Goal: Task Accomplishment & Management: Complete application form

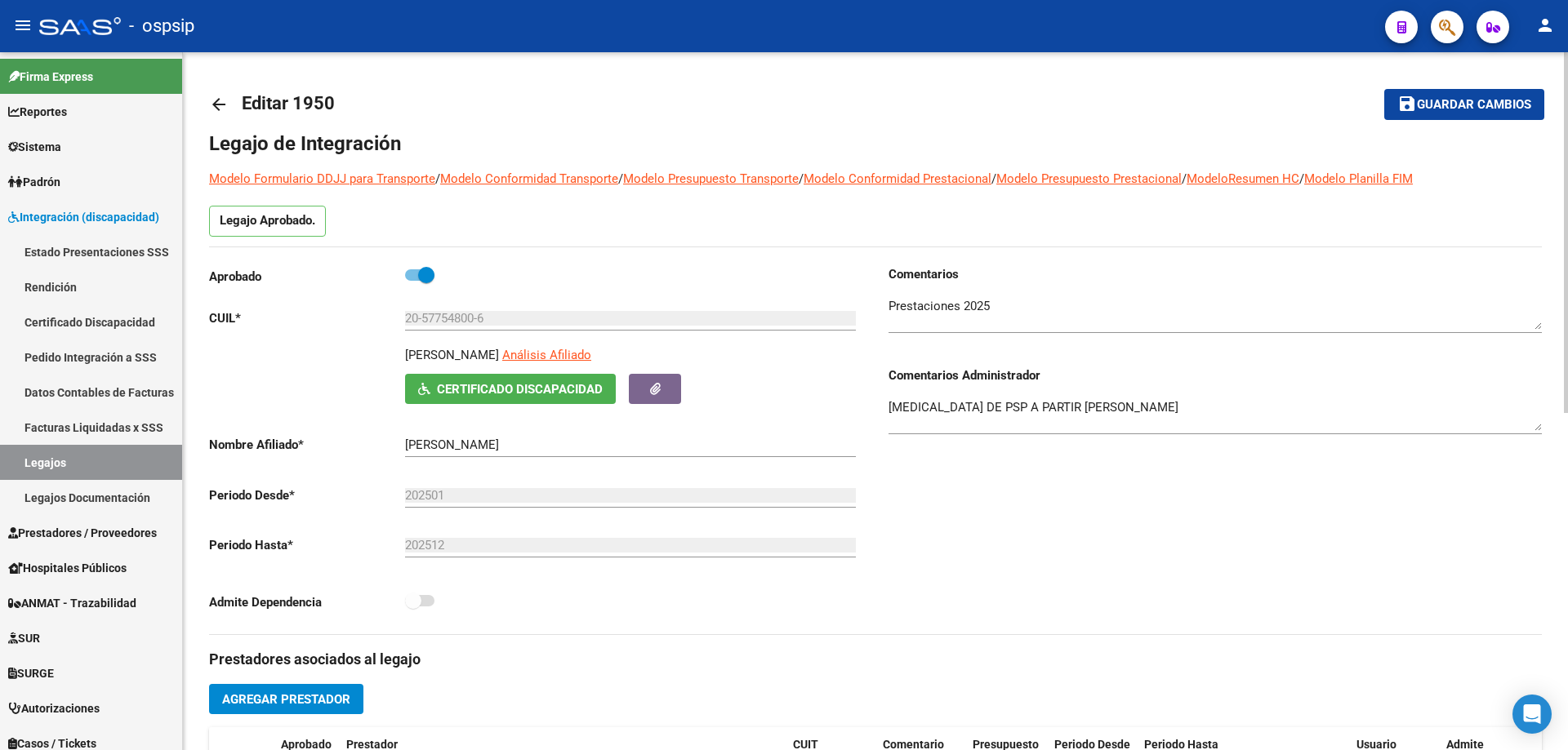
click at [214, 99] on mat-icon "arrow_back" at bounding box center [218, 104] width 19 height 19
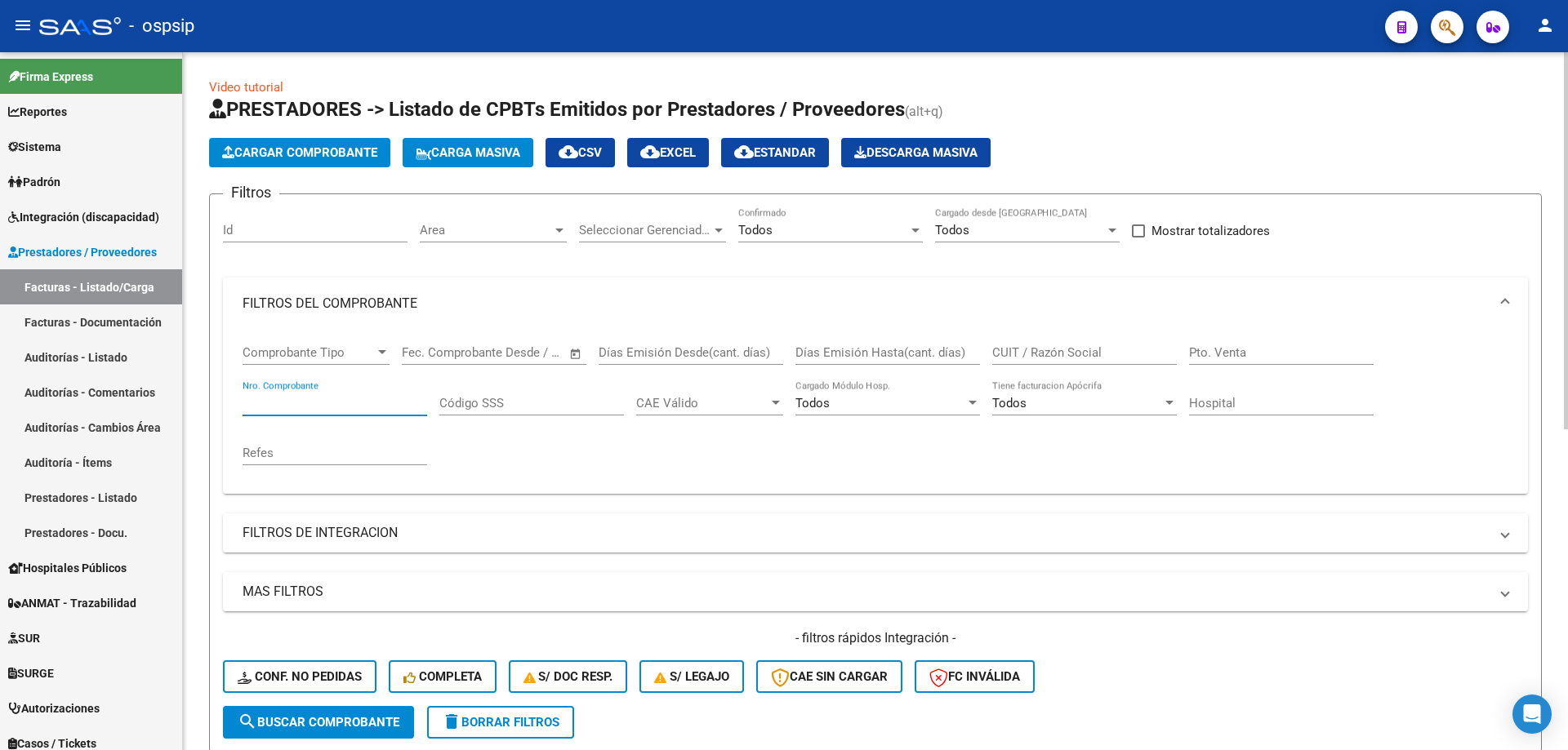
scroll to position [308, 0]
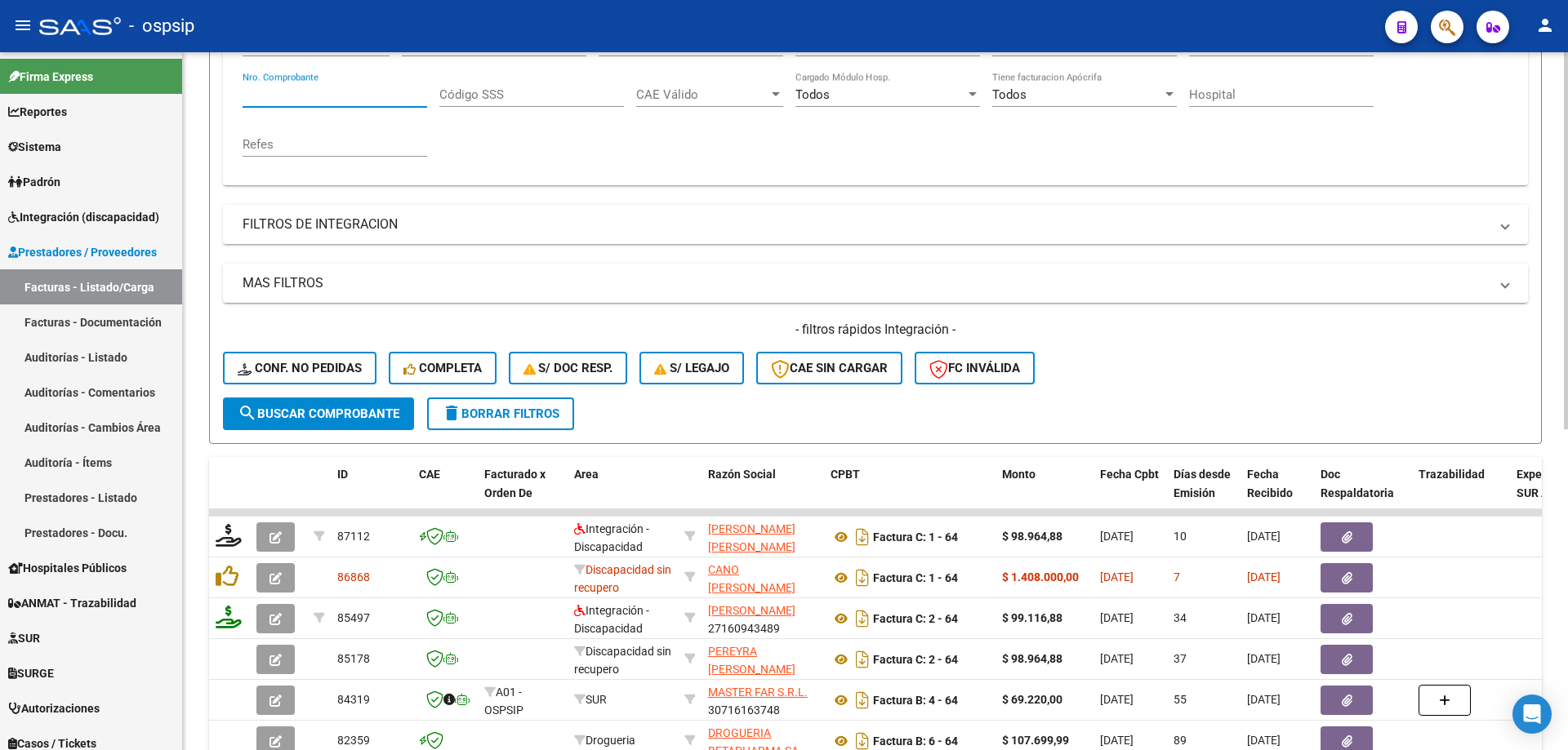
click at [325, 101] on input "Nro. Comprobante" at bounding box center [335, 94] width 185 height 14
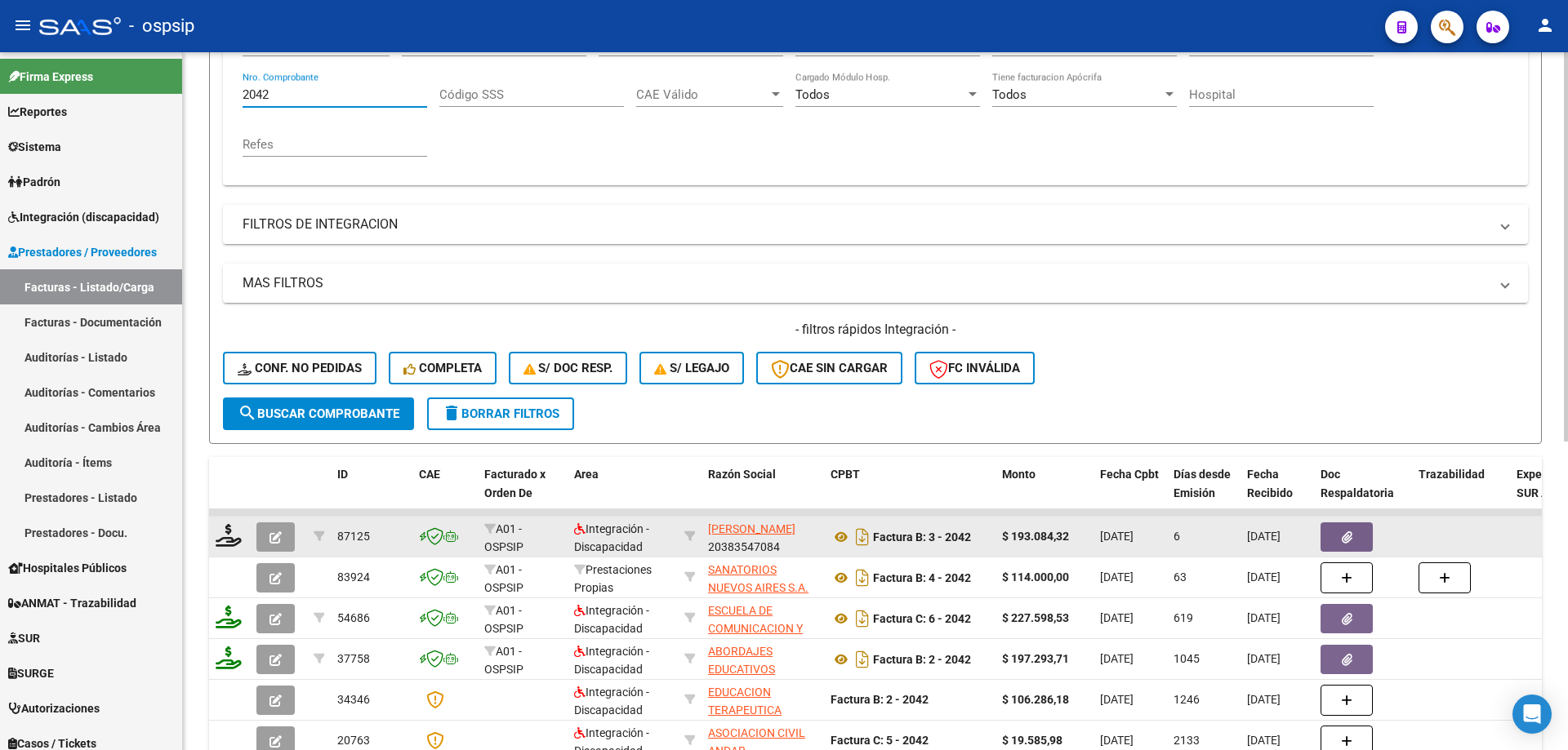
type input "2042"
click at [277, 538] on icon "button" at bounding box center [276, 538] width 13 height 13
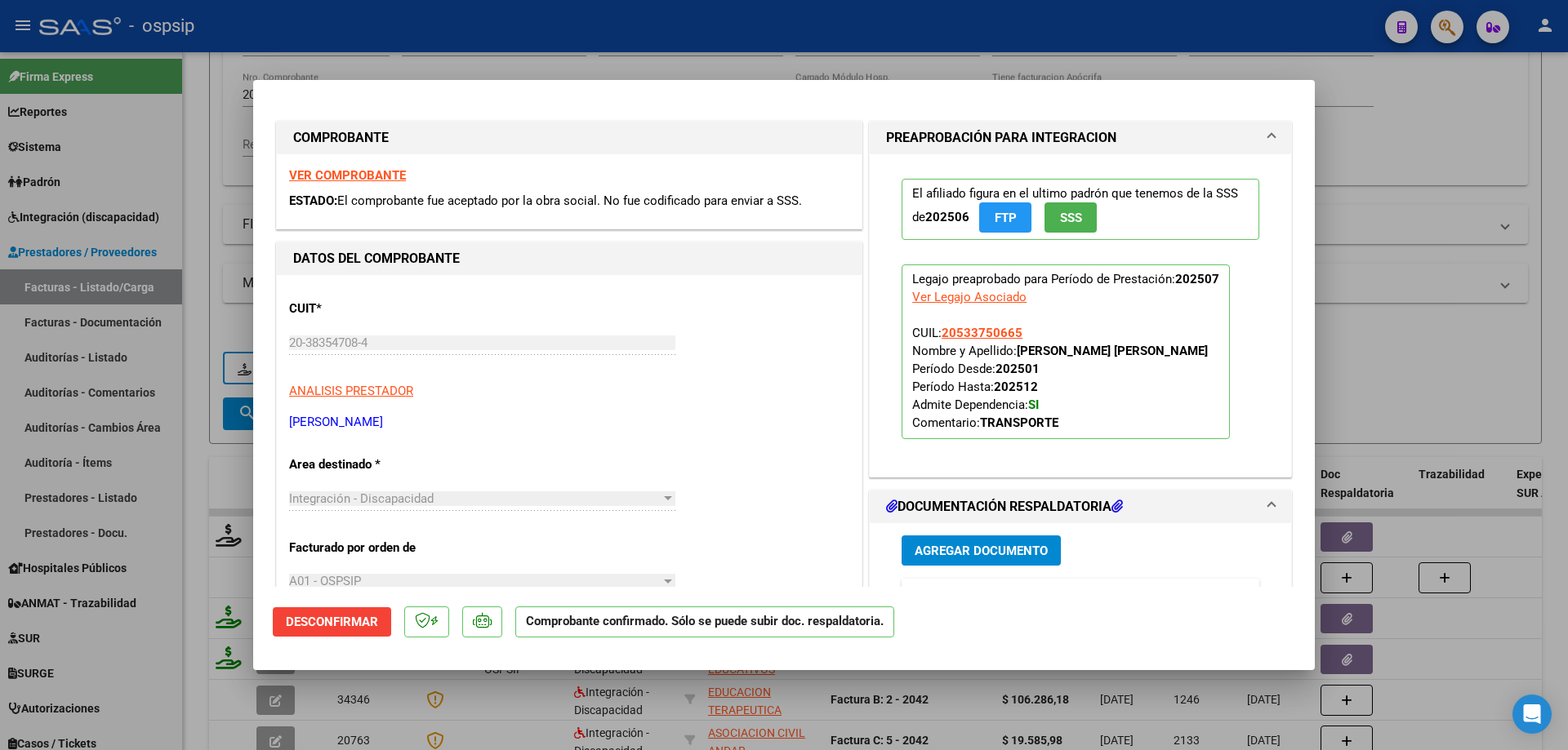
scroll to position [245, 0]
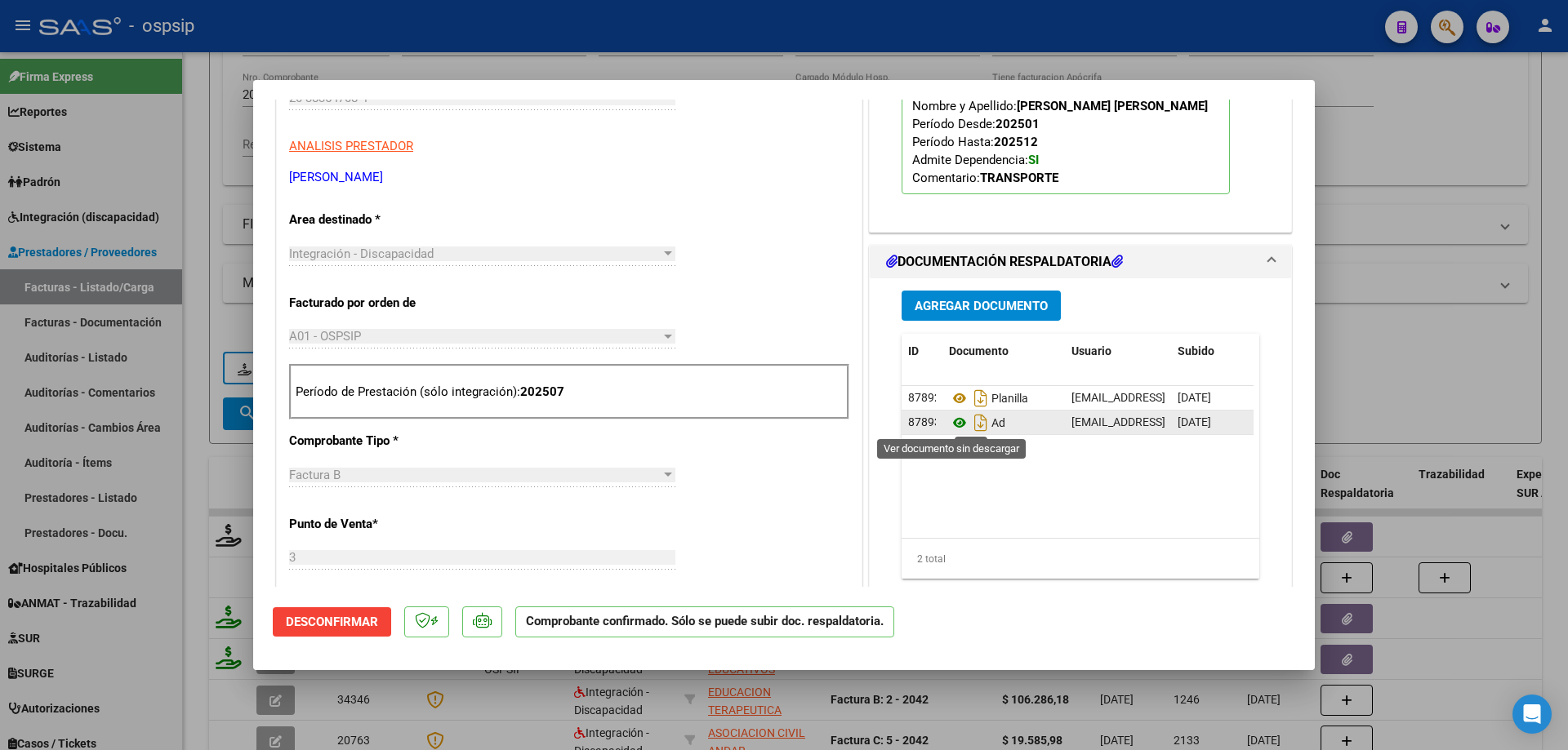
click at [952, 421] on icon at bounding box center [959, 422] width 21 height 19
click at [1452, 287] on div at bounding box center [784, 375] width 1568 height 750
type input "$ 0,00"
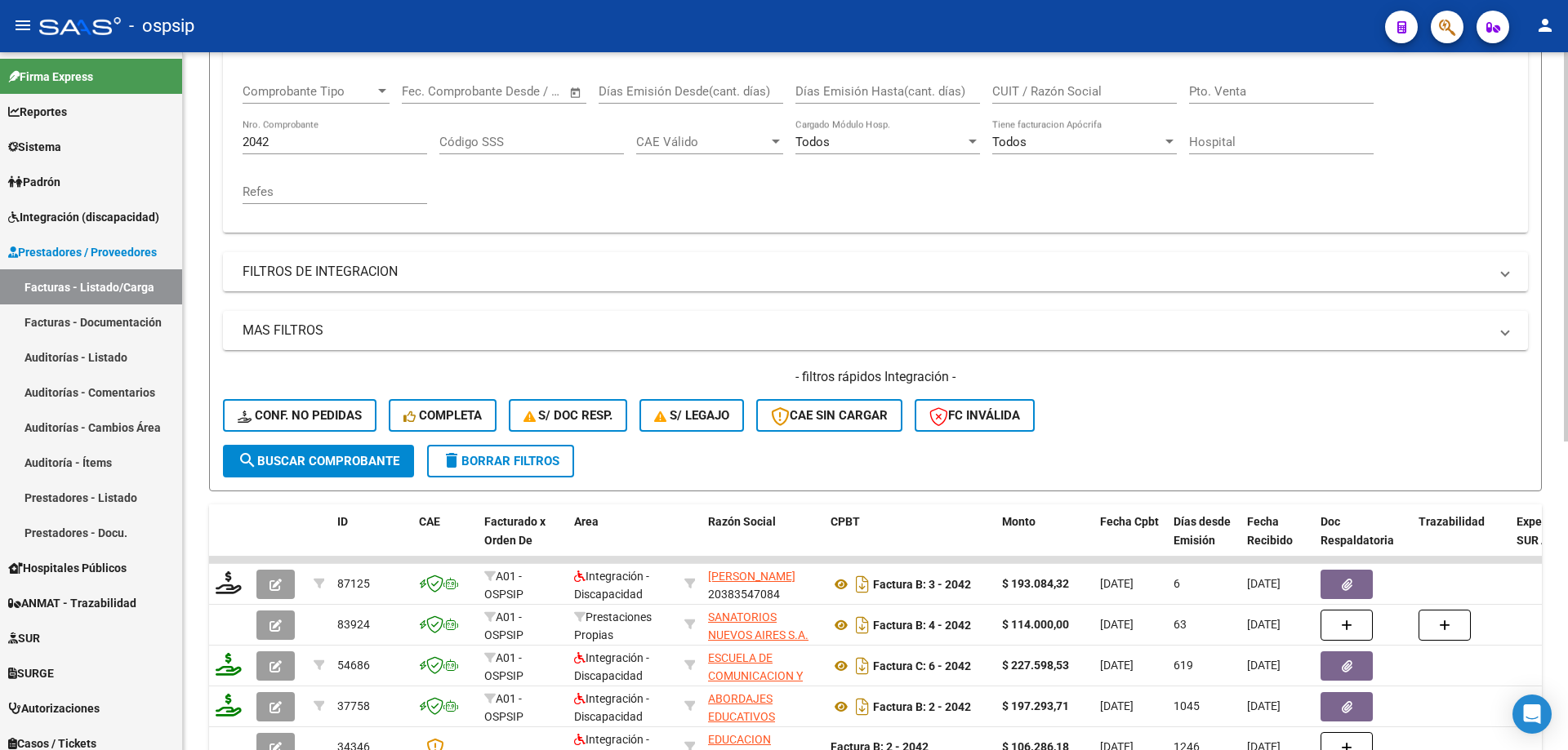
scroll to position [145, 0]
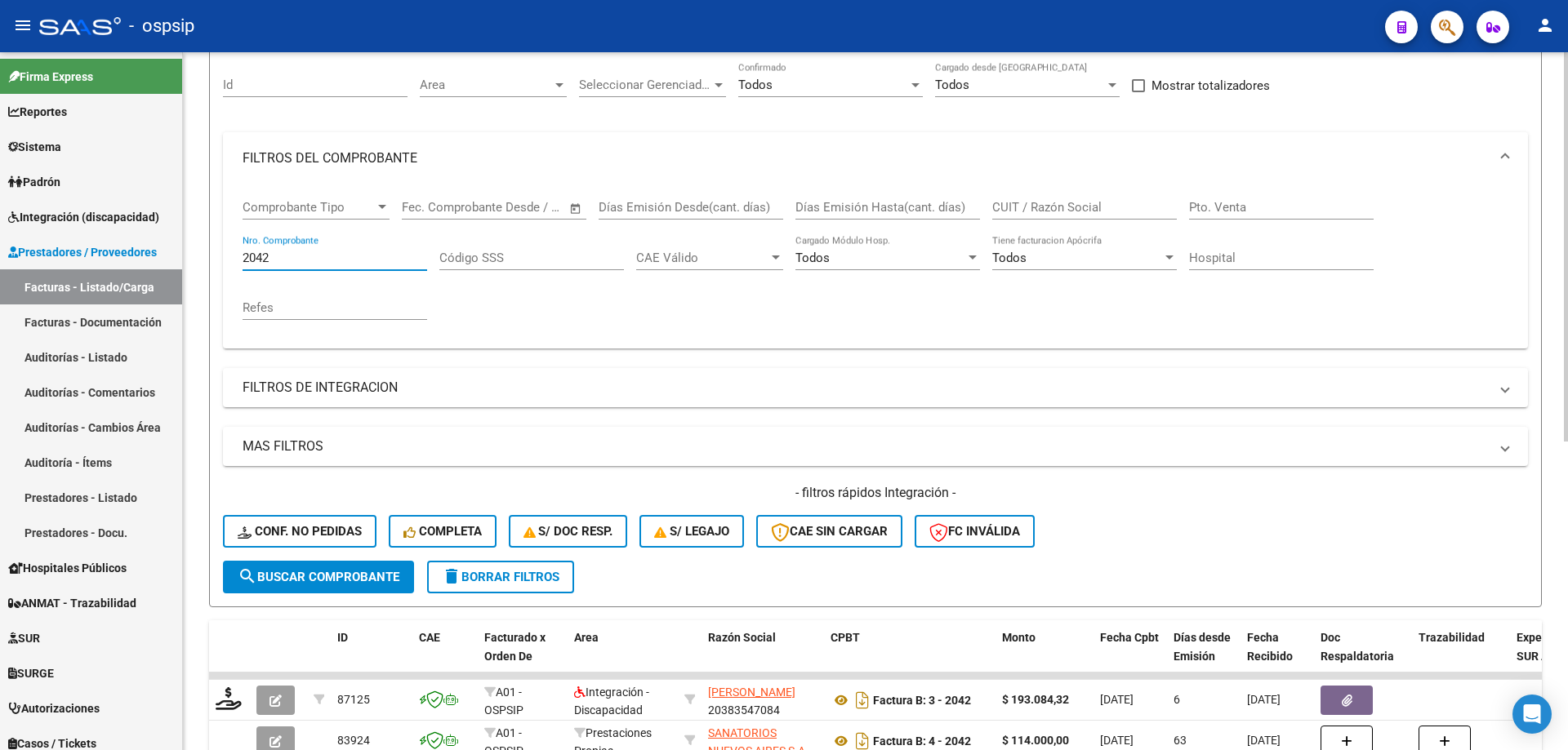
click at [310, 262] on input "2042" at bounding box center [335, 257] width 185 height 14
type input "2"
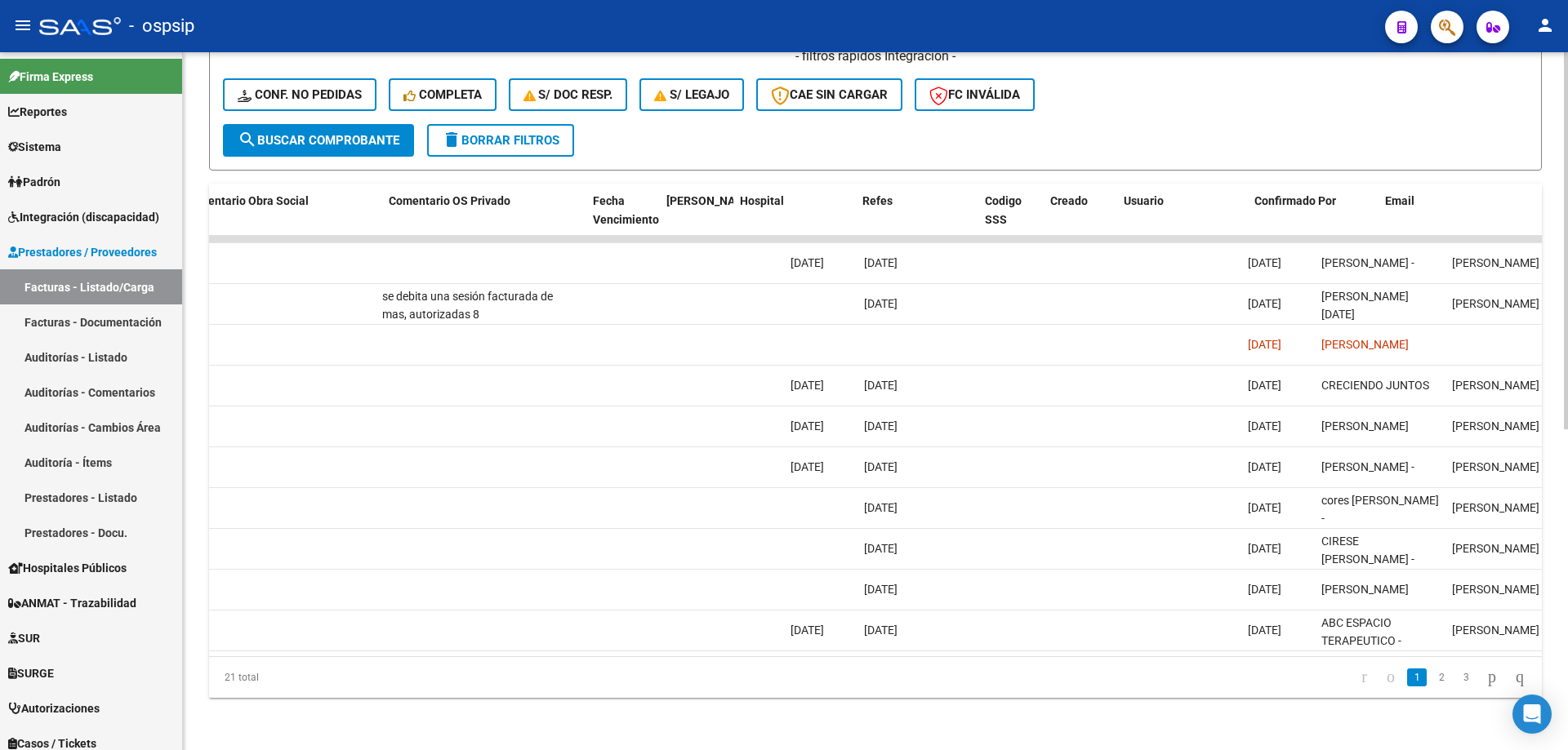
scroll to position [0, 2878]
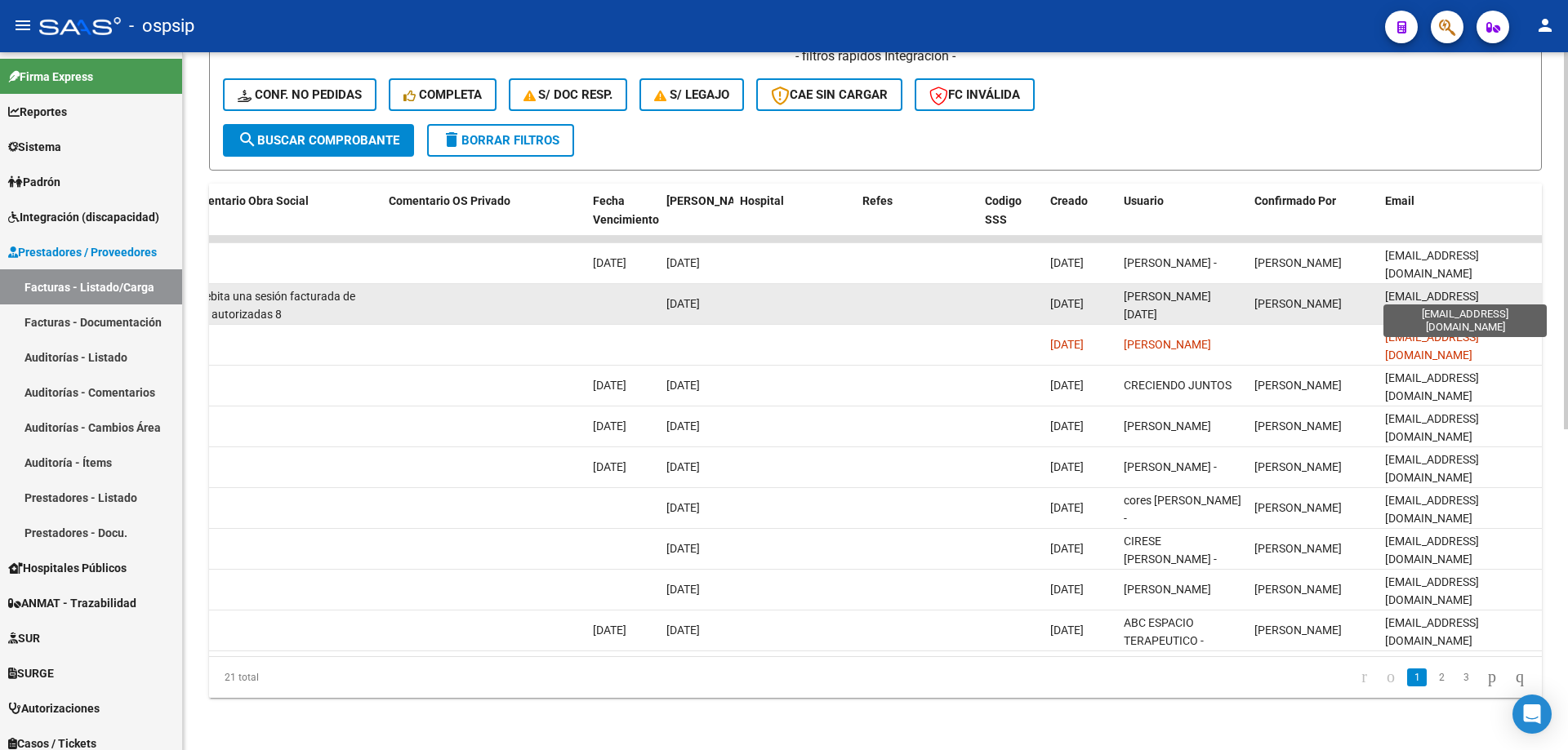
drag, startPoint x: 1532, startPoint y: 286, endPoint x: 1385, endPoint y: 286, distance: 147.0
click at [1385, 287] on div "[EMAIL_ADDRESS][DOMAIN_NAME]" at bounding box center [1460, 304] width 150 height 34
copy span "[EMAIL_ADDRESS][DOMAIN_NAME]"
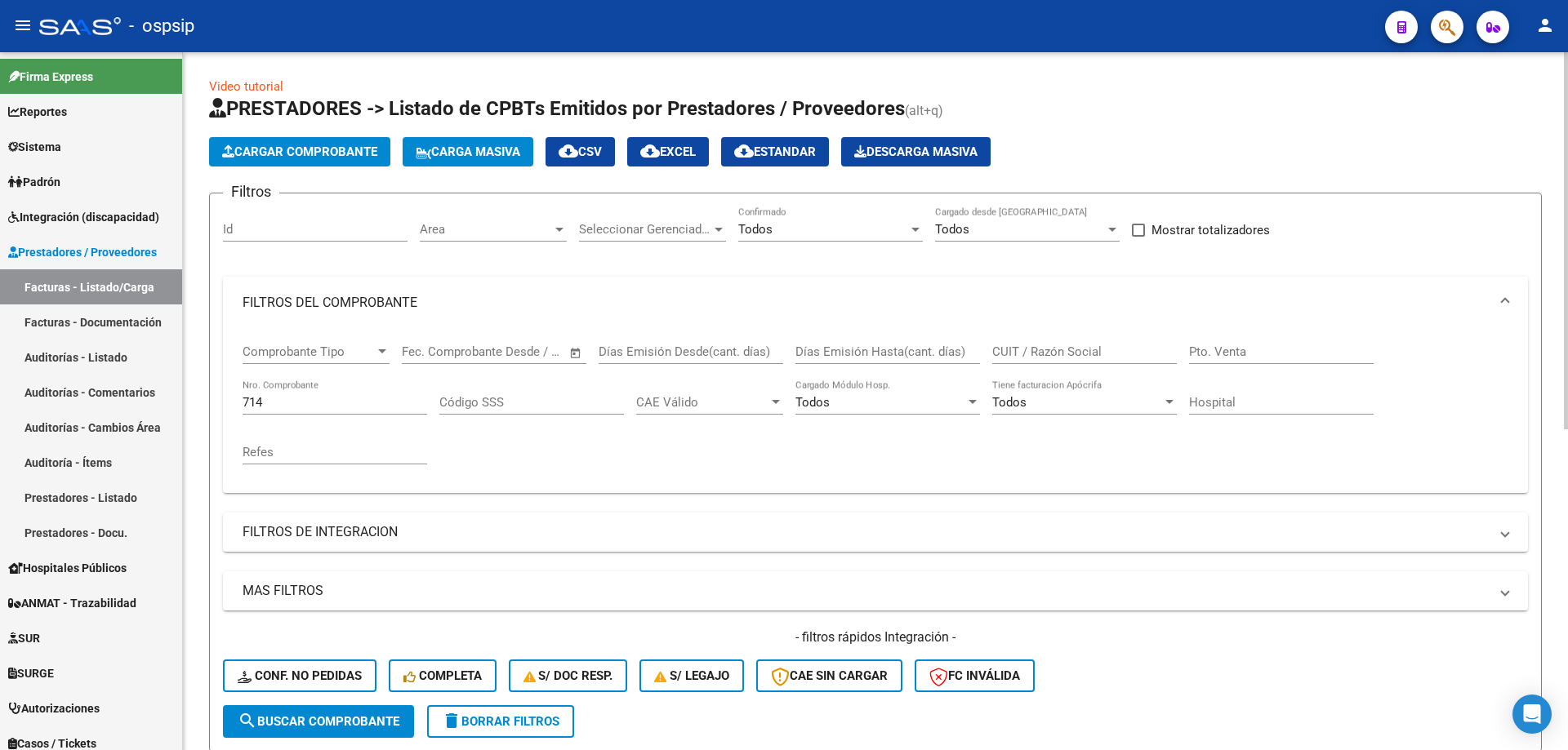
scroll to position [0, 0]
click at [301, 406] on input "714" at bounding box center [335, 402] width 185 height 14
type input "7"
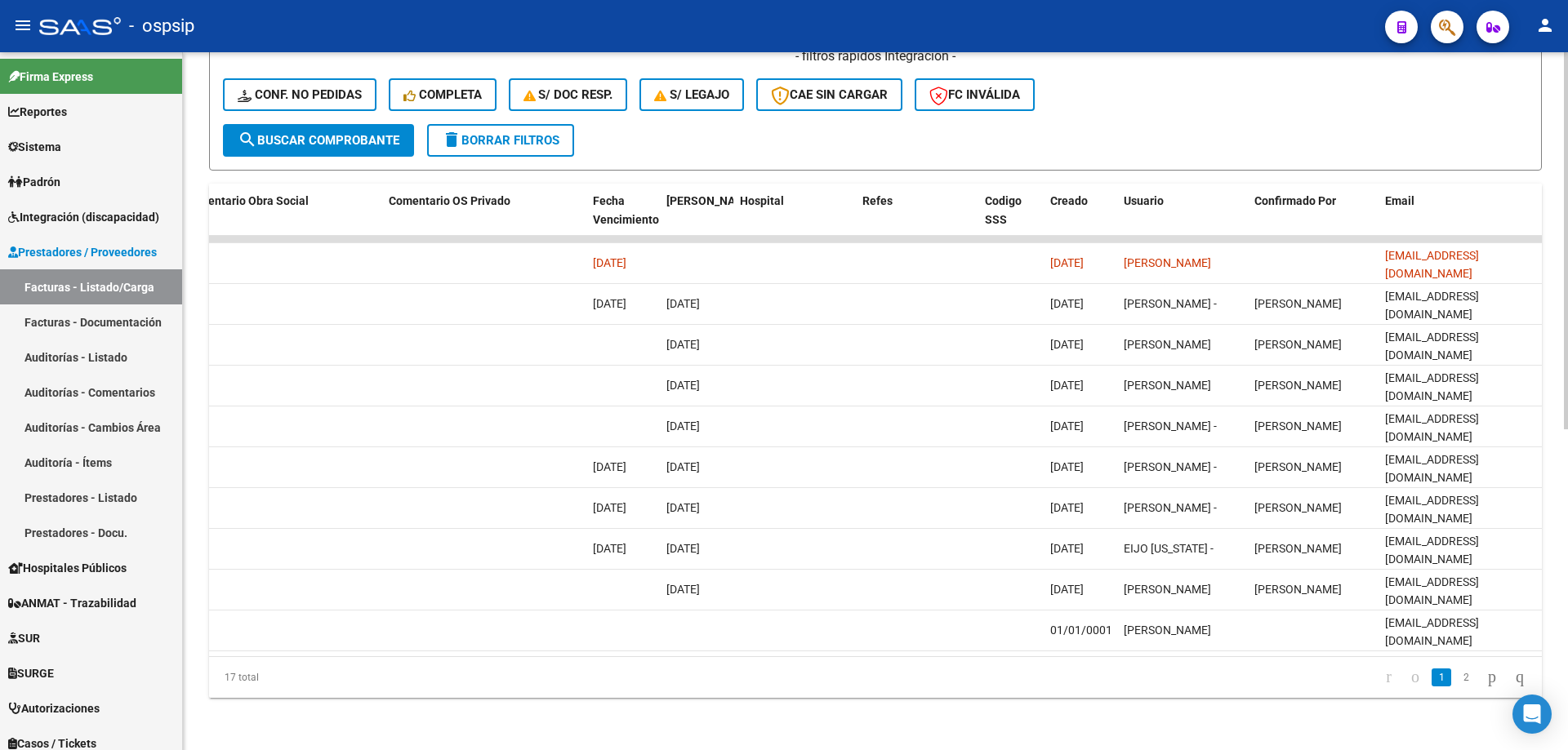
scroll to position [595, 0]
type input "1104"
drag, startPoint x: 1225, startPoint y: 656, endPoint x: 1096, endPoint y: 643, distance: 129.7
click at [1030, 653] on div "ID CAE Facturado x Orden De Area Razón Social CPBT Monto Fecha Cpbt Días desde …" at bounding box center [876, 441] width 1333 height 514
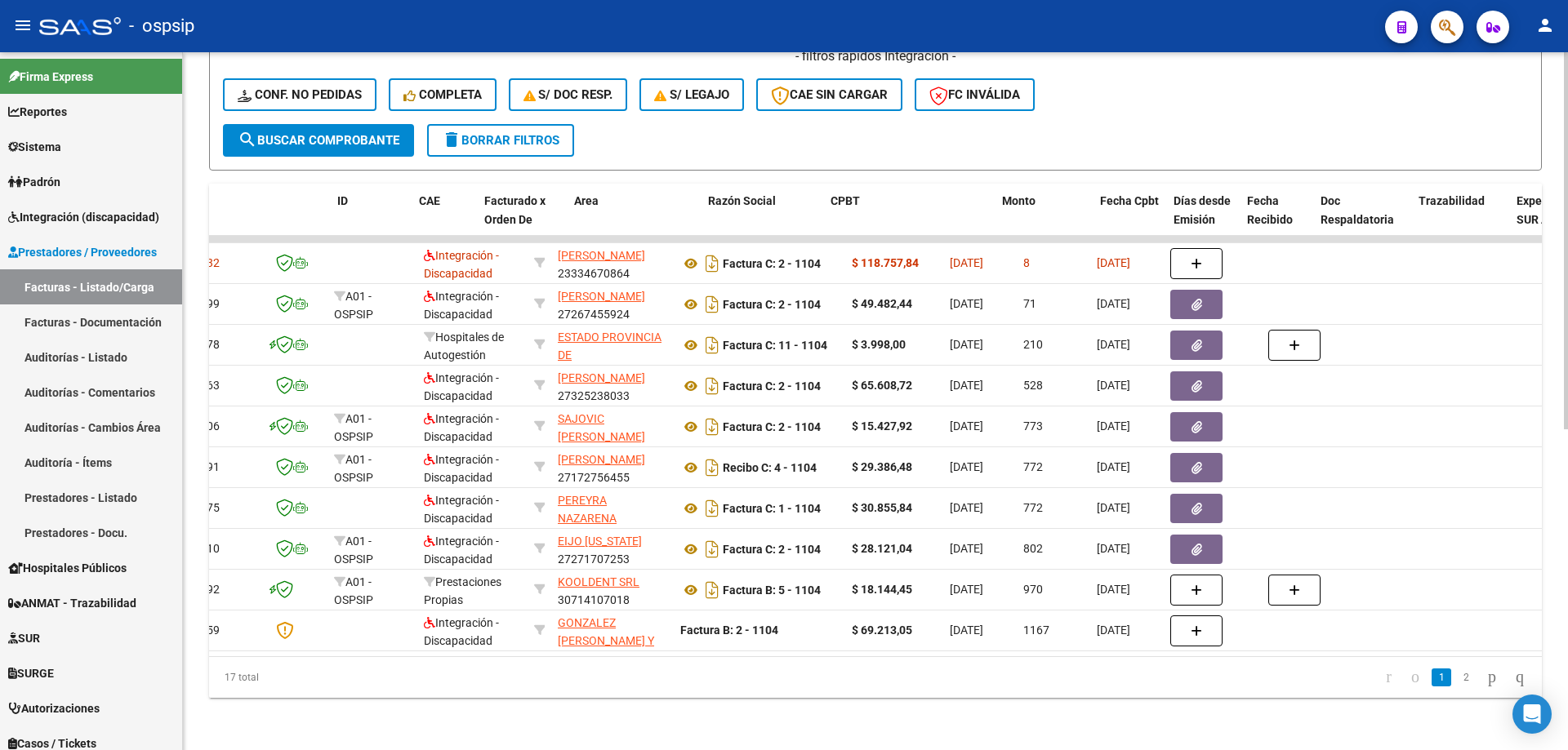
scroll to position [0, 0]
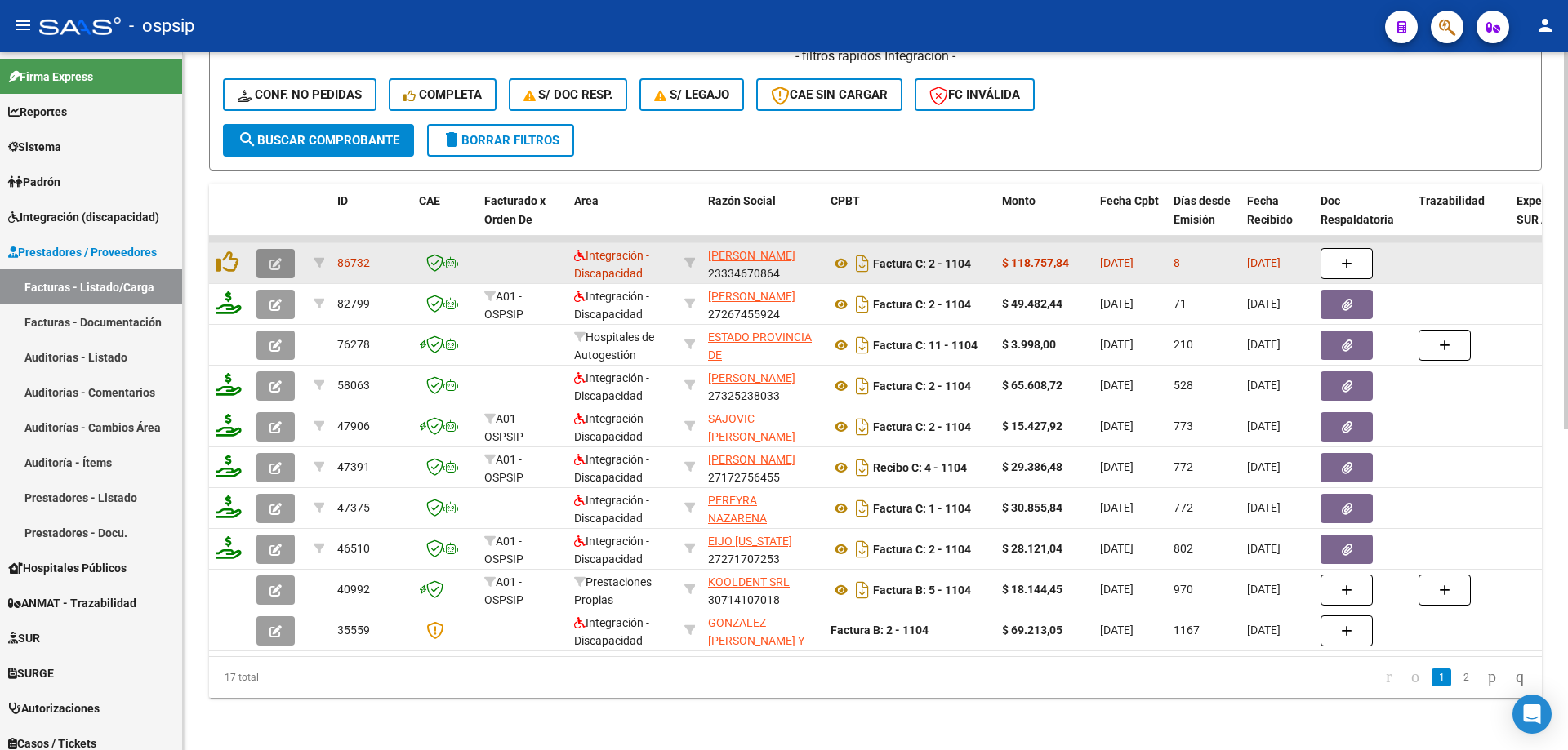
click at [277, 258] on icon "button" at bounding box center [276, 264] width 13 height 13
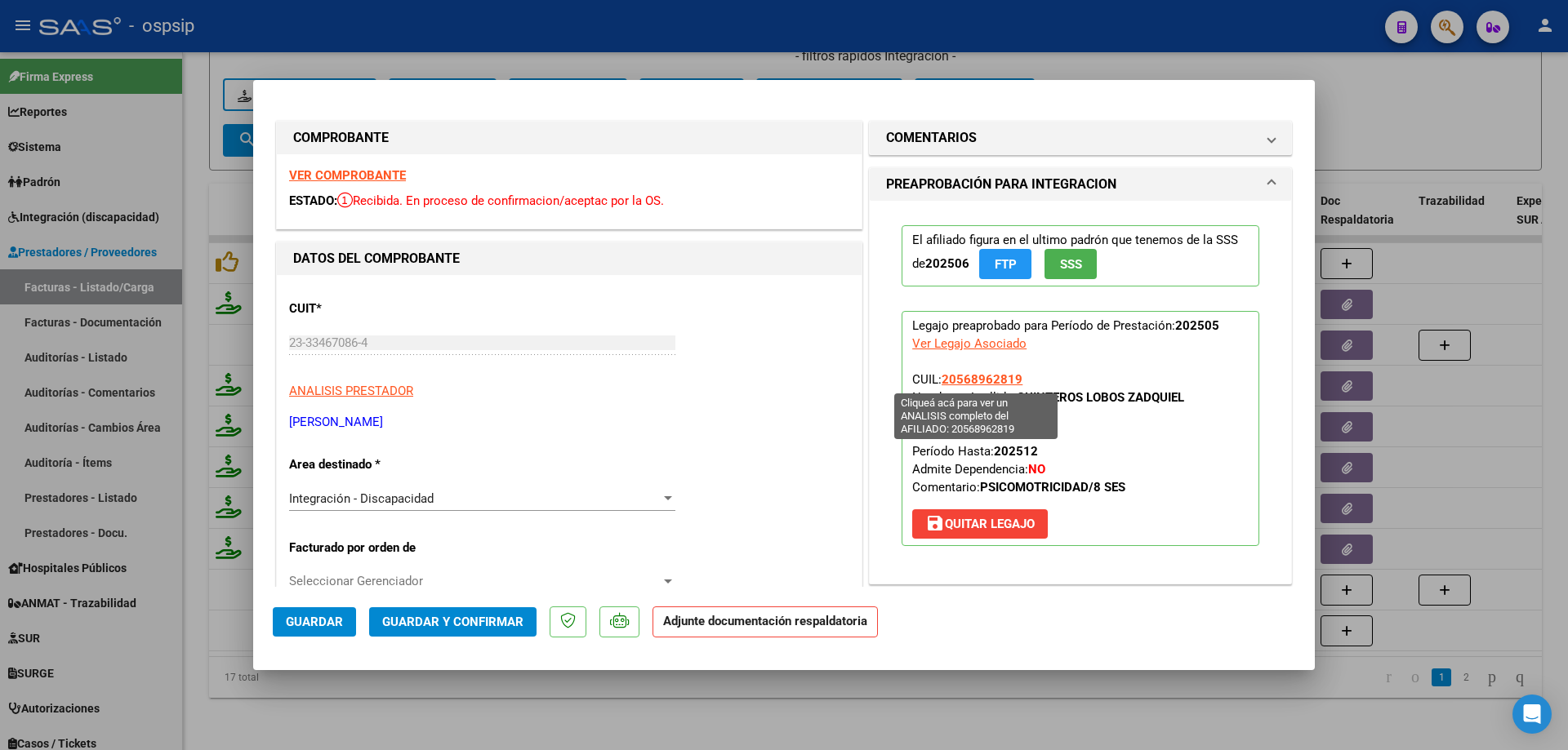
drag, startPoint x: 1021, startPoint y: 381, endPoint x: 1004, endPoint y: 382, distance: 17.0
click at [1004, 382] on p "Legajo preaprobado para Período de Prestación: 202505 Ver Legajo Asociado CUIL:…" at bounding box center [1081, 428] width 358 height 235
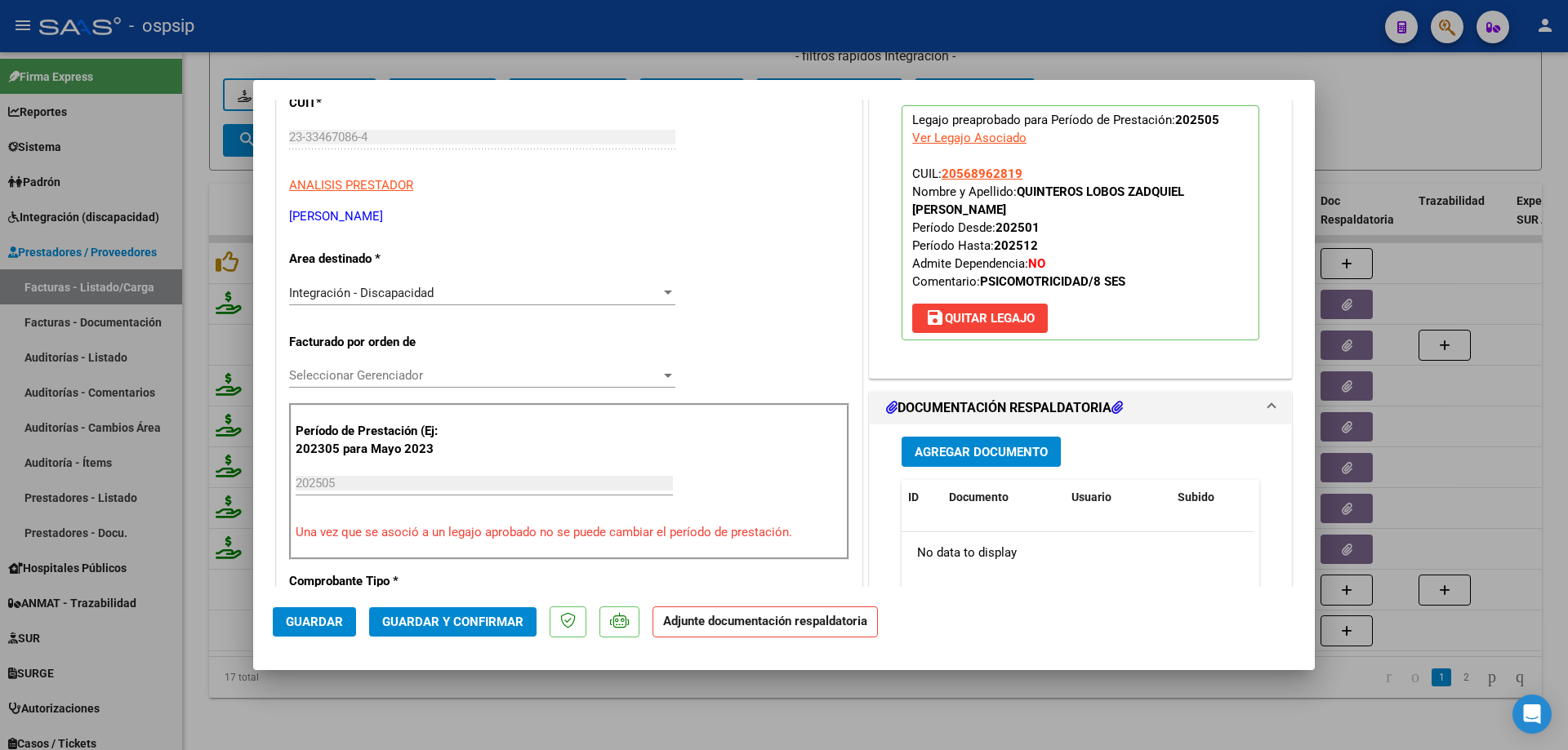
scroll to position [81, 0]
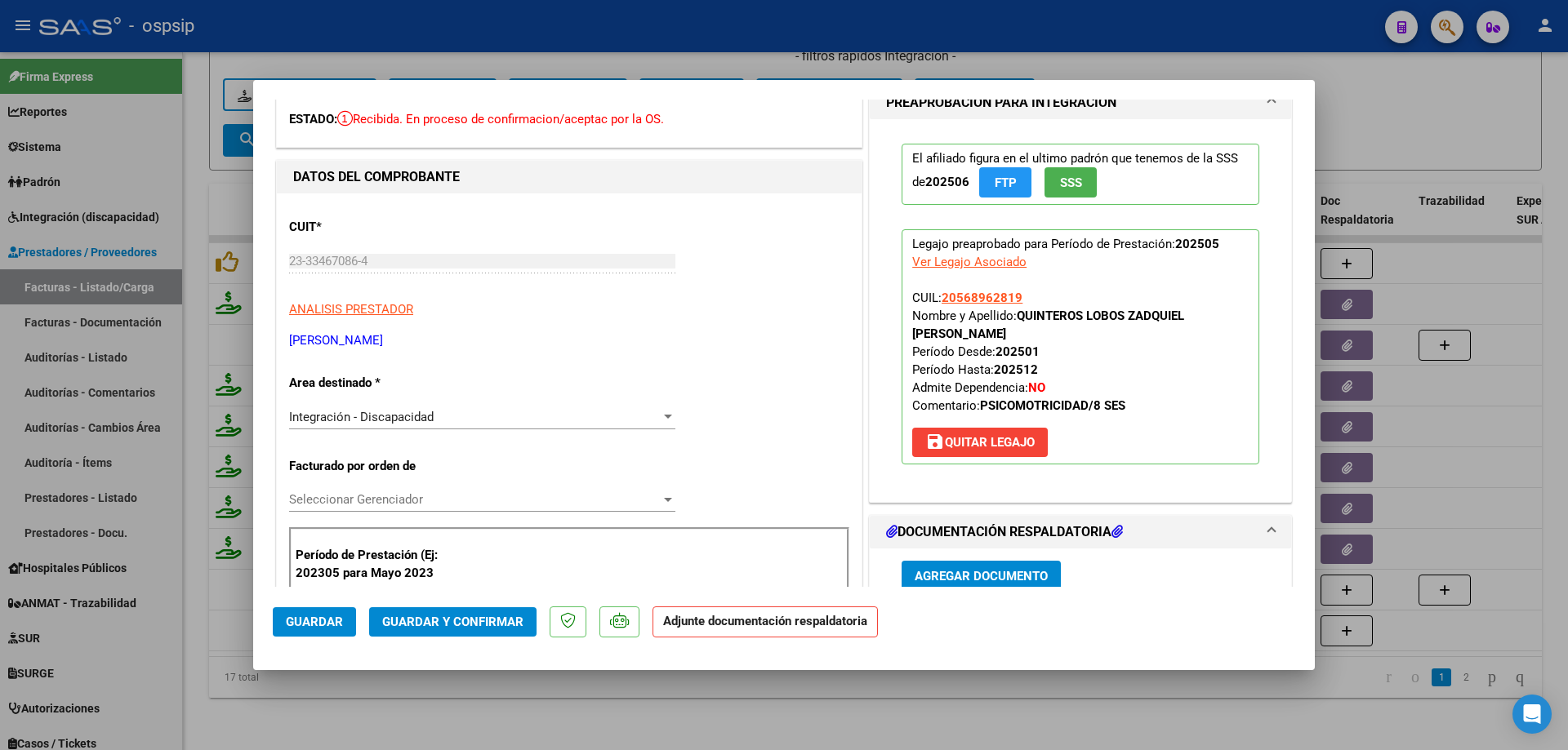
drag, startPoint x: 1022, startPoint y: 304, endPoint x: 949, endPoint y: 302, distance: 73.0
click at [945, 303] on p "Legajo preaprobado para Período de Prestación: 202505 Ver Legajo Asociado CUIL:…" at bounding box center [1081, 347] width 358 height 235
drag, startPoint x: 955, startPoint y: 299, endPoint x: 1100, endPoint y: 290, distance: 145.3
click at [1100, 290] on p "Legajo preaprobado para Período de Prestación: 202505 Ver Legajo Asociado CUIL:…" at bounding box center [1081, 347] width 358 height 235
click at [1418, 426] on div at bounding box center [784, 375] width 1568 height 750
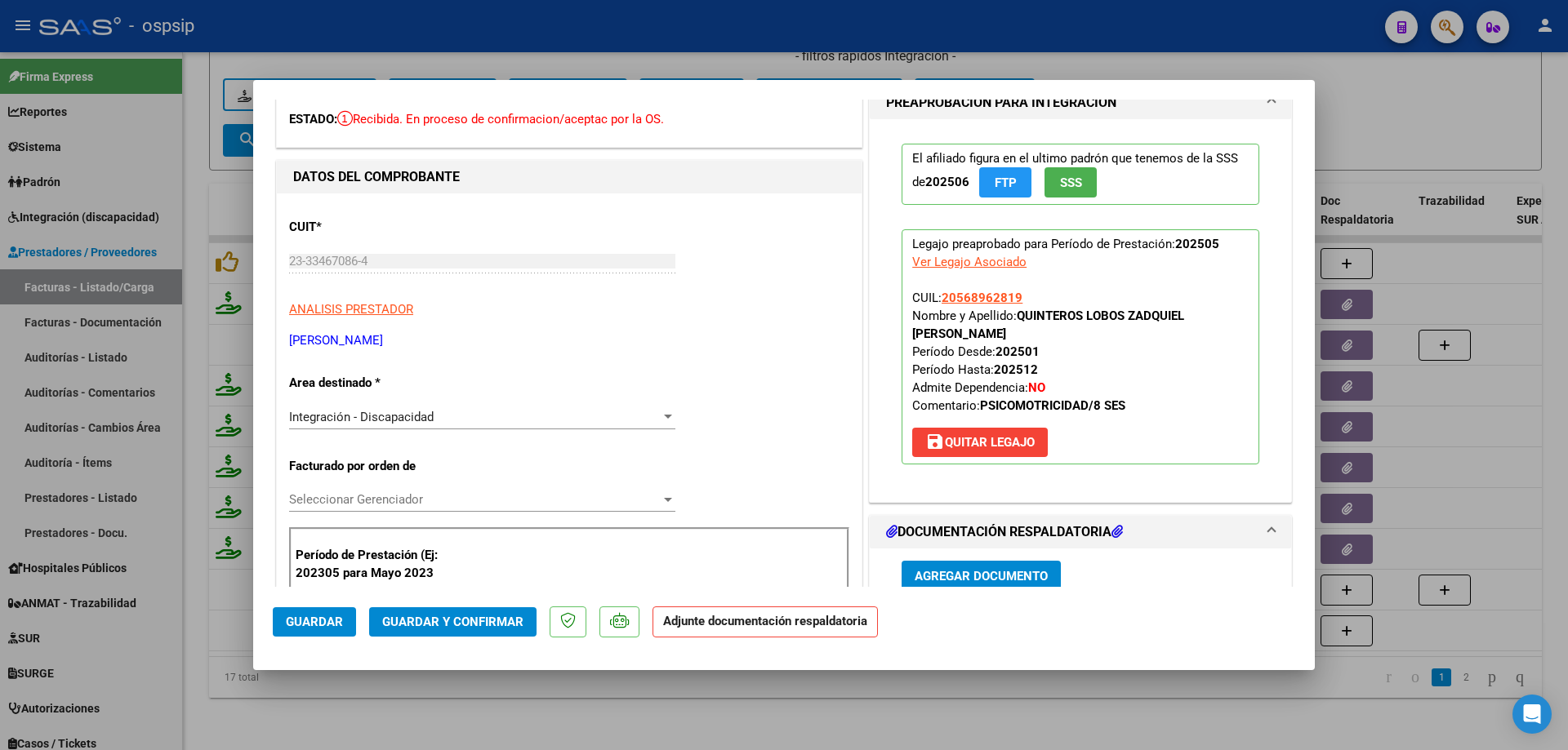
type input "$ 0,00"
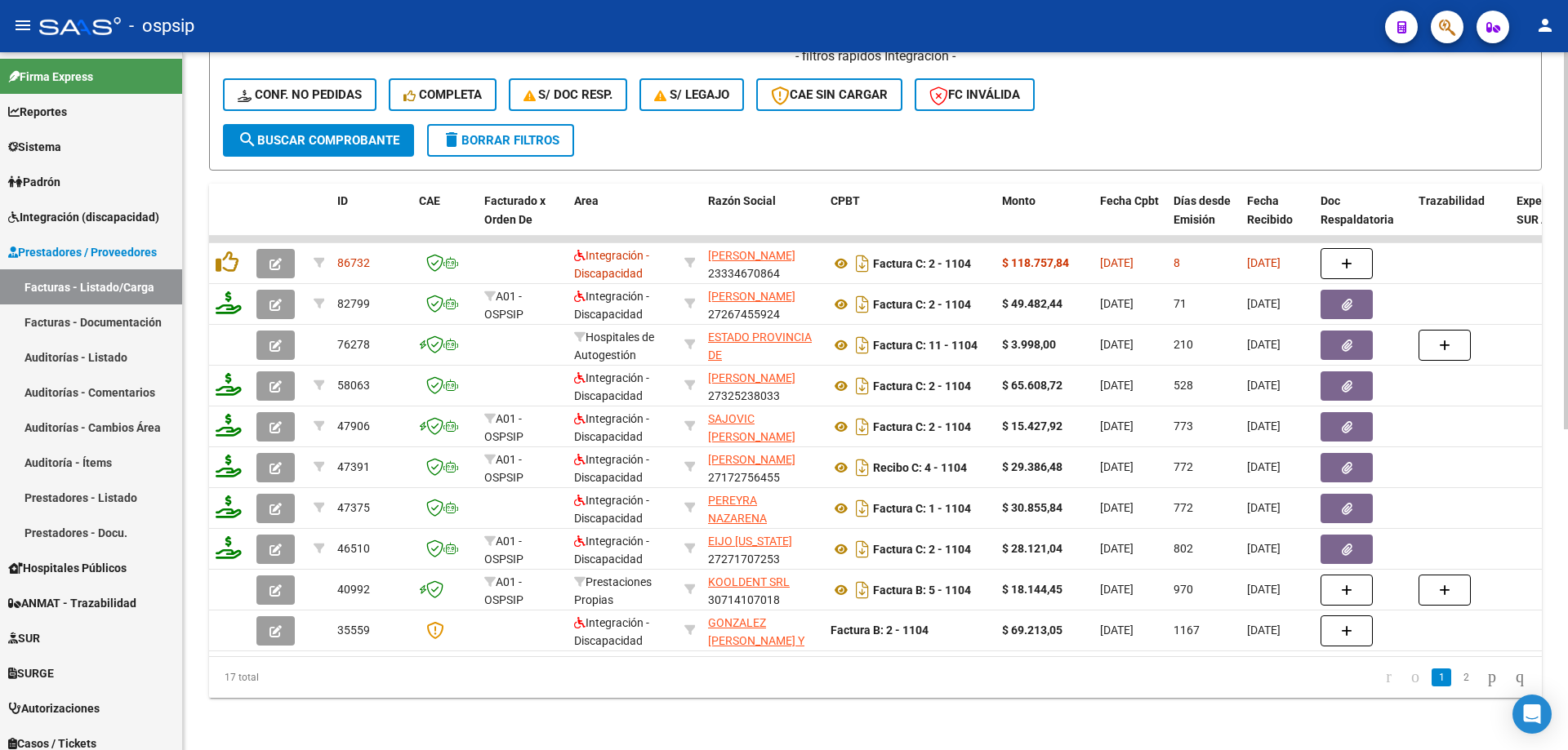
click at [500, 660] on div "17 total 1 2" at bounding box center [876, 677] width 1333 height 41
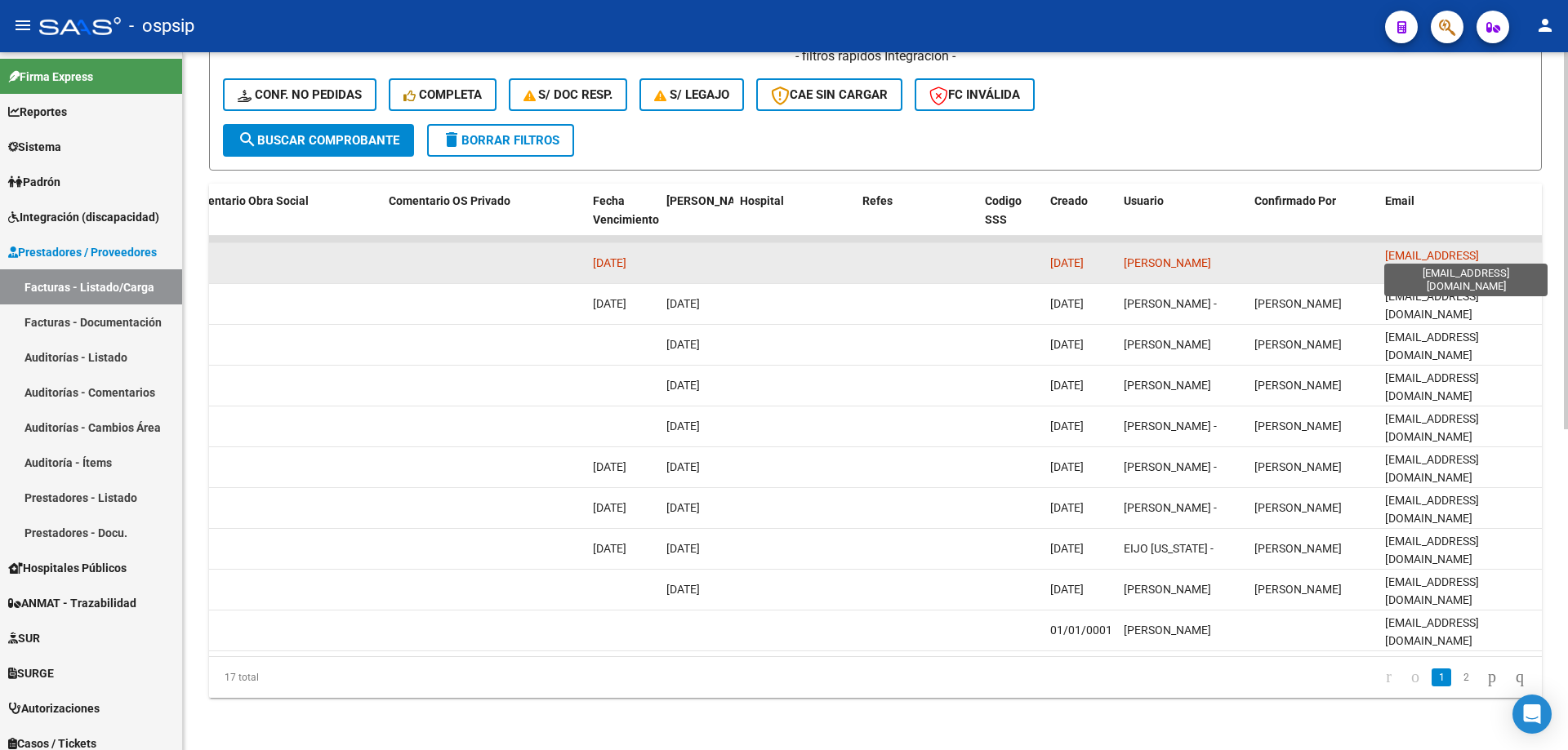
scroll to position [0, 3]
drag, startPoint x: 1381, startPoint y: 253, endPoint x: 1536, endPoint y: 246, distance: 155.2
click at [1536, 246] on datatable-body-cell "[EMAIL_ADDRESS][DOMAIN_NAME]" at bounding box center [1460, 264] width 163 height 40
copy span "[EMAIL_ADDRESS][DOMAIN_NAME]"
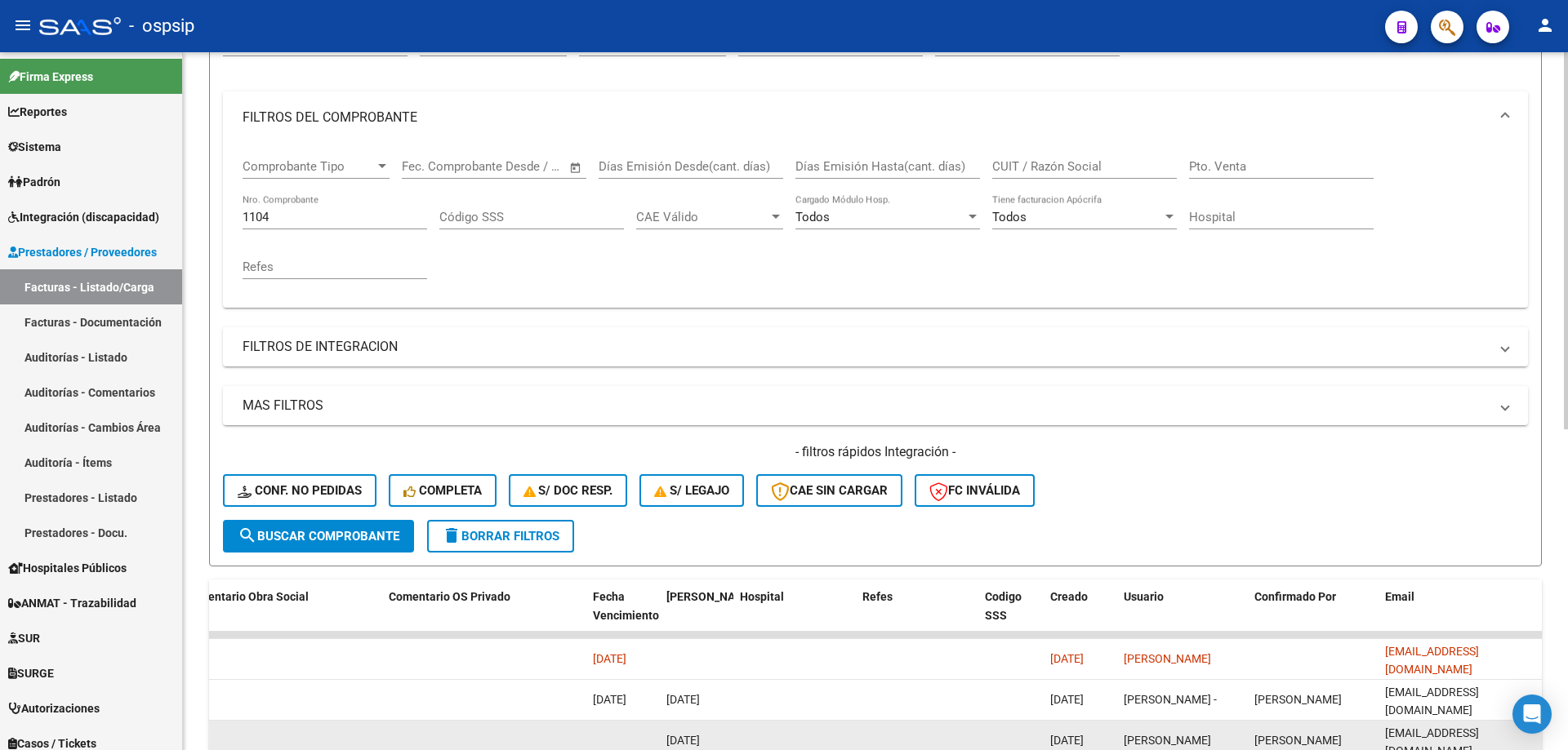
scroll to position [0, 0]
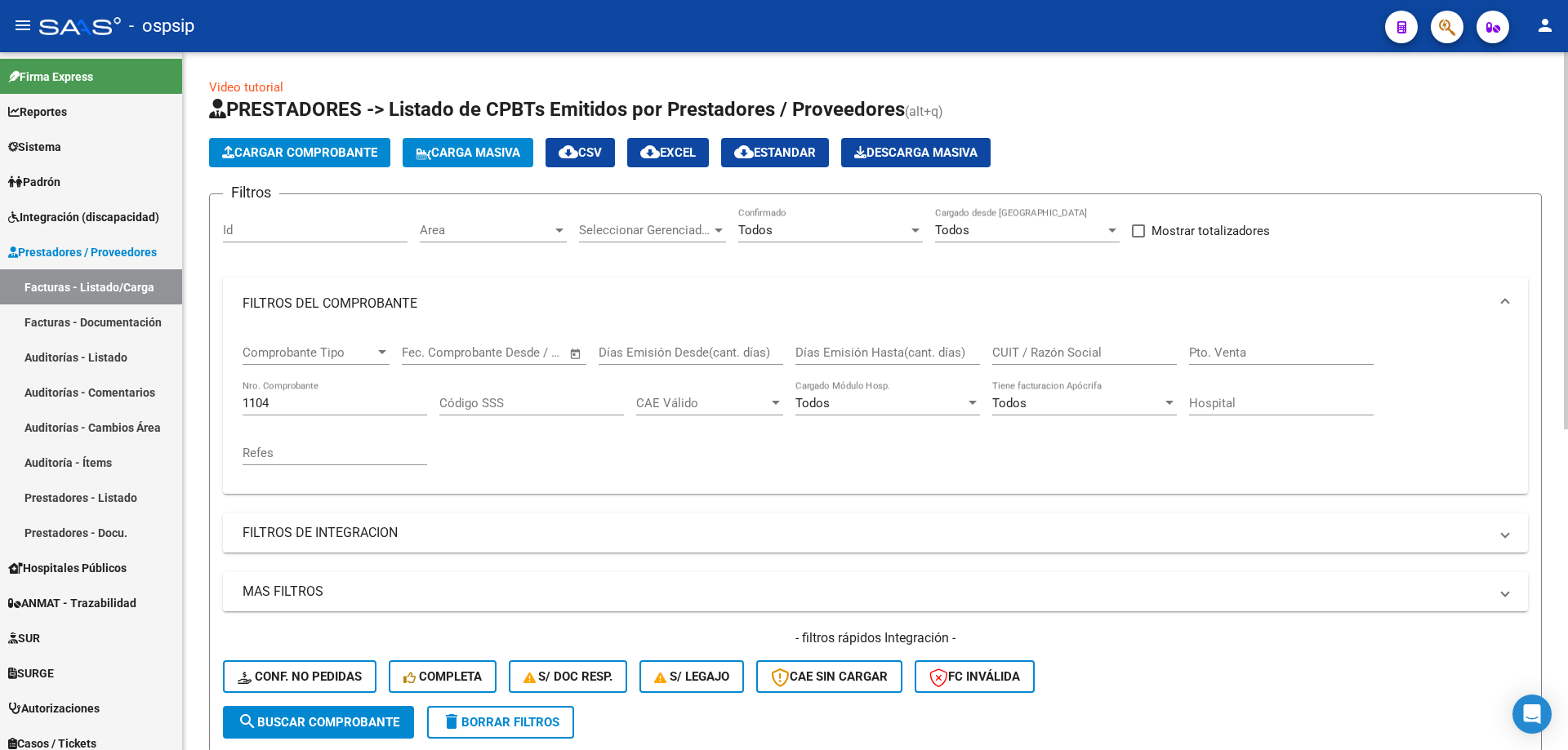
click at [331, 414] on div "1104 Nro. Comprobante" at bounding box center [335, 398] width 185 height 35
type input "1"
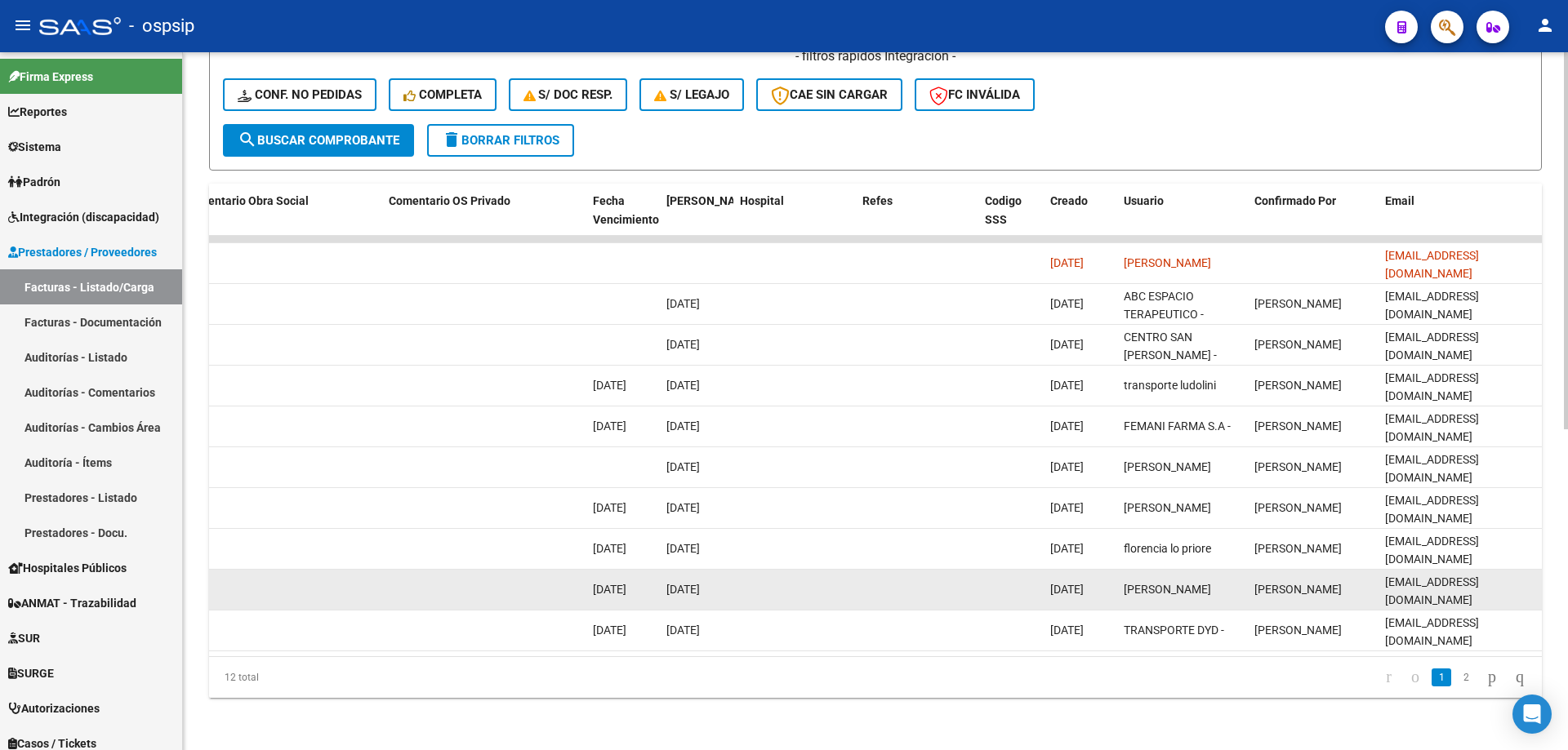
scroll to position [595, 0]
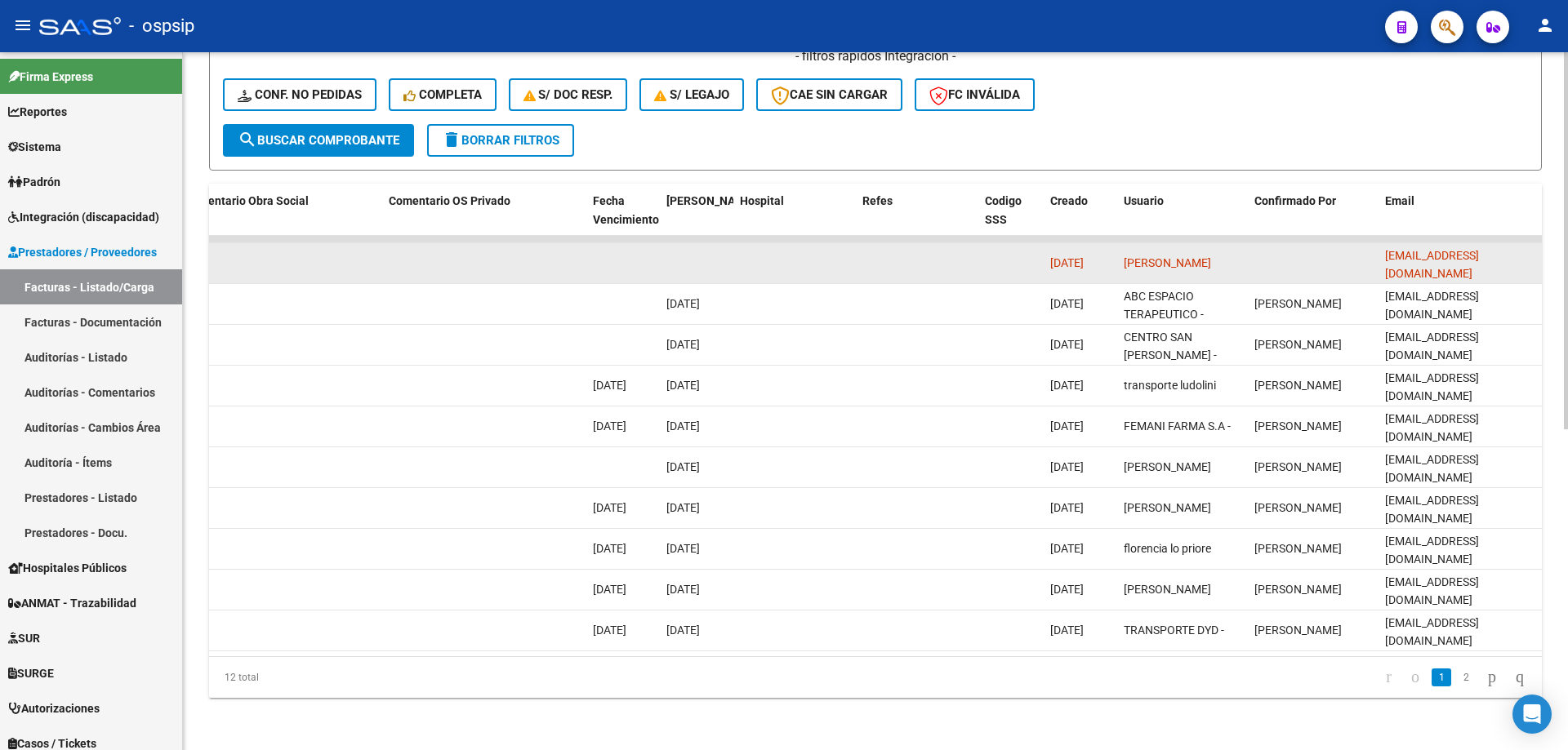
drag, startPoint x: 1383, startPoint y: 248, endPoint x: 1534, endPoint y: 258, distance: 151.3
click at [1534, 258] on datatable-body-cell "[EMAIL_ADDRESS][DOMAIN_NAME]" at bounding box center [1460, 264] width 163 height 40
copy span "[EMAIL_ADDRESS][DOMAIN_NAME]"
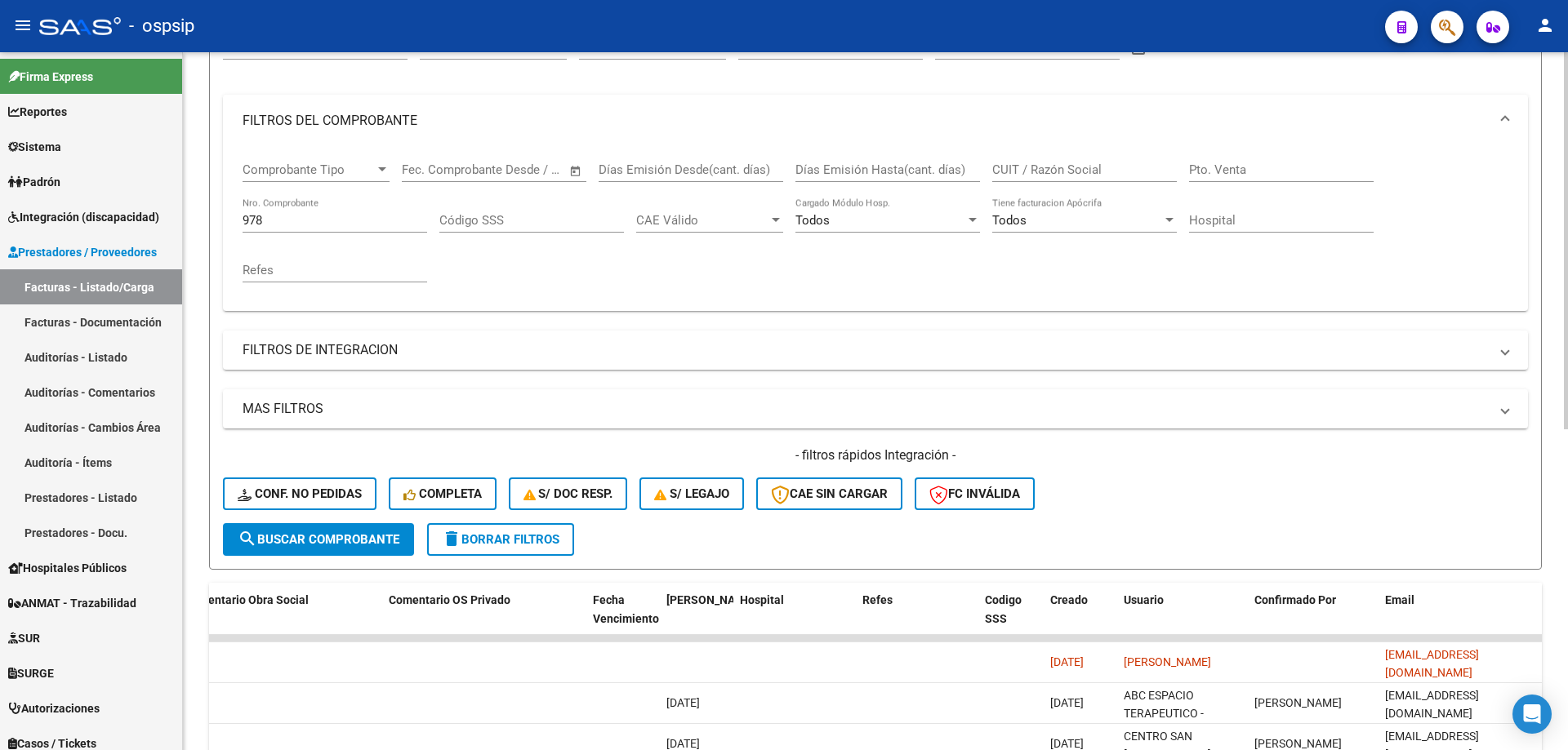
scroll to position [0, 0]
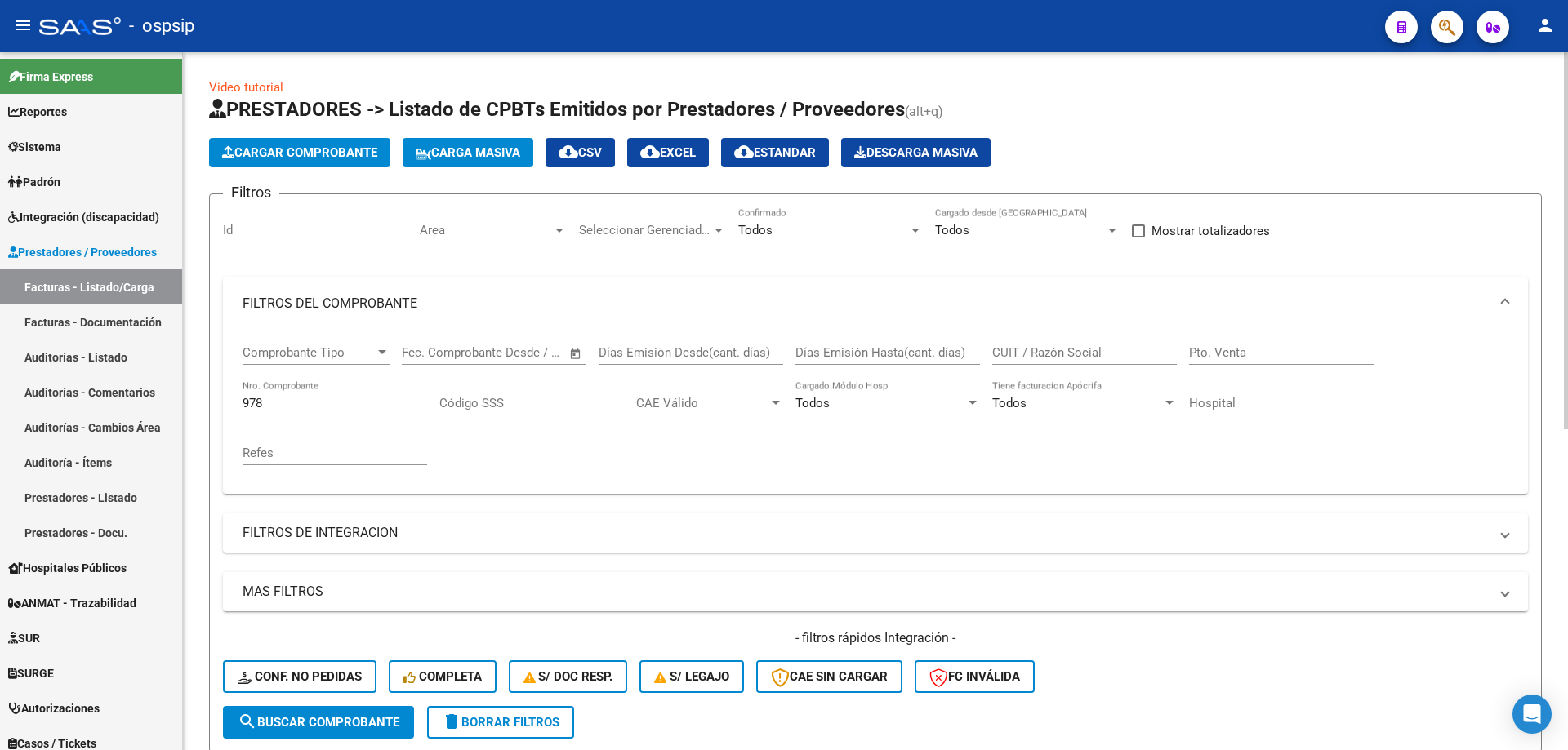
click at [295, 414] on div "978 Nro. Comprobante" at bounding box center [335, 398] width 185 height 35
type input "9"
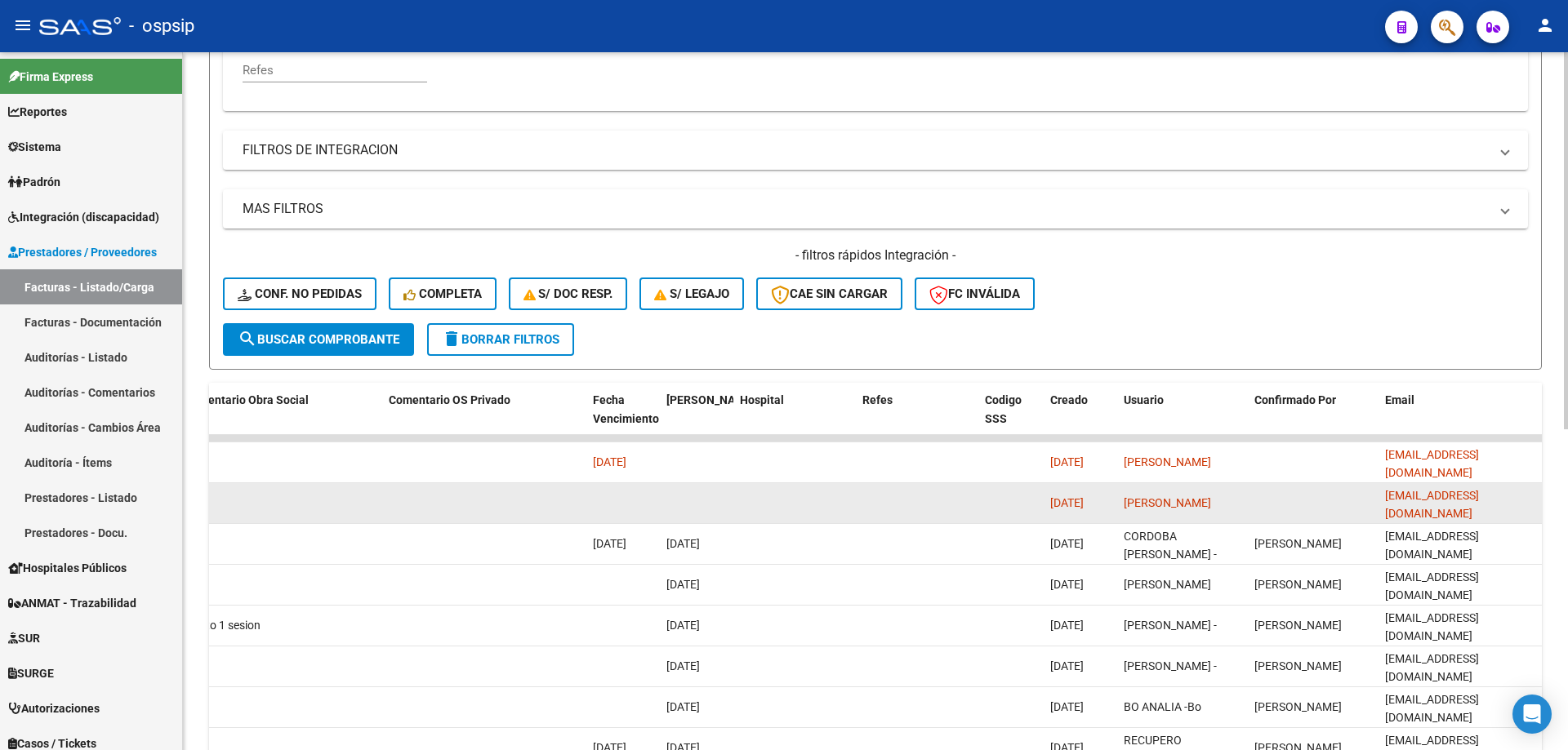
scroll to position [408, 0]
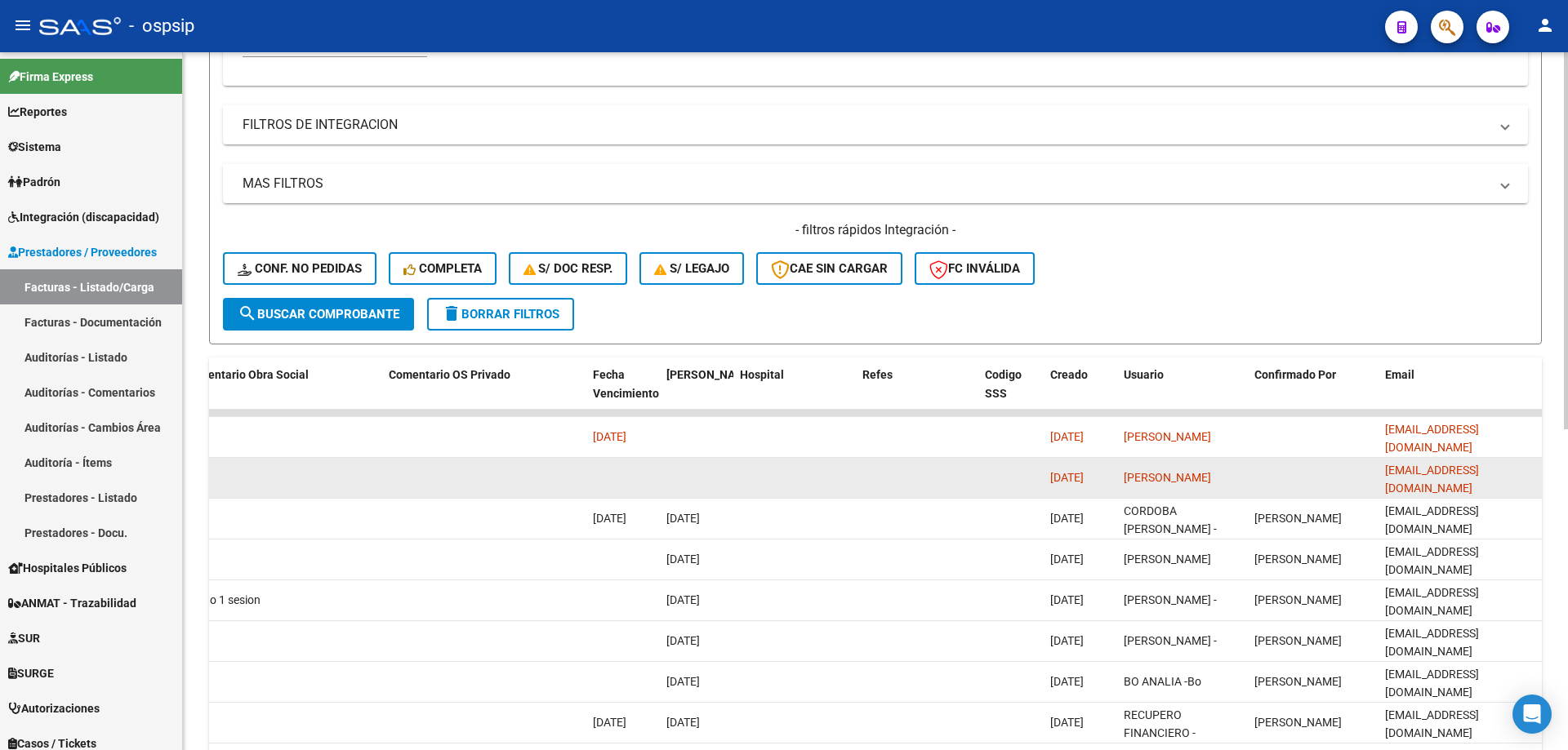
drag, startPoint x: 1378, startPoint y: 480, endPoint x: 1516, endPoint y: 483, distance: 138.0
drag, startPoint x: 1518, startPoint y: 479, endPoint x: 1367, endPoint y: 481, distance: 151.0
copy span "[EMAIL_ADDRESS][DOMAIN_NAME]"
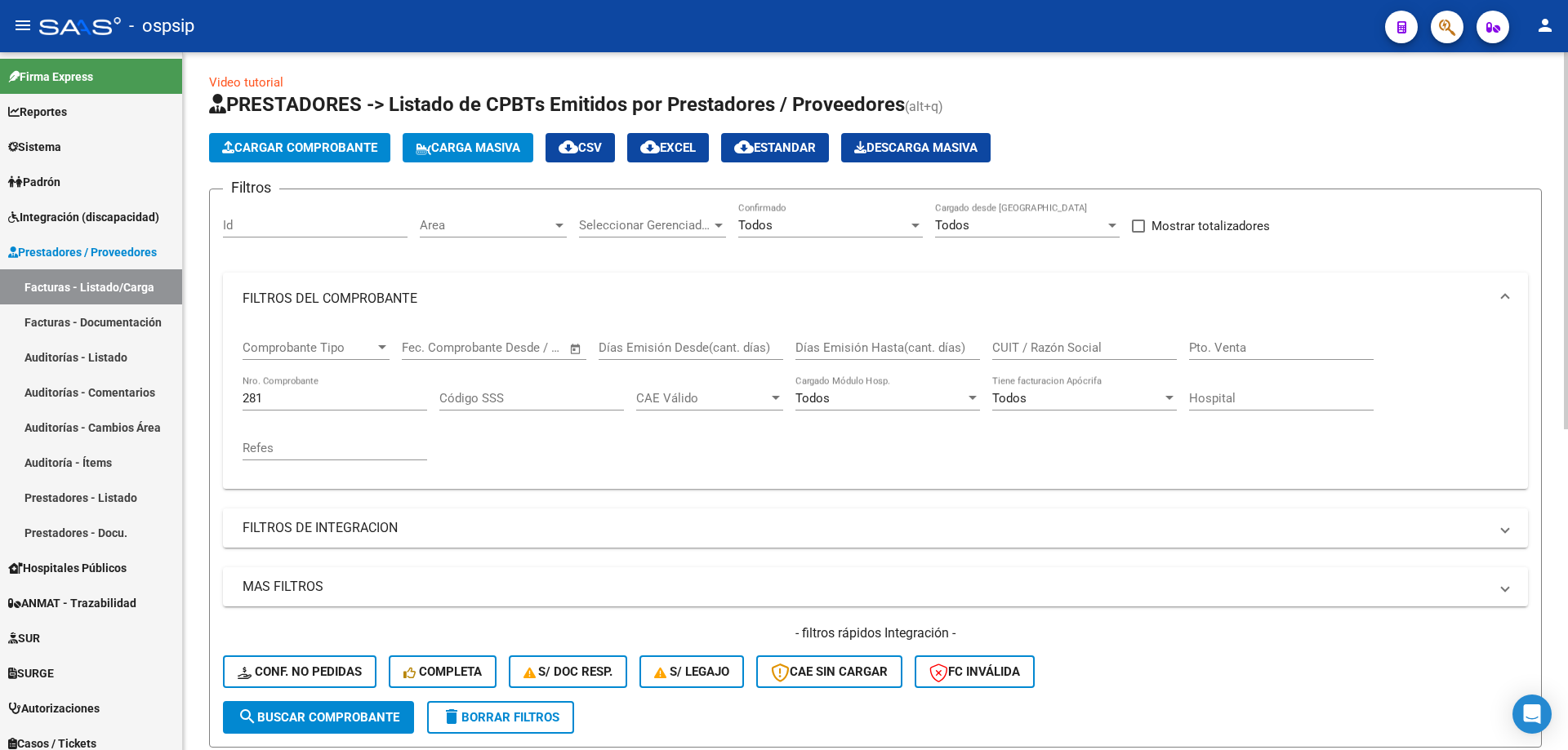
scroll to position [0, 0]
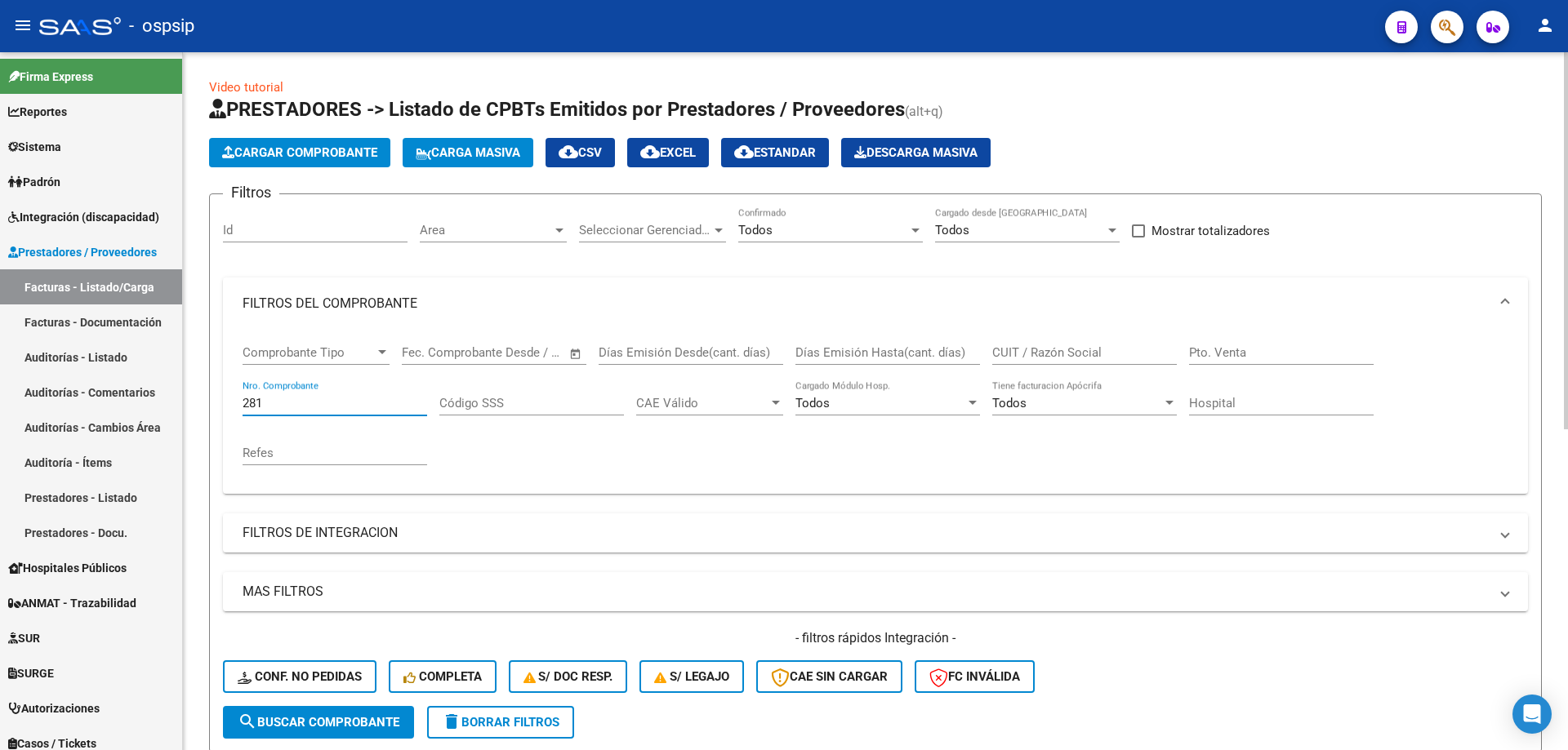
click at [287, 406] on input "281" at bounding box center [335, 402] width 185 height 14
type input "2"
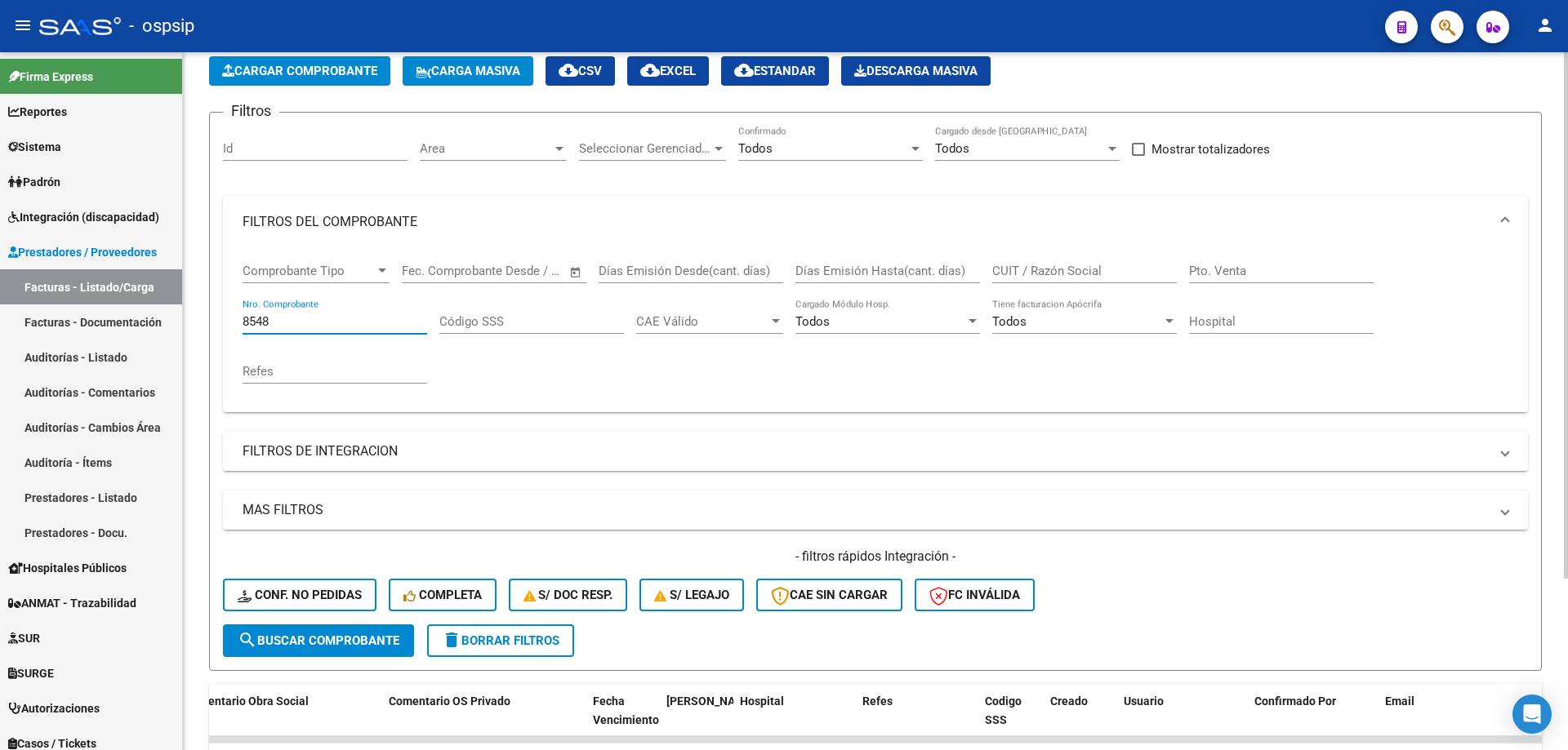
scroll to position [227, 0]
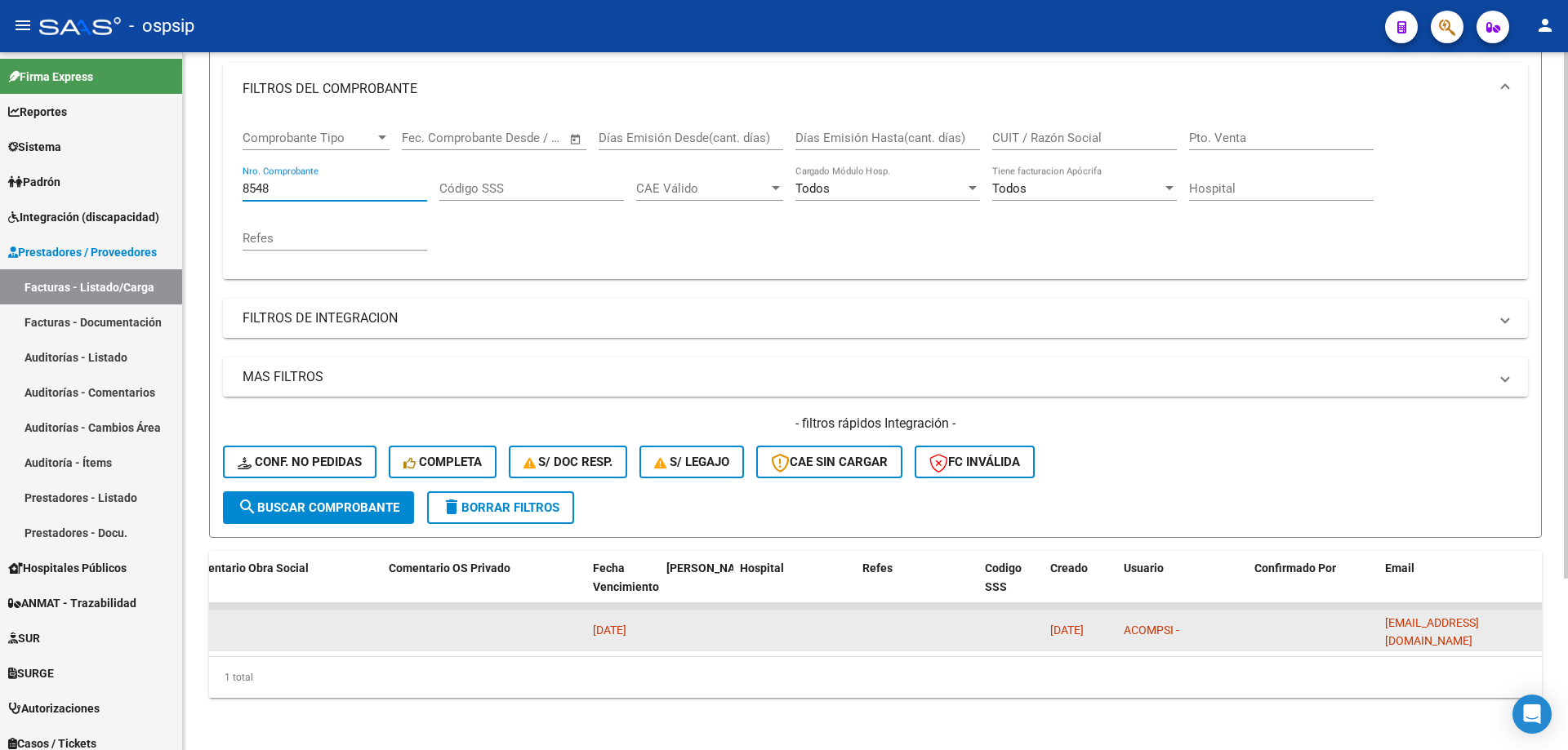
type input "8548"
drag, startPoint x: 1522, startPoint y: 620, endPoint x: 1390, endPoint y: 614, distance: 132.1
click at [1387, 615] on div "[EMAIL_ADDRESS][DOMAIN_NAME]" at bounding box center [1460, 631] width 150 height 34
copy span "[EMAIL_ADDRESS][DOMAIN_NAME]"
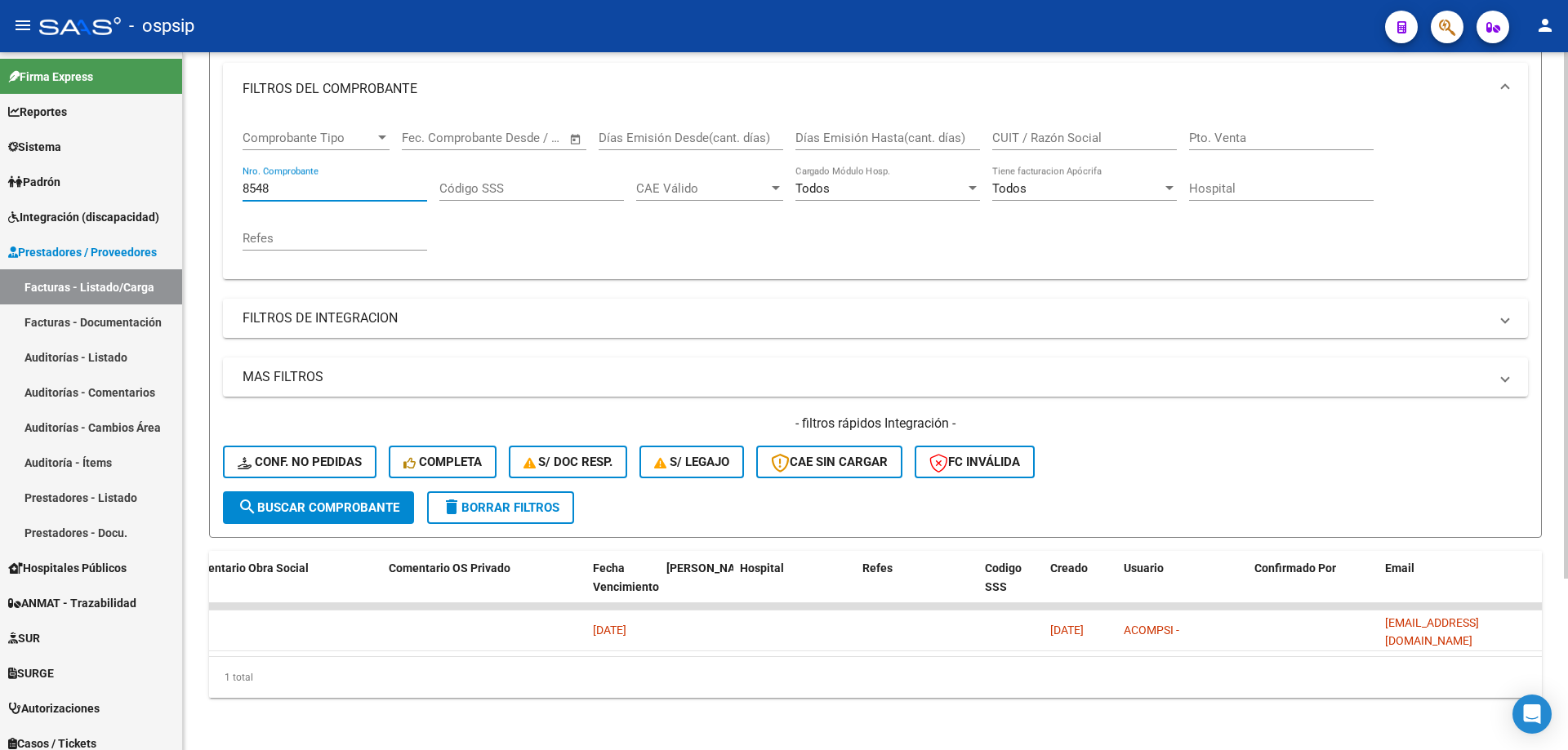
click at [295, 181] on input "8548" at bounding box center [335, 188] width 185 height 14
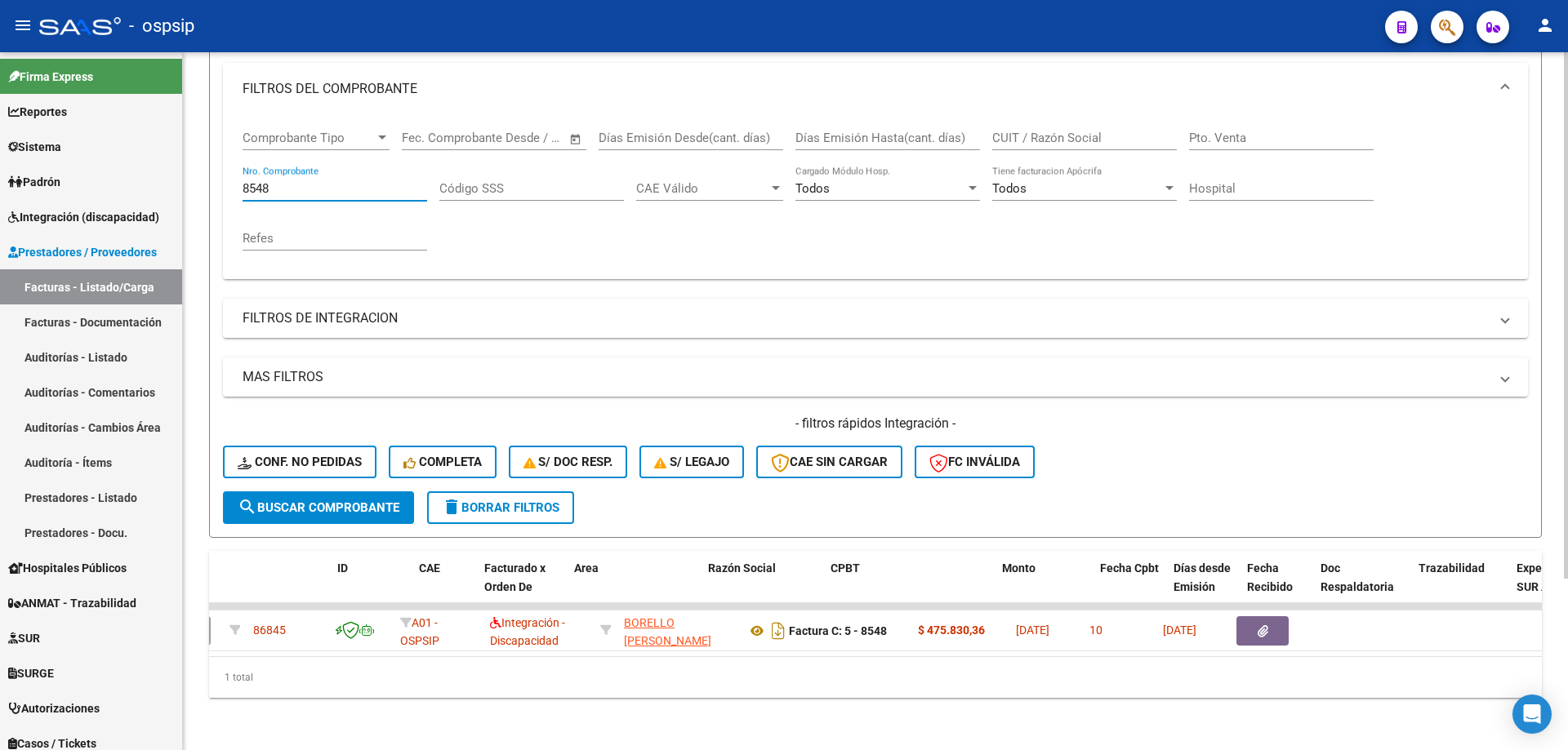
scroll to position [0, 0]
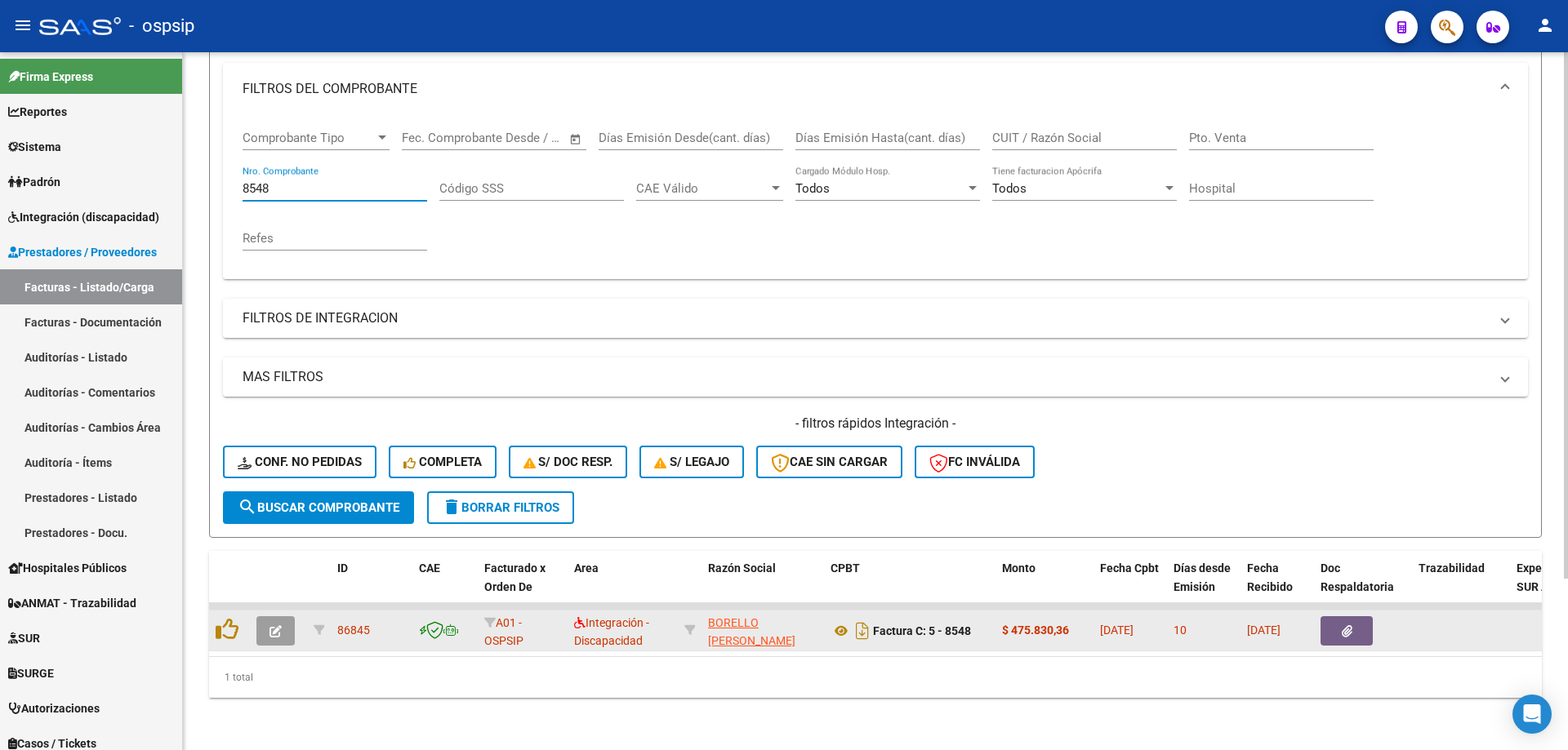
click at [277, 625] on icon "button" at bounding box center [276, 631] width 13 height 13
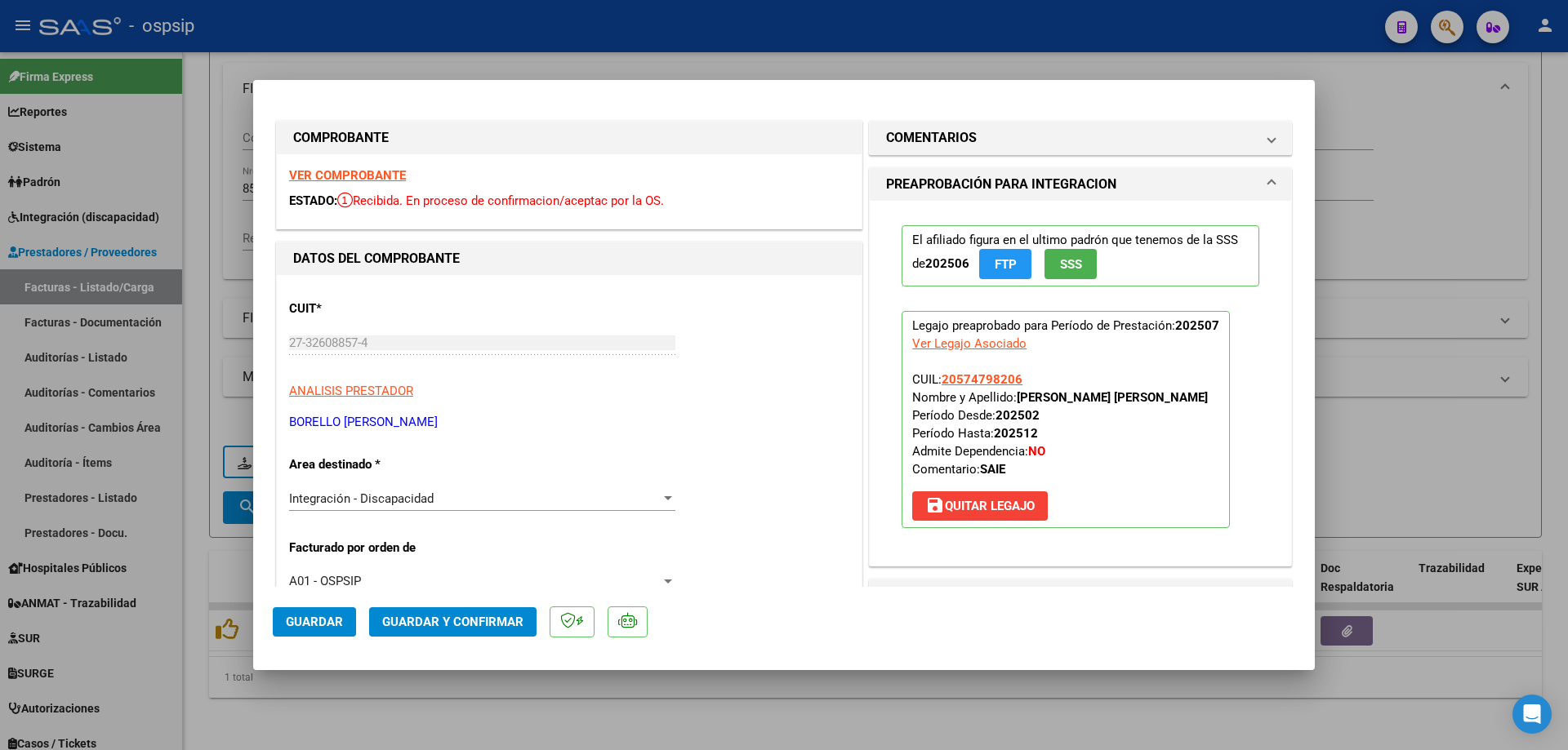
scroll to position [327, 0]
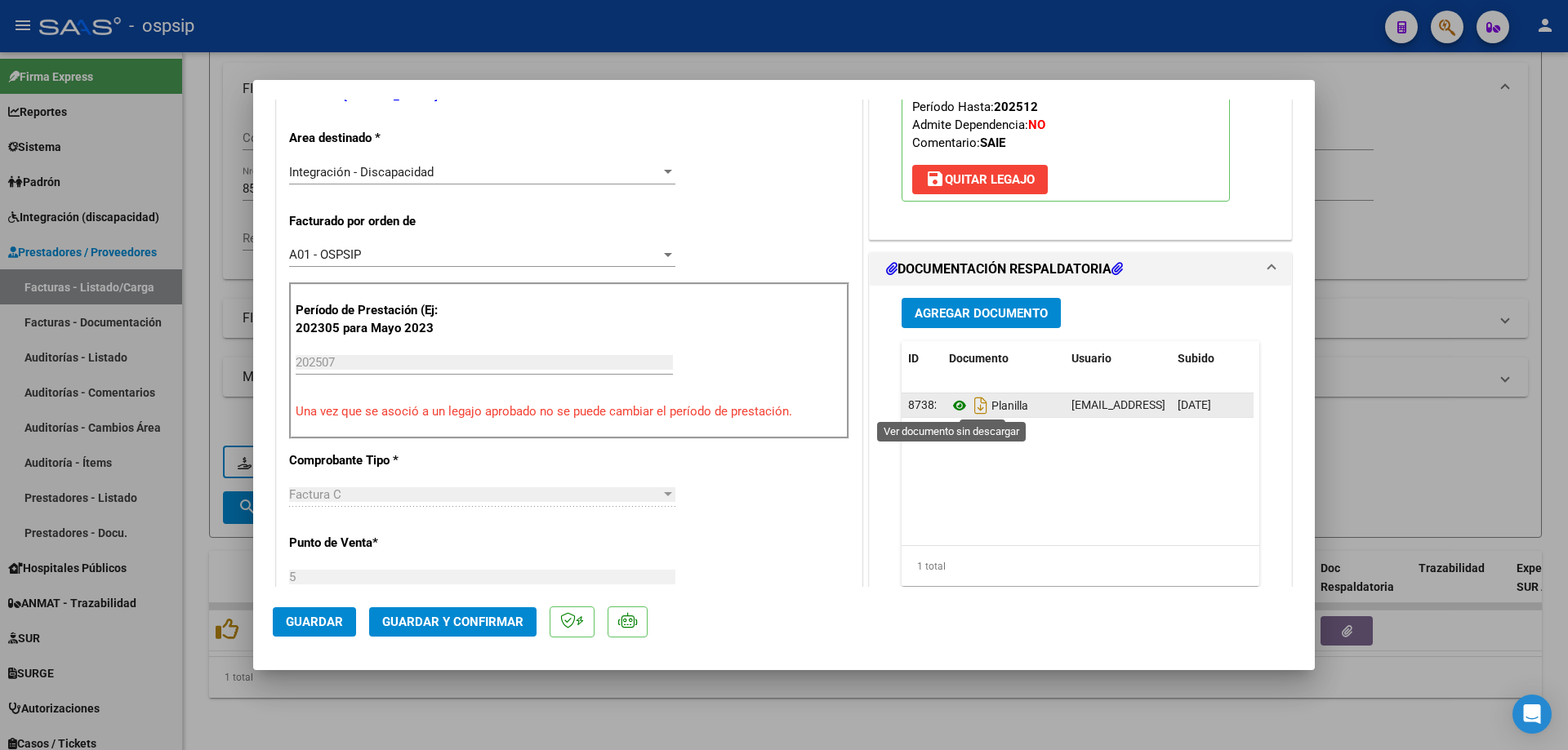
click at [949, 407] on icon at bounding box center [959, 405] width 21 height 19
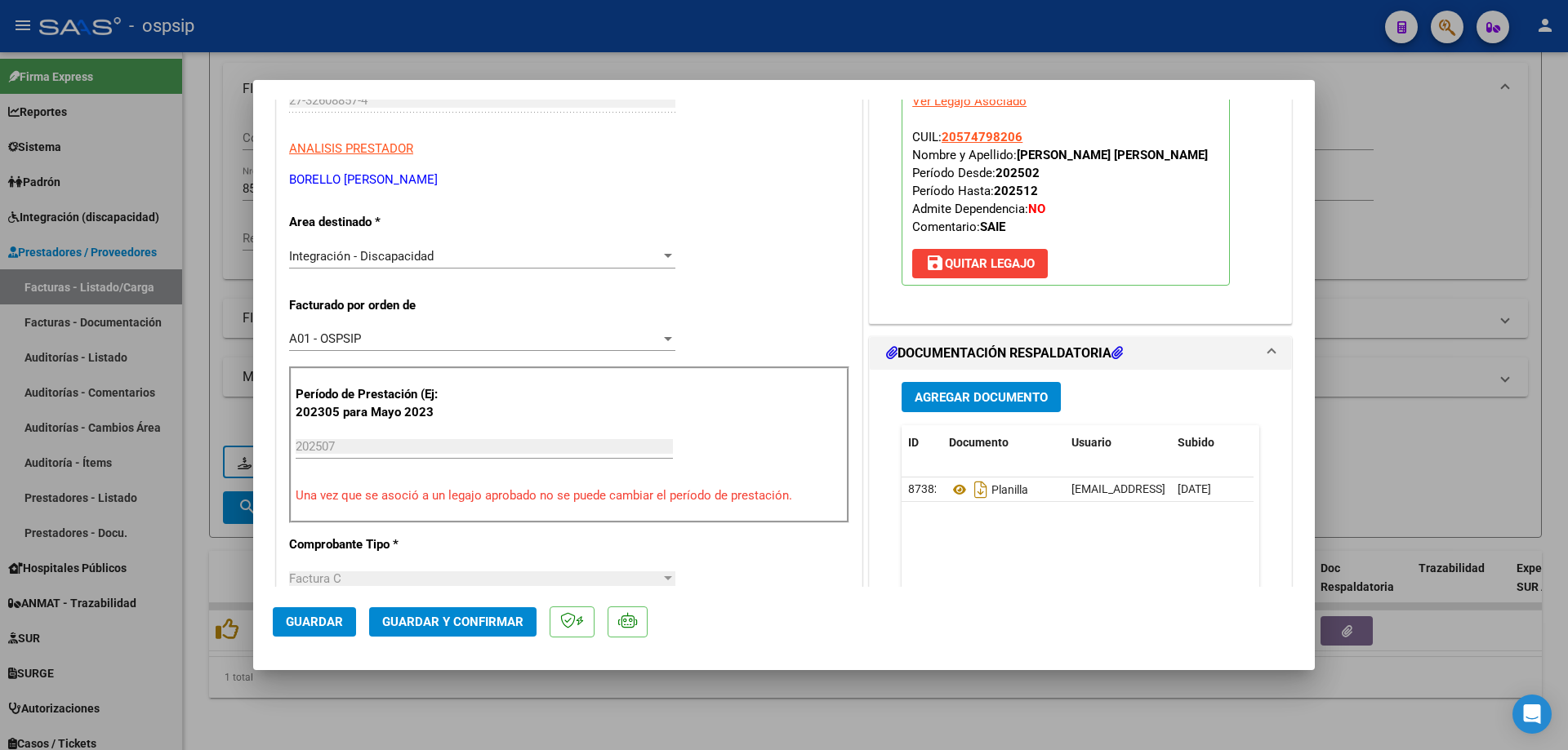
scroll to position [81, 0]
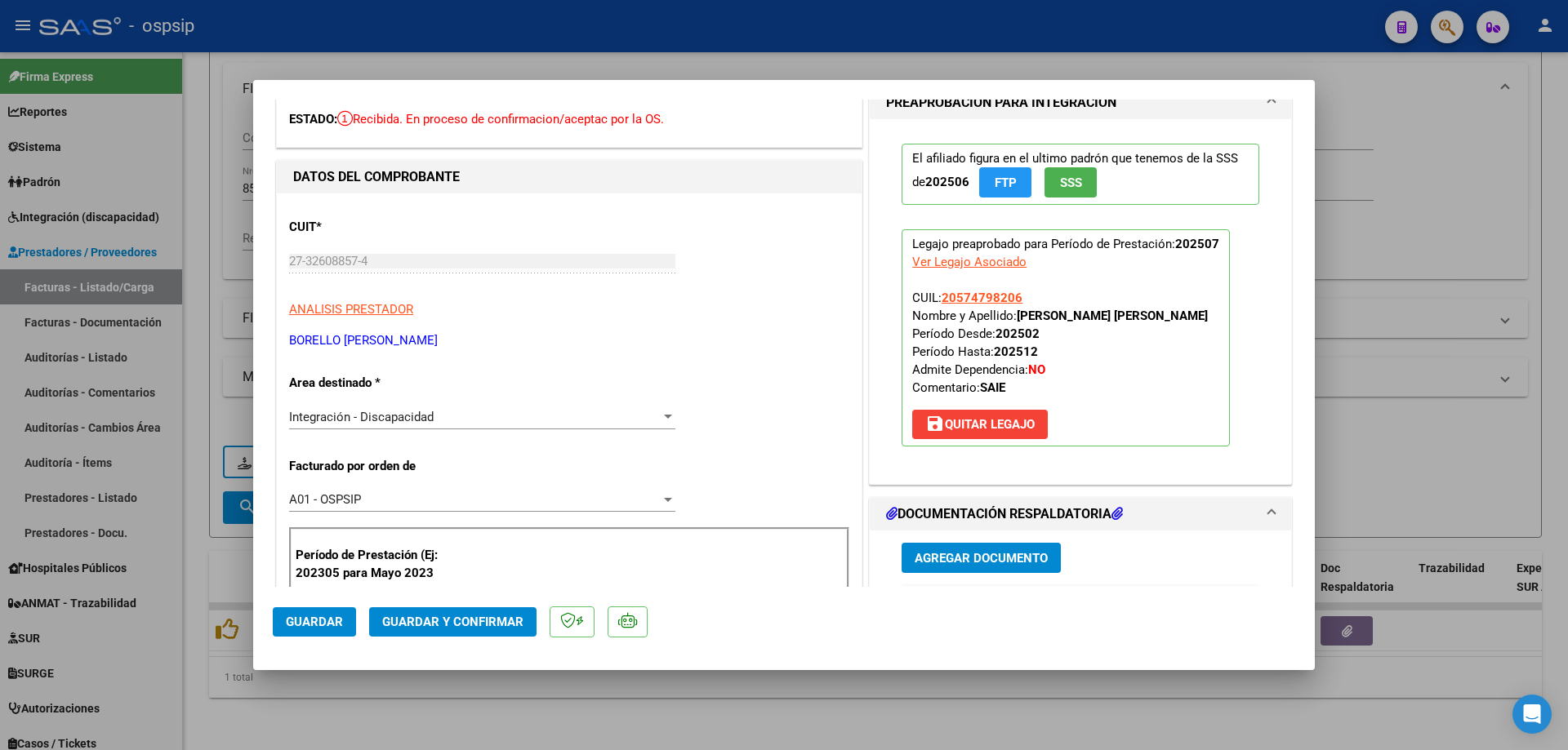
click at [1401, 218] on div at bounding box center [784, 375] width 1568 height 750
type input "$ 0,00"
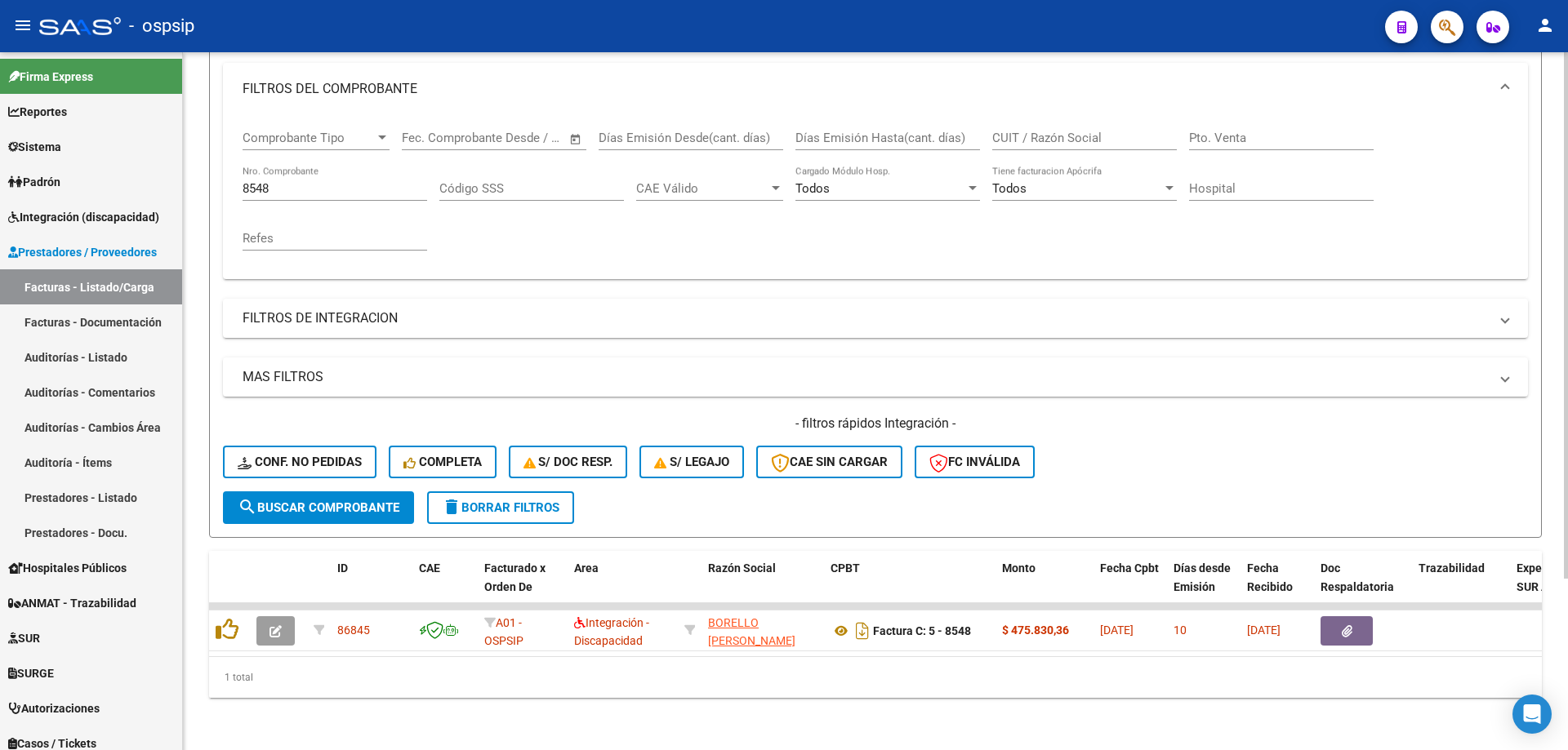
click at [336, 181] on input "8548" at bounding box center [335, 188] width 185 height 14
type input "8"
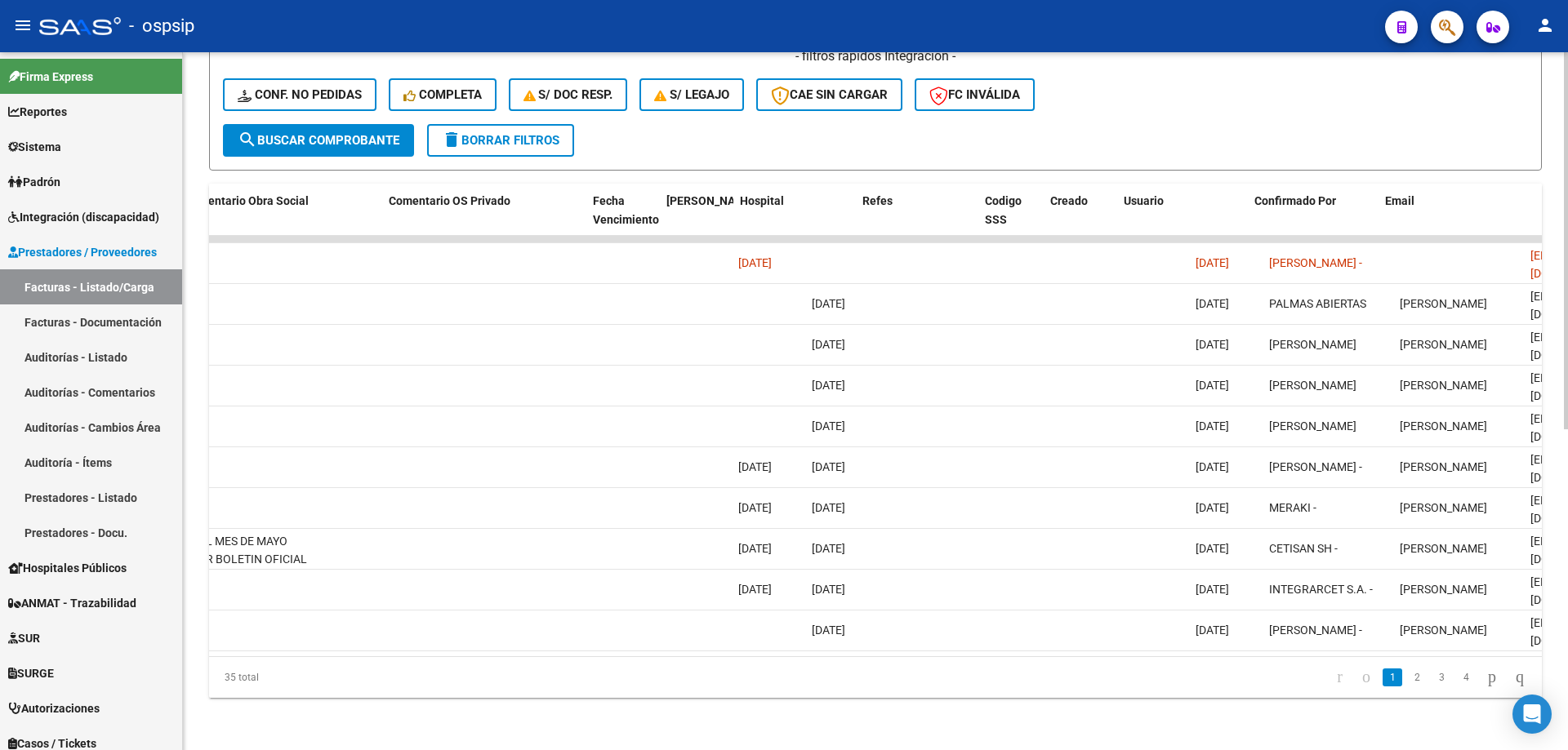
scroll to position [0, 2878]
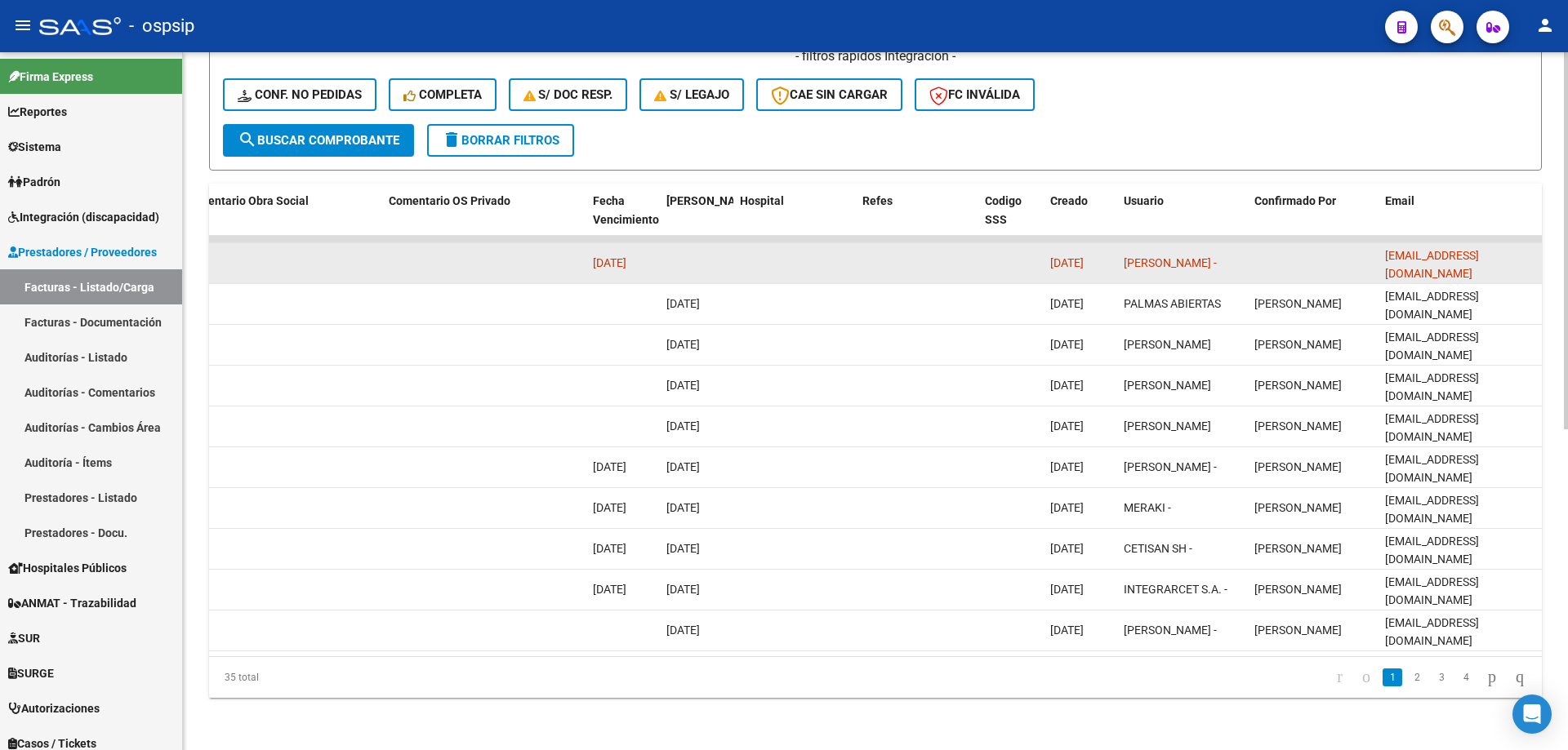
drag, startPoint x: 1506, startPoint y: 243, endPoint x: 1388, endPoint y: 248, distance: 118.1
click at [1387, 248] on div "[EMAIL_ADDRESS][DOMAIN_NAME]" at bounding box center [1460, 264] width 150 height 34
copy span "[EMAIL_ADDRESS][DOMAIN_NAME]"
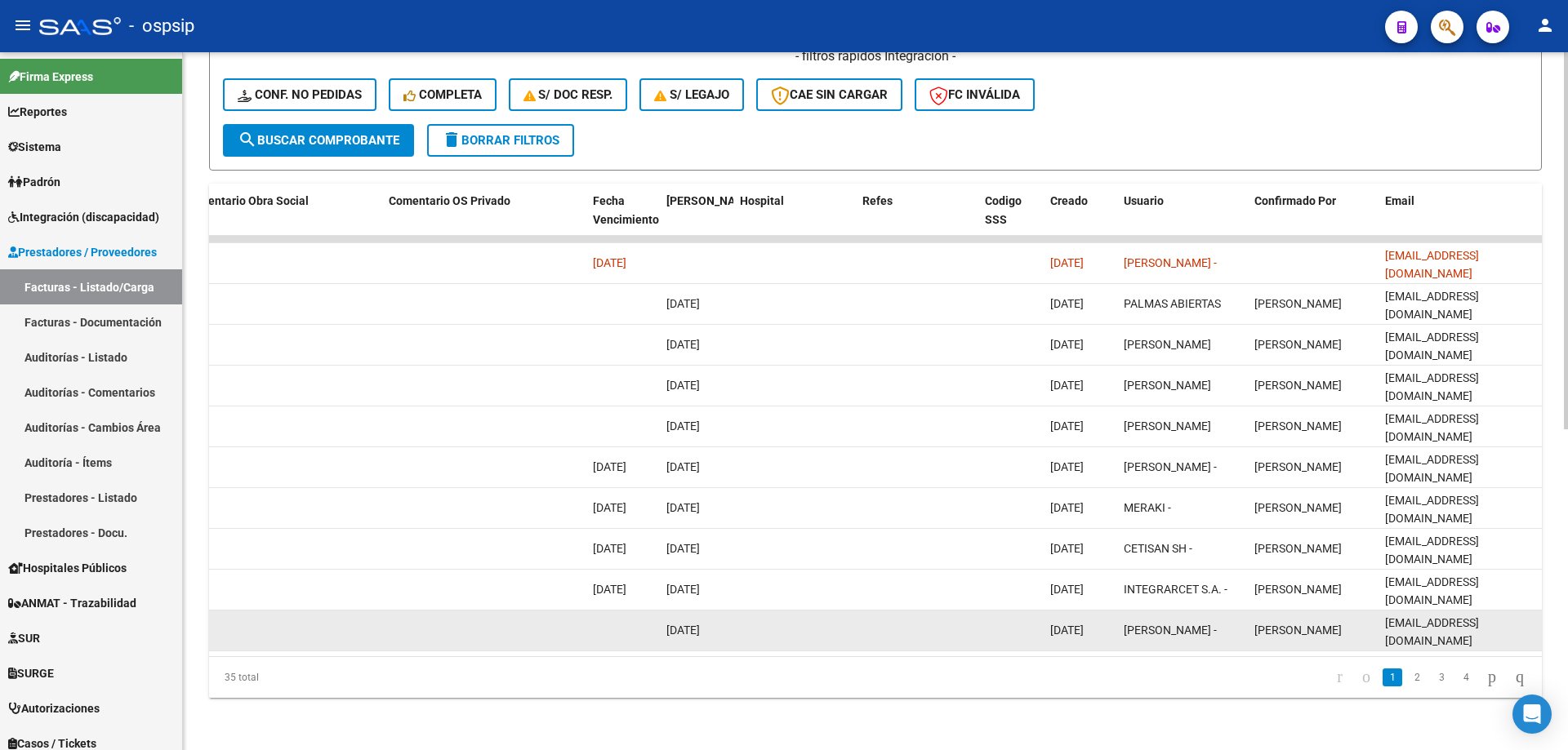
click at [1173, 635] on datatable-body-cell "[PERSON_NAME] -" at bounding box center [1183, 631] width 131 height 40
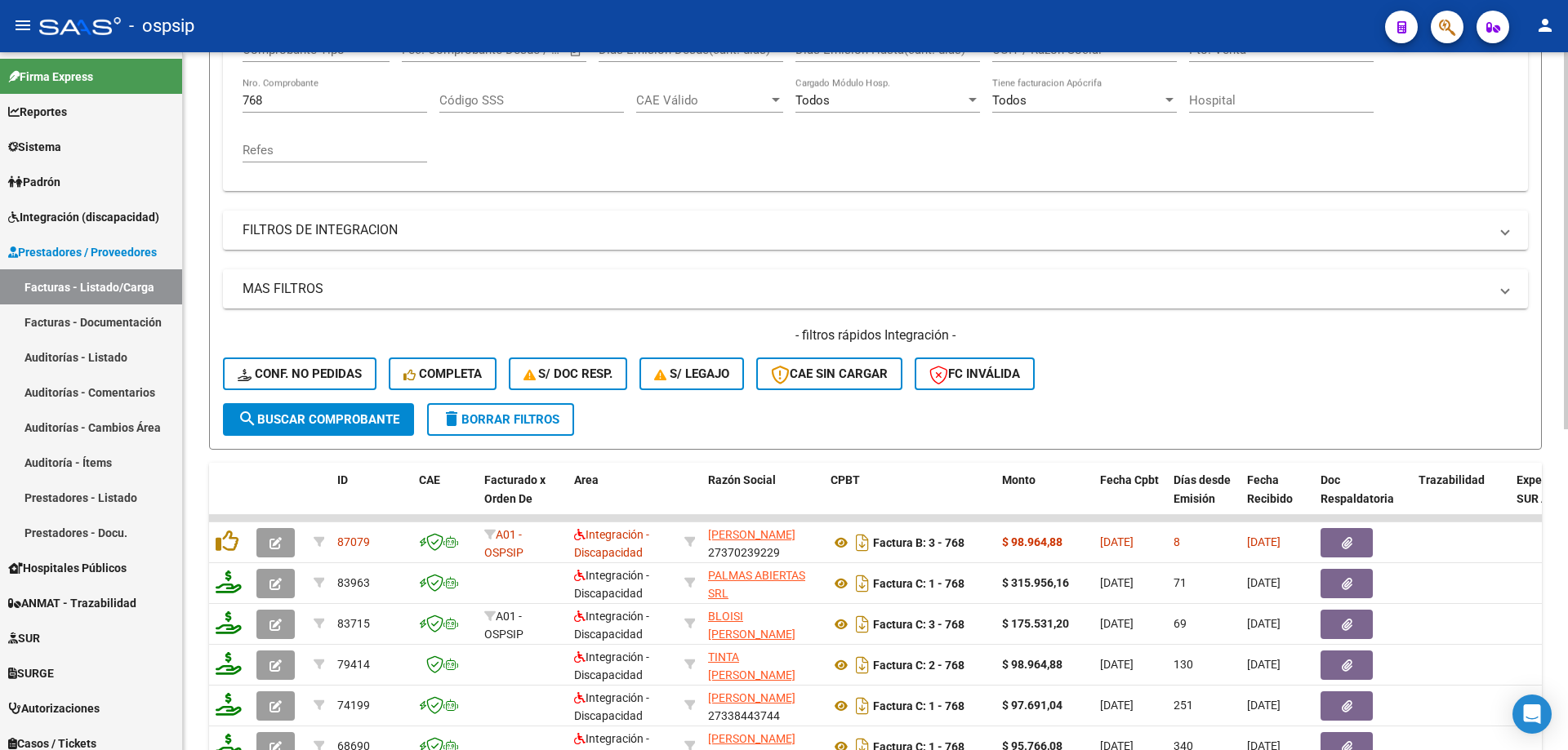
scroll to position [268, 0]
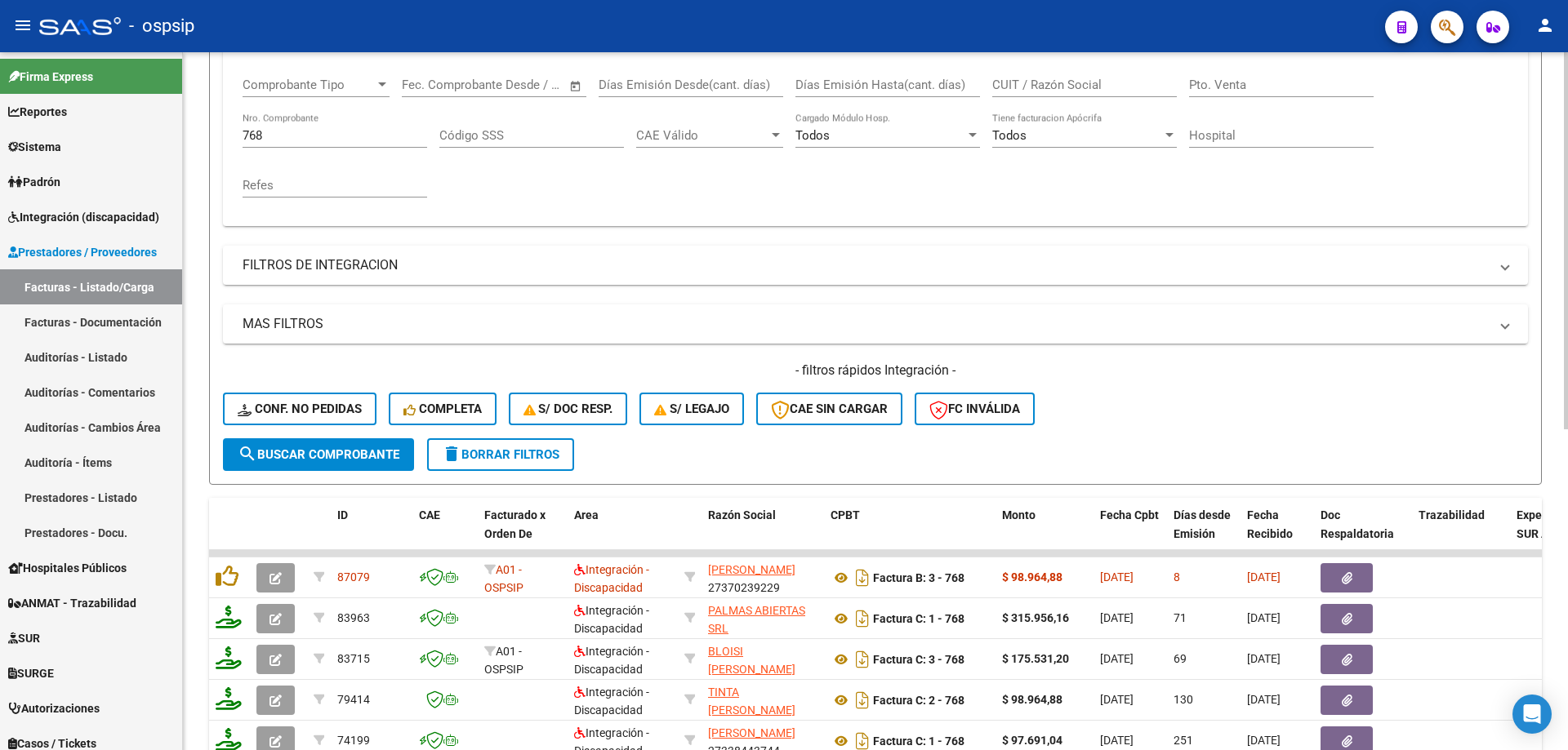
click at [289, 136] on input "768" at bounding box center [335, 135] width 185 height 14
type input "7"
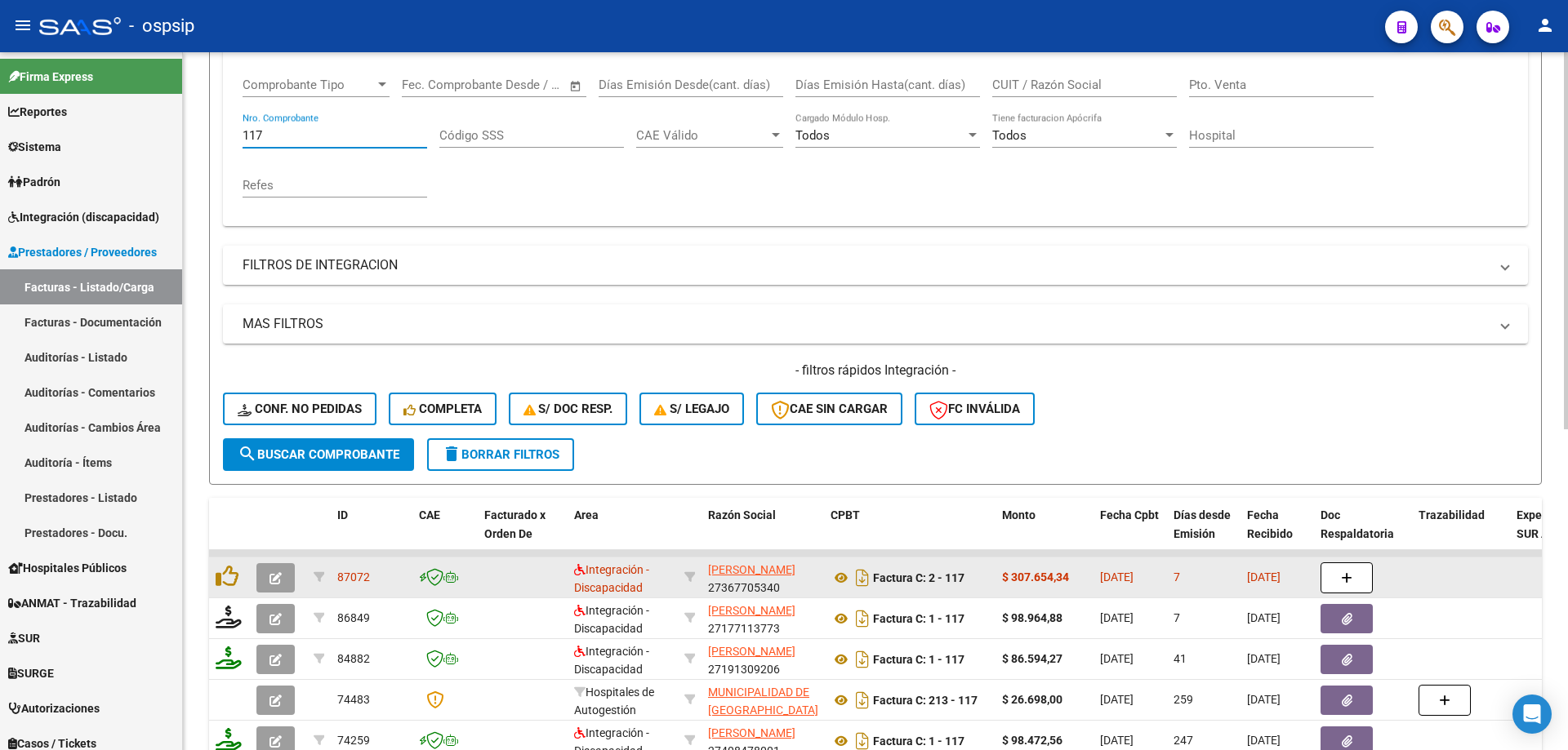
type input "117"
click at [272, 582] on icon "button" at bounding box center [276, 578] width 13 height 13
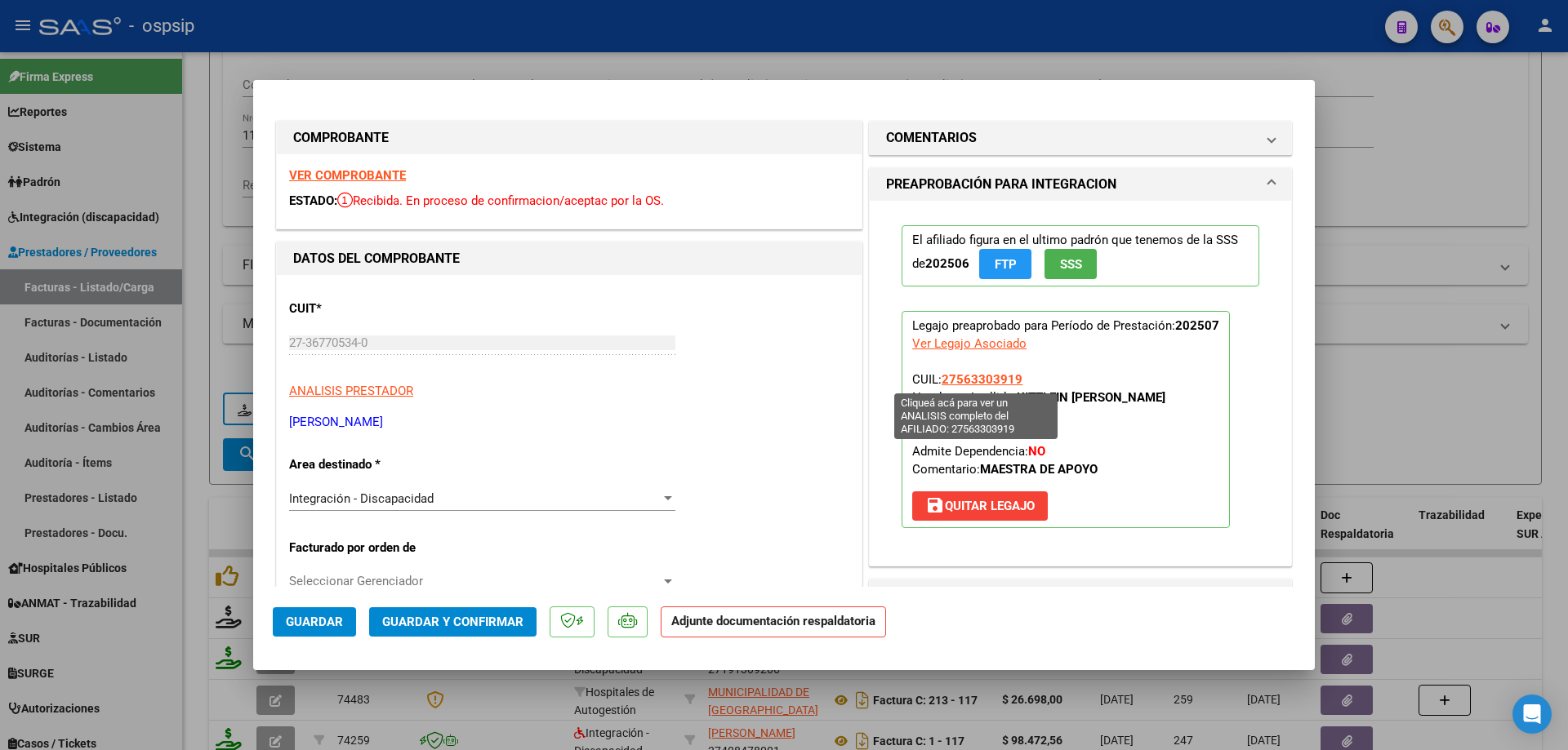
drag, startPoint x: 1018, startPoint y: 376, endPoint x: 965, endPoint y: 374, distance: 53.0
click at [965, 374] on p "Legajo preaprobado para Período de Prestación: 202507 Ver Legajo Asociado CUIL:…" at bounding box center [1066, 419] width 329 height 218
click at [1368, 324] on div at bounding box center [784, 375] width 1568 height 750
type input "$ 0,00"
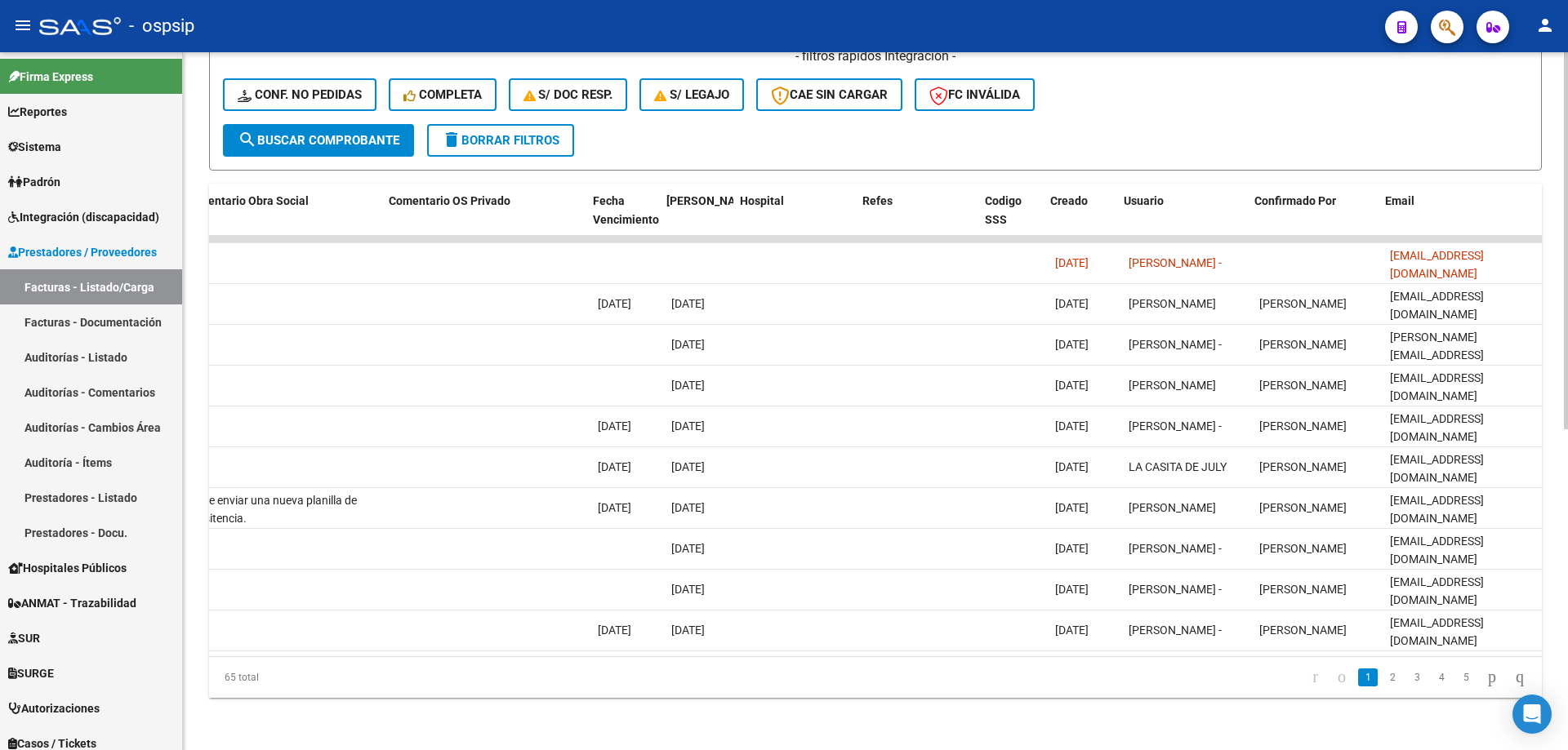
scroll to position [0, 2878]
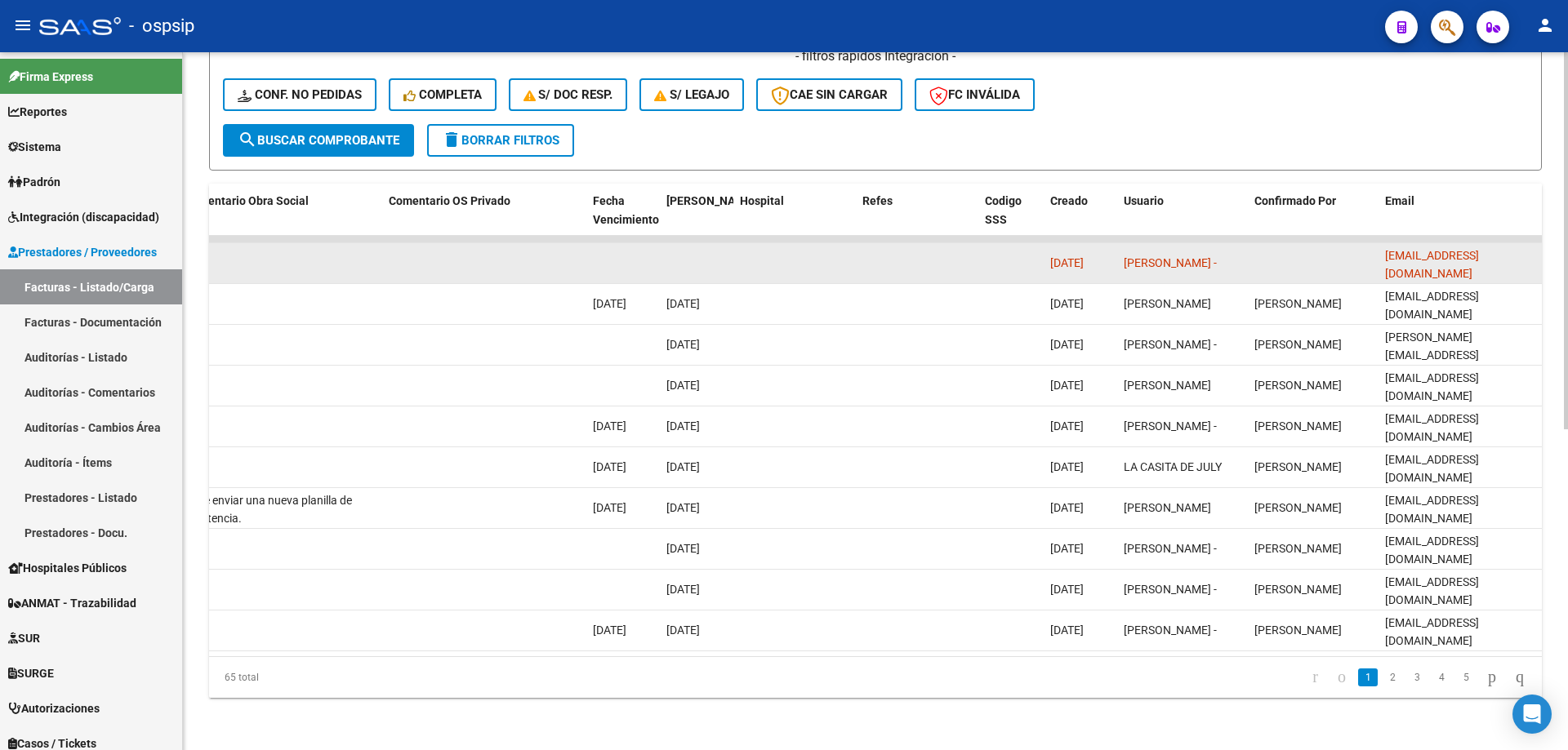
drag, startPoint x: 1513, startPoint y: 249, endPoint x: 1381, endPoint y: 264, distance: 132.8
click at [1381, 264] on datatable-body-cell "[EMAIL_ADDRESS][DOMAIN_NAME]" at bounding box center [1460, 264] width 163 height 40
copy span "[EMAIL_ADDRESS][DOMAIN_NAME]"
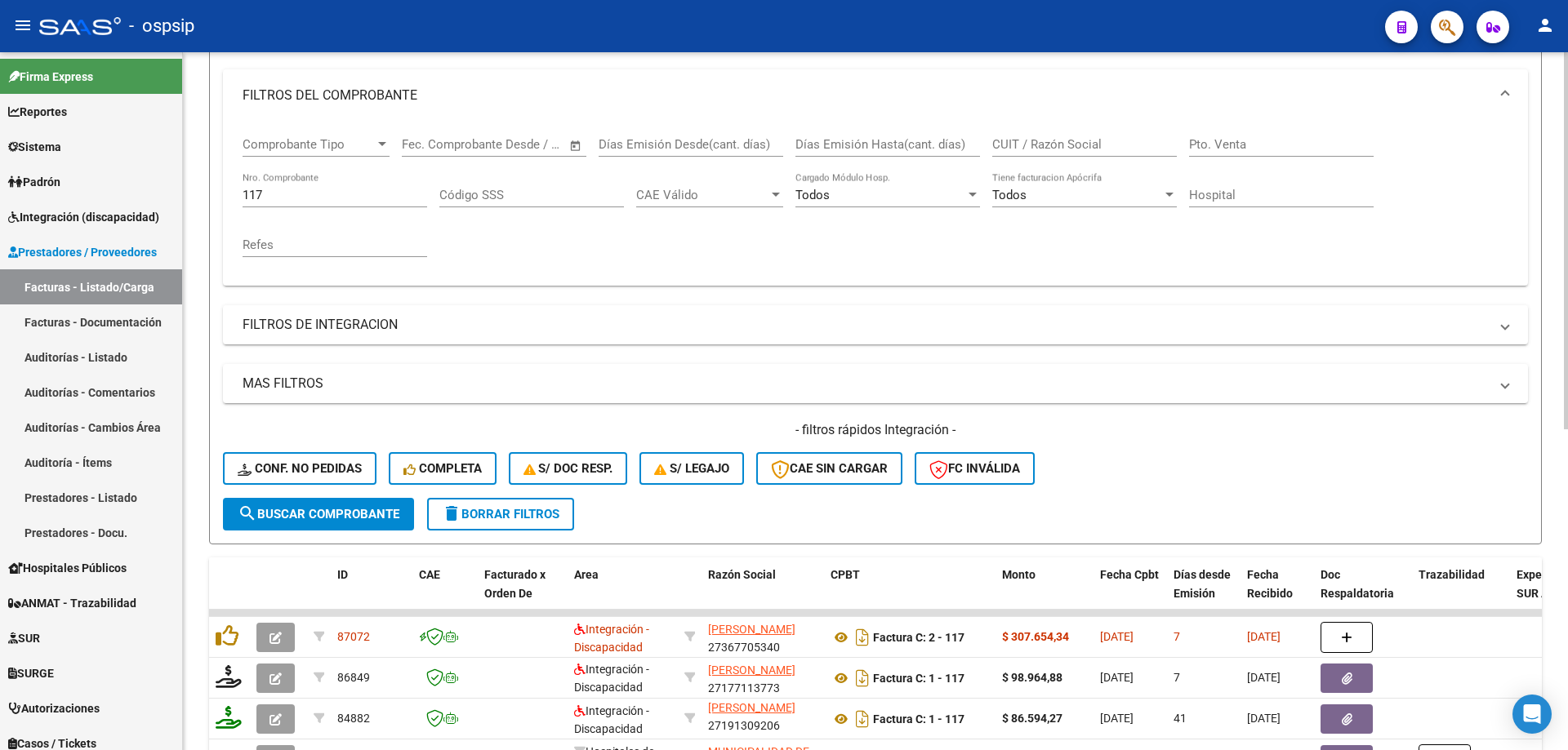
scroll to position [186, 0]
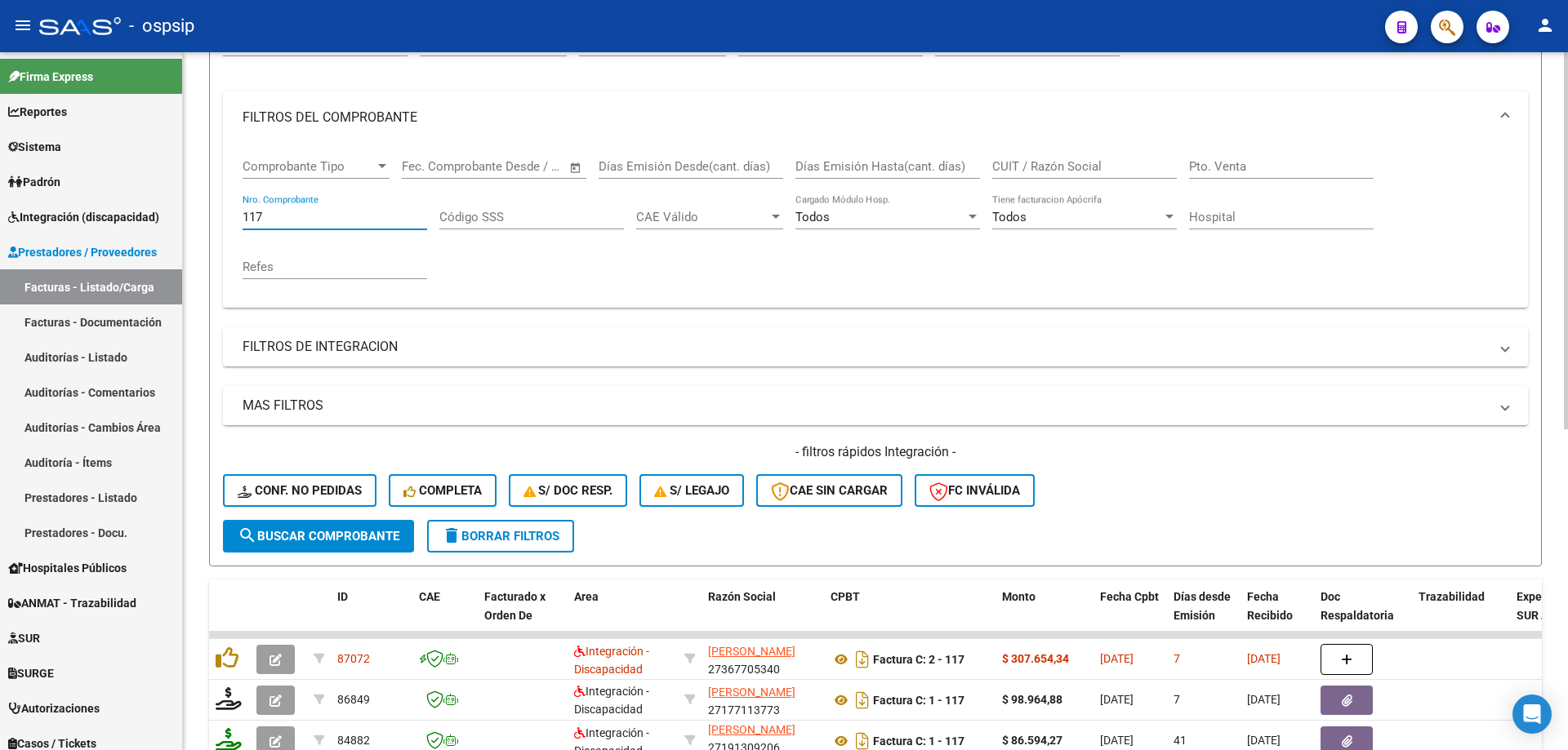
click at [277, 215] on input "117" at bounding box center [335, 217] width 185 height 14
type input "1"
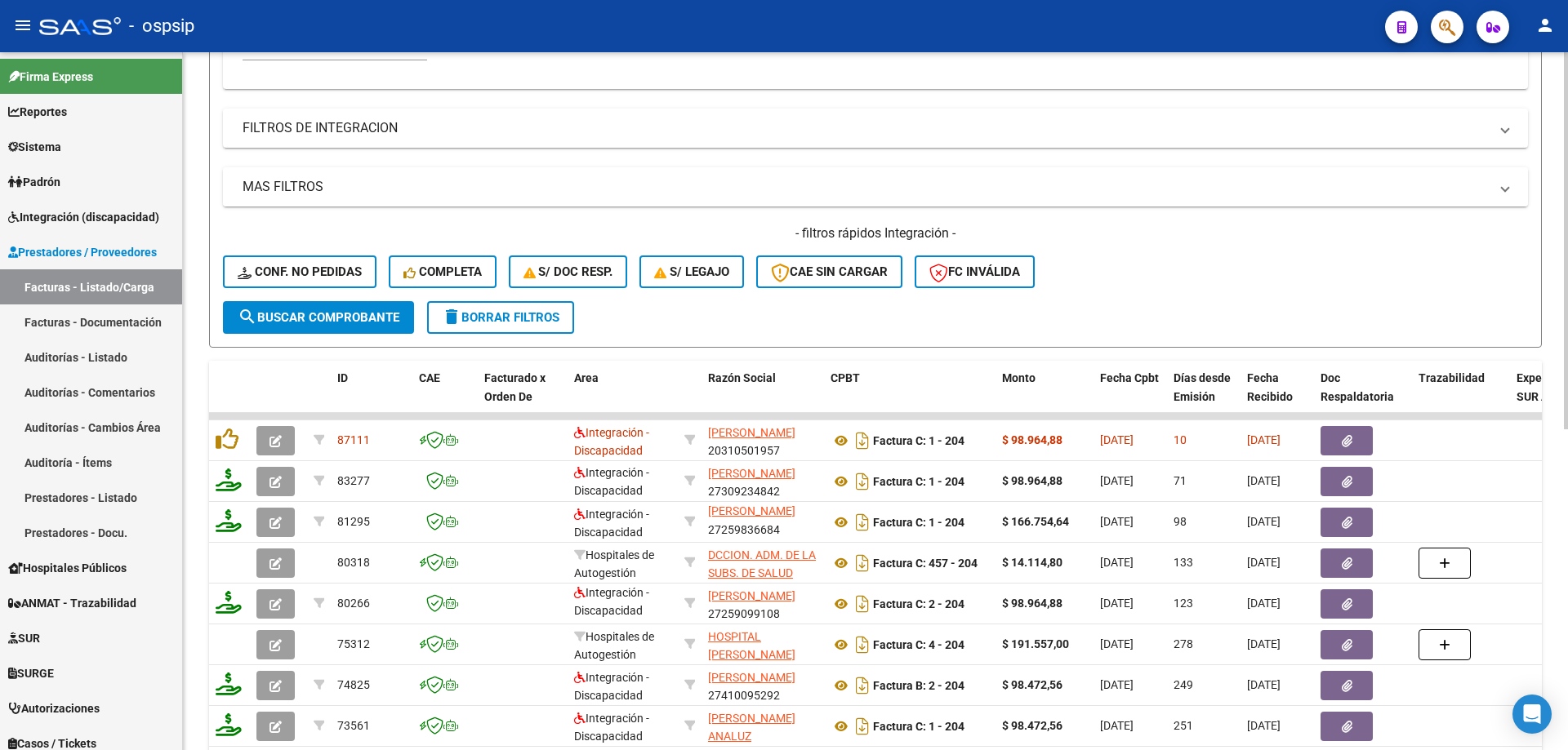
scroll to position [431, 0]
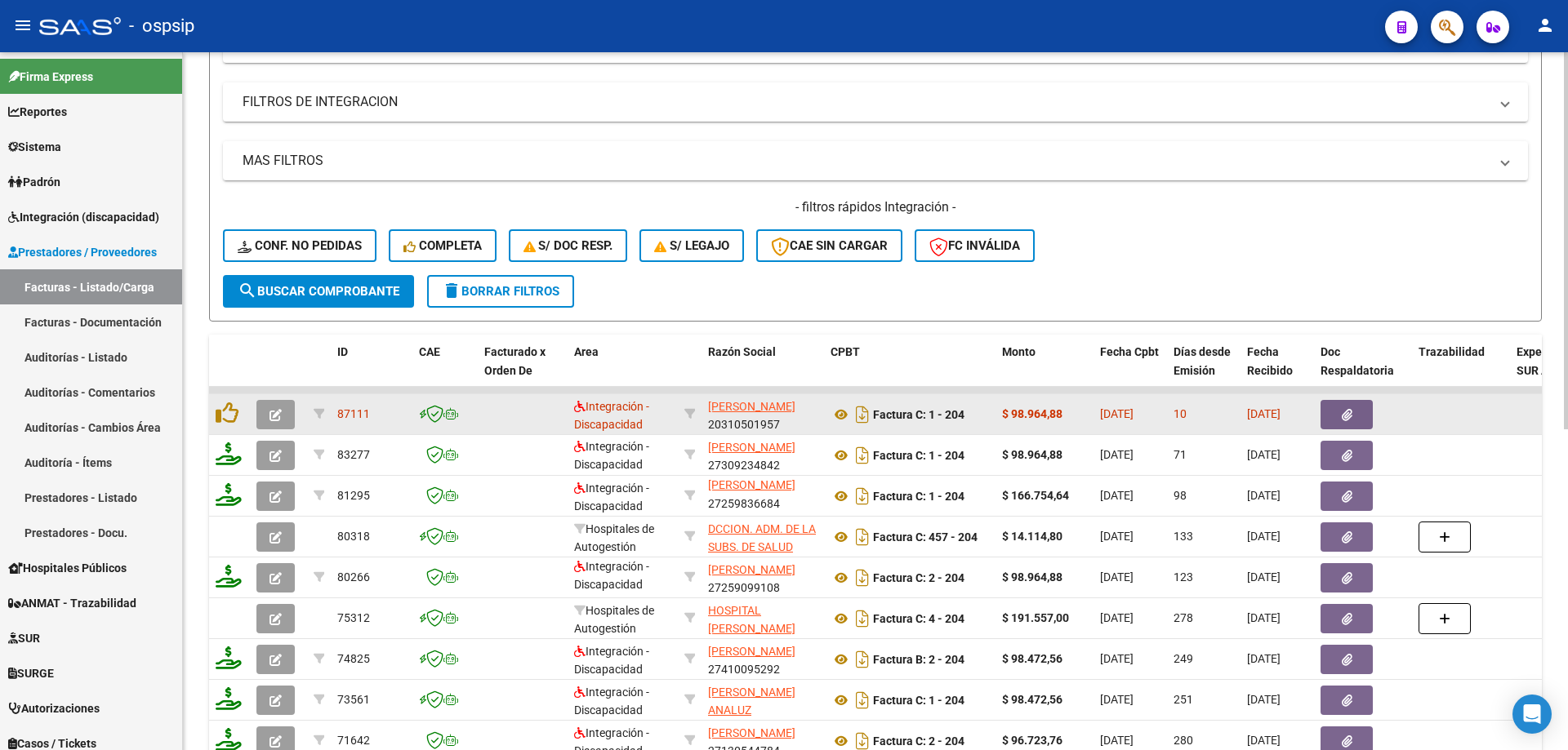
type input "204"
click at [272, 411] on icon "button" at bounding box center [276, 415] width 13 height 13
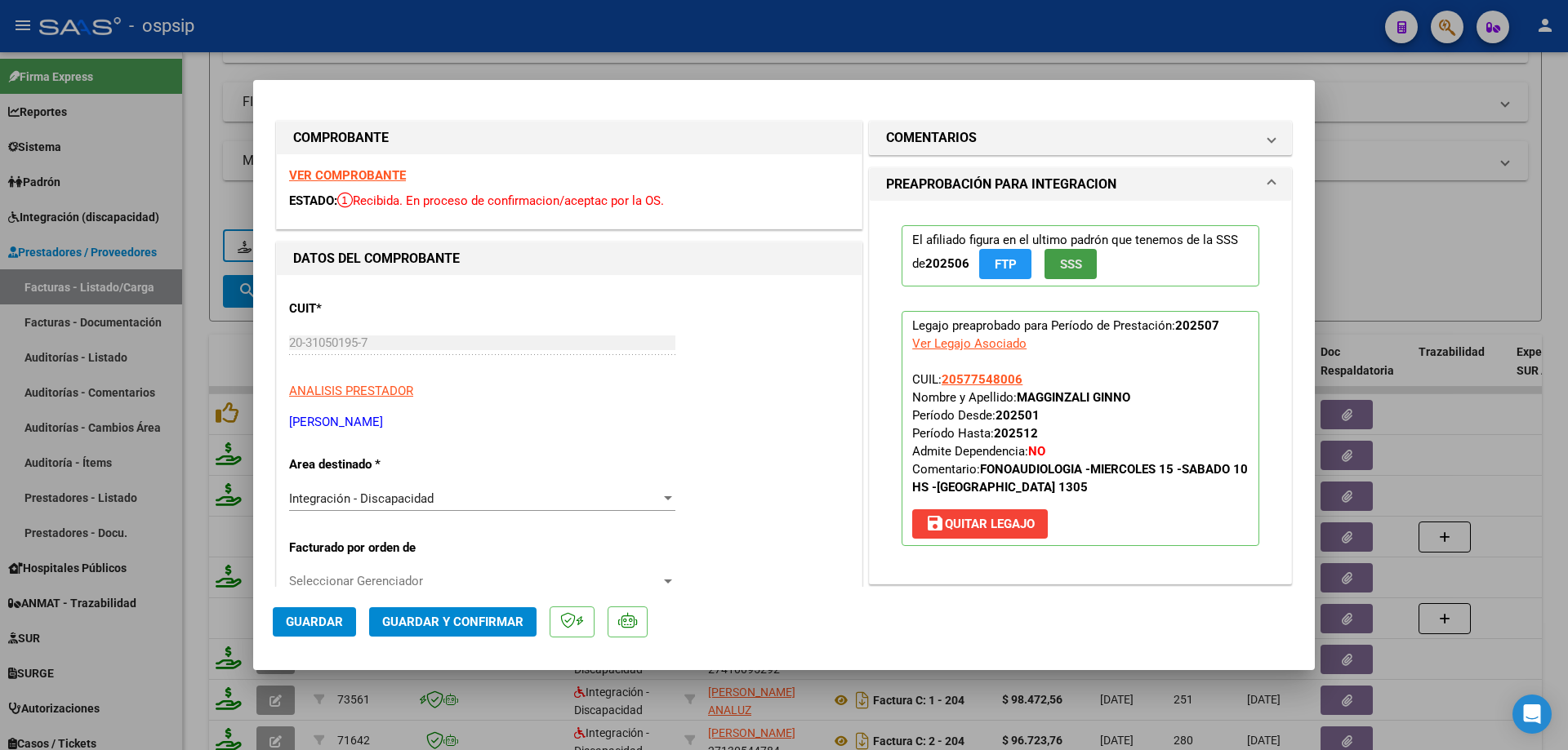
click at [1073, 264] on span "SSS" at bounding box center [1071, 264] width 22 height 14
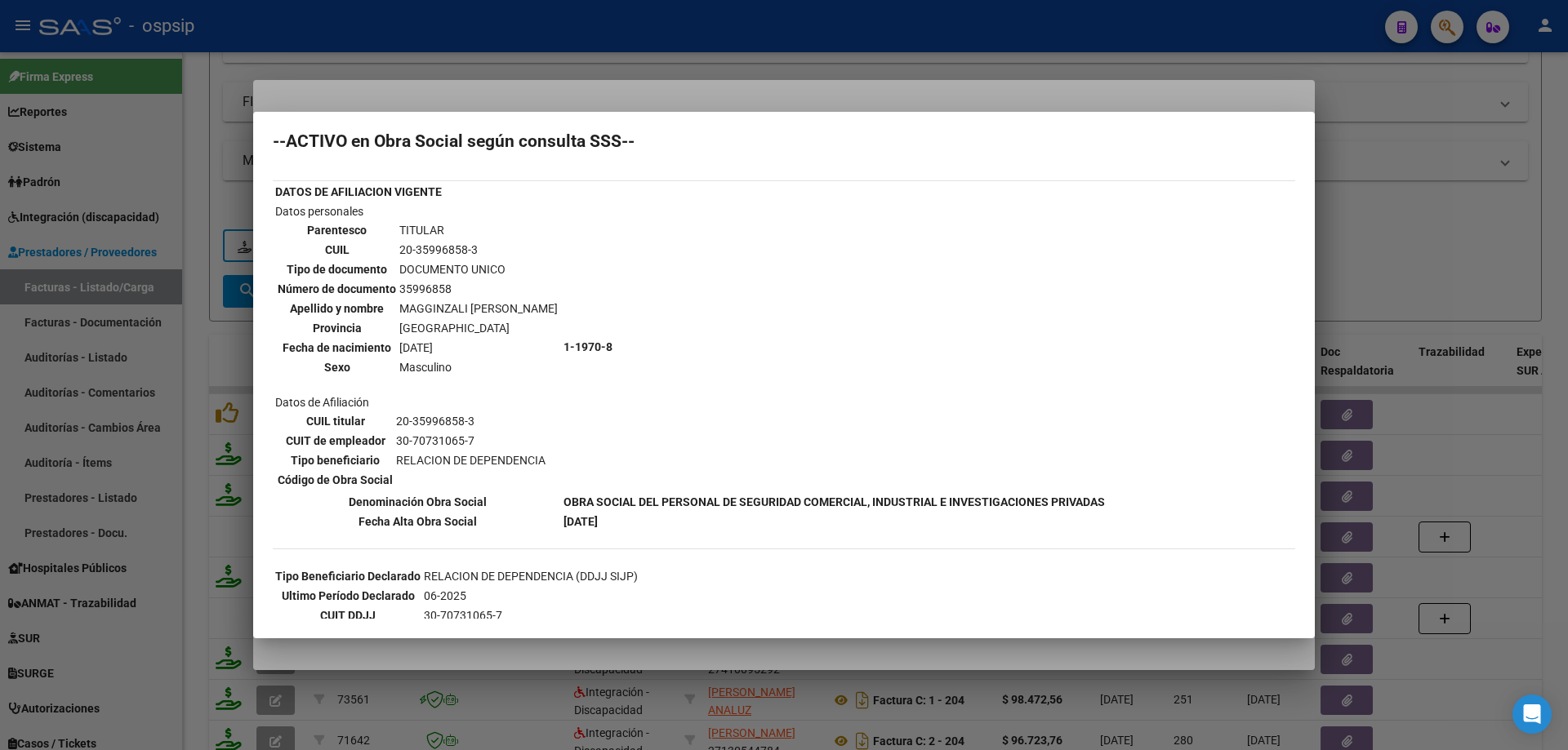
scroll to position [0, 0]
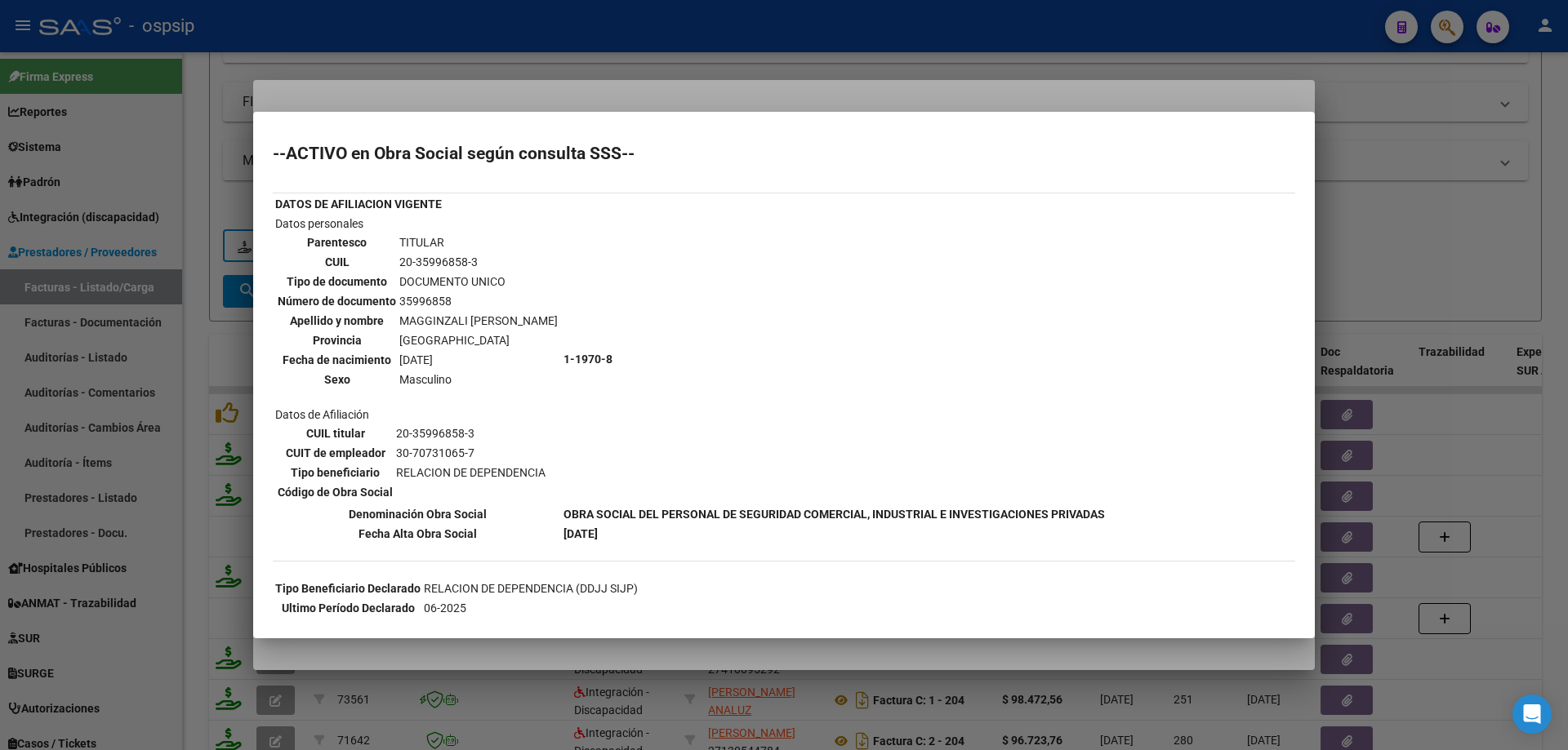
click at [1355, 255] on div at bounding box center [784, 375] width 1568 height 750
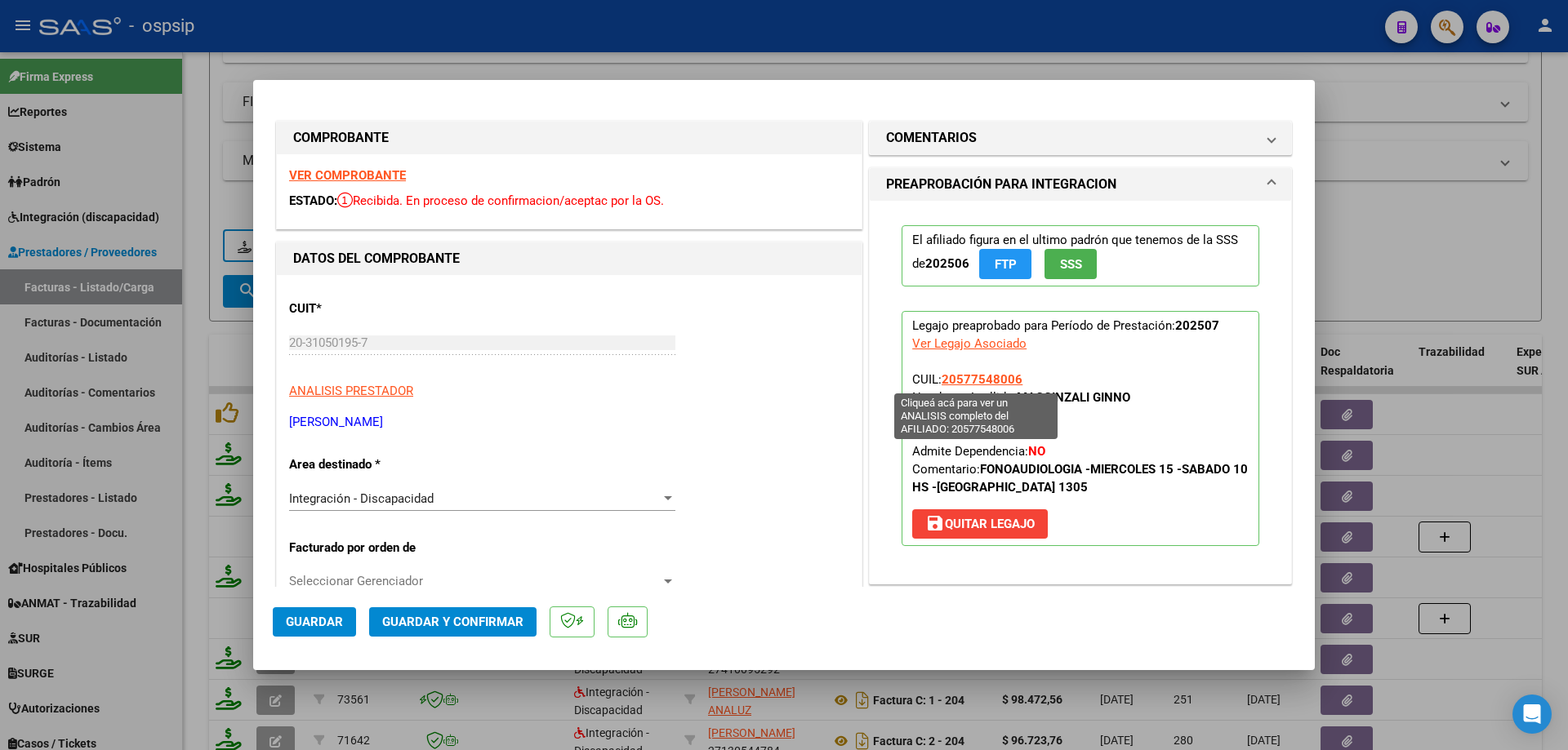
click at [980, 375] on span "20577548006" at bounding box center [982, 379] width 81 height 14
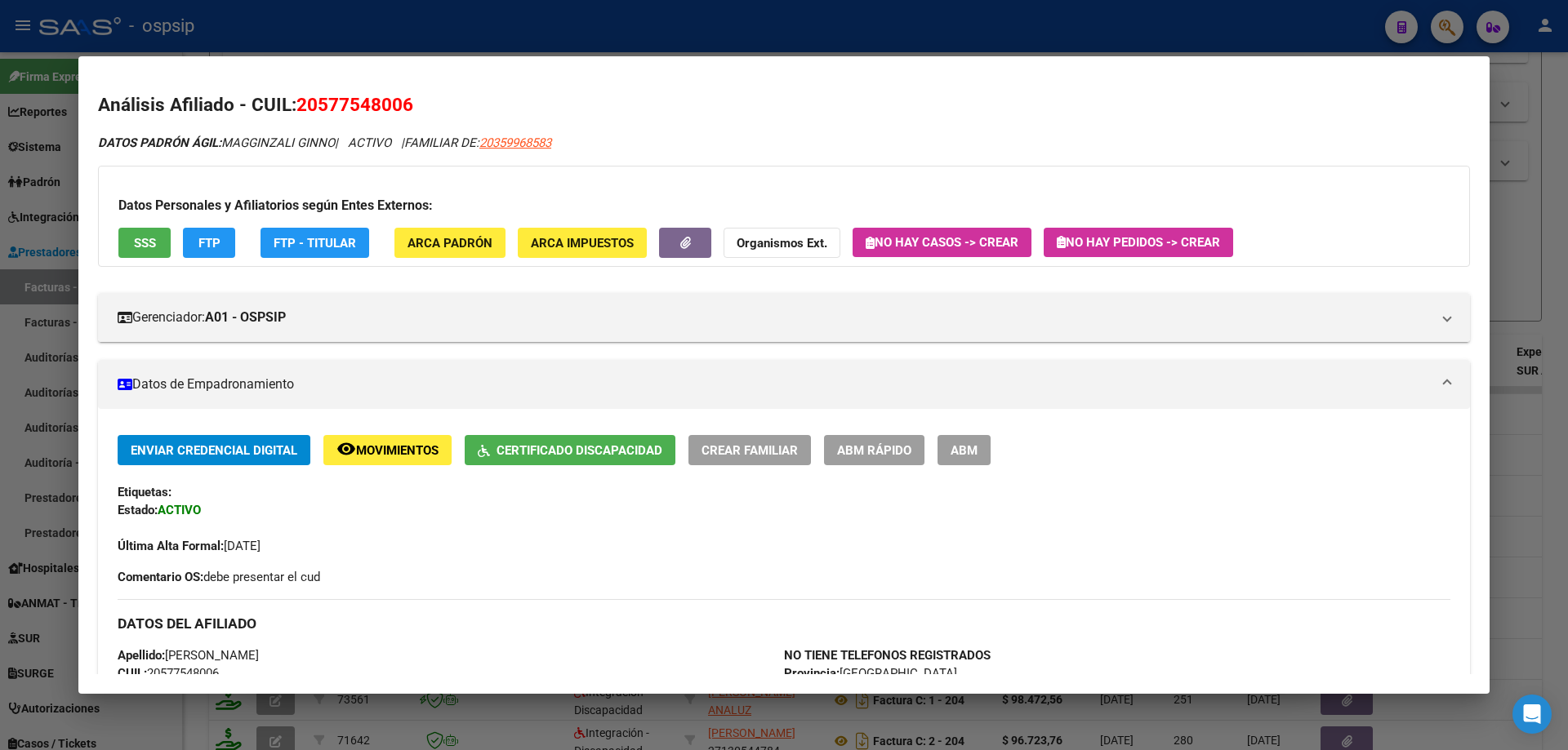
click at [1521, 245] on div at bounding box center [784, 375] width 1568 height 750
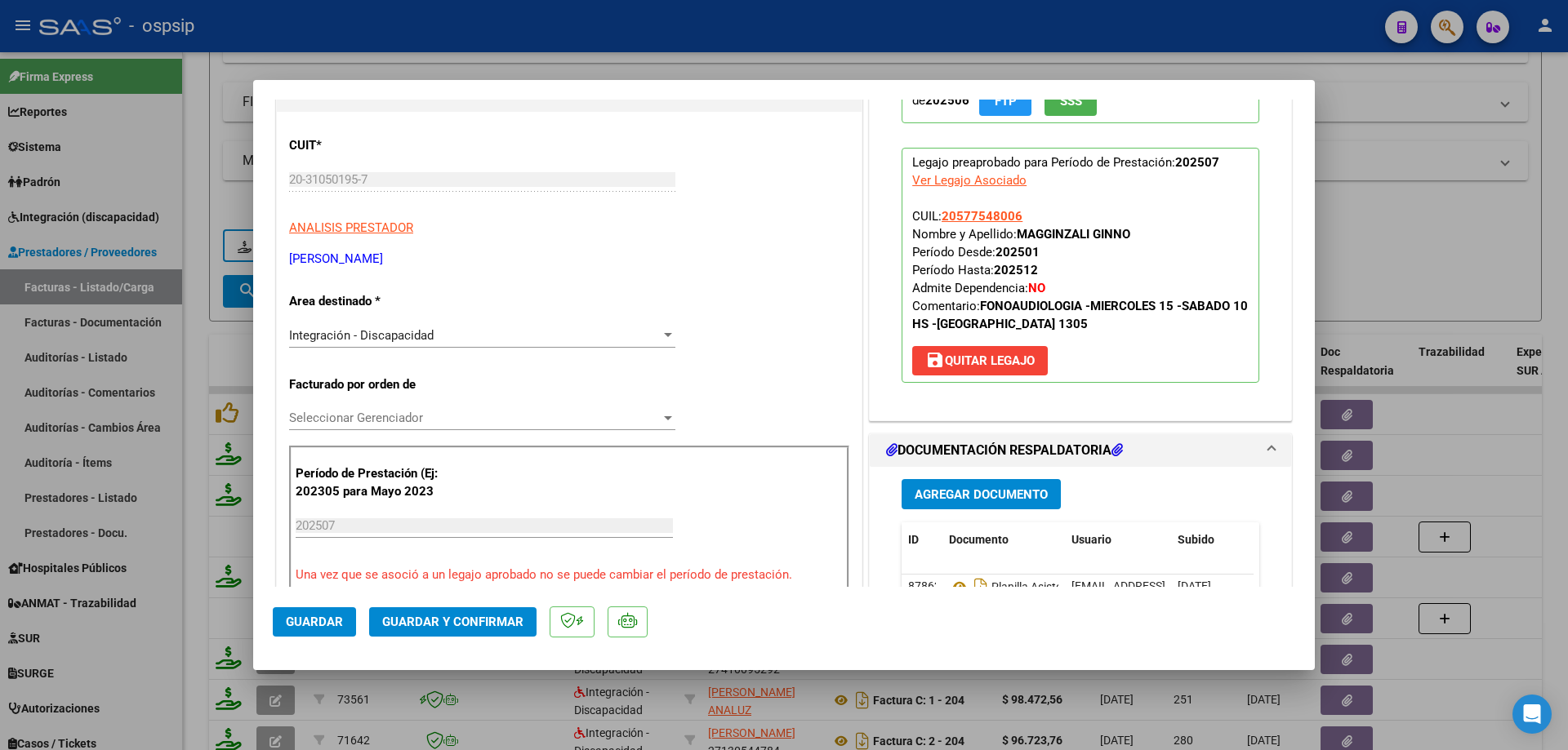
scroll to position [408, 0]
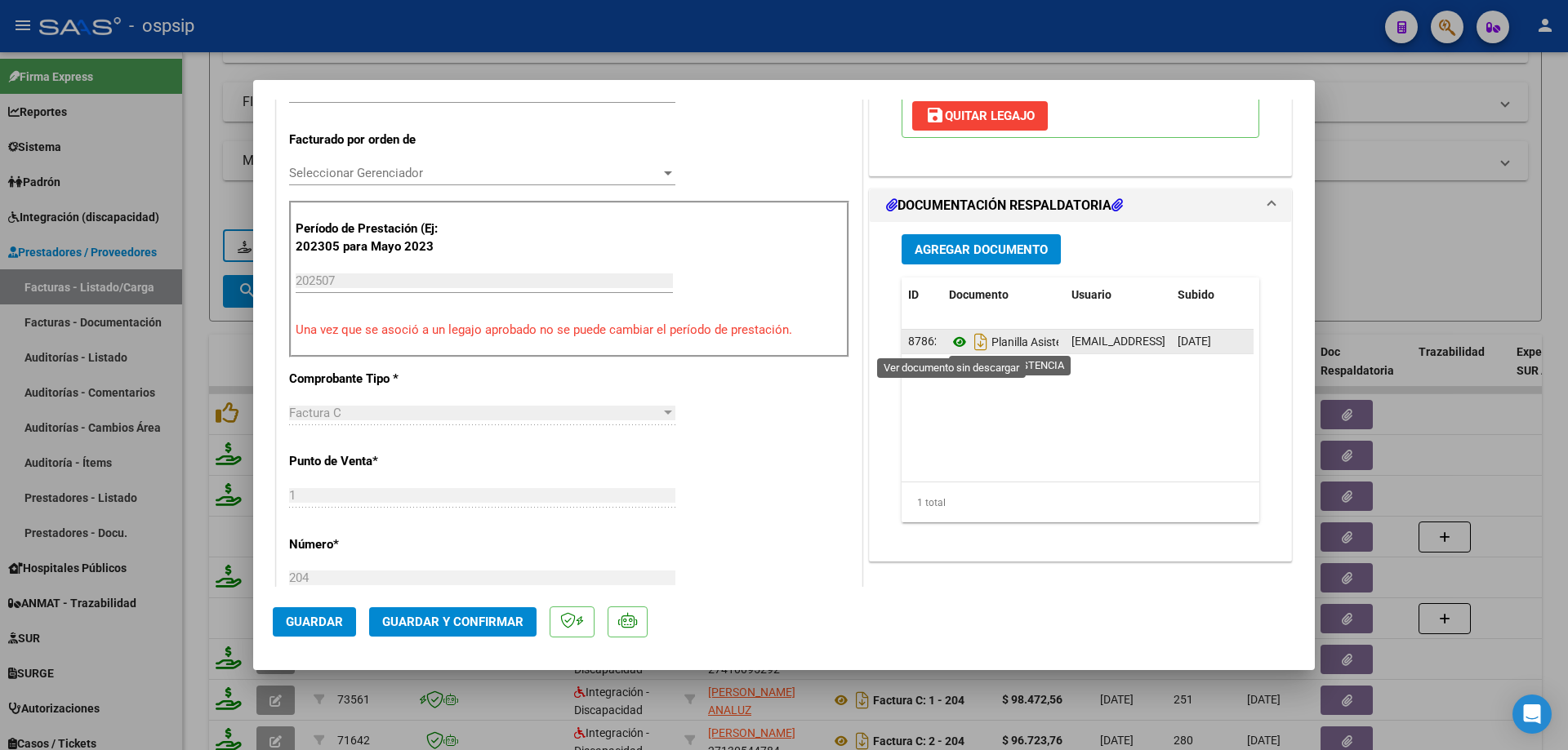
click at [949, 335] on icon at bounding box center [959, 342] width 21 height 19
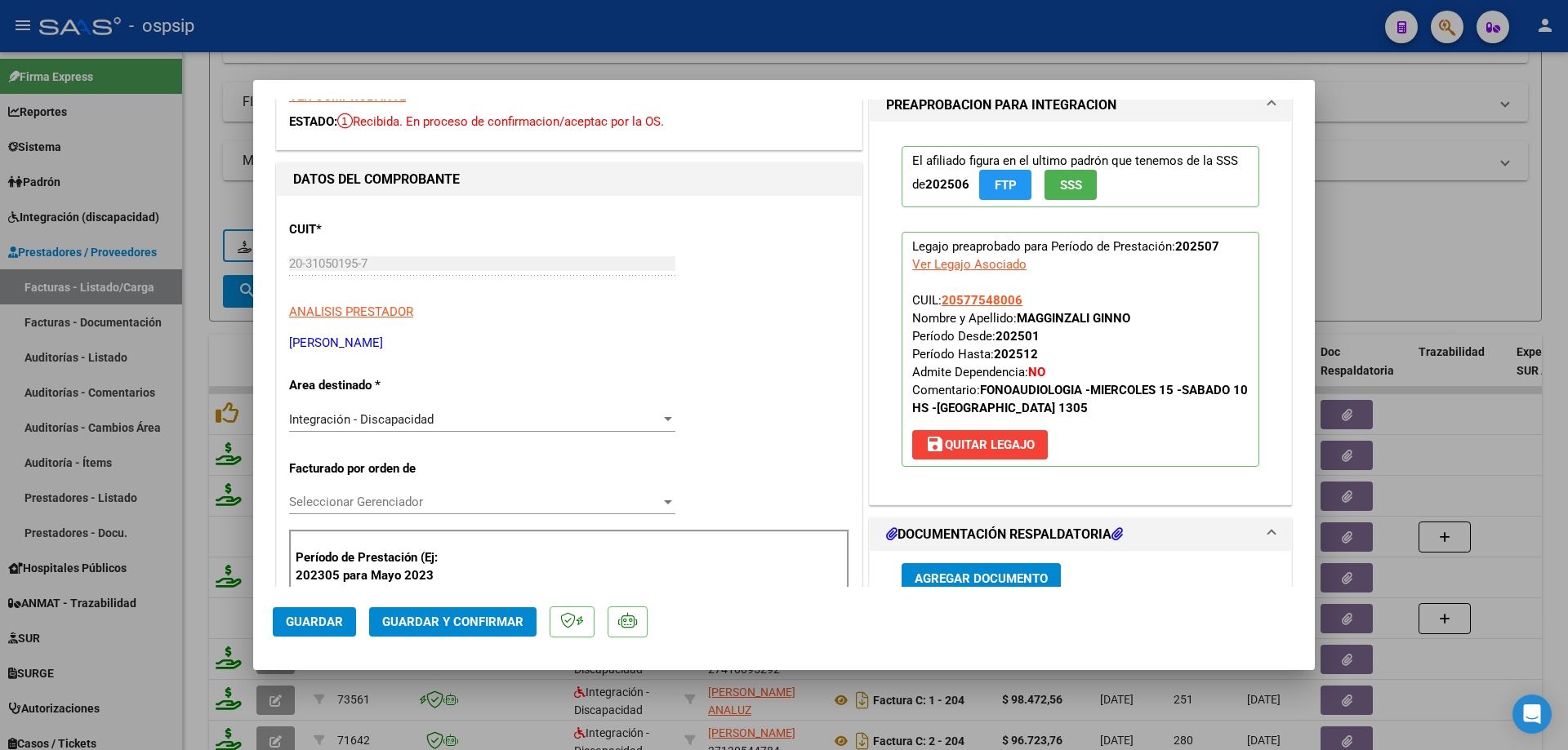
scroll to position [0, 0]
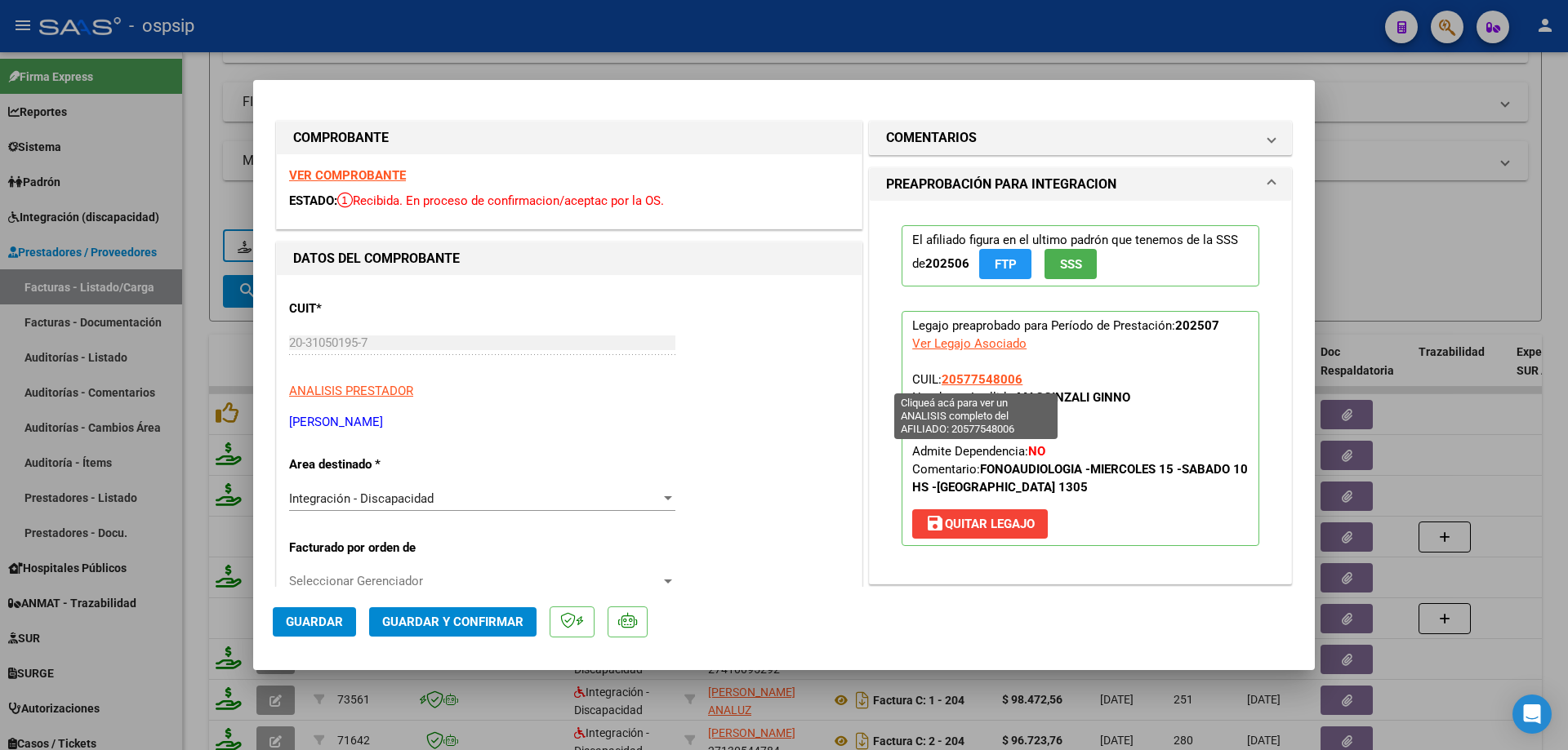
drag, startPoint x: 1023, startPoint y: 377, endPoint x: 946, endPoint y: 376, distance: 77.0
click at [940, 379] on p "Legajo preaprobado para Período de Prestación: 202507 Ver Legajo Asociado CUIL:…" at bounding box center [1081, 428] width 358 height 235
copy span "20577548006"
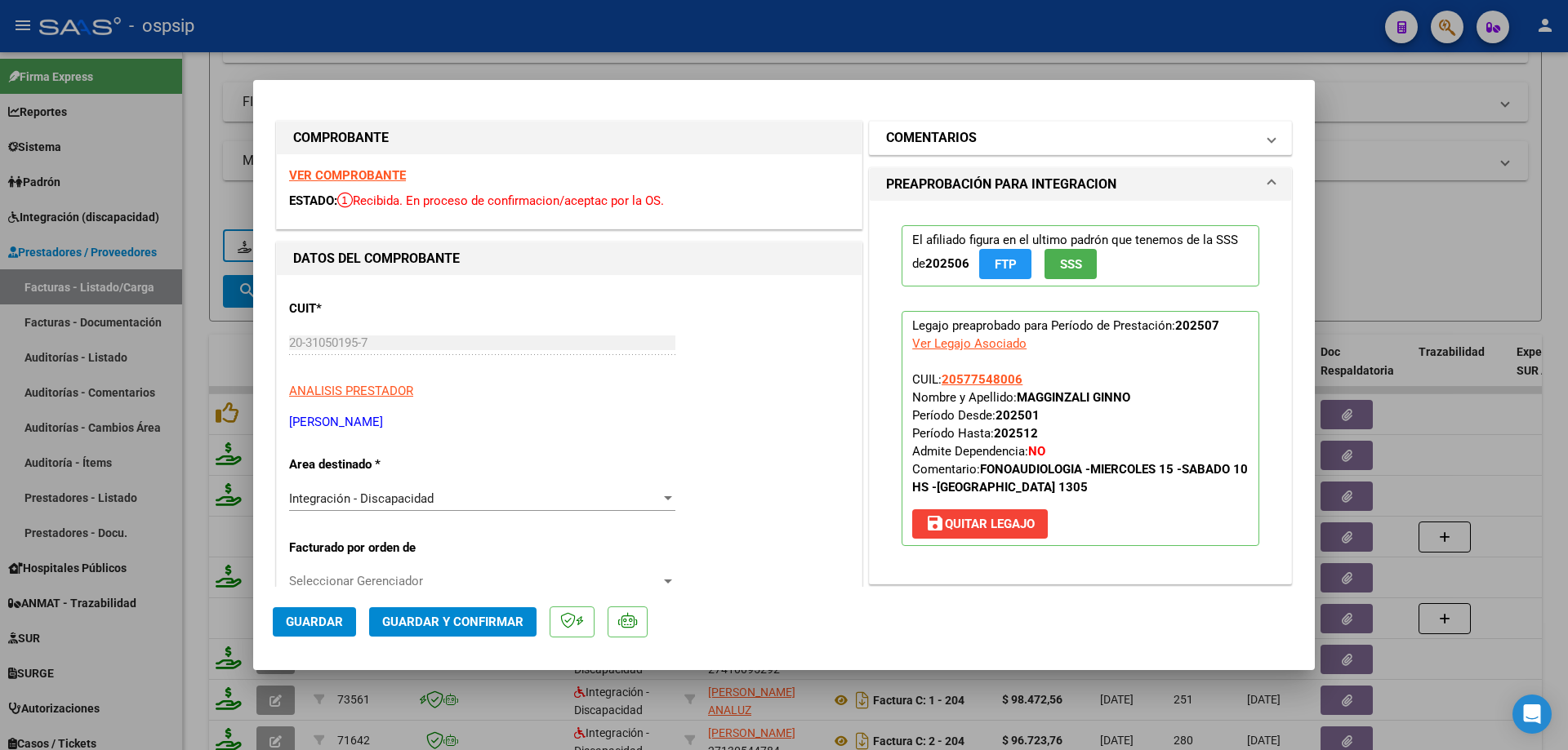
click at [963, 146] on h1 "COMENTARIOS" at bounding box center [932, 138] width 91 height 19
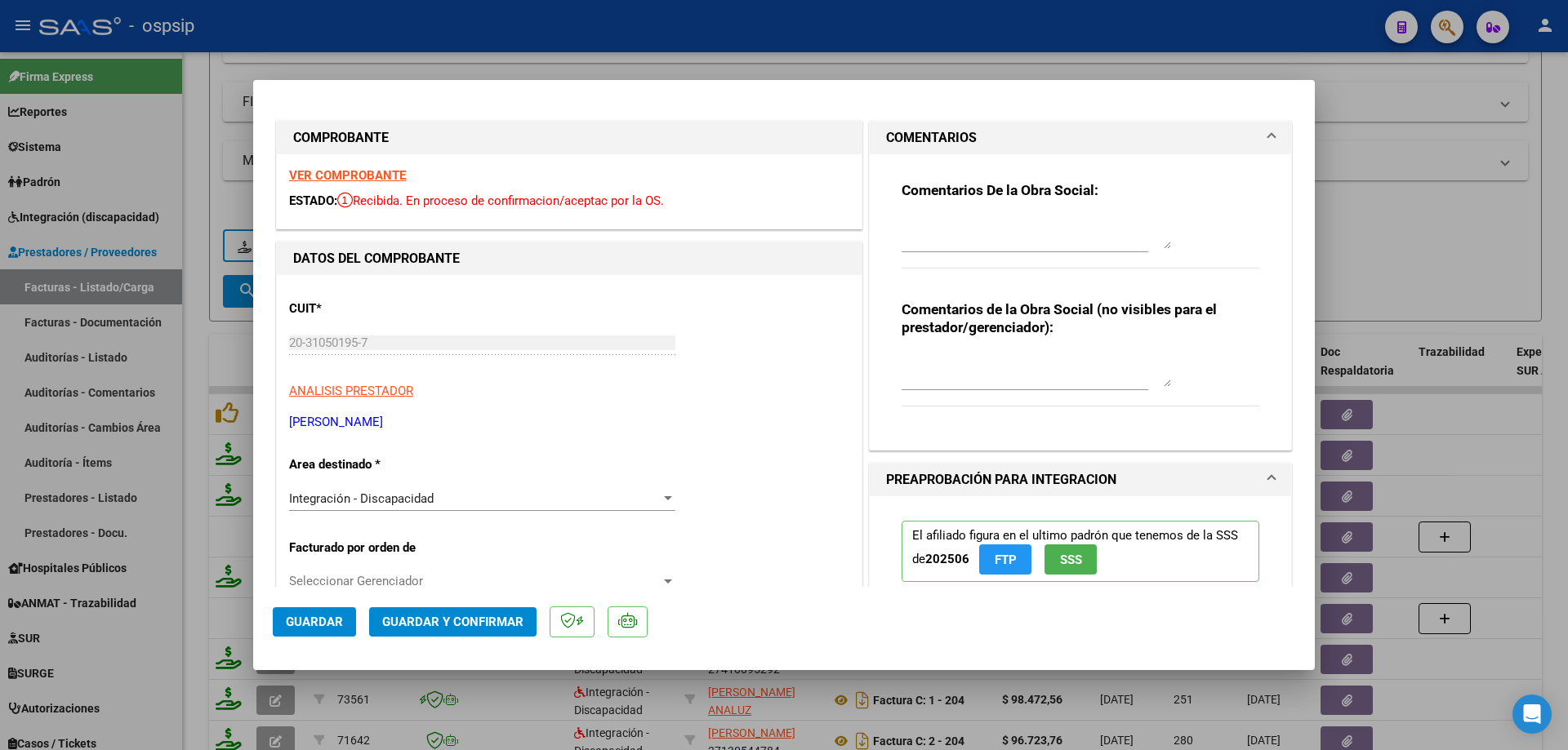
click at [936, 211] on div "Comentarios De la Obra Social:" at bounding box center [1081, 233] width 358 height 105
click at [929, 214] on div at bounding box center [1036, 233] width 270 height 39
click at [1003, 224] on textarea "Se debita una sesion, facturo un feriado" at bounding box center [1036, 233] width 270 height 33
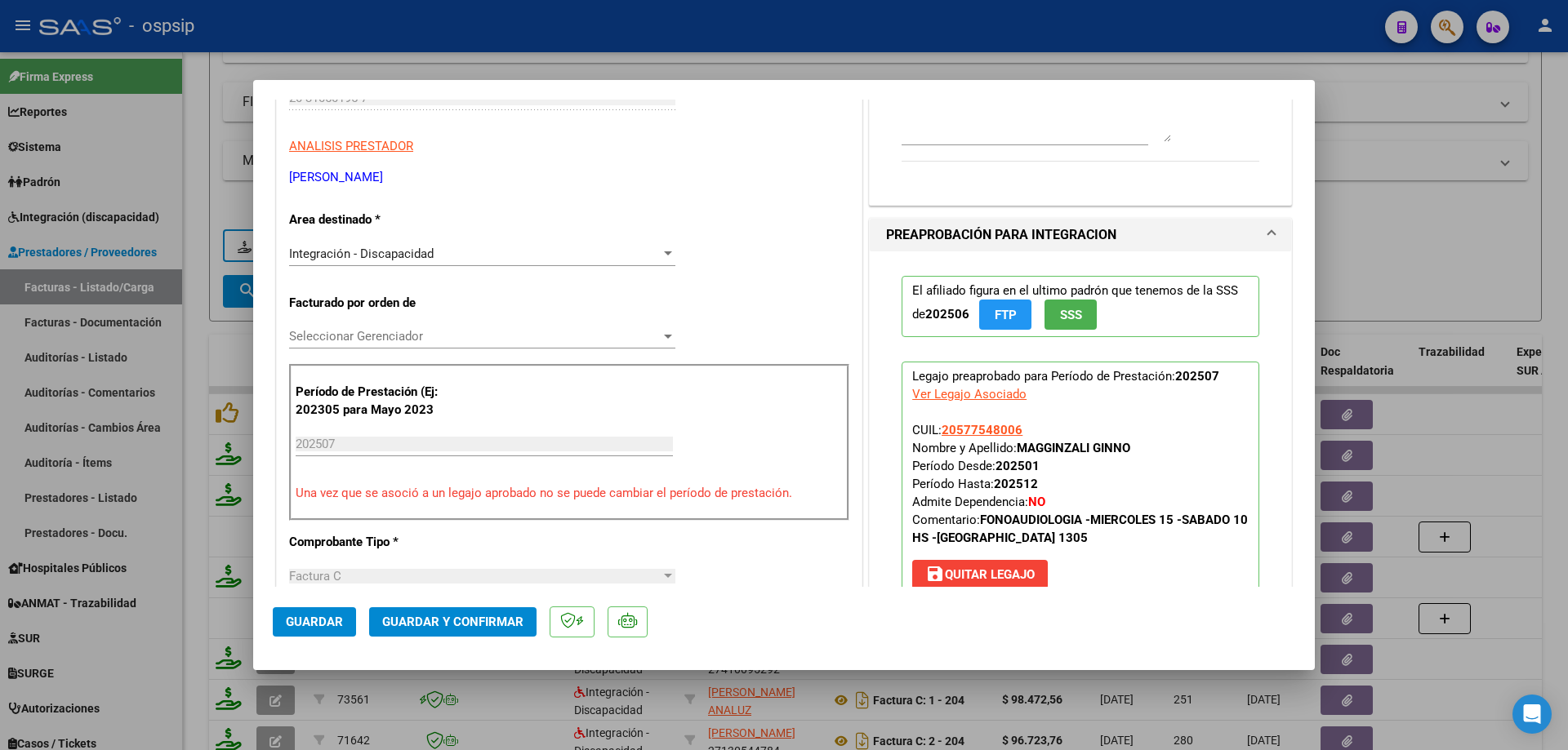
scroll to position [571, 0]
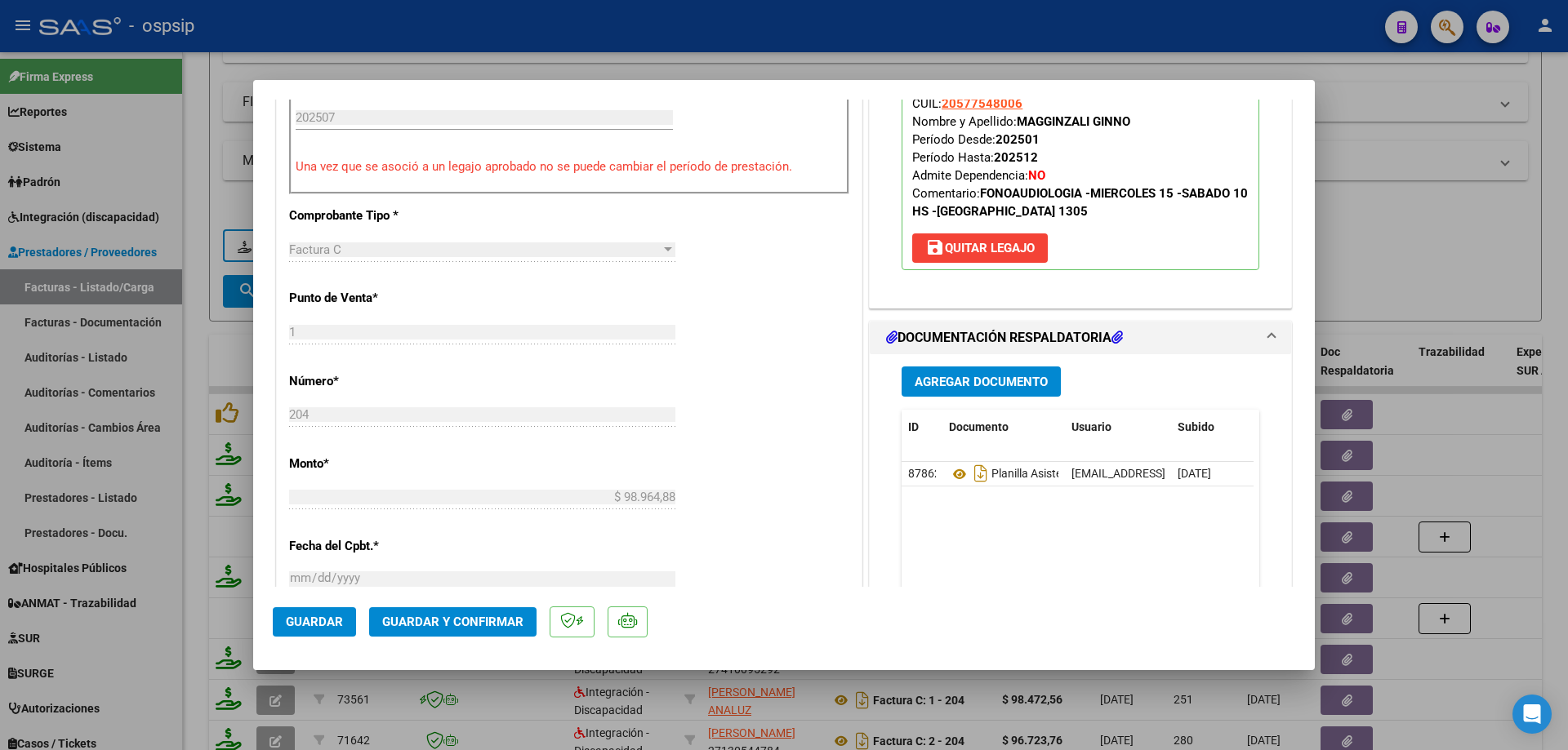
type textarea "Se debita una sesión, facturo un feriado"
click at [471, 619] on span "Guardar y Confirmar" at bounding box center [453, 622] width 141 height 14
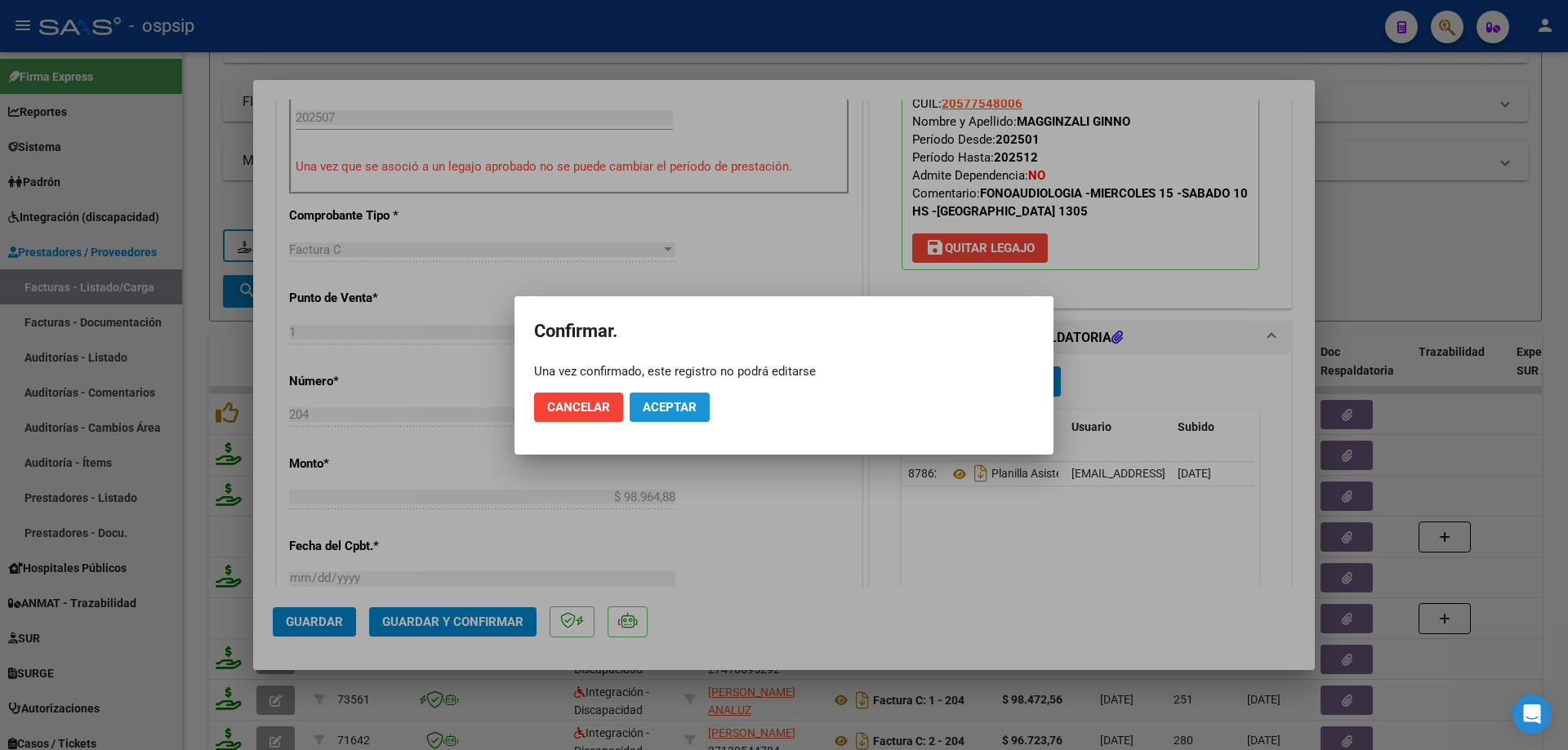
click at [702, 406] on button "Aceptar" at bounding box center [669, 406] width 80 height 29
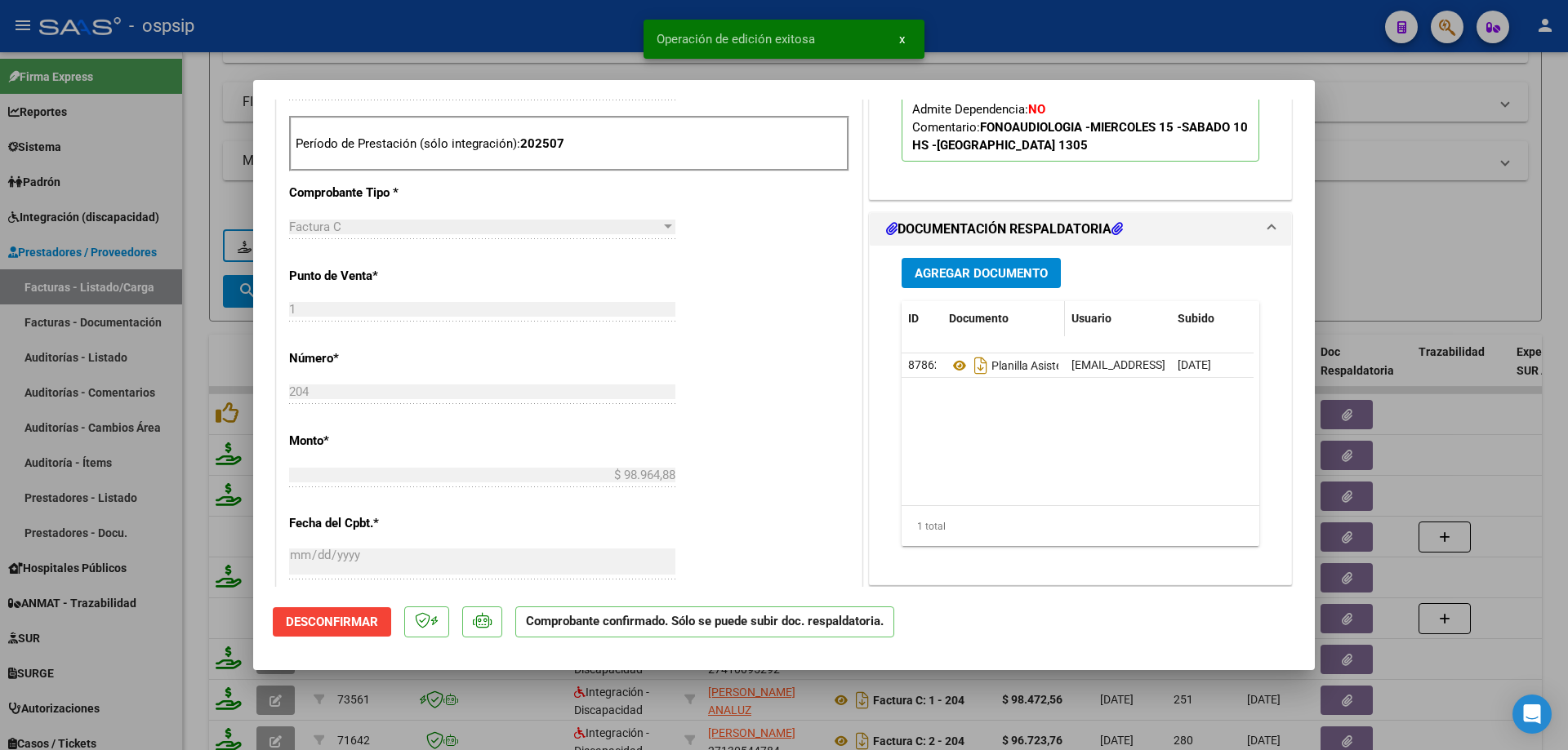
scroll to position [408, 0]
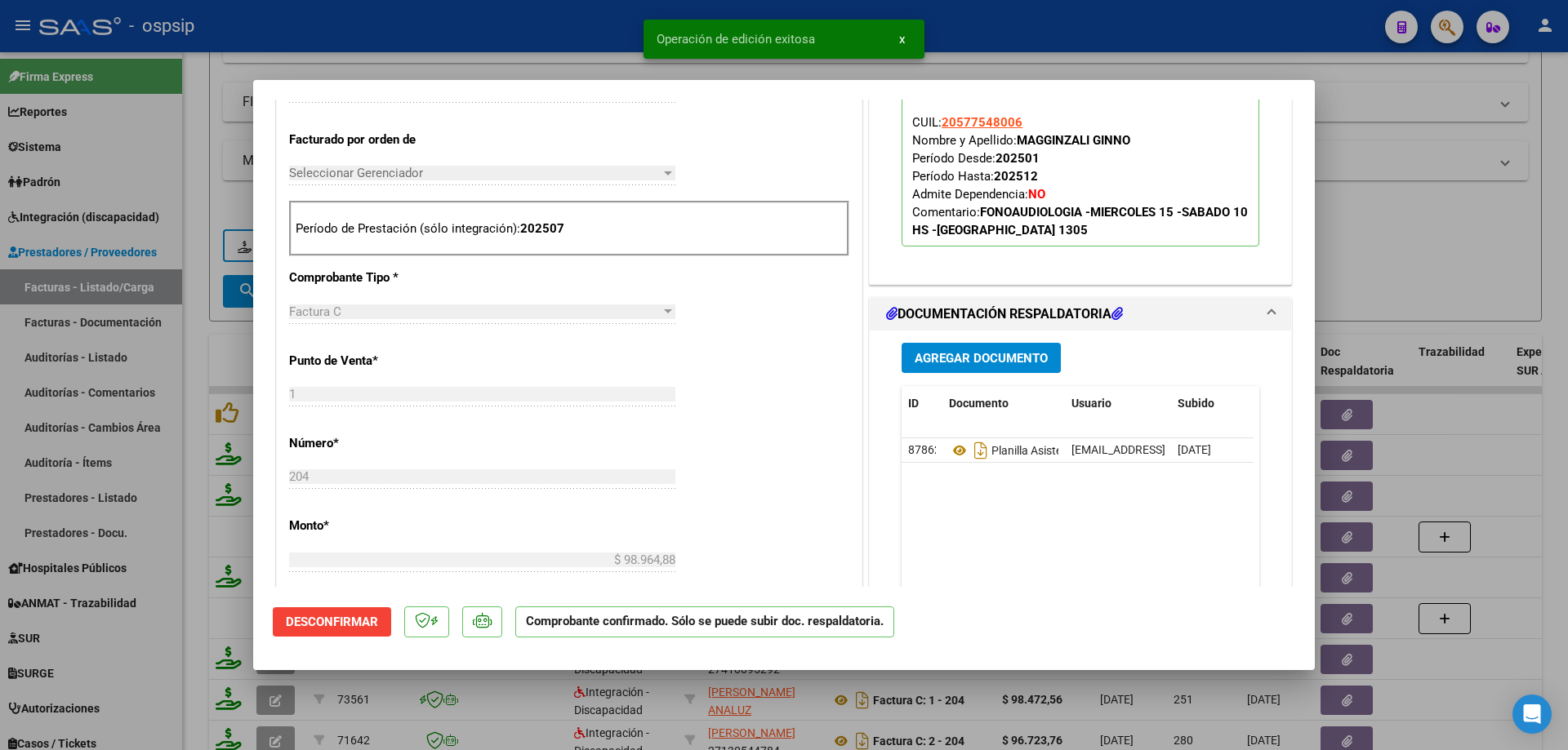
click at [1409, 212] on div at bounding box center [784, 375] width 1568 height 750
type input "$ 0,00"
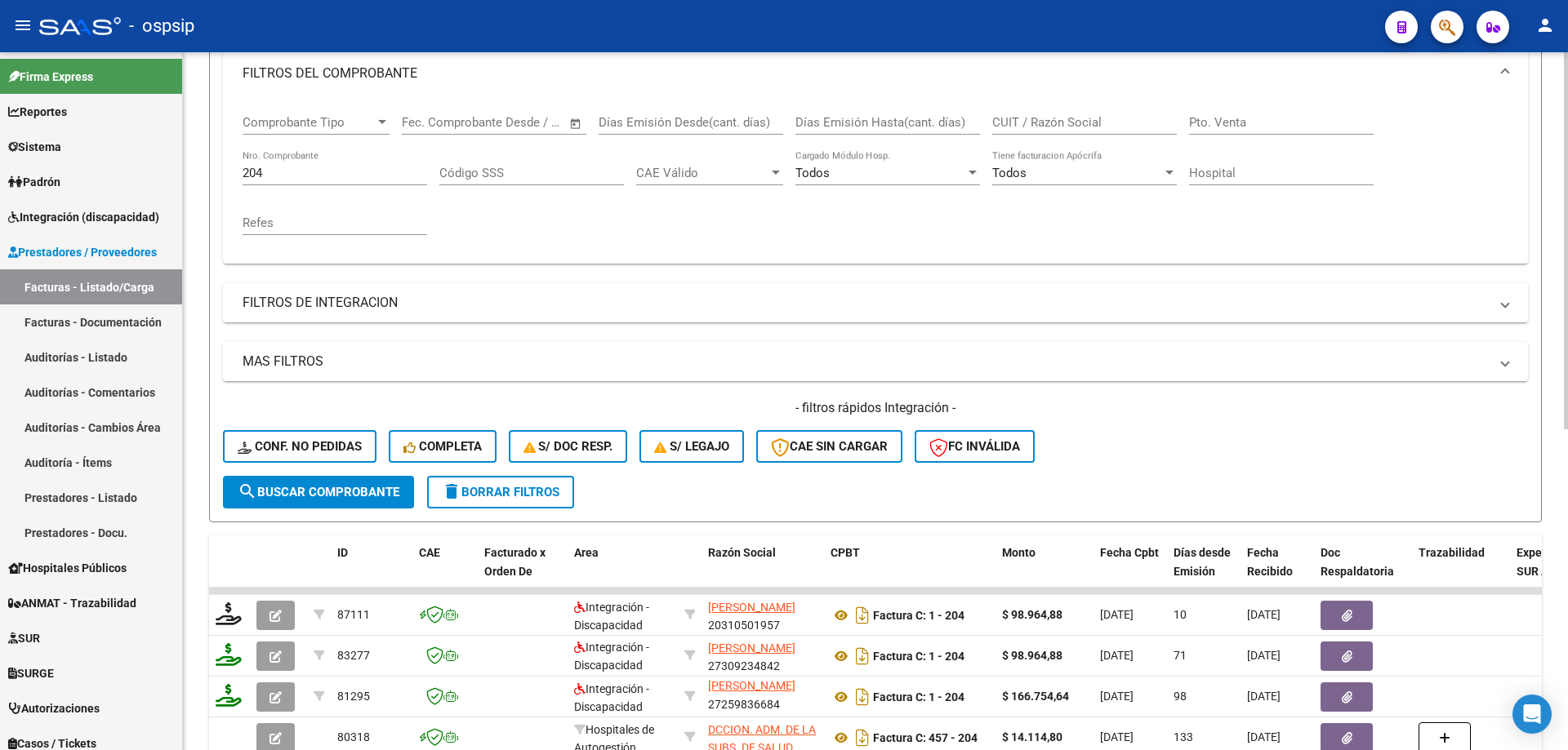
scroll to position [186, 0]
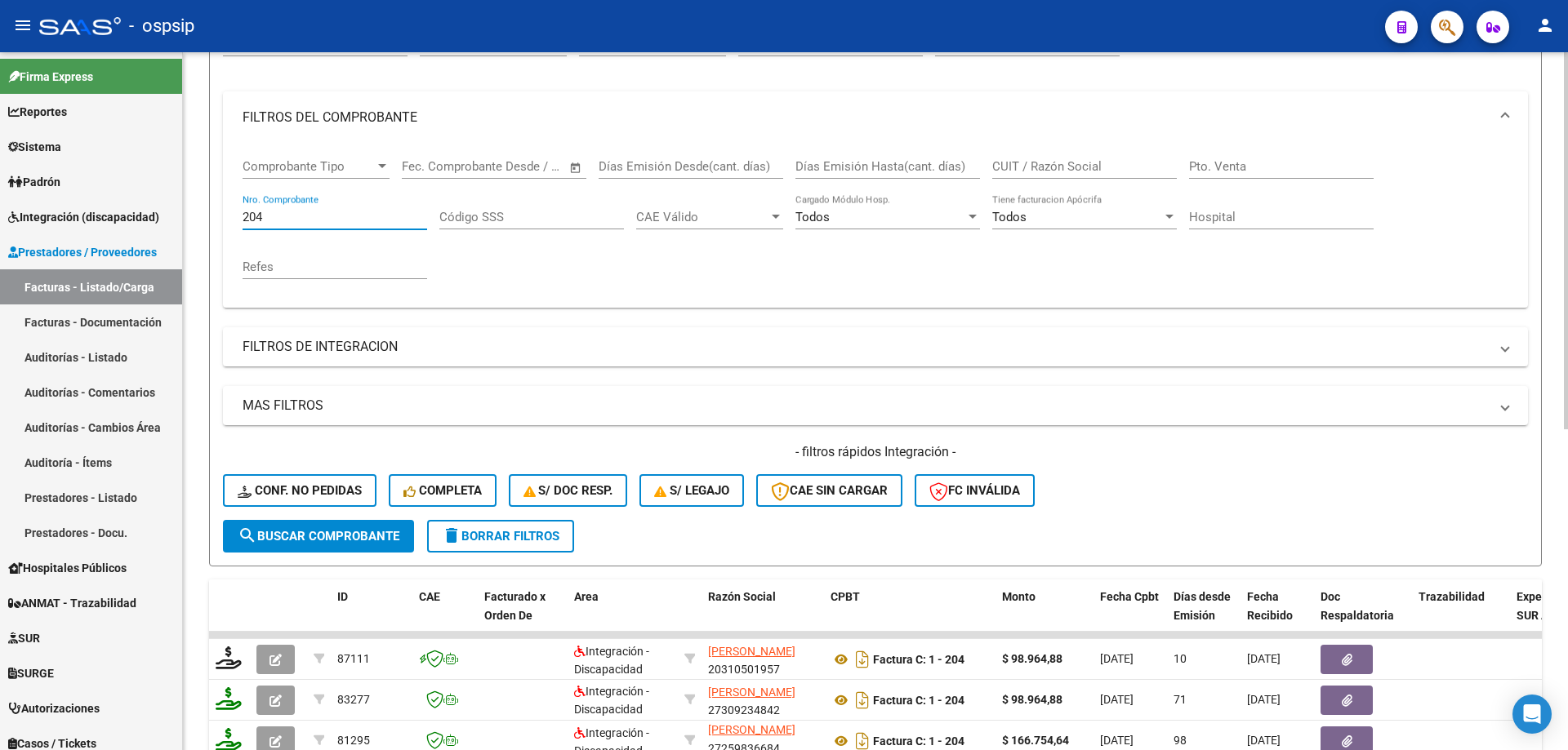
click at [312, 220] on input "204" at bounding box center [335, 217] width 185 height 14
type input "2"
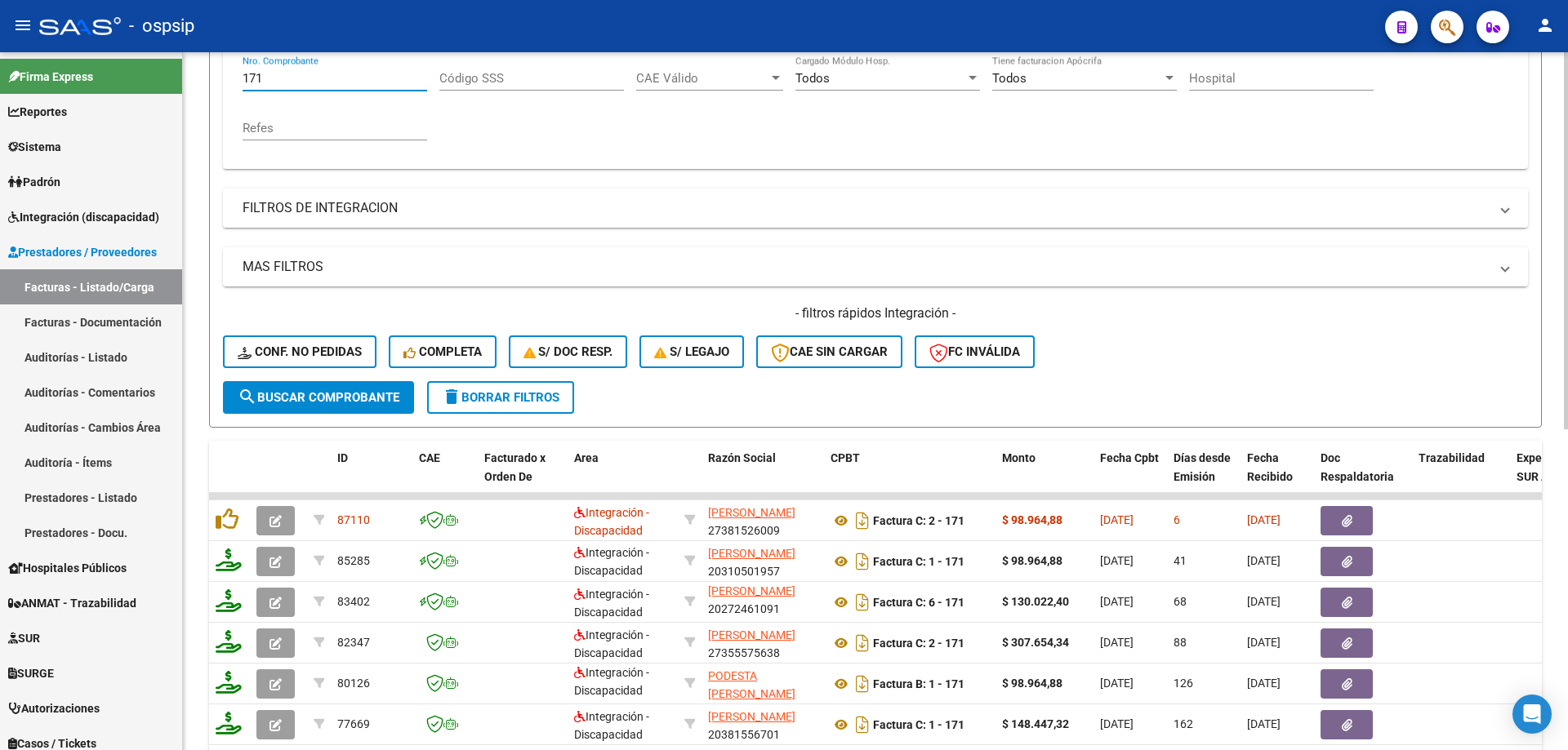
scroll to position [349, 0]
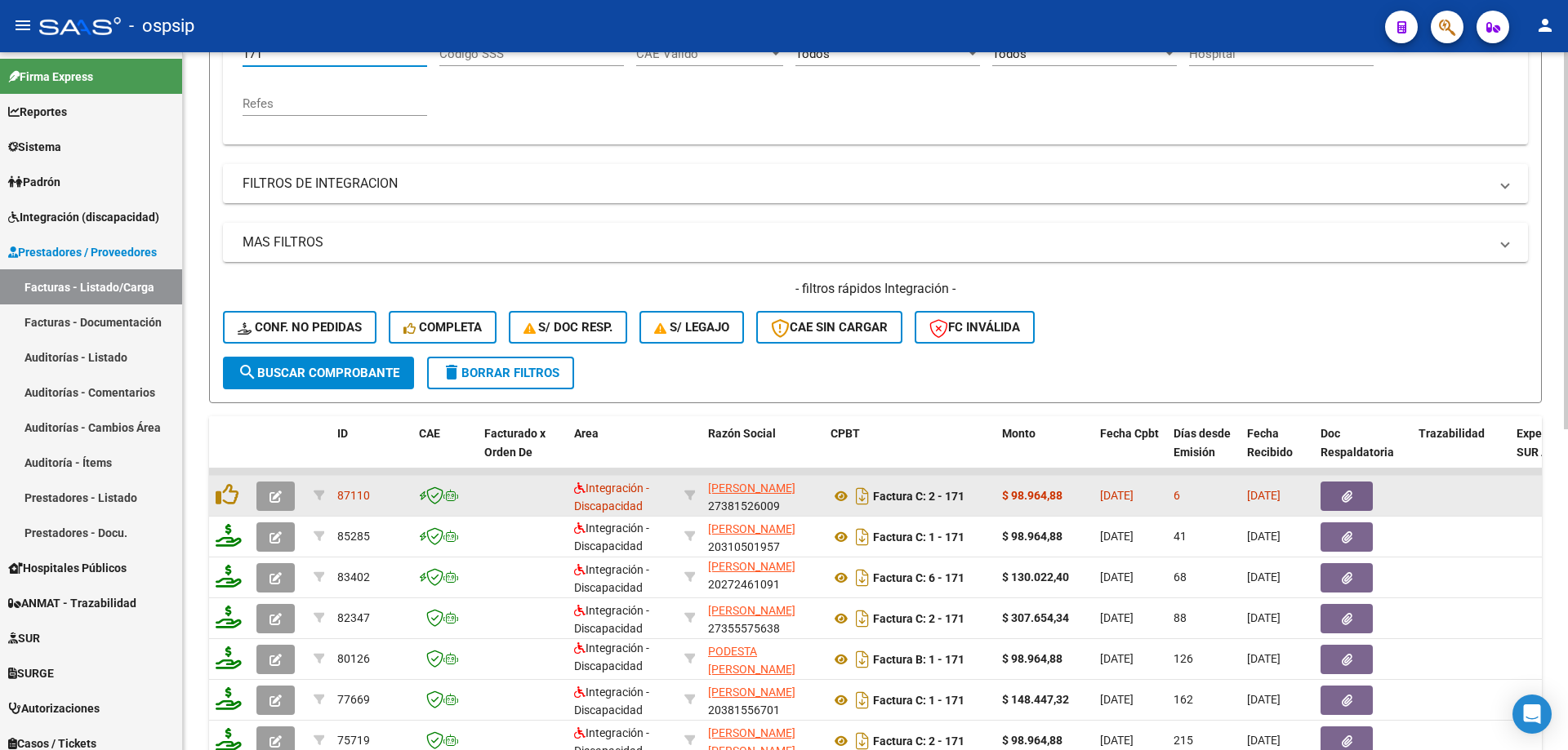
type input "171"
click at [277, 502] on icon "button" at bounding box center [276, 496] width 13 height 13
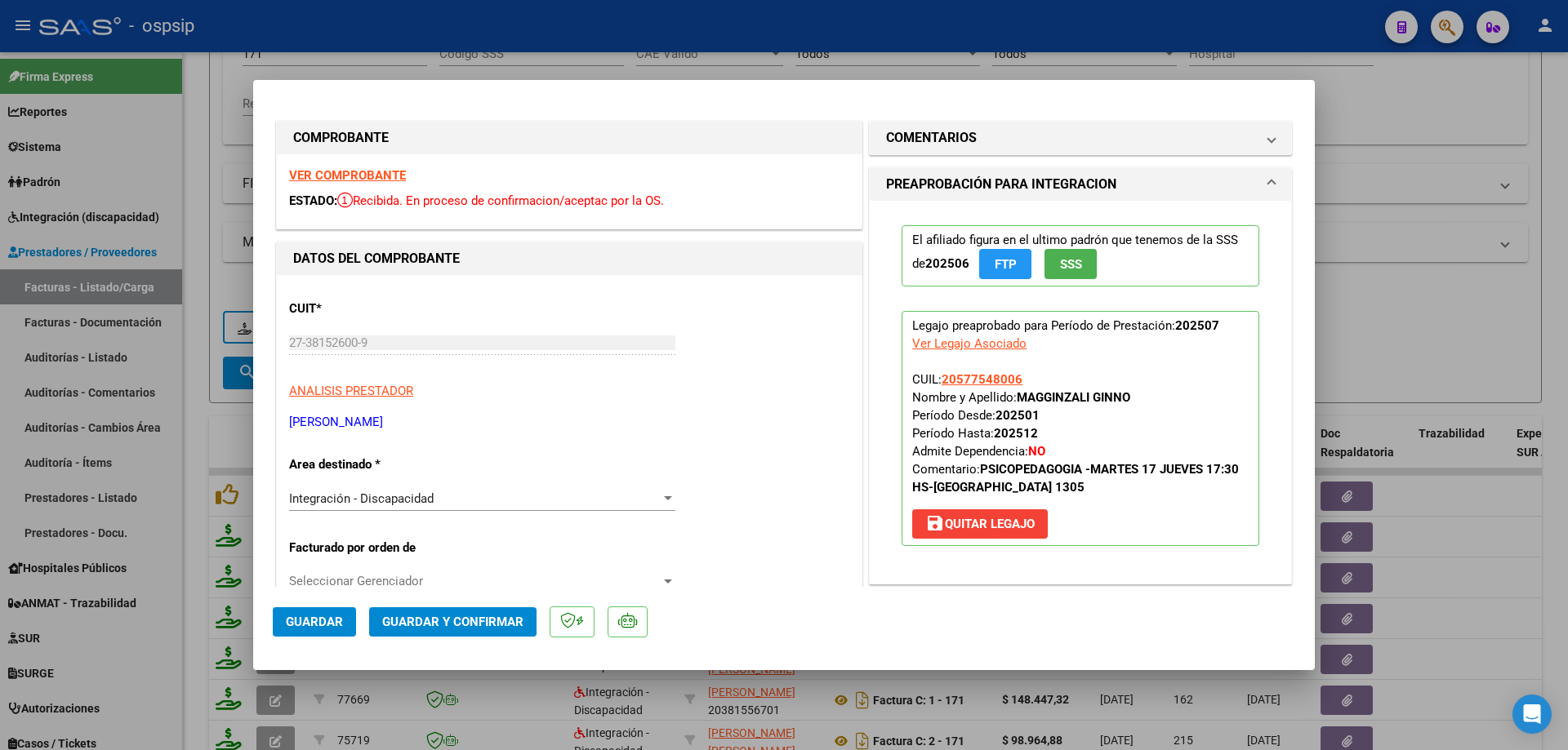
click at [1069, 270] on span "SSS" at bounding box center [1071, 264] width 22 height 14
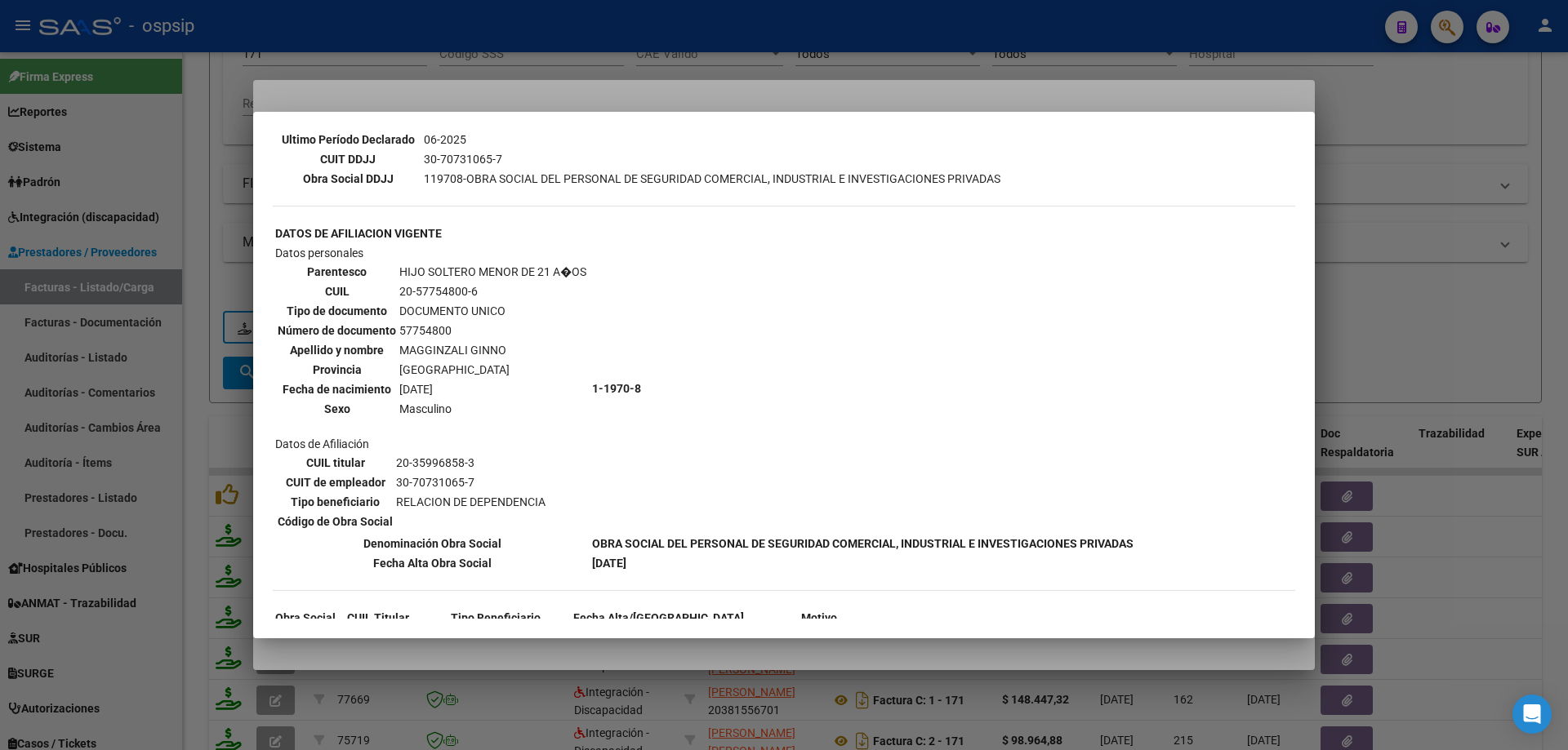
scroll to position [532, 0]
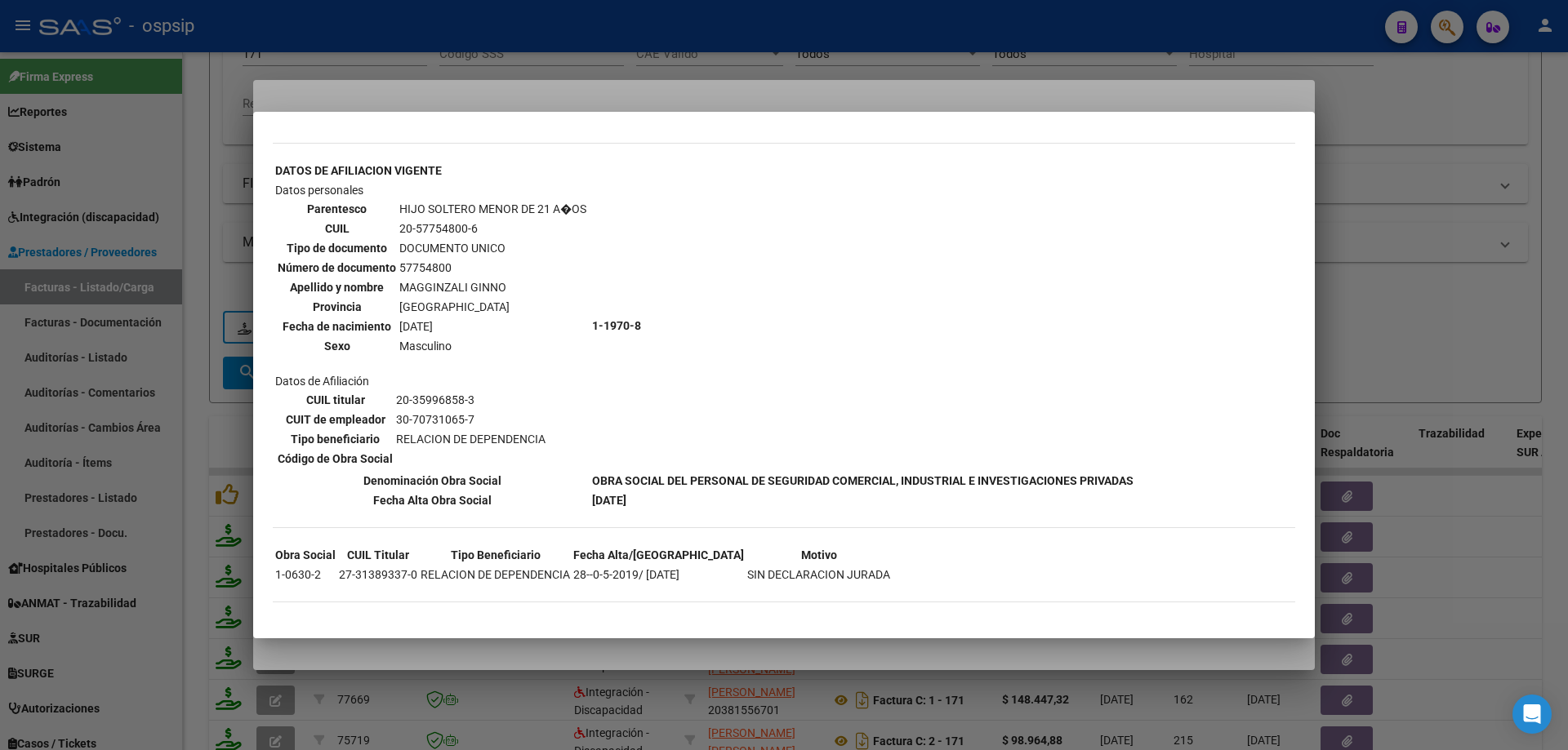
click at [1435, 225] on div at bounding box center [784, 375] width 1568 height 750
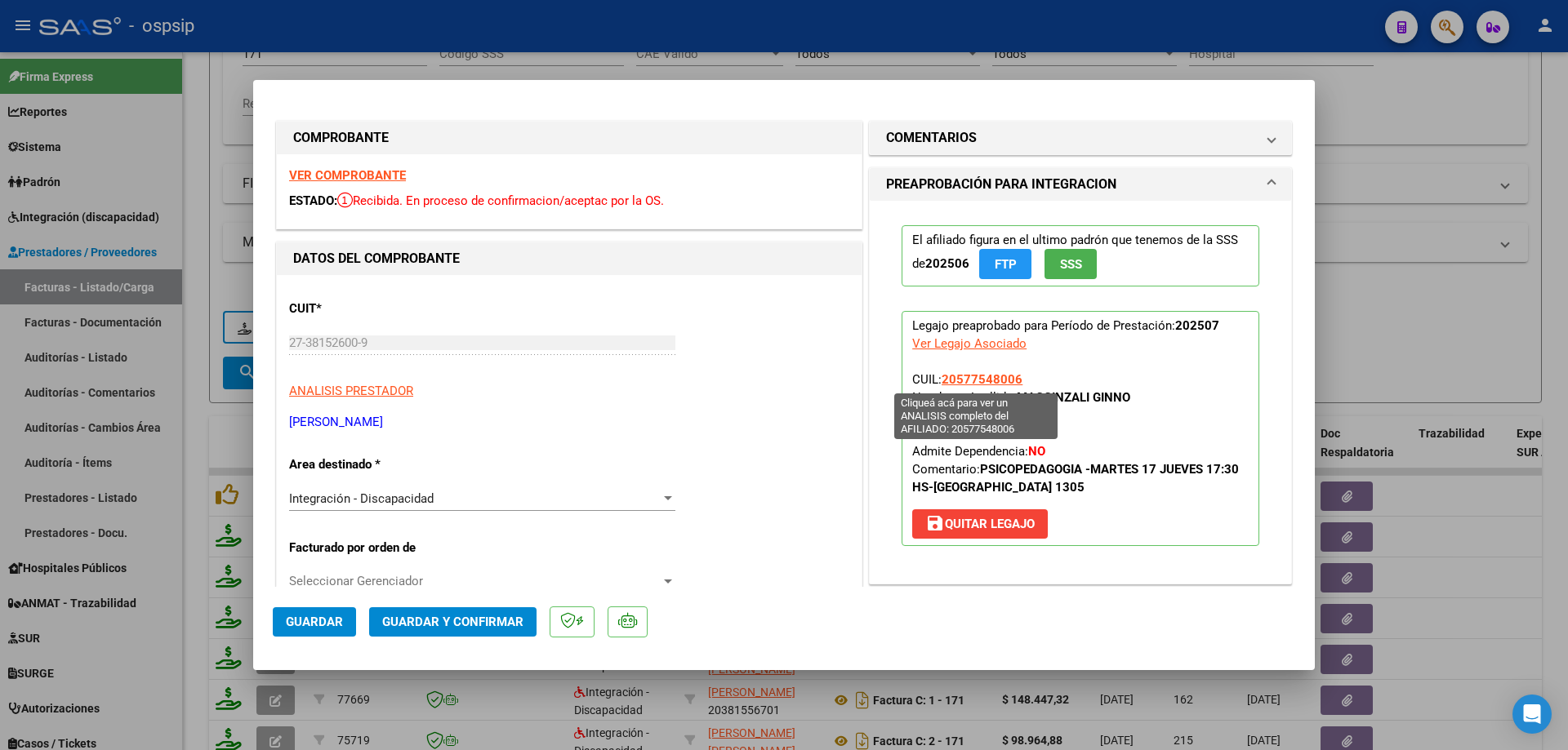
click at [982, 378] on span "20577548006" at bounding box center [982, 379] width 81 height 14
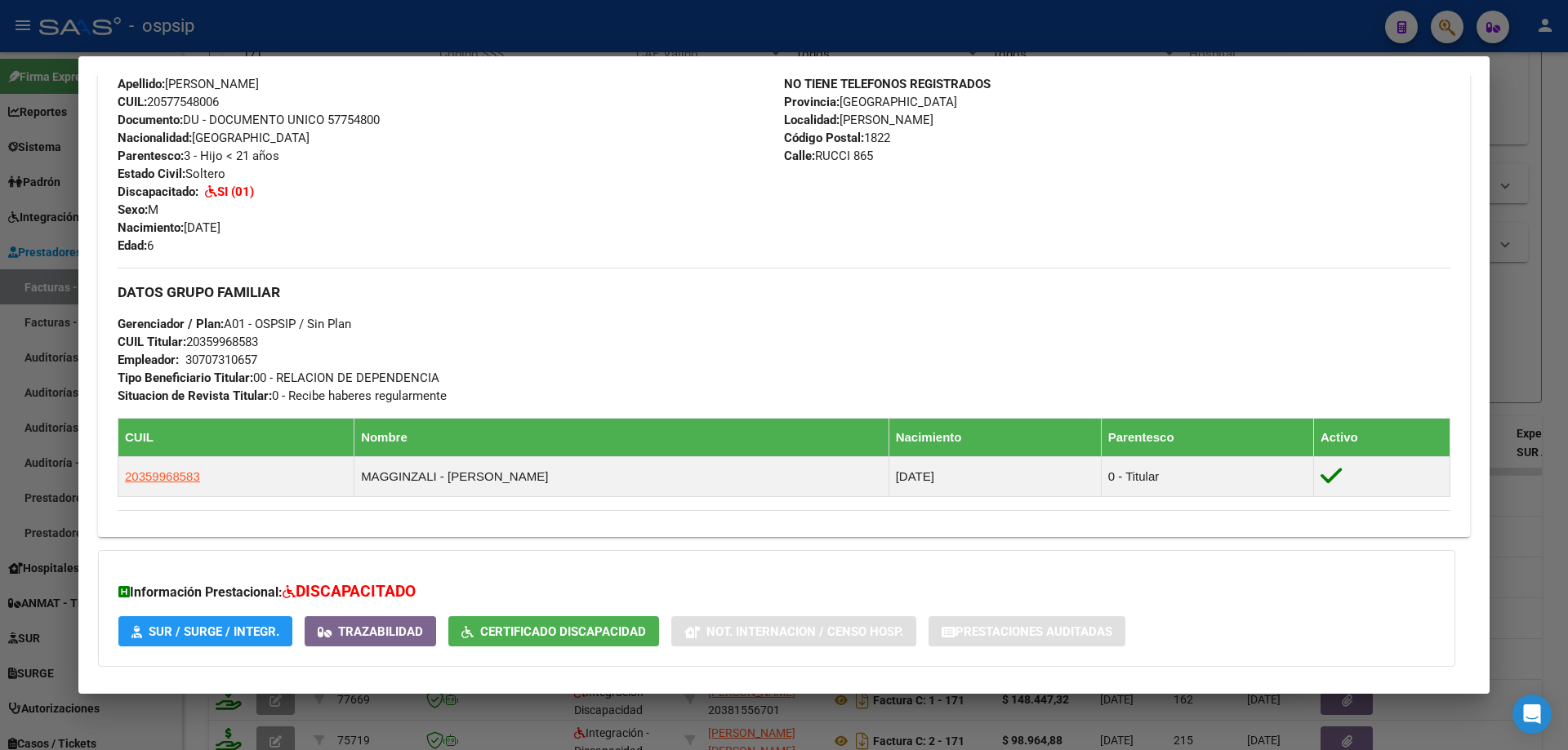
scroll to position [692, 0]
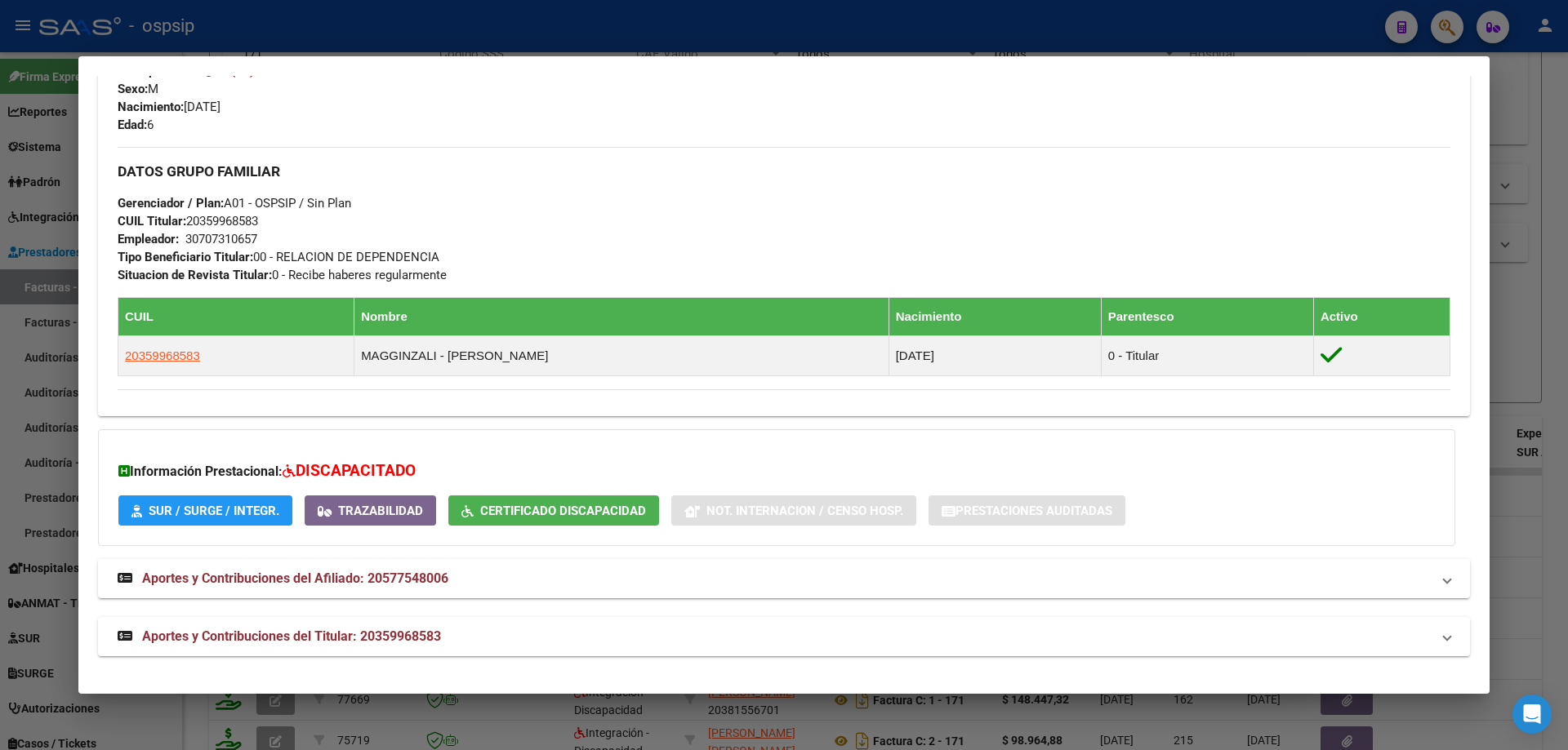
click at [1533, 324] on div at bounding box center [784, 375] width 1568 height 750
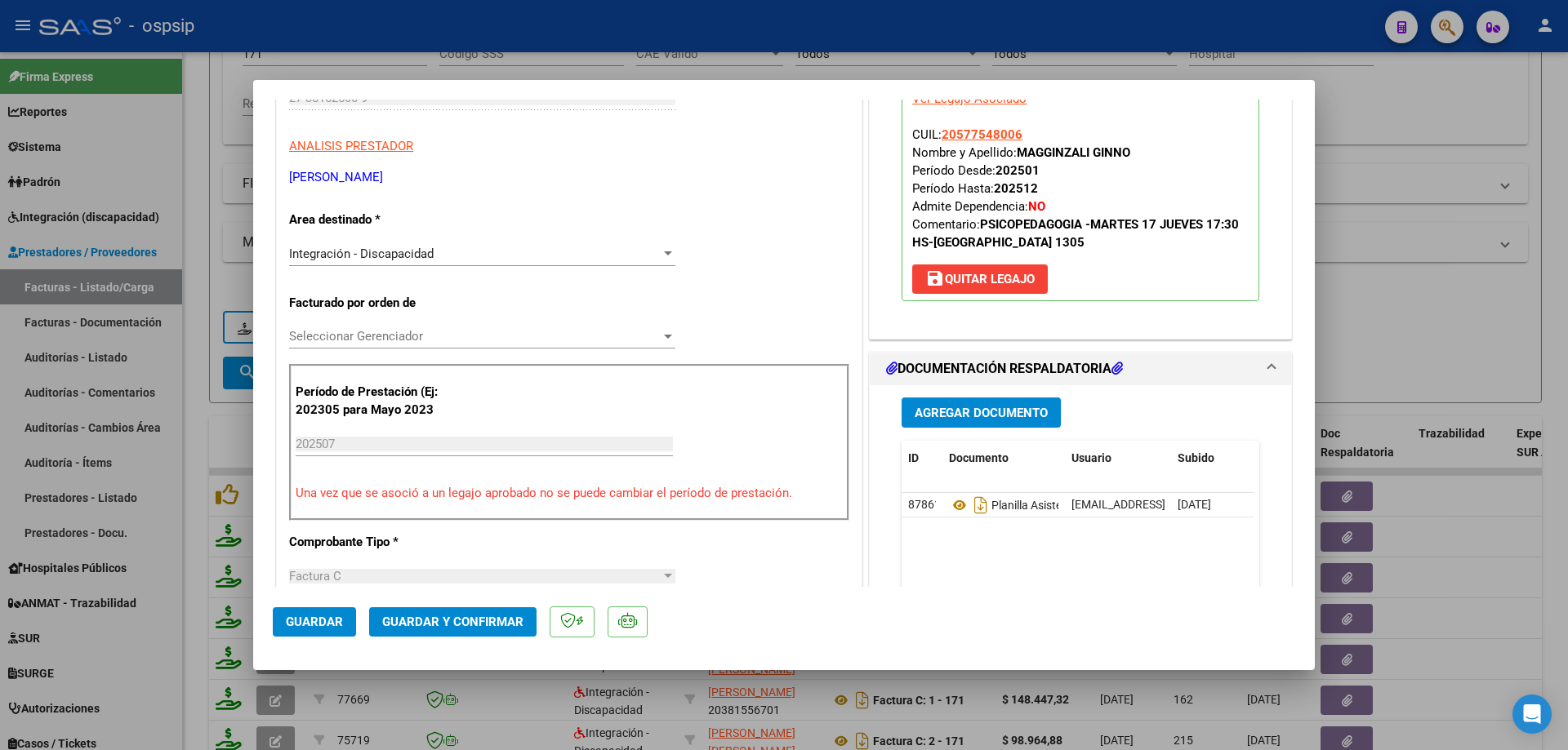
scroll to position [327, 0]
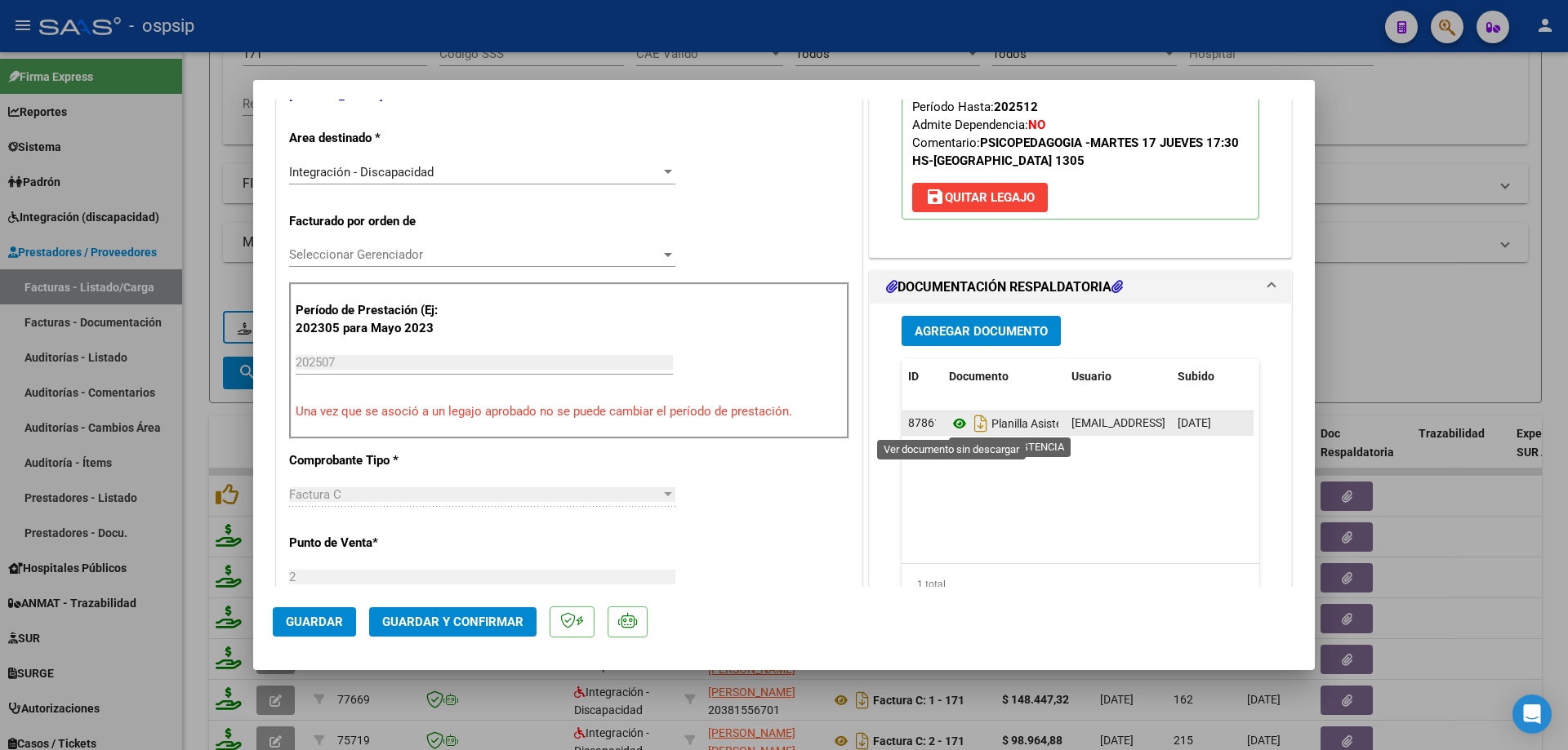
click at [955, 423] on icon at bounding box center [959, 423] width 21 height 19
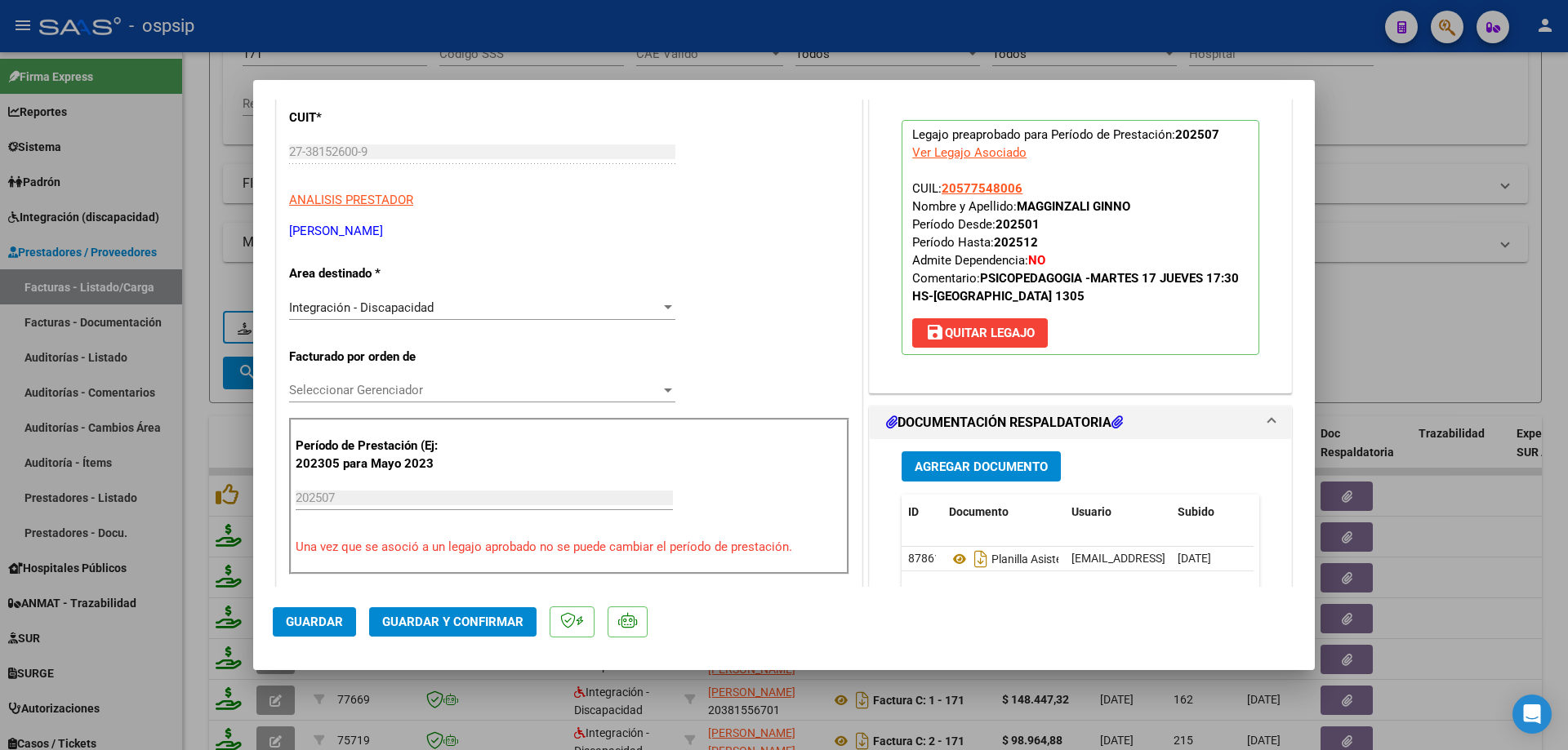
scroll to position [163, 0]
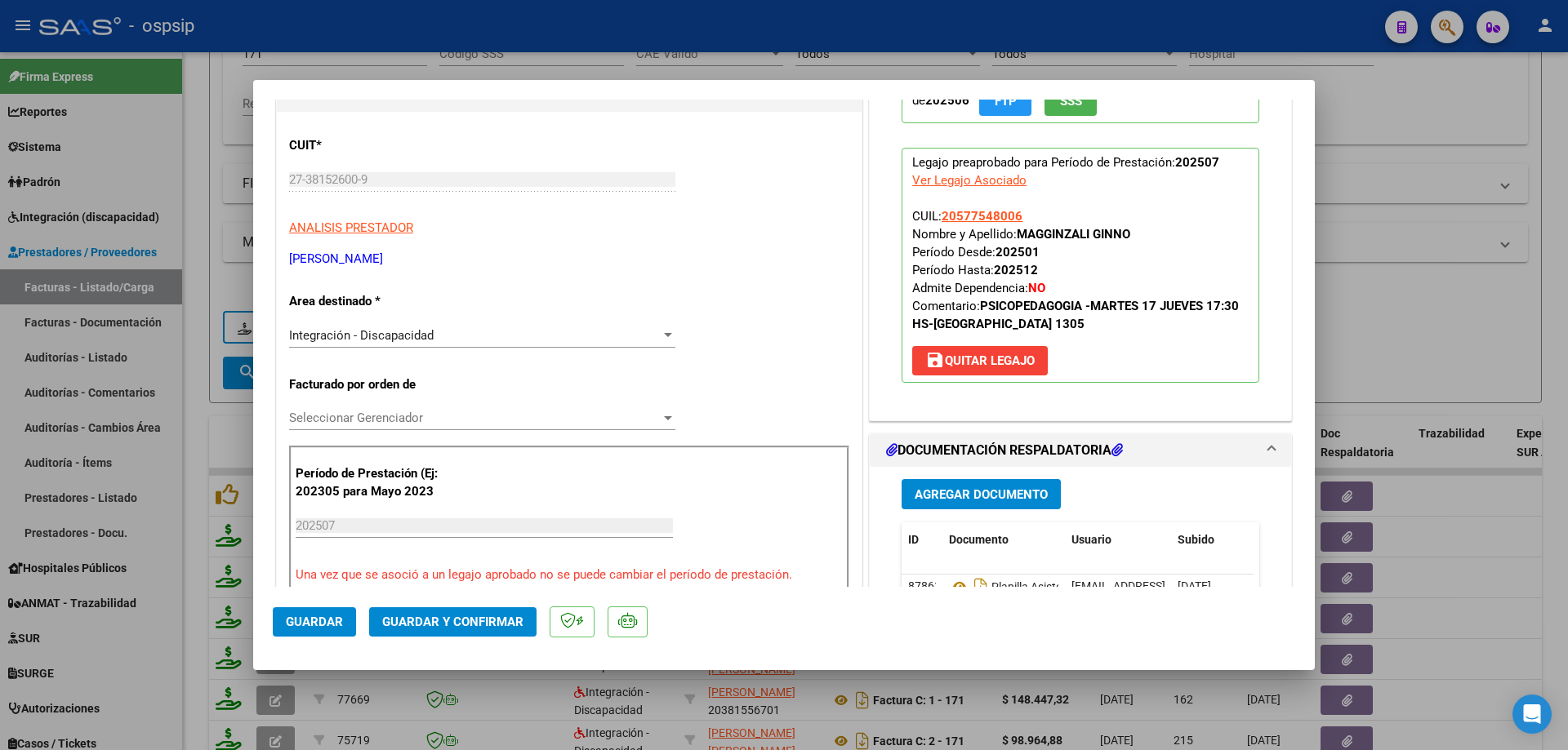
drag, startPoint x: 1018, startPoint y: 217, endPoint x: 934, endPoint y: 213, distance: 84.1
click at [934, 213] on p "Legajo preaprobado para Período de Prestación: 202507 Ver Legajo Asociado CUIL:…" at bounding box center [1081, 265] width 358 height 235
drag, startPoint x: 977, startPoint y: 212, endPoint x: 965, endPoint y: 211, distance: 12.0
click at [965, 211] on span "20577548006" at bounding box center [982, 216] width 81 height 14
copy span "20577548006"
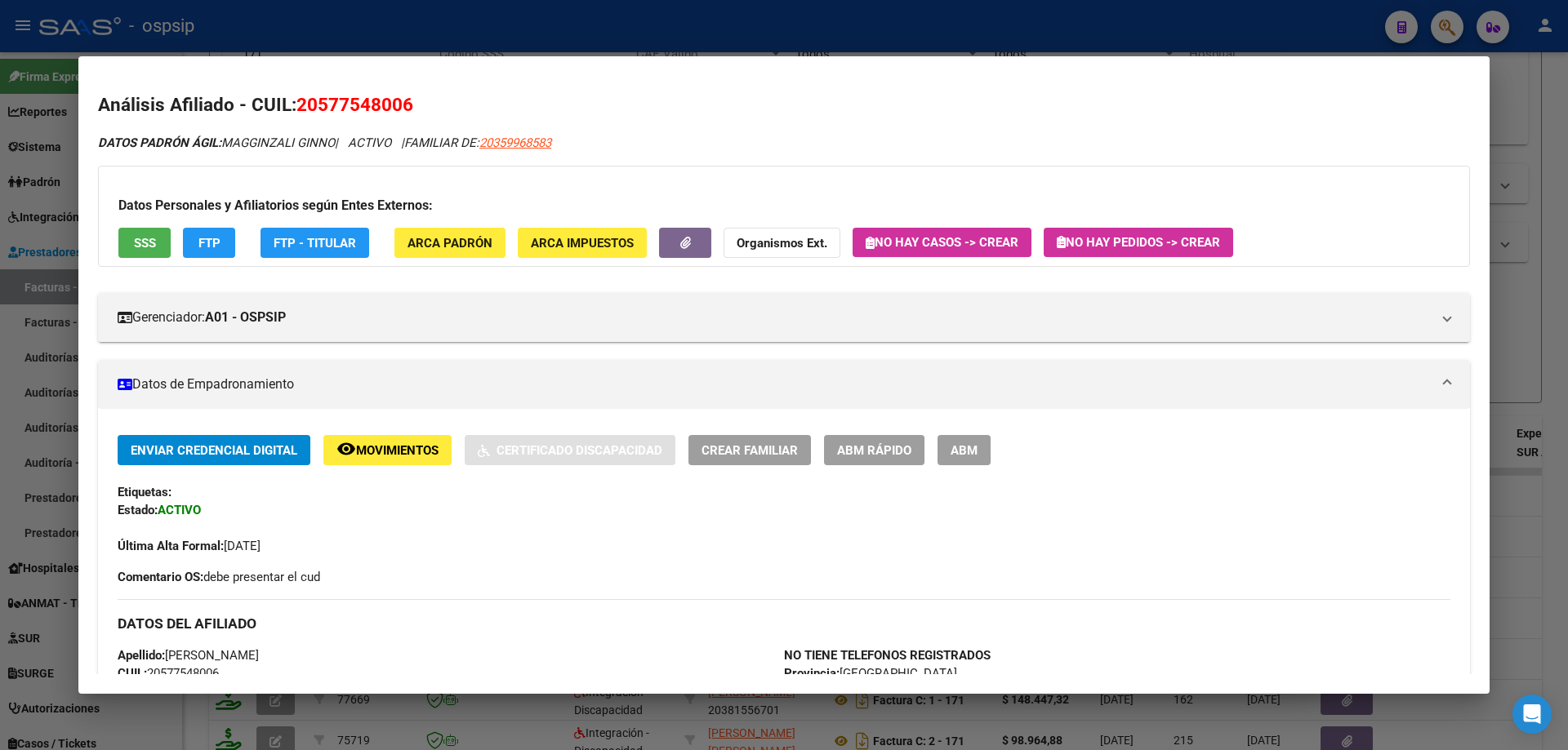
drag, startPoint x: 1515, startPoint y: 118, endPoint x: 1457, endPoint y: 131, distance: 59.4
click at [1516, 118] on div at bounding box center [784, 375] width 1568 height 750
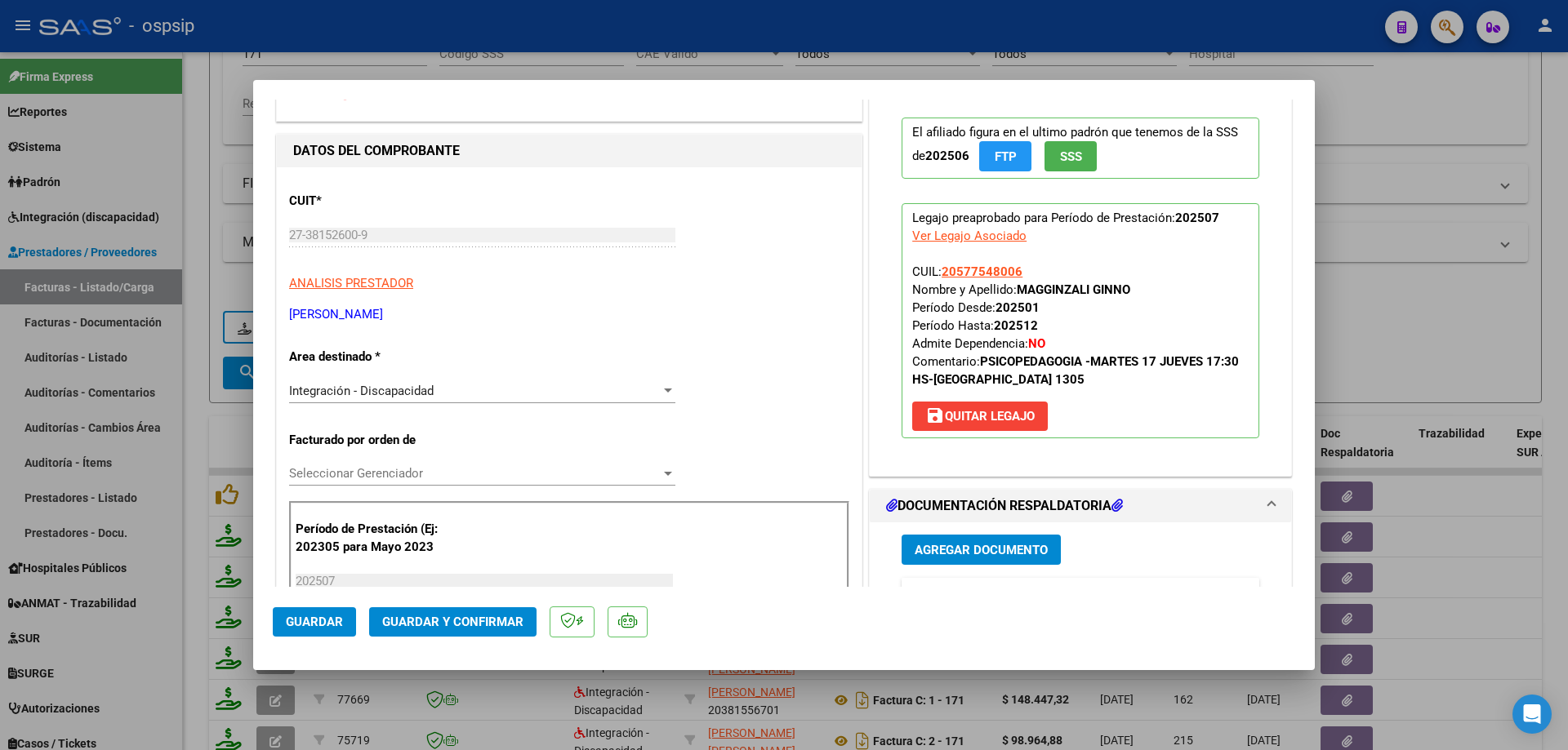
scroll to position [81, 0]
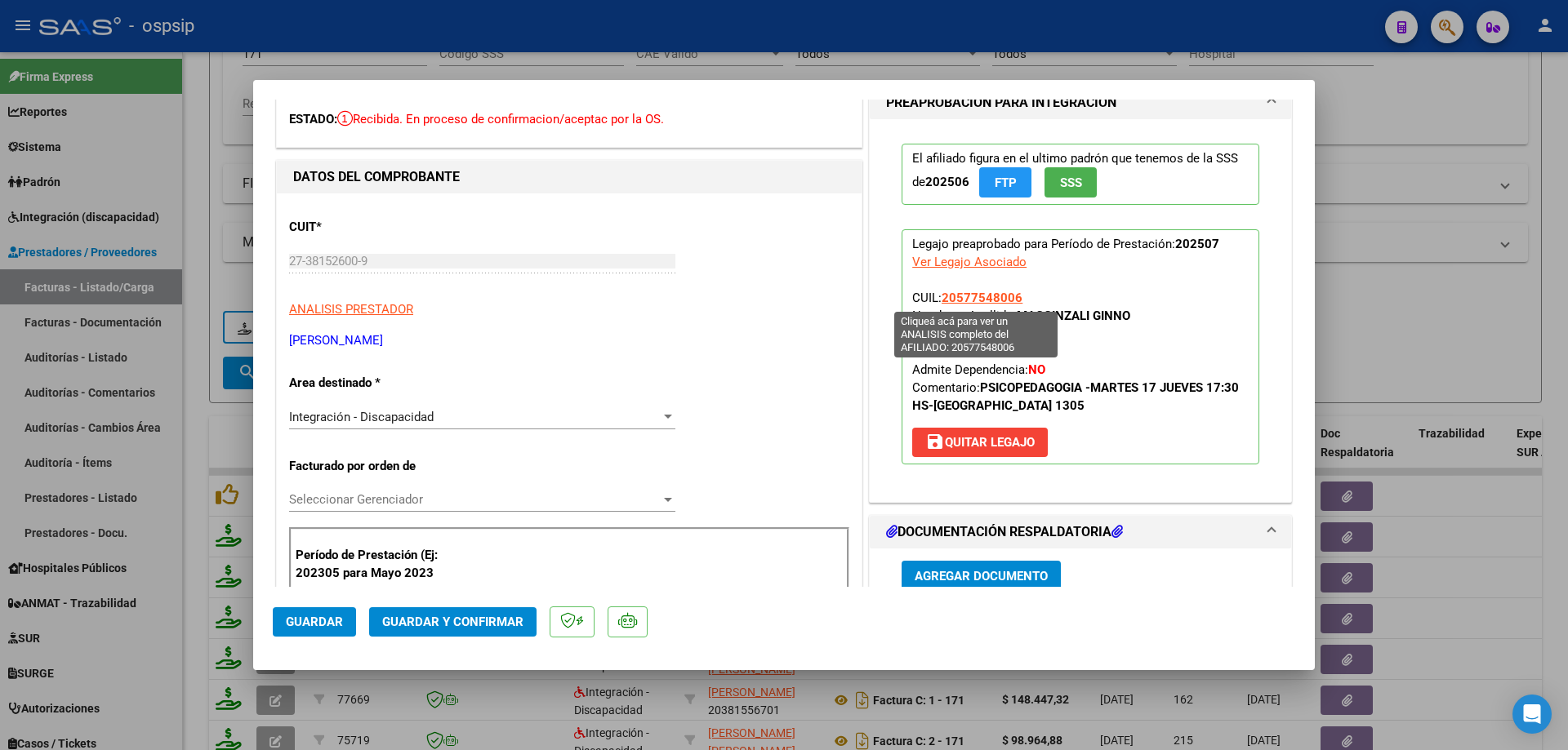
drag, startPoint x: 1021, startPoint y: 297, endPoint x: 937, endPoint y: 297, distance: 84.0
click at [937, 297] on p "Legajo preaprobado para Período de Prestación: 202507 Ver Legajo Asociado CUIL:…" at bounding box center [1081, 347] width 358 height 235
copy span "20577548006"
click at [497, 618] on span "Guardar y Confirmar" at bounding box center [453, 622] width 141 height 14
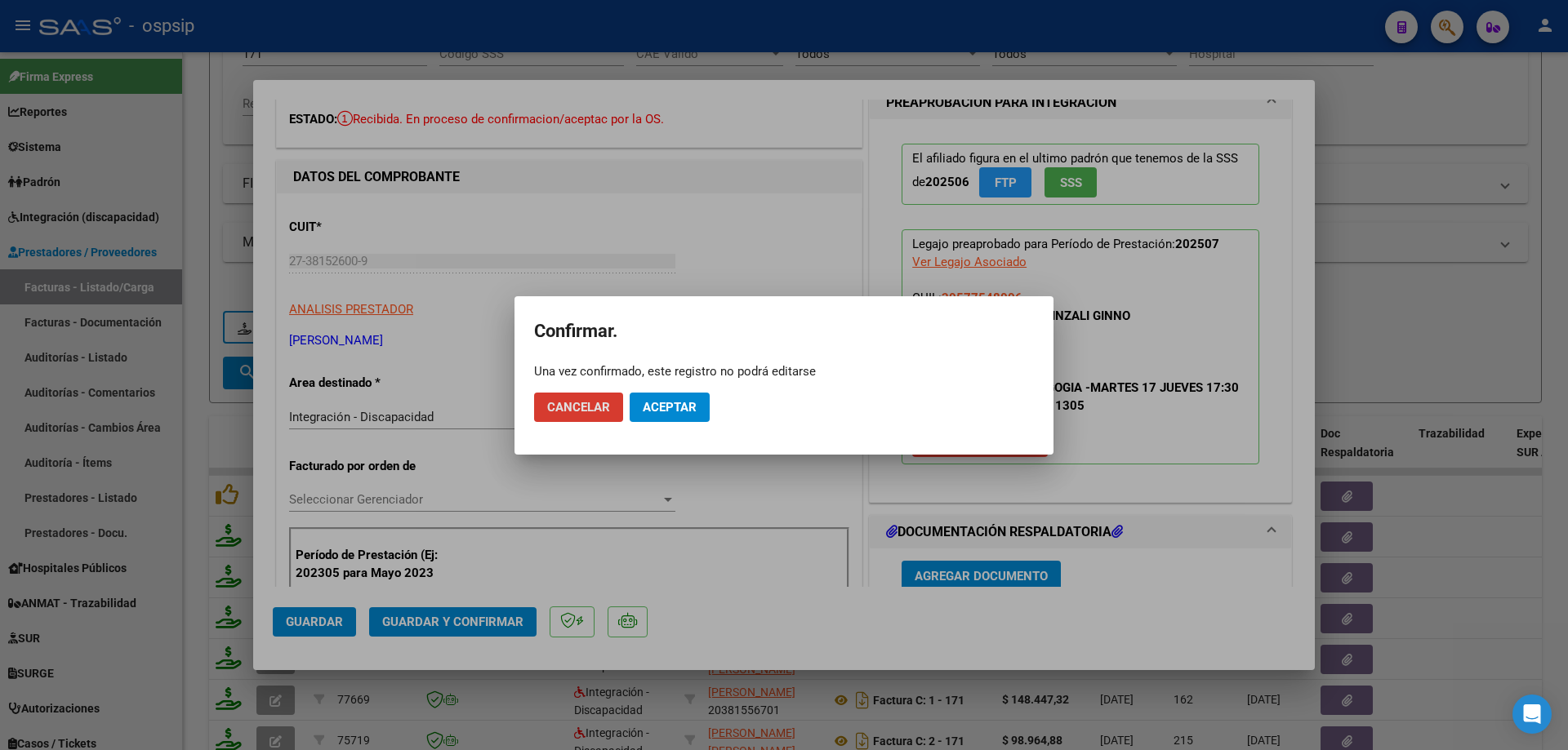
click at [666, 410] on span "Aceptar" at bounding box center [670, 406] width 54 height 14
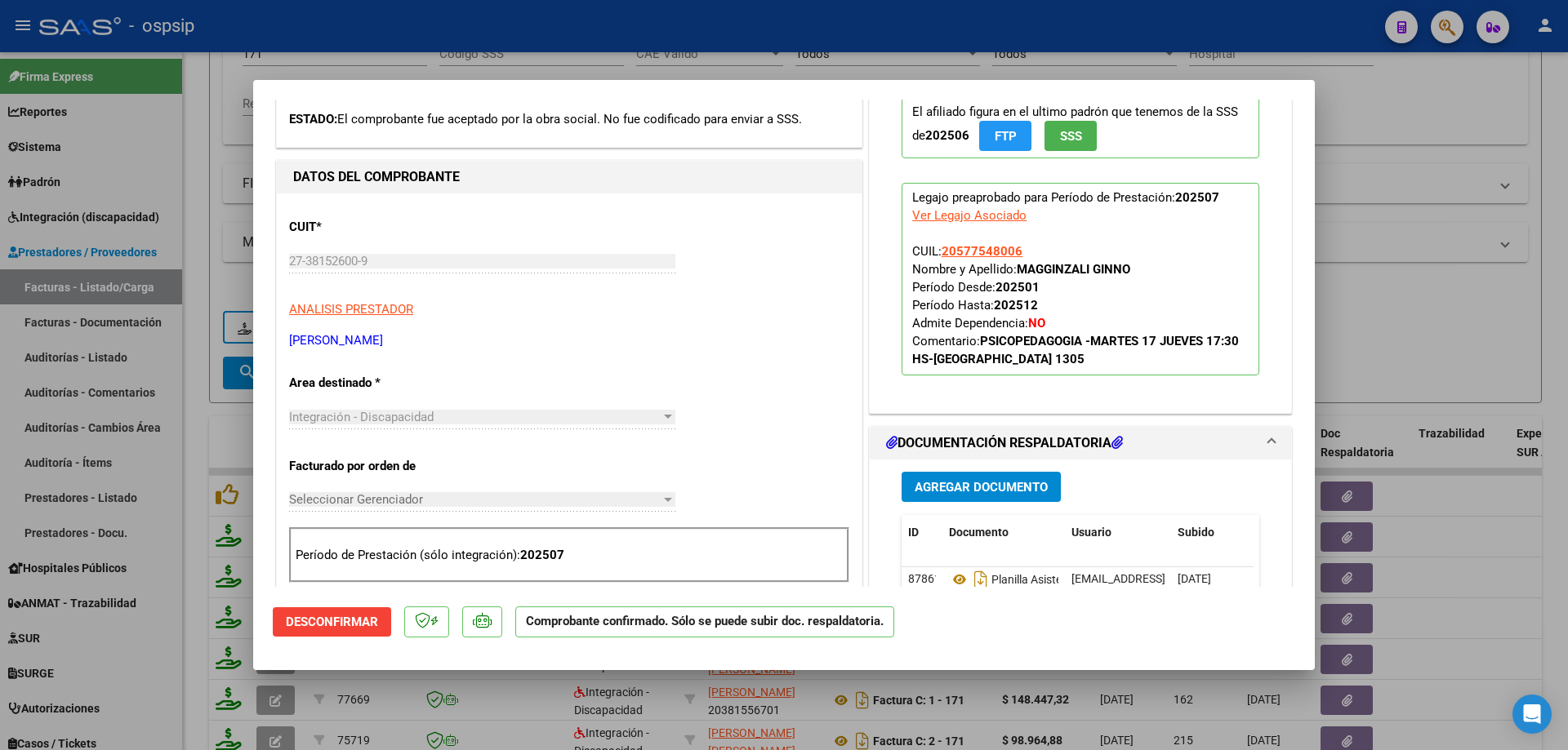
scroll to position [0, 0]
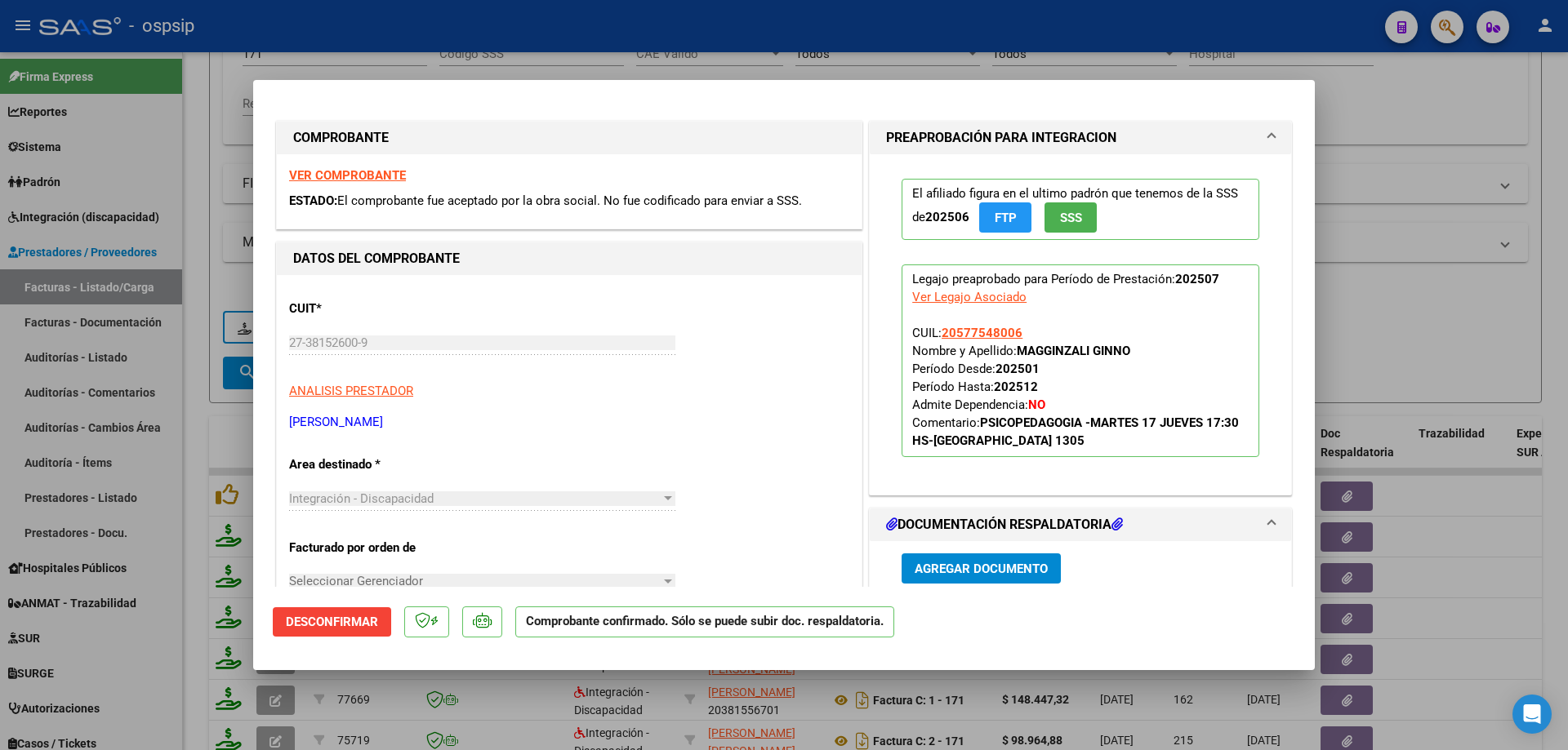
click at [1402, 350] on div at bounding box center [784, 375] width 1568 height 750
type input "$ 0,00"
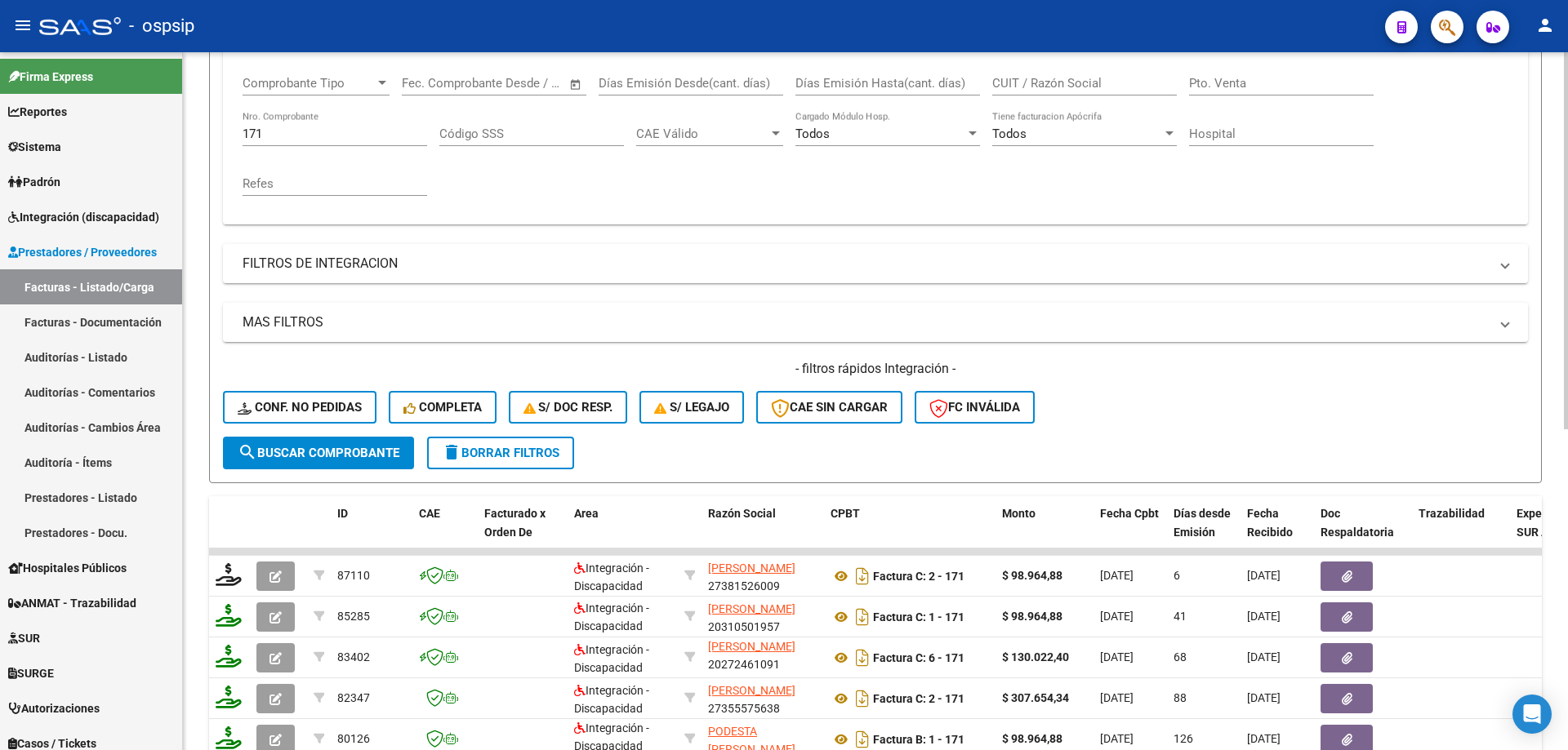
scroll to position [186, 0]
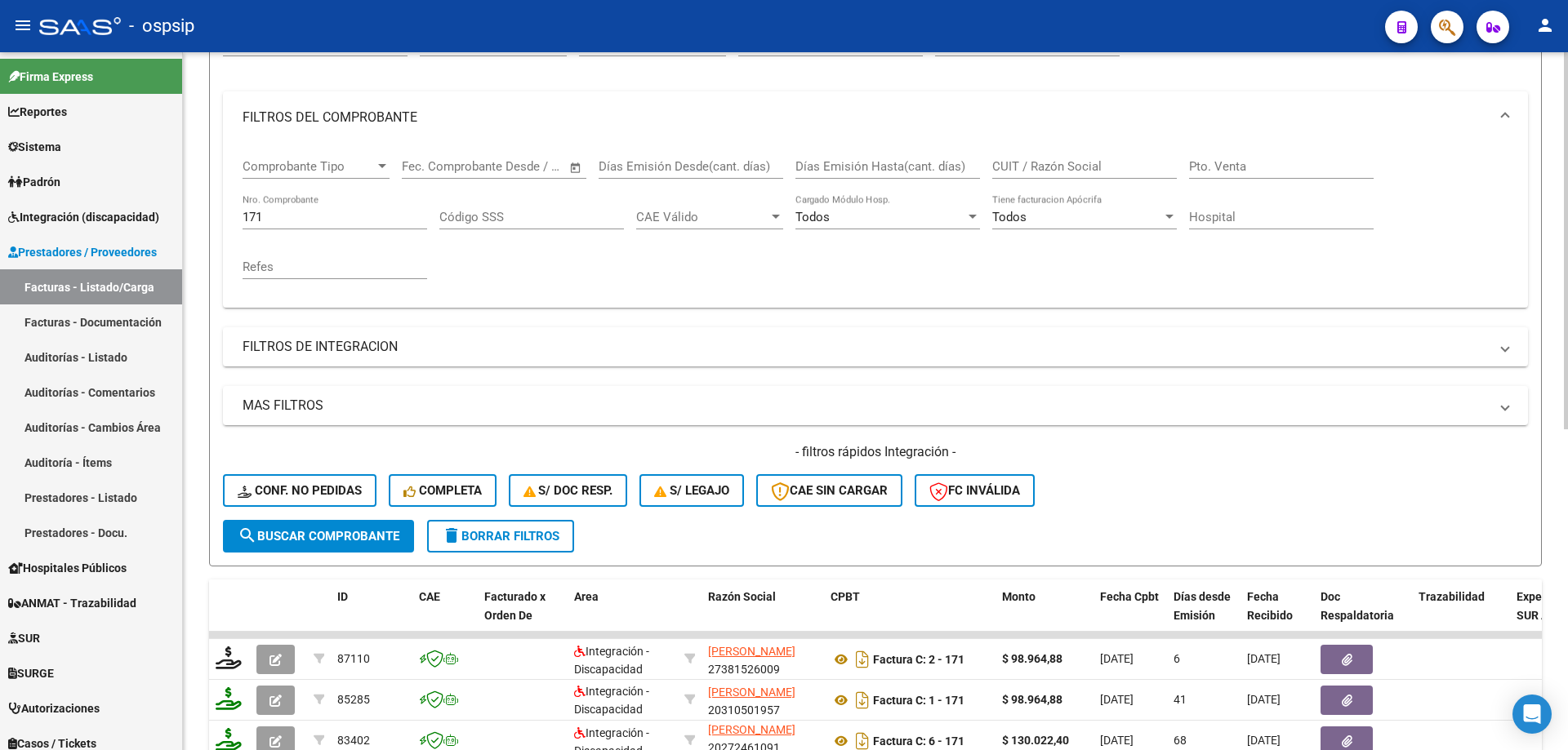
click at [272, 215] on input "171" at bounding box center [335, 217] width 185 height 14
type input "1"
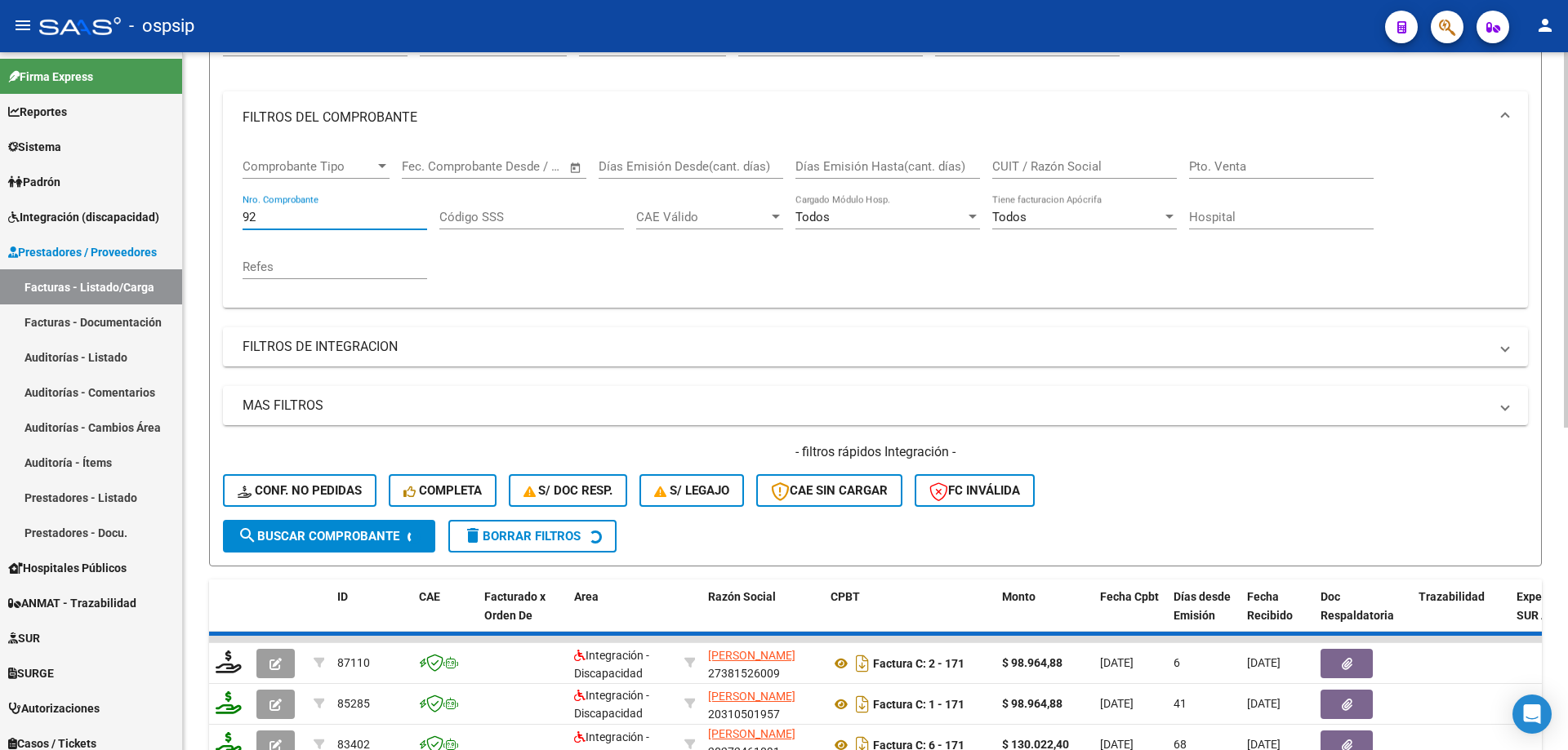
scroll to position [3, 0]
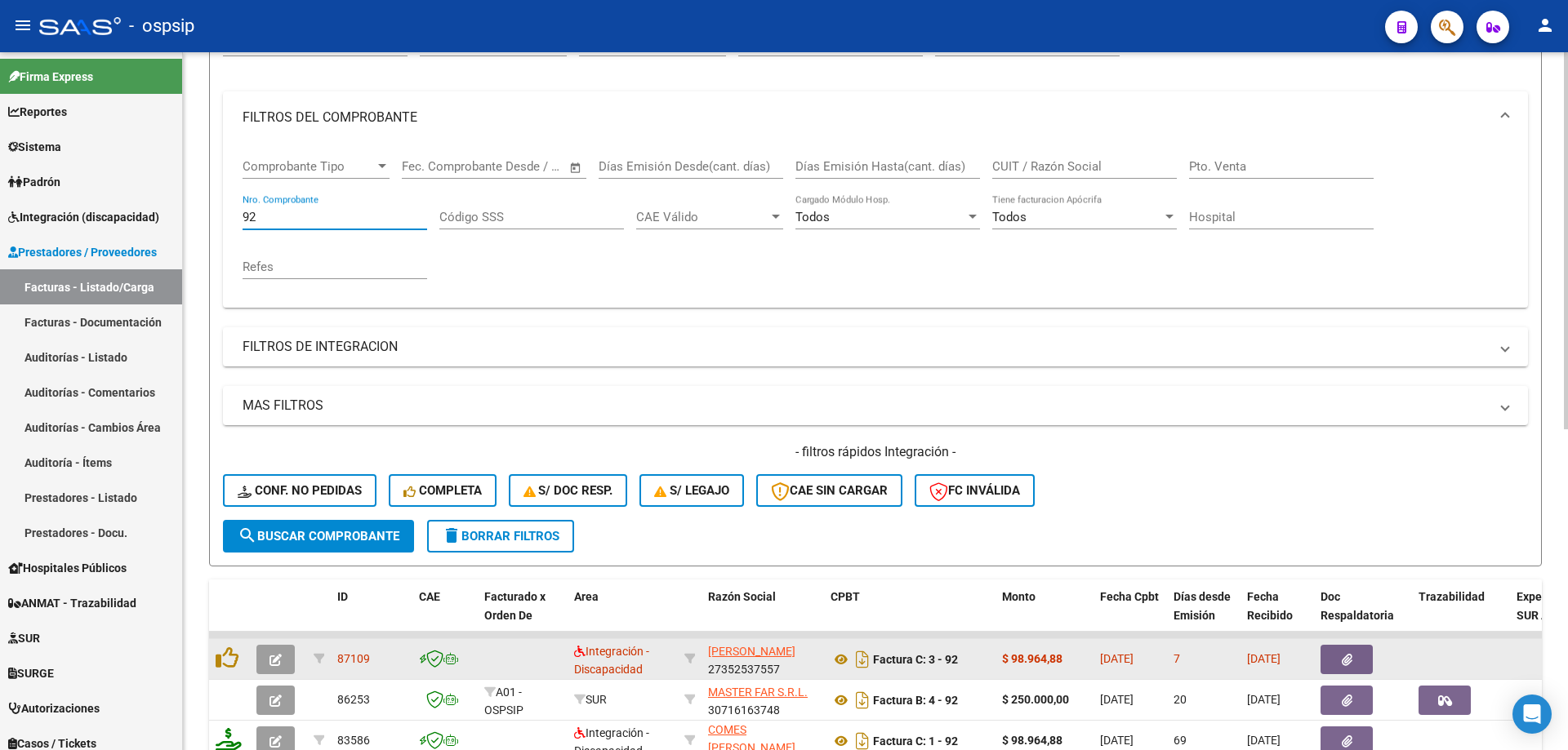
type input "92"
click at [279, 658] on icon "button" at bounding box center [276, 660] width 13 height 13
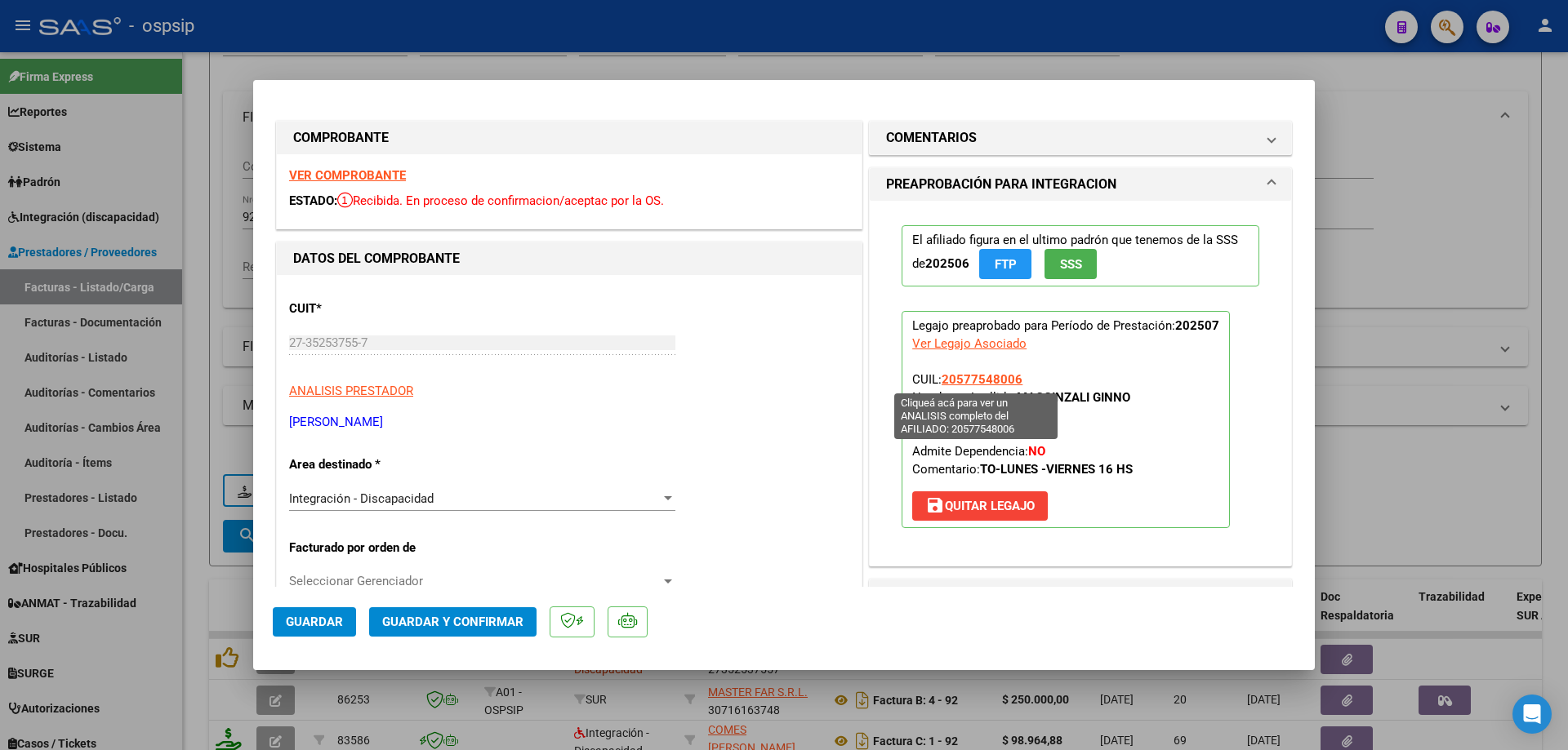
click at [967, 381] on span "20577548006" at bounding box center [982, 379] width 81 height 14
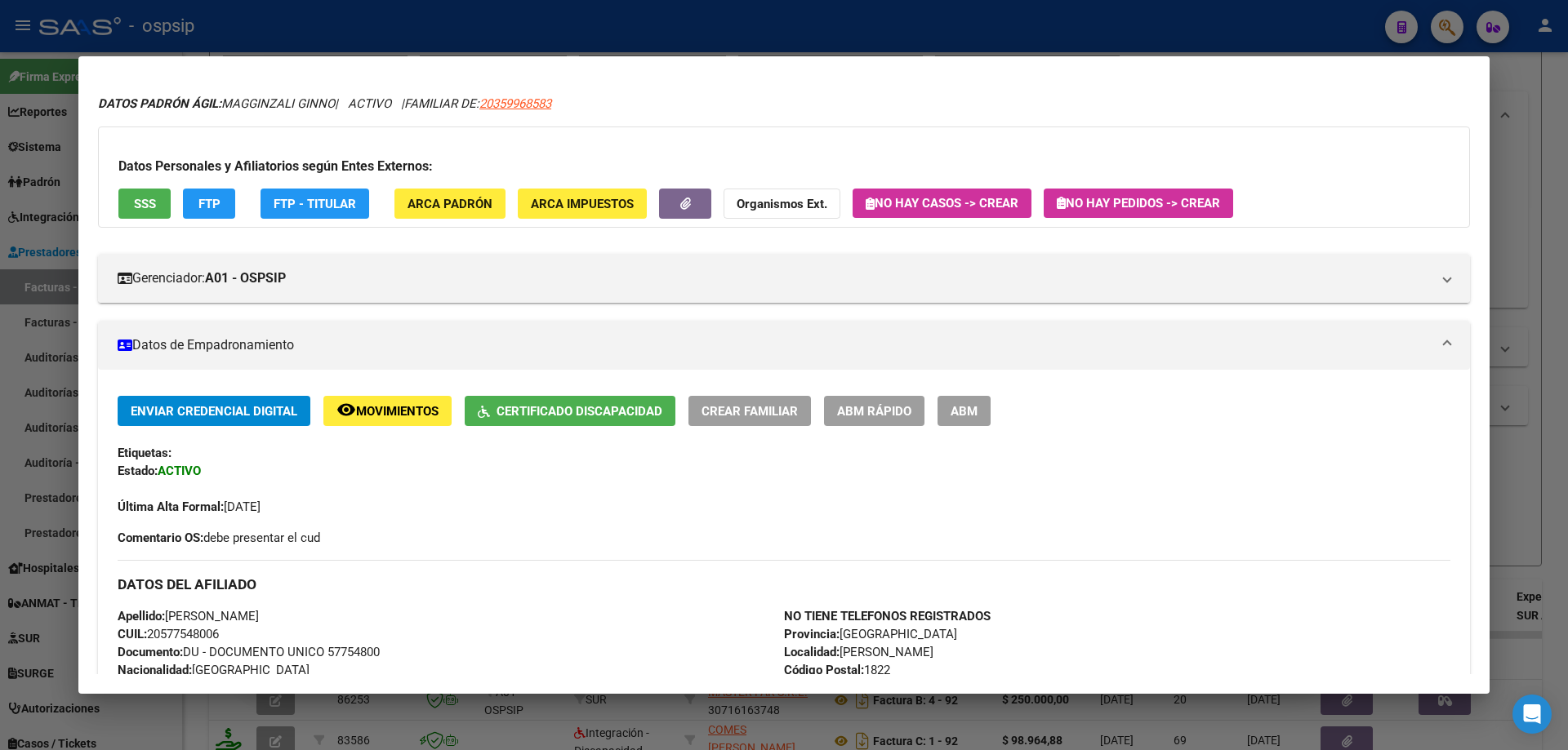
scroll to position [0, 0]
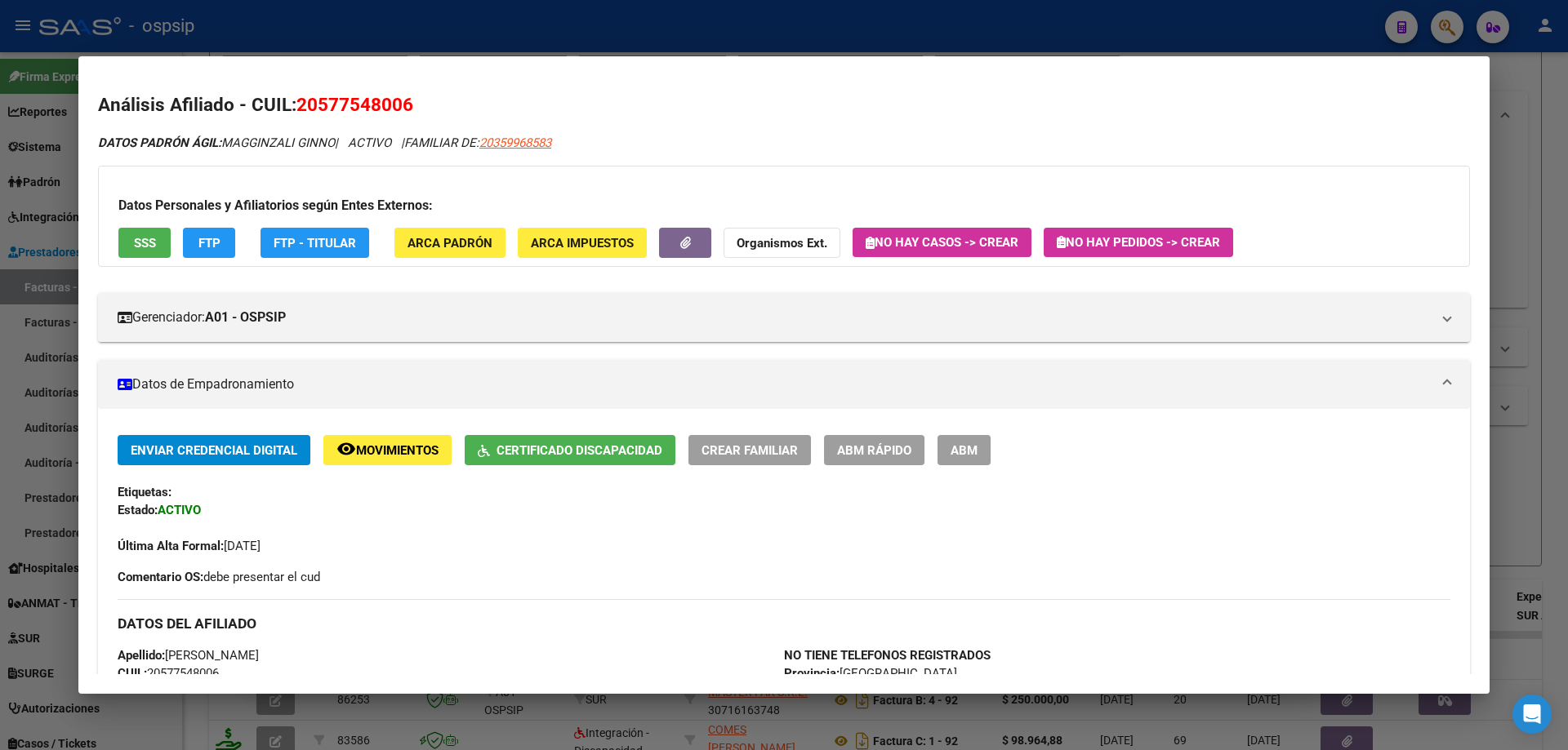
click at [1541, 495] on div at bounding box center [784, 375] width 1568 height 750
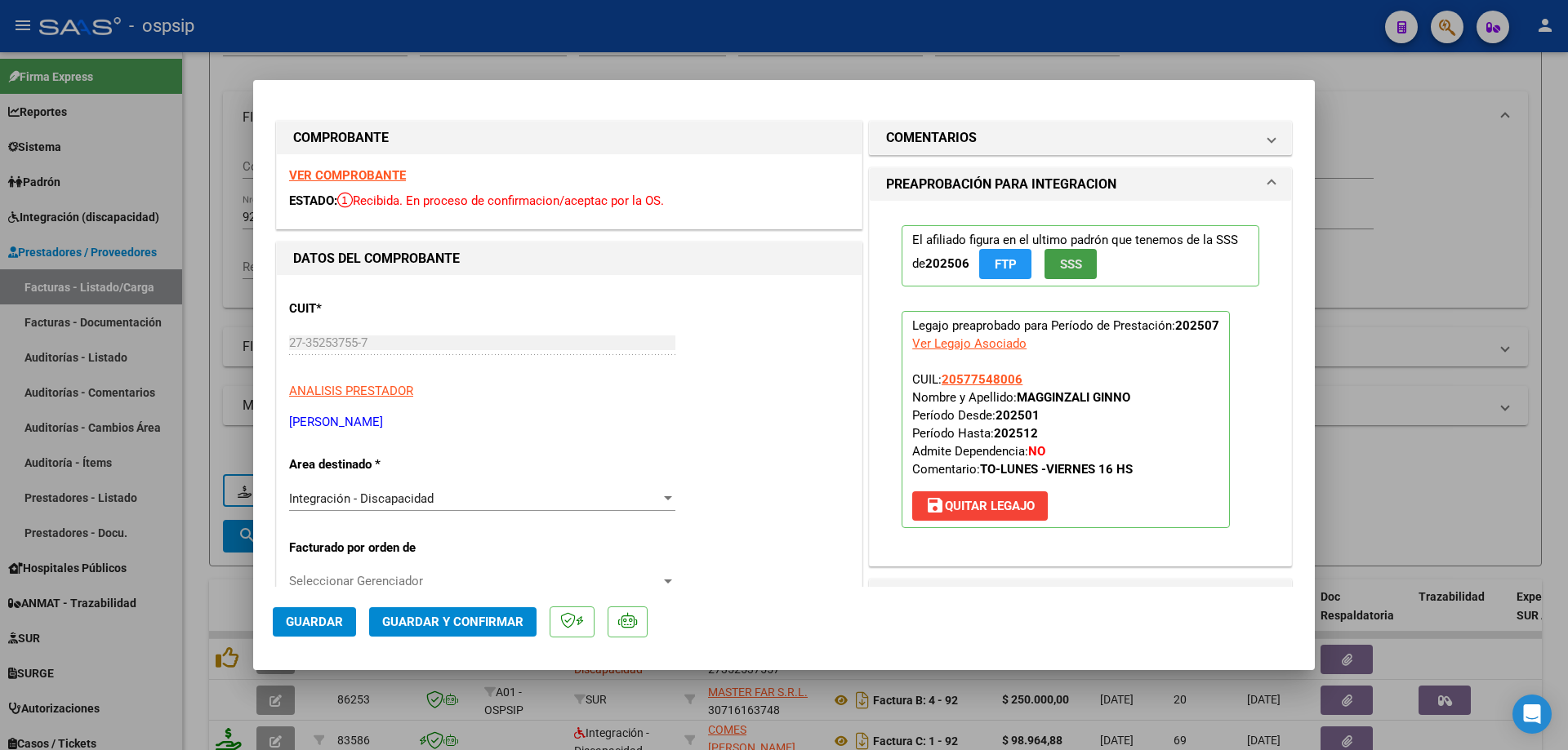
click at [1066, 260] on span "SSS" at bounding box center [1071, 264] width 22 height 14
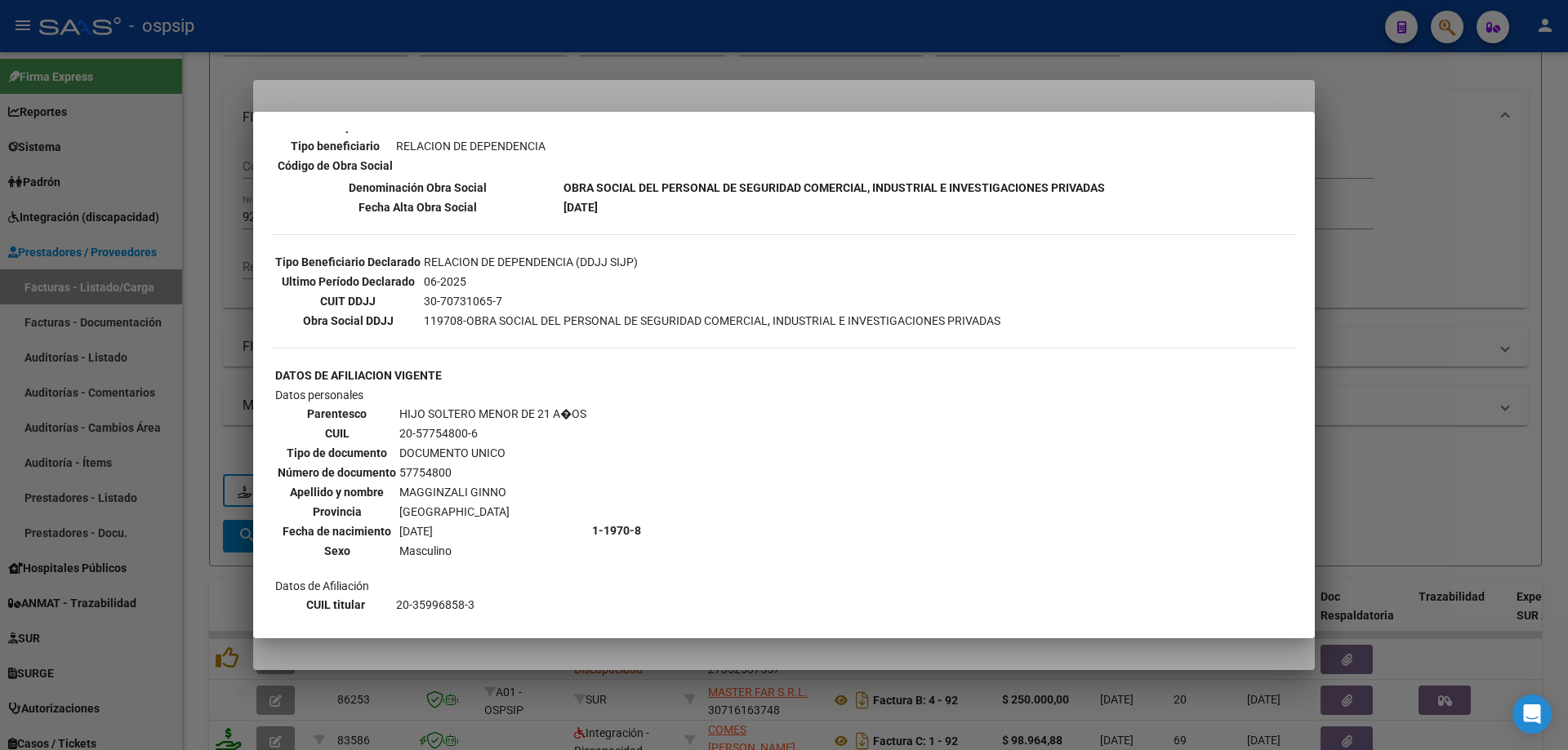
scroll to position [532, 0]
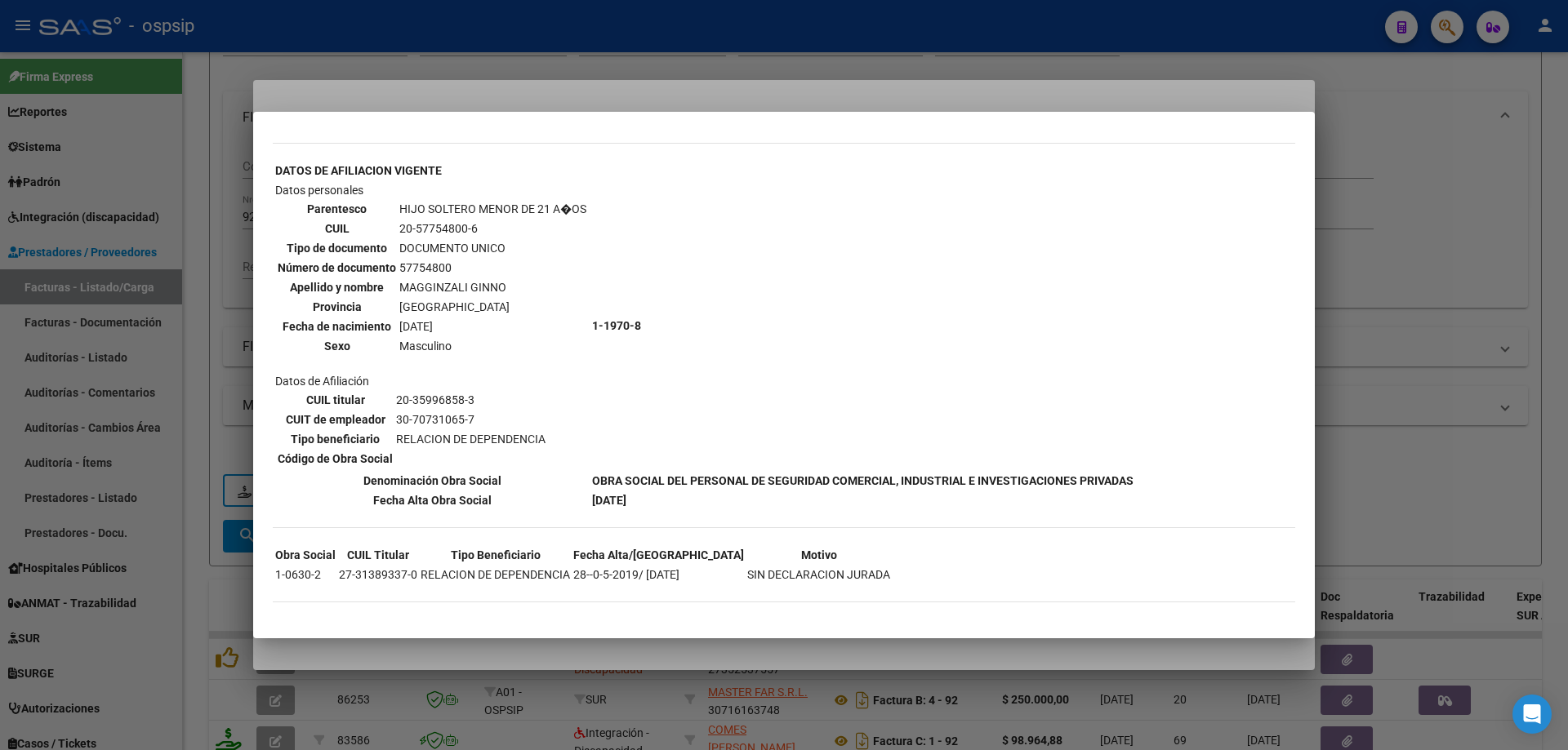
click at [1406, 308] on div at bounding box center [784, 375] width 1568 height 750
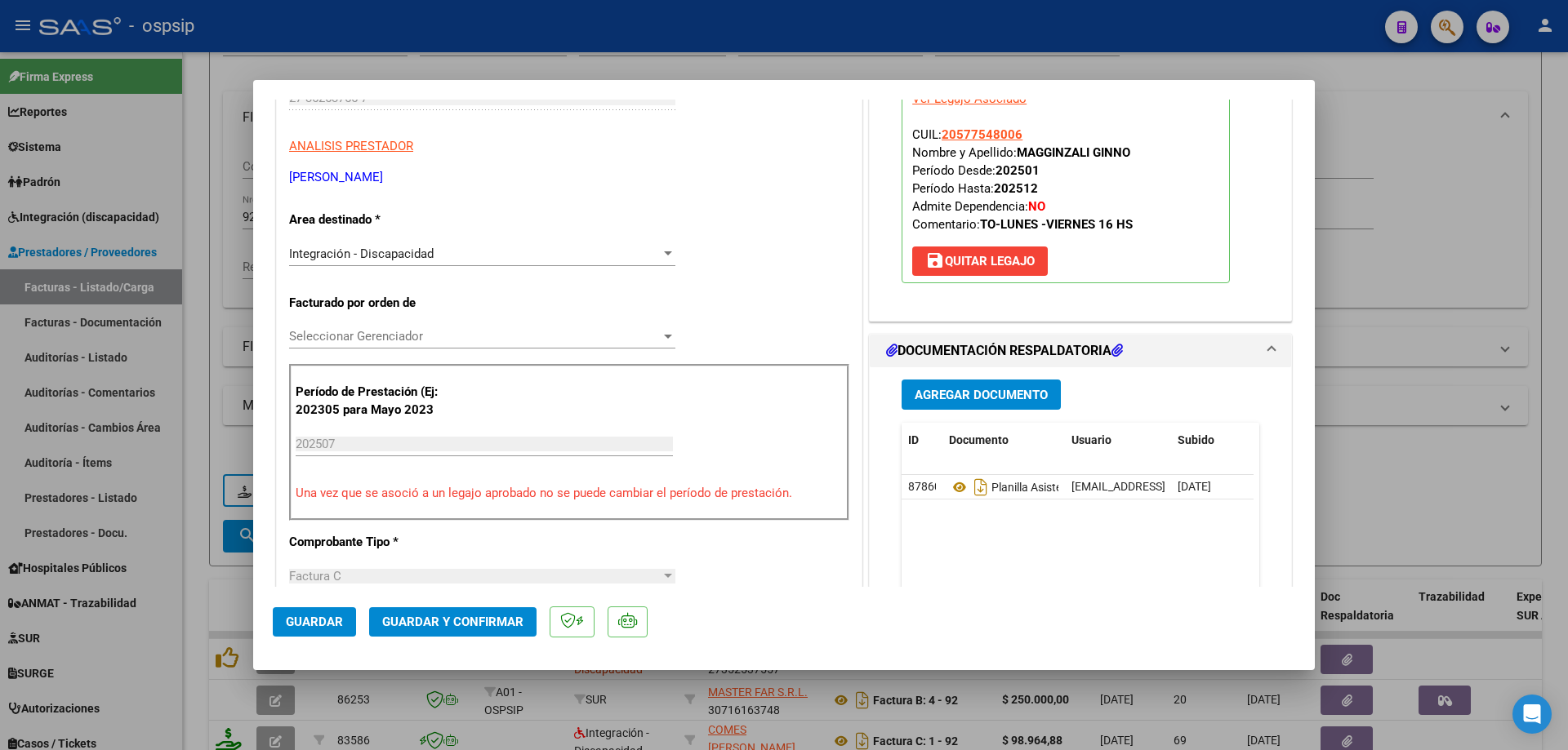
scroll to position [327, 0]
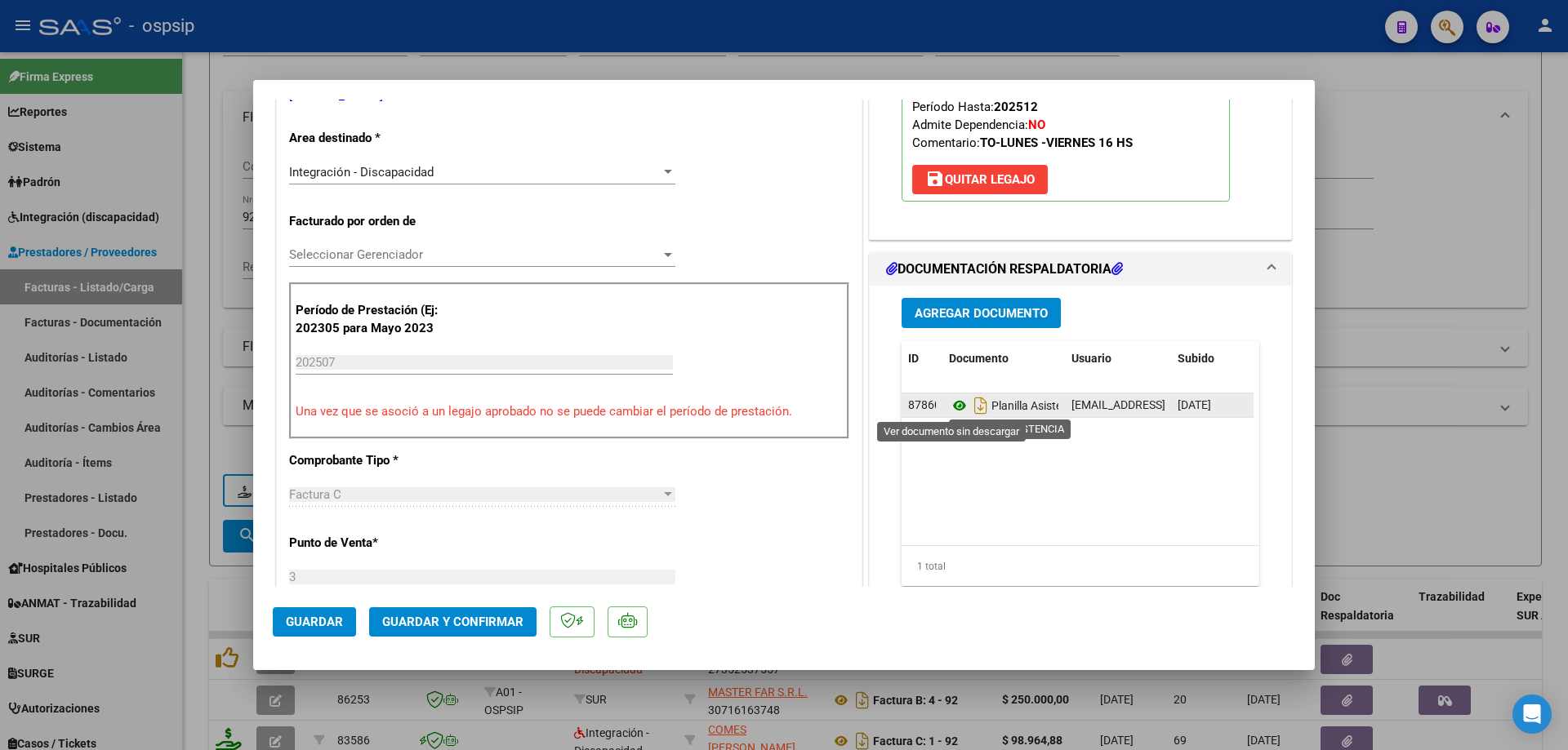
click at [952, 406] on icon at bounding box center [959, 405] width 21 height 19
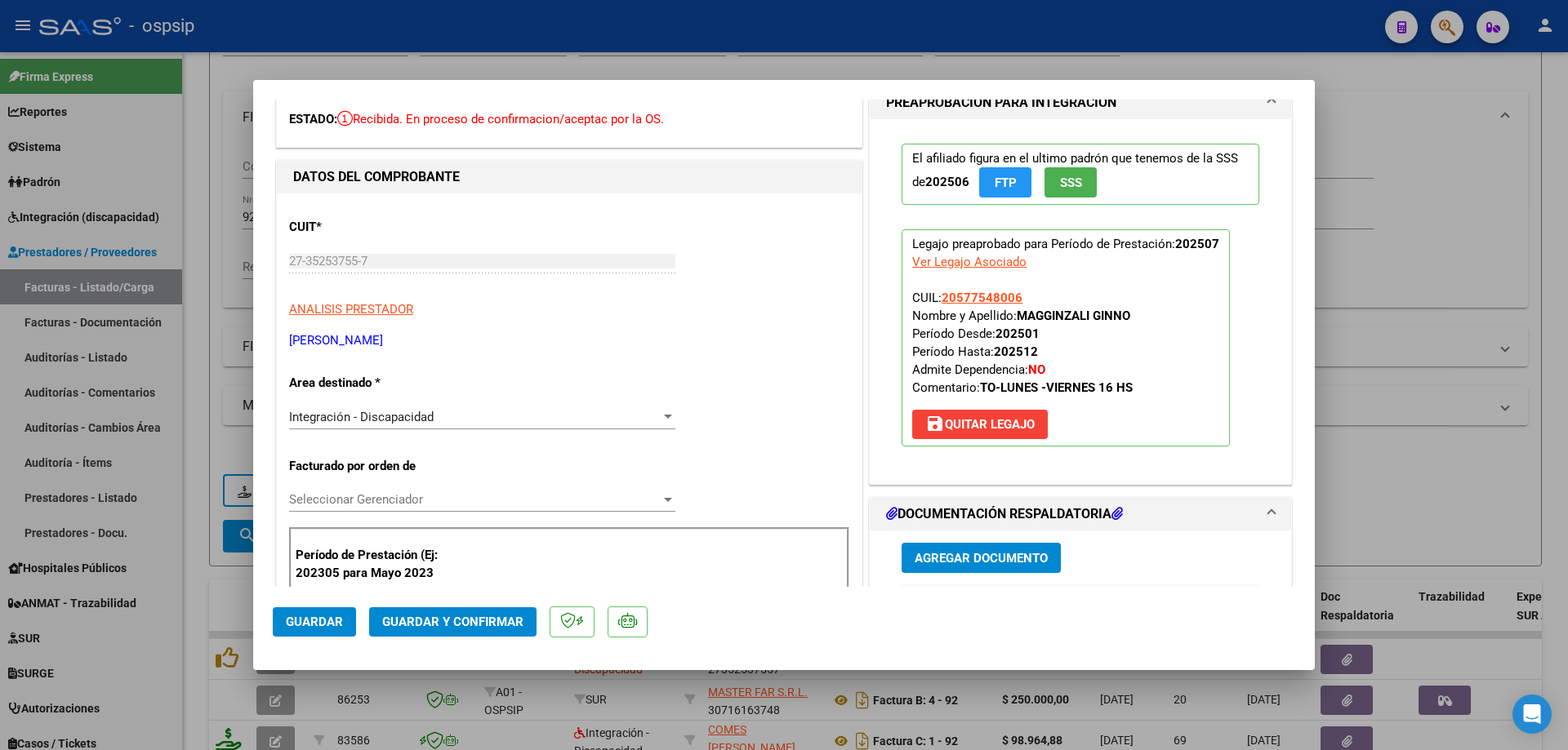
scroll to position [0, 0]
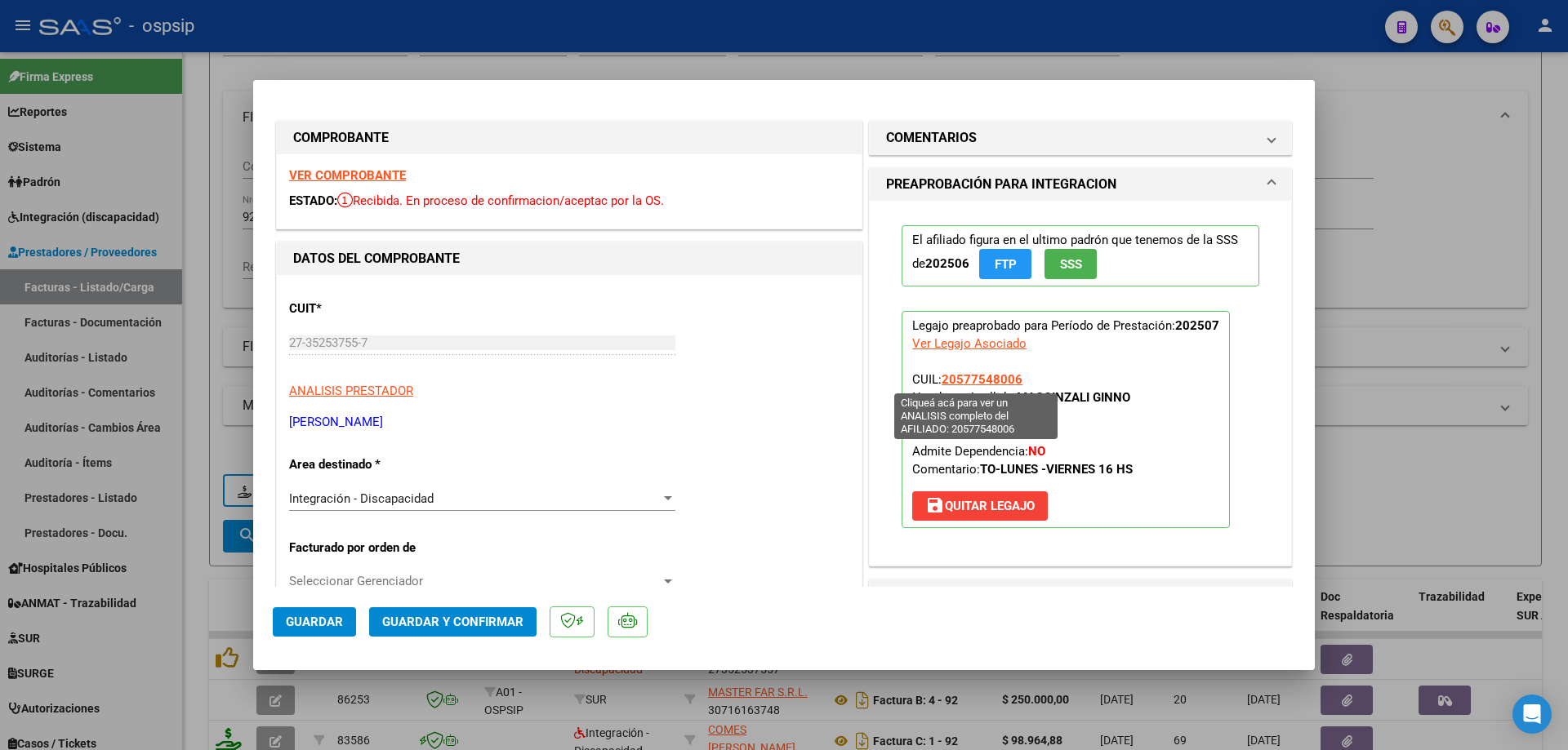
drag, startPoint x: 1020, startPoint y: 373, endPoint x: 945, endPoint y: 381, distance: 75.4
click at [945, 381] on p "Legajo preaprobado para Período de Prestación: 202507 Ver Legajo Asociado CUIL:…" at bounding box center [1066, 419] width 329 height 218
drag, startPoint x: 1052, startPoint y: 372, endPoint x: 1033, endPoint y: 375, distance: 19.2
click at [1051, 372] on p "Legajo preaprobado para Período de Prestación: 202507 Ver Legajo Asociado CUIL:…" at bounding box center [1066, 419] width 329 height 218
drag, startPoint x: 1020, startPoint y: 375, endPoint x: 939, endPoint y: 378, distance: 81.1
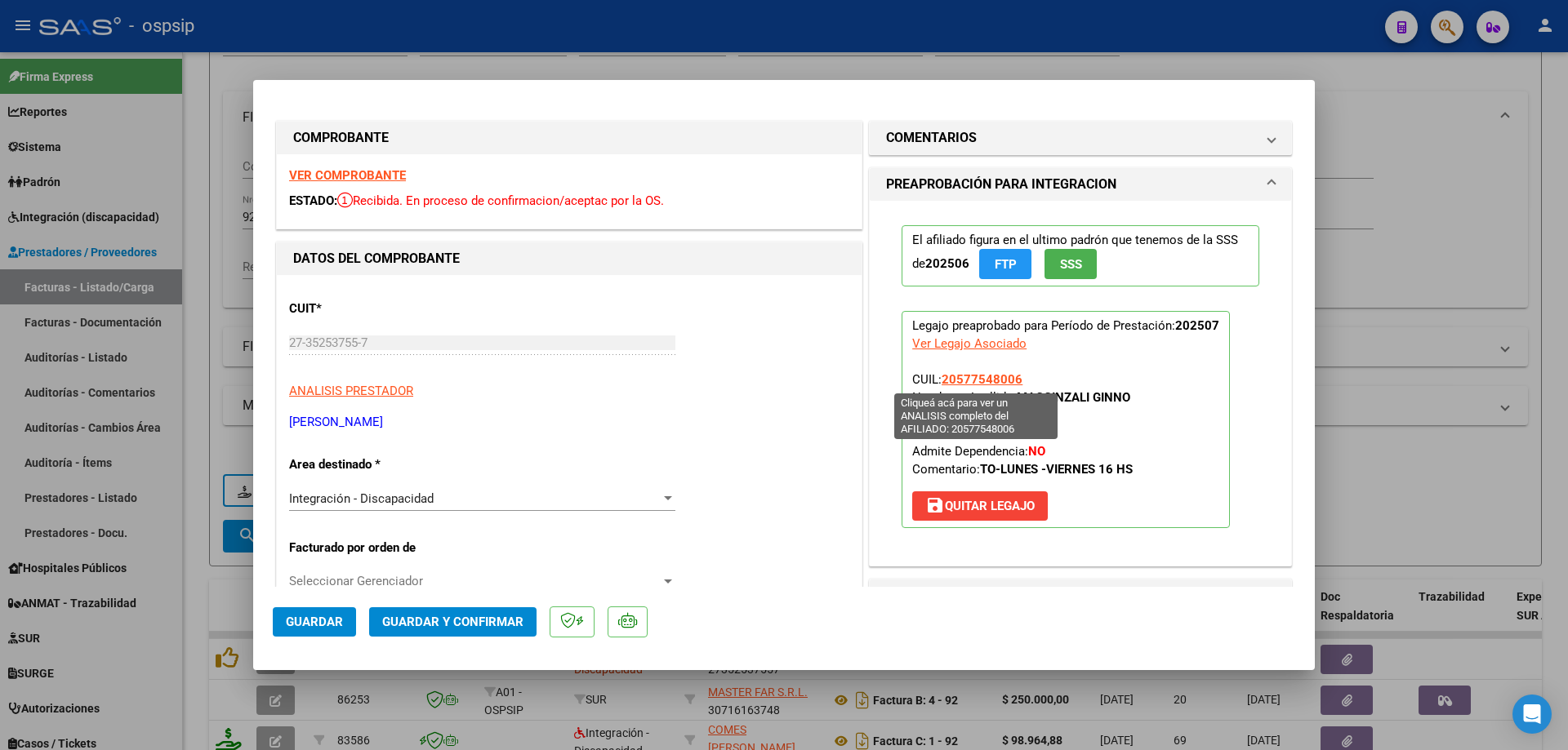
click at [939, 378] on p "Legajo preaprobado para Período de Prestación: 202507 Ver Legajo Asociado CUIL:…" at bounding box center [1066, 419] width 329 height 218
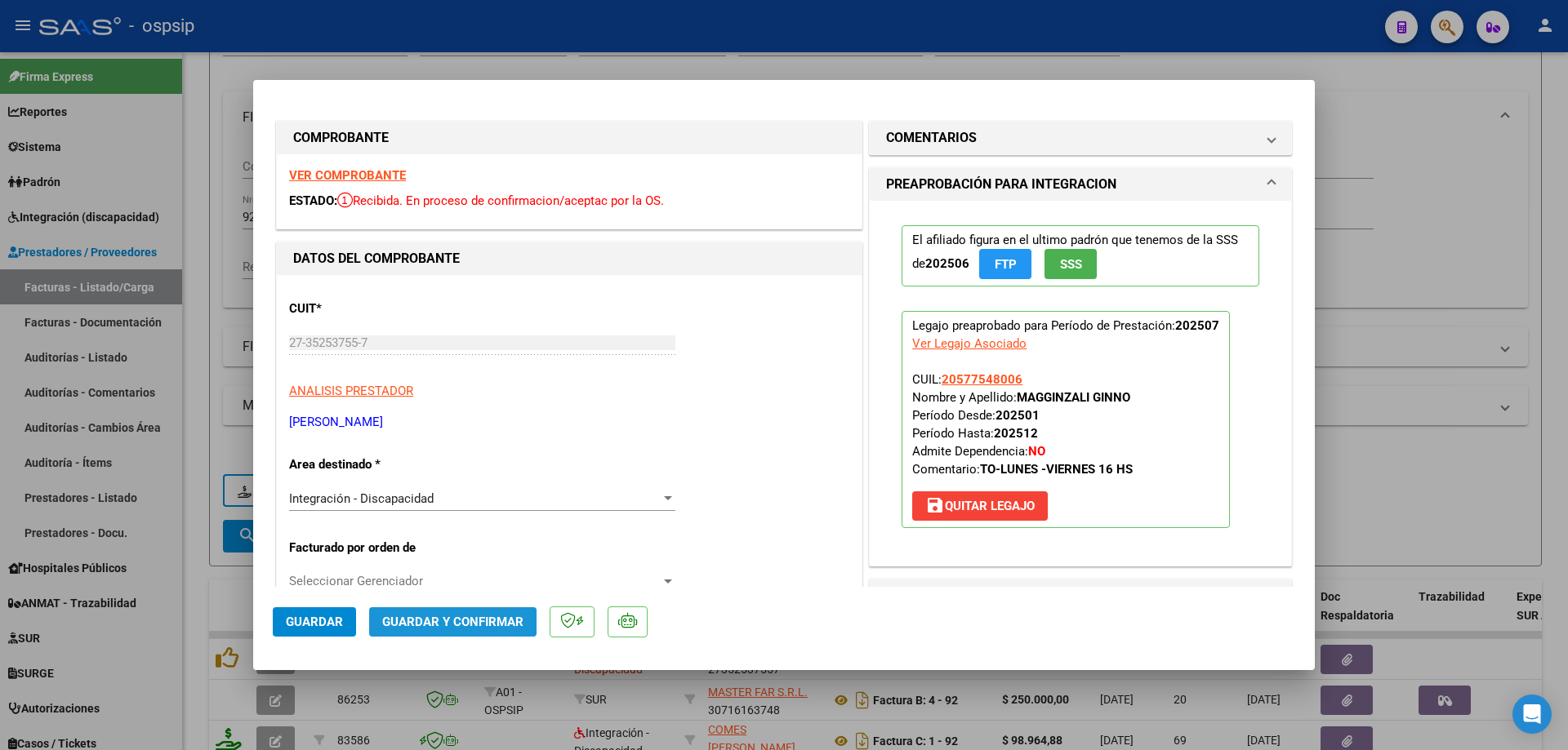
click at [503, 622] on span "Guardar y Confirmar" at bounding box center [453, 622] width 141 height 14
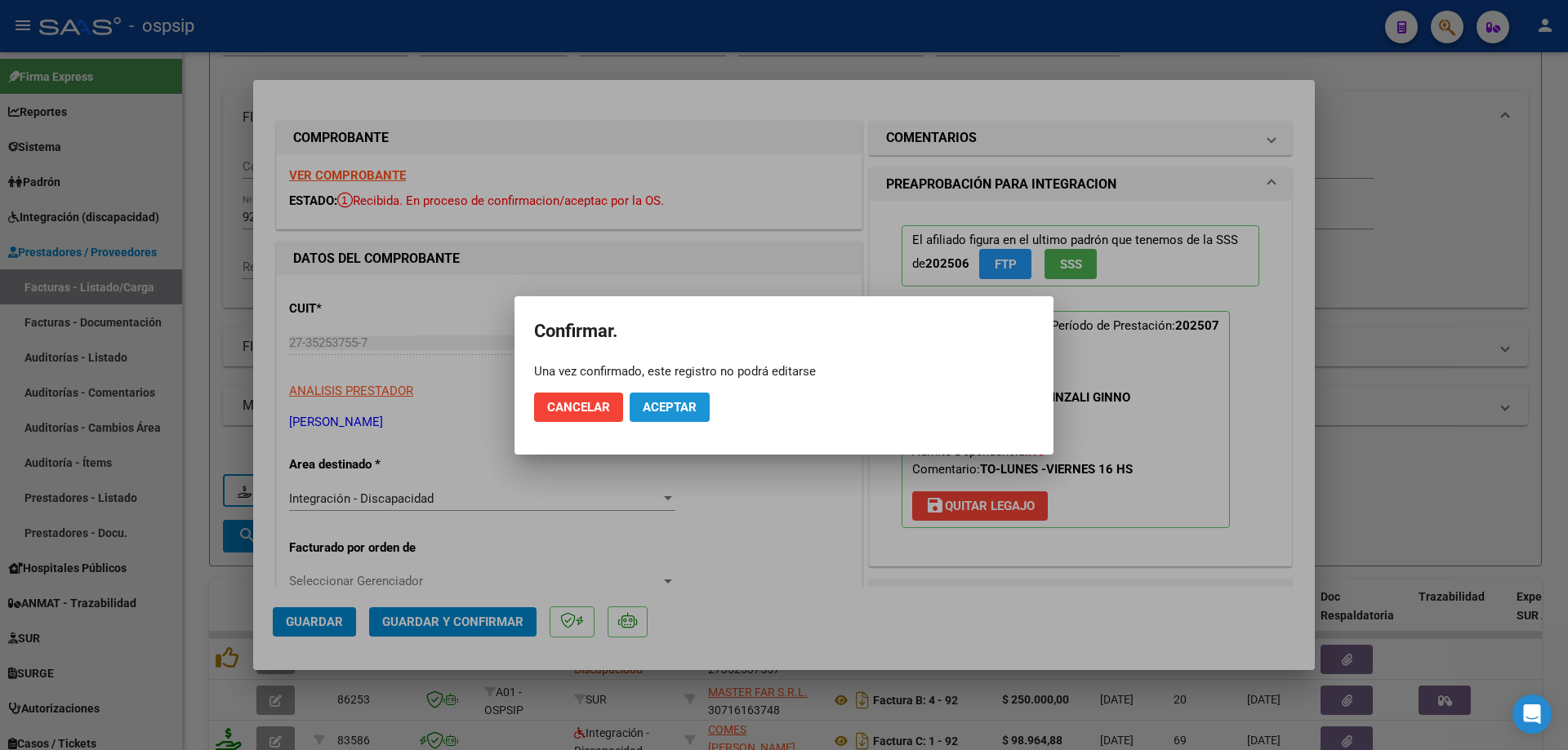
click at [660, 410] on span "Aceptar" at bounding box center [670, 406] width 54 height 14
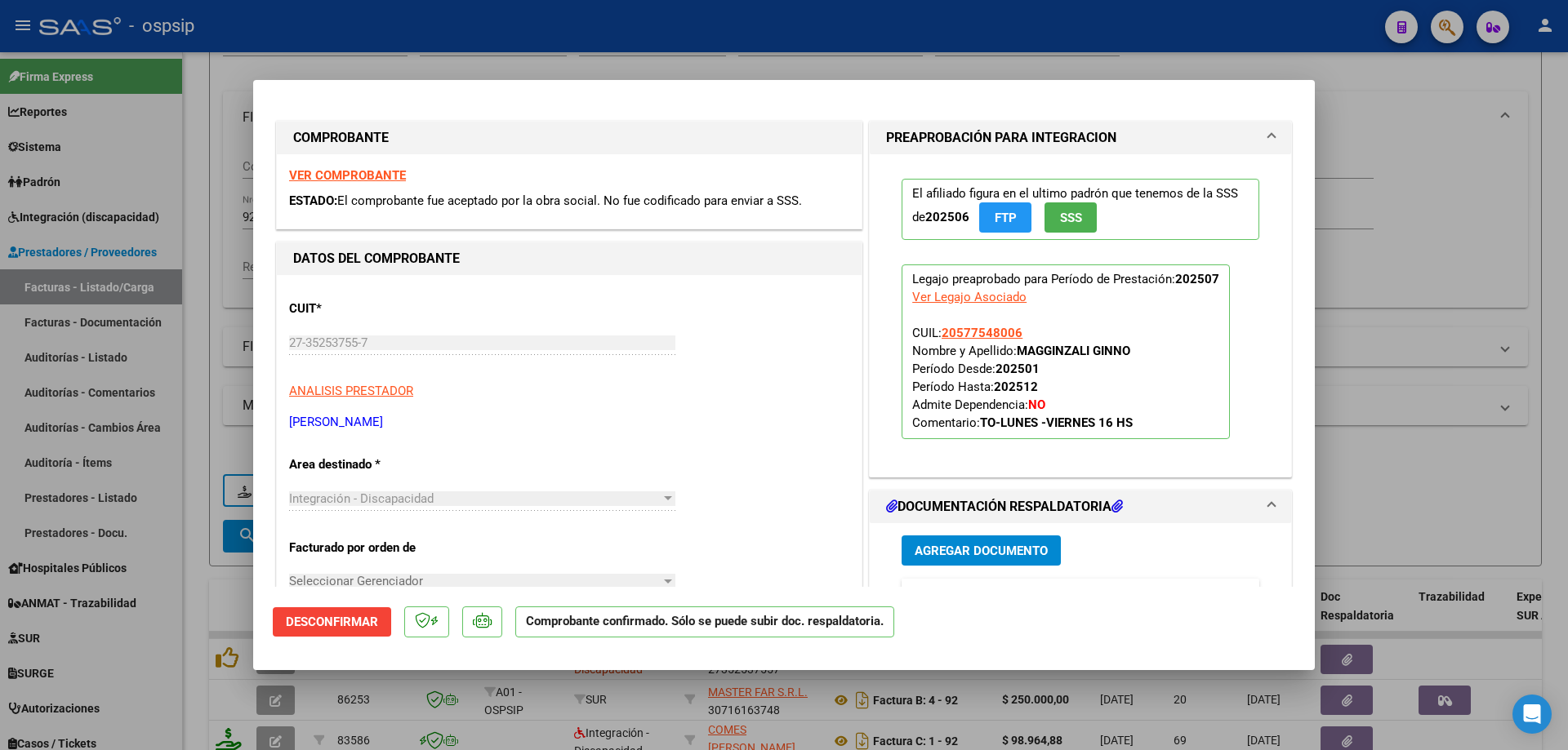
click at [1431, 169] on div at bounding box center [784, 375] width 1568 height 750
type input "$ 0,00"
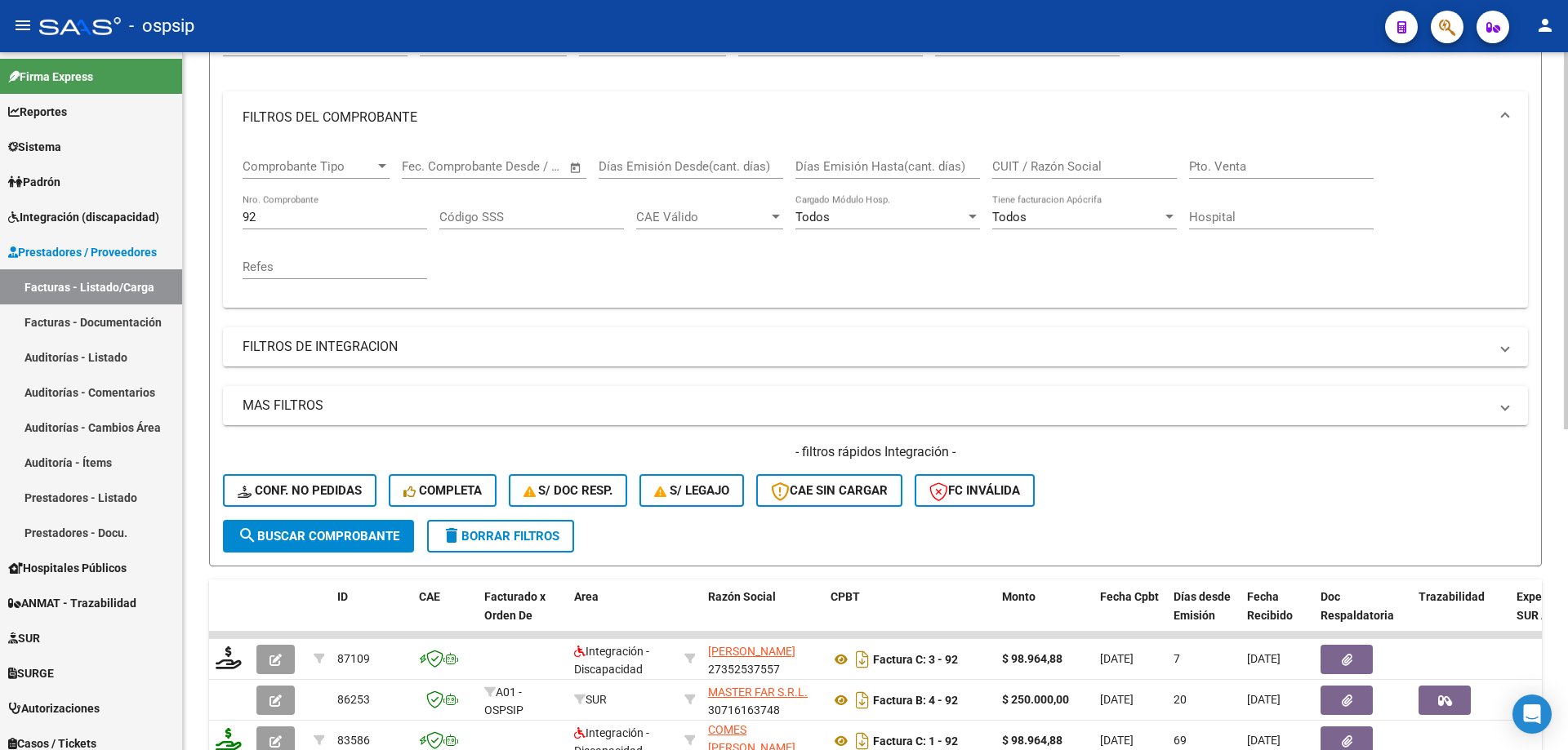
click at [313, 218] on input "92" at bounding box center [335, 217] width 185 height 14
type input "9"
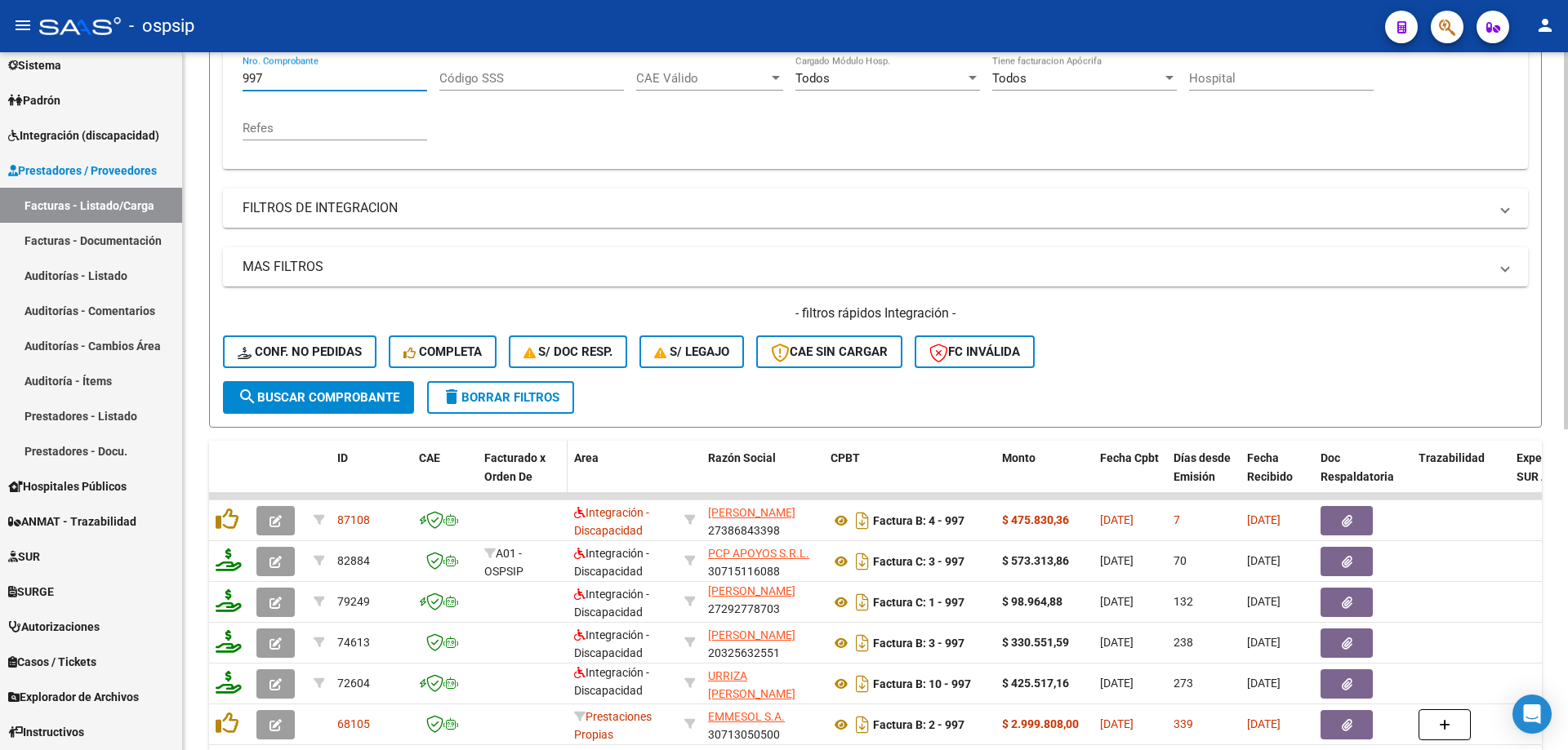
scroll to position [431, 0]
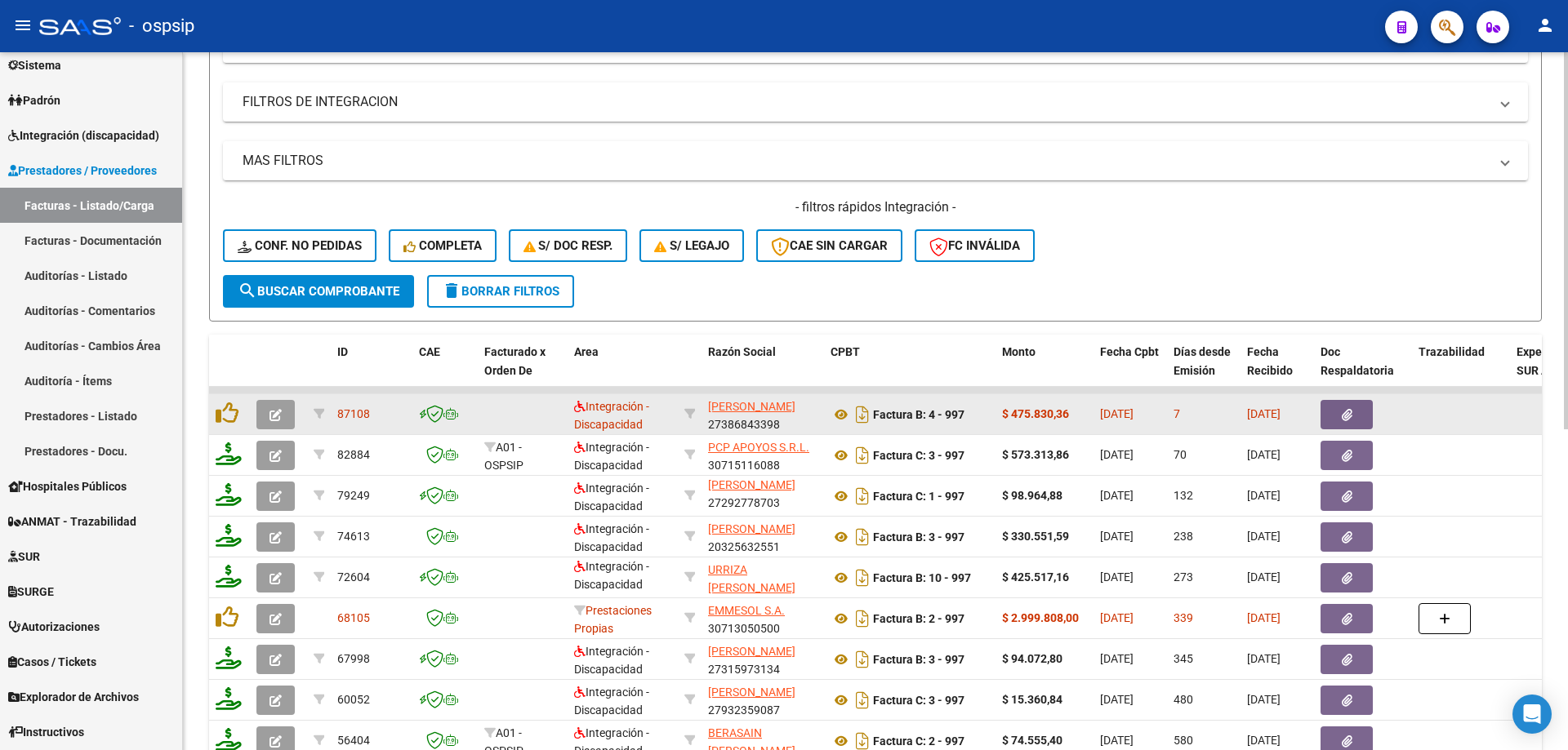
type input "997"
click at [276, 418] on icon "button" at bounding box center [276, 415] width 13 height 13
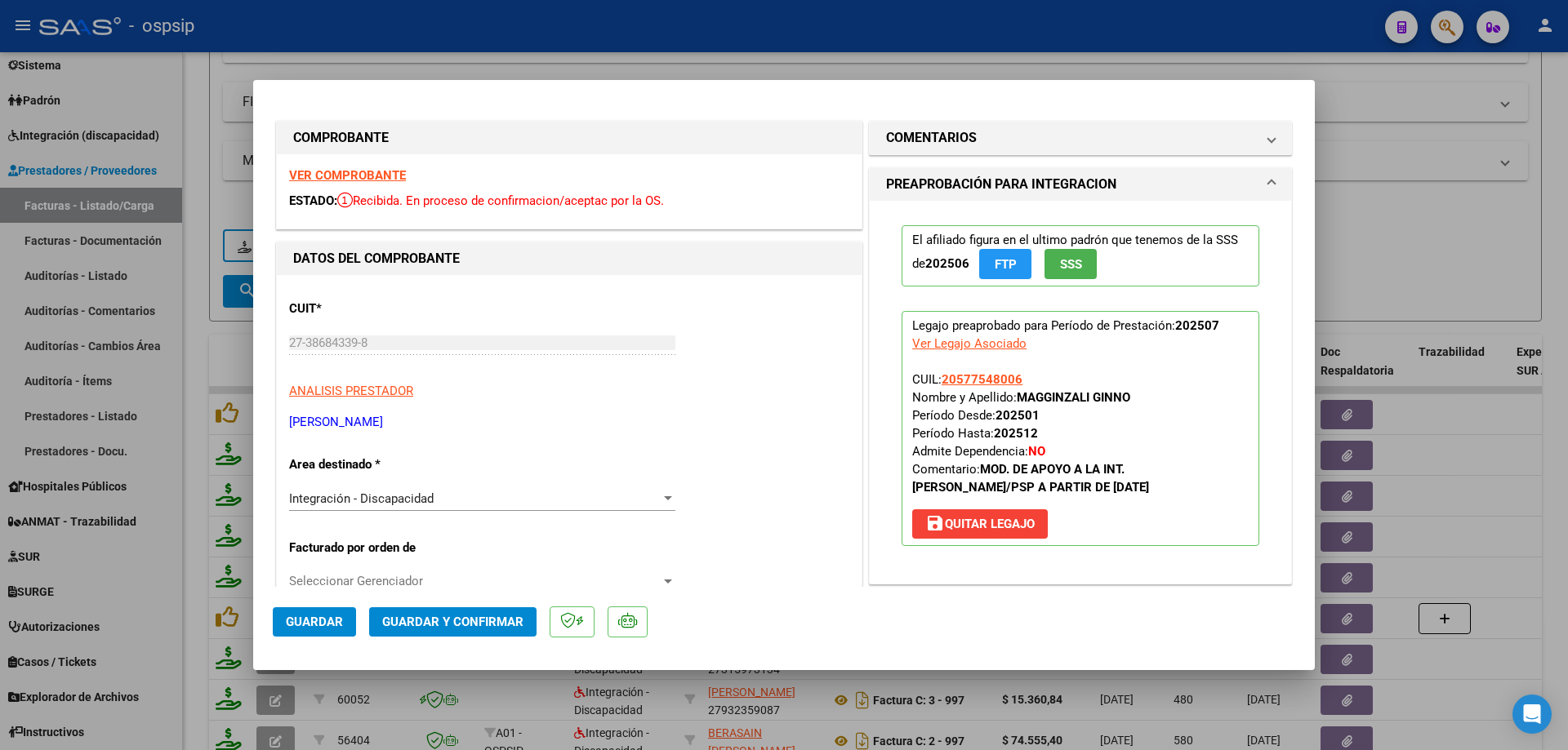
click at [1060, 260] on span "SSS" at bounding box center [1071, 264] width 22 height 14
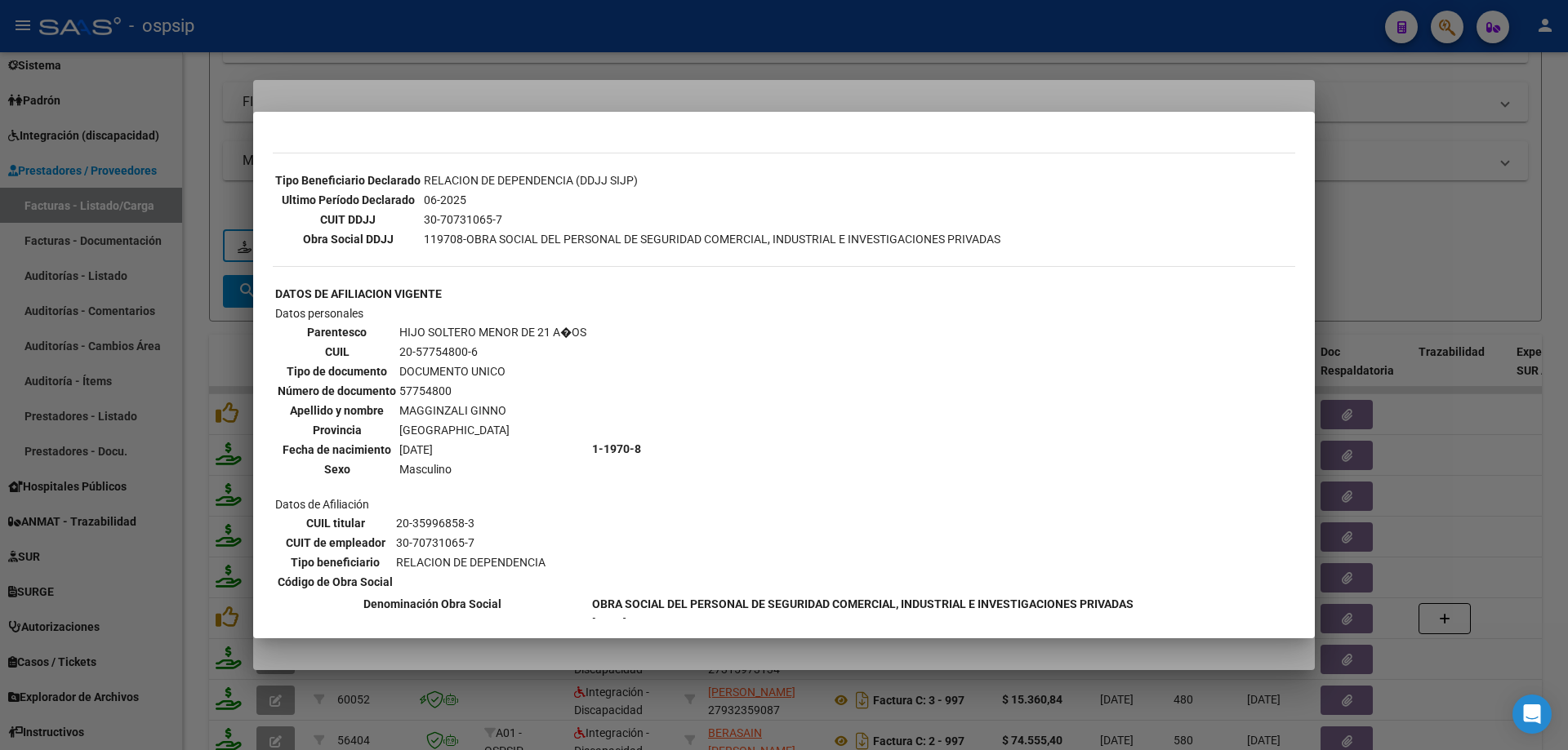
scroll to position [490, 0]
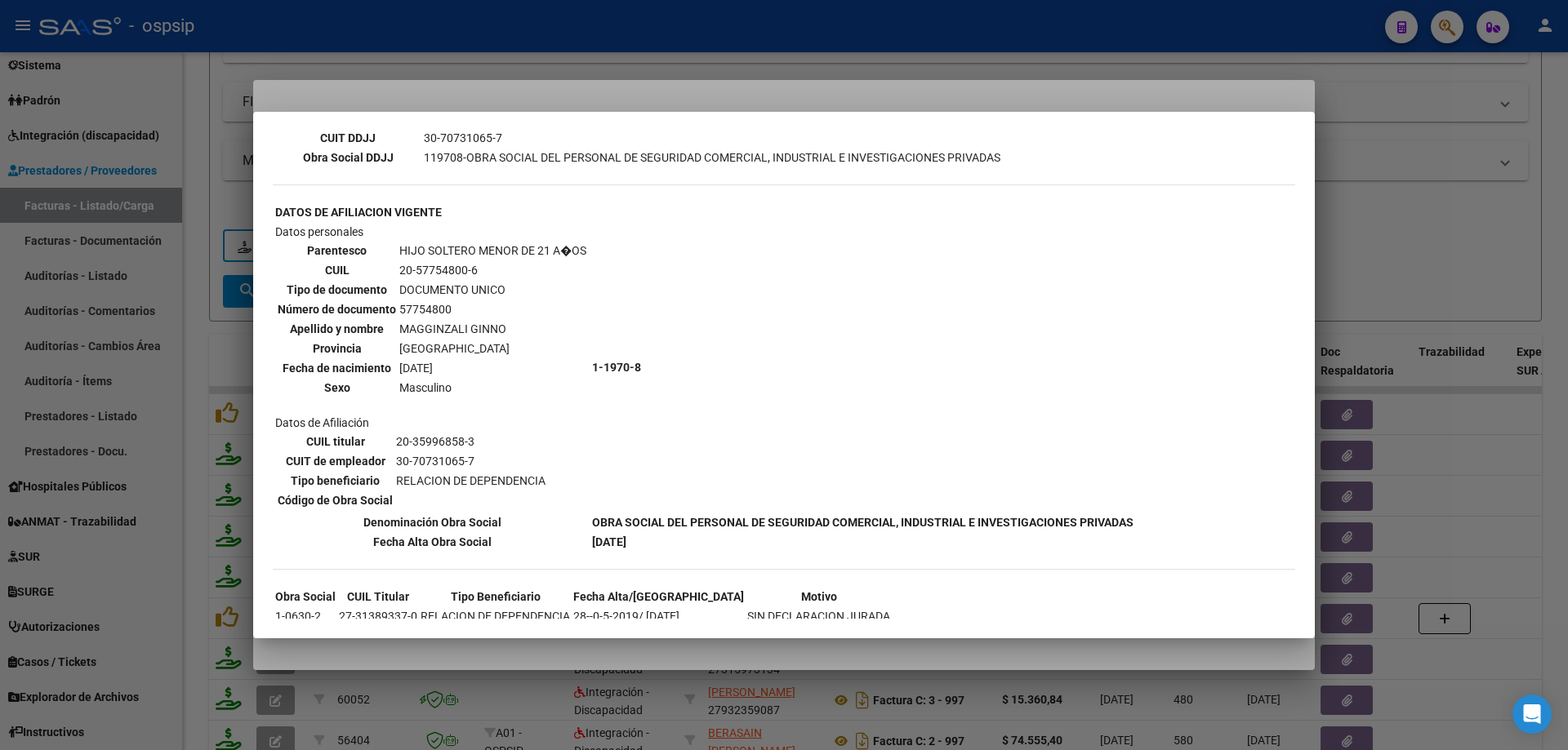
click at [1401, 248] on div at bounding box center [784, 375] width 1568 height 750
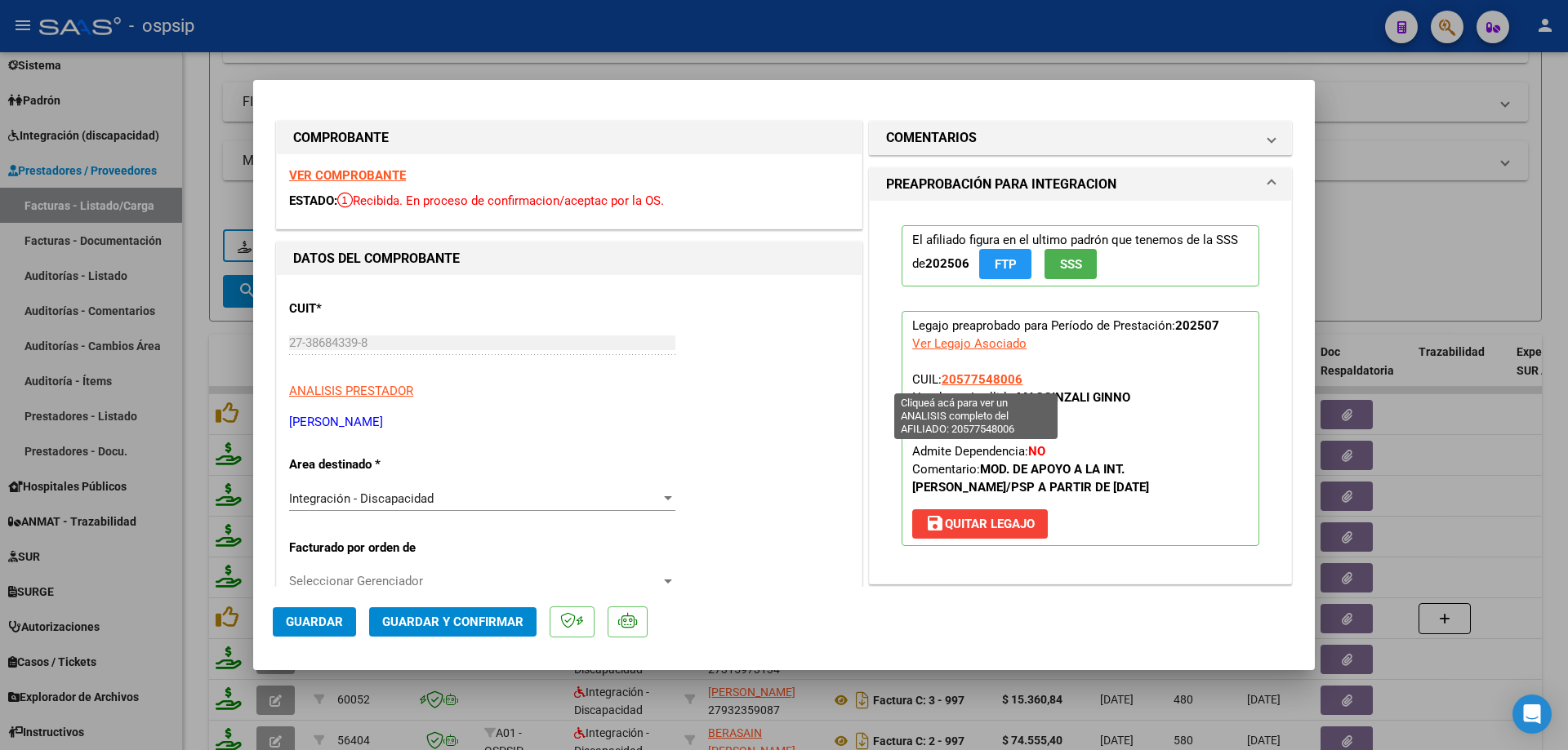
click at [981, 386] on span "20577548006" at bounding box center [982, 379] width 81 height 14
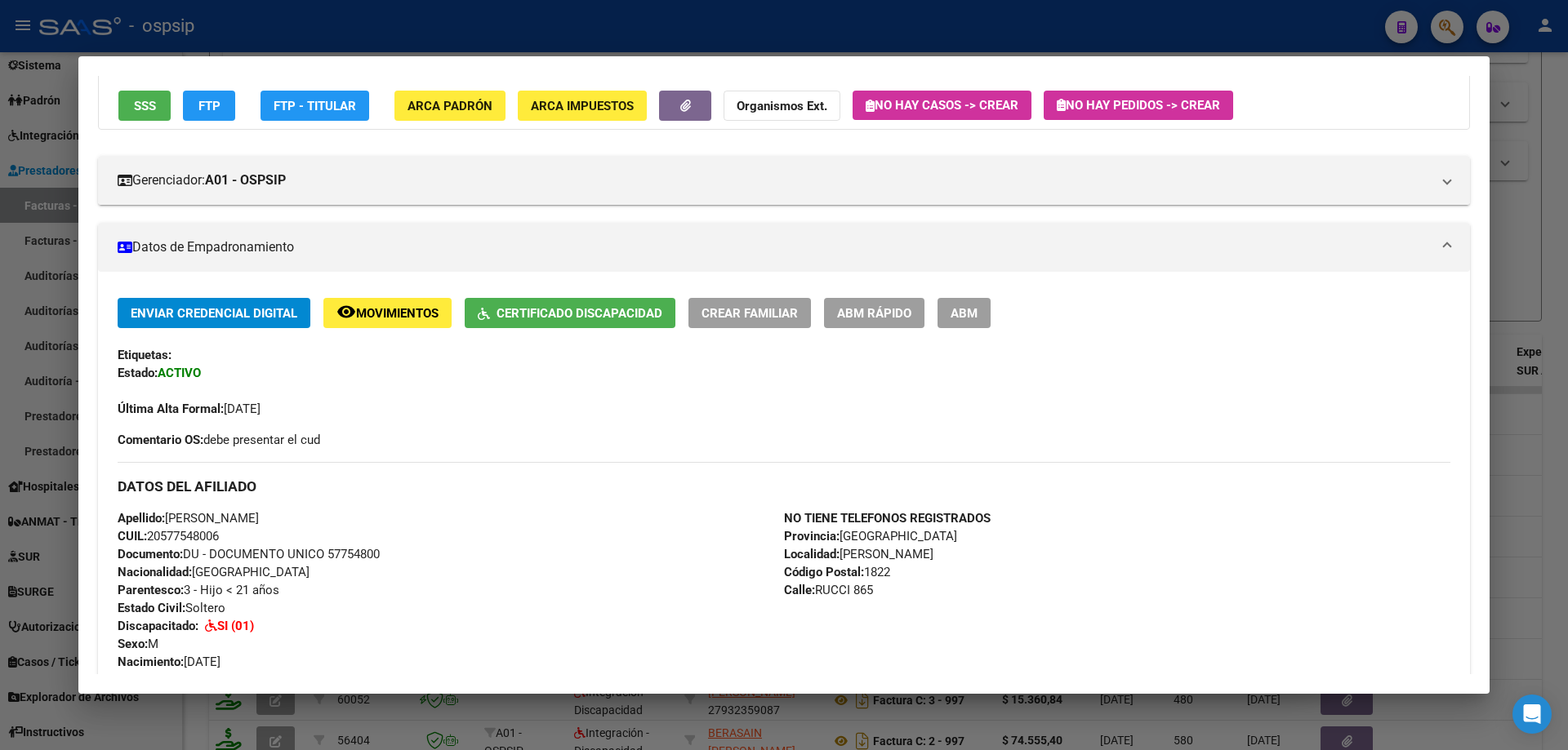
scroll to position [0, 0]
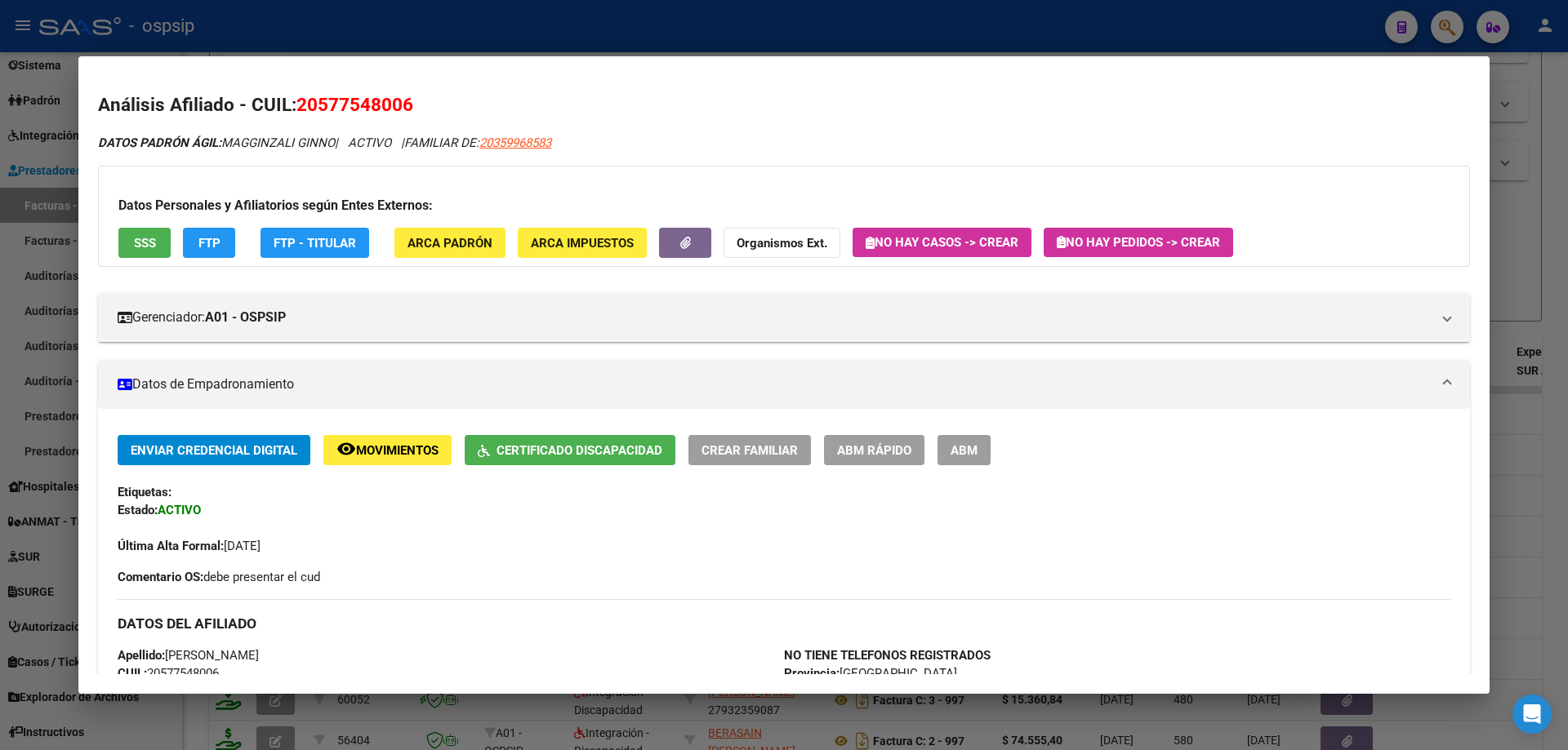
click at [1550, 213] on div at bounding box center [784, 375] width 1568 height 750
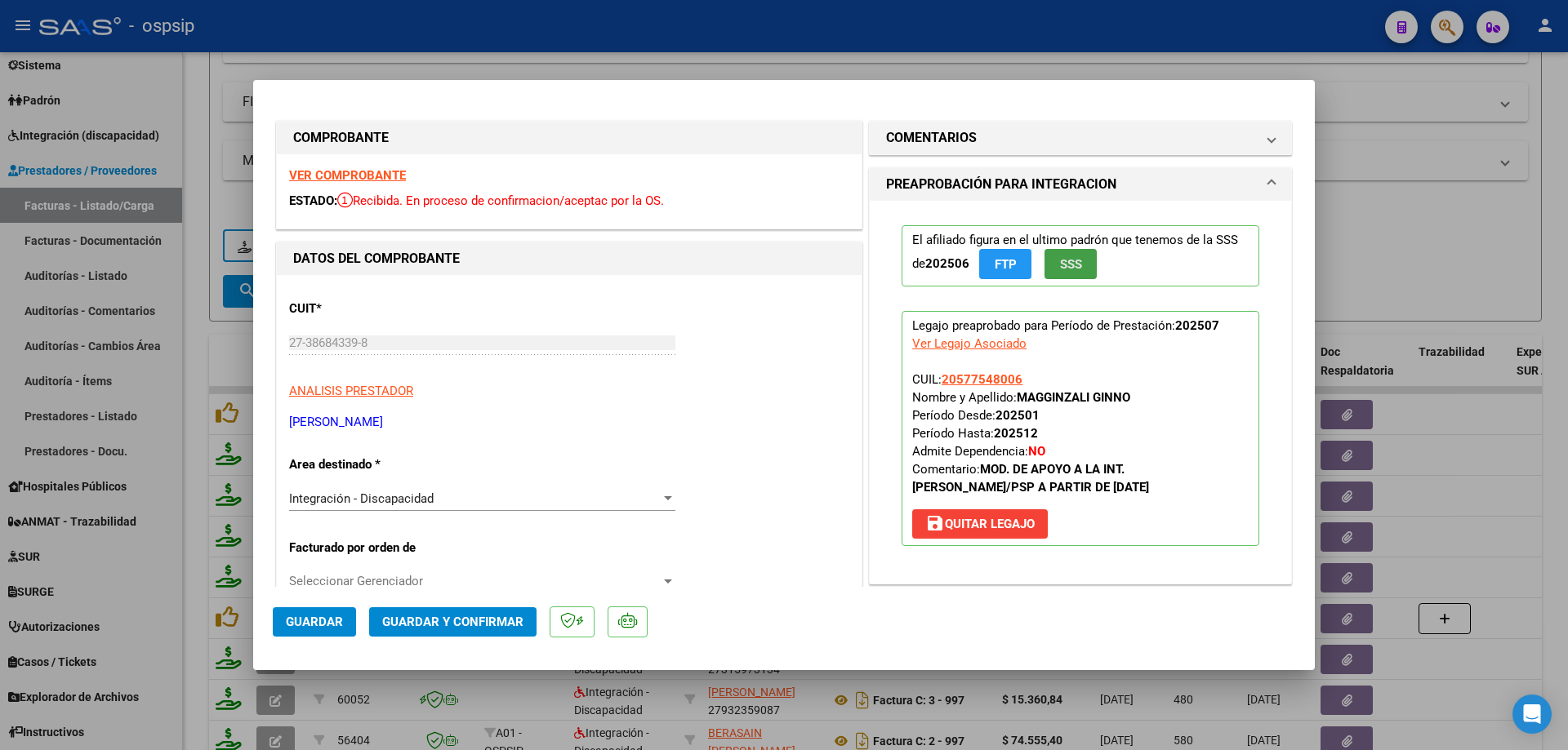
click at [1084, 265] on button "SSS" at bounding box center [1071, 264] width 52 height 30
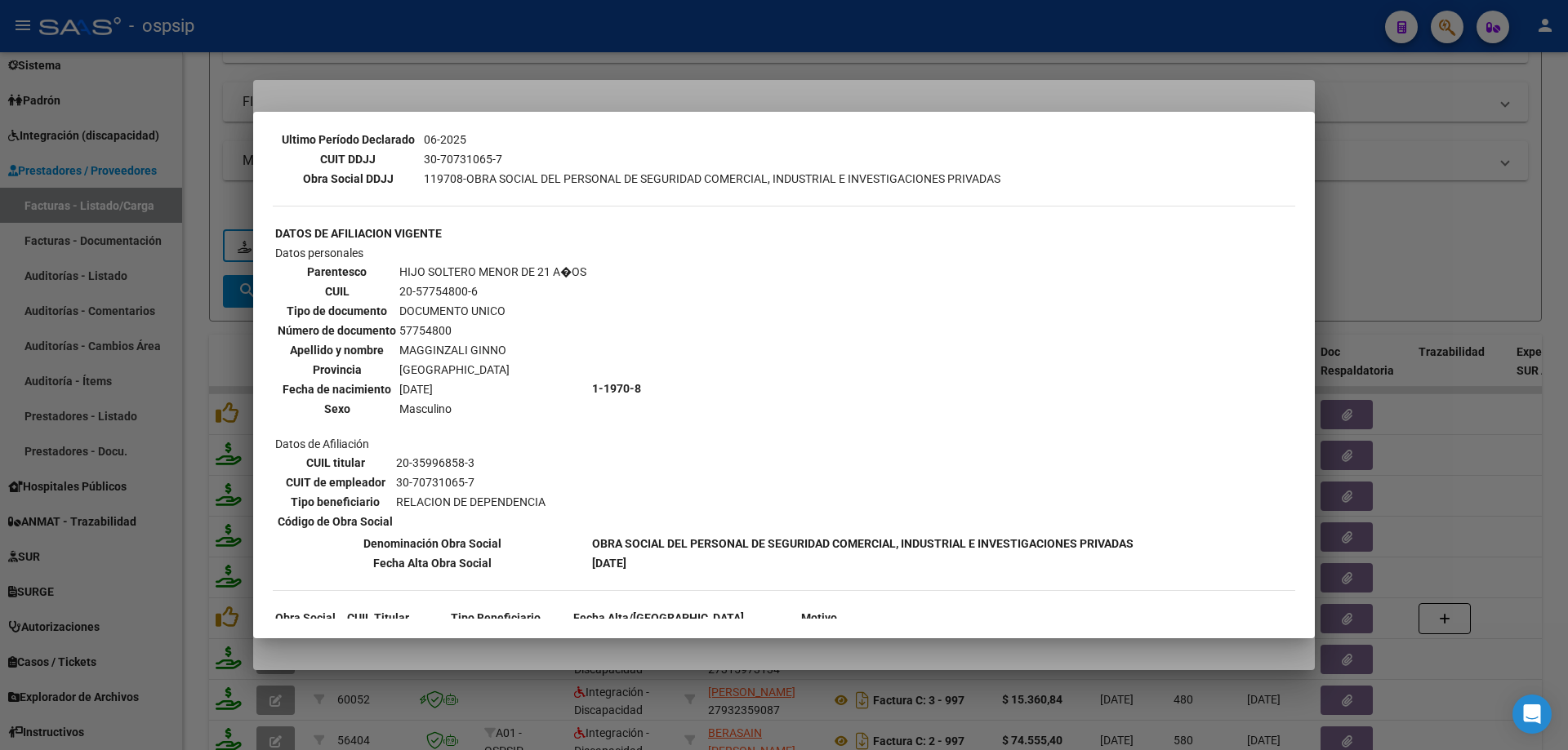
scroll to position [532, 0]
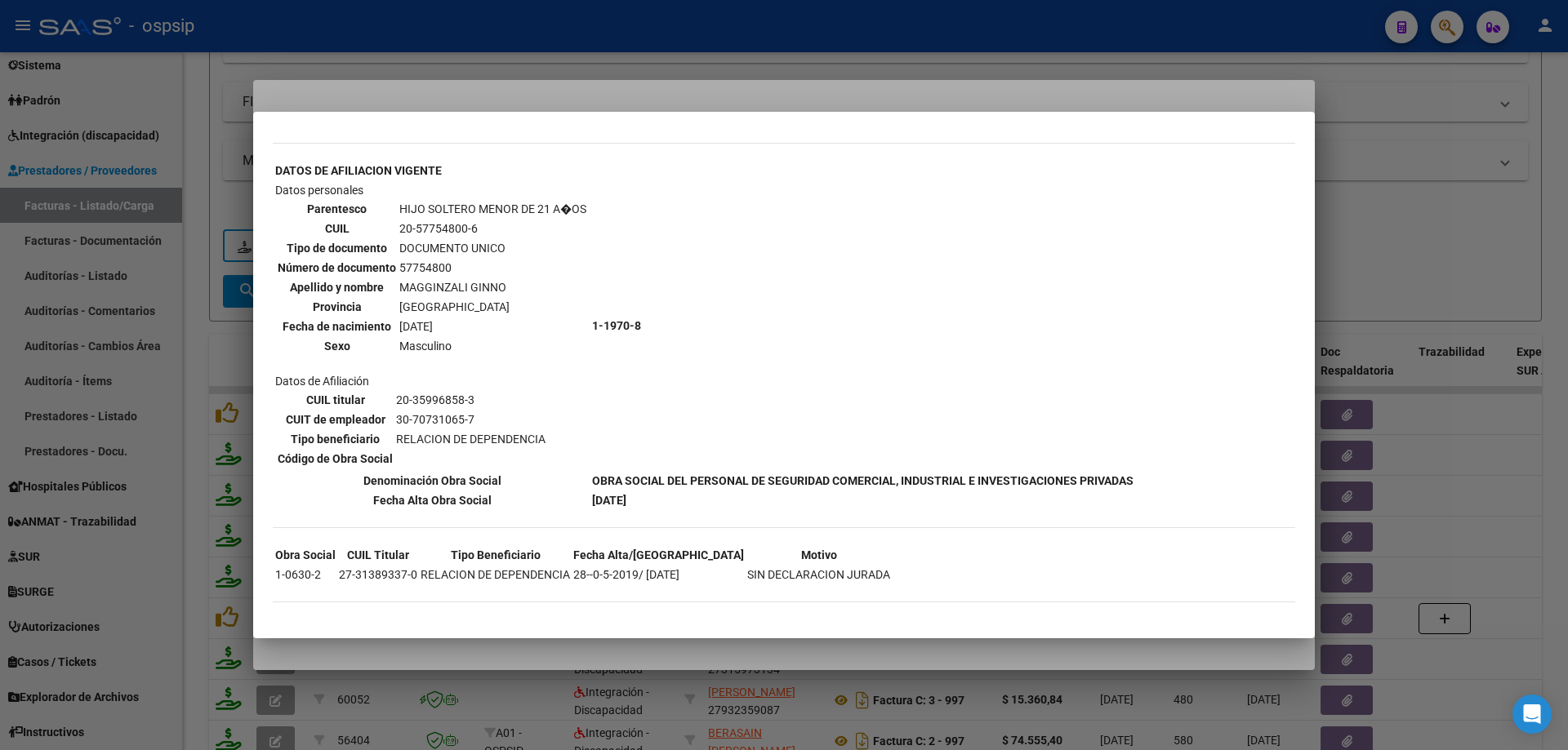
click at [1383, 256] on div at bounding box center [784, 375] width 1568 height 750
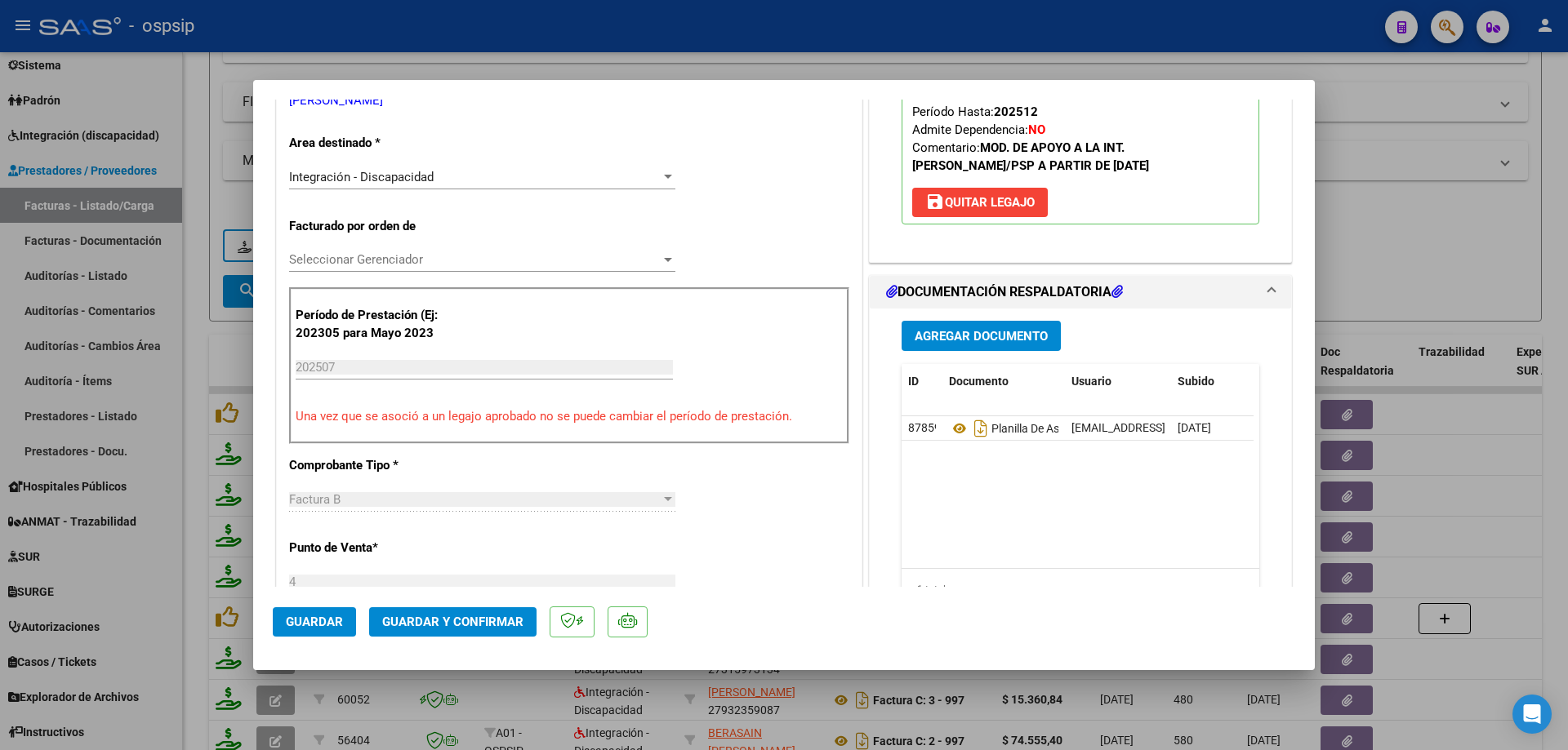
scroll to position [245, 0]
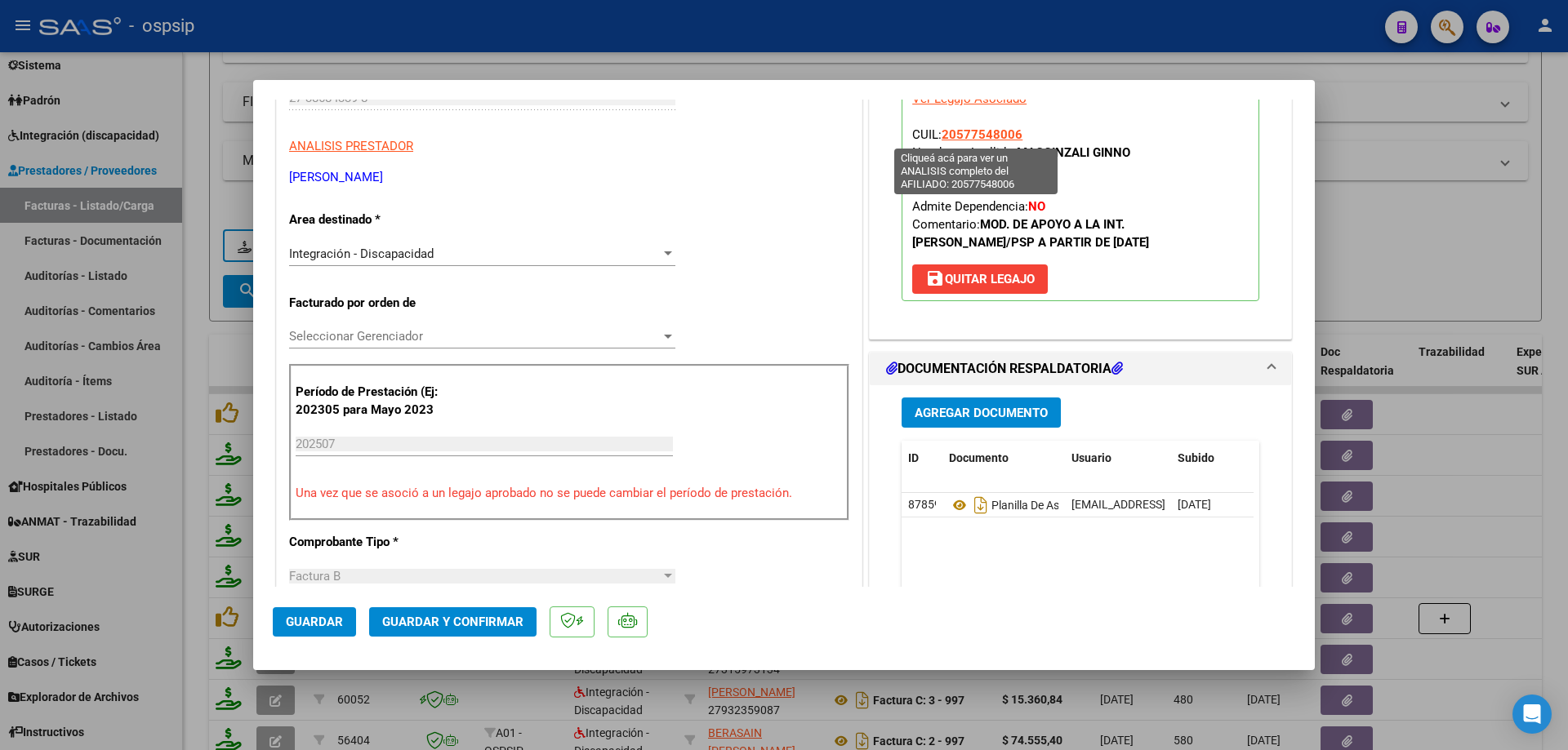
click at [951, 133] on span "20577548006" at bounding box center [982, 134] width 81 height 14
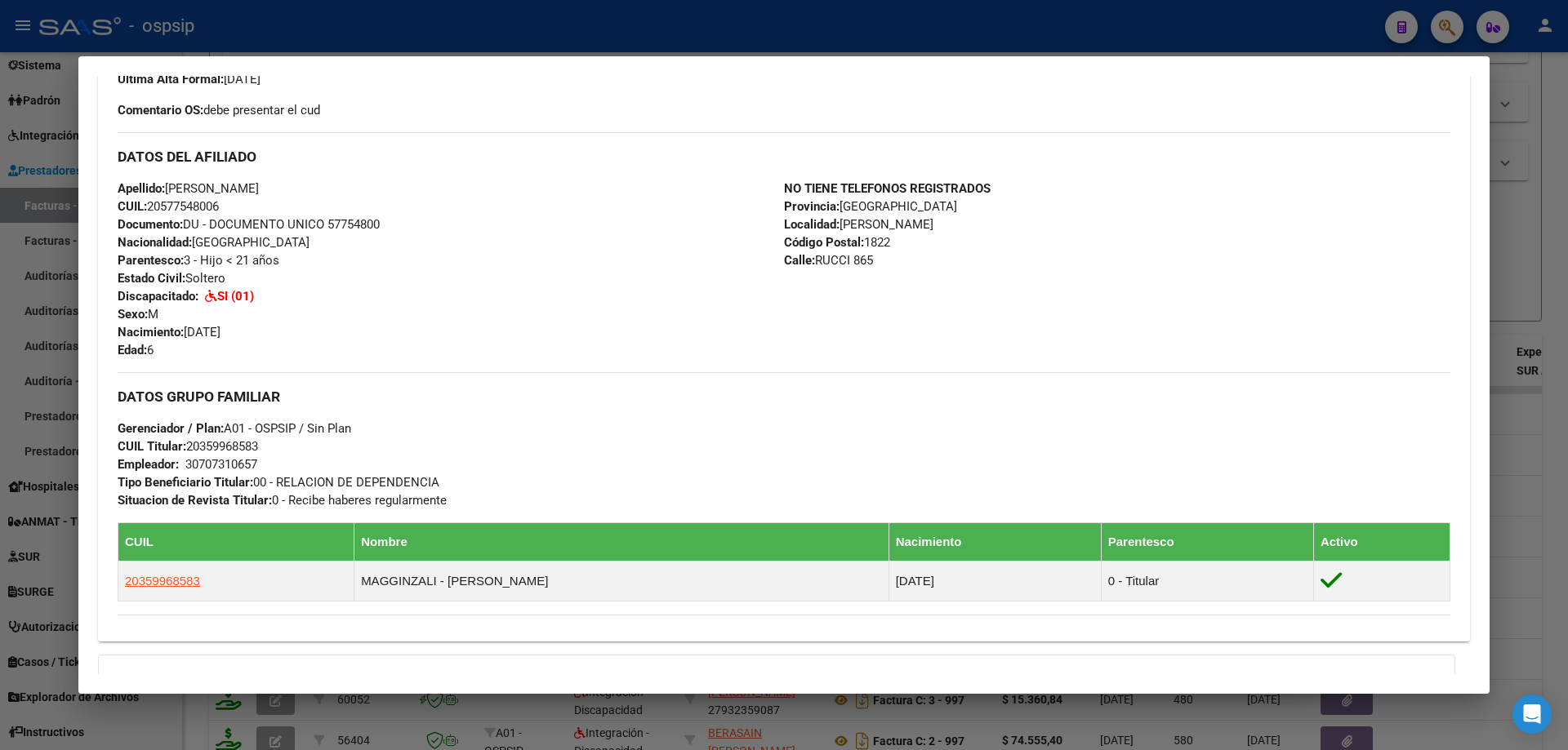
scroll to position [490, 0]
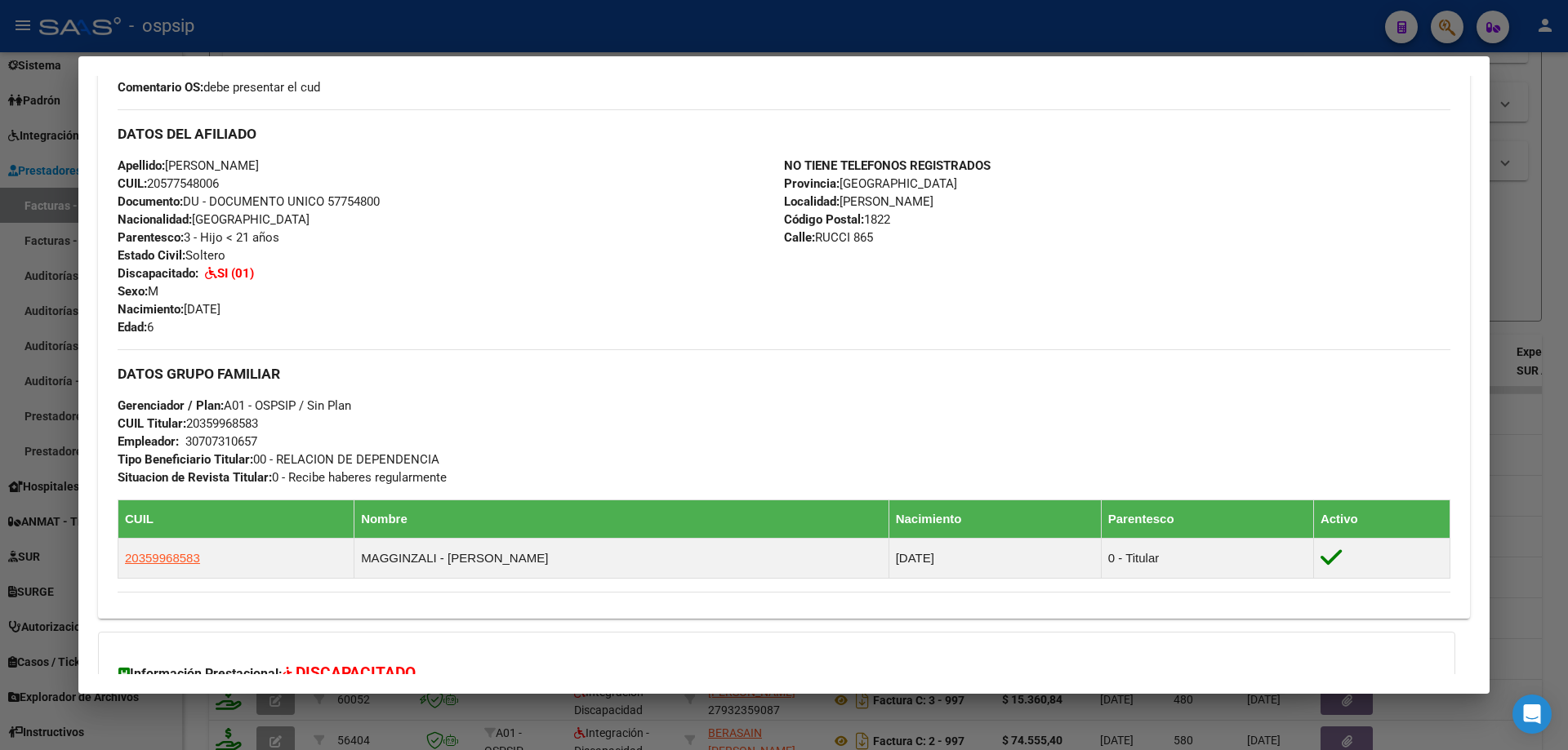
click at [1531, 218] on div at bounding box center [784, 375] width 1568 height 750
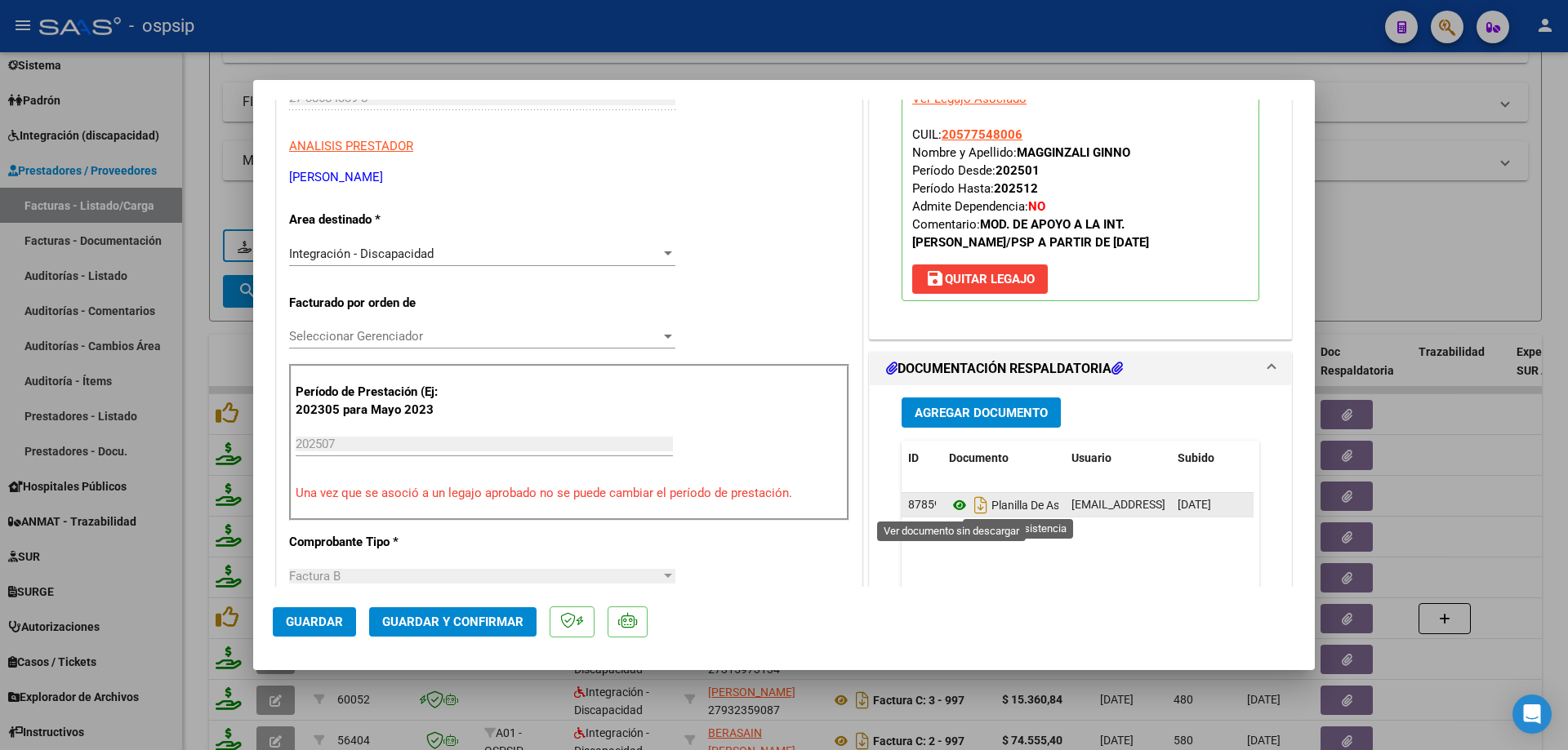
click at [950, 505] on icon at bounding box center [959, 505] width 21 height 19
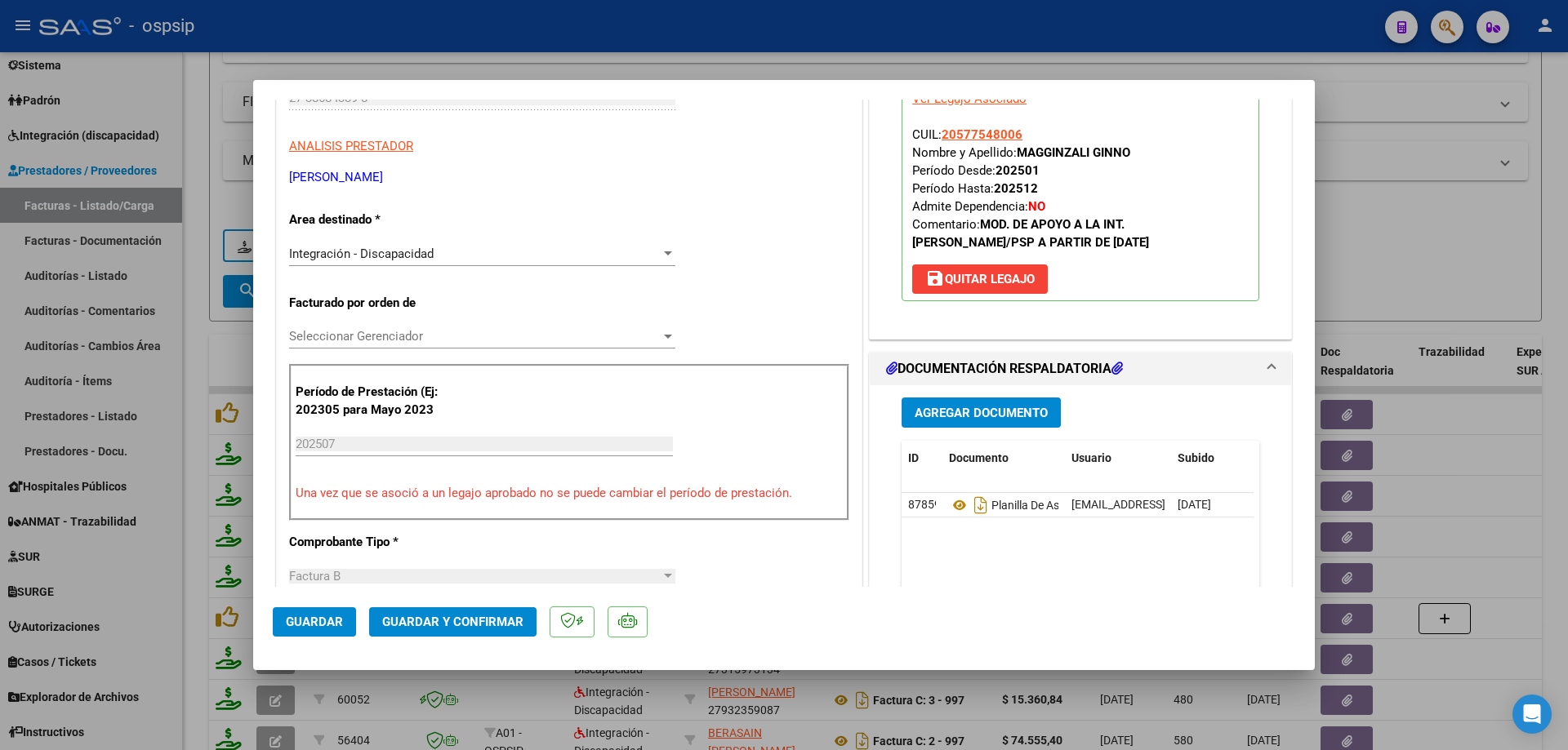
drag, startPoint x: 1018, startPoint y: 134, endPoint x: 934, endPoint y: 138, distance: 84.1
click at [934, 138] on p "Legajo preaprobado para Período de Prestación: 202507 Ver Legajo Asociado CUIL:…" at bounding box center [1081, 184] width 358 height 235
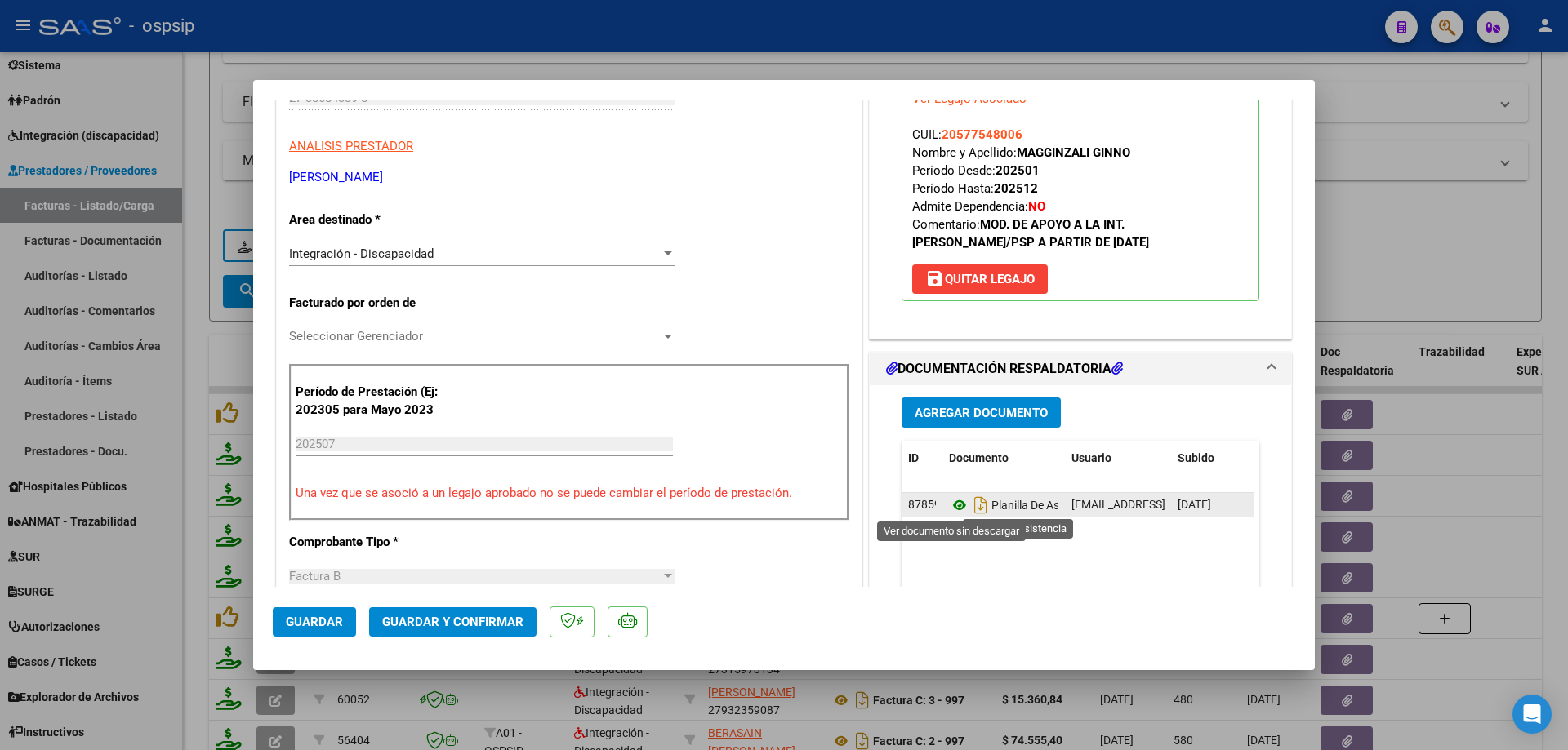
click at [956, 509] on icon at bounding box center [959, 505] width 21 height 19
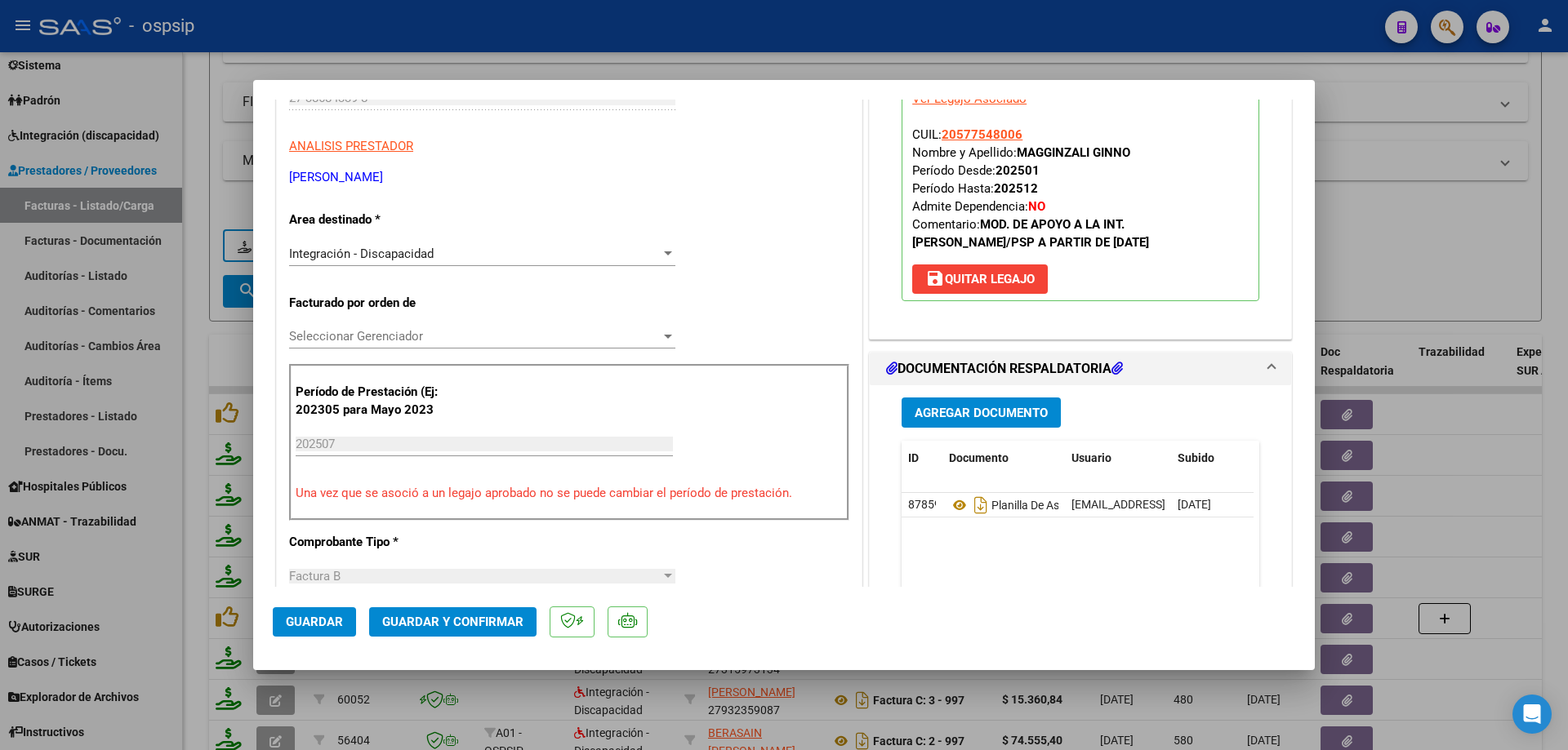
click at [424, 606] on mat-dialog-actions "Guardar Guardar y Confirmar" at bounding box center [784, 619] width 1023 height 65
click at [425, 622] on span "Guardar y Confirmar" at bounding box center [453, 622] width 141 height 14
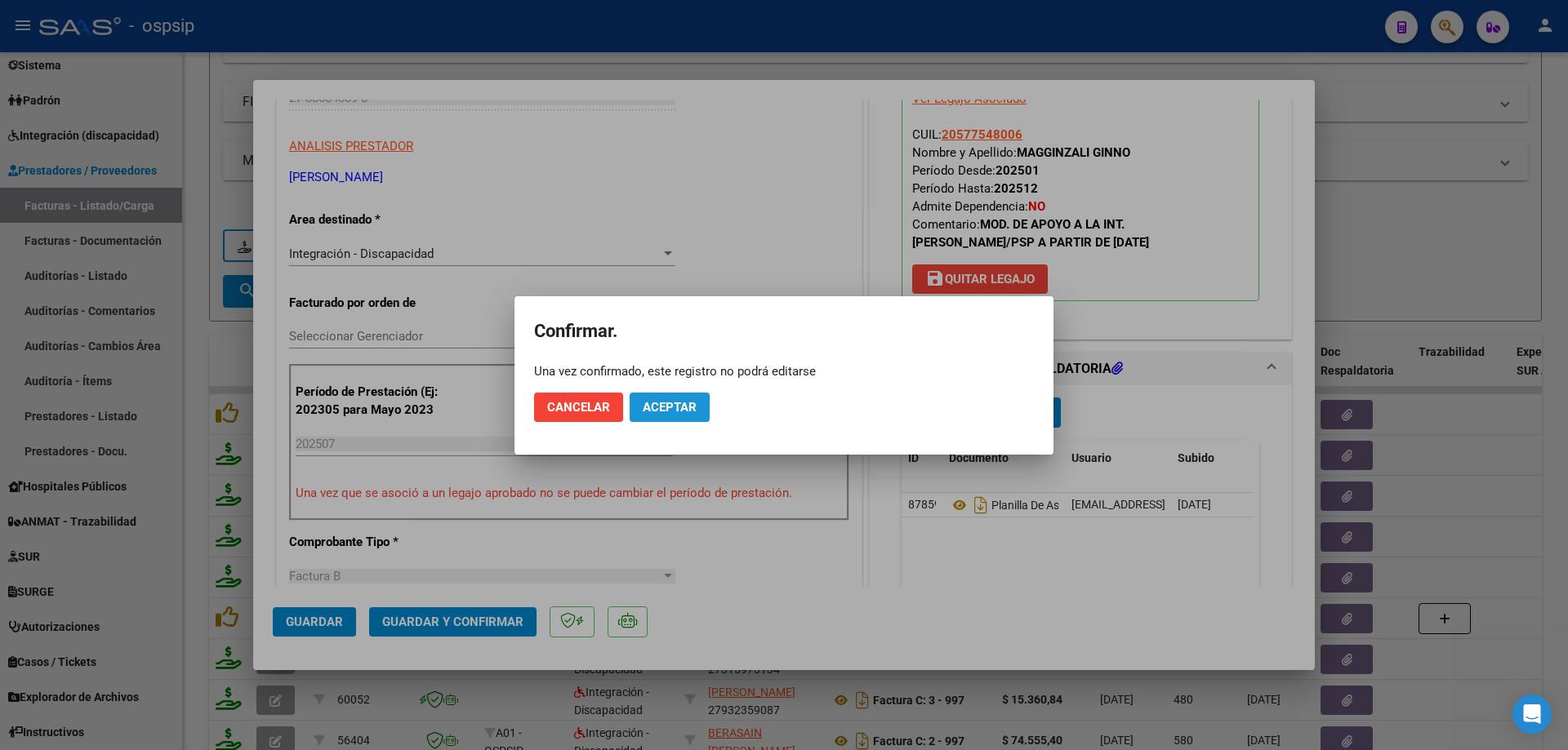
click at [692, 401] on span "Aceptar" at bounding box center [670, 406] width 54 height 14
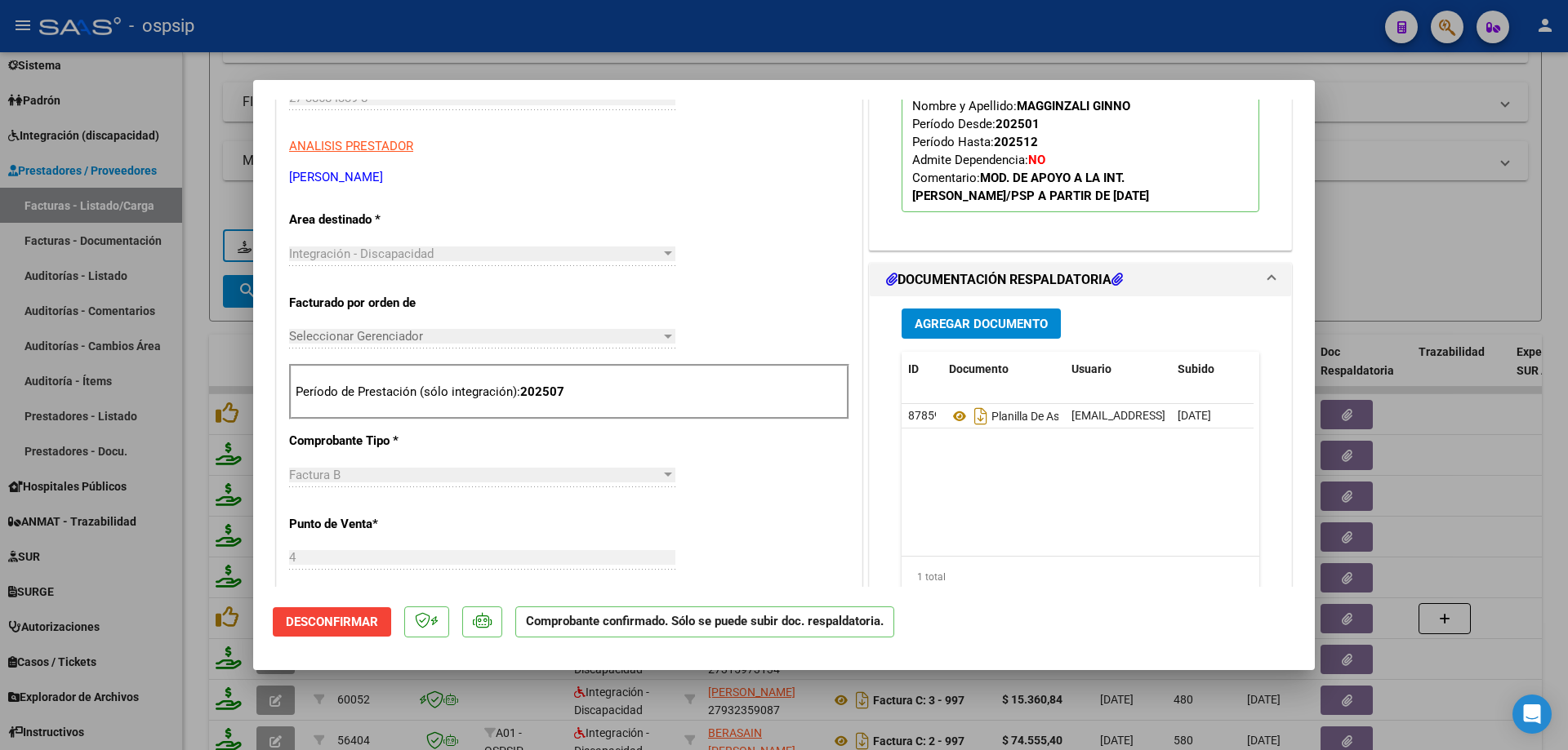
click at [1455, 197] on div at bounding box center [784, 375] width 1568 height 750
type input "$ 0,00"
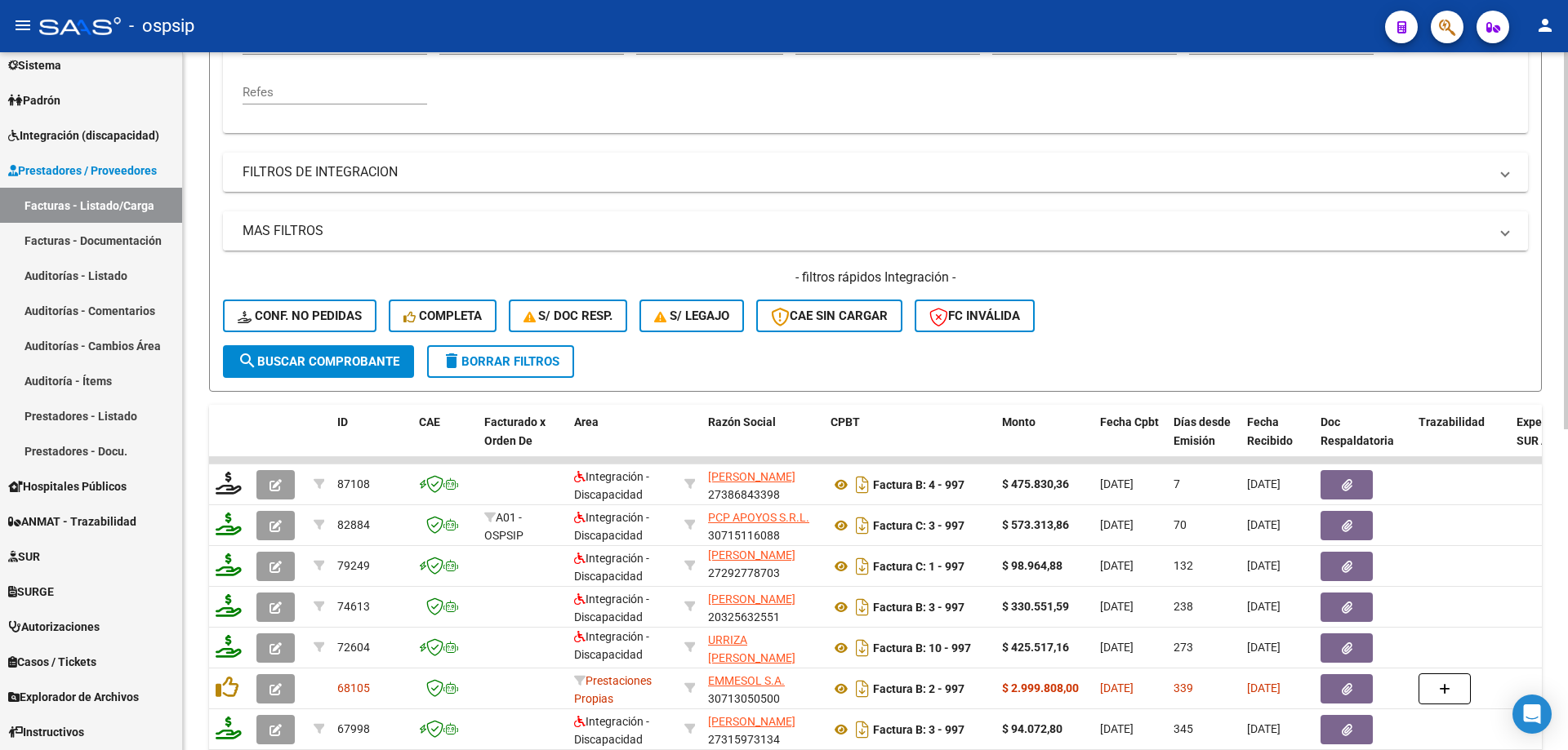
scroll to position [268, 0]
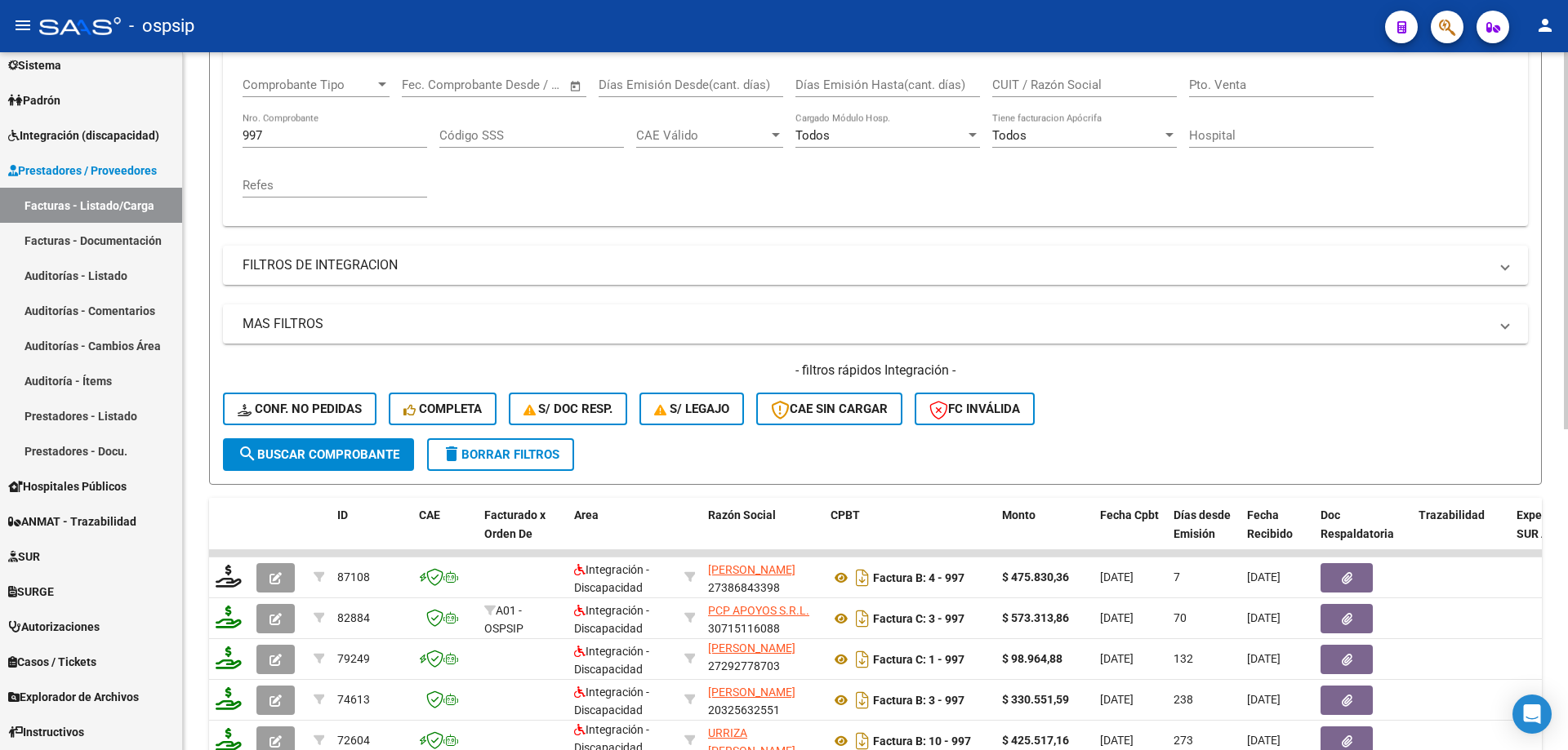
click at [305, 134] on input "997" at bounding box center [335, 135] width 185 height 14
type input "9"
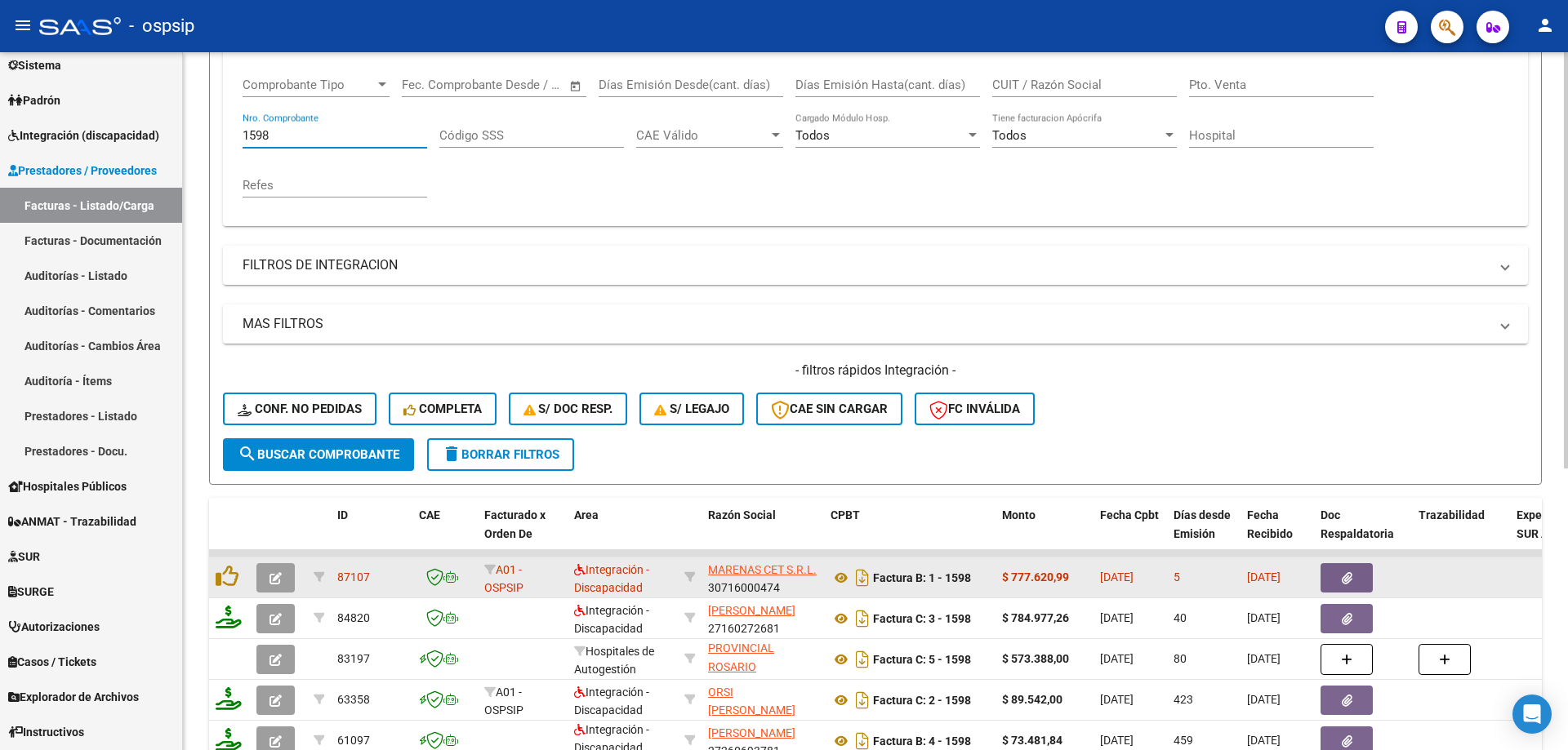
type input "1598"
click at [261, 586] on button "button" at bounding box center [276, 578] width 39 height 29
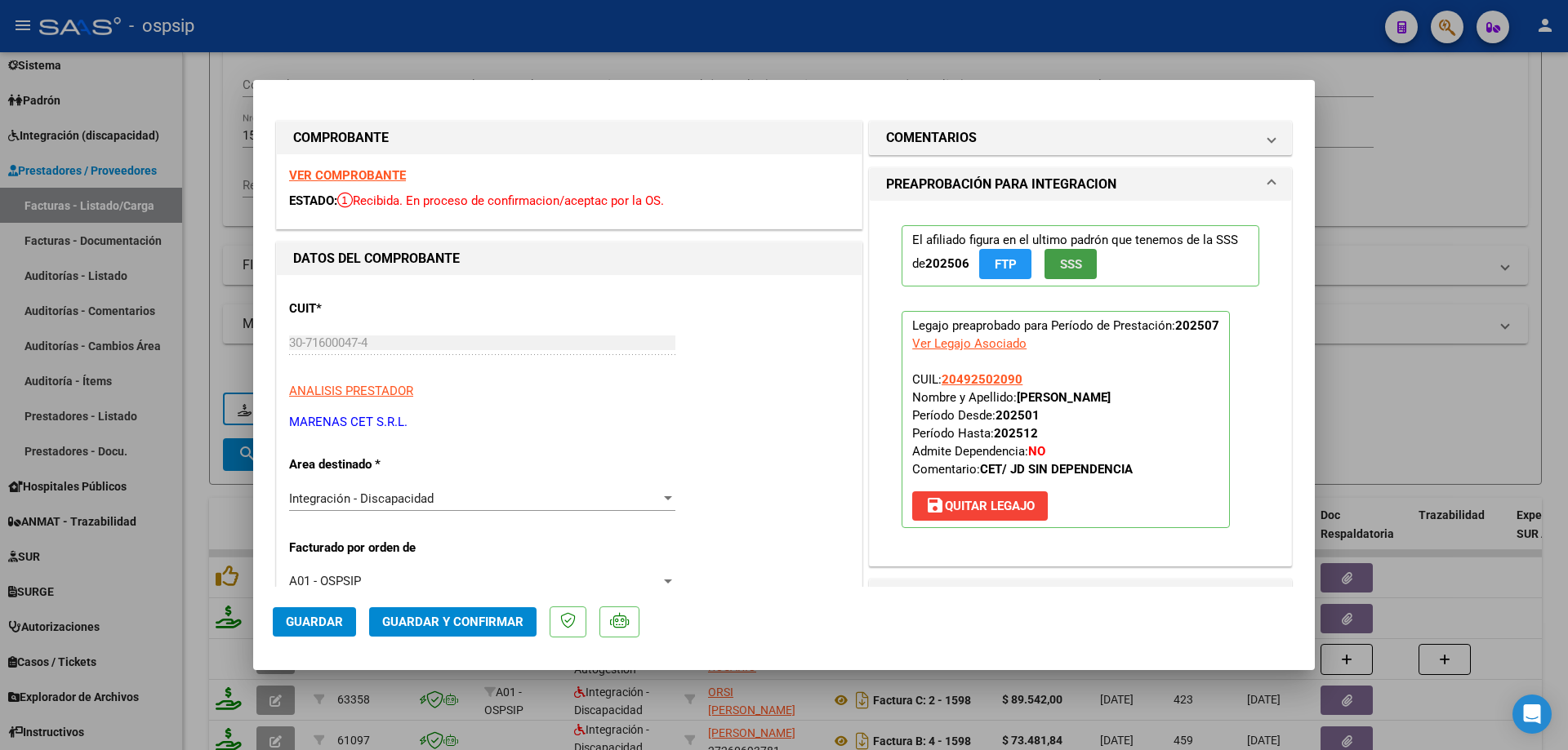
click at [1060, 261] on span "SSS" at bounding box center [1071, 264] width 22 height 14
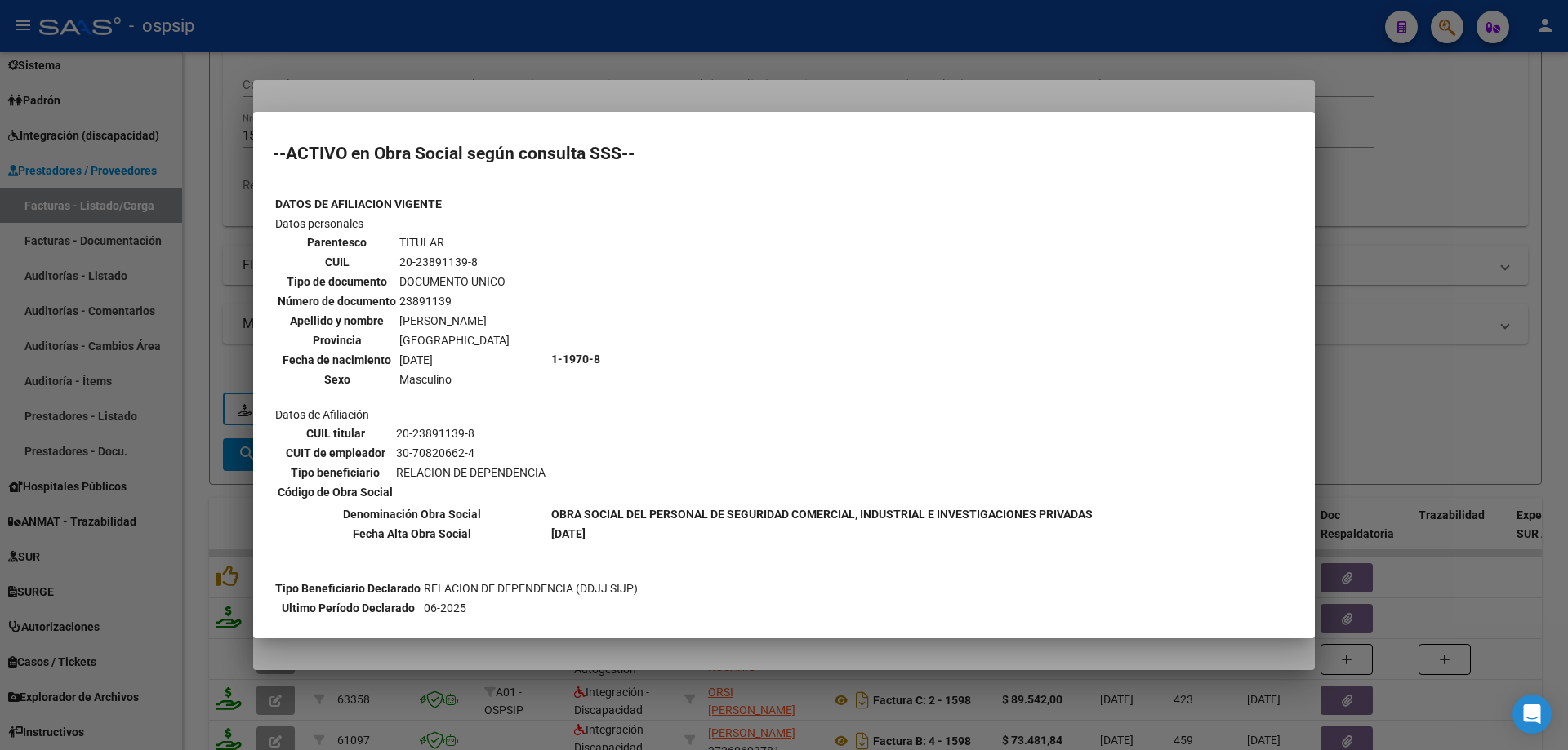
click at [1362, 239] on div at bounding box center [784, 375] width 1568 height 750
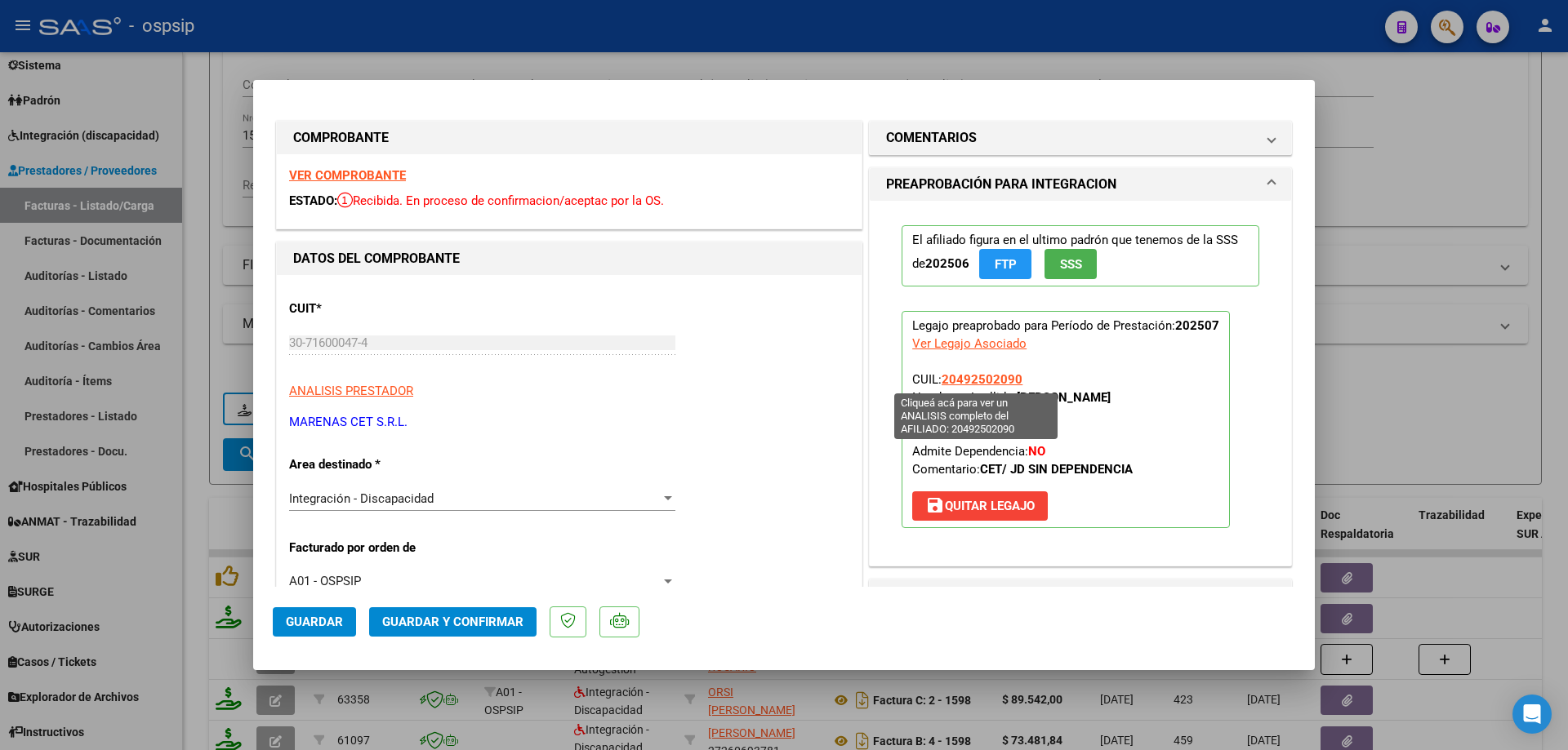
click at [974, 376] on span "20492502090" at bounding box center [982, 379] width 81 height 14
type textarea "20492502090"
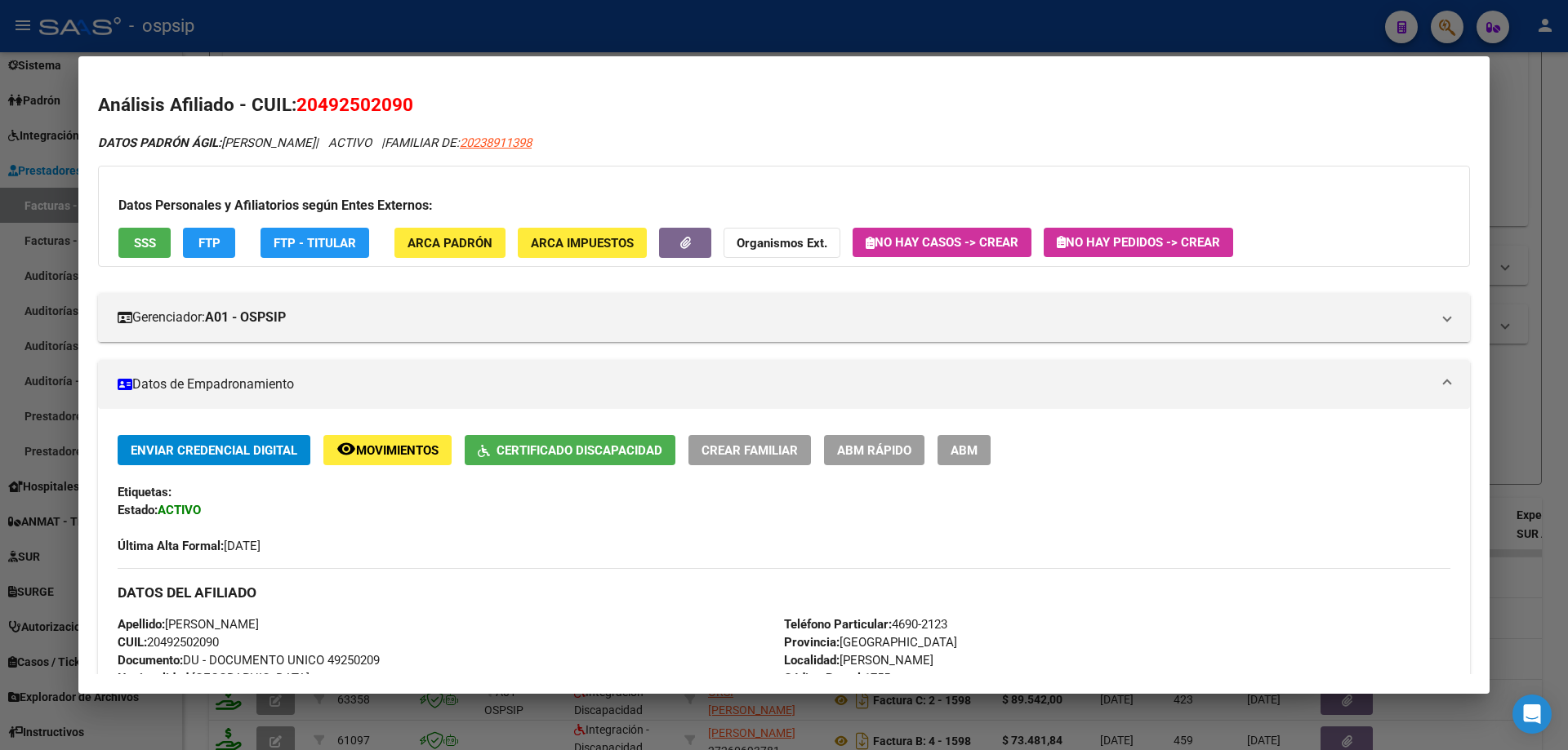
click at [1527, 389] on div at bounding box center [784, 375] width 1568 height 750
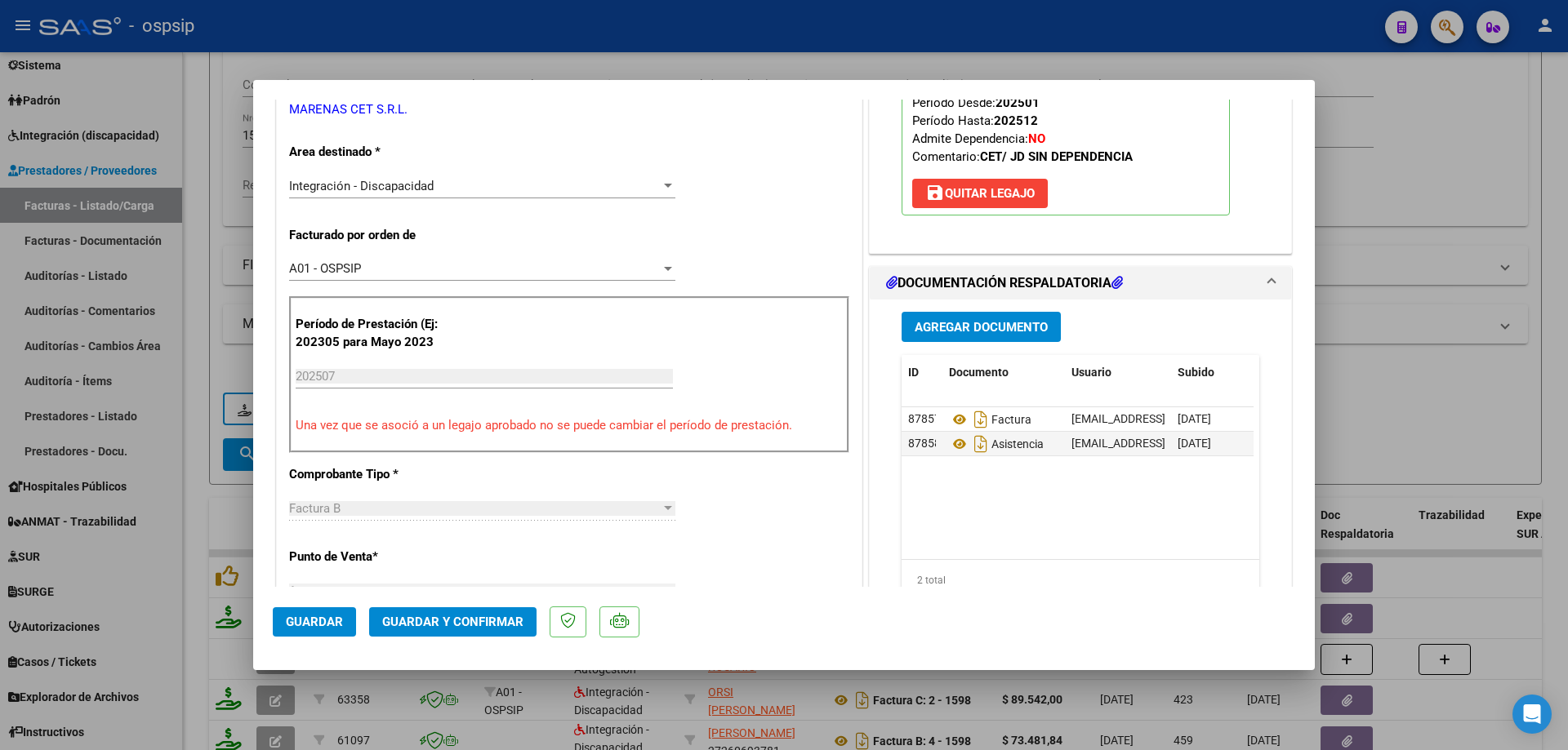
scroll to position [327, 0]
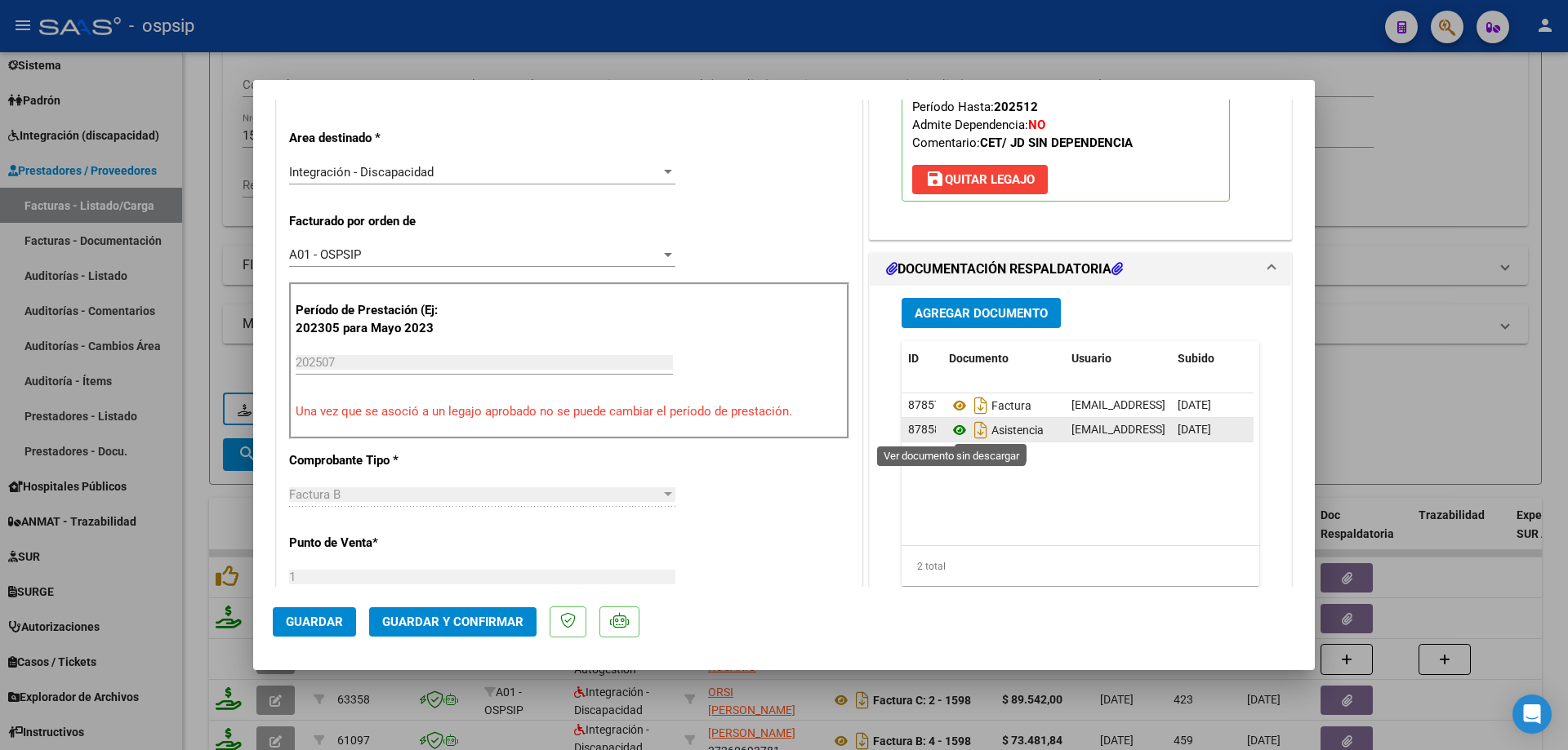
click at [950, 425] on icon at bounding box center [959, 430] width 21 height 19
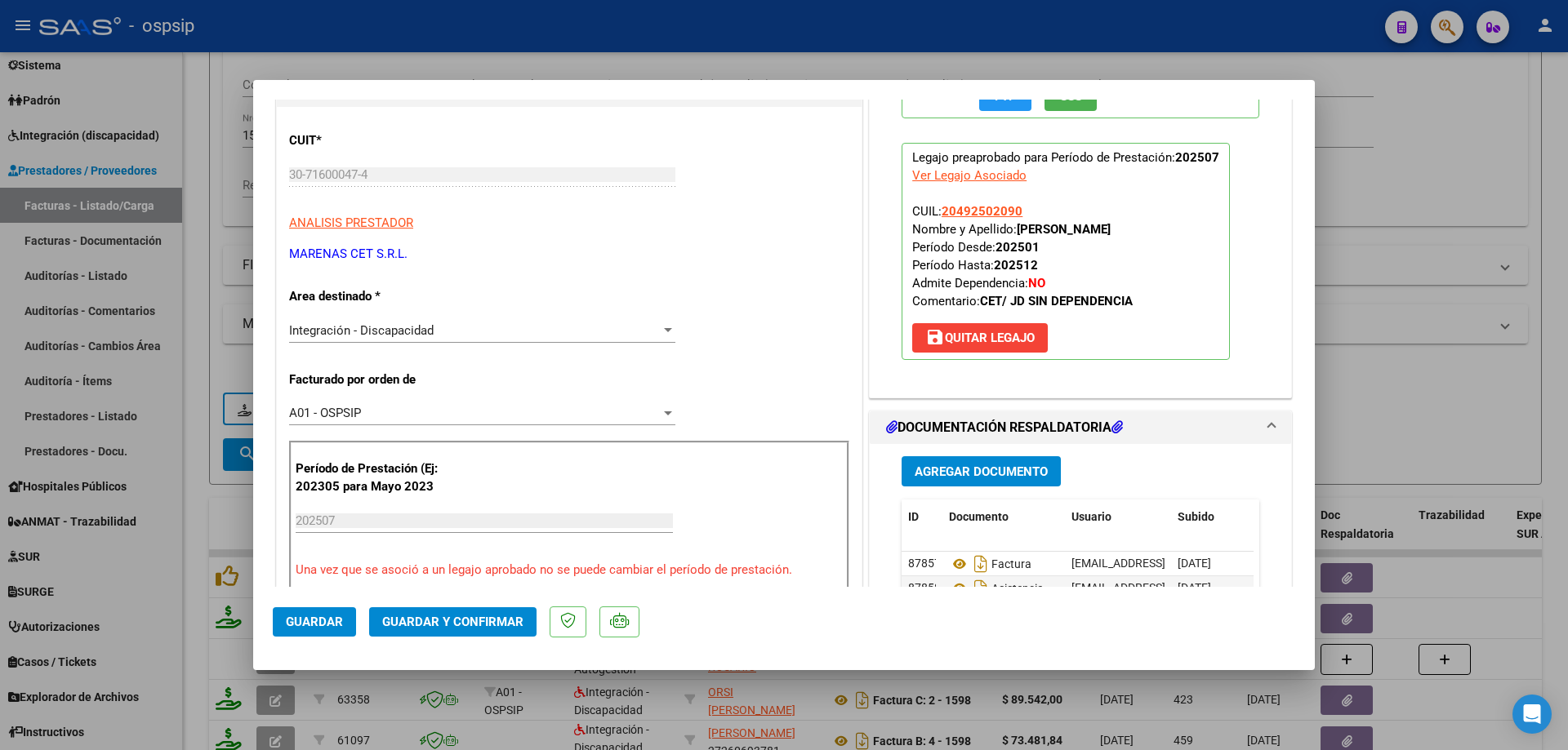
scroll to position [163, 0]
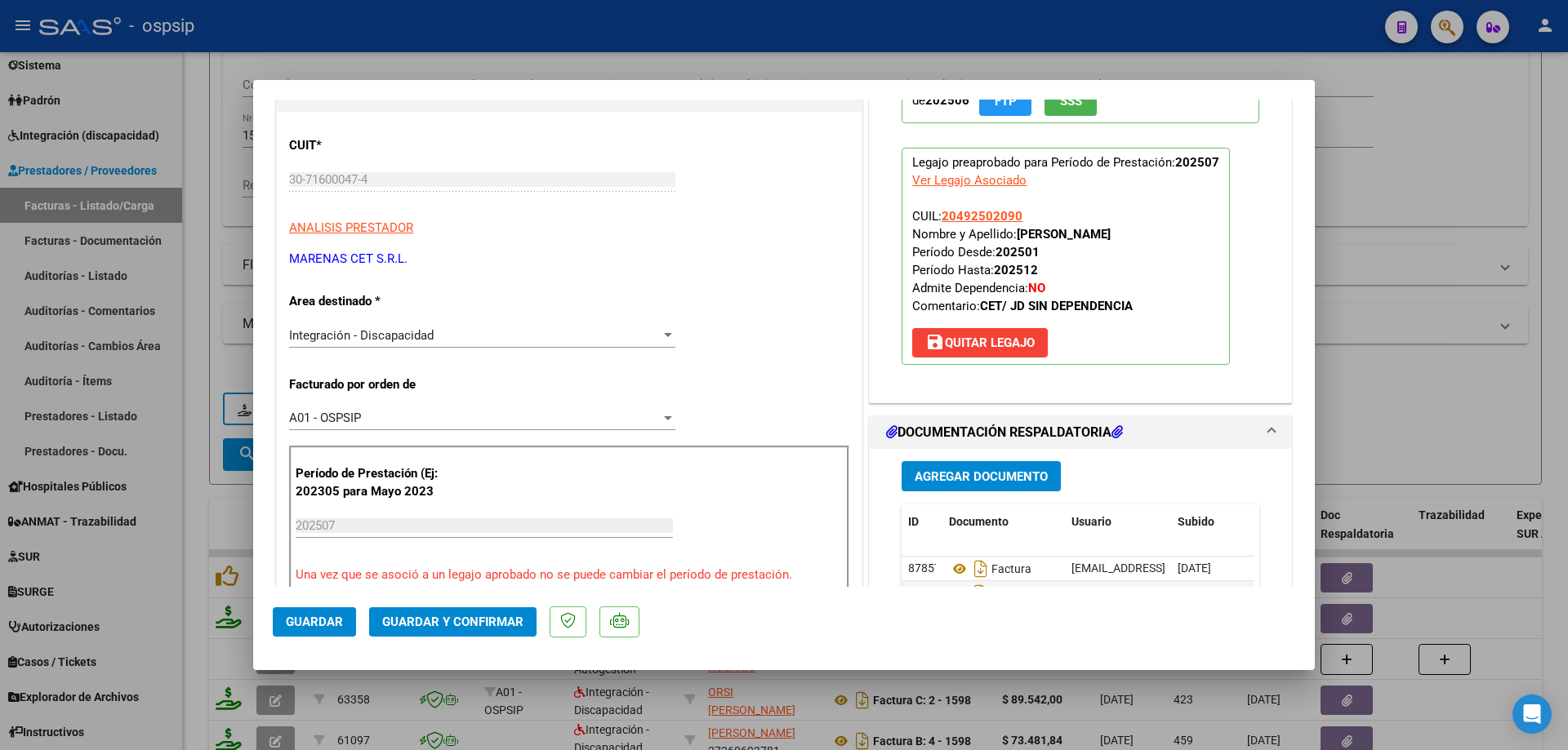
drag, startPoint x: 1038, startPoint y: 212, endPoint x: 932, endPoint y: 214, distance: 106.0
click at [932, 214] on p "Legajo preaprobado para Período de Prestación: 202507 Ver Legajo Asociado CUIL:…" at bounding box center [1066, 256] width 329 height 218
click at [493, 624] on span "Guardar y Confirmar" at bounding box center [453, 622] width 141 height 14
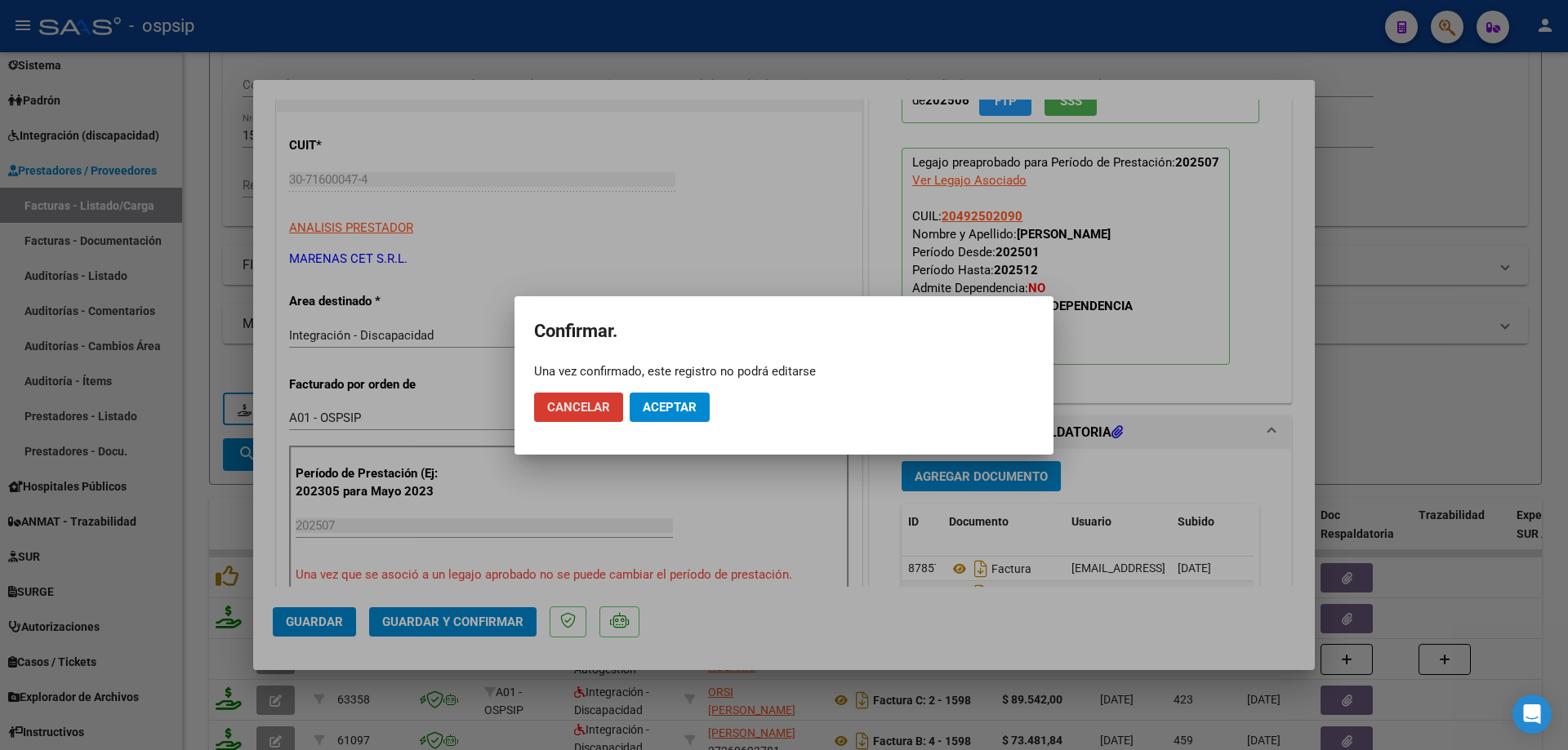
click at [694, 406] on span "Aceptar" at bounding box center [670, 406] width 54 height 14
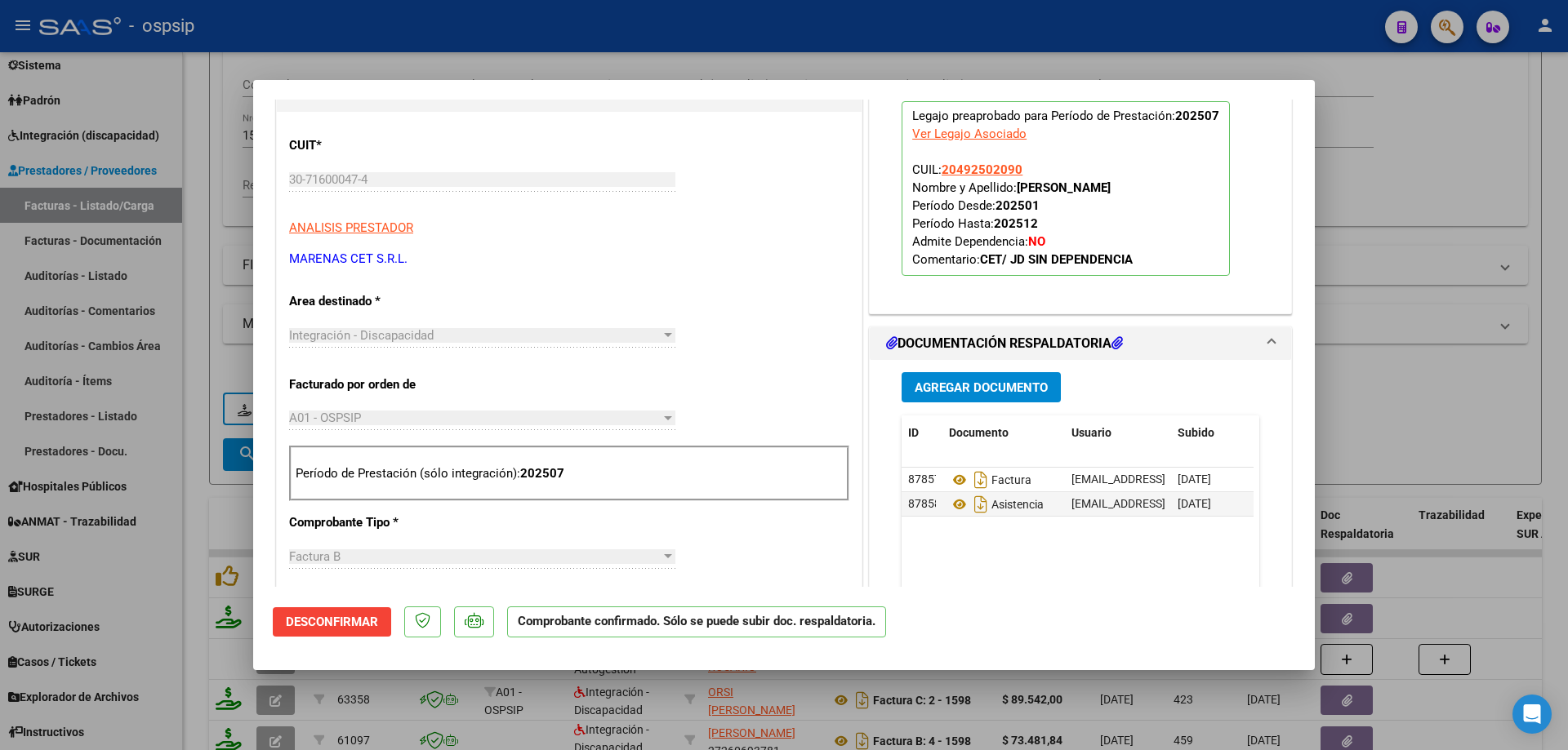
click at [1356, 259] on div at bounding box center [784, 375] width 1568 height 750
type input "$ 0,00"
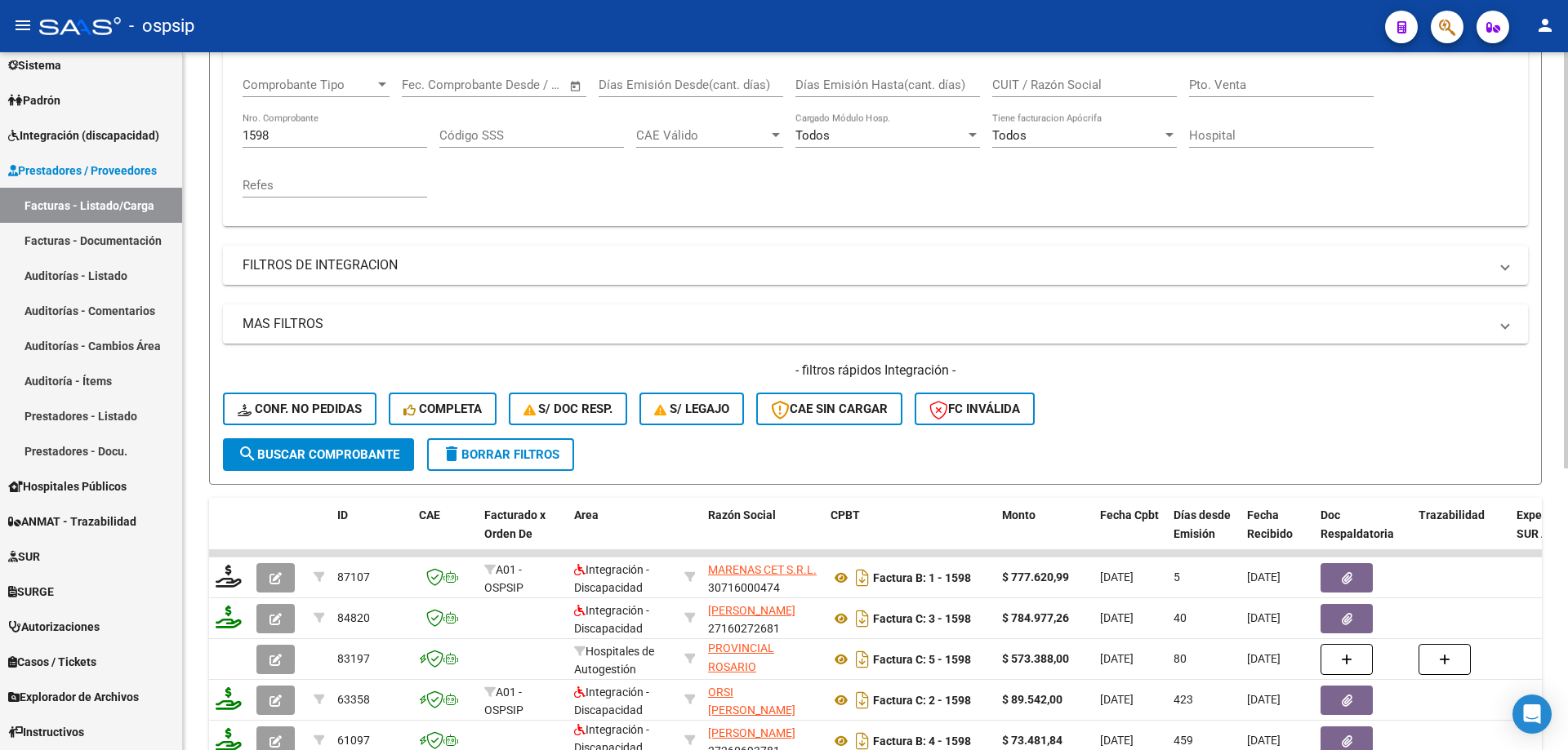
click at [308, 119] on div "1598 Nro. Comprobante" at bounding box center [335, 130] width 185 height 35
type input "1"
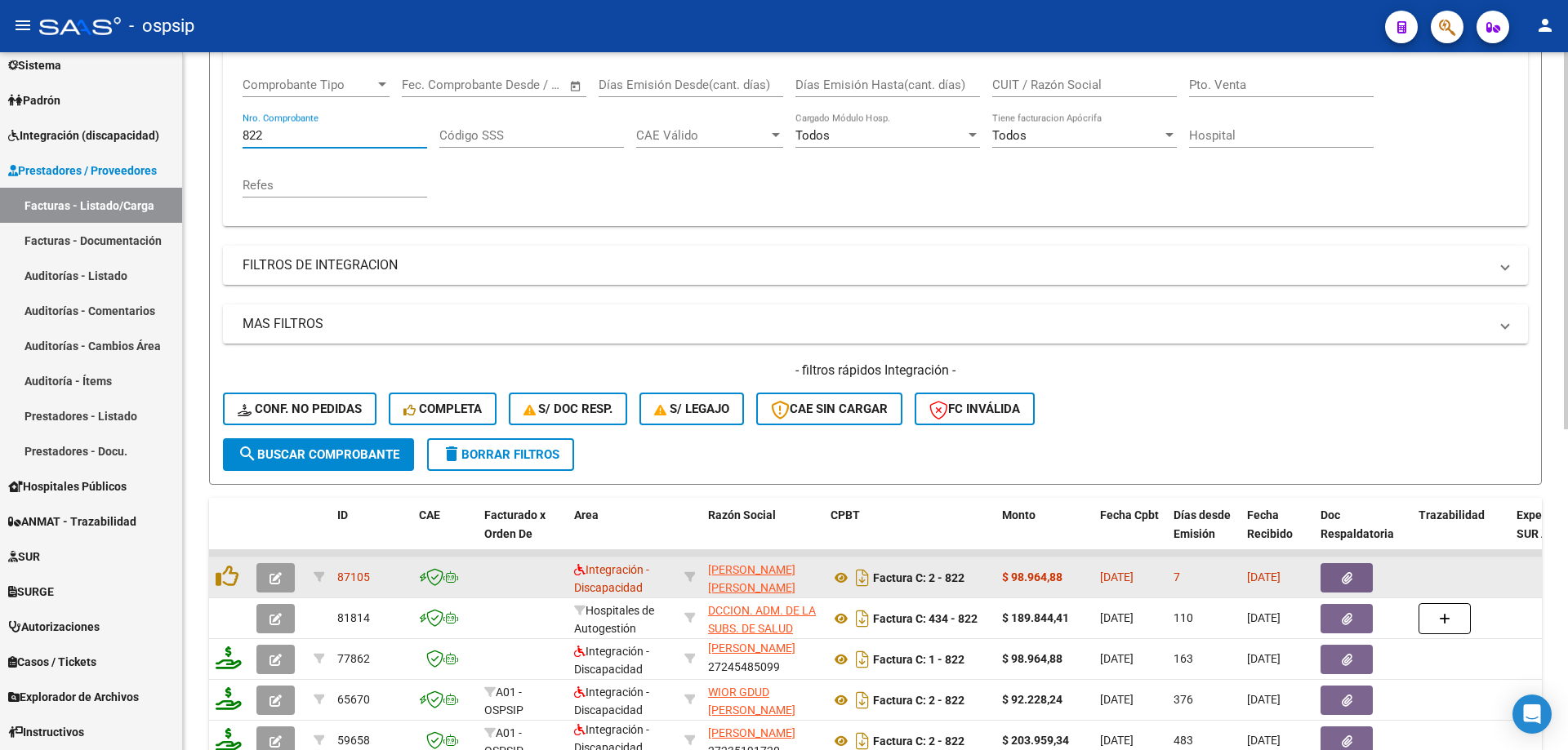
type input "822"
click at [279, 579] on icon "button" at bounding box center [276, 578] width 13 height 13
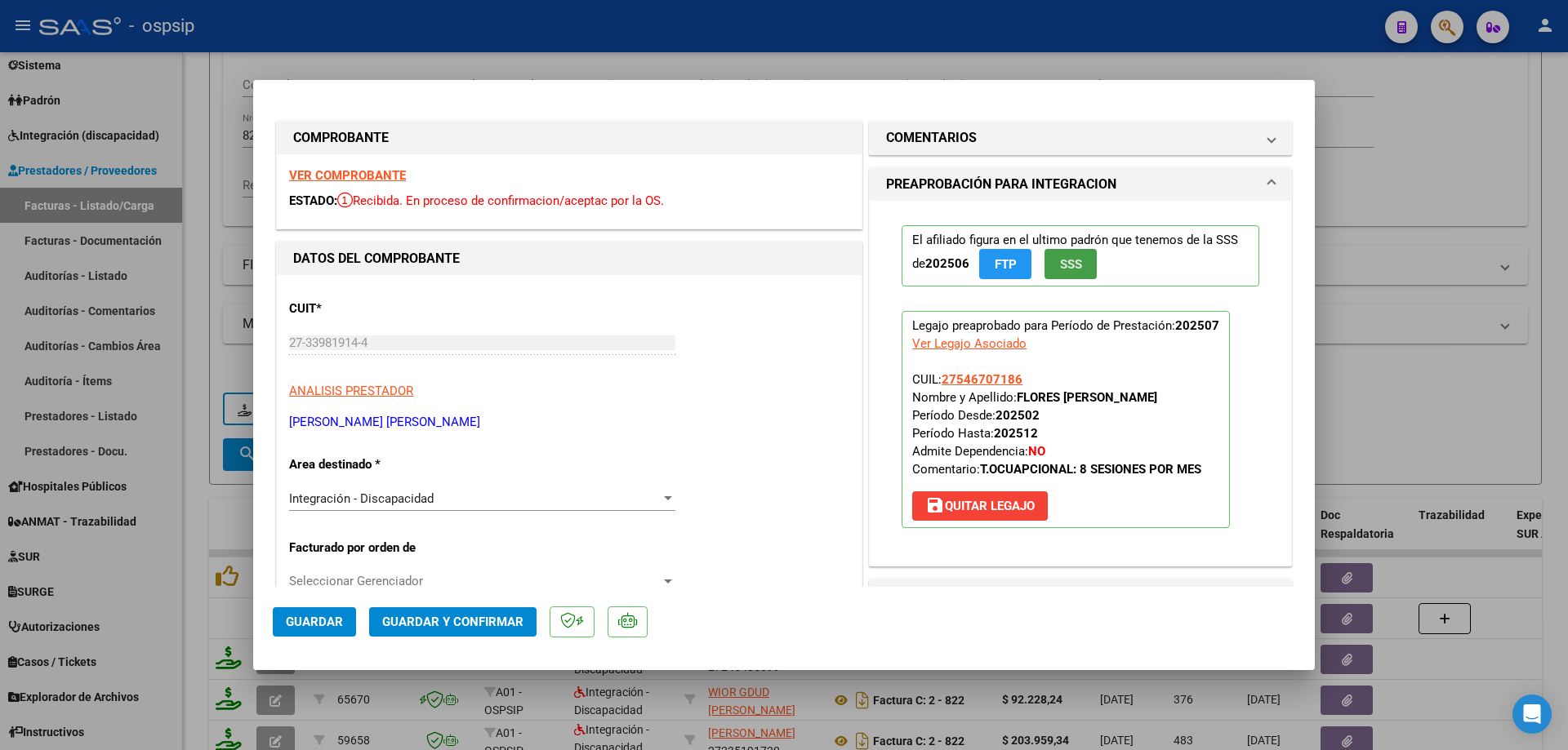
click at [1079, 260] on button "SSS" at bounding box center [1071, 264] width 52 height 30
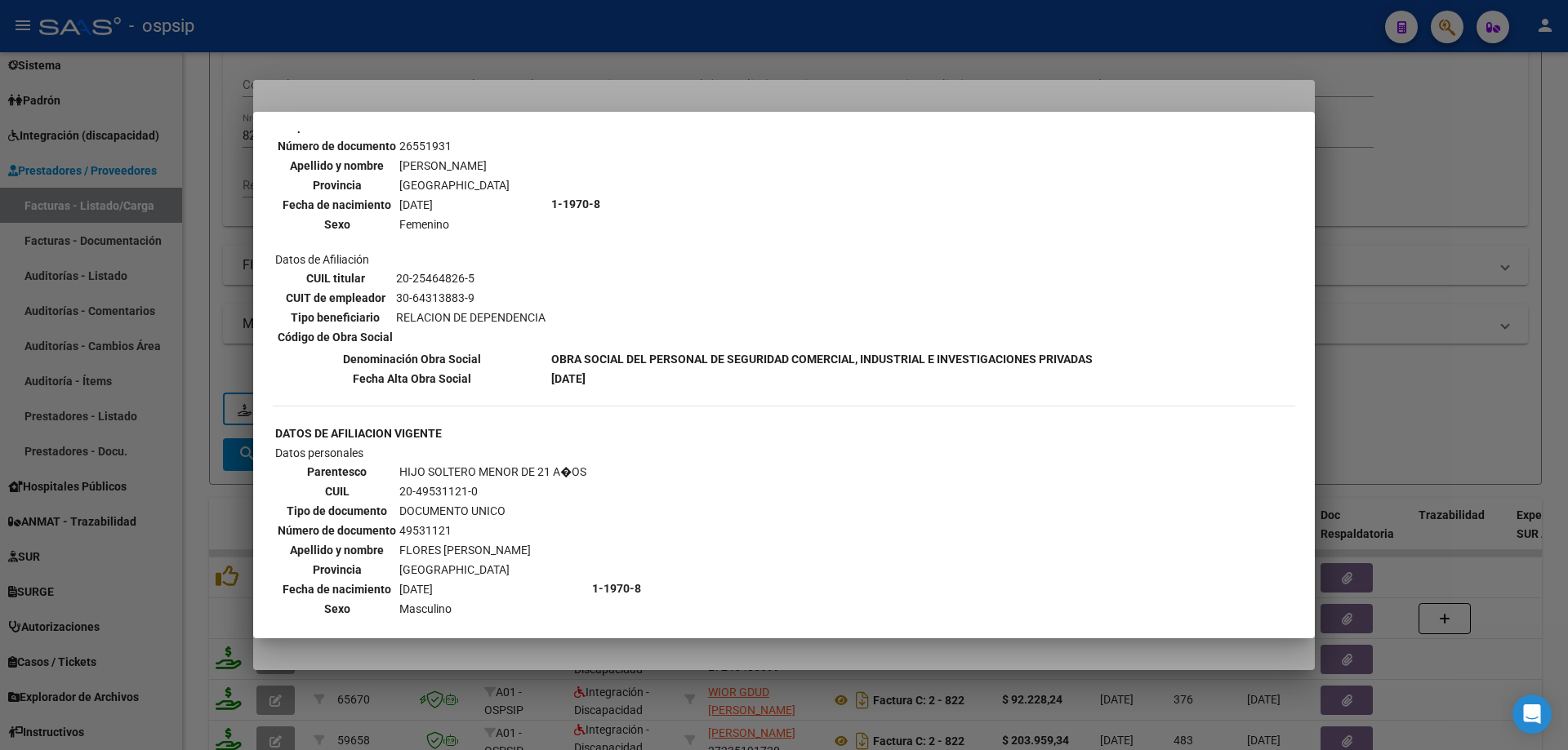
scroll to position [898, 0]
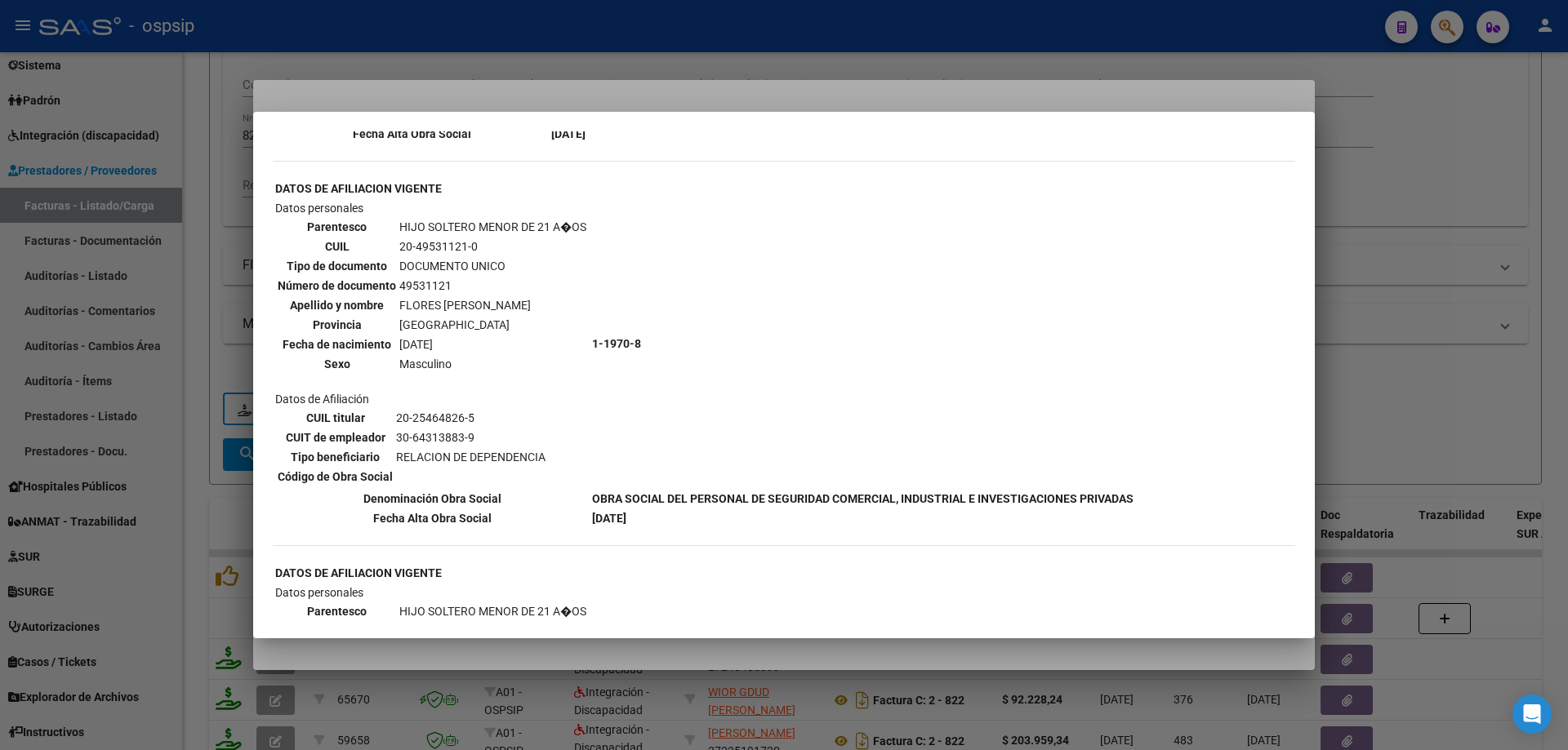
click at [1496, 355] on div at bounding box center [784, 375] width 1568 height 750
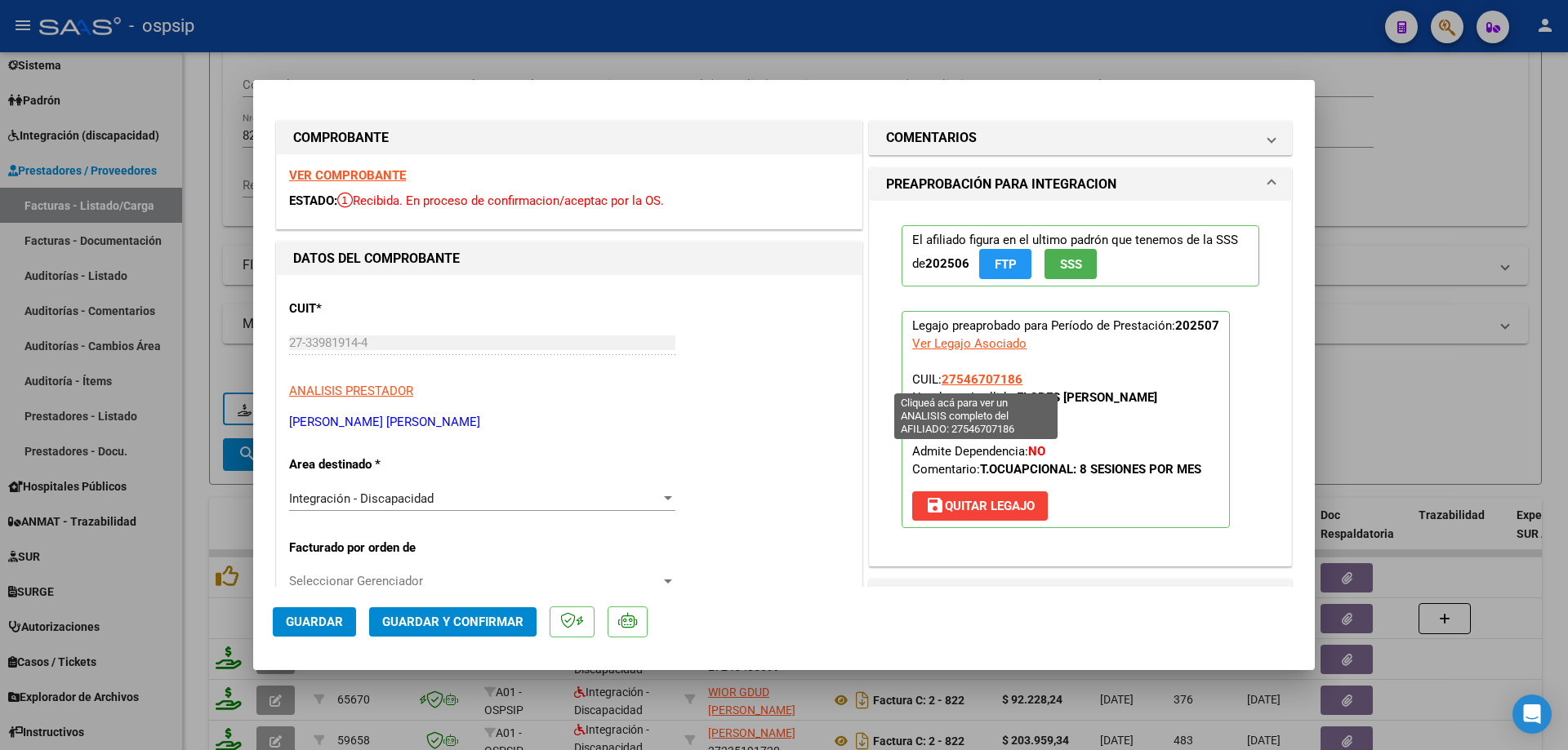
click at [975, 378] on span "27546707186" at bounding box center [982, 379] width 81 height 14
type textarea "27546707186"
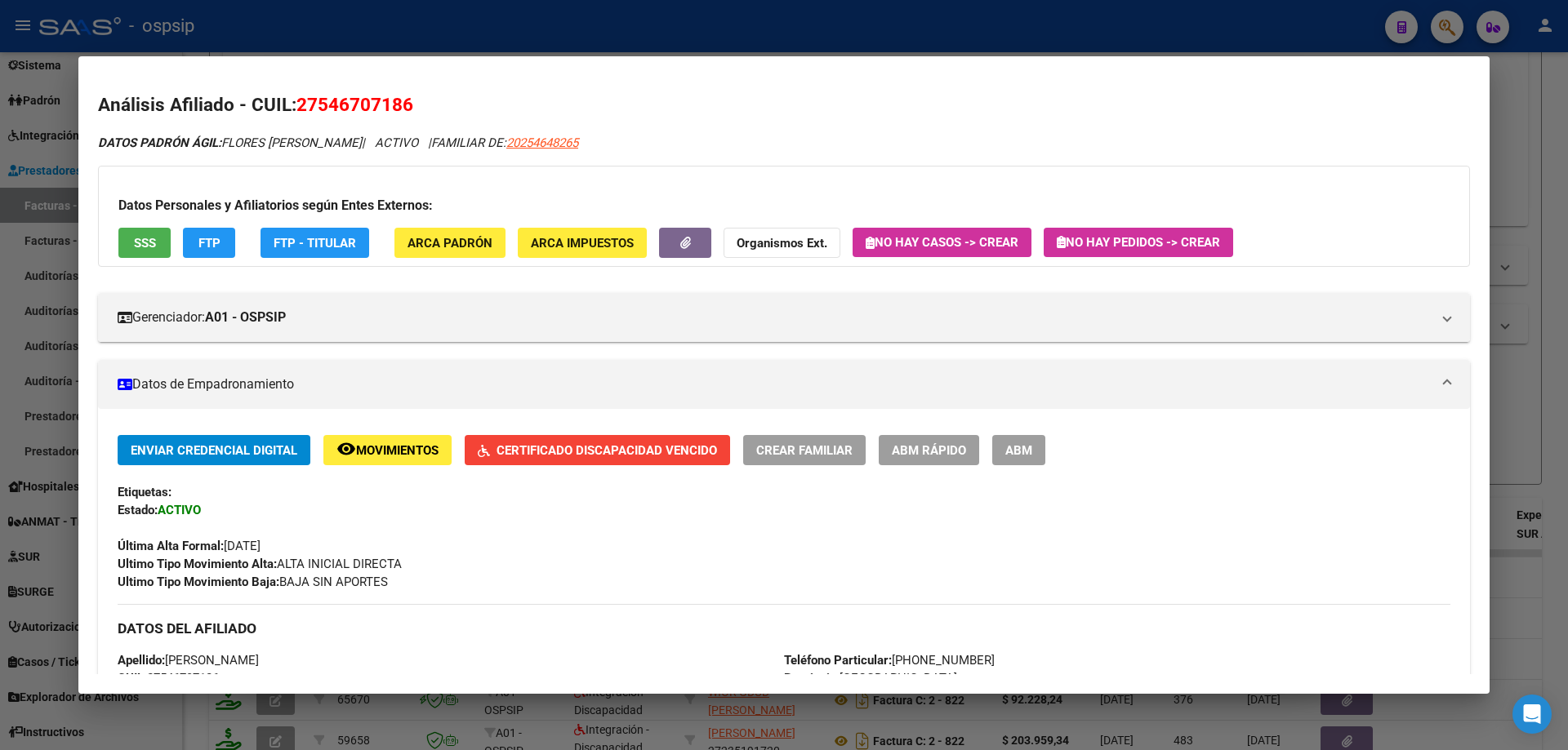
click at [617, 445] on span "Certificado Discapacidad Vencido" at bounding box center [607, 450] width 220 height 14
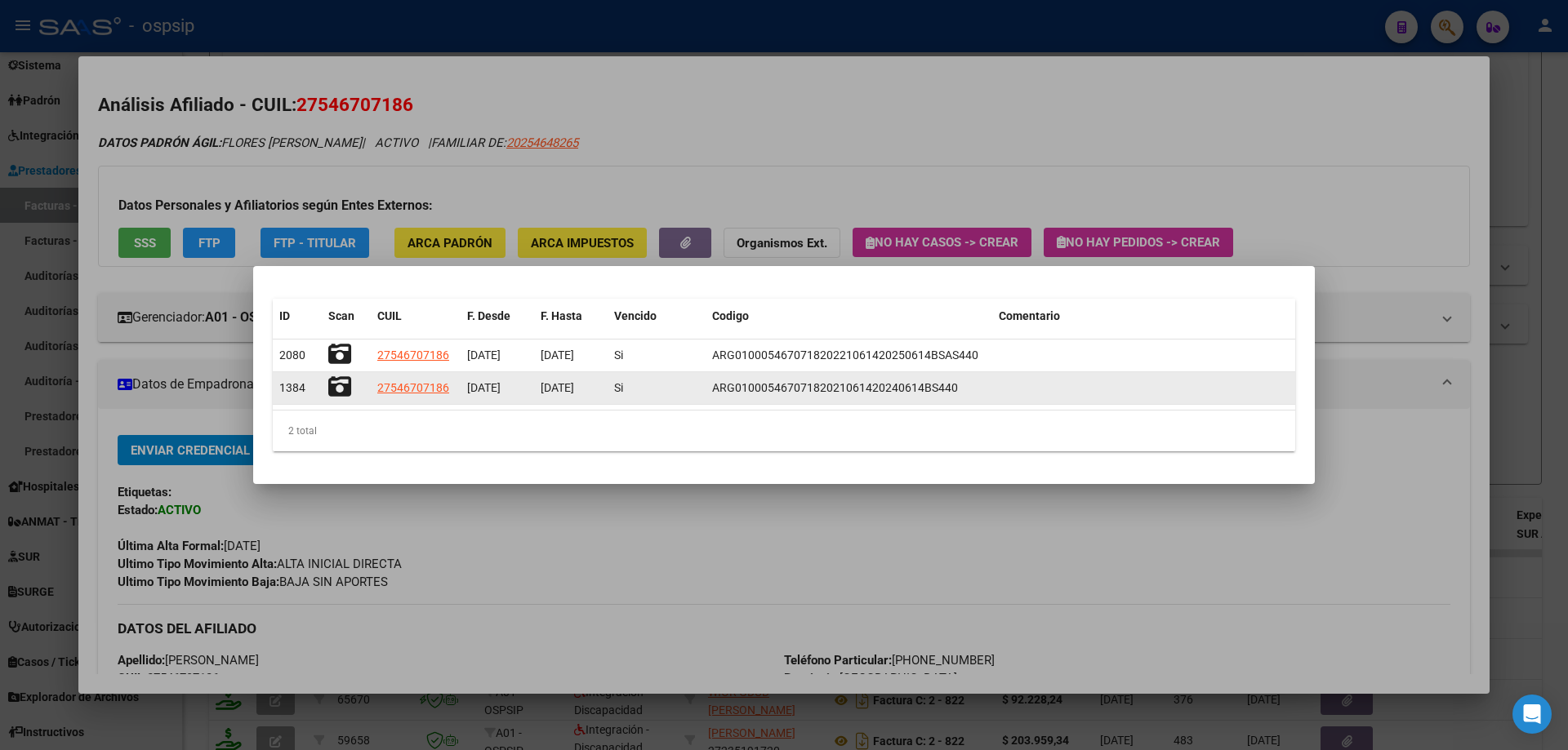
click at [339, 380] on icon at bounding box center [339, 386] width 23 height 23
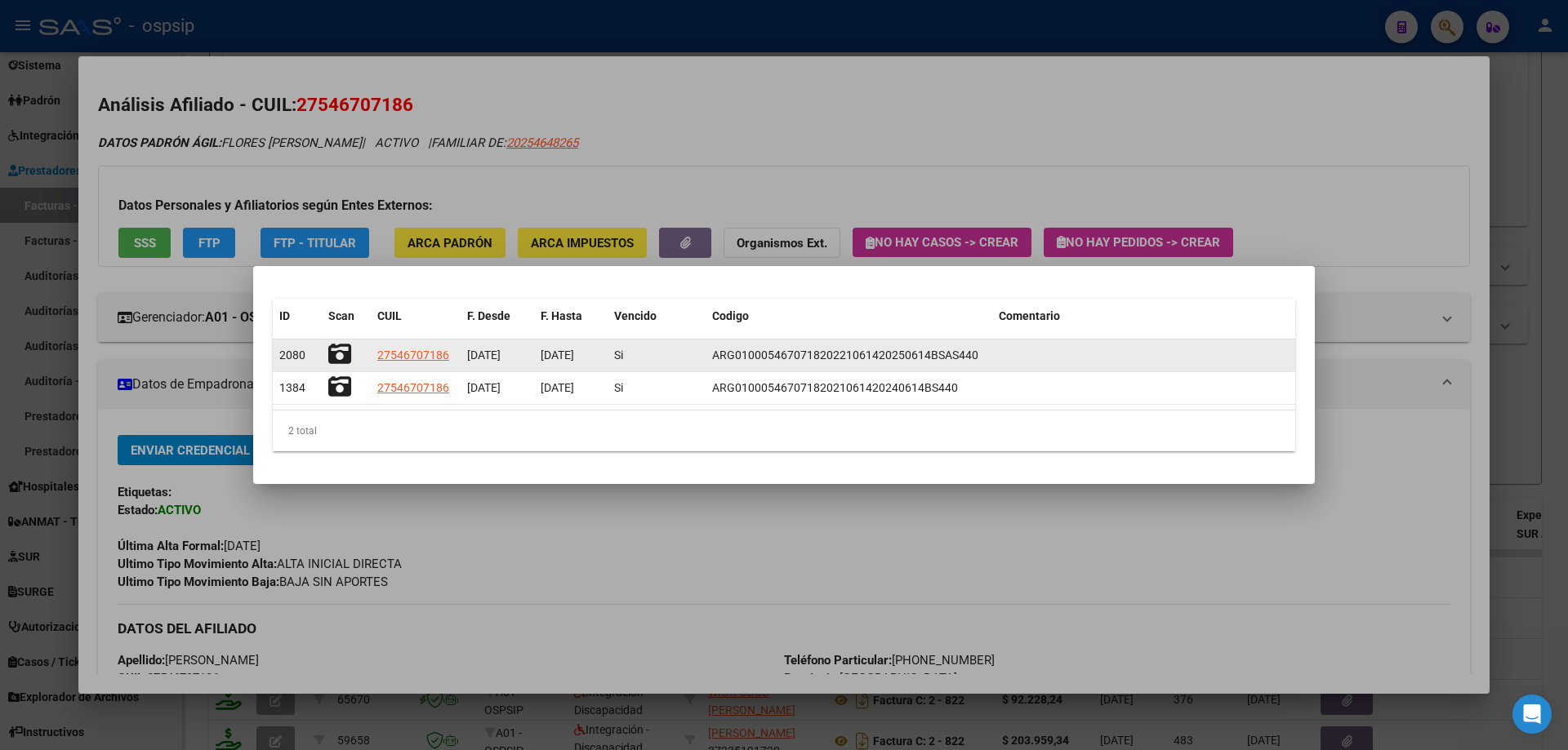
click at [334, 354] on icon at bounding box center [339, 354] width 23 height 23
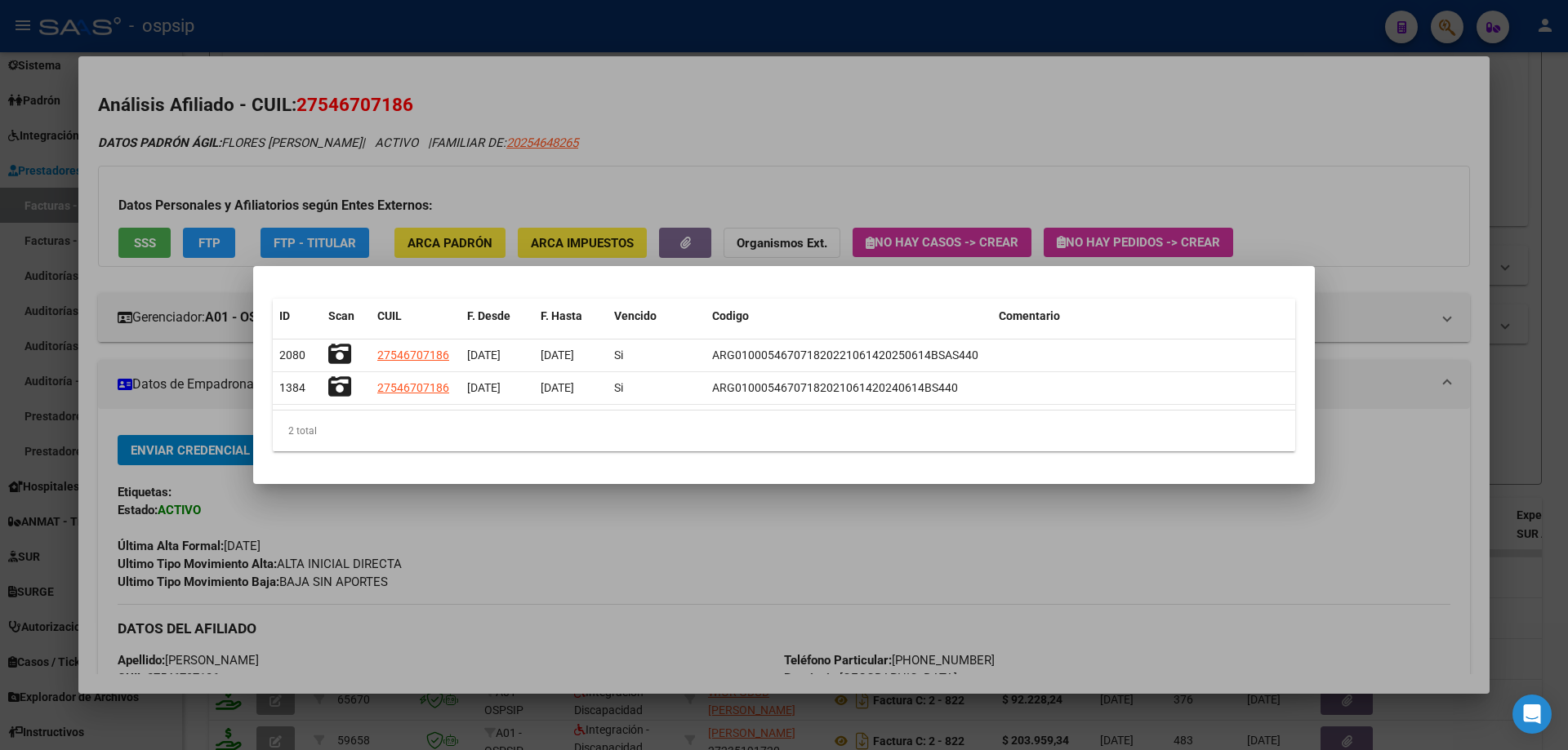
click at [1406, 228] on div at bounding box center [784, 375] width 1568 height 750
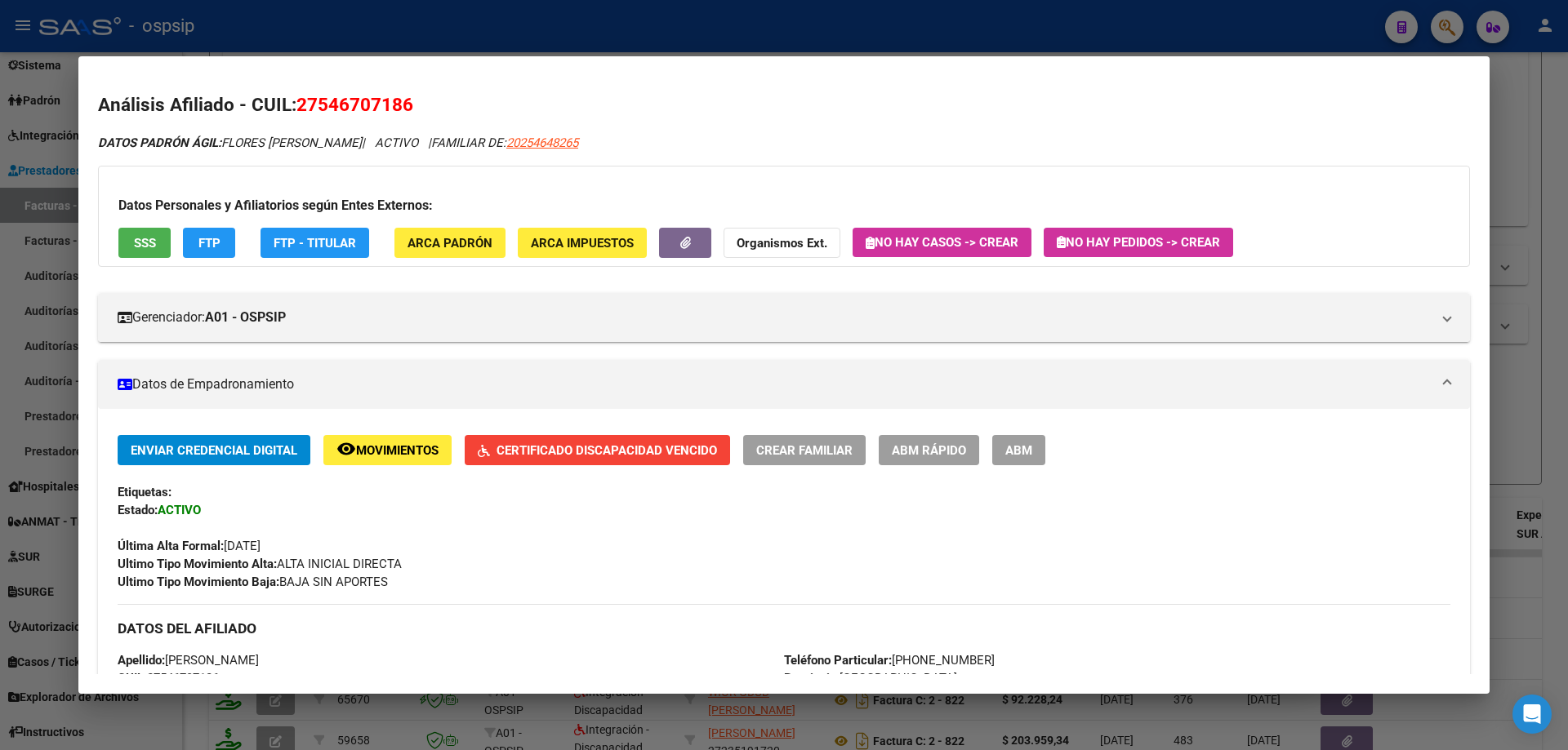
click at [1556, 131] on div at bounding box center [784, 375] width 1568 height 750
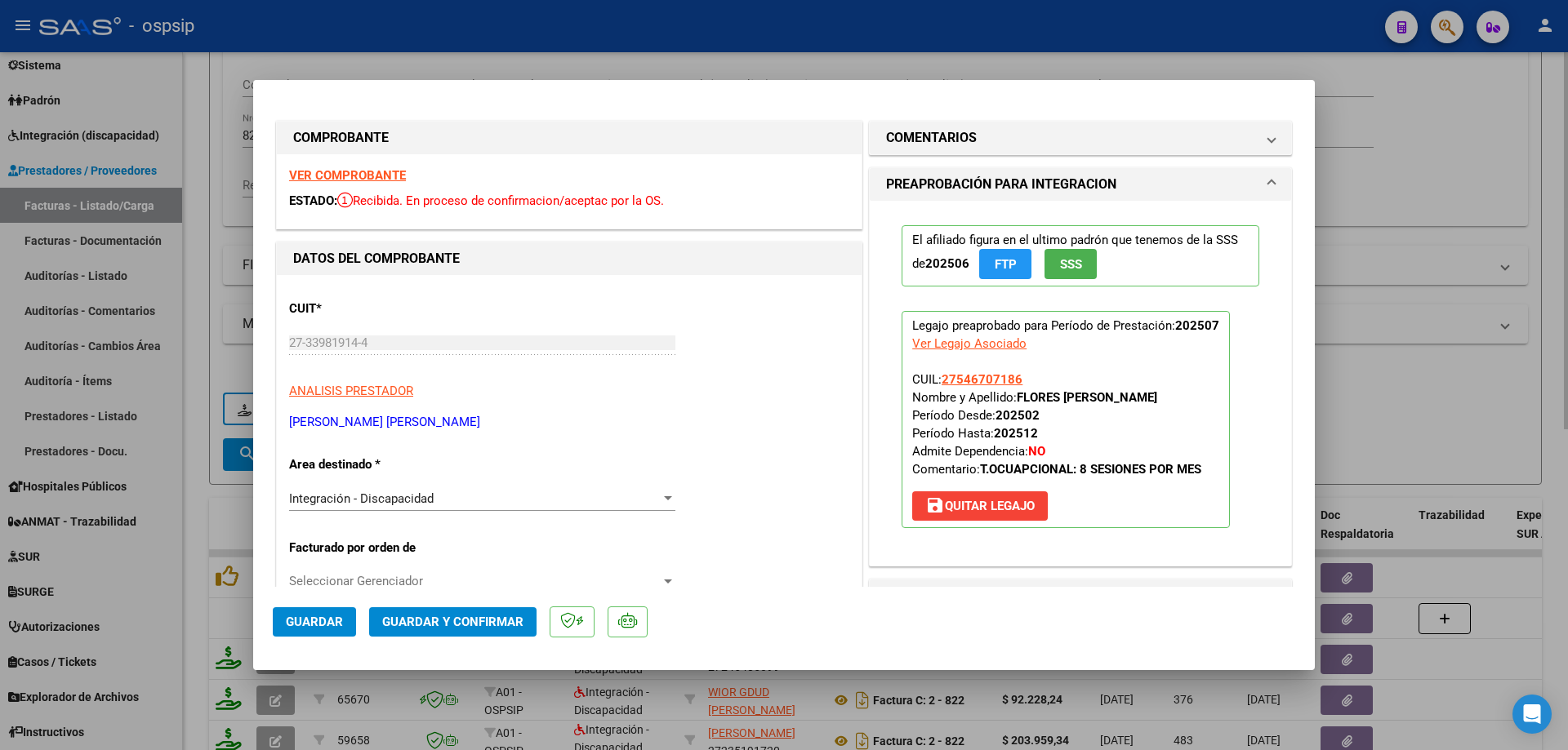
click at [1328, 233] on div at bounding box center [784, 375] width 1568 height 750
type input "$ 0,00"
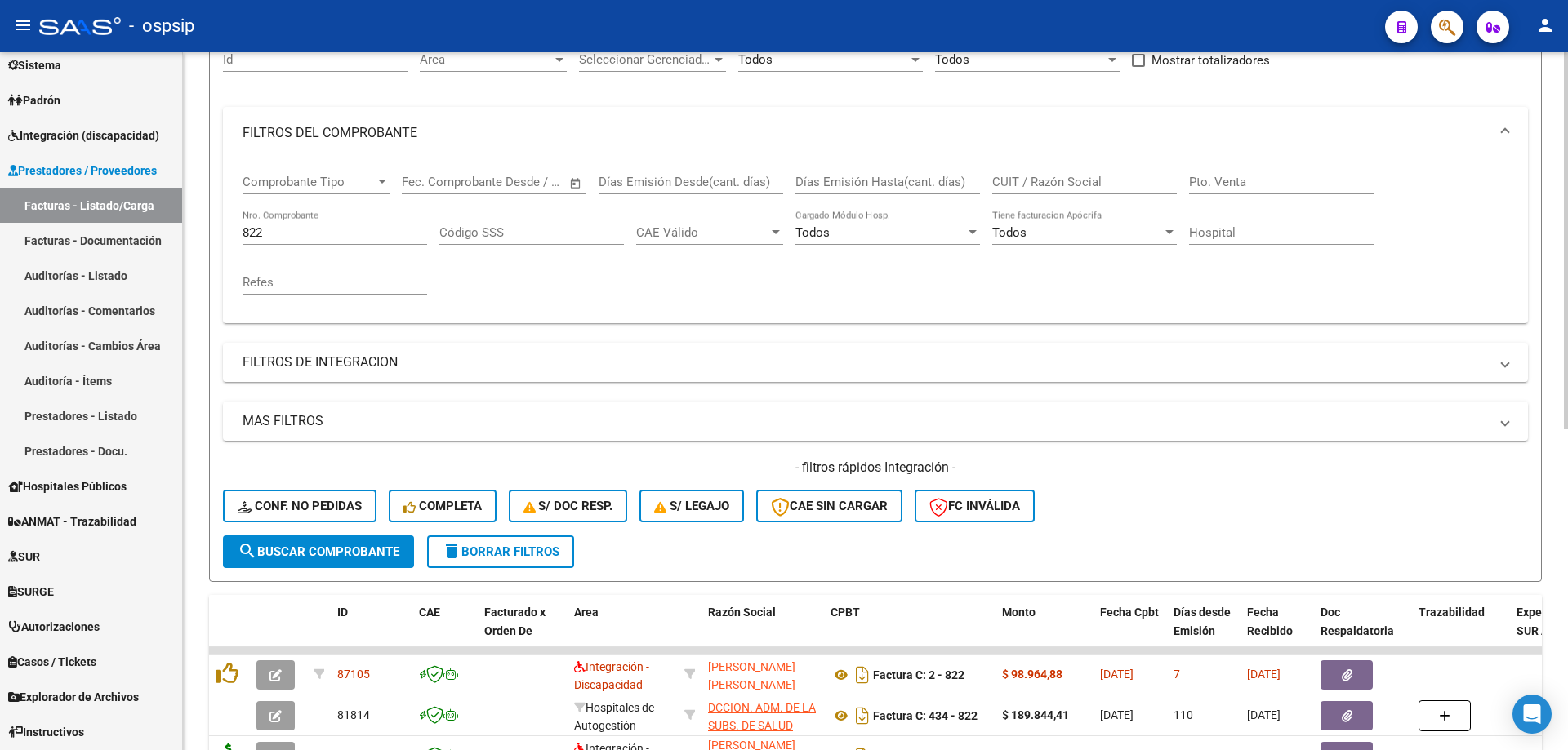
scroll to position [23, 0]
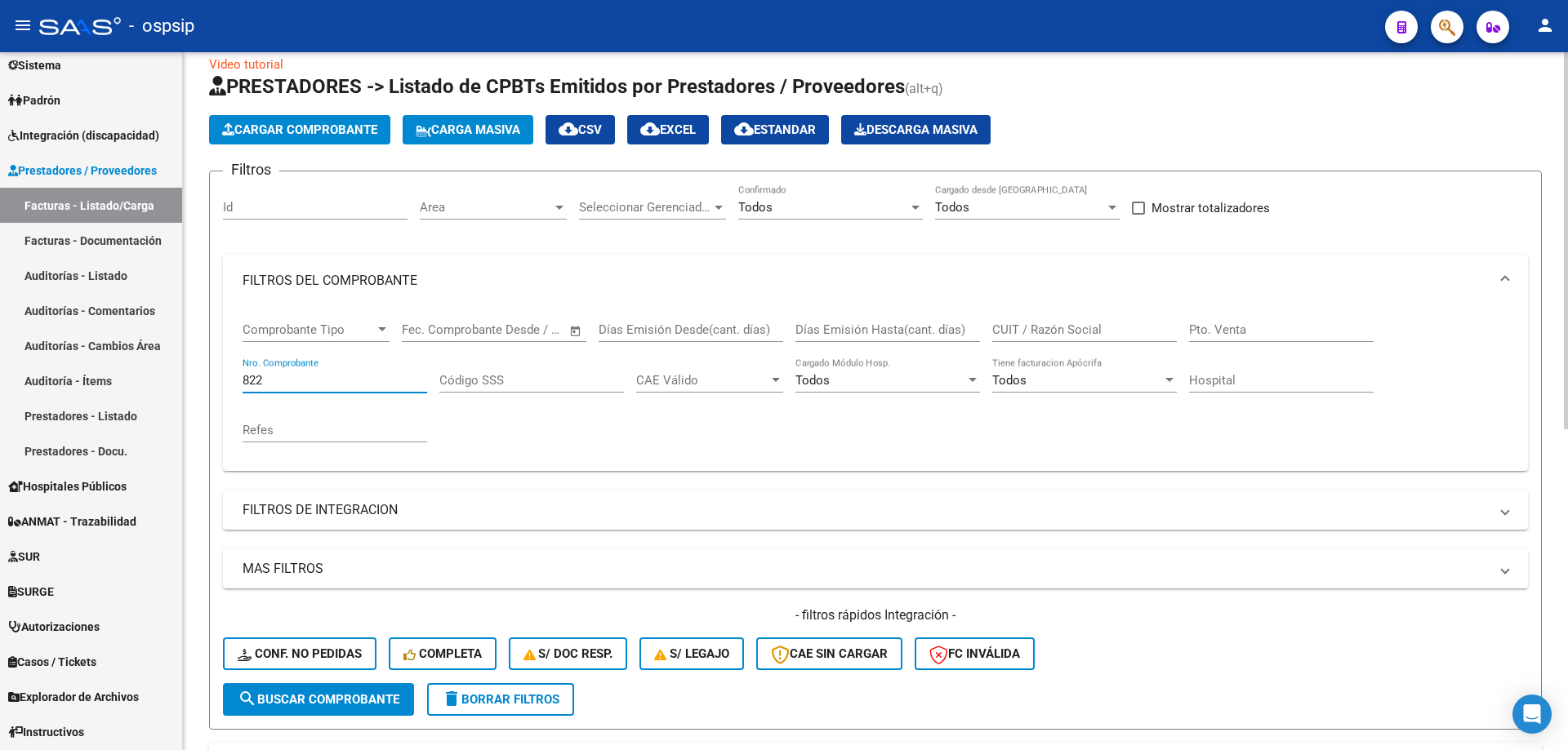
click at [299, 385] on input "822" at bounding box center [335, 380] width 185 height 14
type input "8"
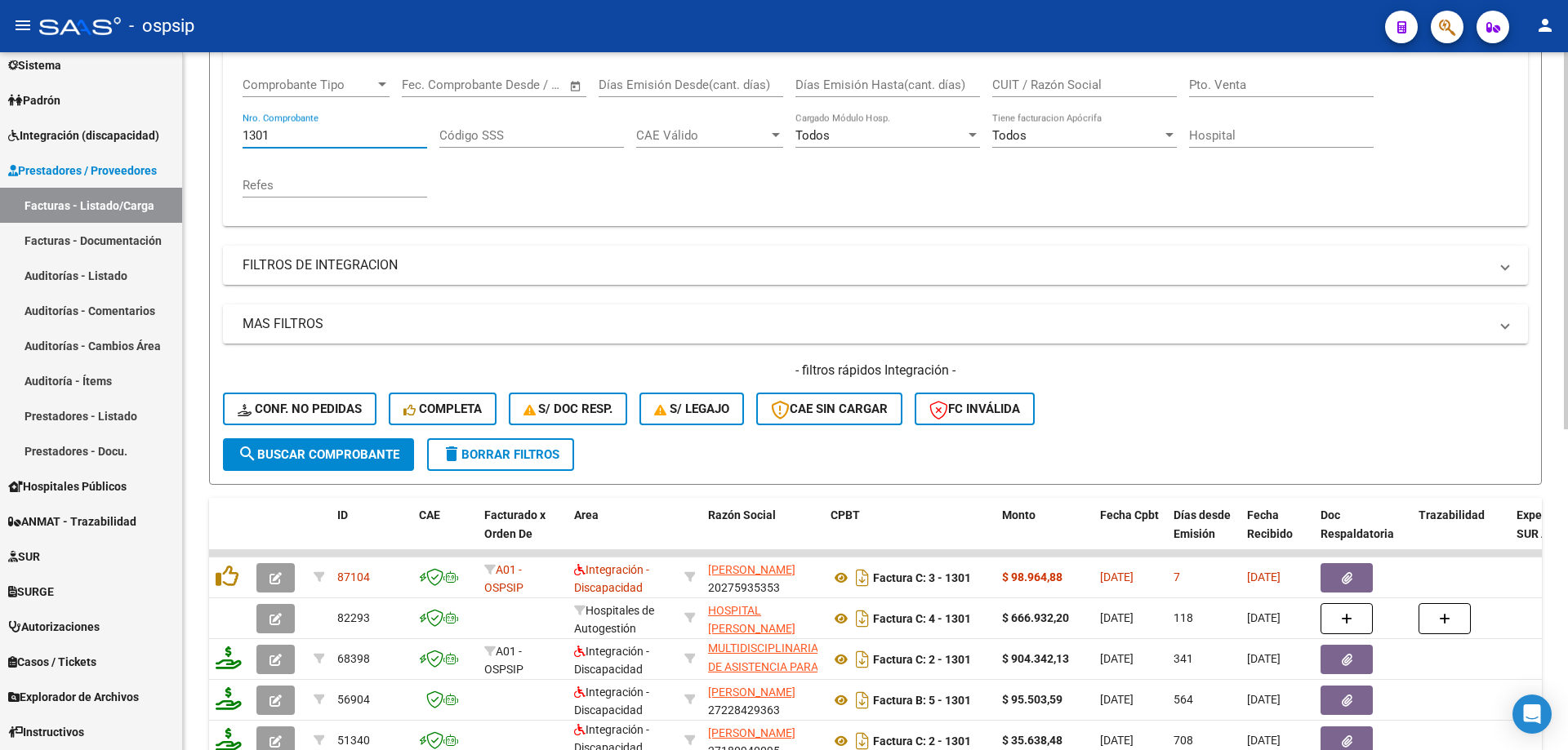
scroll to position [512, 0]
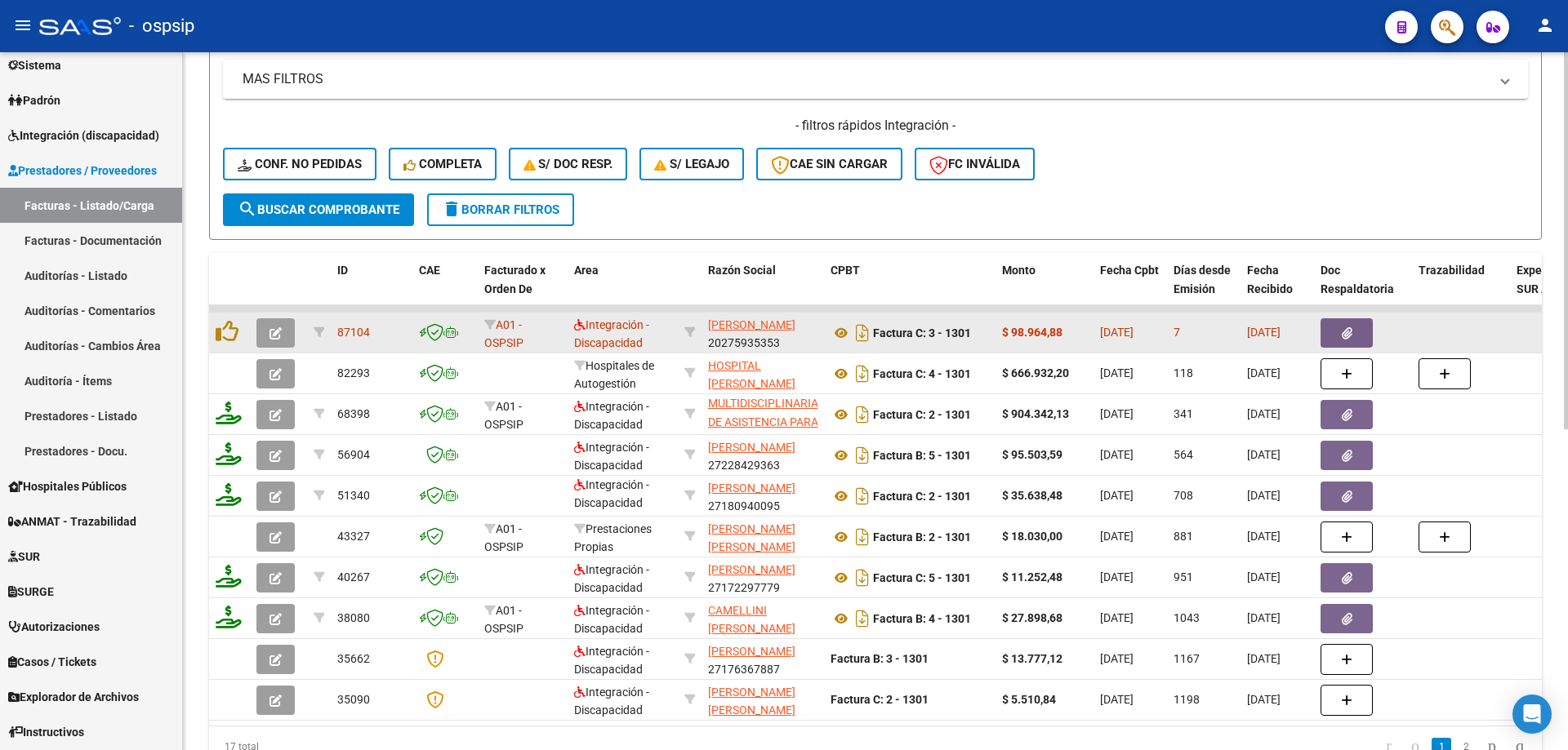
type input "1301"
click at [275, 337] on icon "button" at bounding box center [276, 333] width 13 height 13
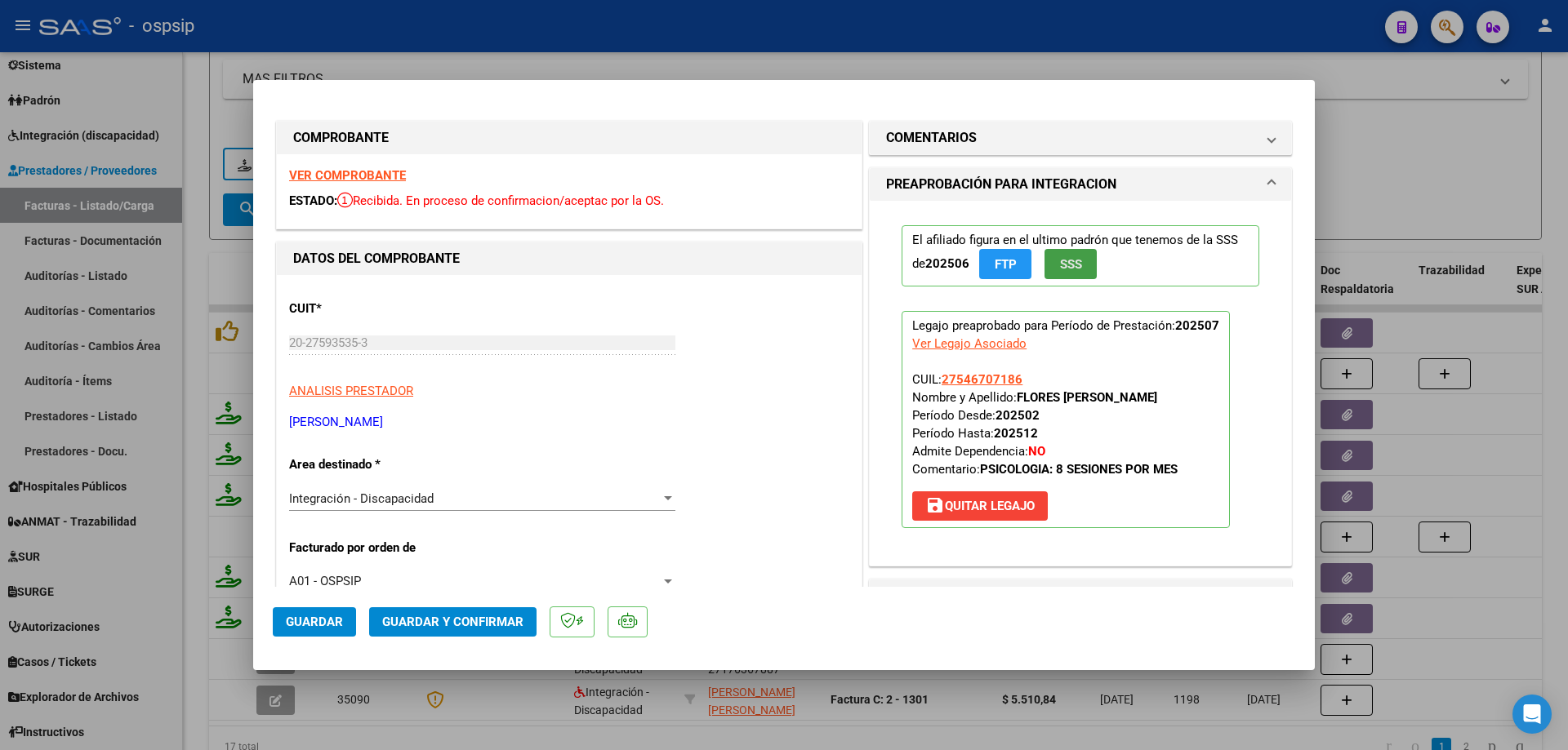
click at [1081, 261] on button "SSS" at bounding box center [1071, 264] width 52 height 30
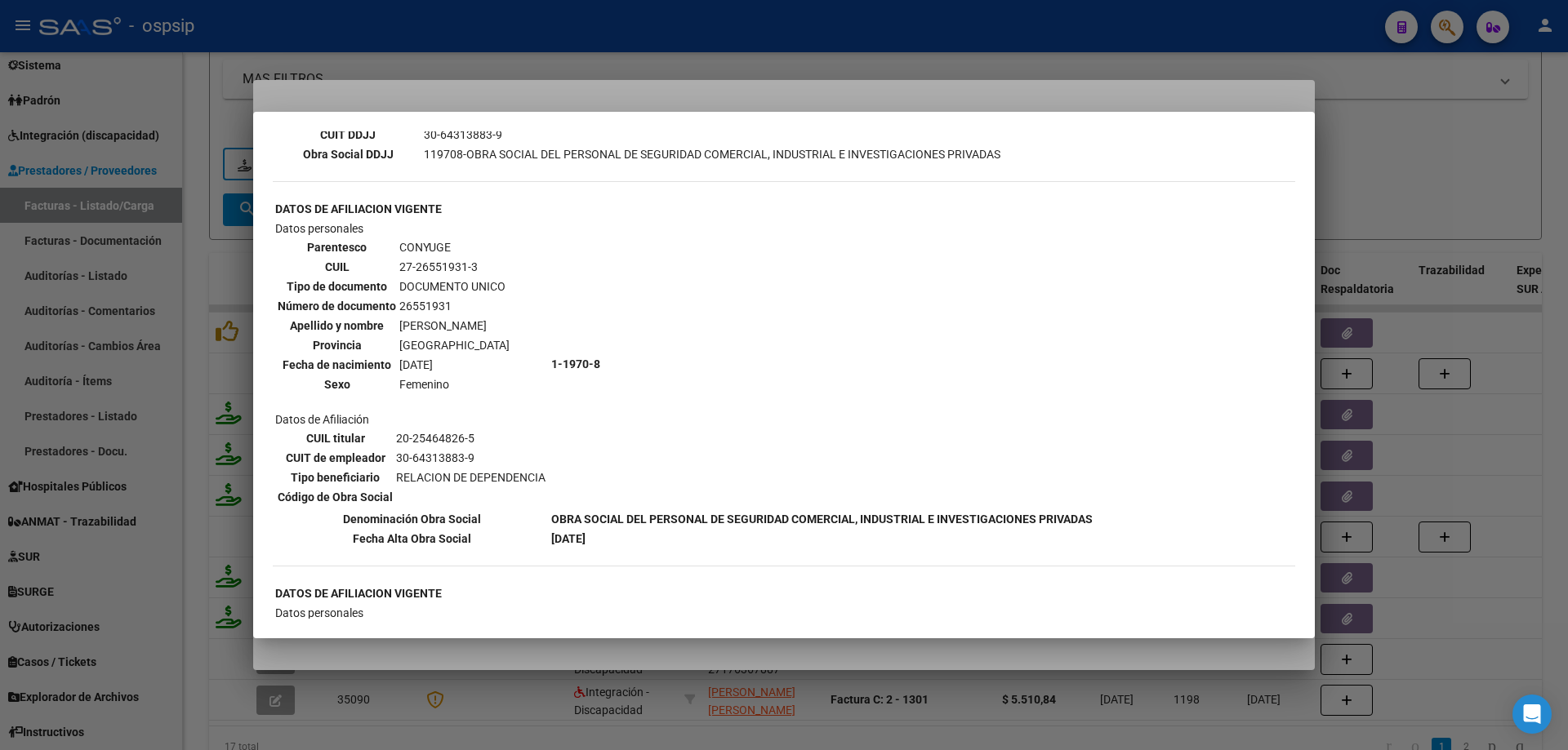
scroll to position [422, 0]
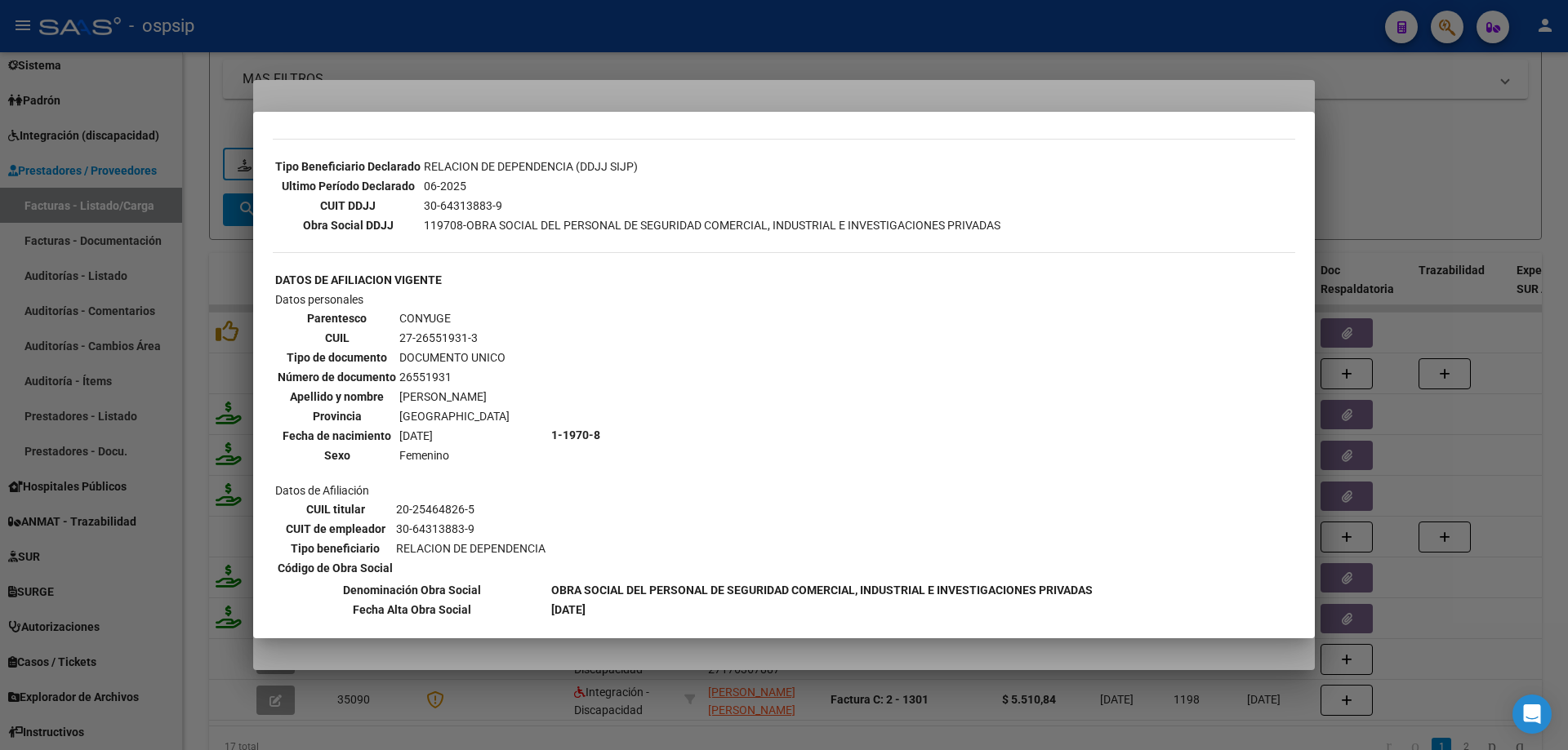
click at [1436, 153] on div at bounding box center [784, 375] width 1568 height 750
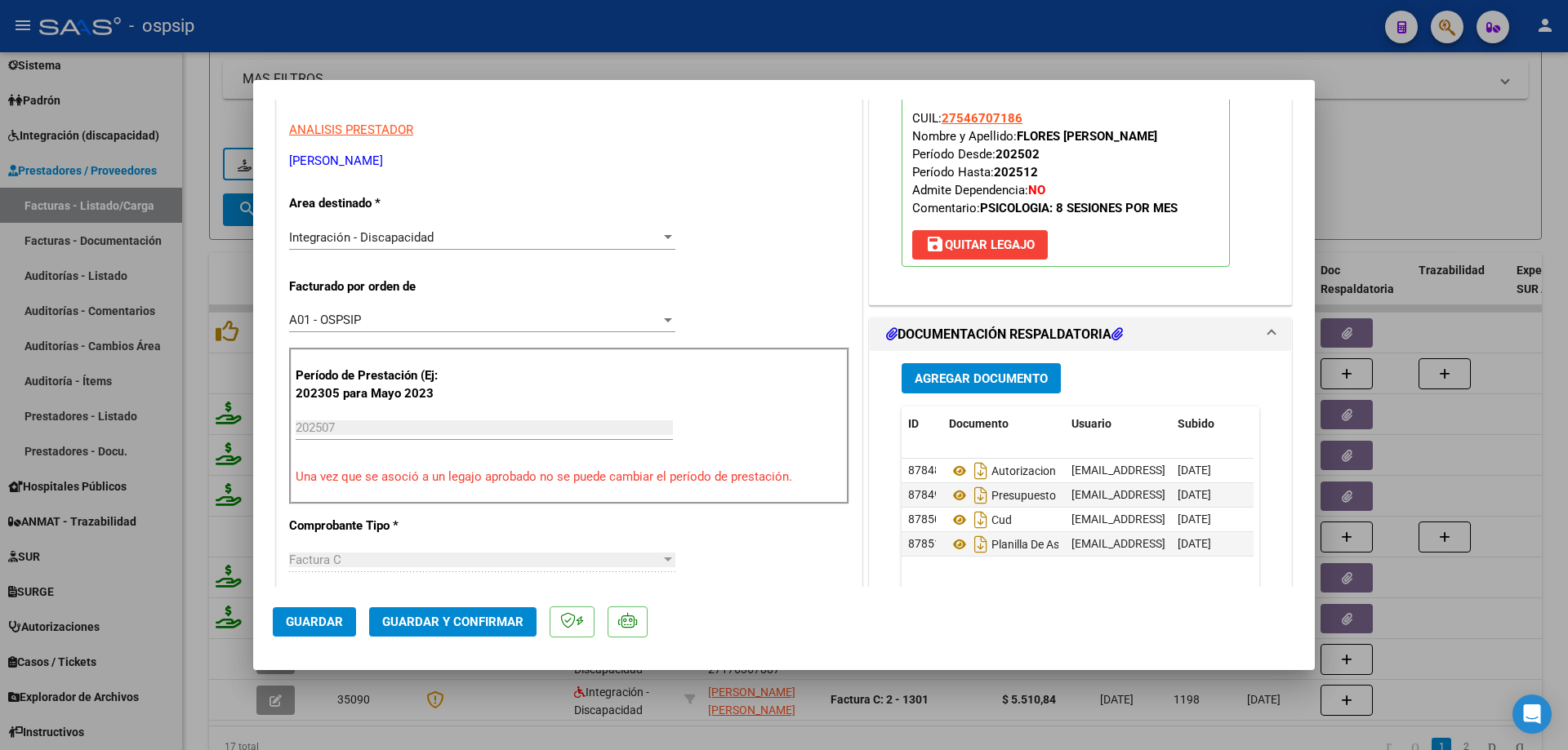
scroll to position [327, 0]
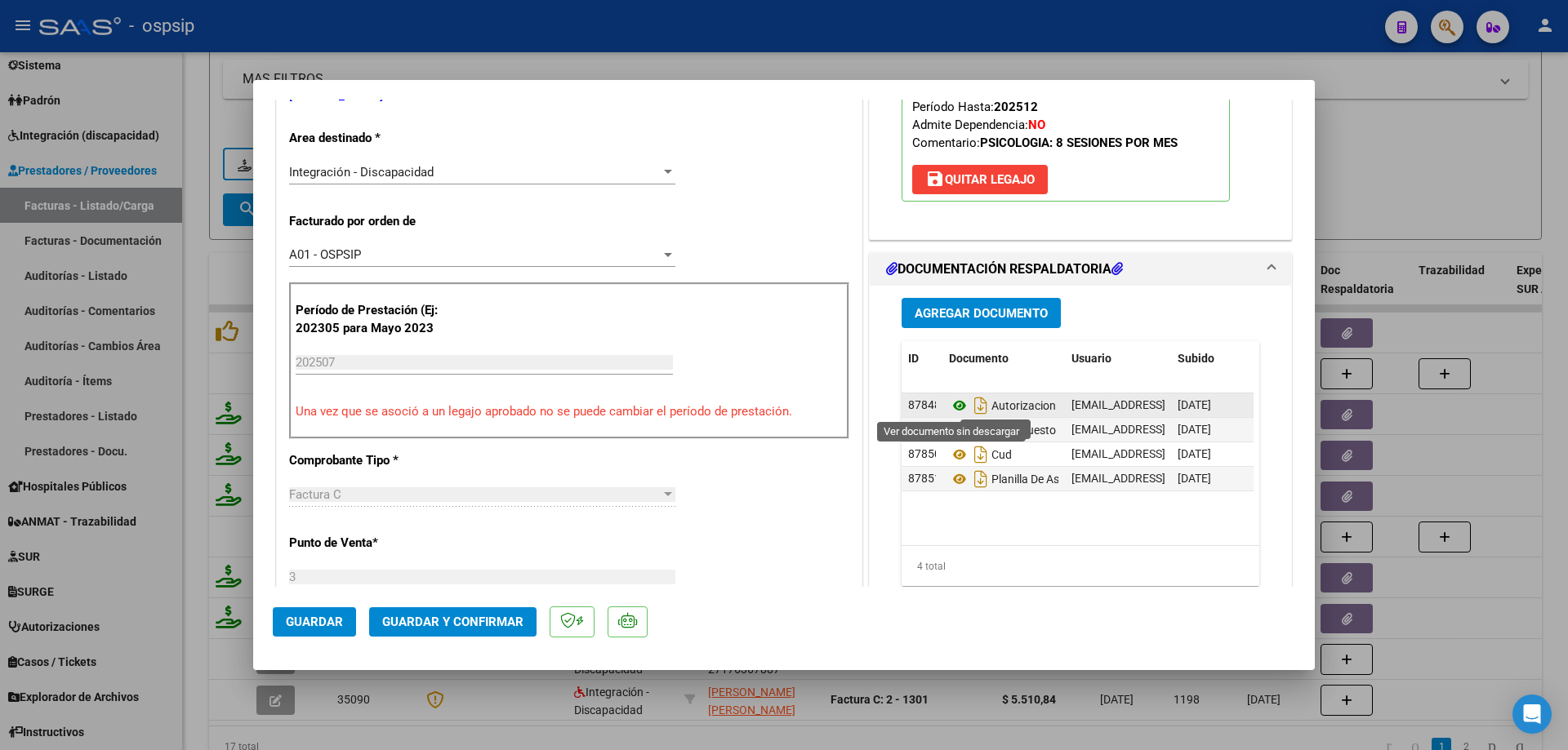
click at [950, 403] on icon at bounding box center [959, 405] width 21 height 19
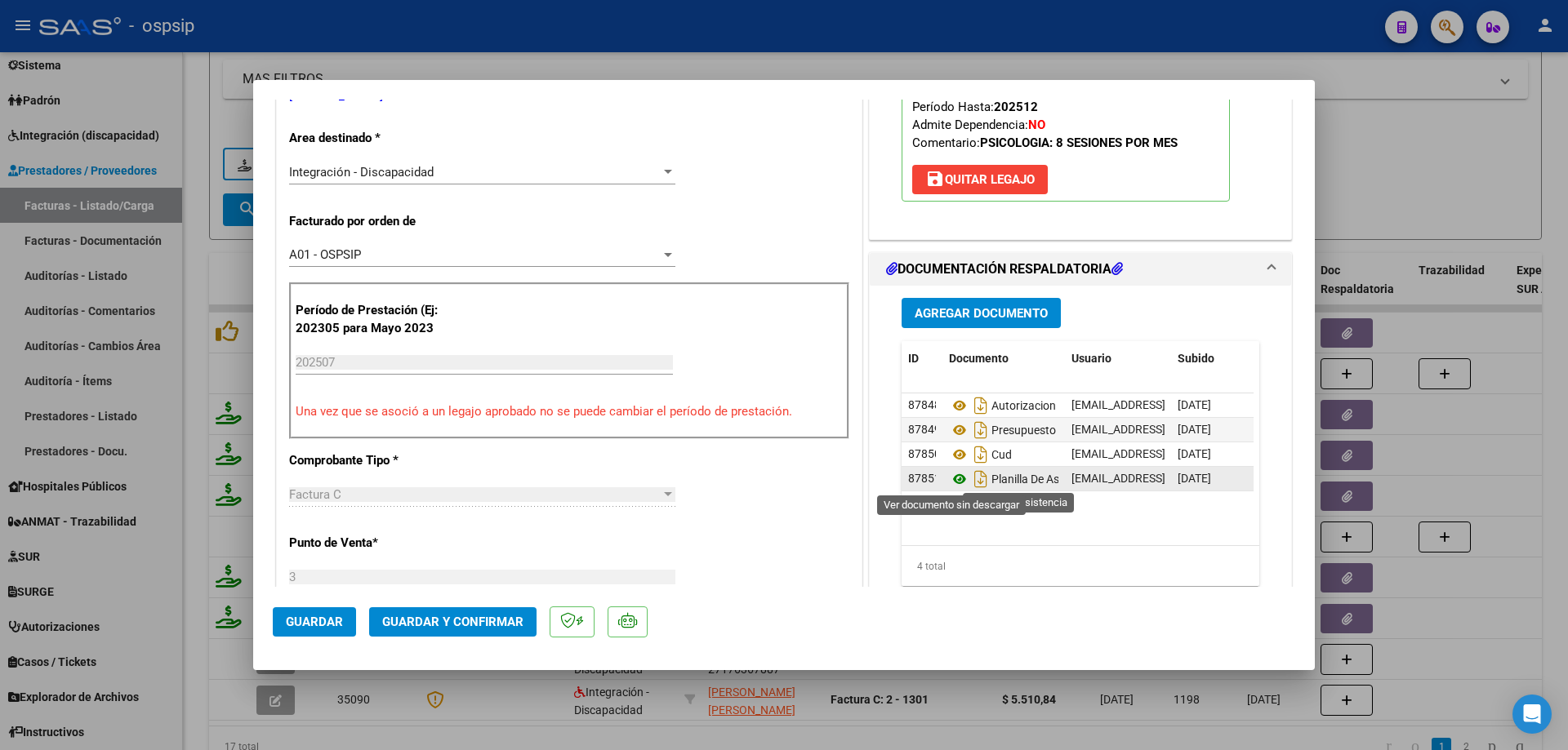
click at [953, 480] on icon at bounding box center [959, 479] width 21 height 19
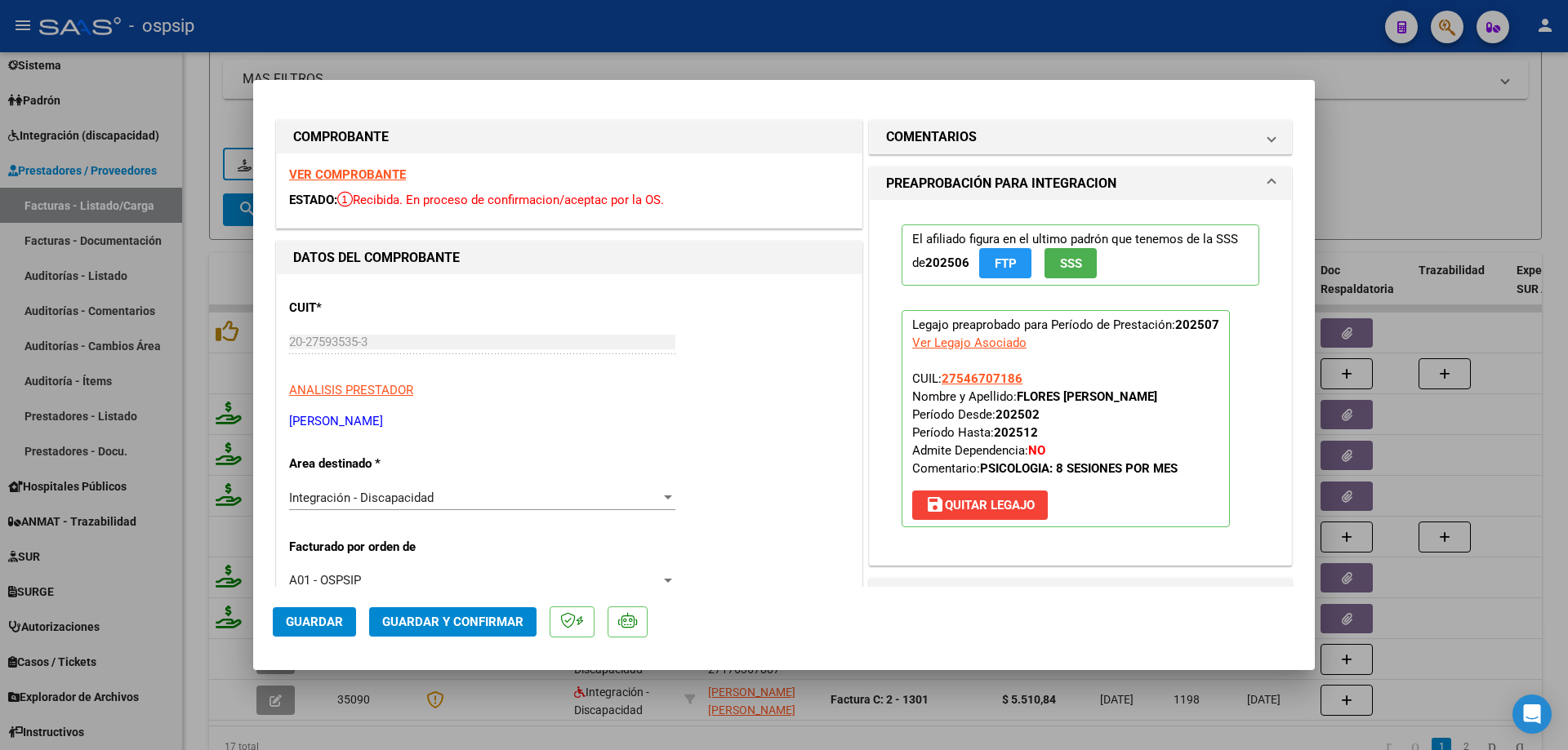
scroll to position [0, 0]
click at [995, 370] on app-link-go-to "27546707186" at bounding box center [982, 379] width 81 height 18
click at [995, 375] on span "27546707186" at bounding box center [982, 379] width 81 height 14
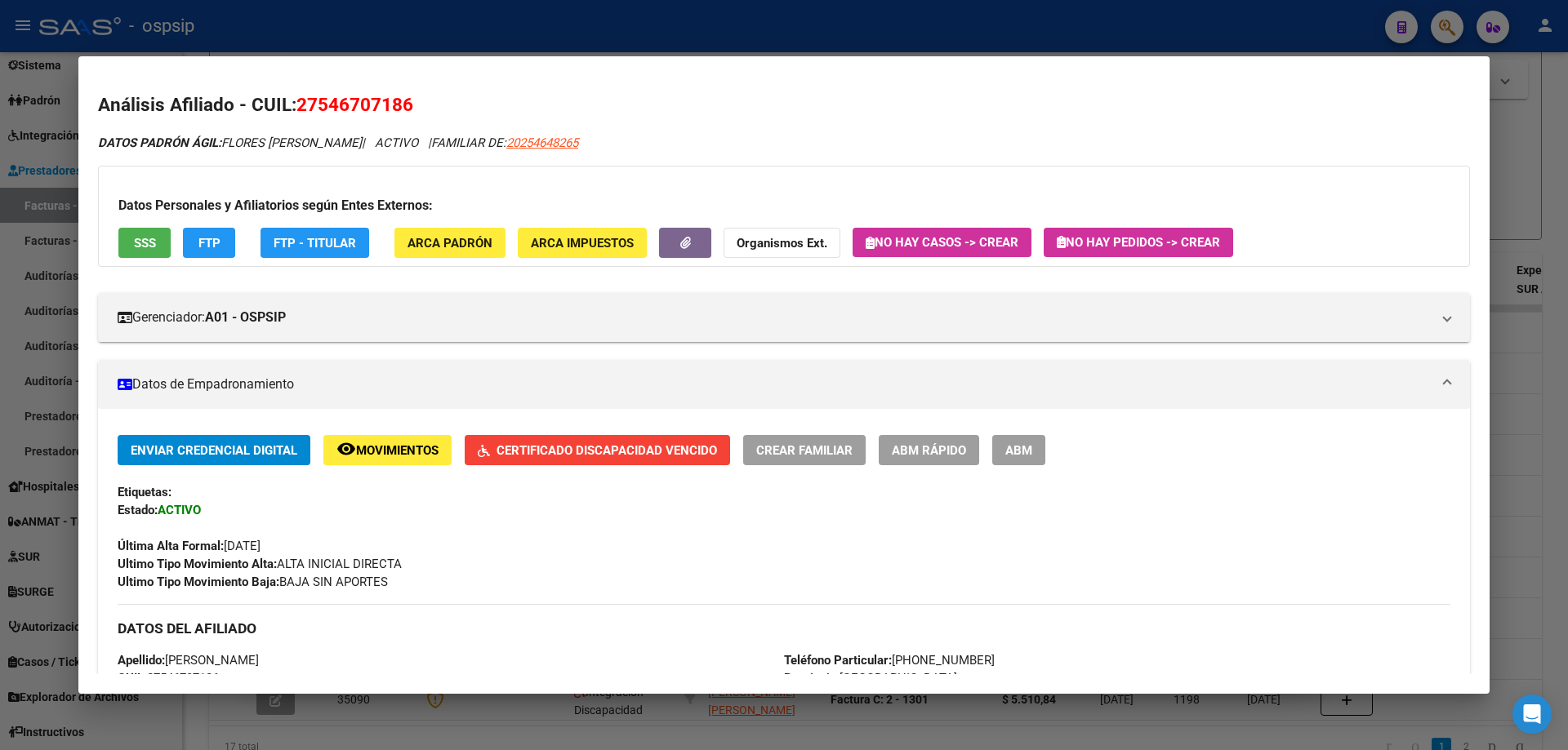
click at [618, 453] on span "Certificado Discapacidad Vencido" at bounding box center [607, 450] width 220 height 14
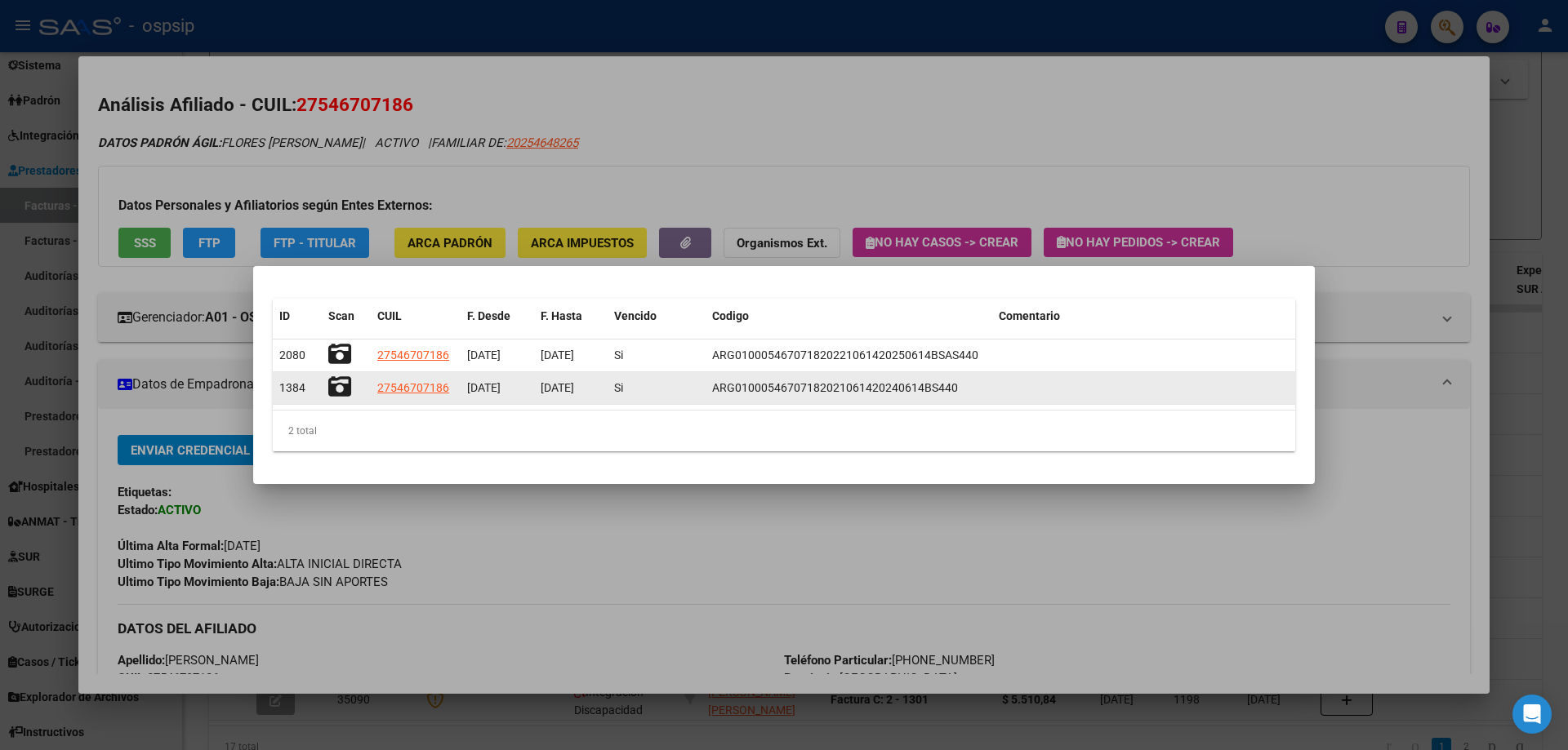
click at [333, 391] on icon at bounding box center [339, 386] width 23 height 23
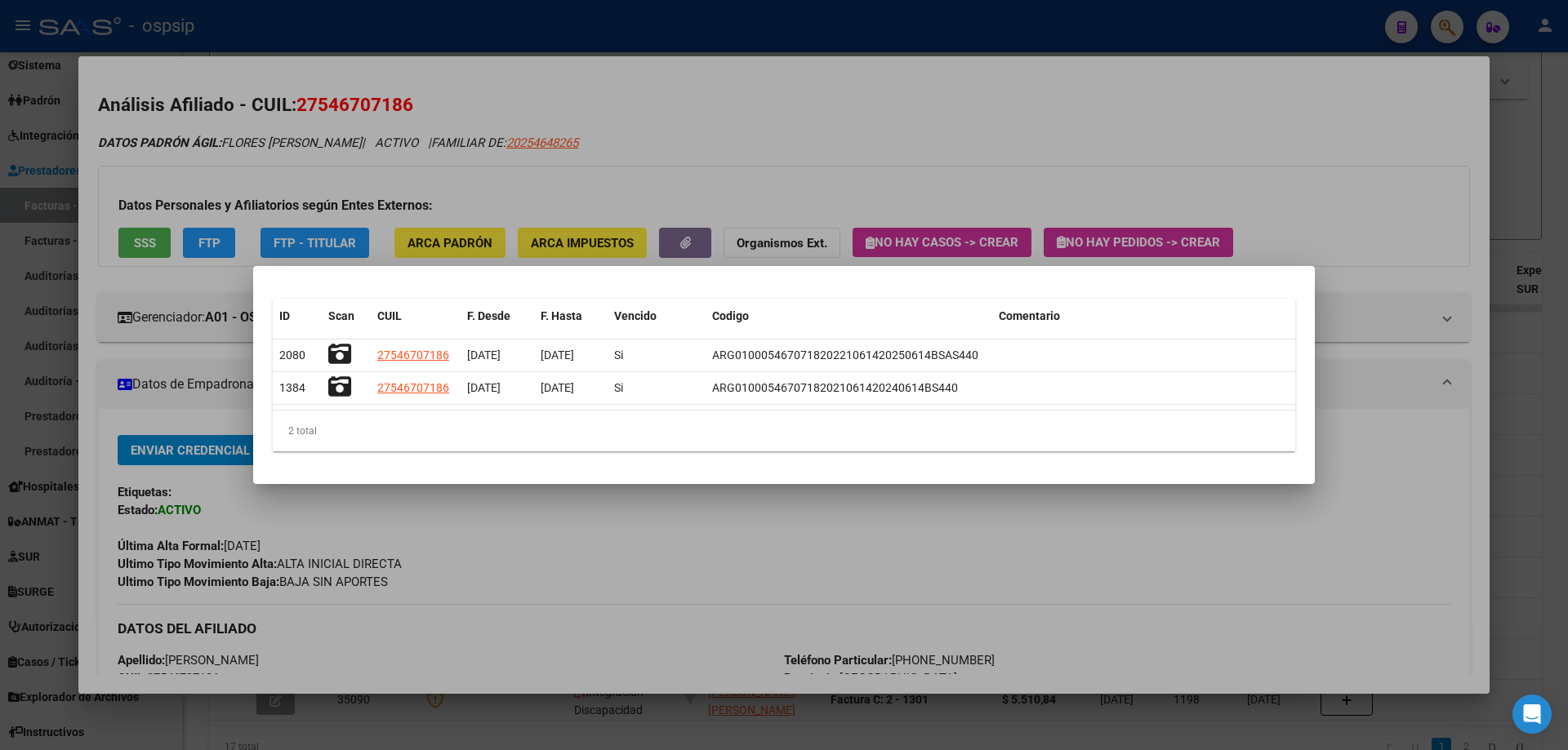
click at [1408, 285] on div at bounding box center [784, 375] width 1568 height 750
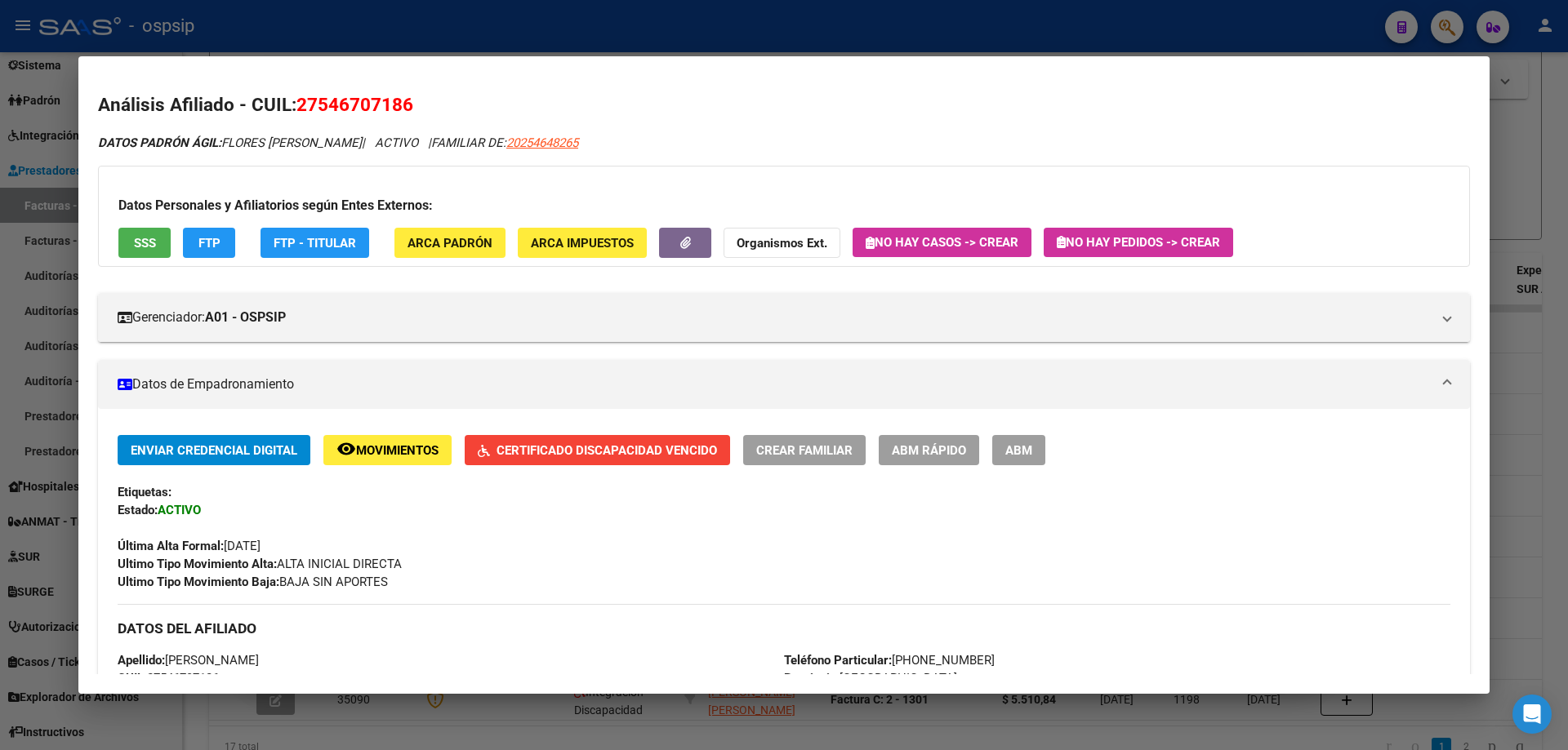
click at [1545, 87] on div at bounding box center [784, 375] width 1568 height 750
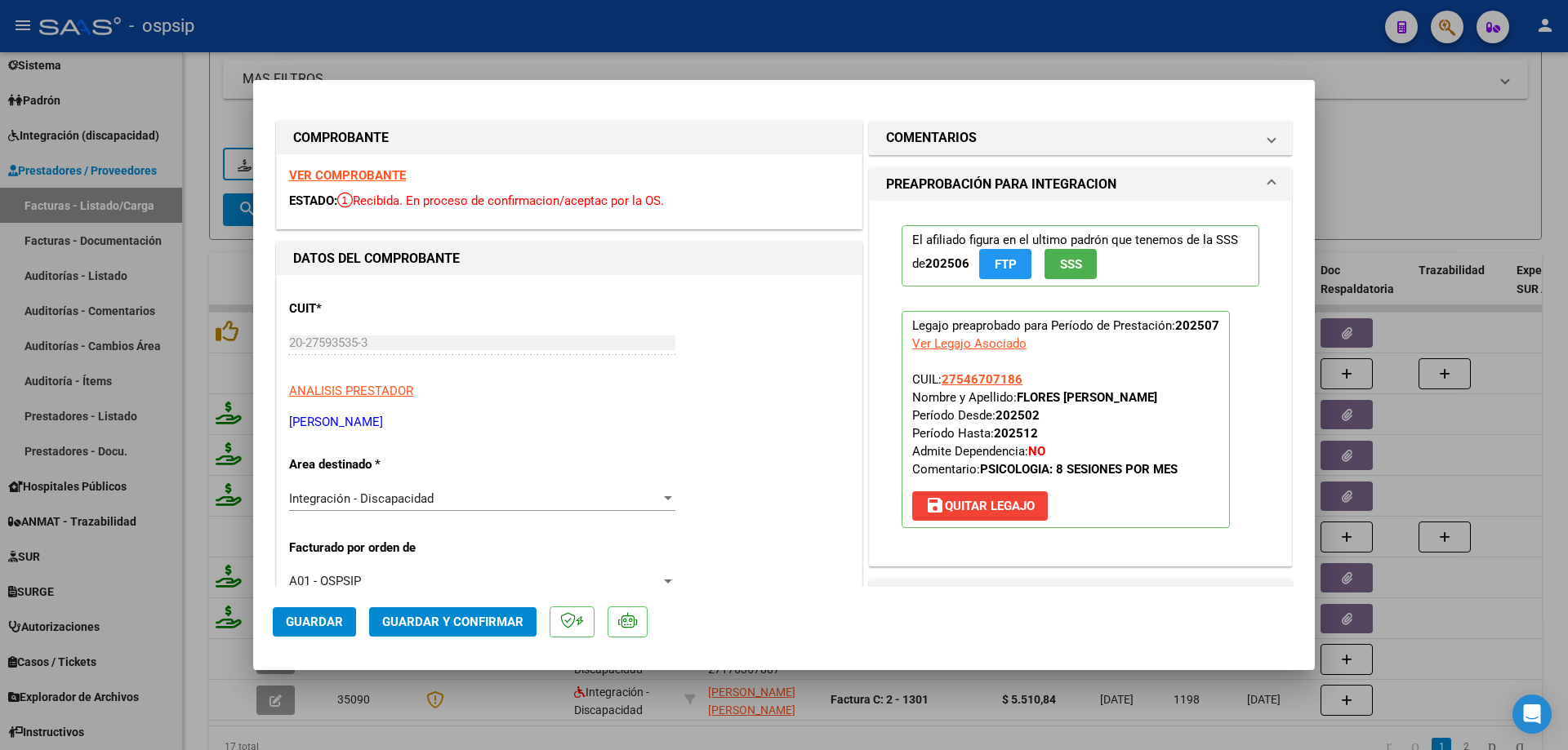
click at [486, 621] on span "Guardar y Confirmar" at bounding box center [453, 622] width 141 height 14
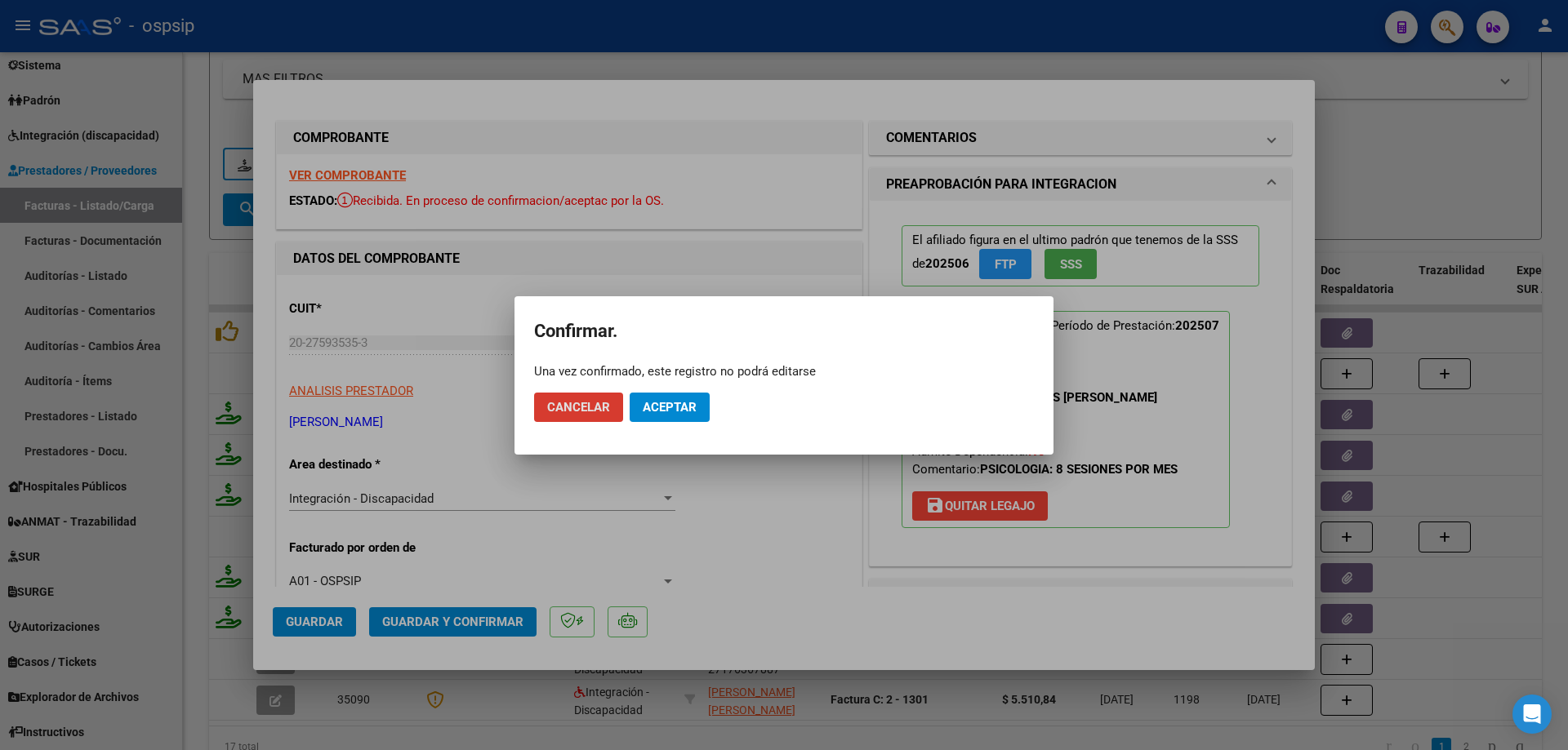
click at [673, 417] on button "Aceptar" at bounding box center [669, 406] width 80 height 29
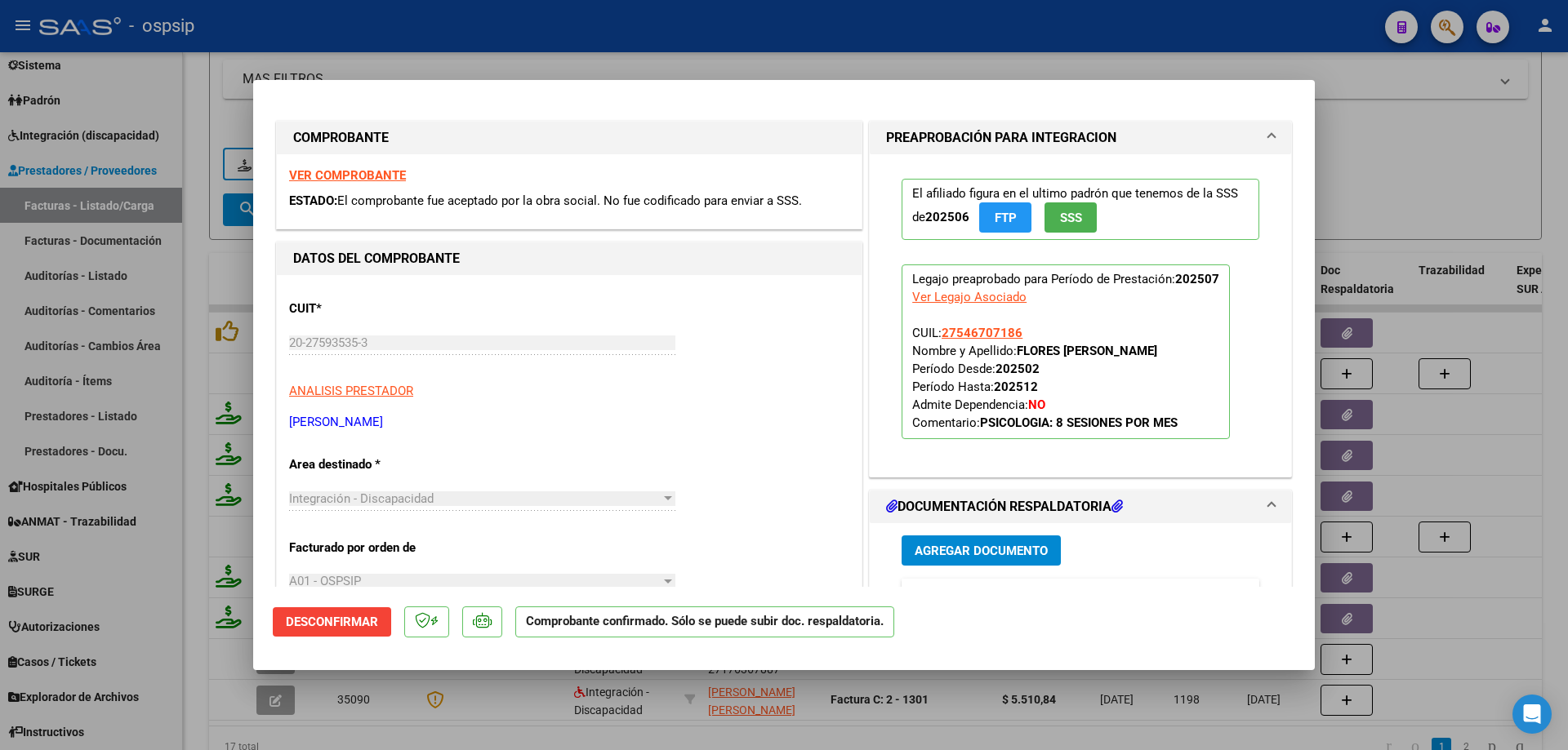
click at [1347, 180] on div at bounding box center [784, 375] width 1568 height 750
type input "$ 0,00"
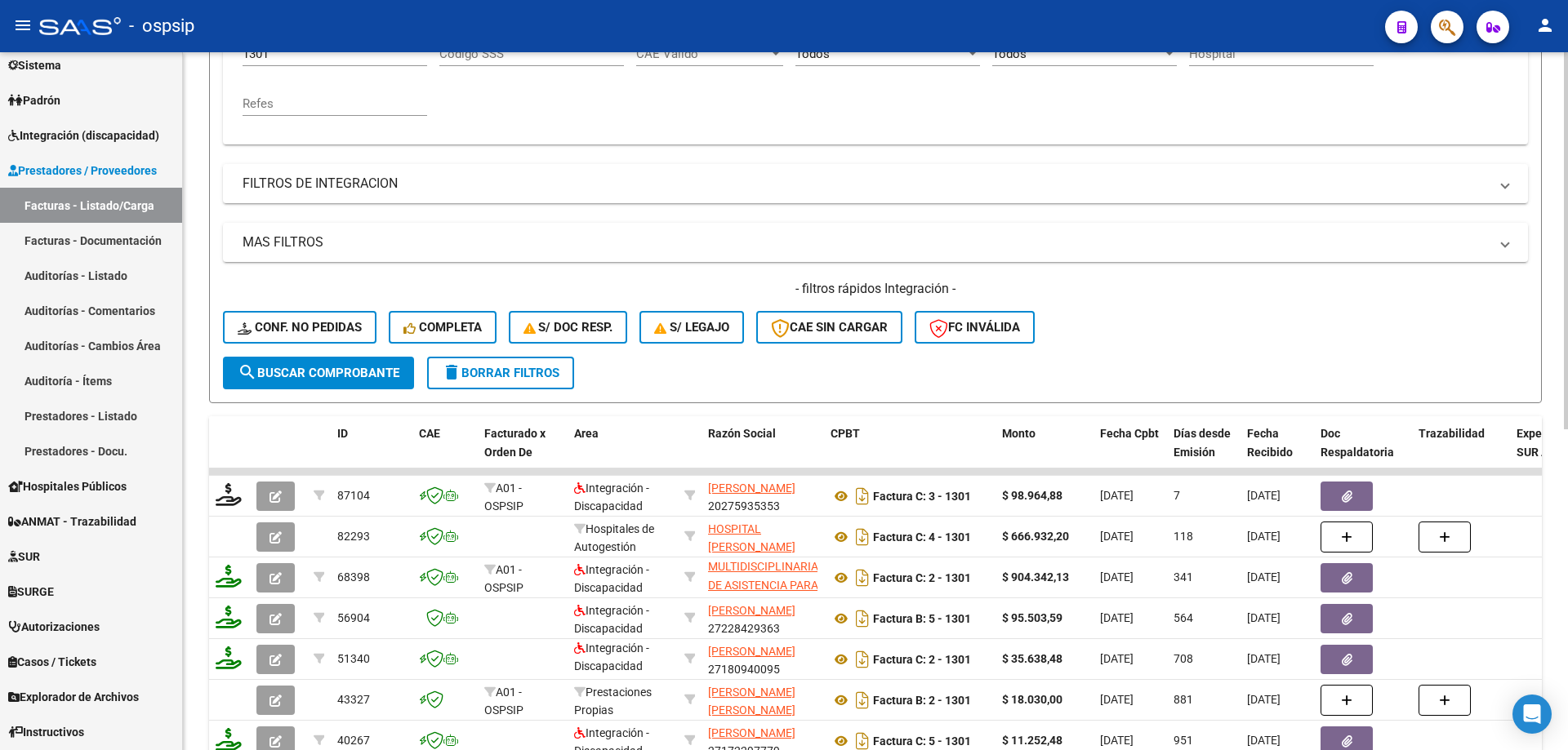
scroll to position [186, 0]
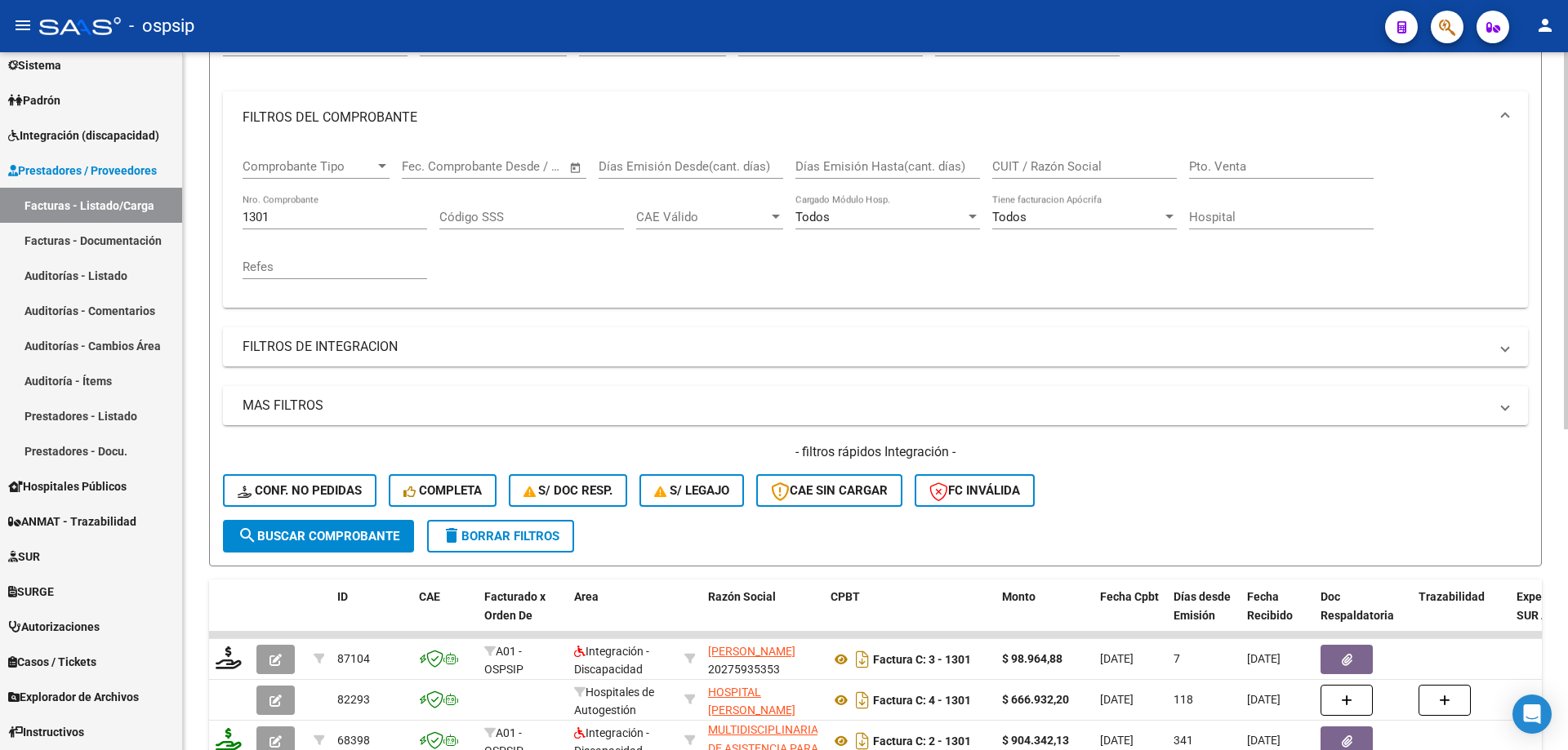
click at [297, 219] on input "1301" at bounding box center [335, 217] width 185 height 14
type input "1"
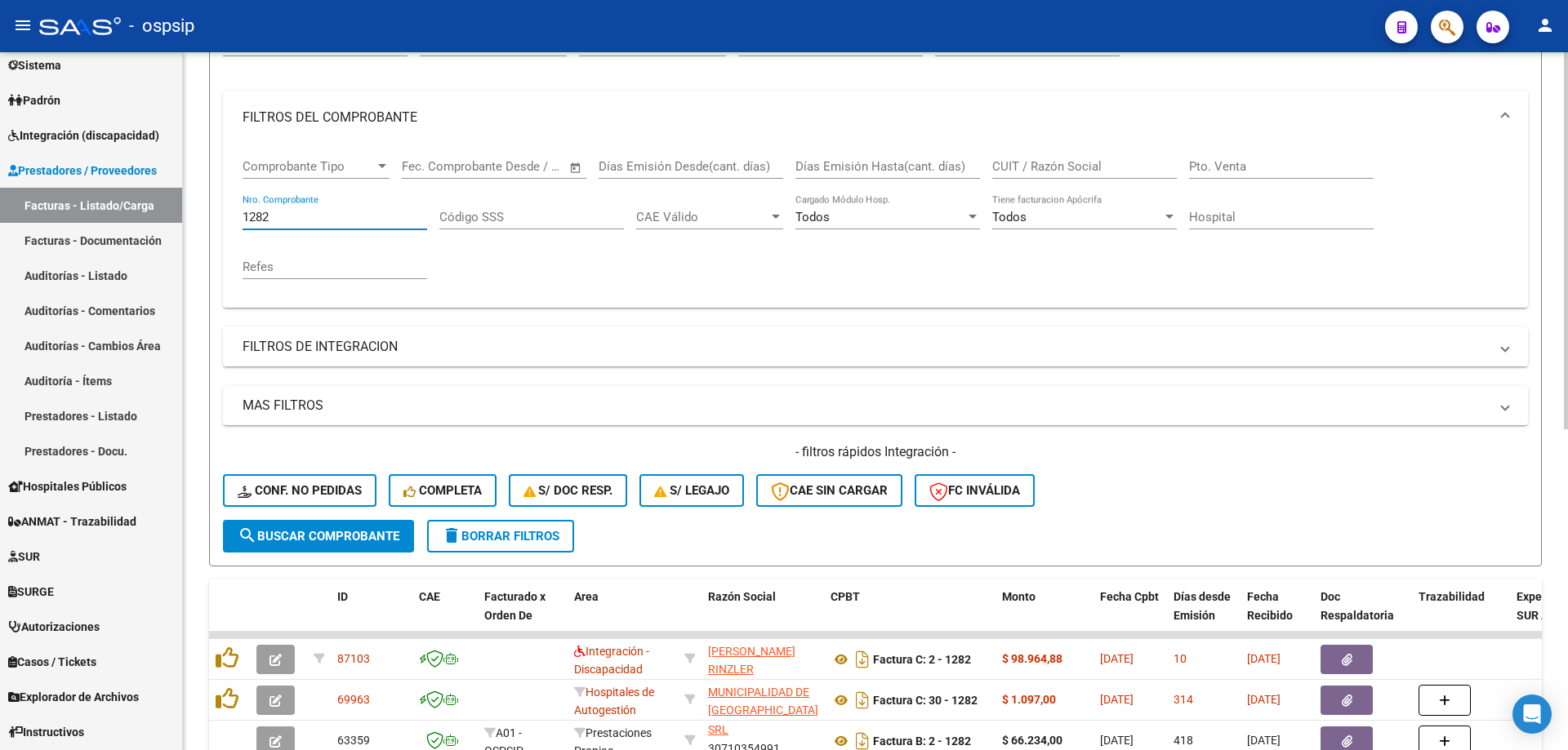
scroll to position [268, 0]
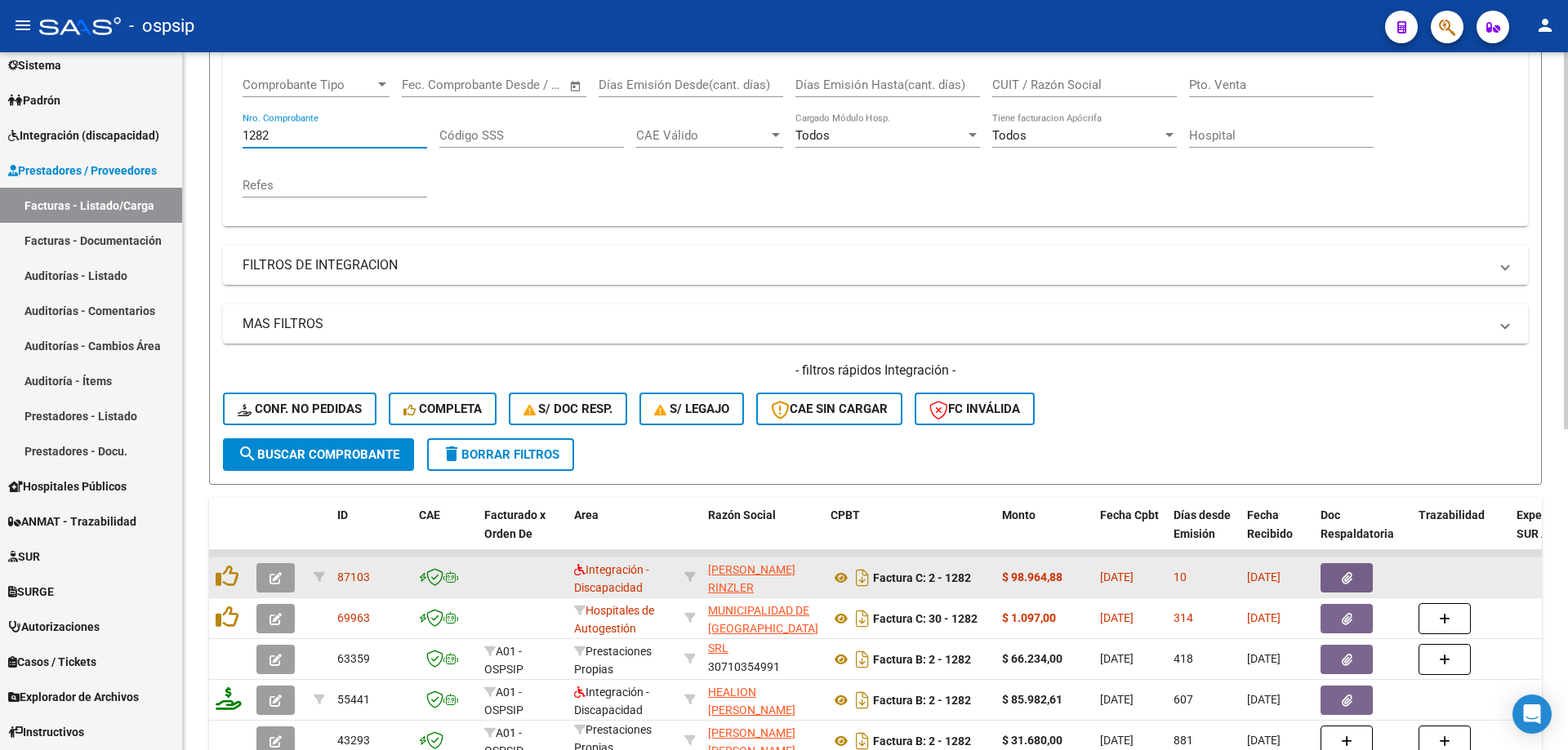
type input "1282"
click at [277, 572] on icon "button" at bounding box center [276, 578] width 13 height 13
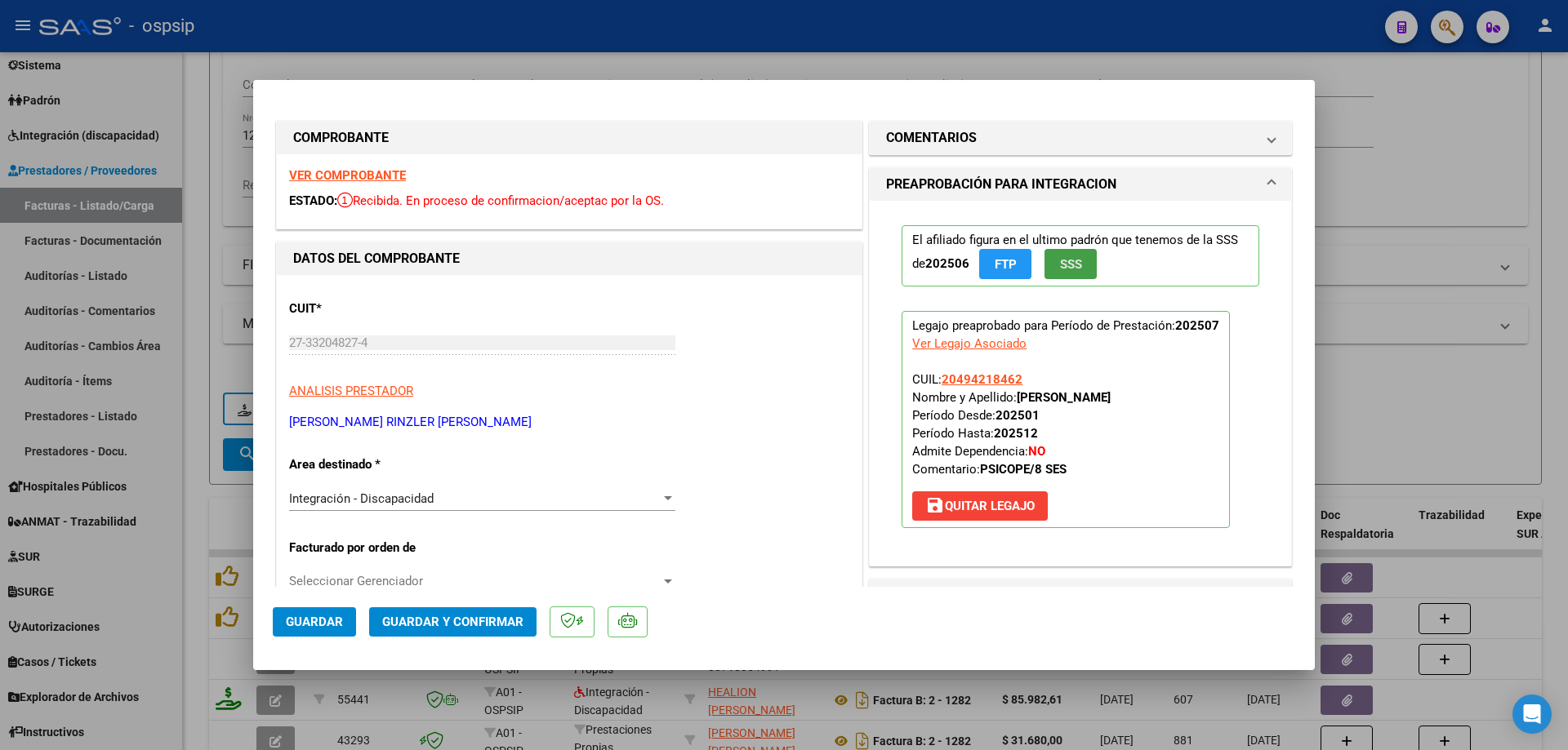
click at [1067, 263] on span "SSS" at bounding box center [1071, 264] width 22 height 14
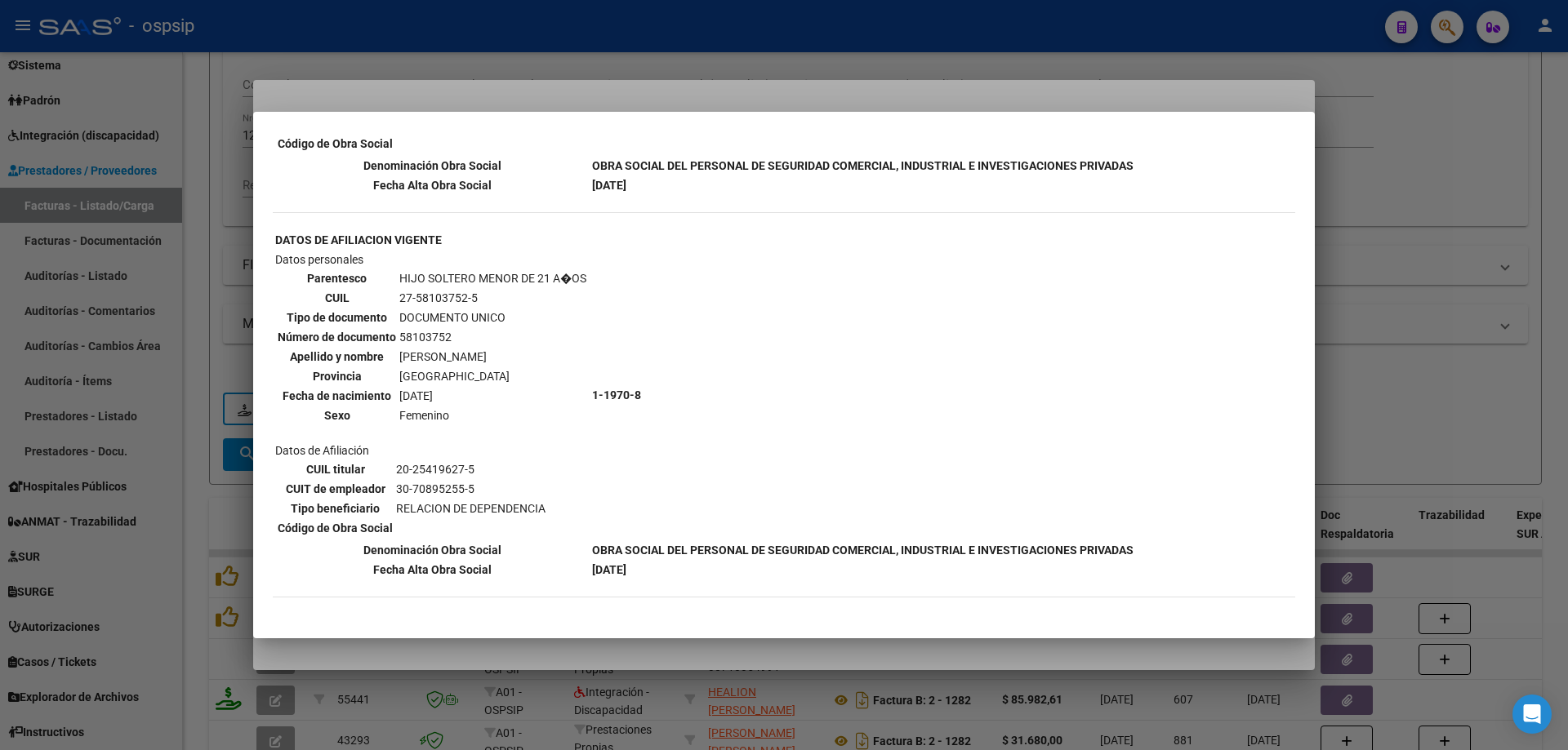
scroll to position [1300, 0]
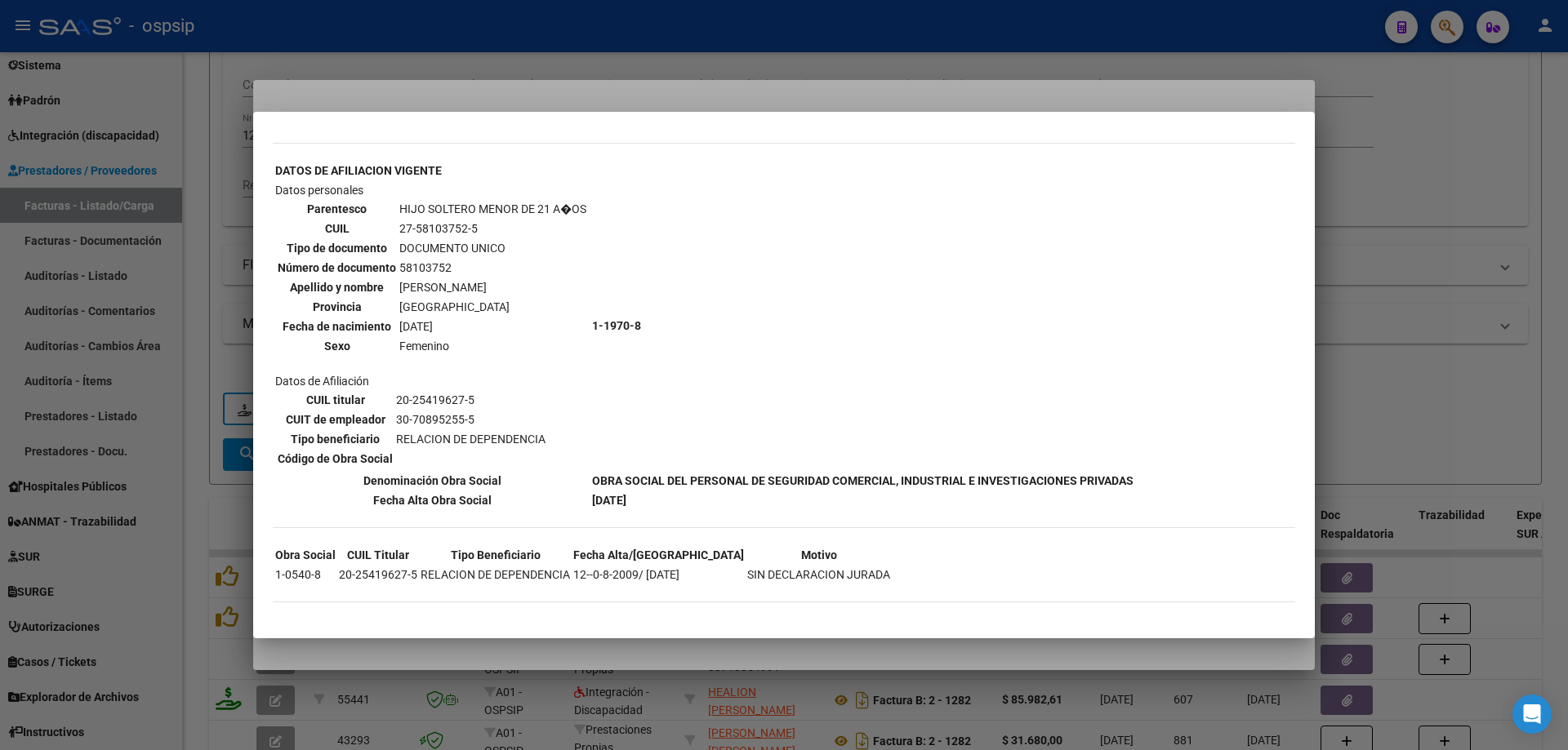
click at [1342, 341] on div at bounding box center [784, 375] width 1568 height 750
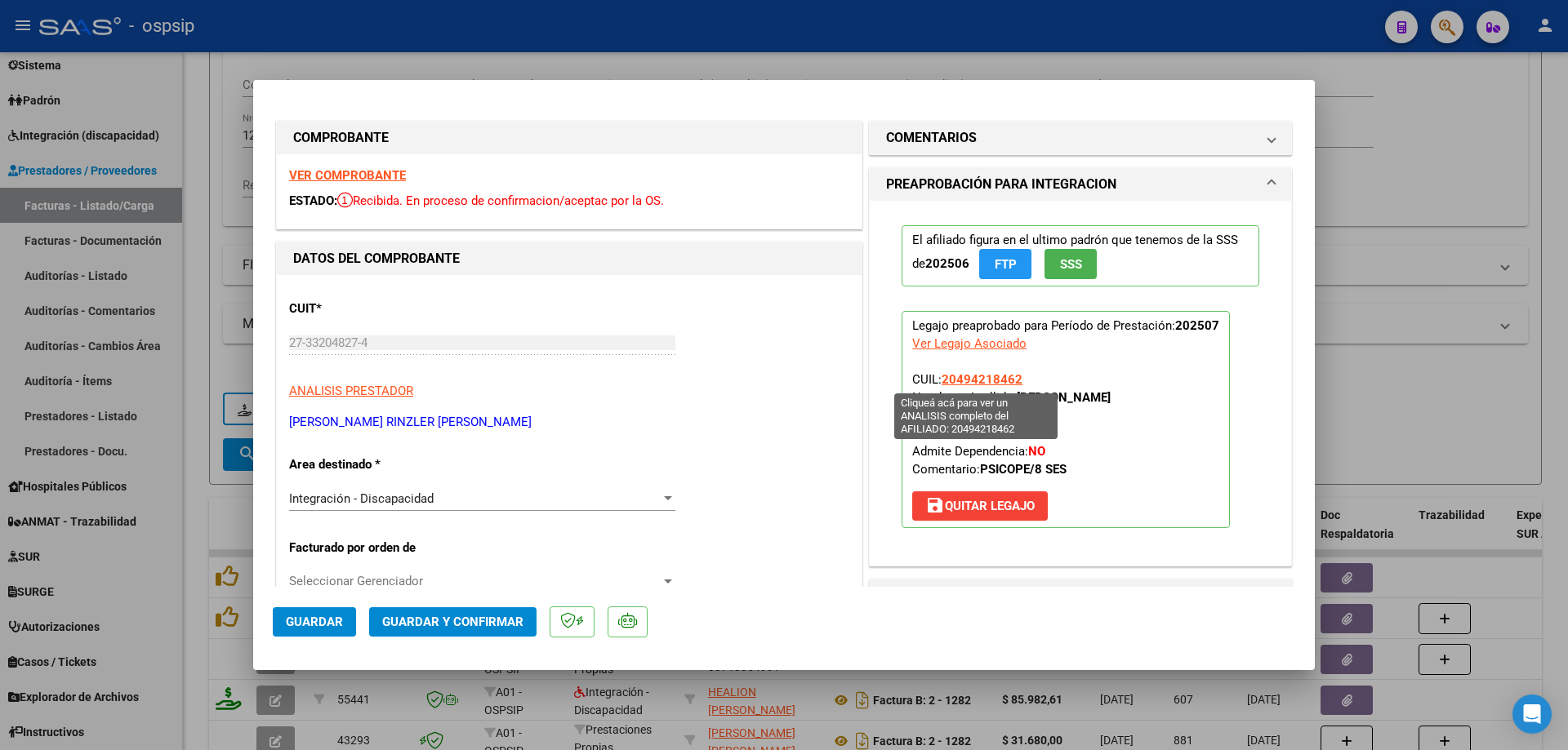
click at [946, 375] on span "20494218462" at bounding box center [982, 379] width 81 height 14
type textarea "20494218462"
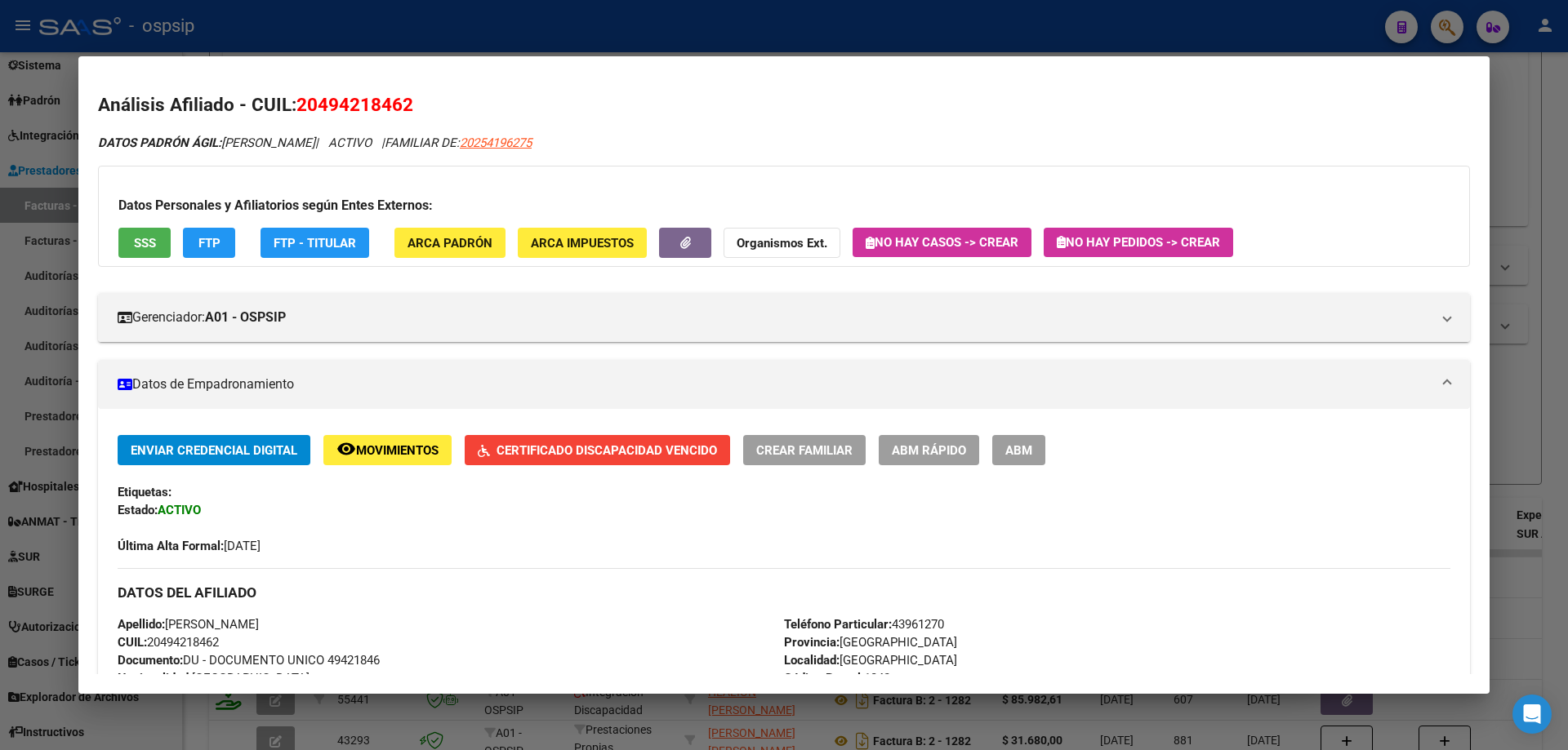
click at [654, 454] on span "Certificado Discapacidad Vencido" at bounding box center [607, 450] width 220 height 14
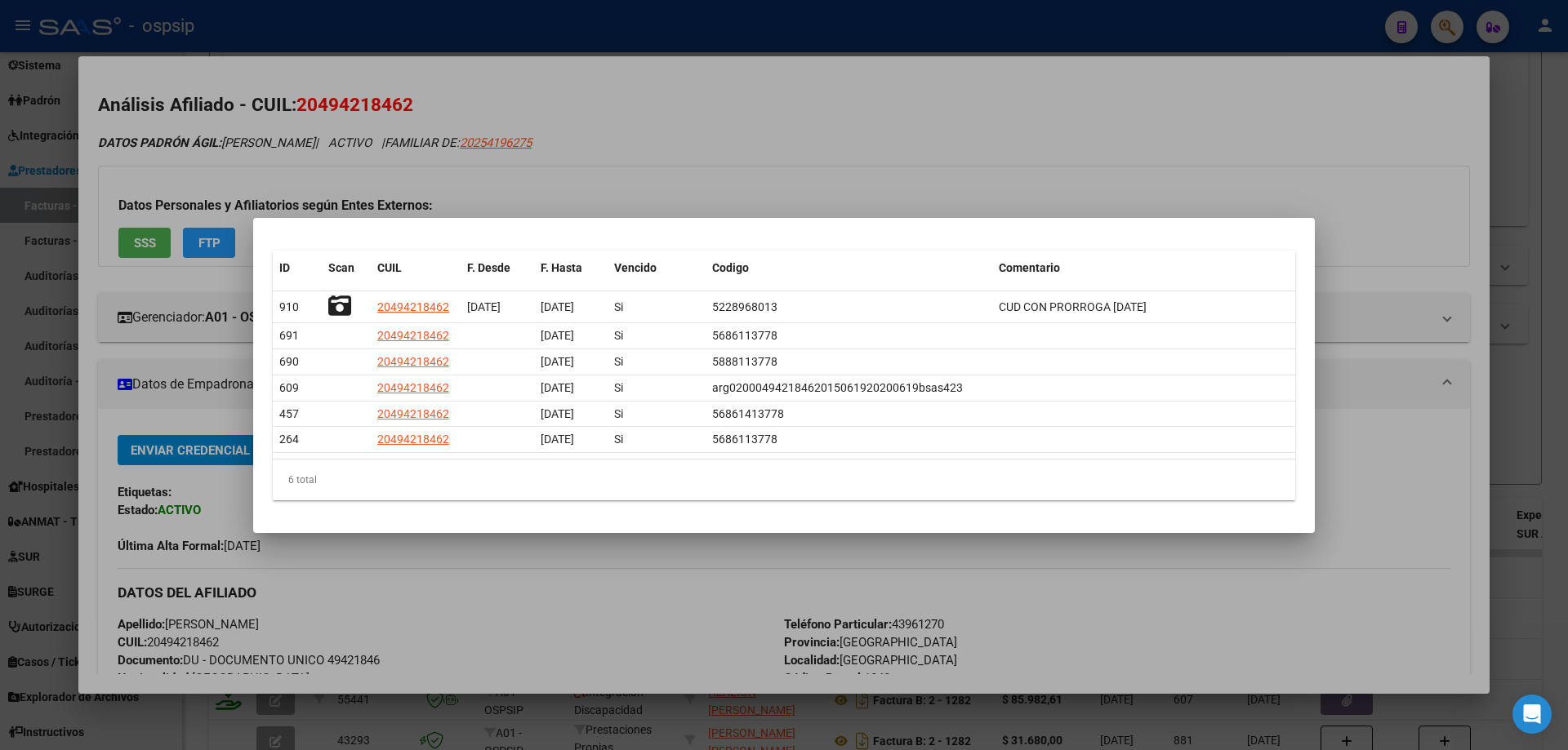
click at [1431, 572] on div at bounding box center [784, 375] width 1568 height 750
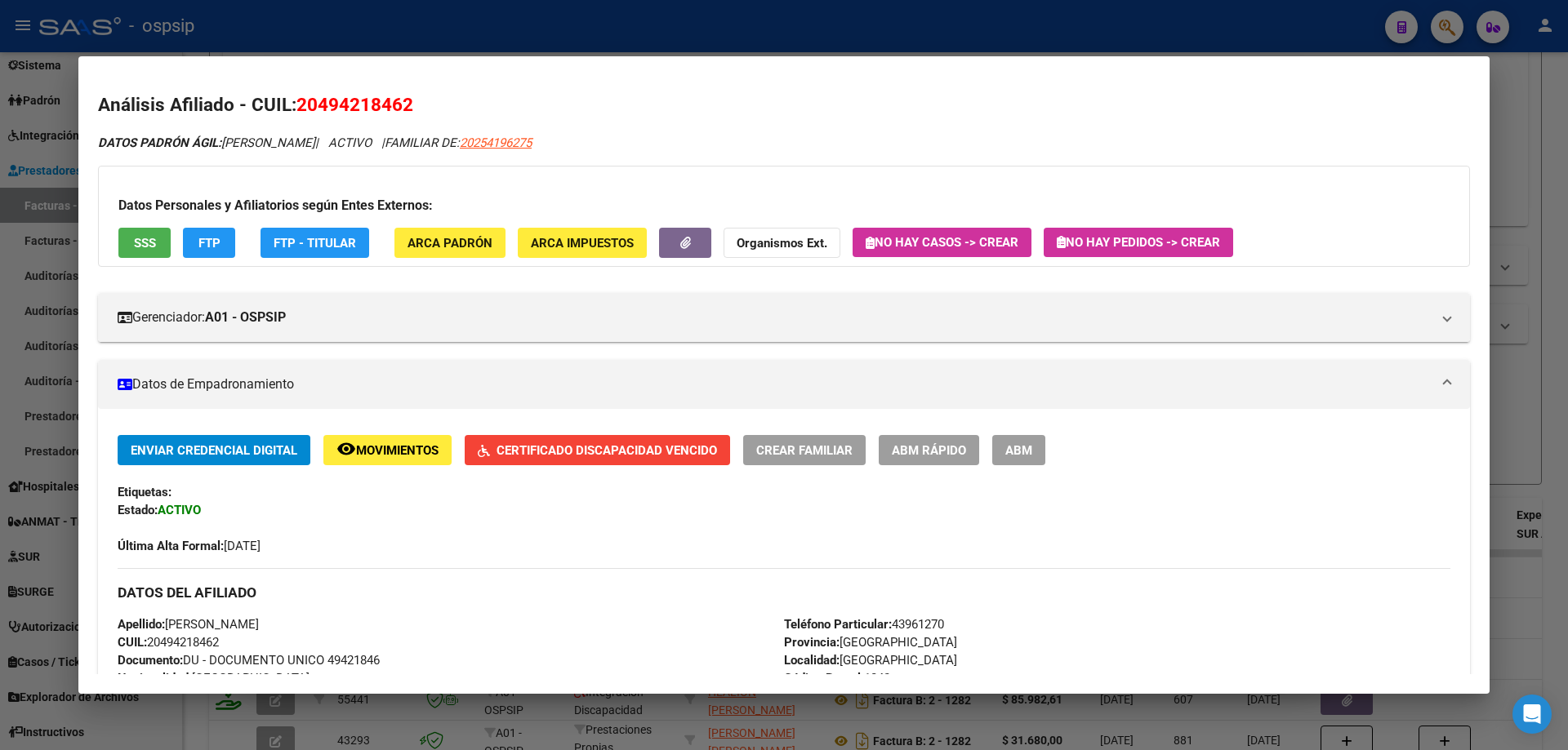
click at [1523, 594] on div at bounding box center [784, 375] width 1568 height 750
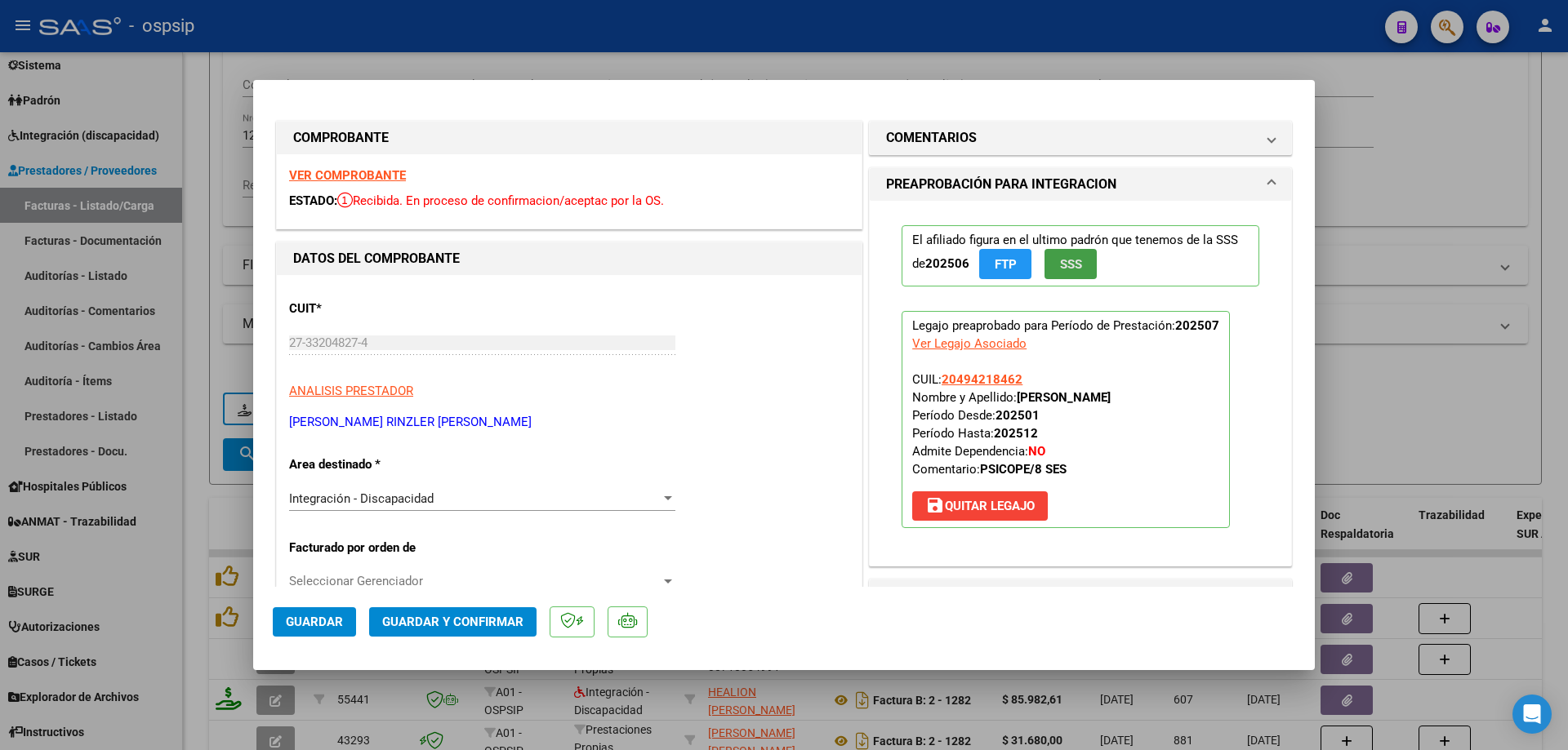
click at [1075, 269] on span "SSS" at bounding box center [1071, 264] width 22 height 14
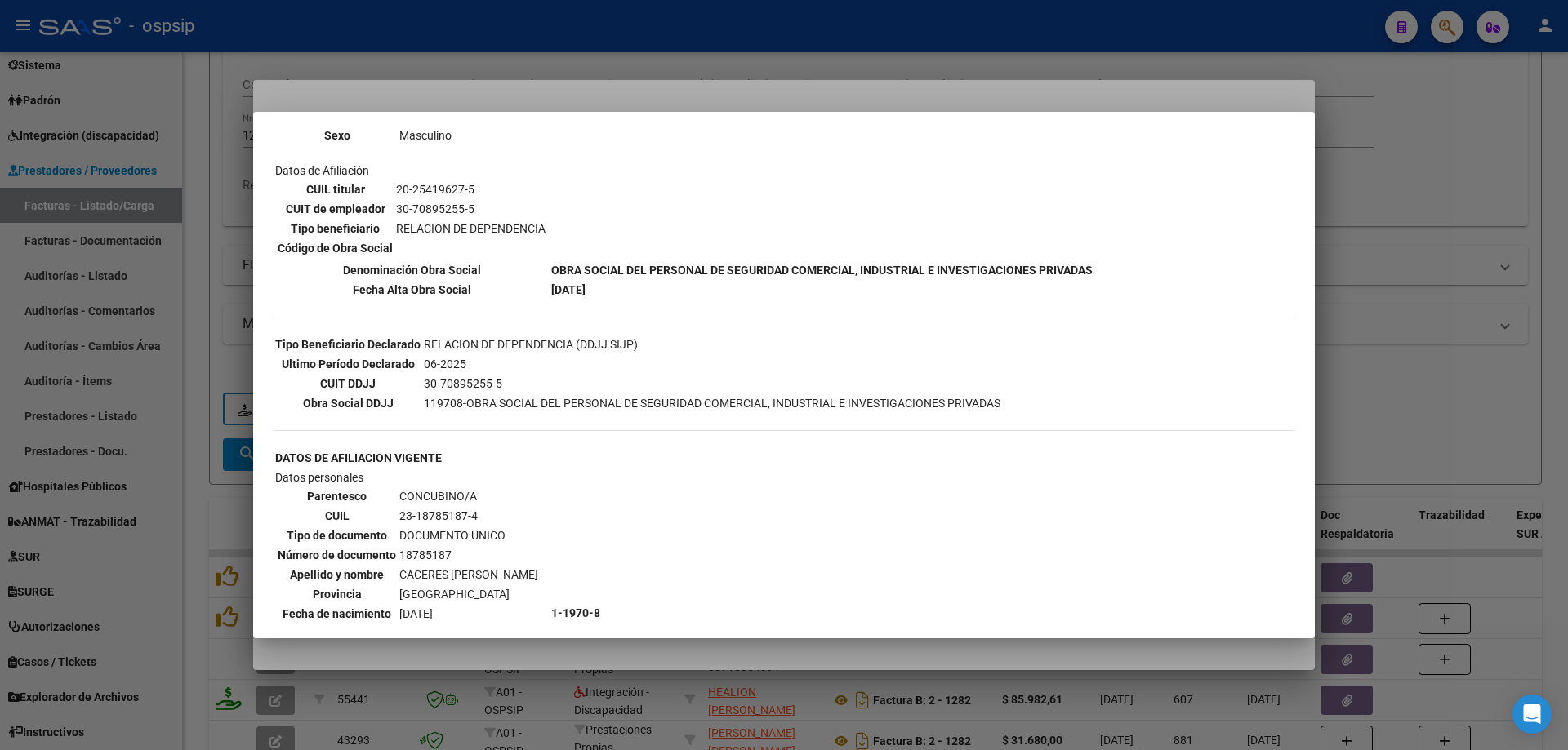
scroll to position [245, 0]
click at [1386, 384] on div at bounding box center [784, 375] width 1568 height 750
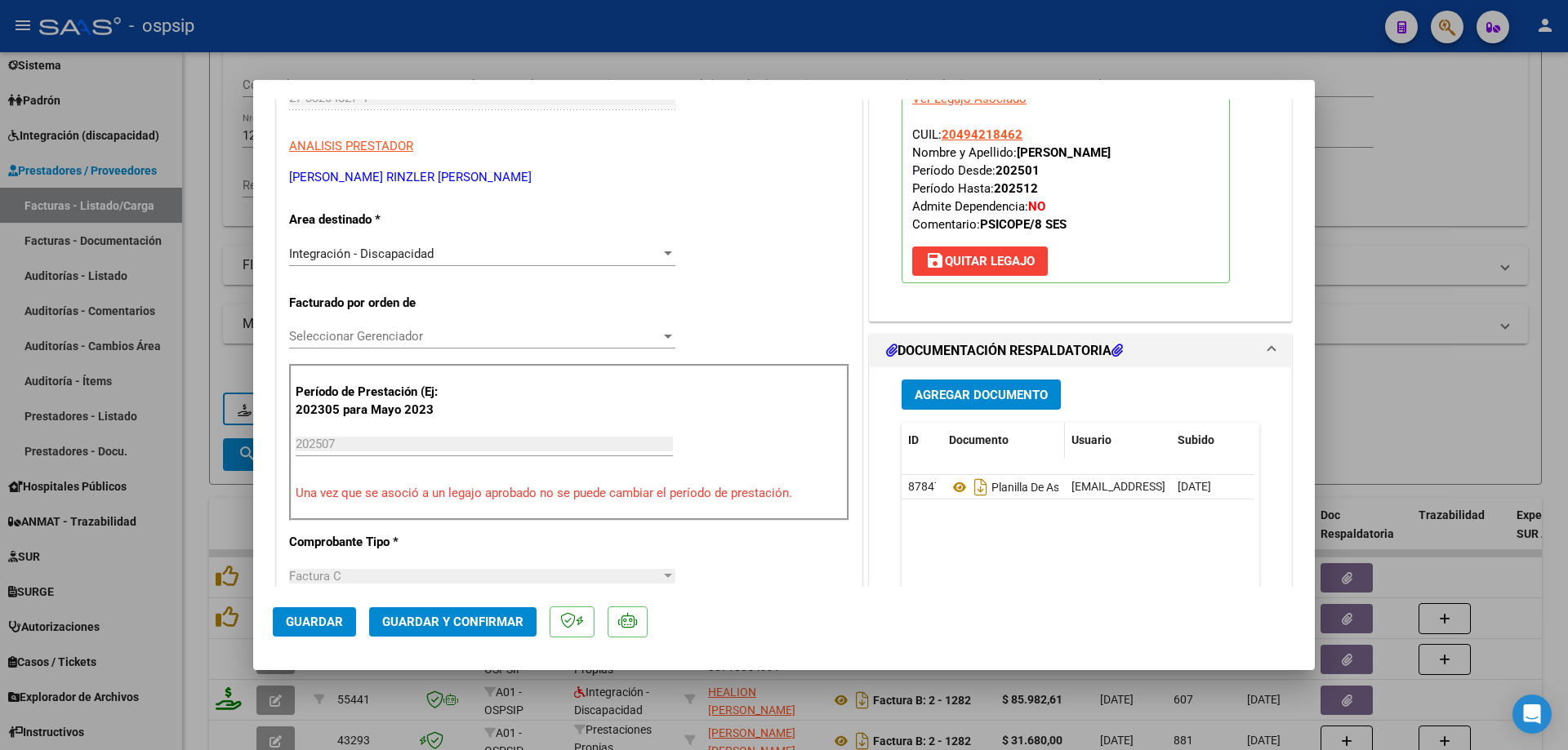
scroll to position [408, 0]
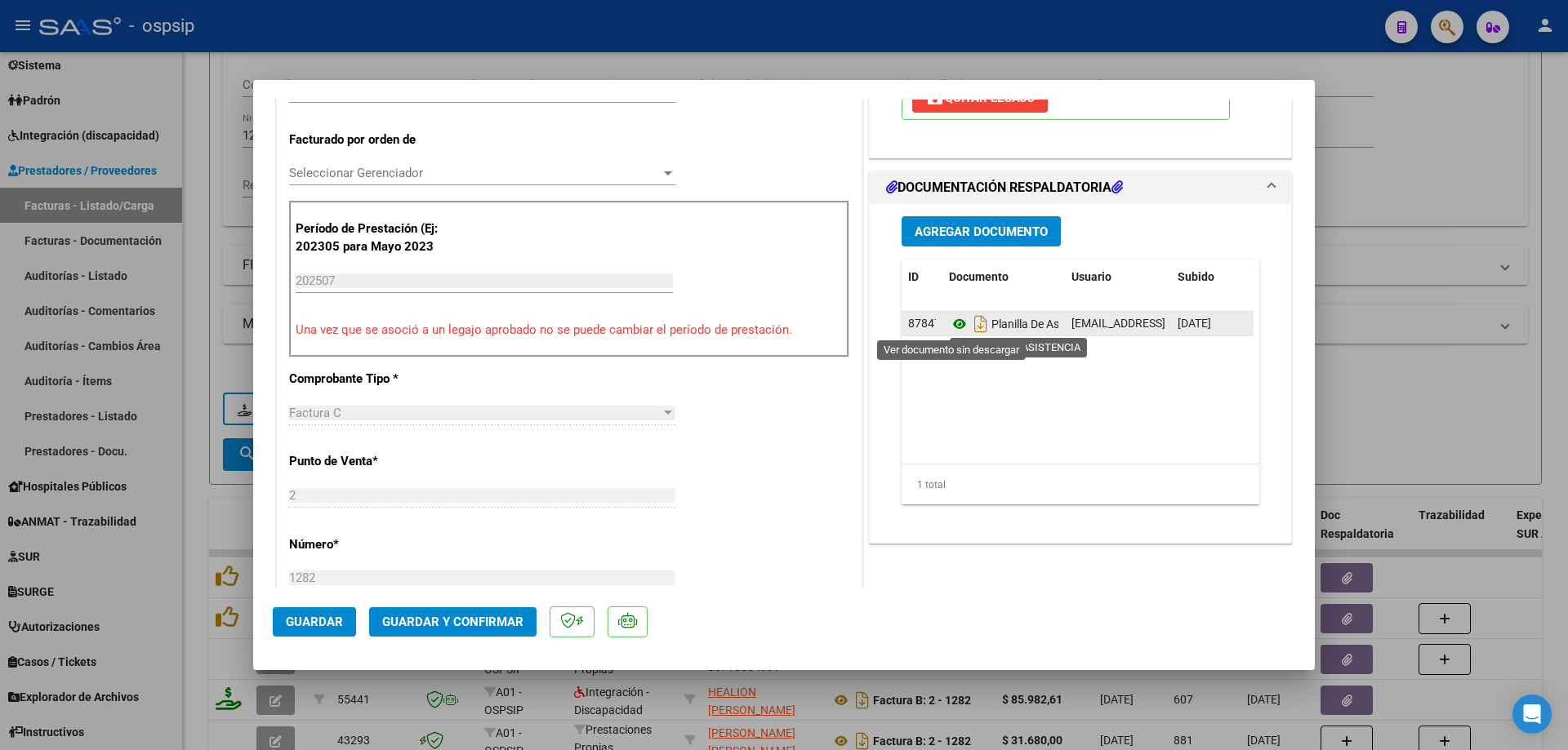
click at [955, 328] on icon at bounding box center [959, 323] width 21 height 19
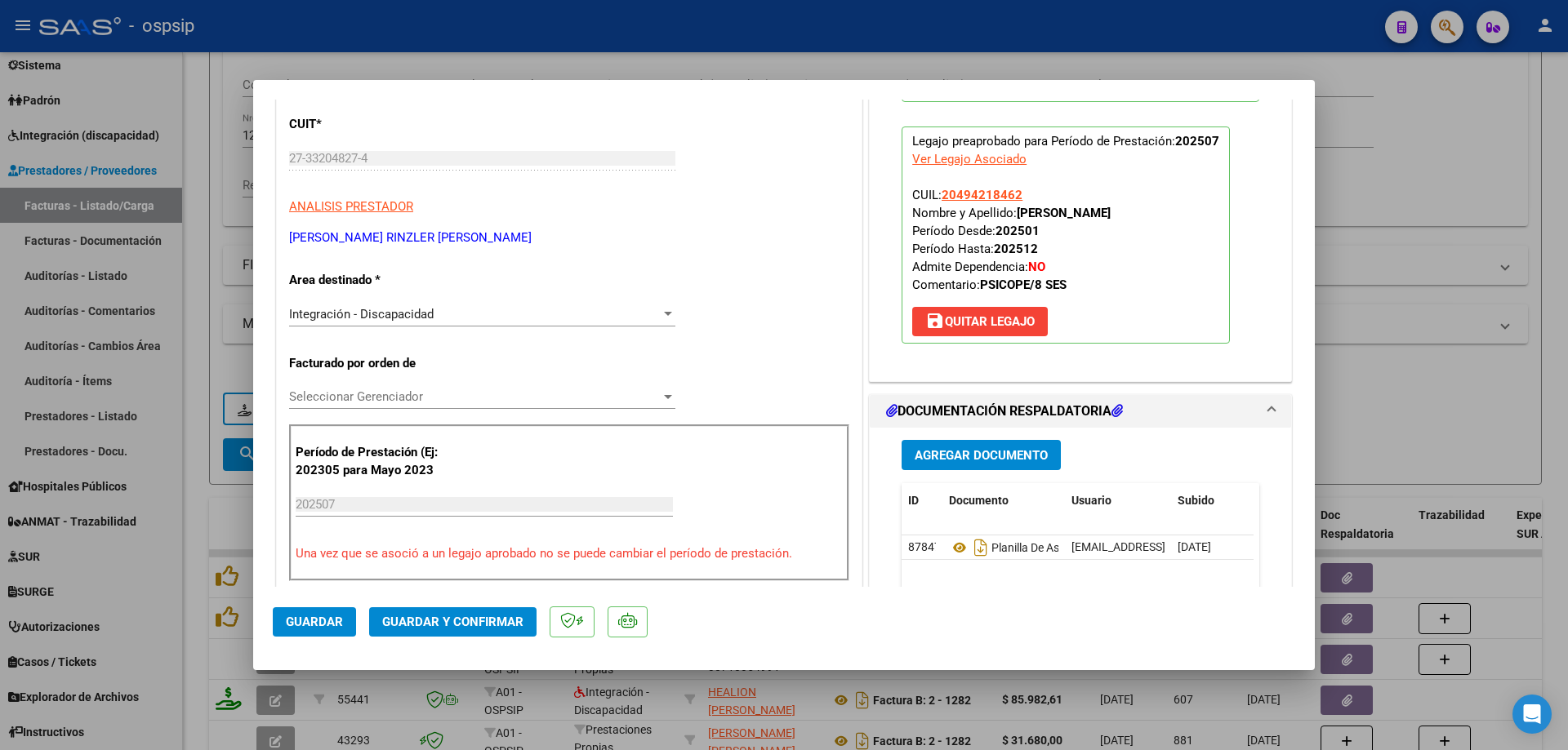
scroll to position [163, 0]
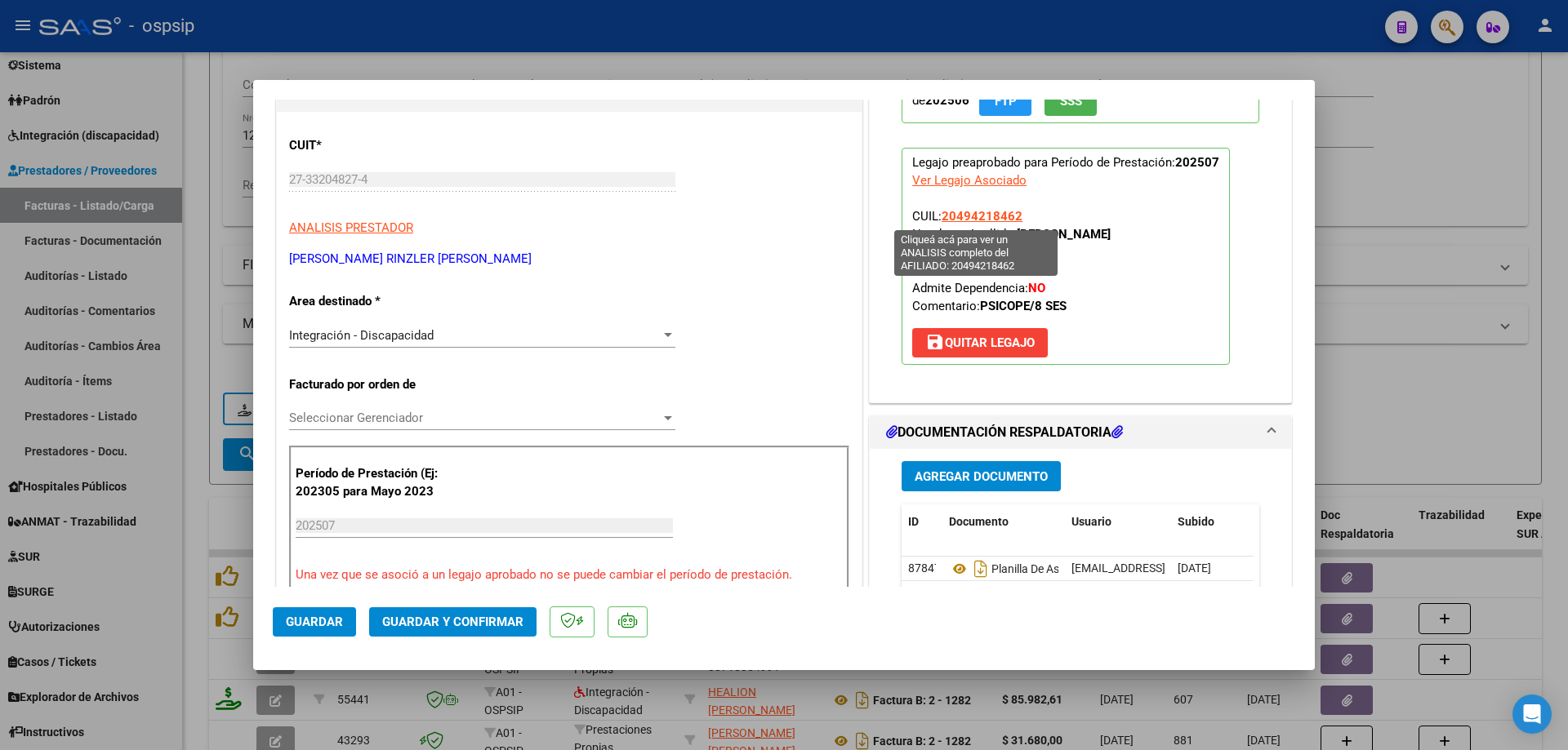
drag, startPoint x: 1015, startPoint y: 221, endPoint x: 939, endPoint y: 223, distance: 76.0
click at [939, 223] on p "Legajo preaprobado para Período de Prestación: 202507 Ver Legajo Asociado CUIL:…" at bounding box center [1066, 256] width 329 height 218
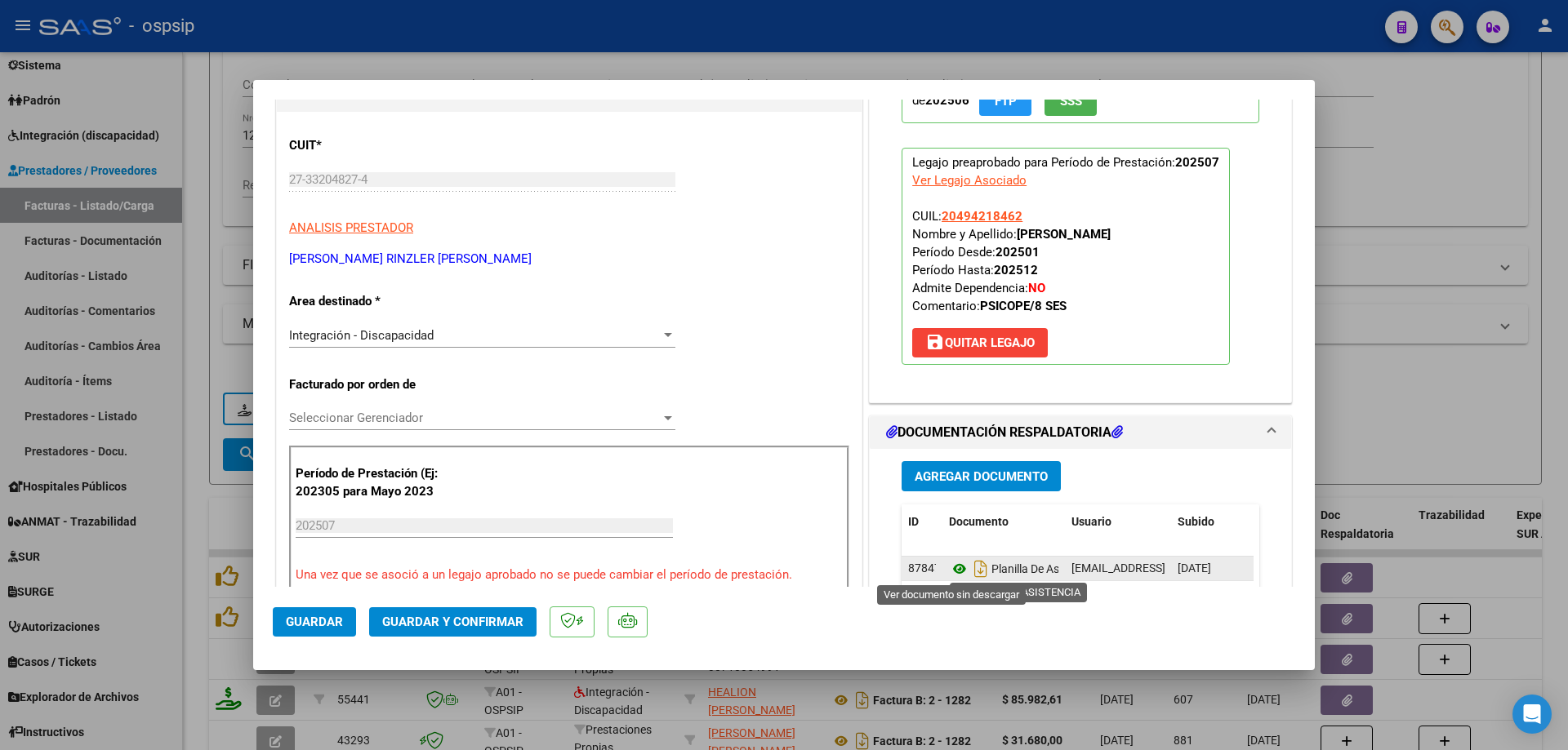
click at [950, 567] on icon at bounding box center [959, 569] width 21 height 19
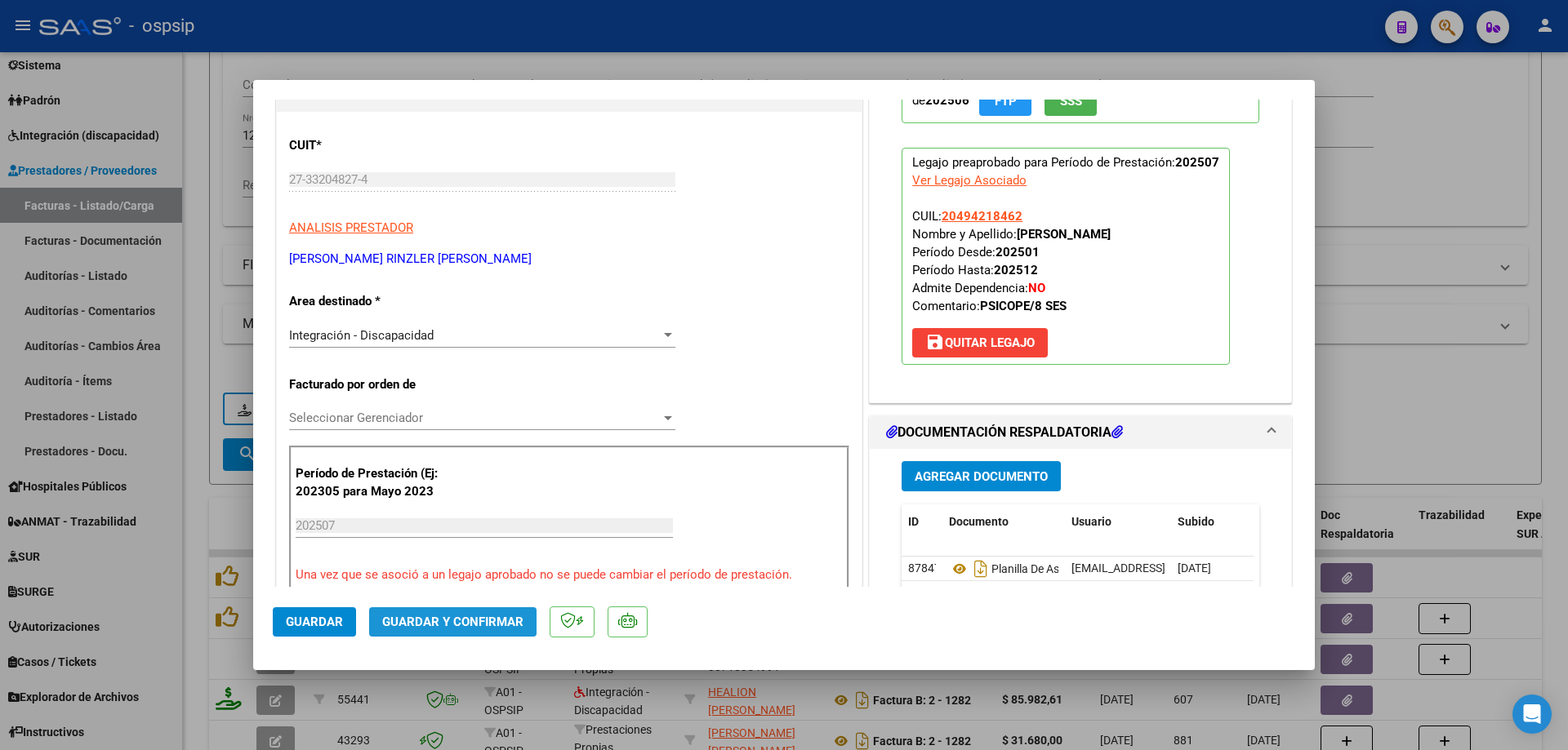
click at [475, 631] on button "Guardar y Confirmar" at bounding box center [452, 622] width 167 height 29
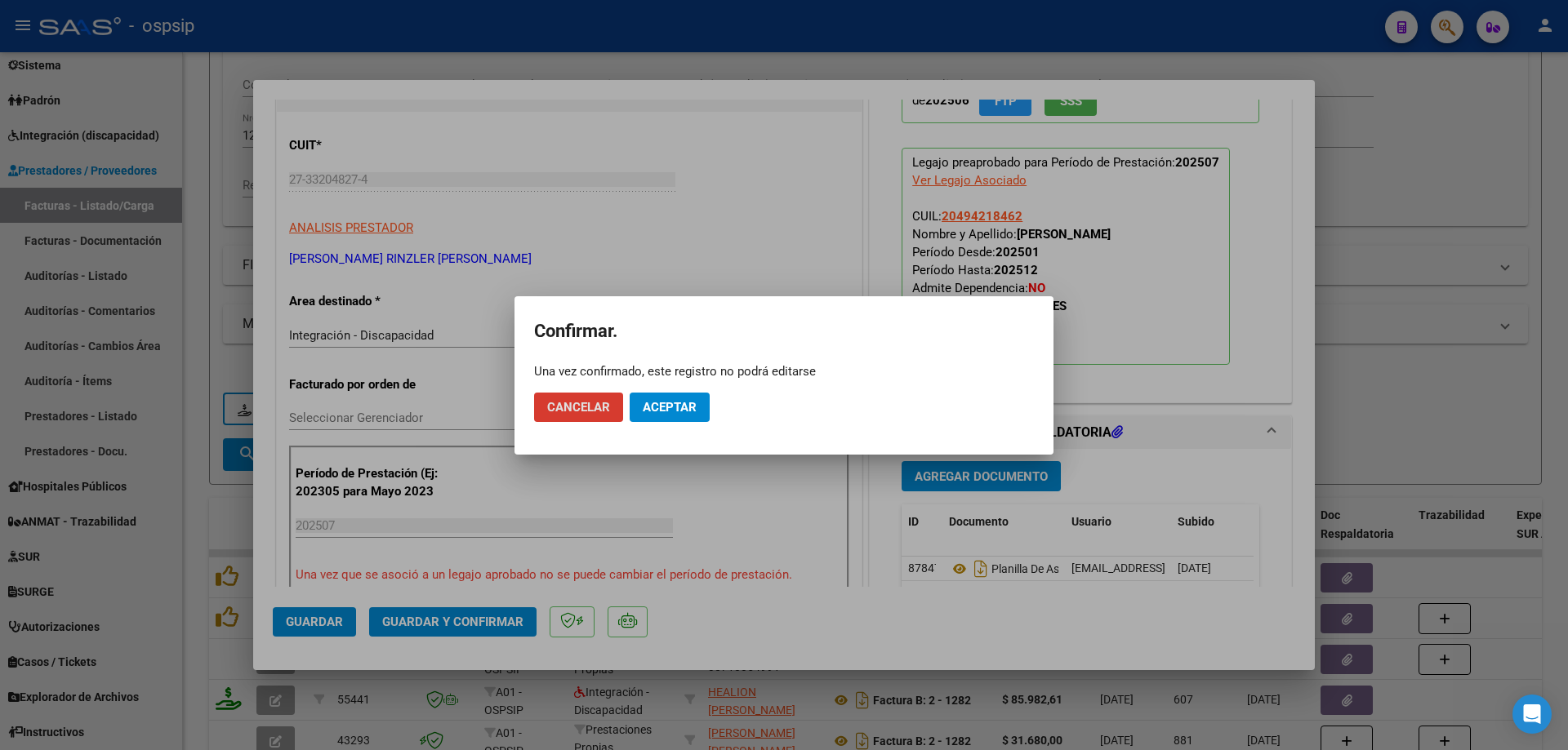
click at [659, 409] on span "Aceptar" at bounding box center [670, 406] width 54 height 14
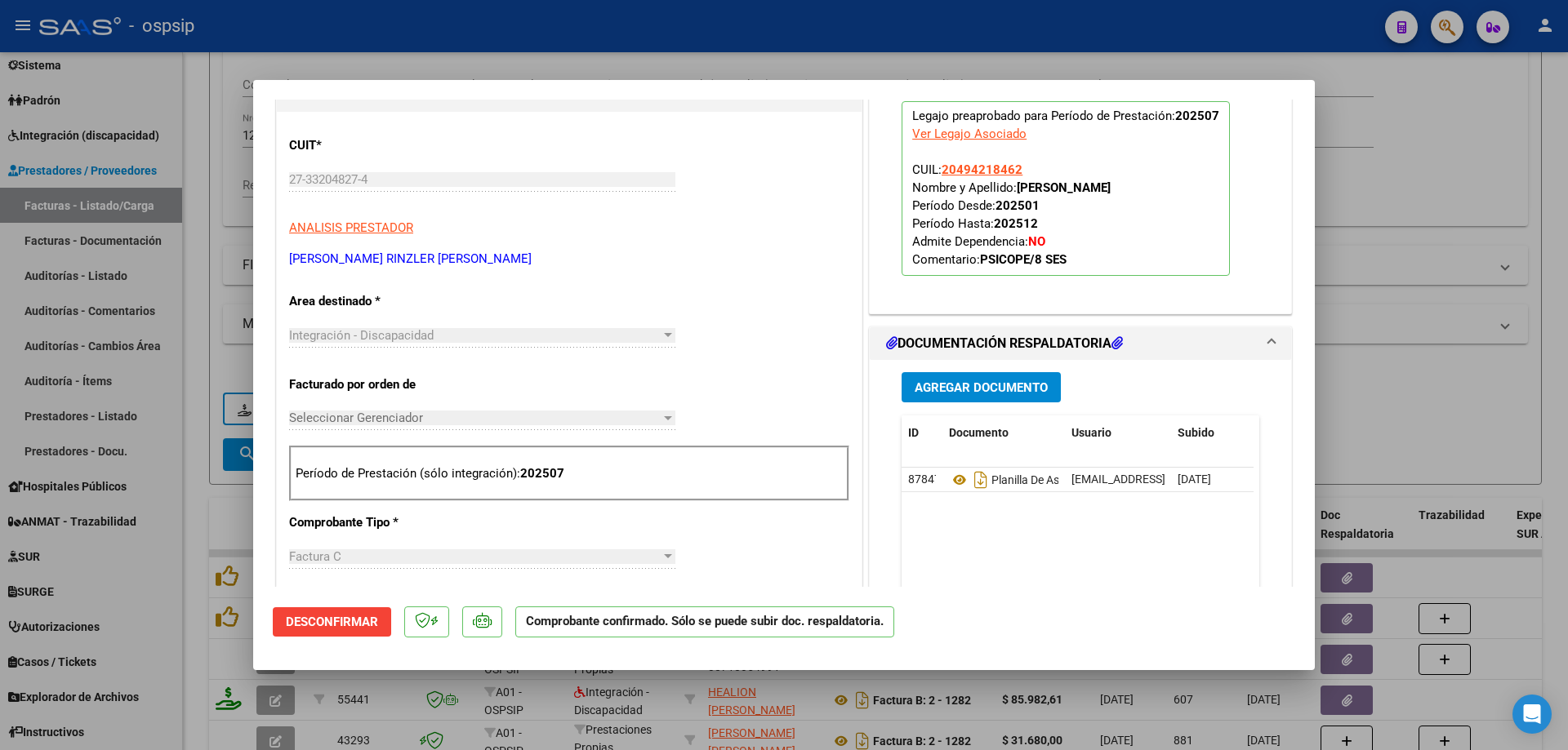
click at [1365, 261] on div at bounding box center [784, 375] width 1568 height 750
type input "$ 0,00"
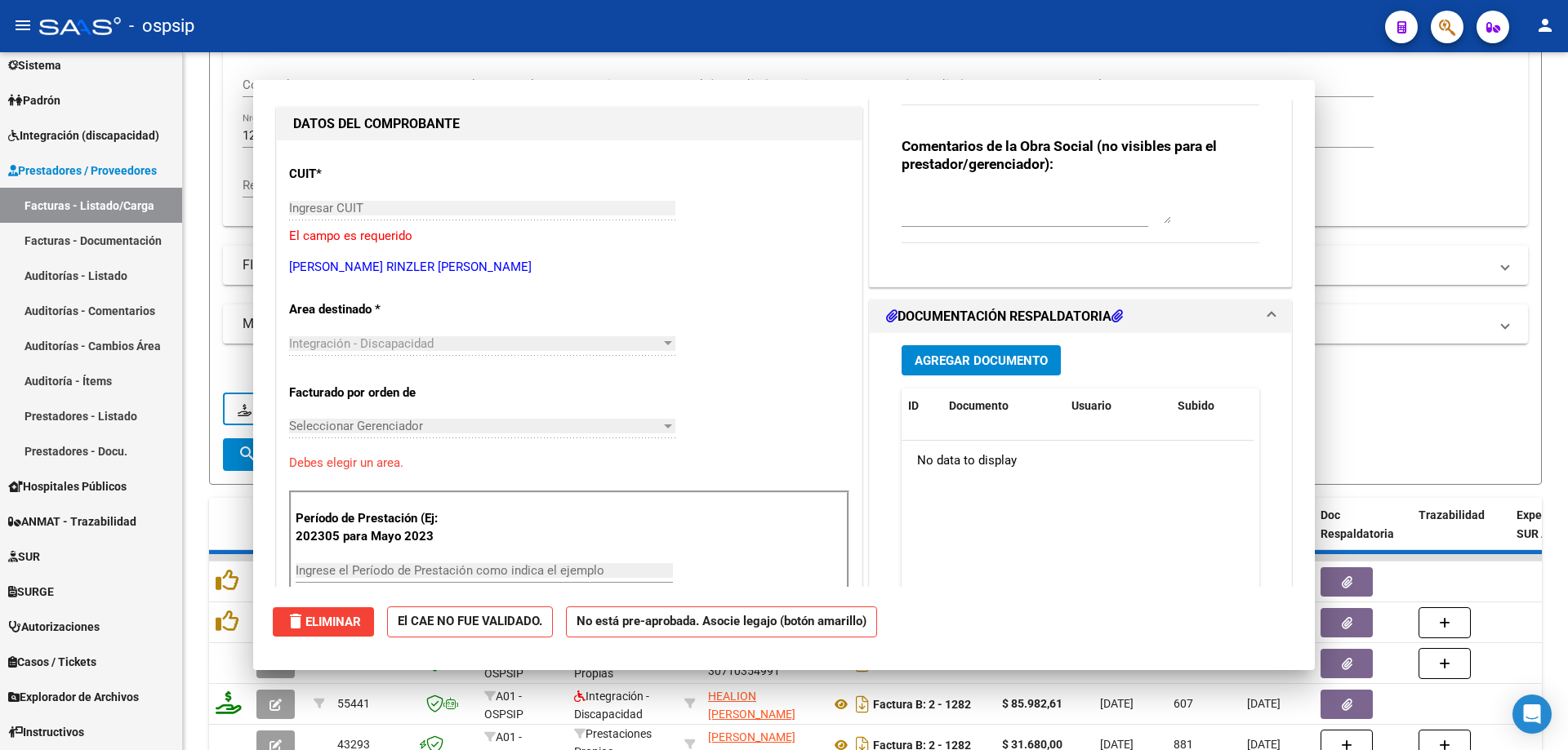
scroll to position [191, 0]
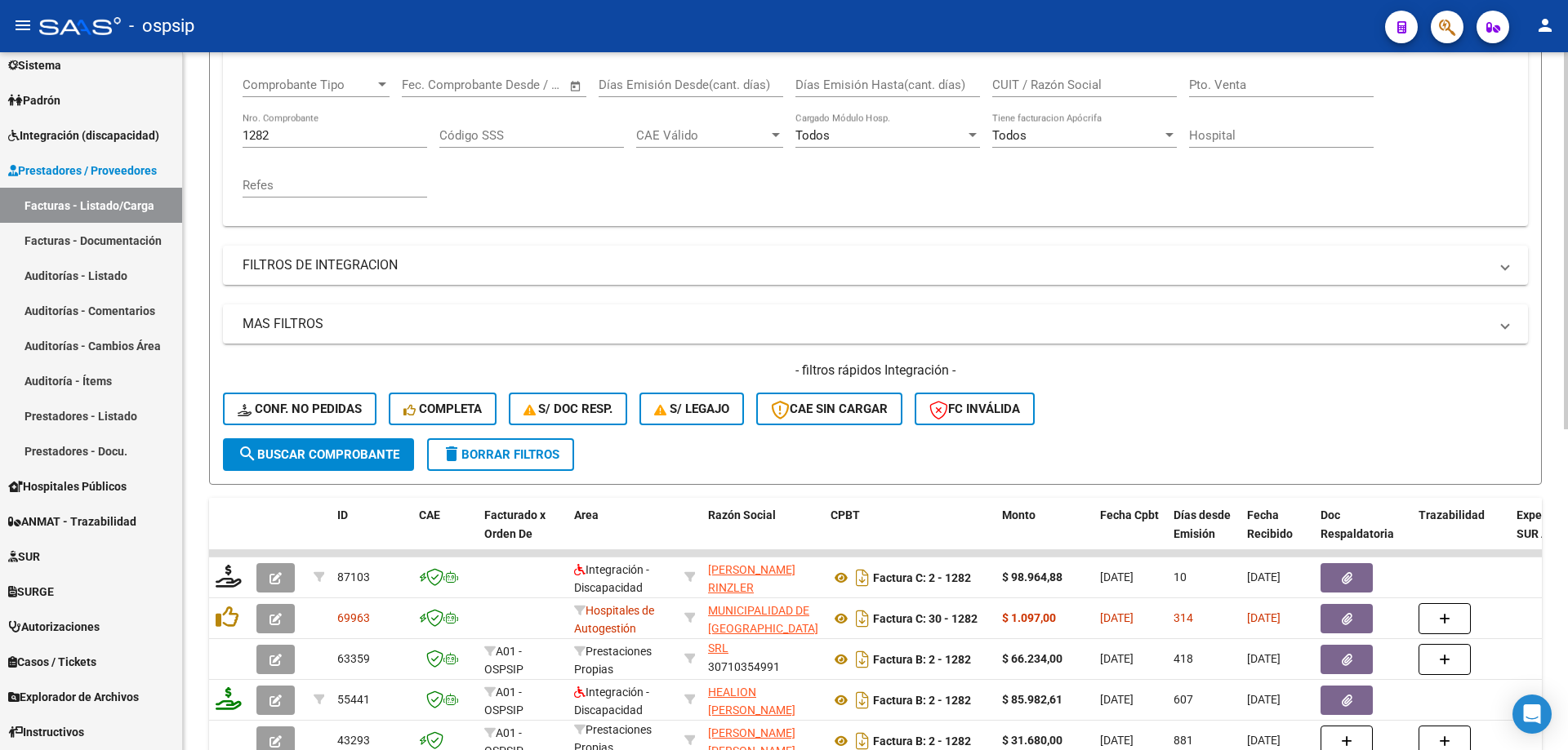
click at [276, 135] on input "1282" at bounding box center [335, 135] width 185 height 14
type input "1"
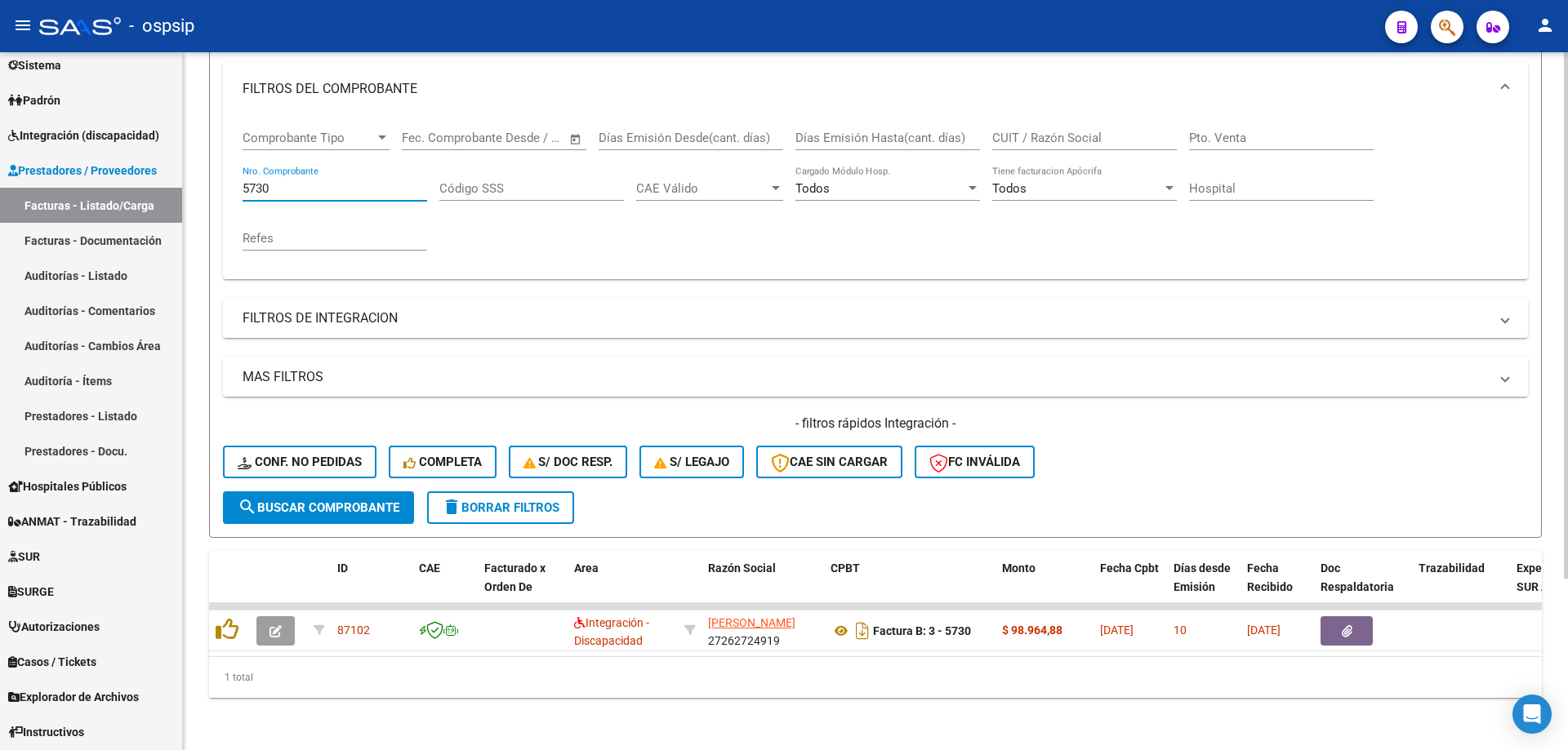
scroll to position [227, 0]
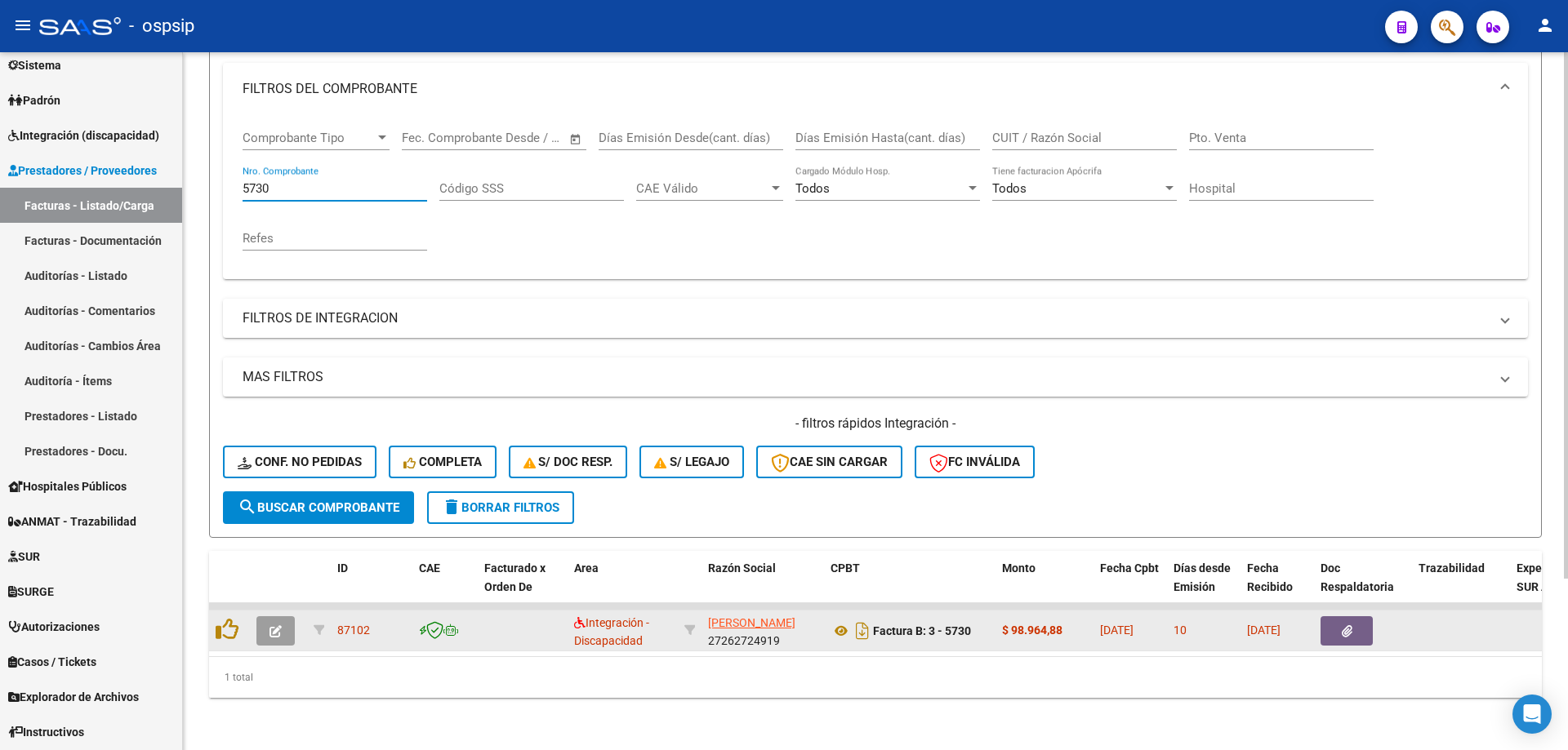
type input "5730"
click at [270, 625] on icon "button" at bounding box center [276, 631] width 13 height 13
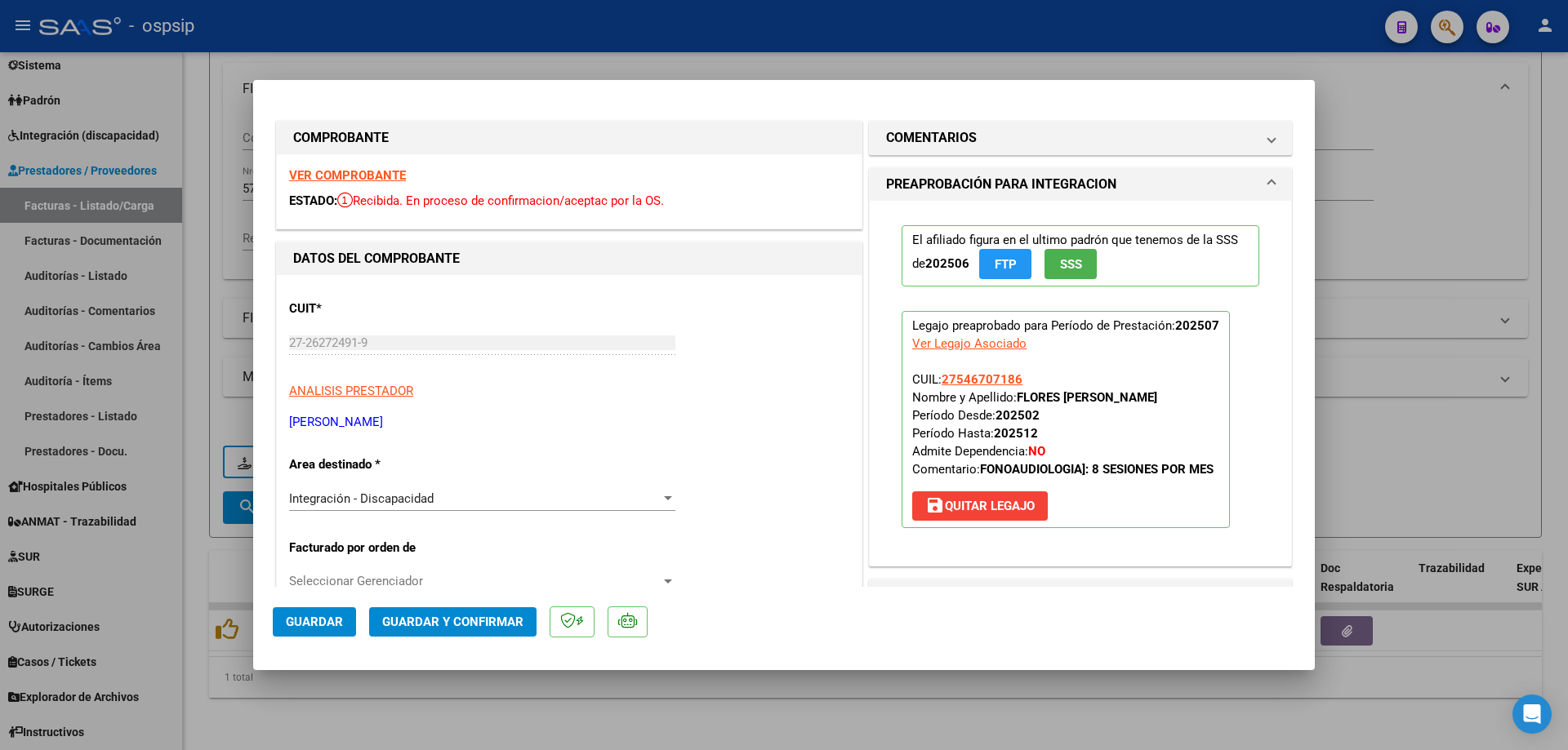
click at [1052, 264] on button "SSS" at bounding box center [1071, 264] width 52 height 30
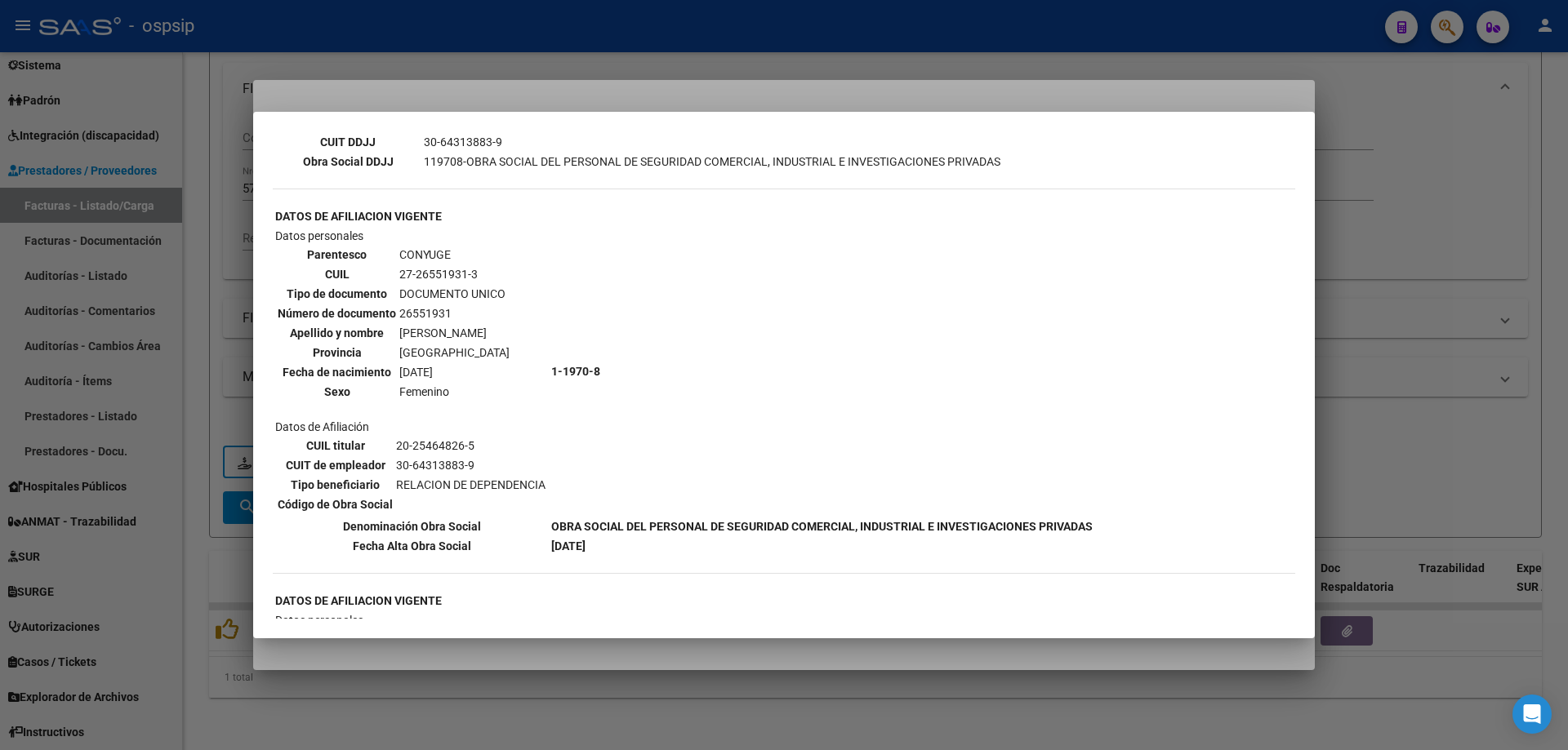
scroll to position [490, 0]
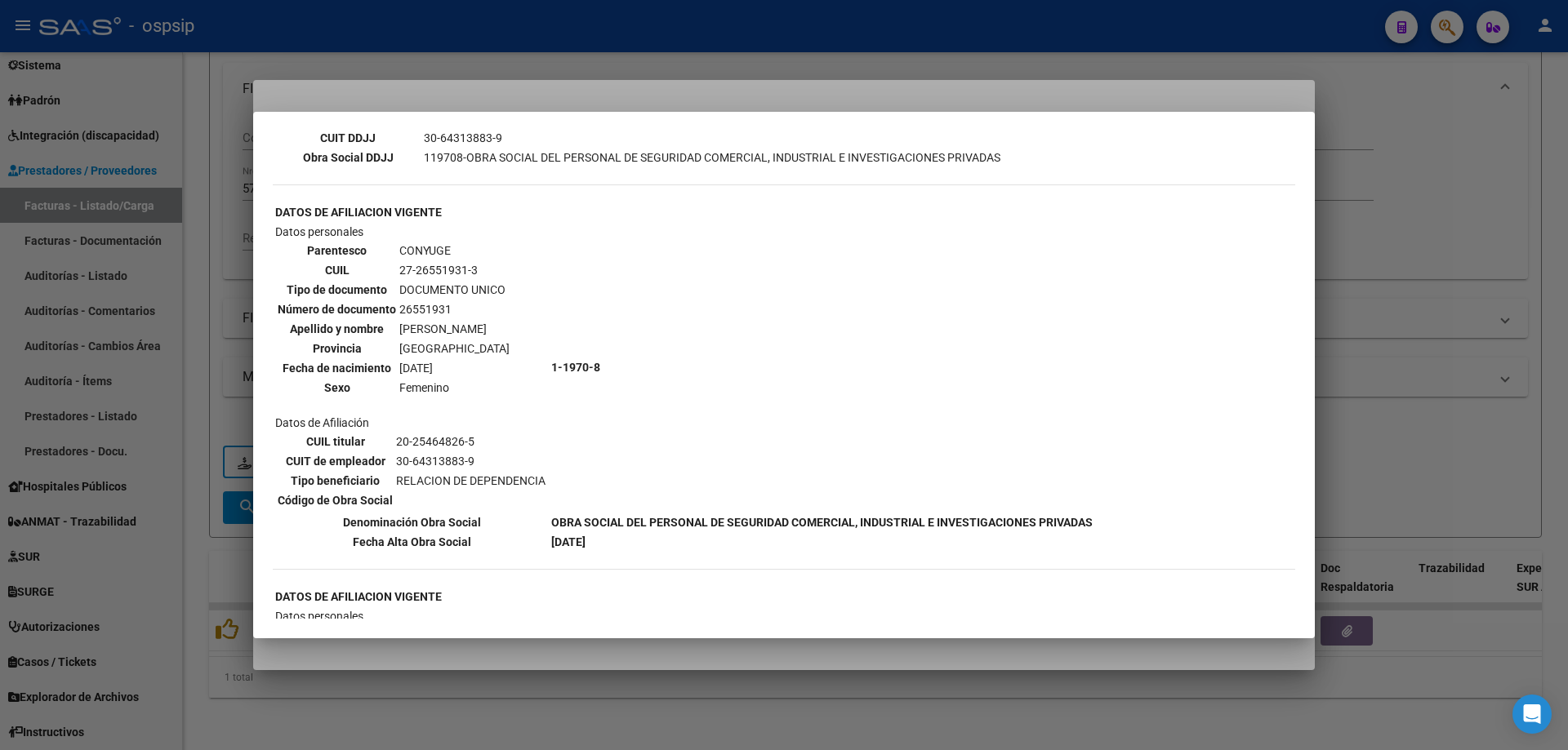
click at [1385, 340] on div at bounding box center [784, 375] width 1568 height 750
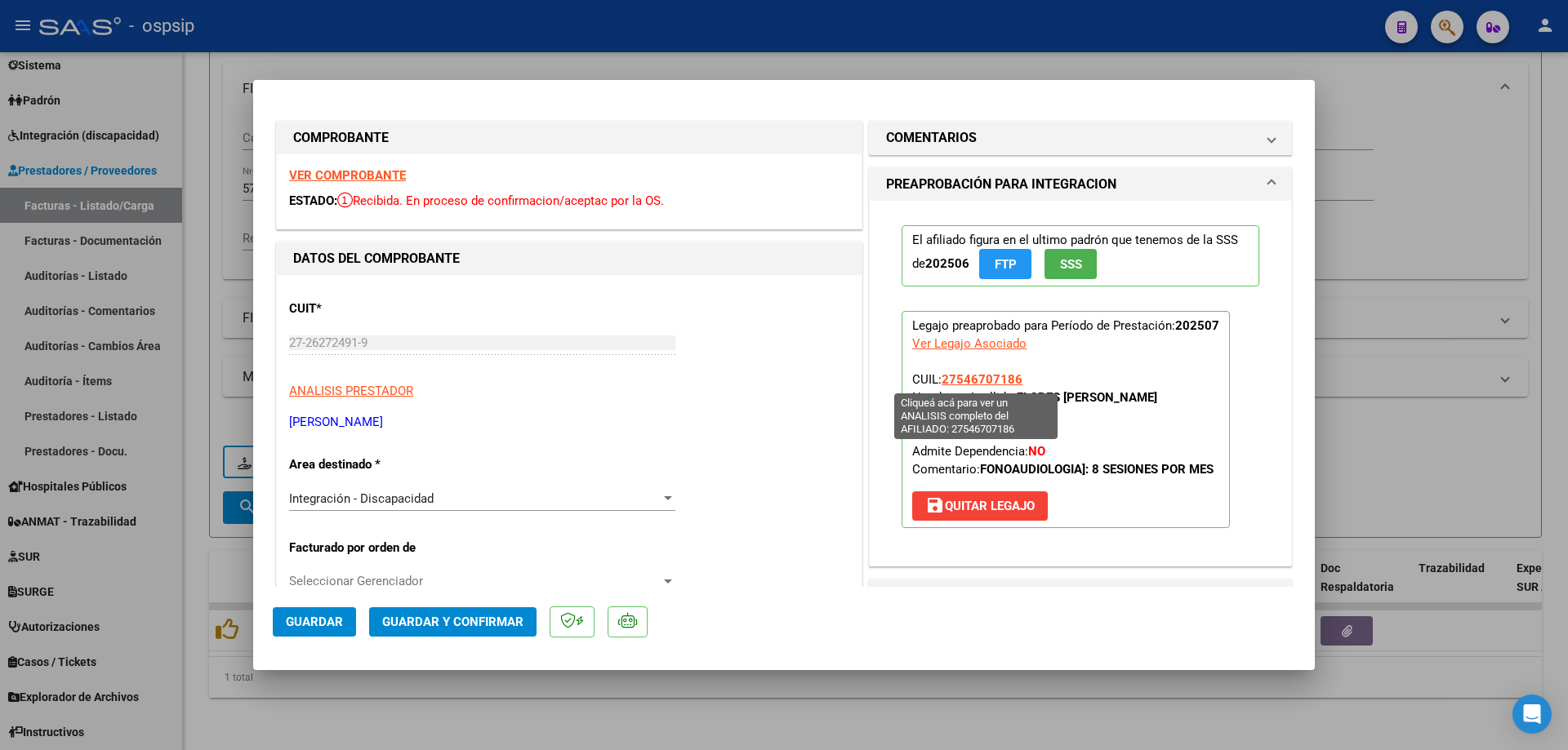
drag, startPoint x: 1021, startPoint y: 375, endPoint x: 939, endPoint y: 377, distance: 82.0
click at [939, 377] on p "Legajo preaprobado para Período de Prestación: 202507 Ver Legajo Asociado CUIL:…" at bounding box center [1066, 419] width 329 height 218
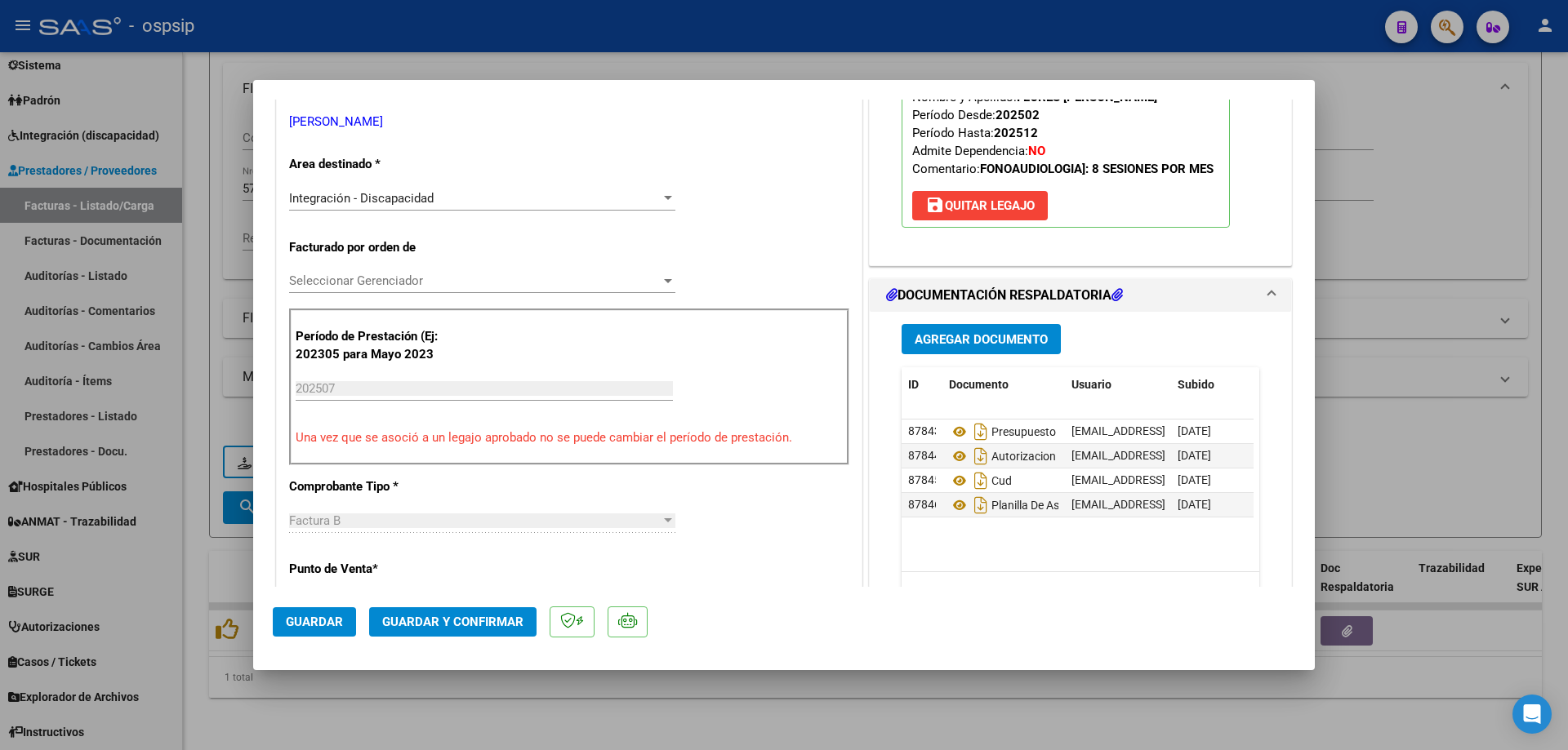
scroll to position [327, 0]
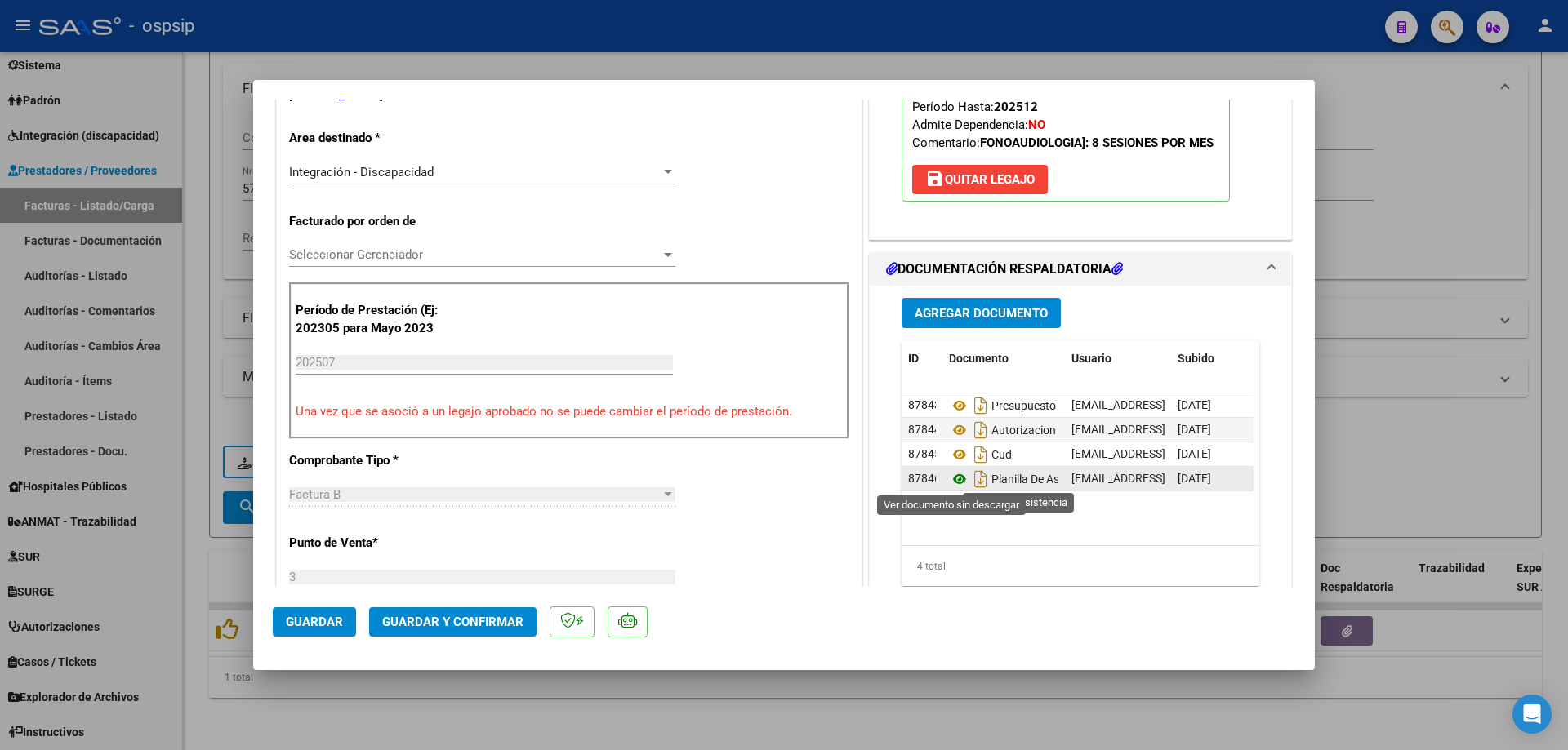
click at [954, 477] on icon at bounding box center [959, 479] width 21 height 19
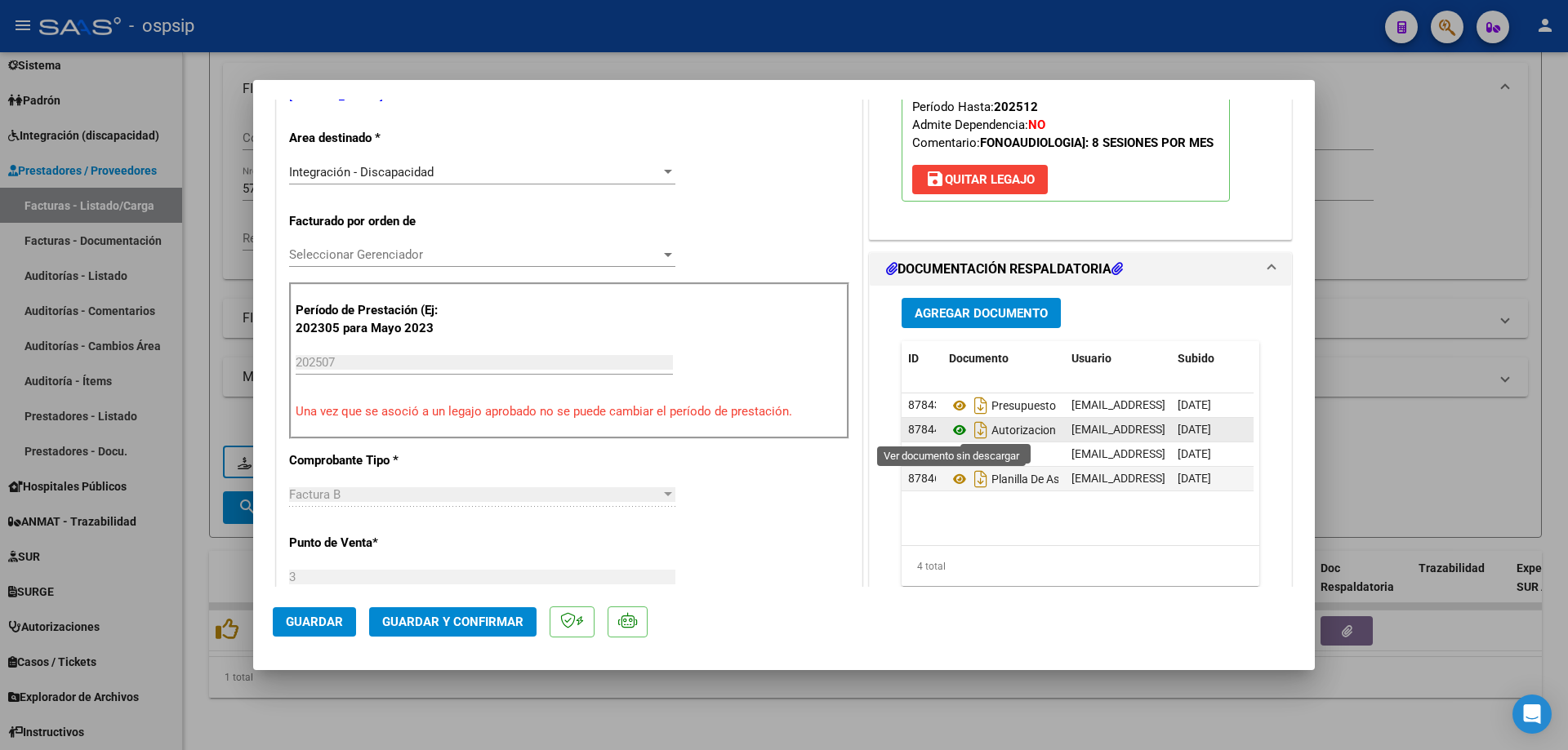
click at [950, 428] on icon at bounding box center [959, 430] width 21 height 19
click at [452, 611] on button "Guardar y Confirmar" at bounding box center [452, 622] width 167 height 29
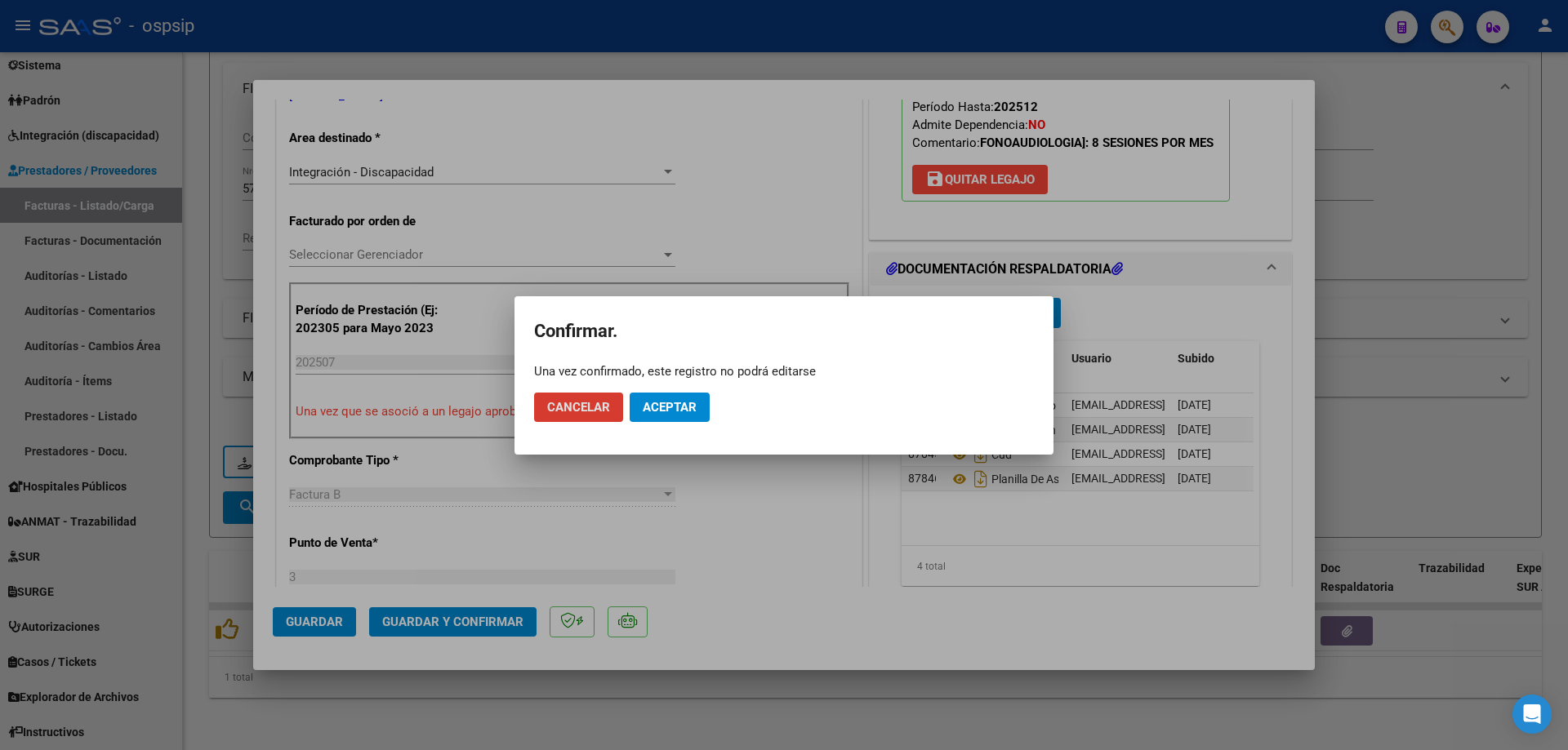
click at [678, 404] on span "Aceptar" at bounding box center [670, 406] width 54 height 14
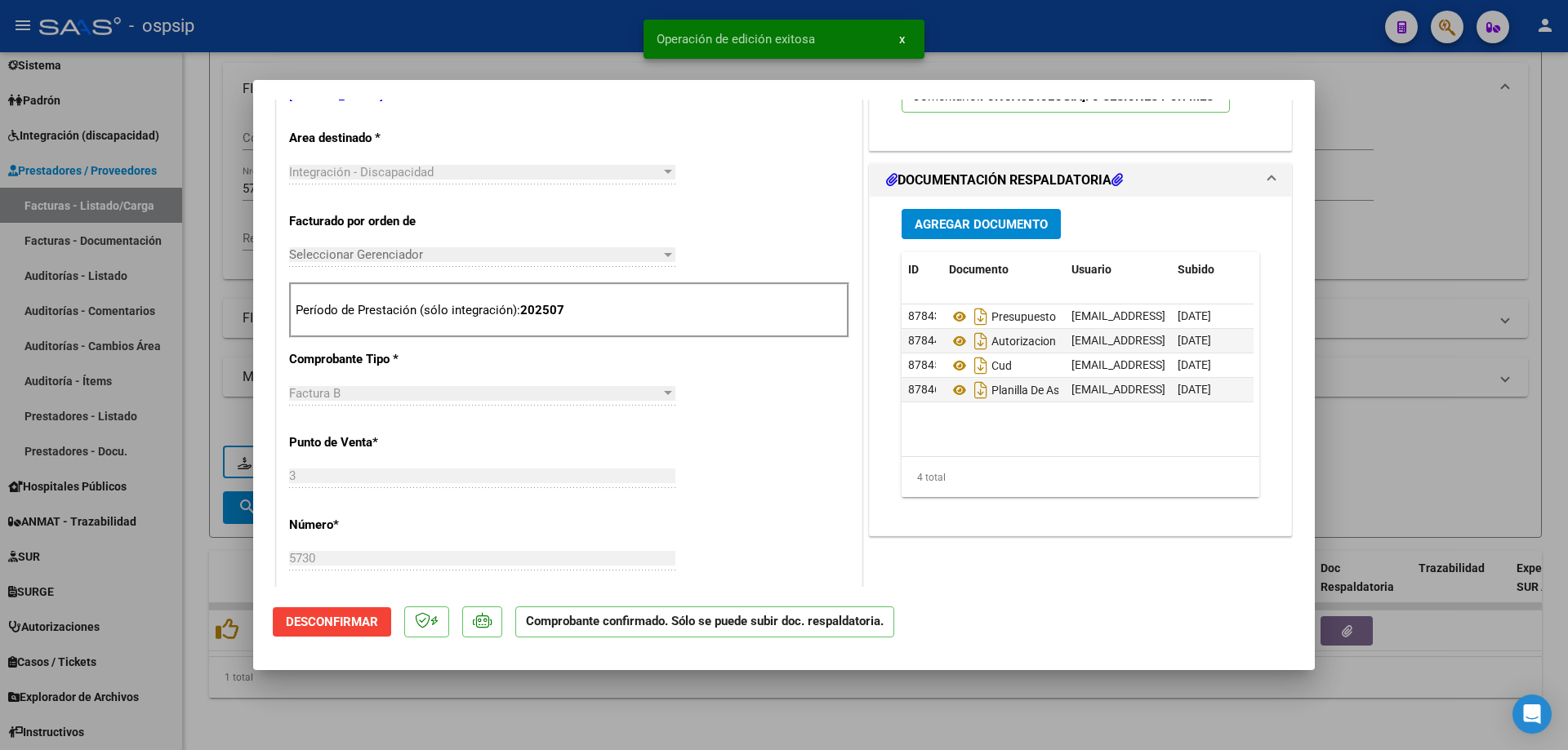
click at [1481, 245] on div at bounding box center [784, 375] width 1568 height 750
type input "$ 0,00"
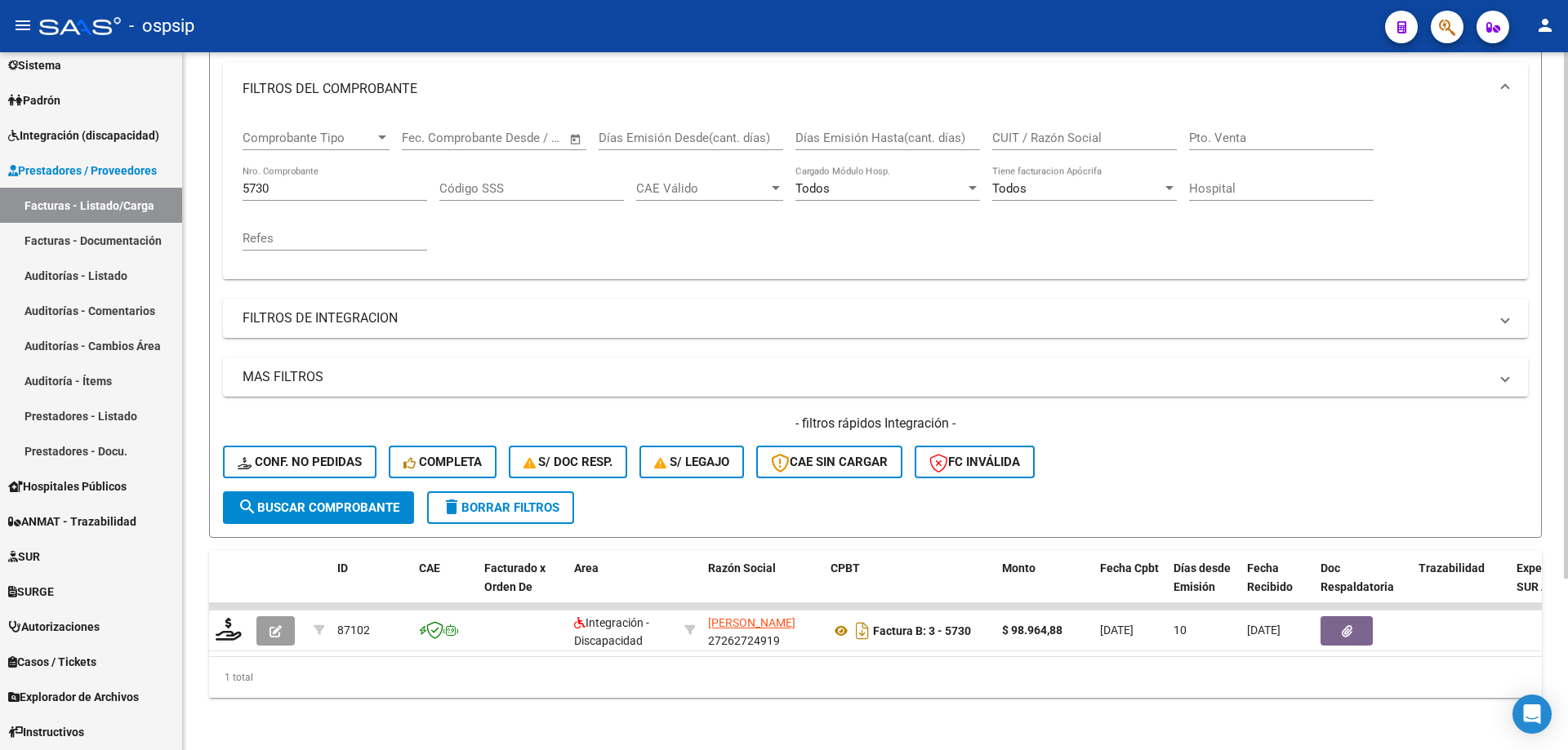
click at [305, 181] on input "5730" at bounding box center [335, 188] width 185 height 14
type input "5"
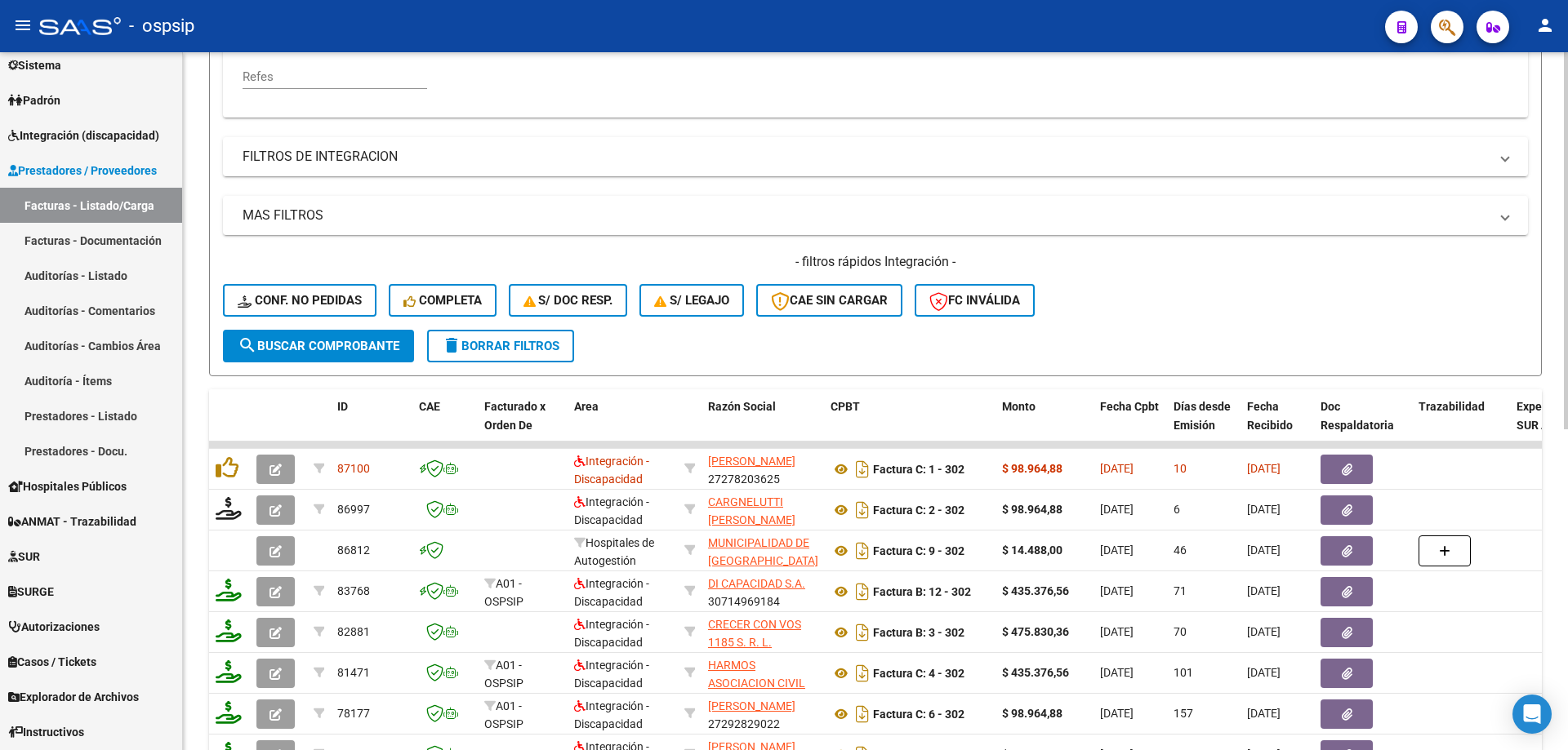
scroll to position [472, 0]
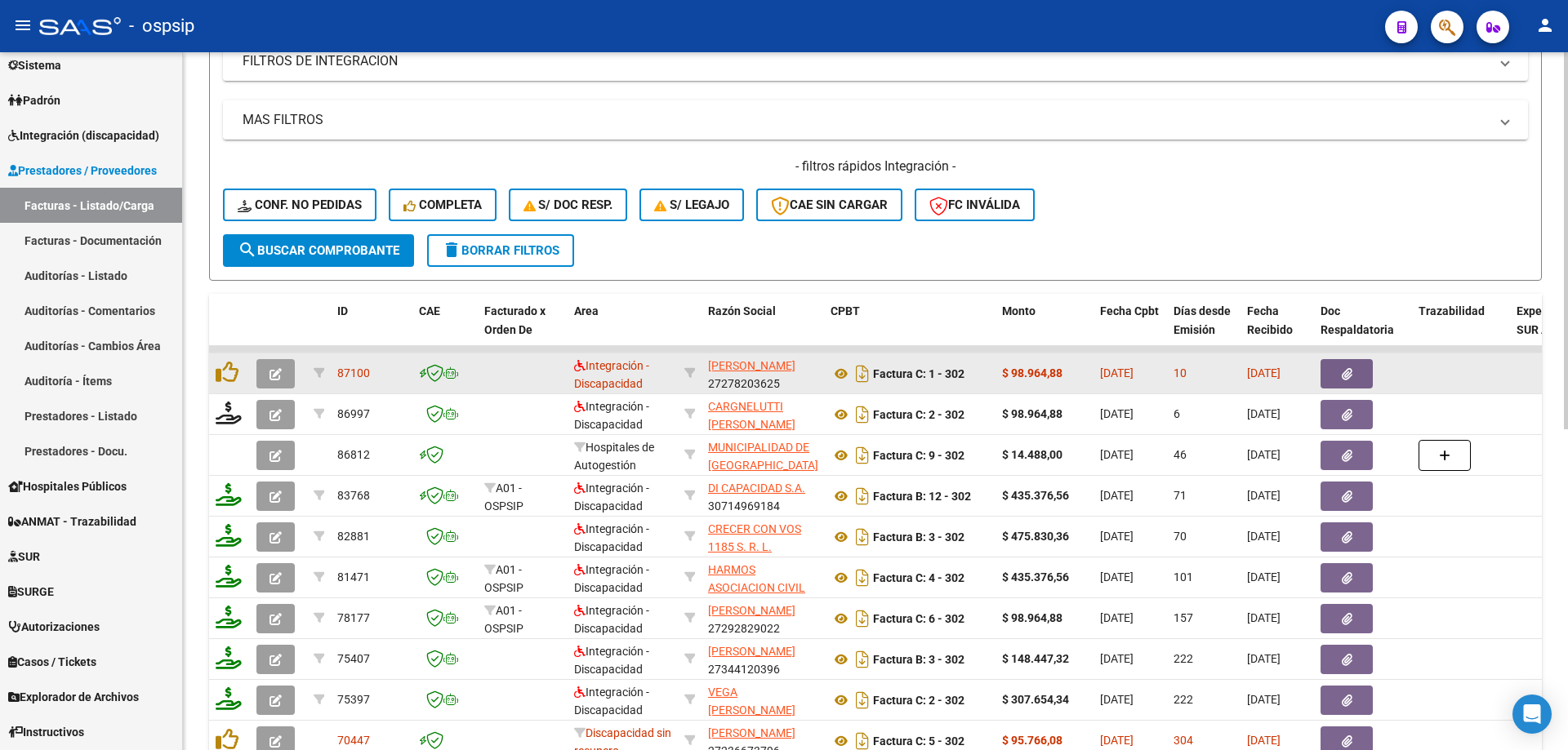
type input "302"
click at [271, 372] on icon "button" at bounding box center [276, 374] width 13 height 13
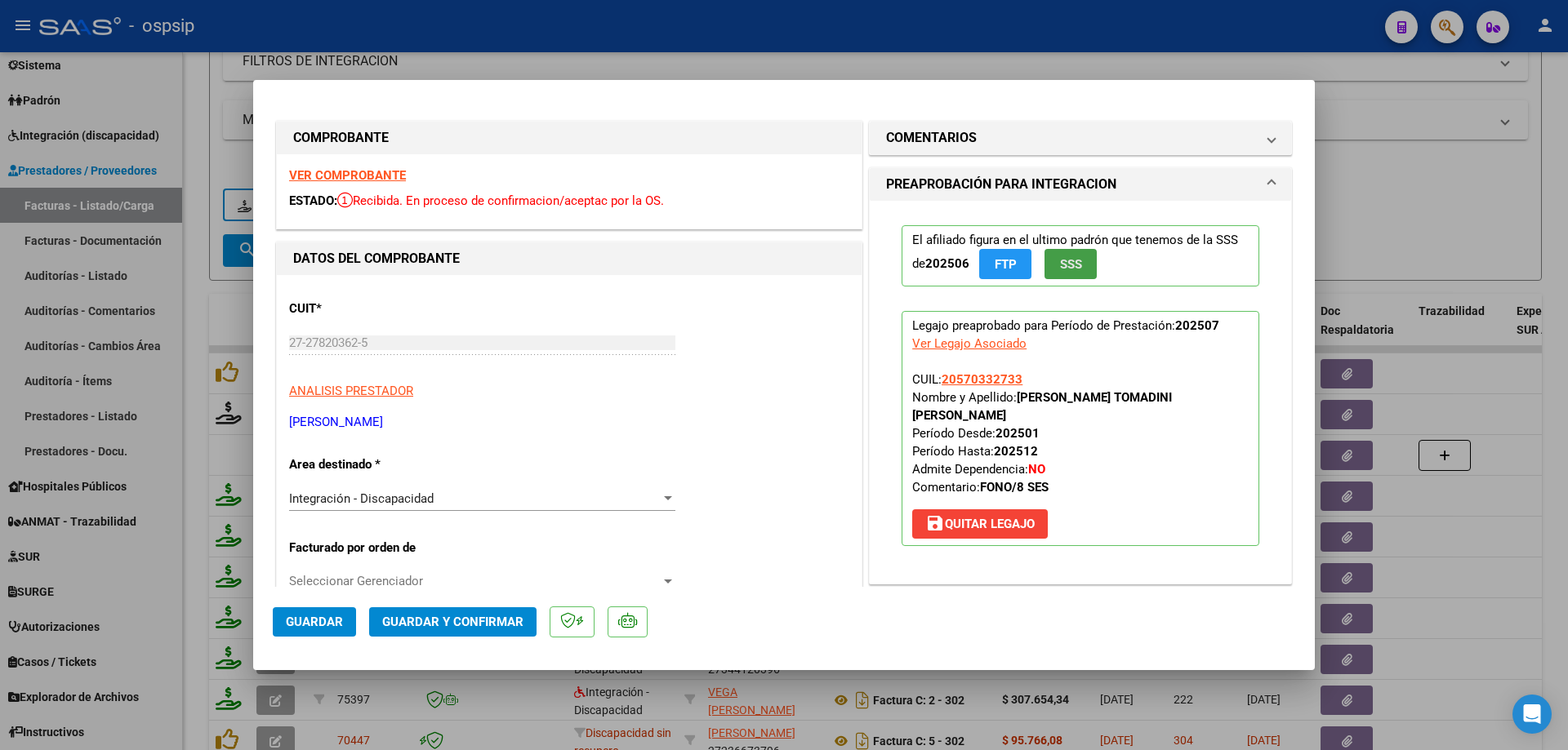
click at [1060, 263] on span "SSS" at bounding box center [1071, 264] width 22 height 14
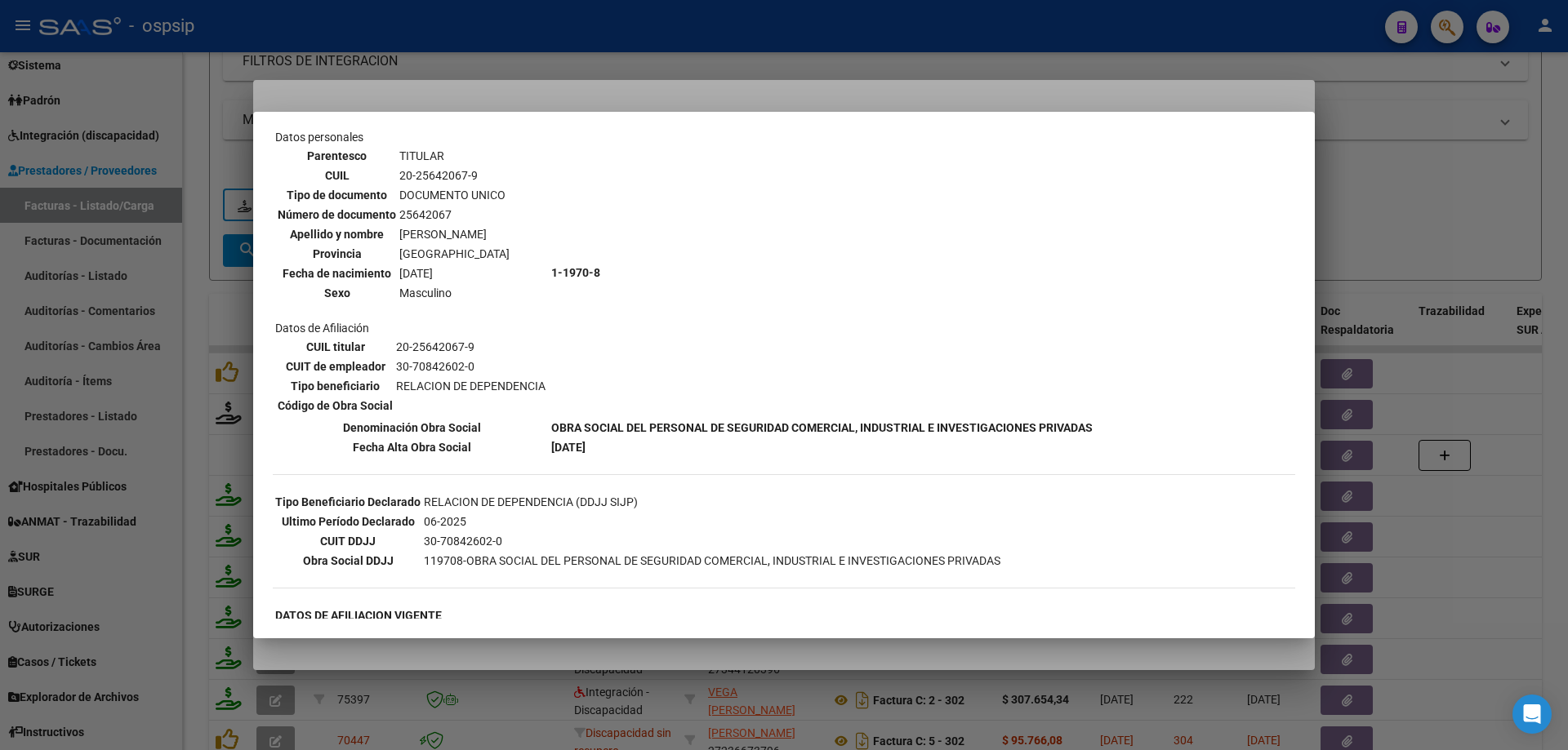
scroll to position [0, 0]
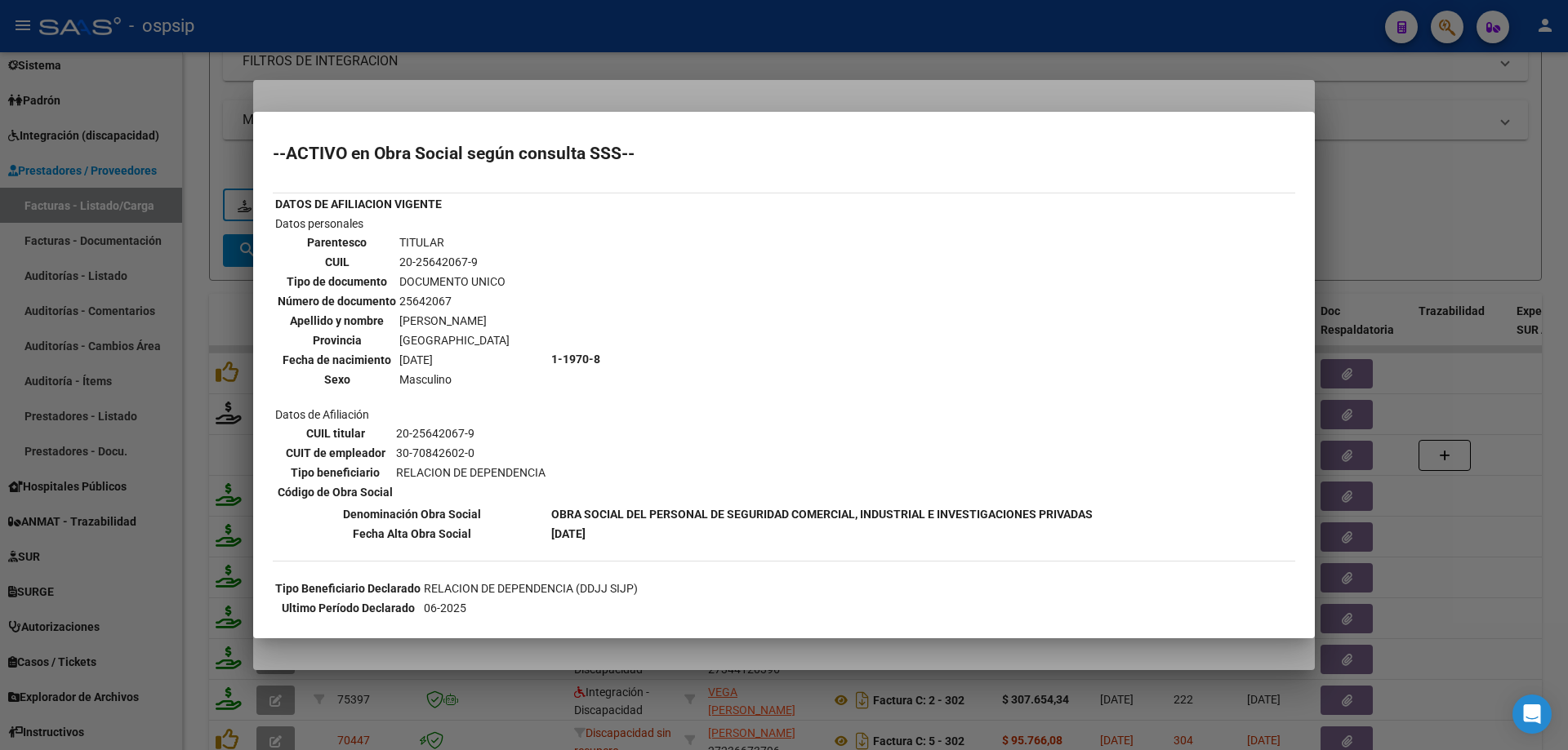
click at [1418, 170] on div at bounding box center [784, 375] width 1568 height 750
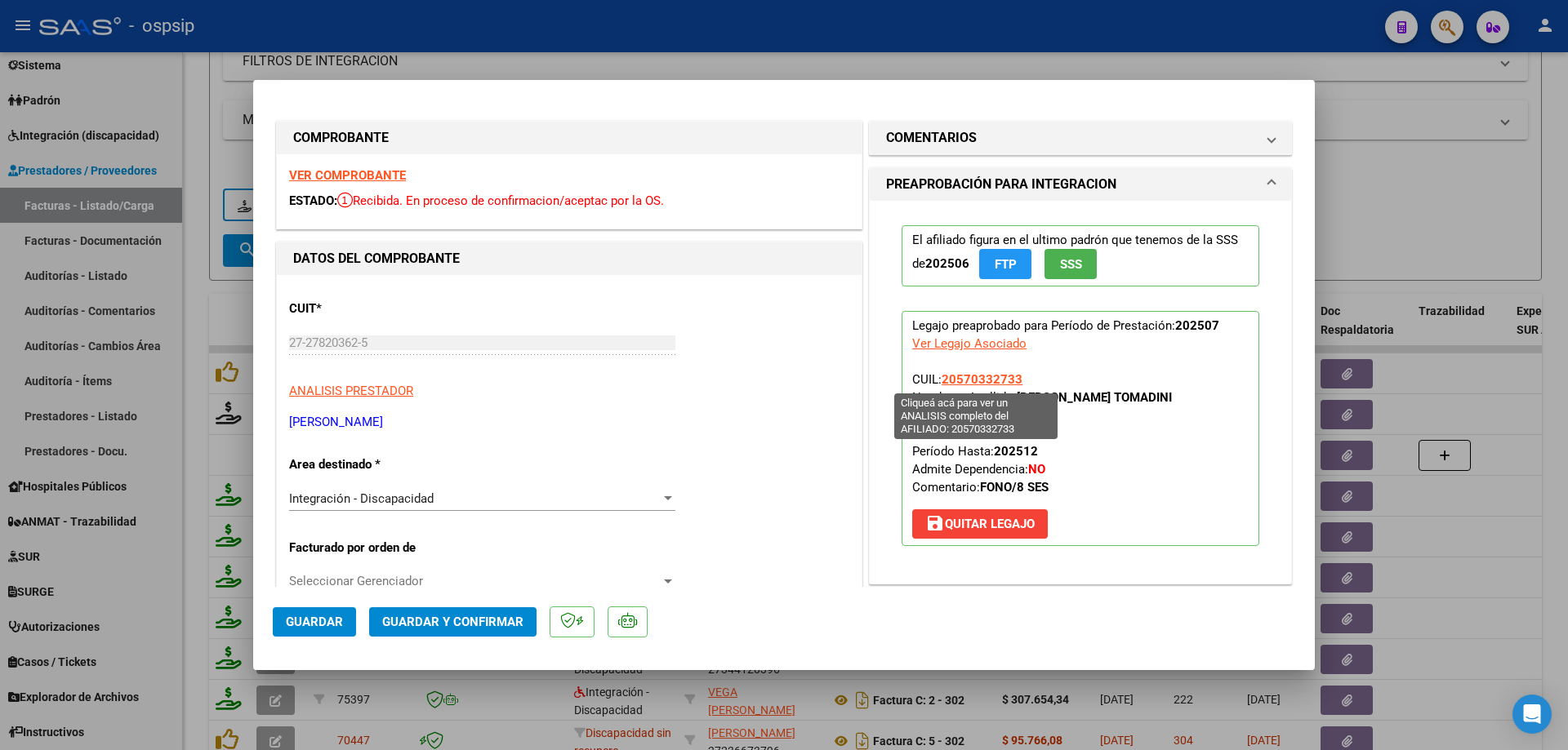
click at [972, 379] on span "20570332733" at bounding box center [982, 379] width 81 height 14
type textarea "20570332733"
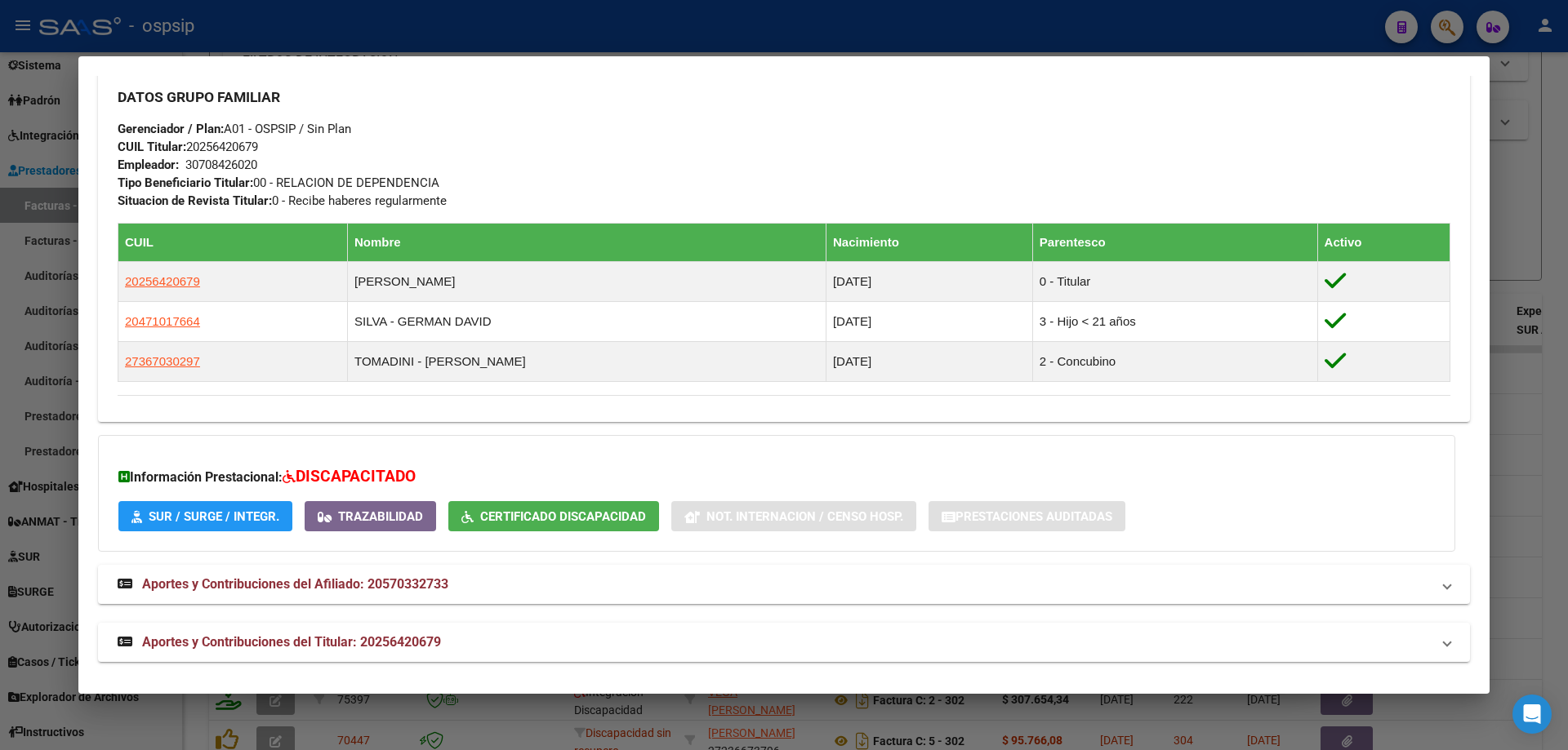
scroll to position [742, 0]
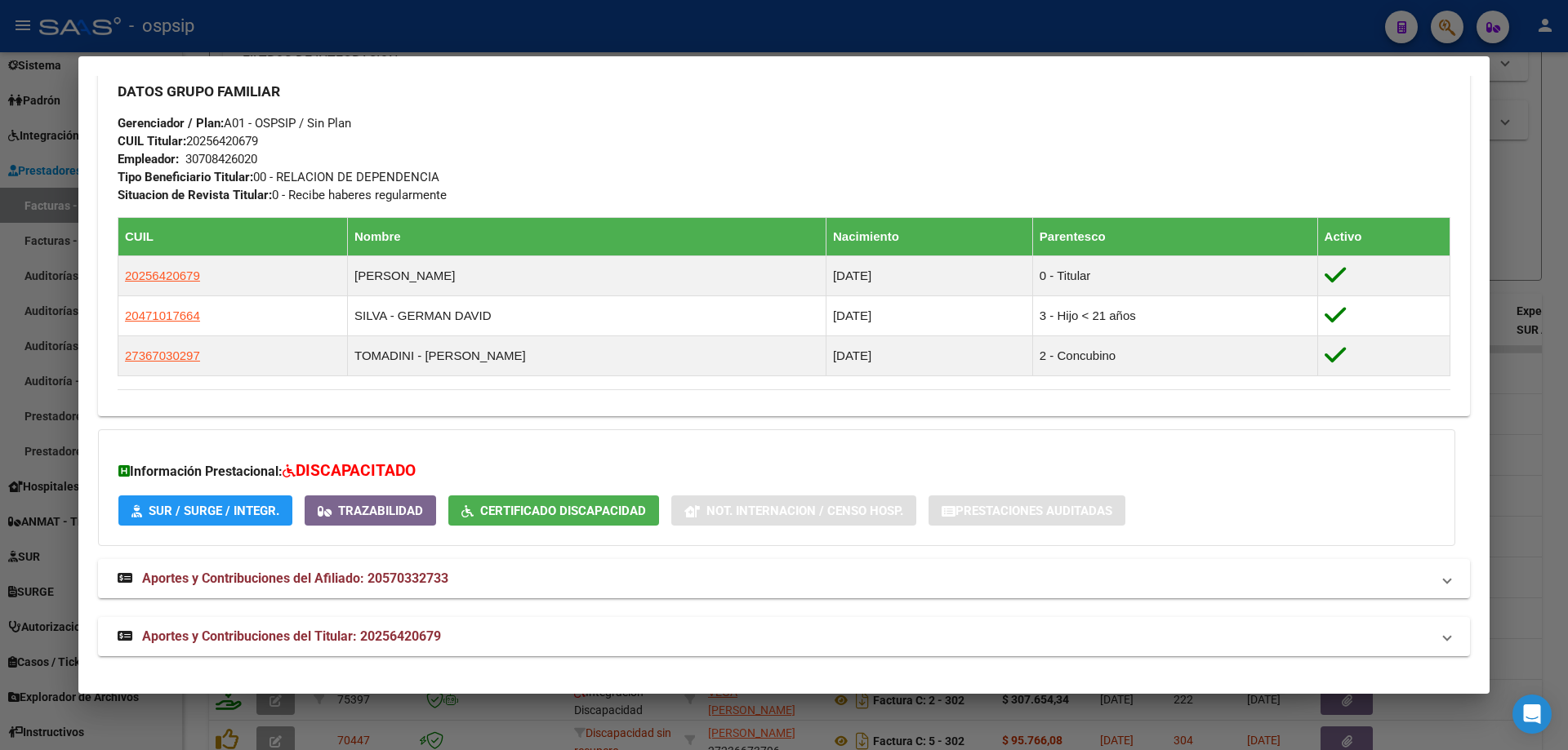
click at [1532, 369] on div at bounding box center [784, 375] width 1568 height 750
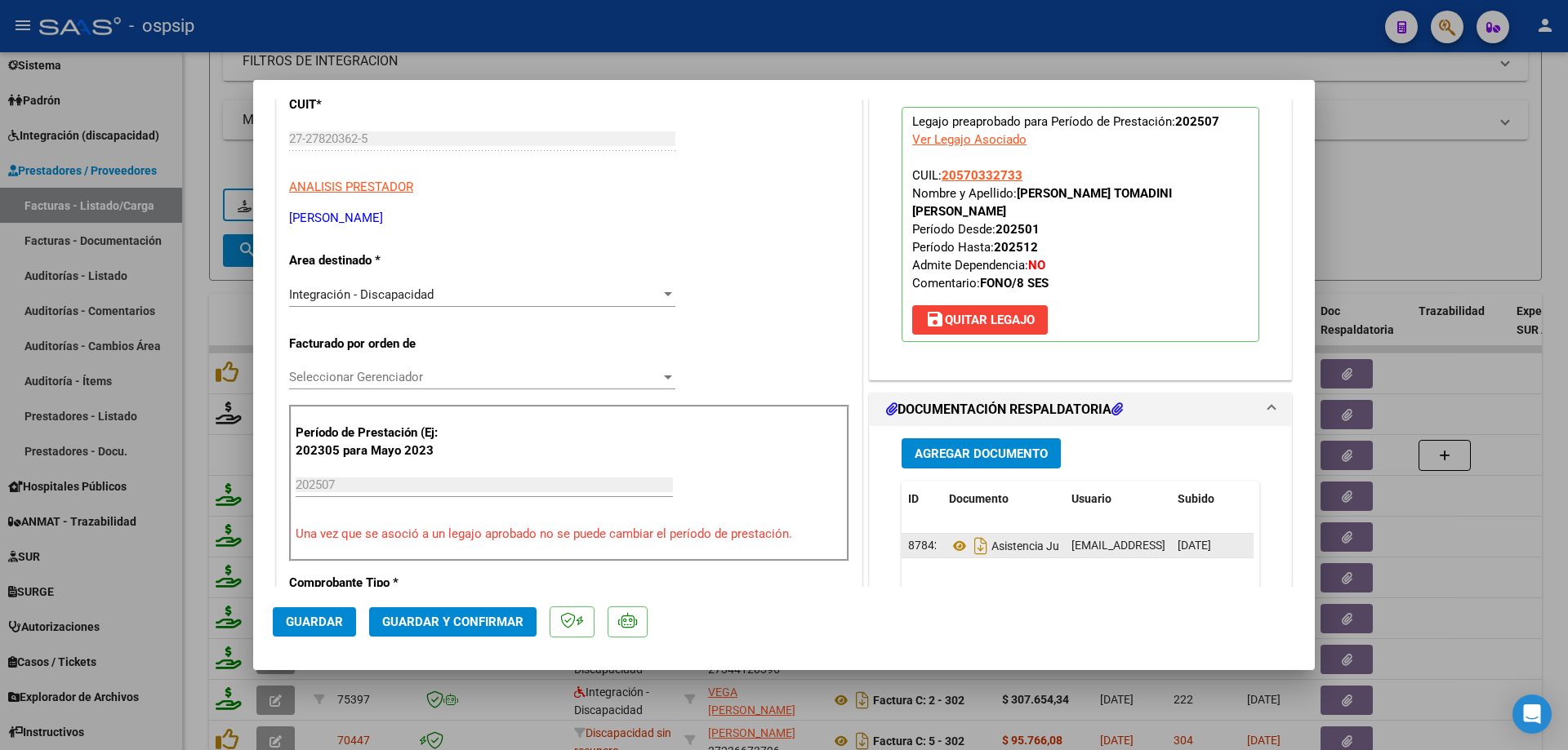
scroll to position [327, 0]
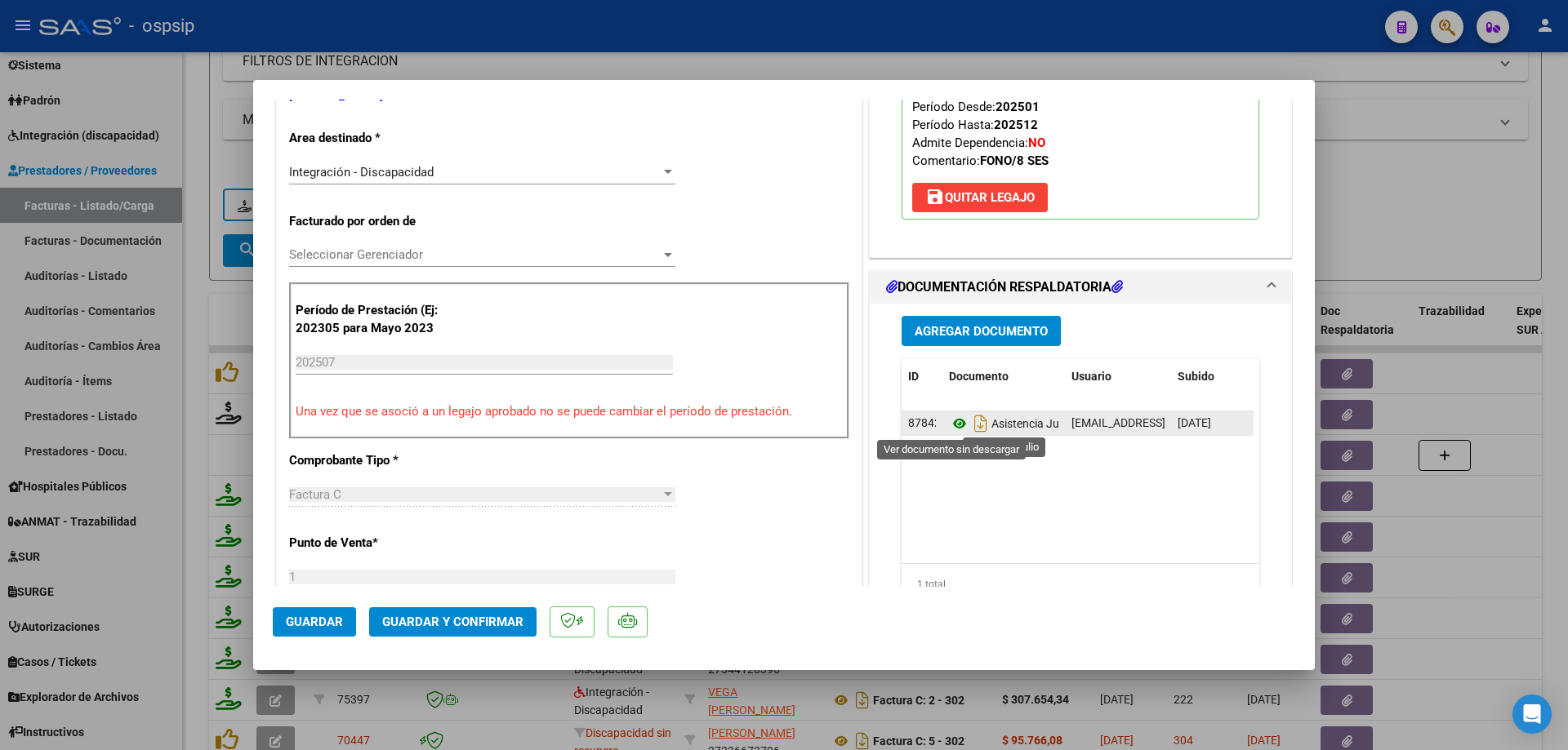
click at [949, 419] on icon at bounding box center [959, 423] width 21 height 19
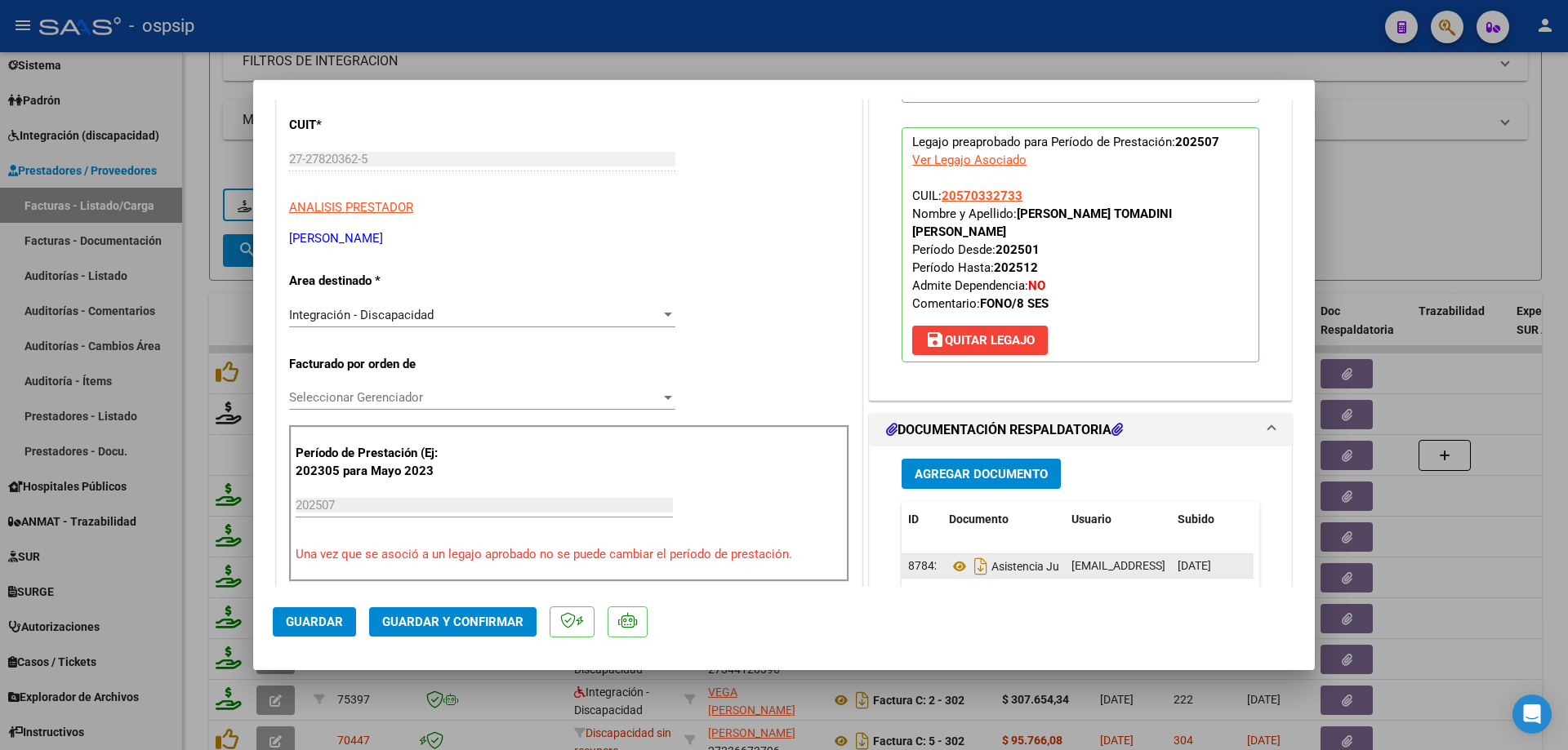
scroll to position [163, 0]
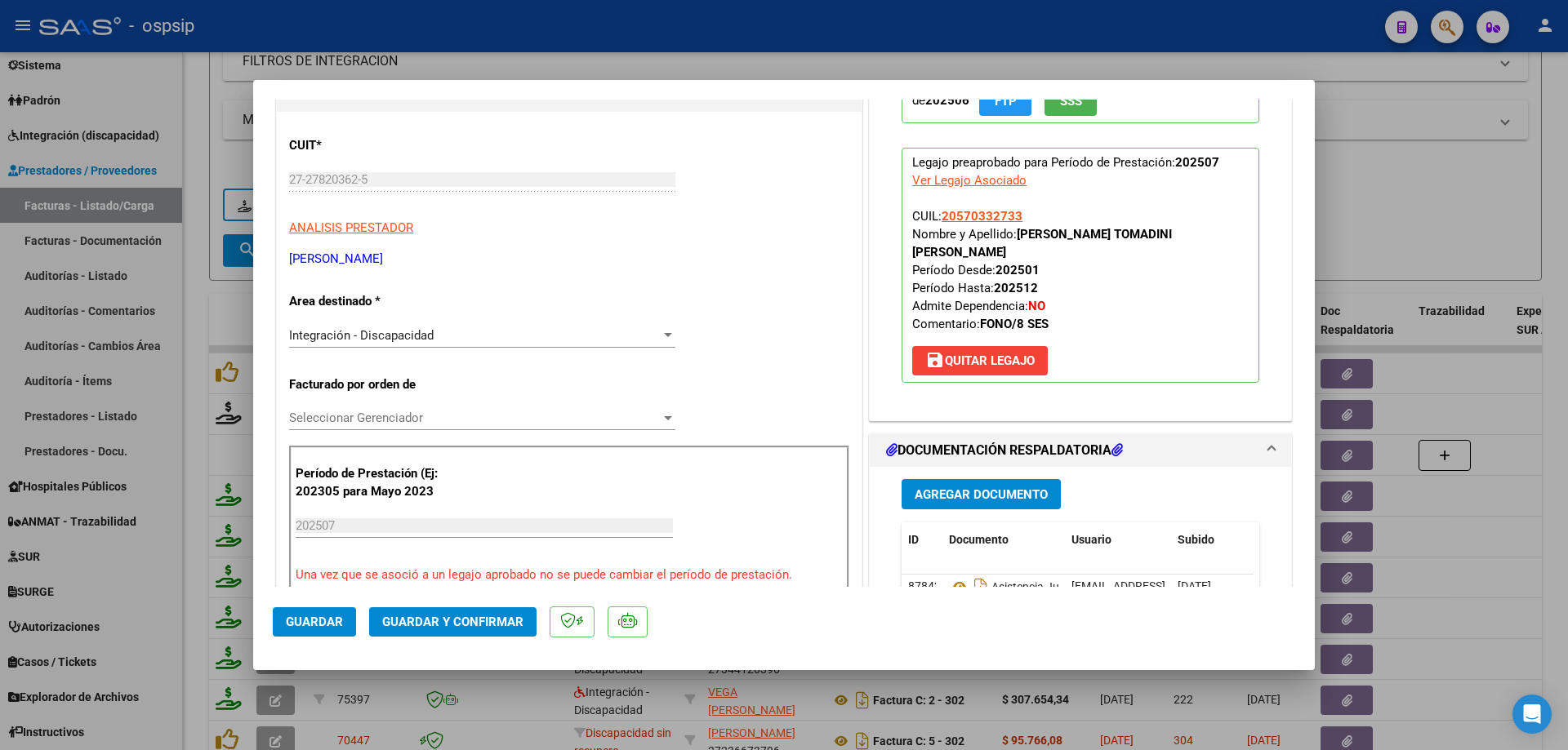
drag, startPoint x: 1023, startPoint y: 212, endPoint x: 944, endPoint y: 219, distance: 79.3
click at [939, 222] on p "Legajo preaprobado para Período de Prestación: 202507 Ver Legajo Asociado CUIL:…" at bounding box center [1081, 265] width 358 height 235
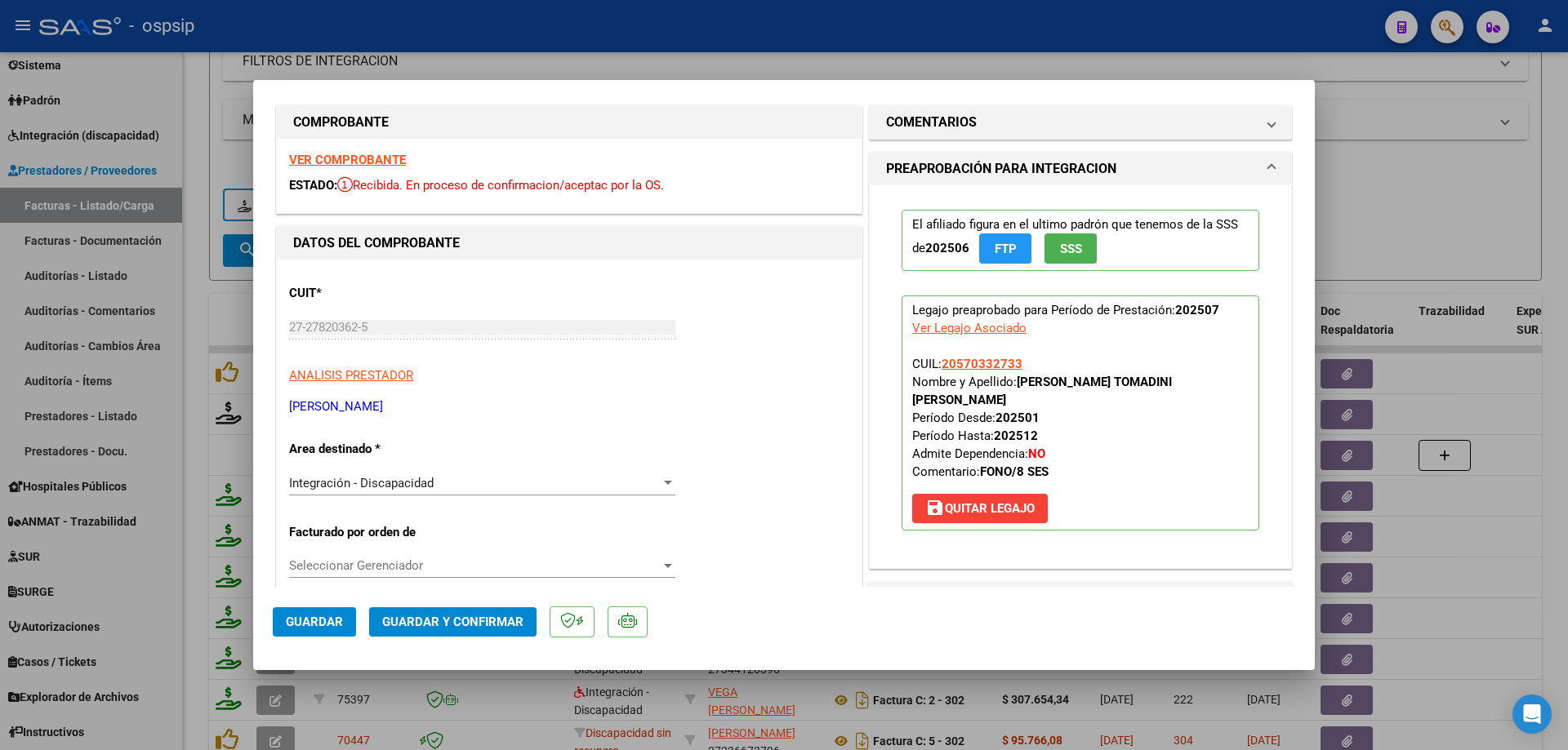
scroll to position [0, 0]
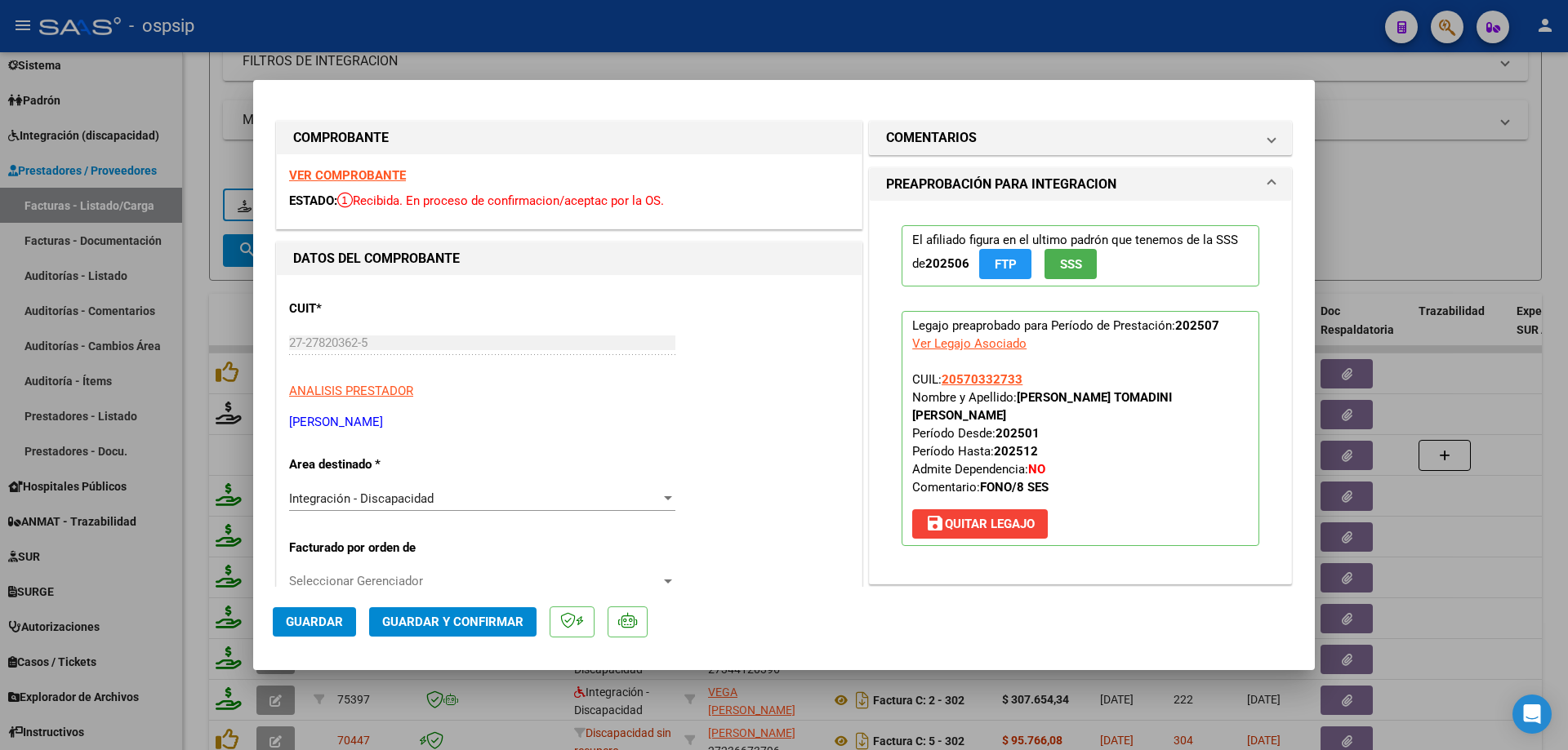
click at [480, 611] on button "Guardar y Confirmar" at bounding box center [452, 622] width 167 height 29
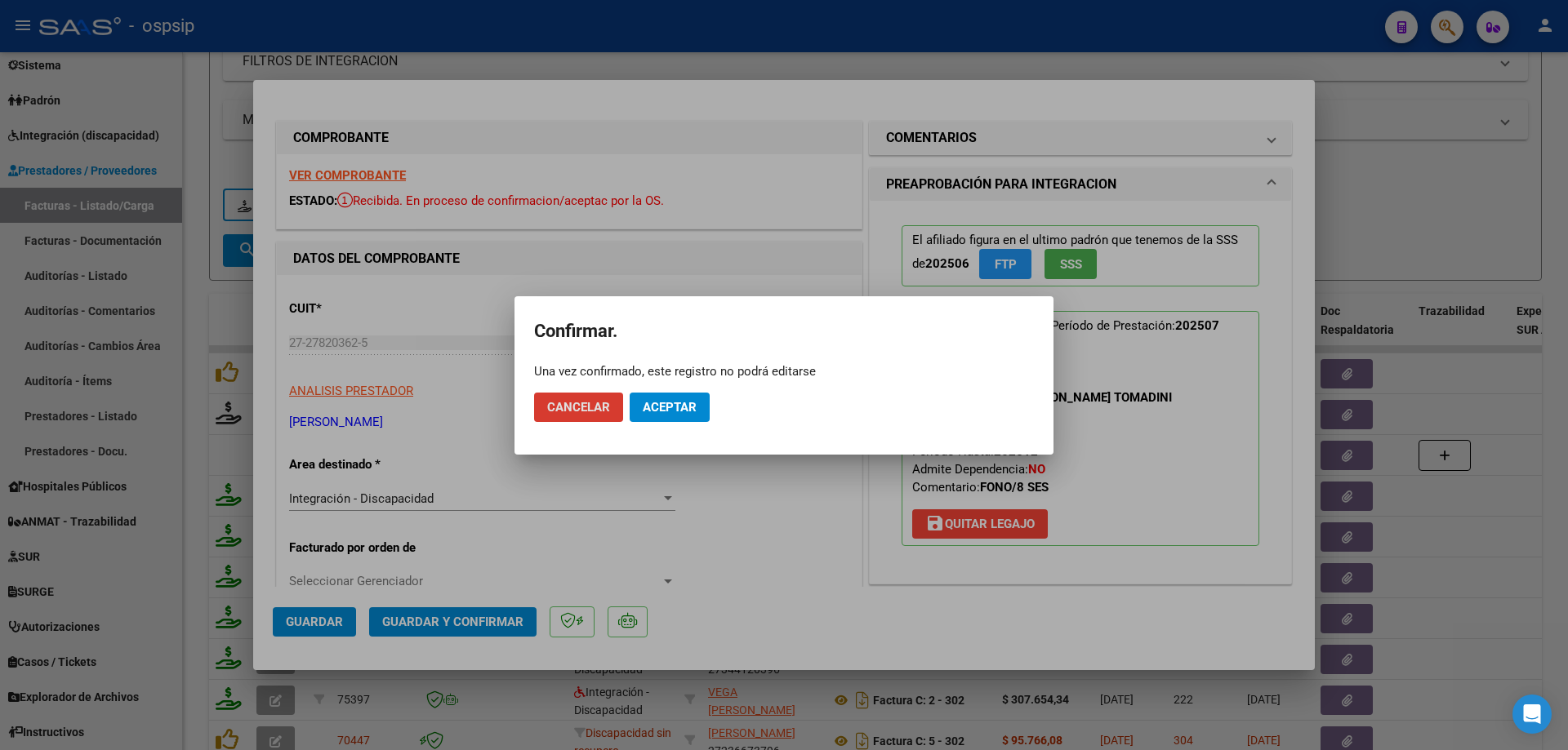
click at [672, 415] on button "Aceptar" at bounding box center [669, 406] width 80 height 29
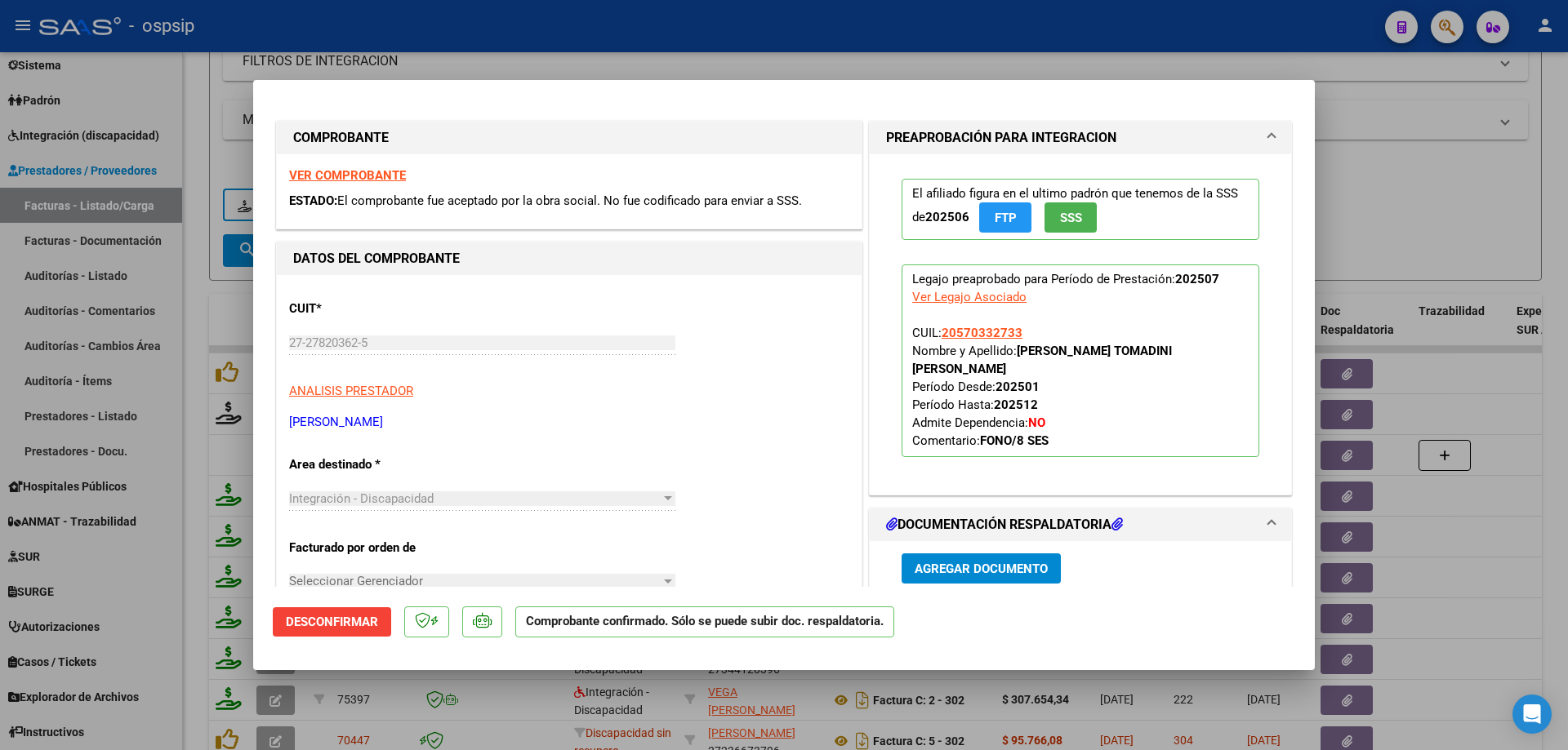
click at [1376, 212] on div at bounding box center [784, 375] width 1568 height 750
type input "$ 0,00"
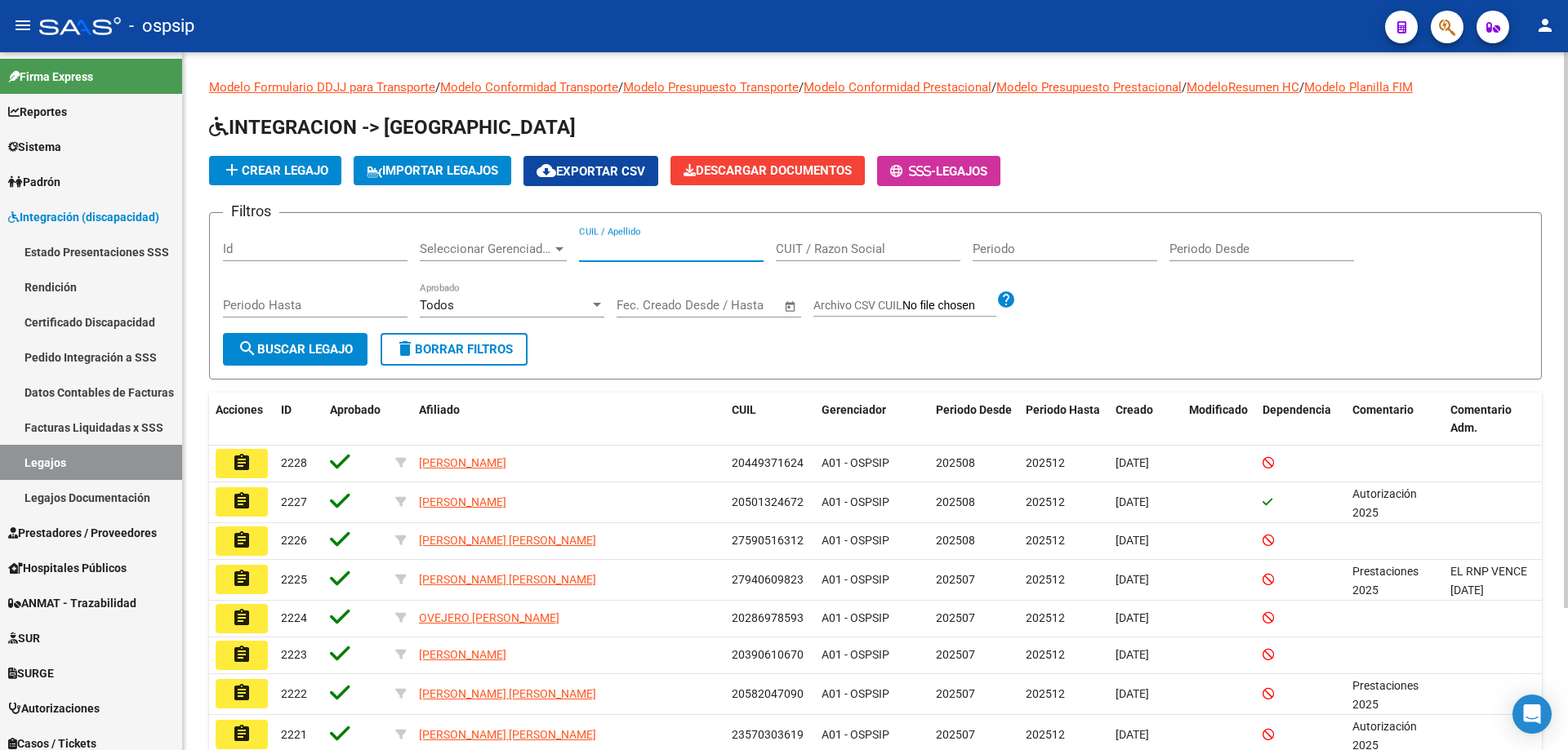
paste input "20577548006"
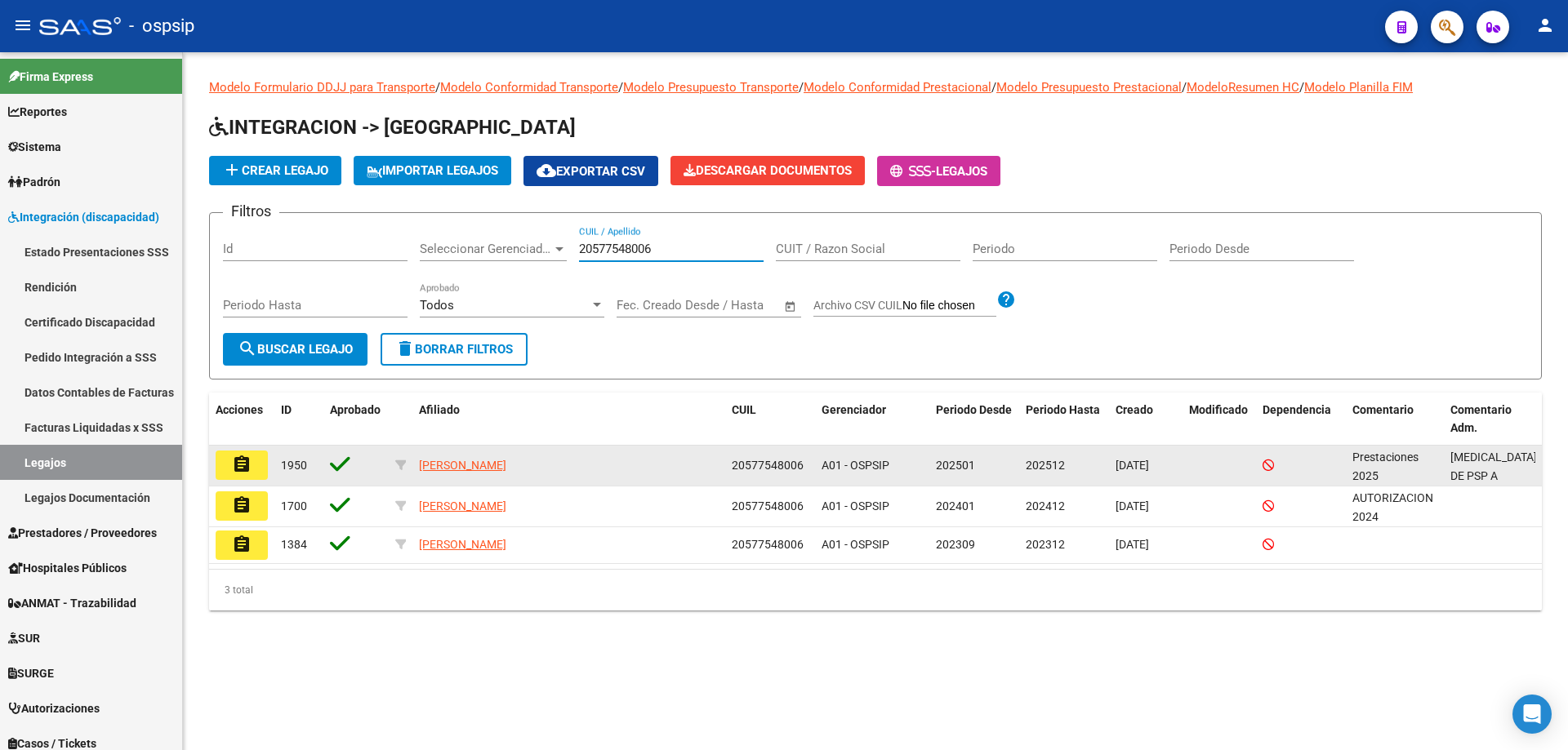
type input "20577548006"
click at [238, 465] on mat-icon "assignment" at bounding box center [241, 464] width 19 height 19
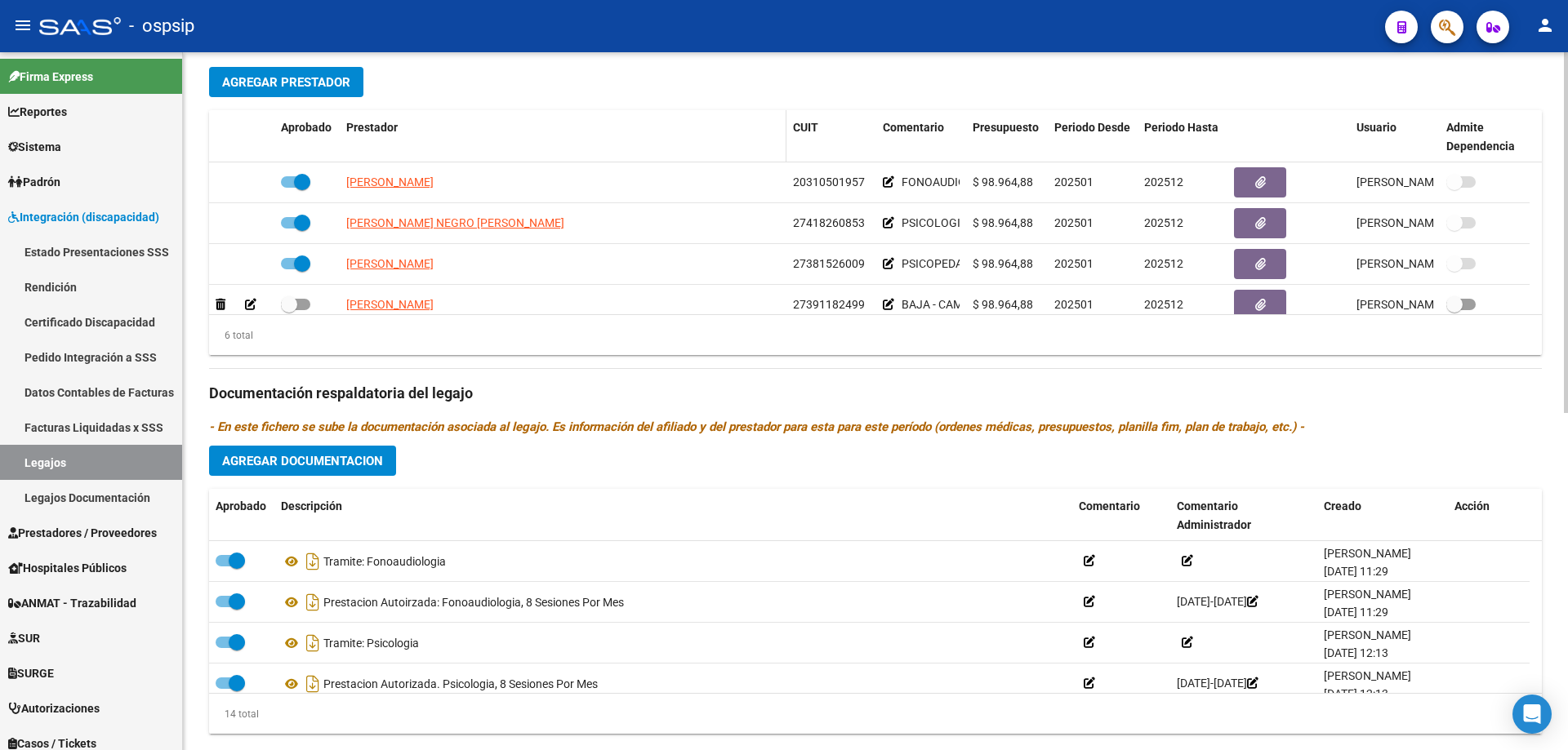
scroll to position [653, 0]
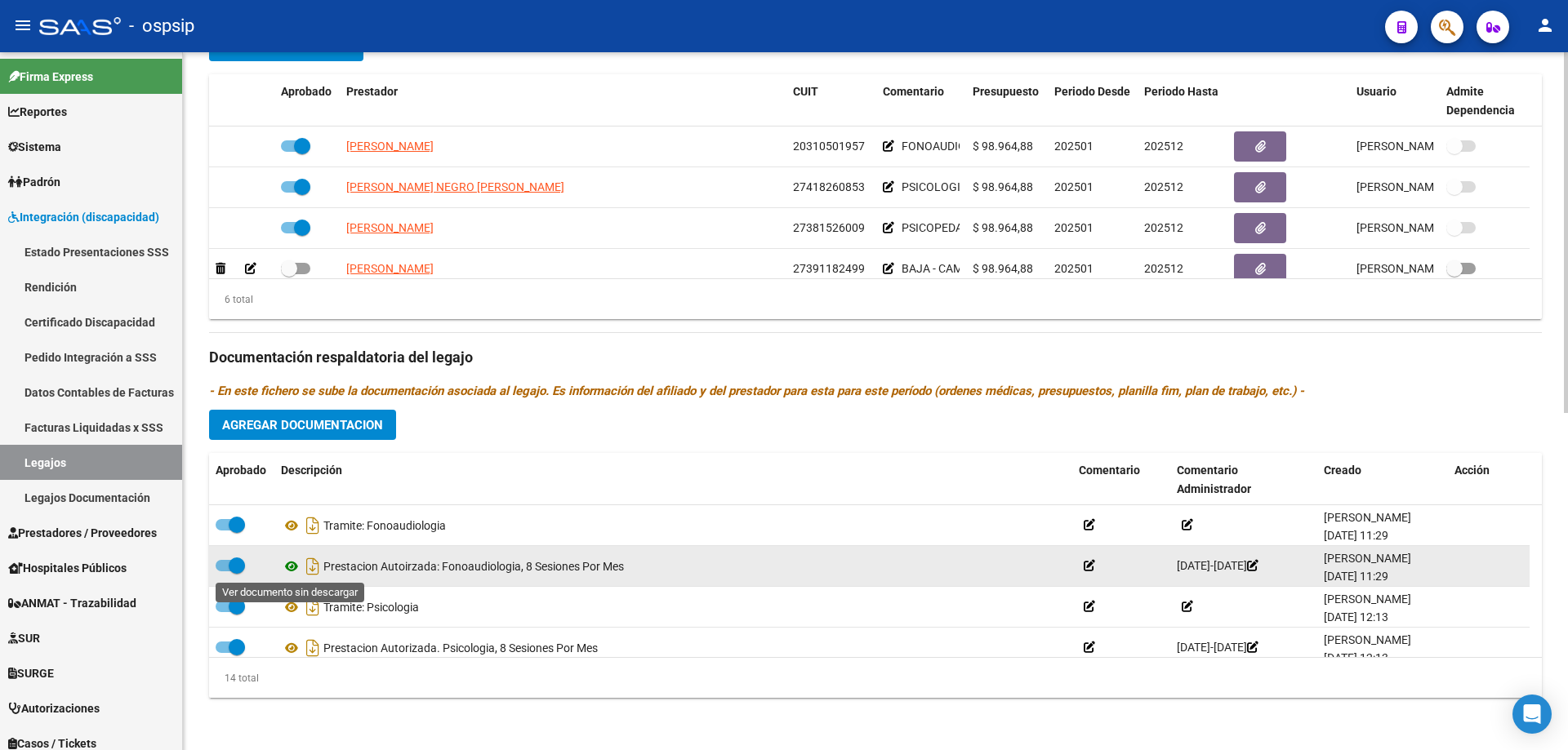
click at [289, 566] on icon at bounding box center [291, 566] width 21 height 19
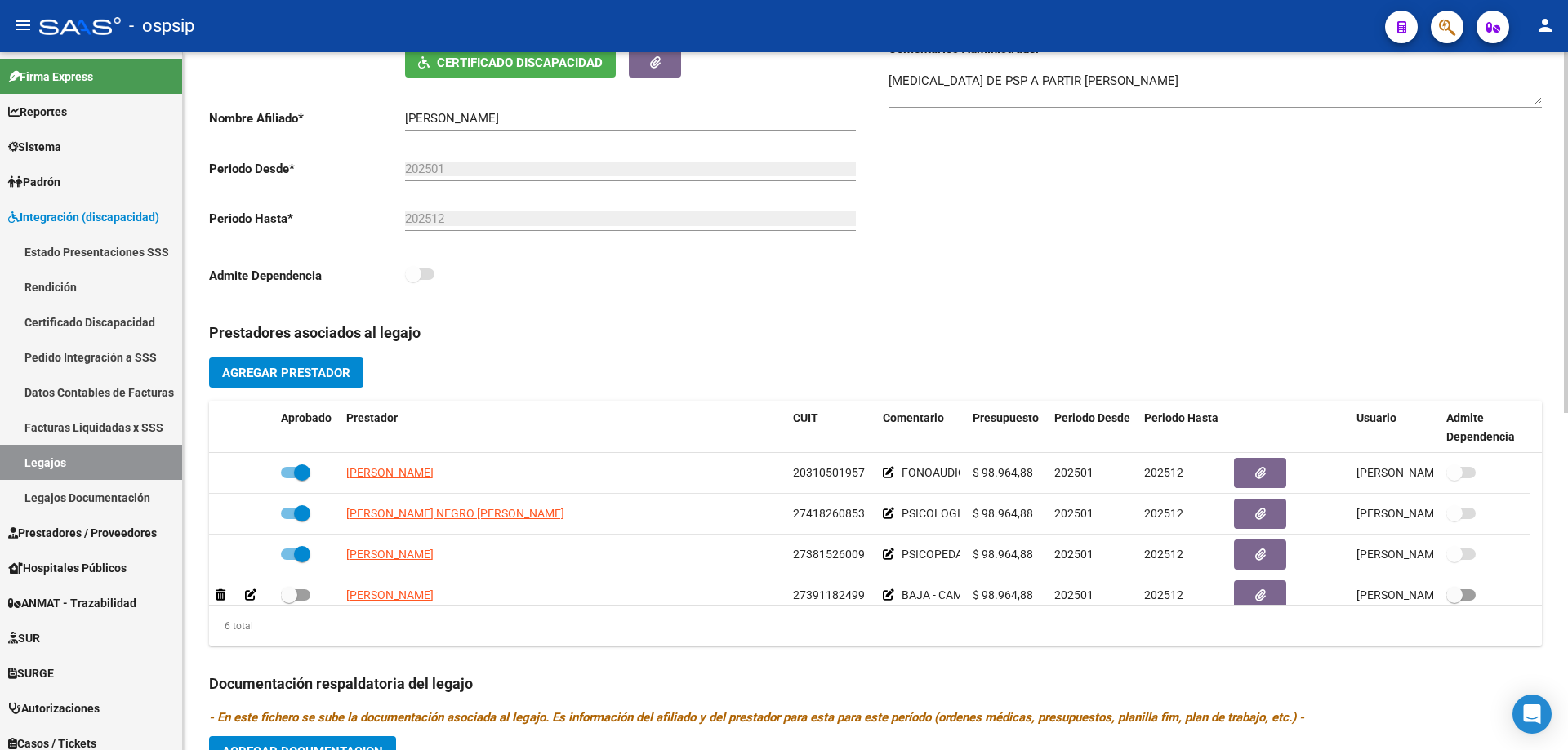
scroll to position [0, 0]
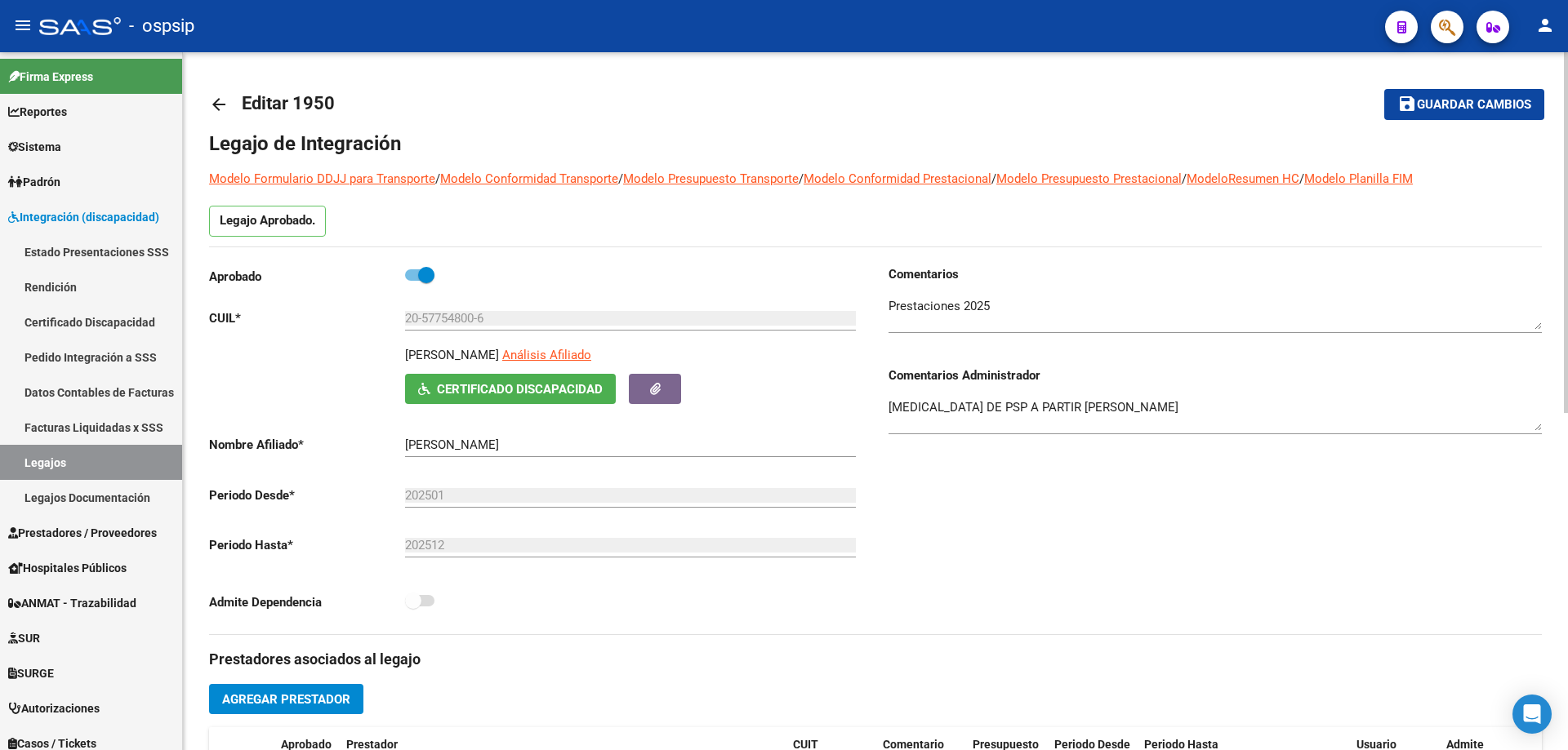
click at [224, 95] on mat-icon "arrow_back" at bounding box center [218, 104] width 19 height 19
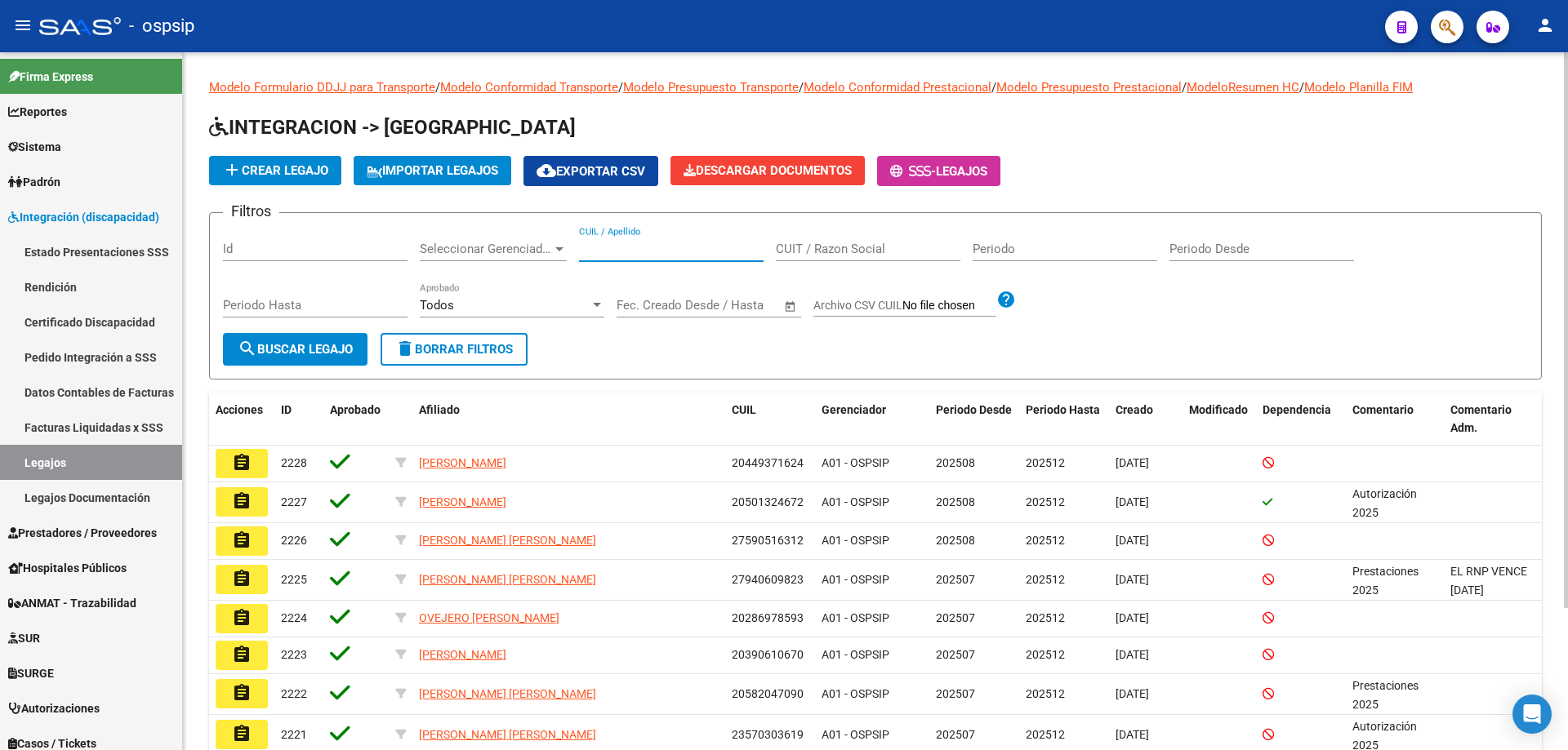
paste input "20577548006"
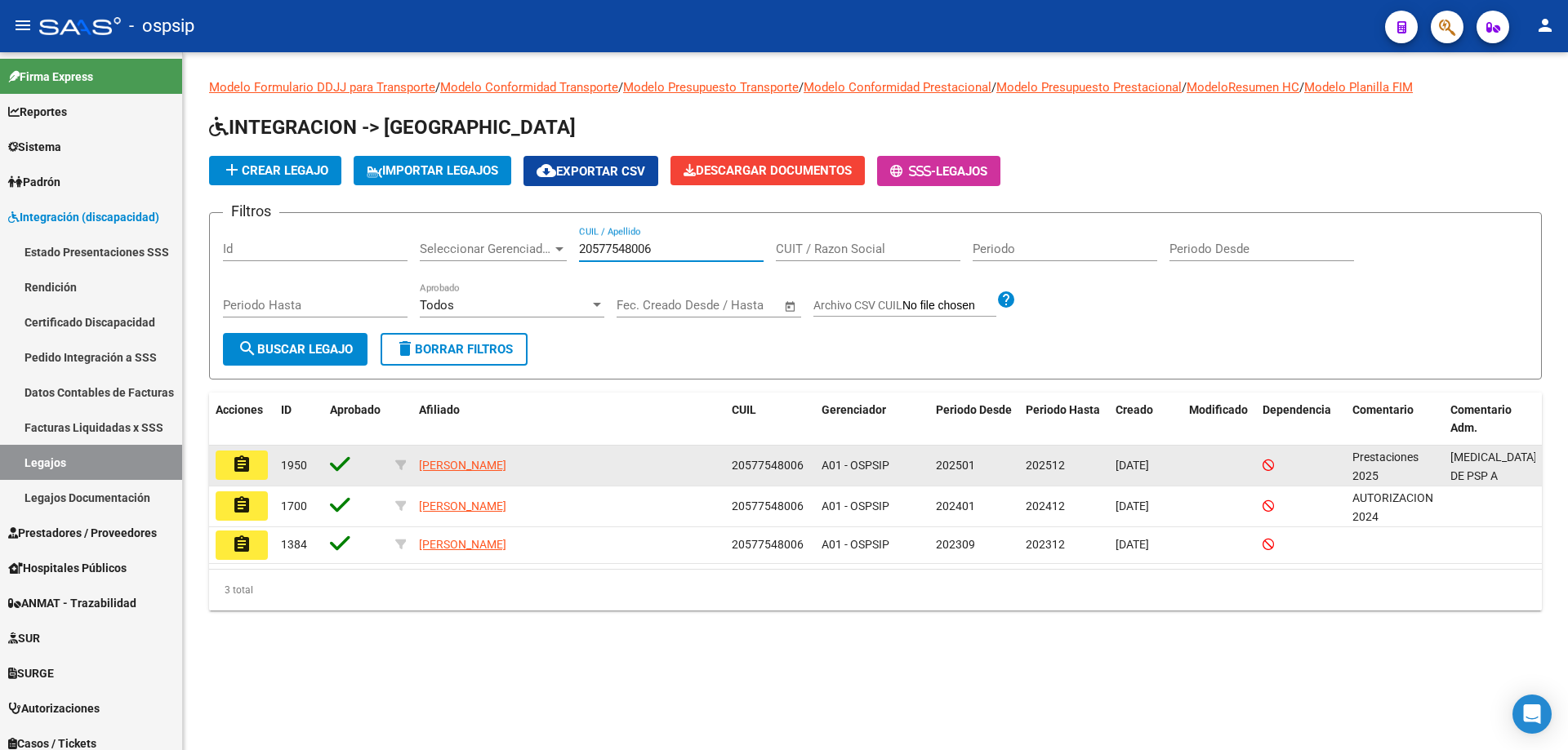
type input "20577548006"
click at [257, 461] on button "assignment" at bounding box center [242, 464] width 52 height 29
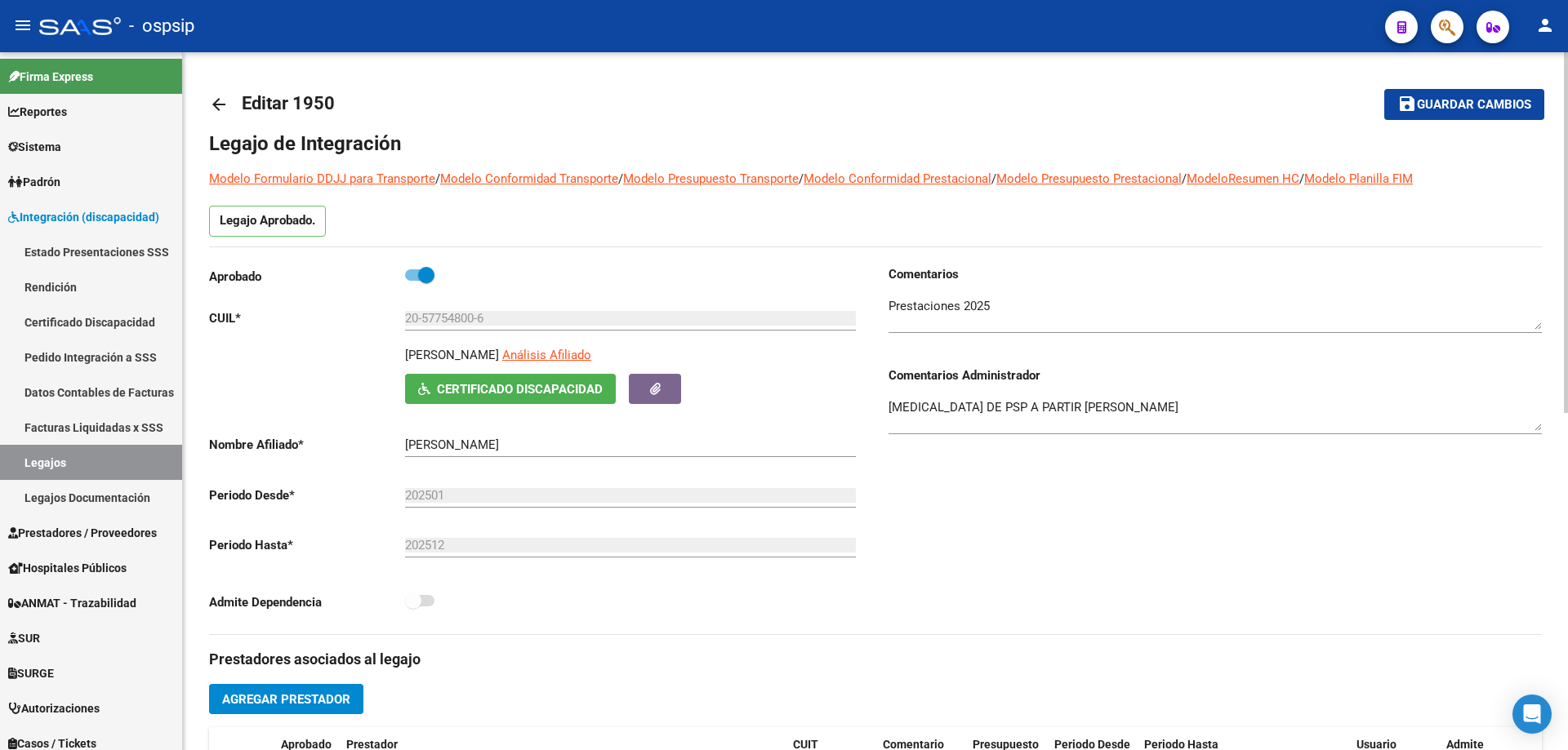
click at [217, 98] on mat-icon "arrow_back" at bounding box center [218, 104] width 19 height 19
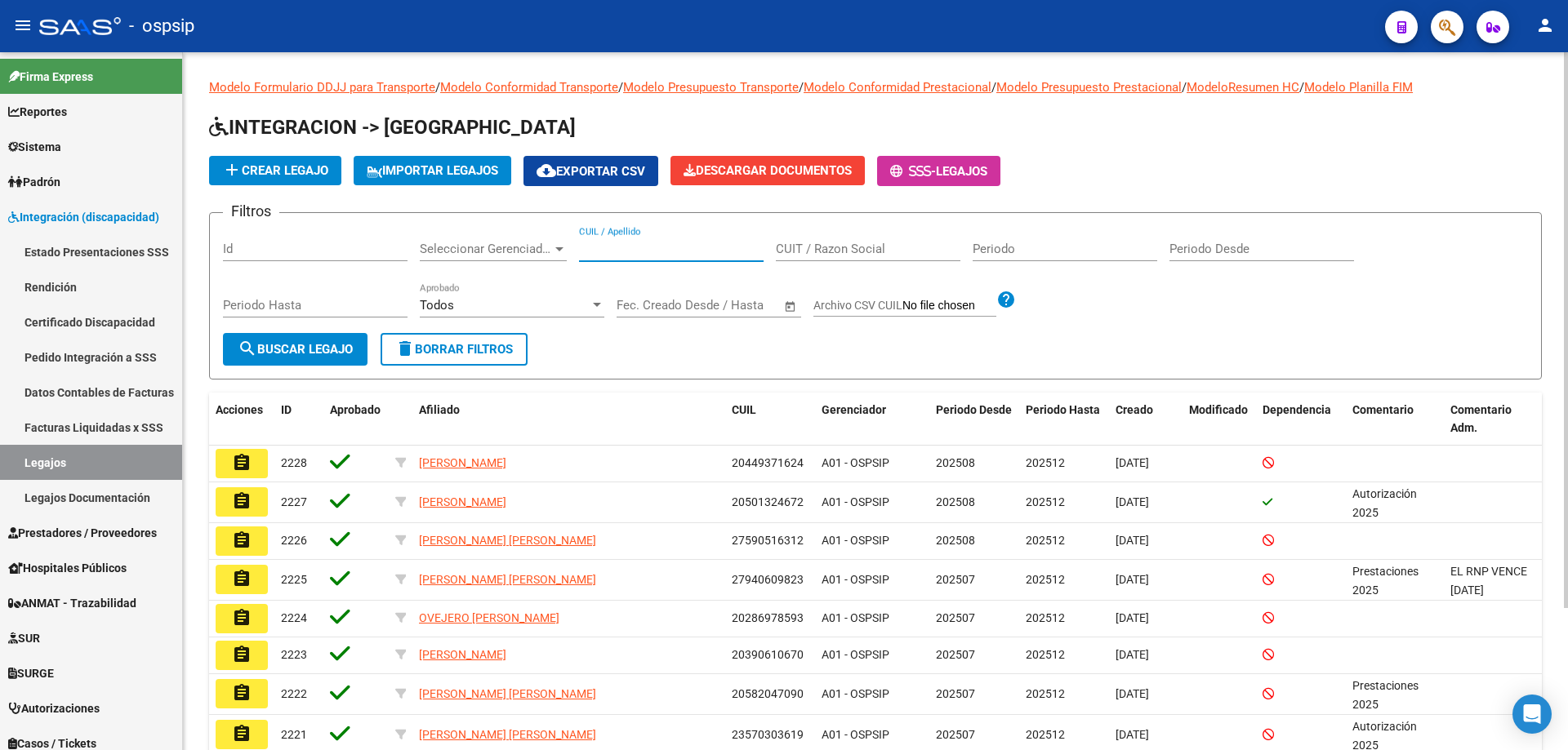
paste input "20577548006"
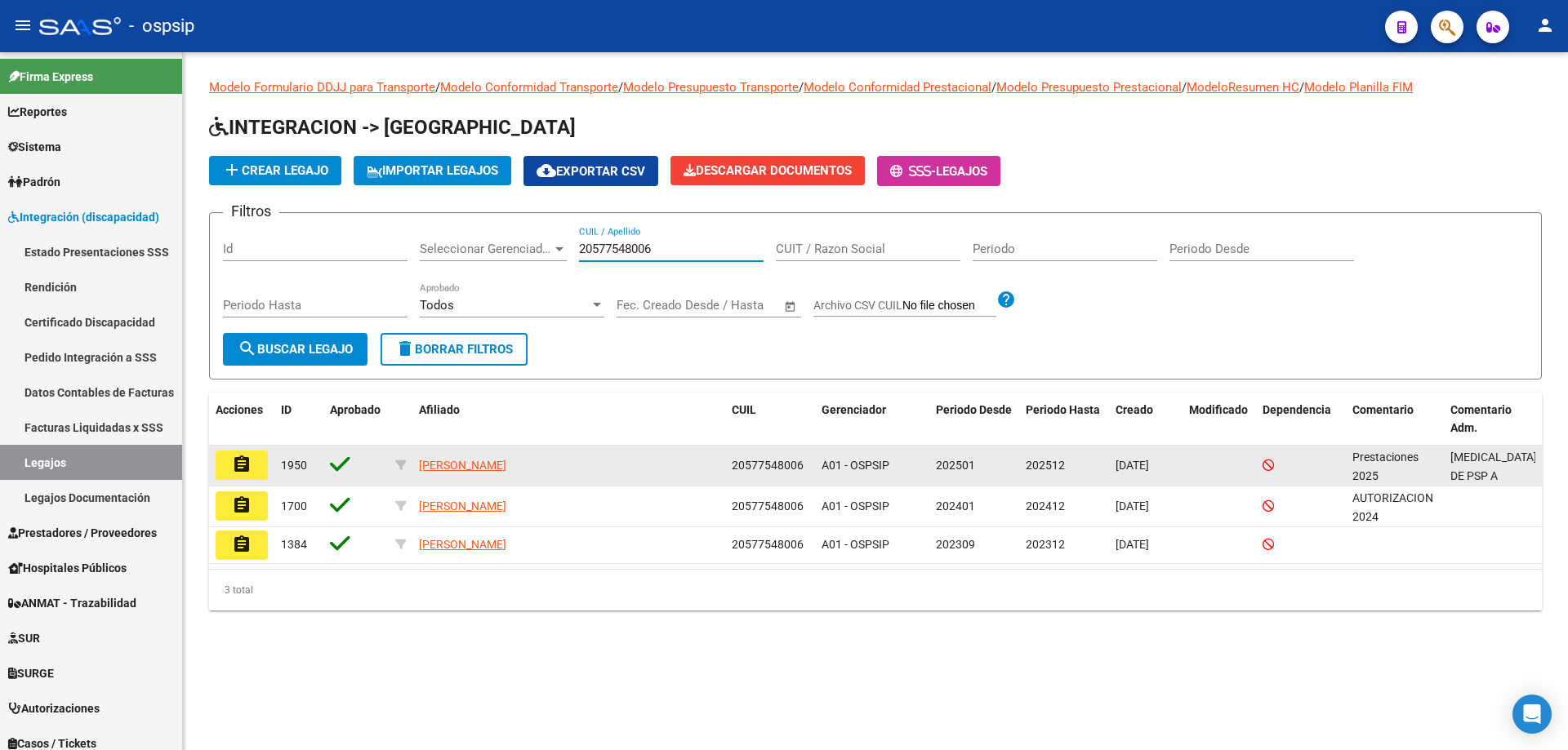
type input "20577548006"
click at [250, 468] on mat-icon "assignment" at bounding box center [241, 464] width 19 height 19
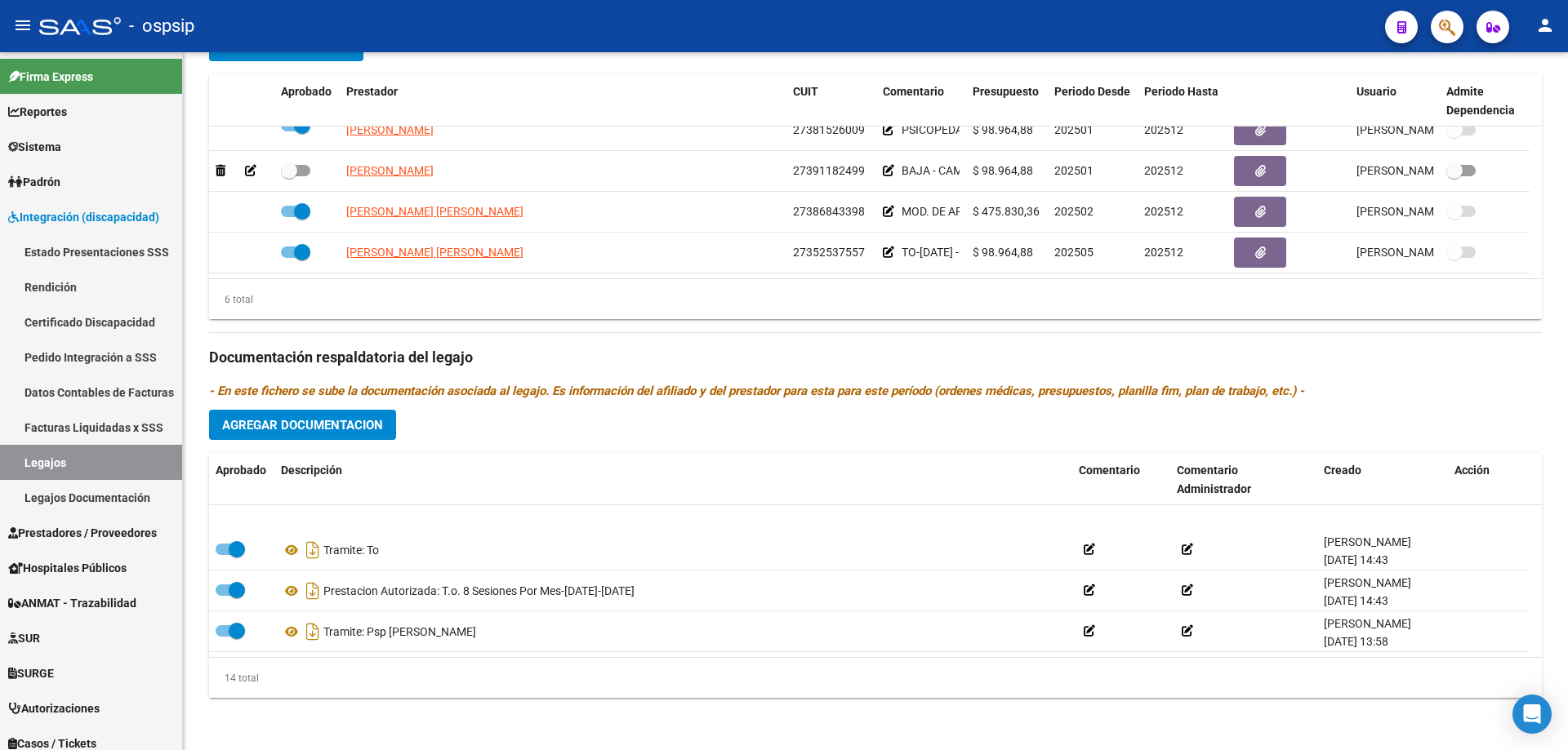
scroll to position [408, 0]
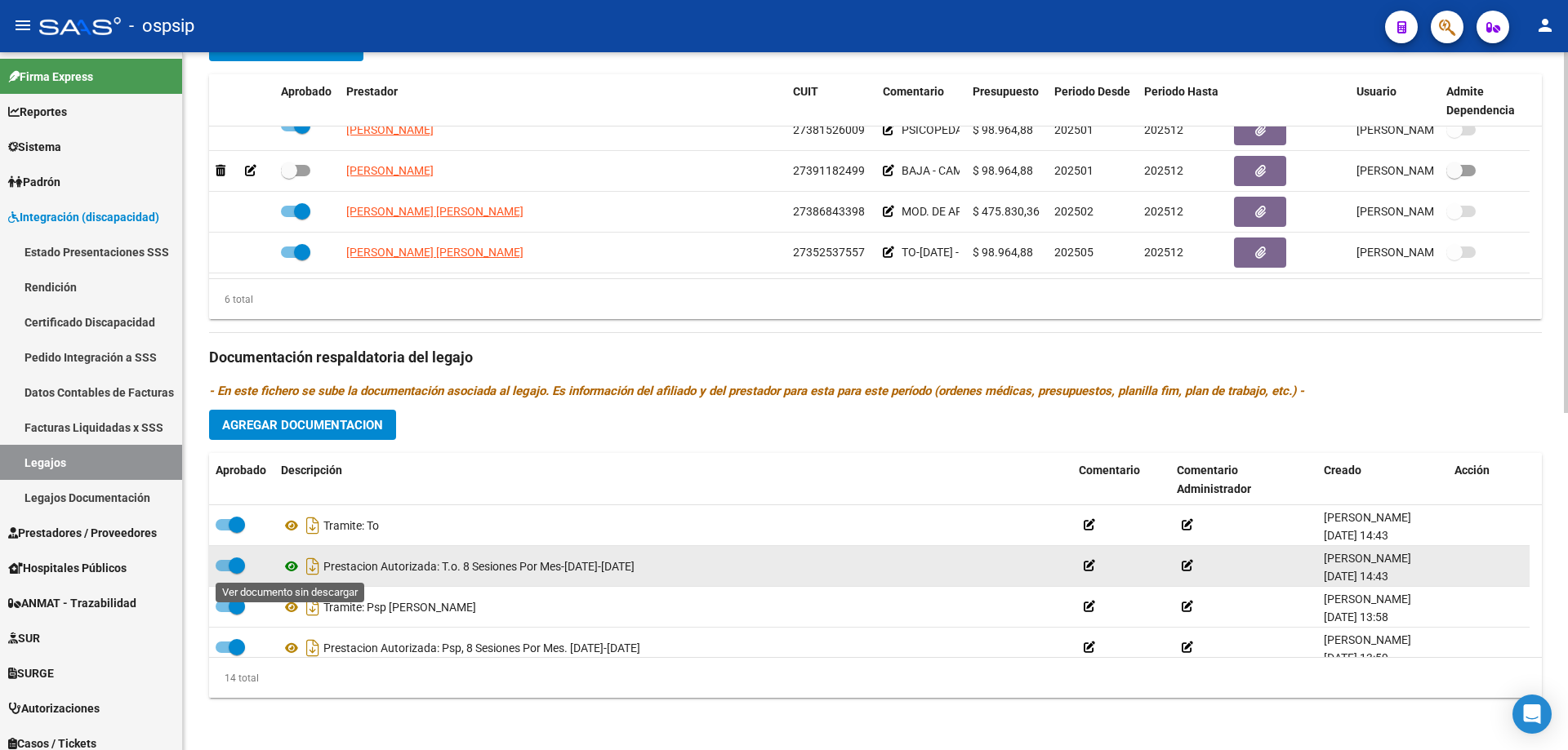
click at [291, 566] on icon at bounding box center [291, 566] width 21 height 19
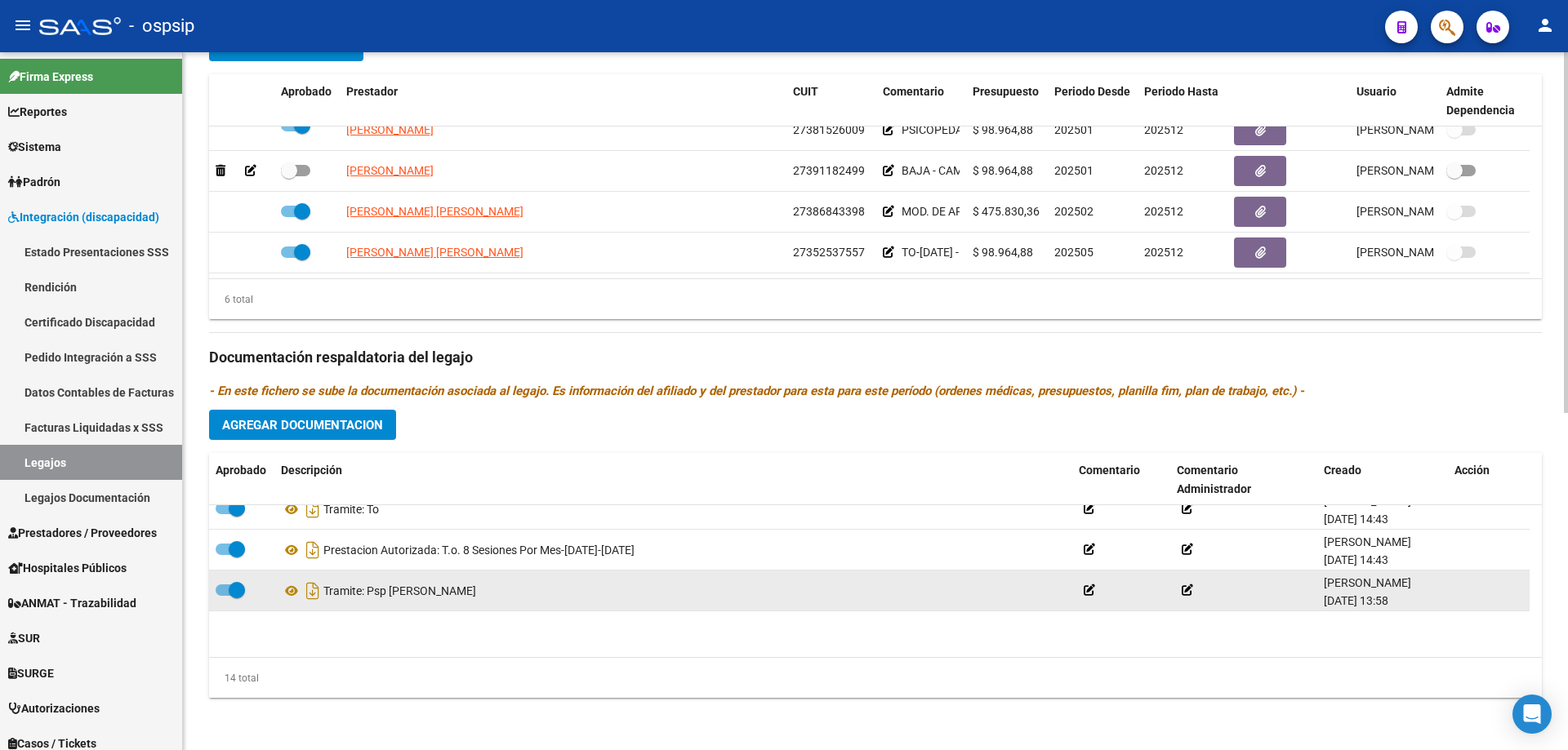
scroll to position [343, 0]
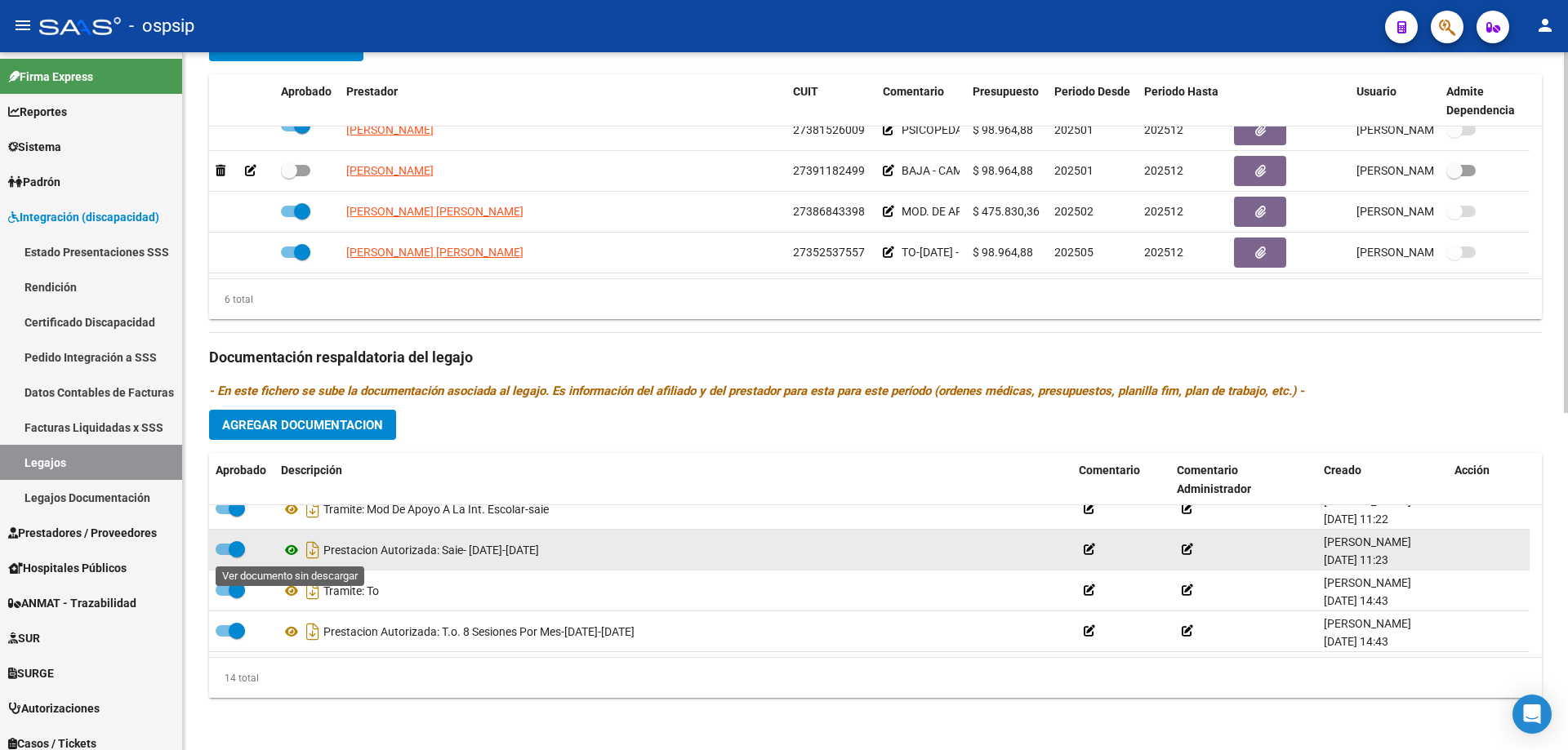
click at [287, 550] on icon at bounding box center [291, 549] width 21 height 19
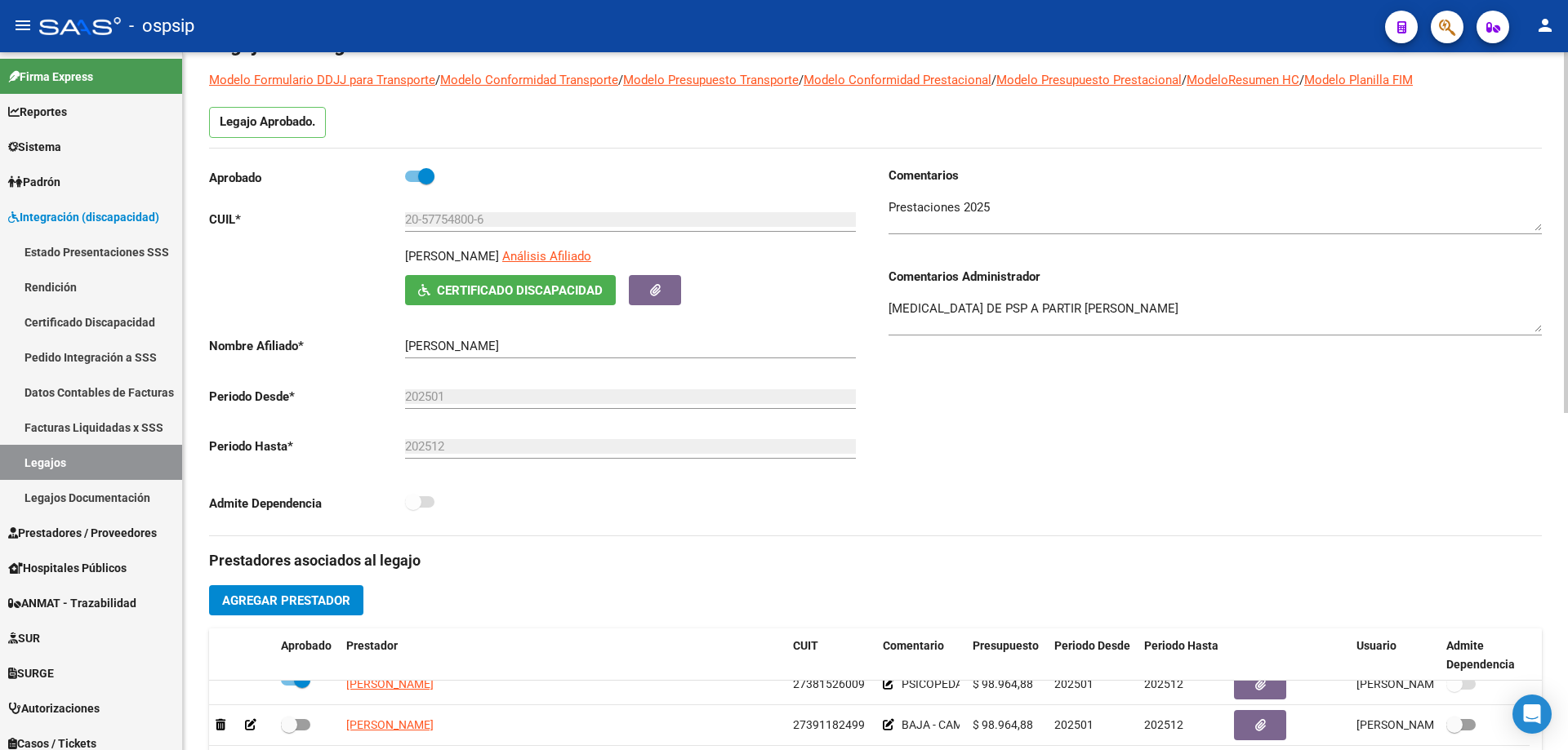
scroll to position [0, 0]
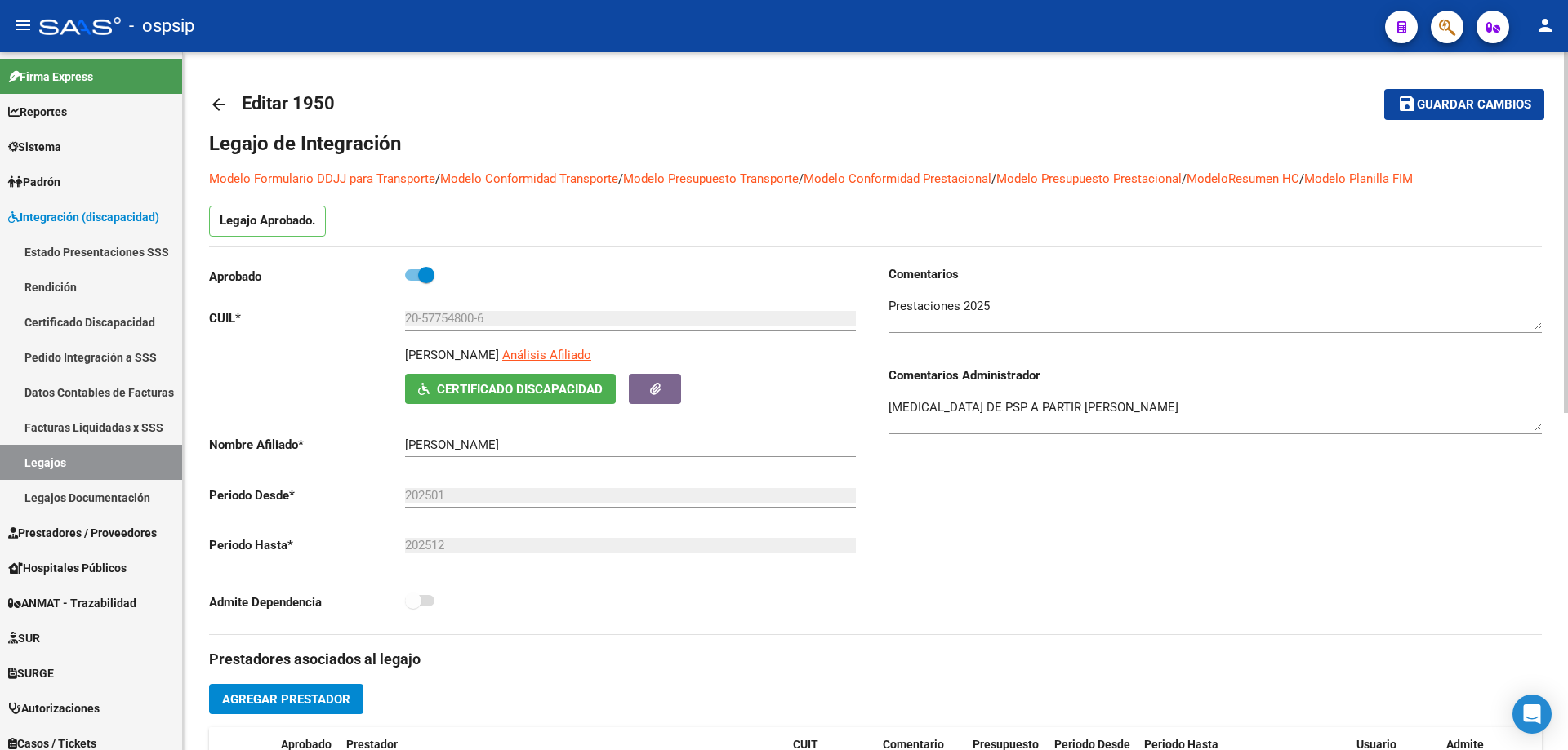
click at [223, 105] on mat-icon "arrow_back" at bounding box center [218, 104] width 19 height 19
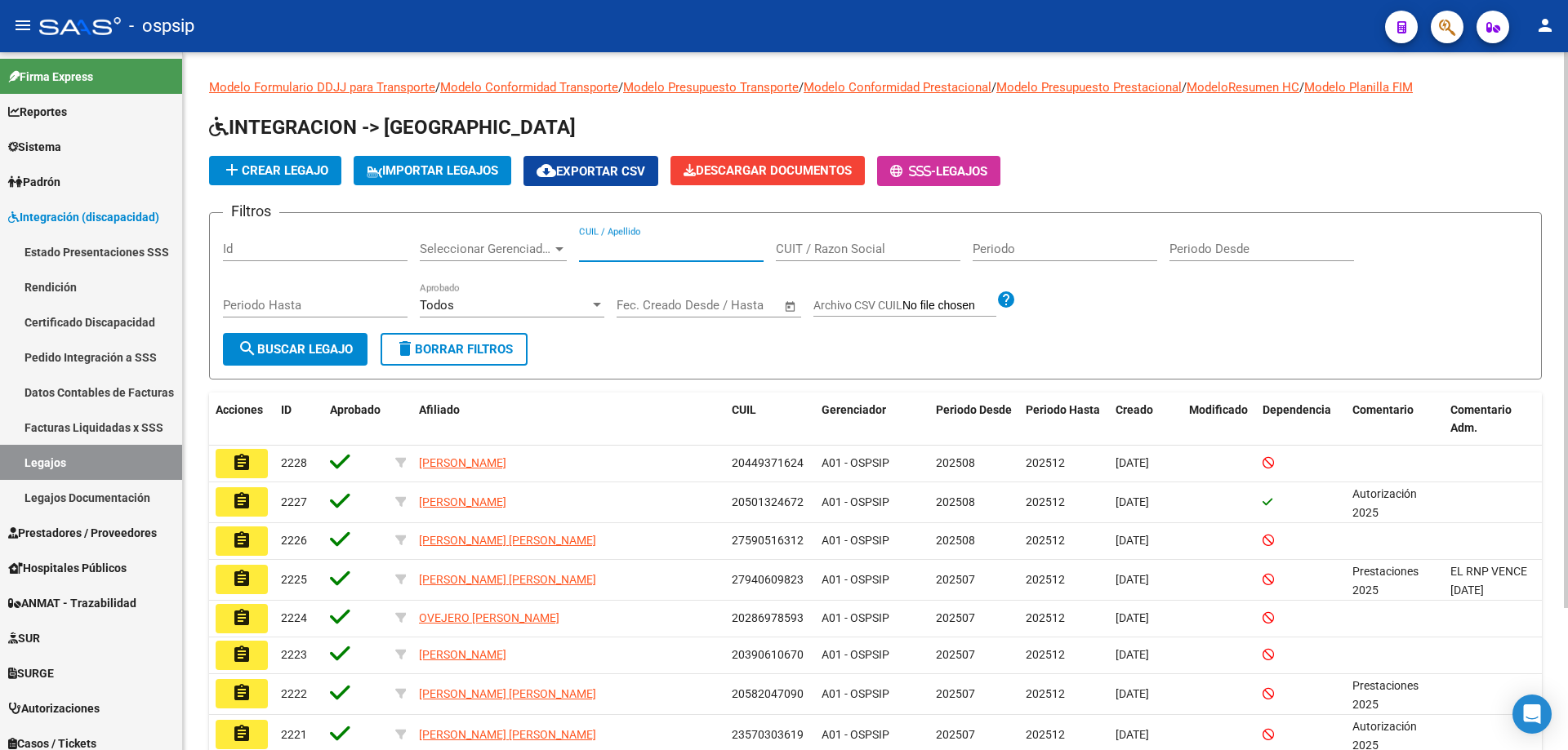
paste input ": 20492502090"
click at [586, 249] on input ": 20492502090" at bounding box center [671, 249] width 185 height 14
type input "20492502090"
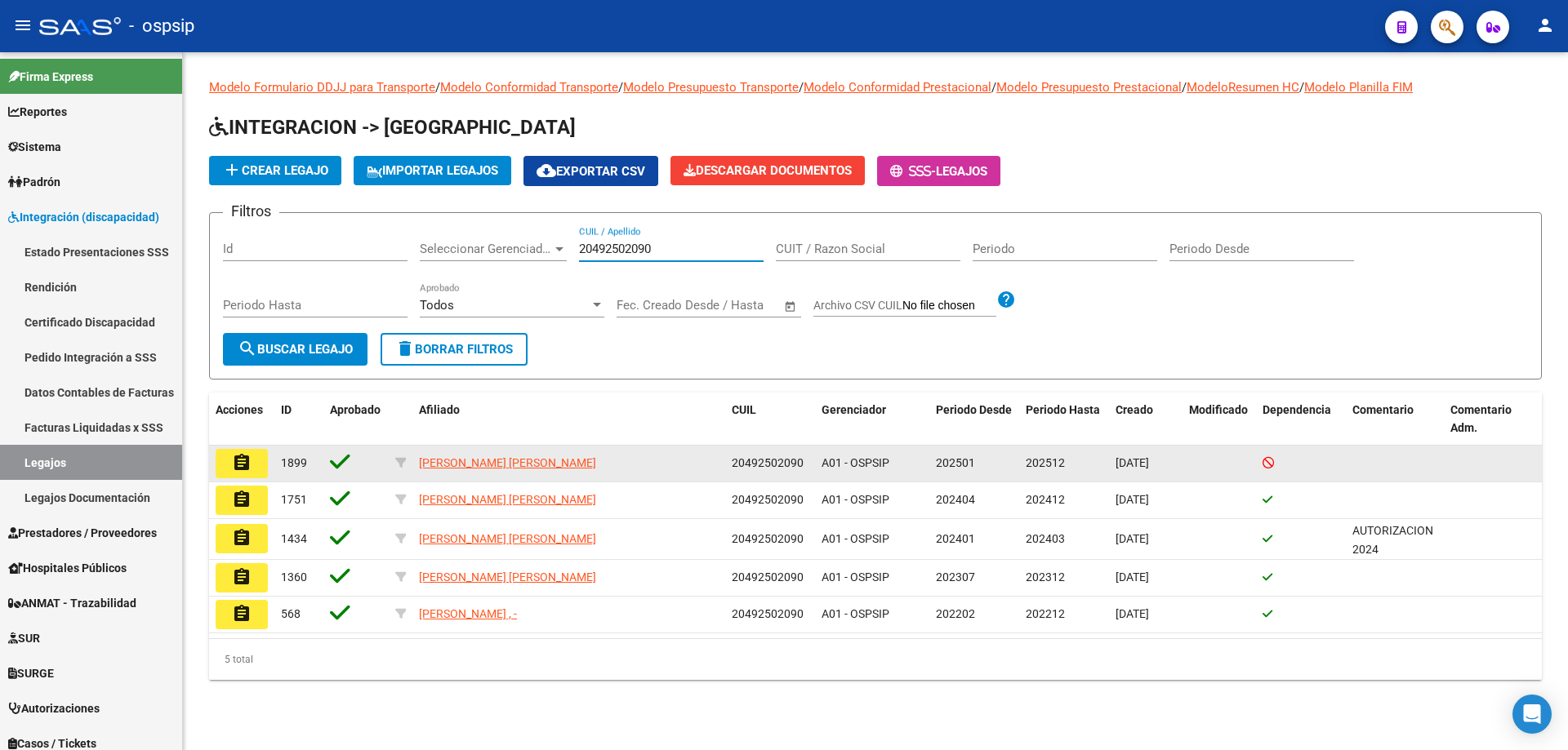
click at [242, 477] on button "assignment" at bounding box center [242, 464] width 52 height 29
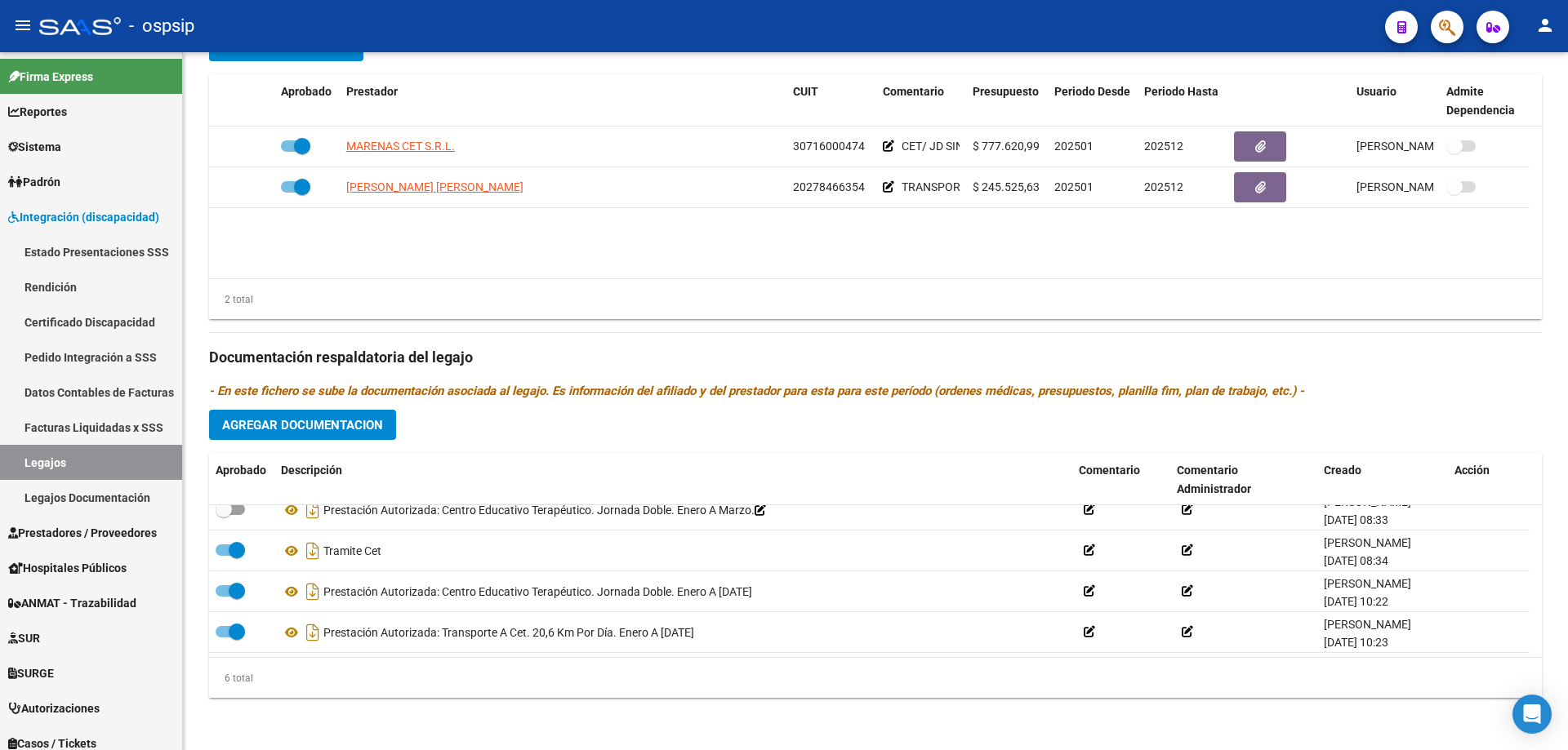
scroll to position [98, 0]
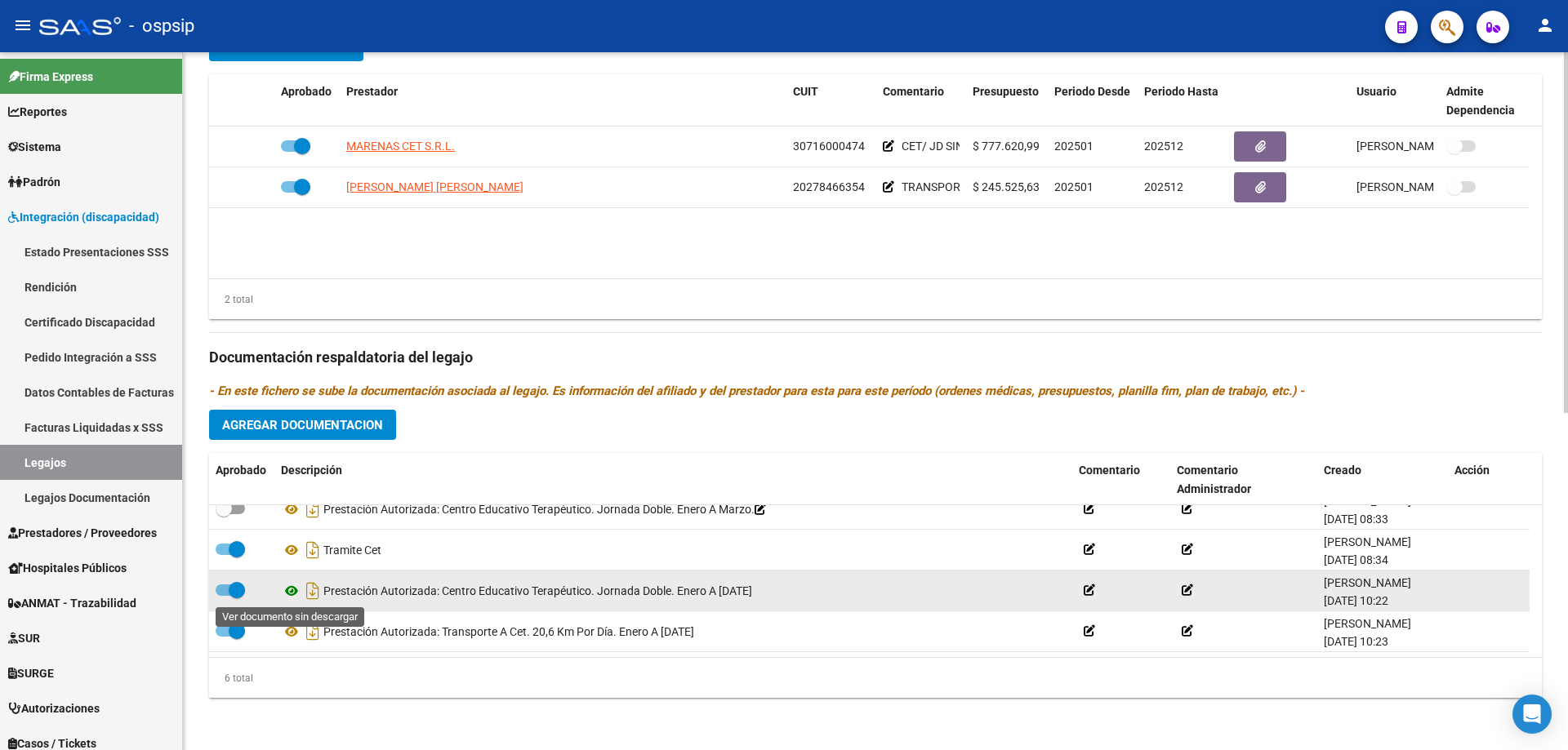
click at [294, 585] on icon at bounding box center [291, 590] width 21 height 19
click at [288, 593] on icon at bounding box center [291, 590] width 21 height 19
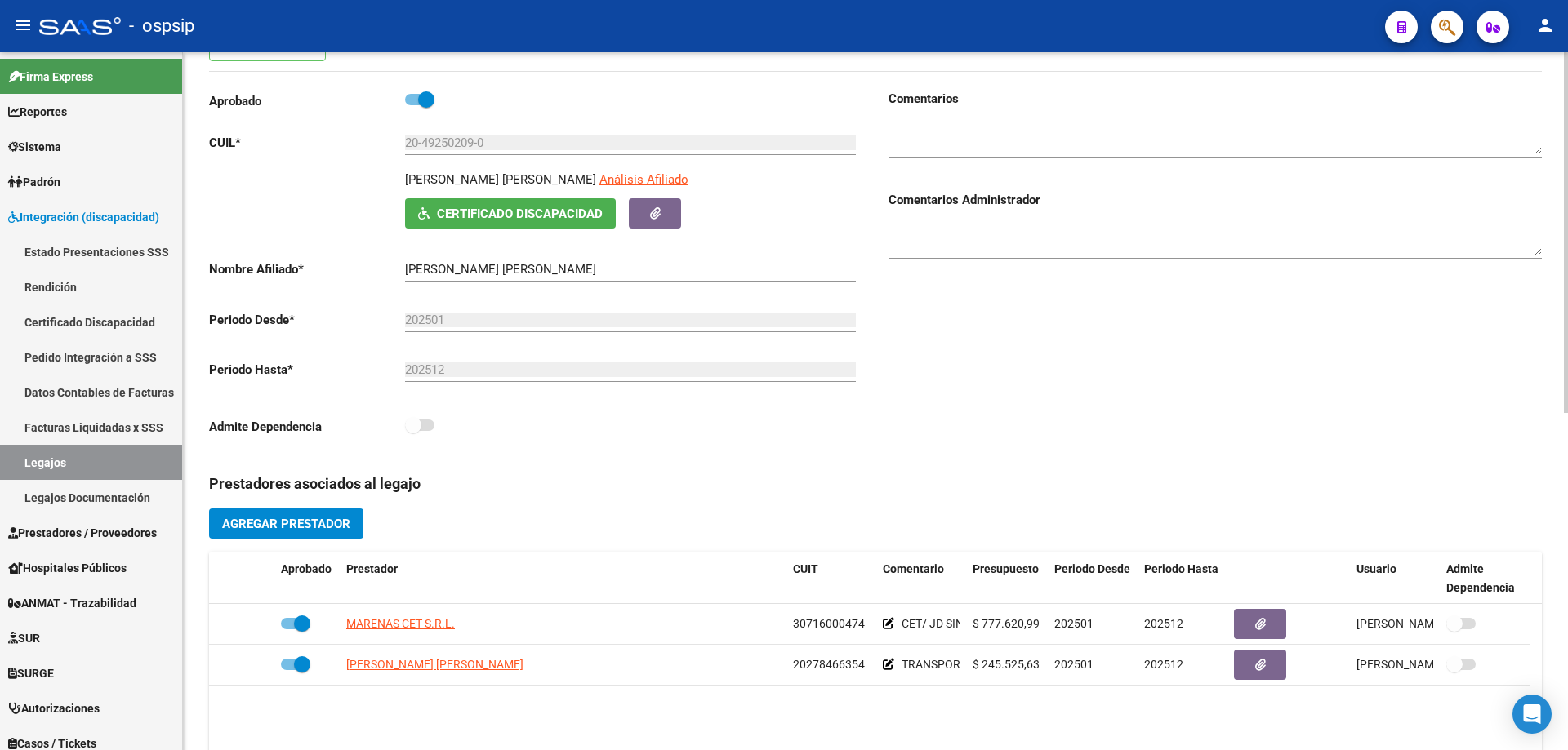
scroll to position [0, 0]
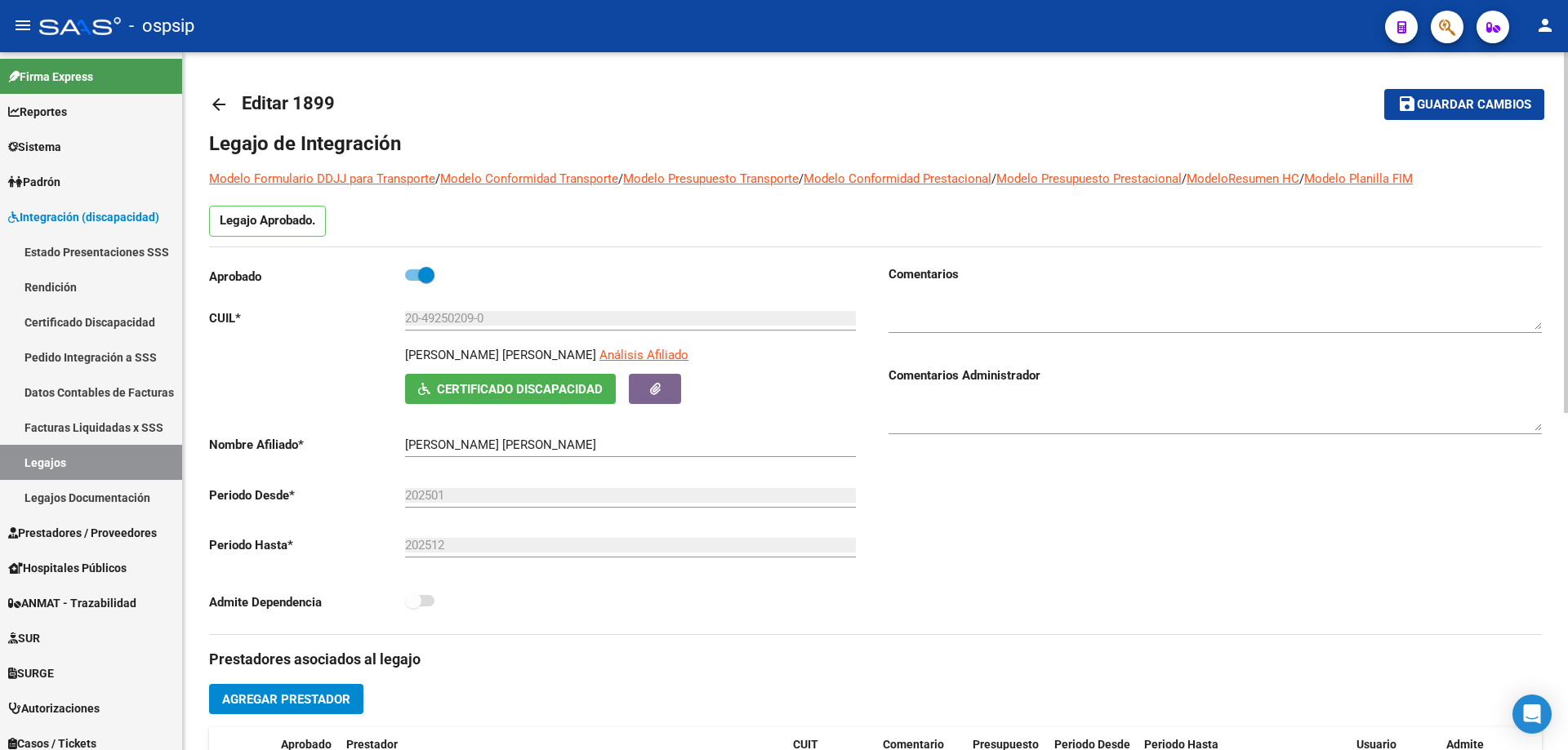
click at [216, 107] on mat-icon "arrow_back" at bounding box center [218, 104] width 19 height 19
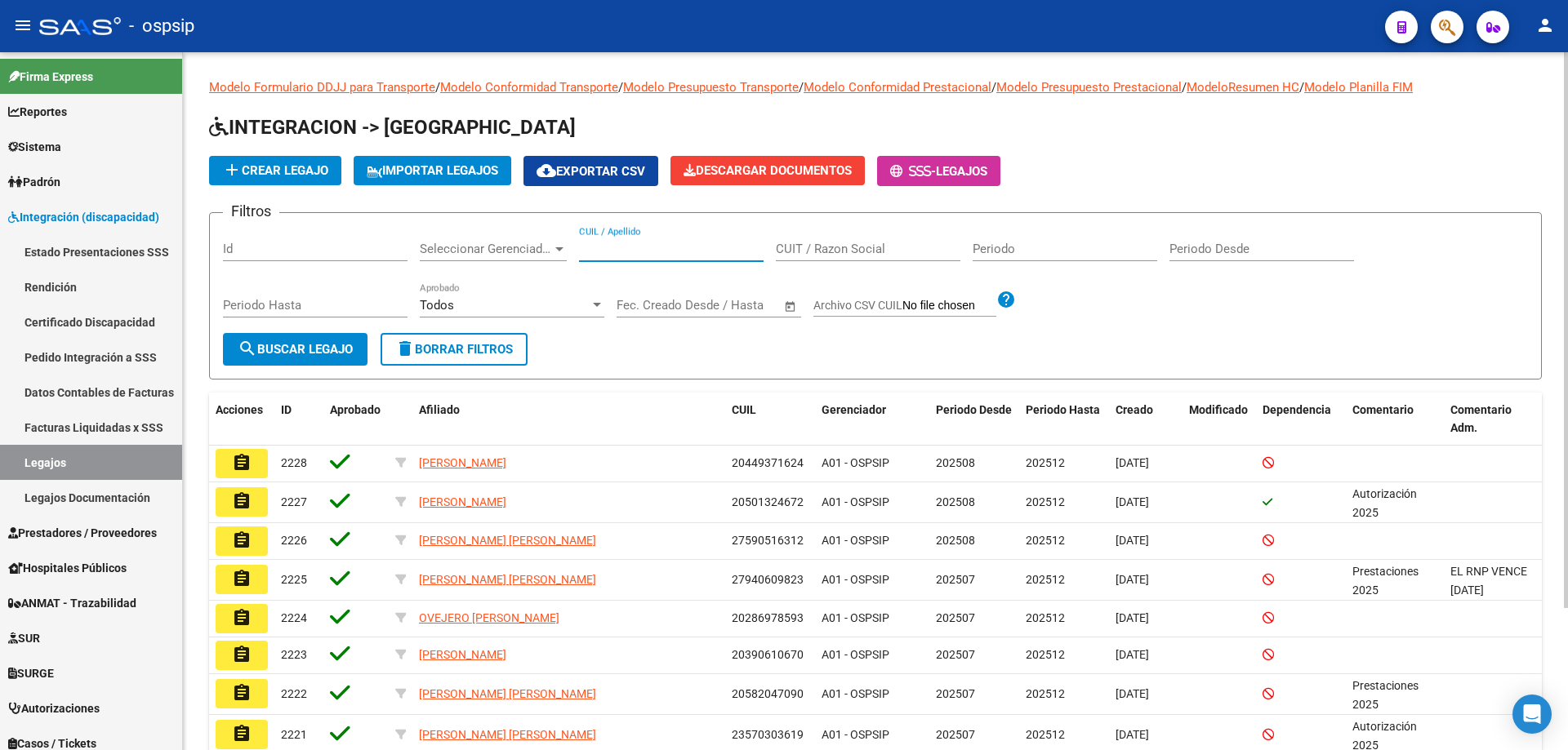
paste input "20494218462"
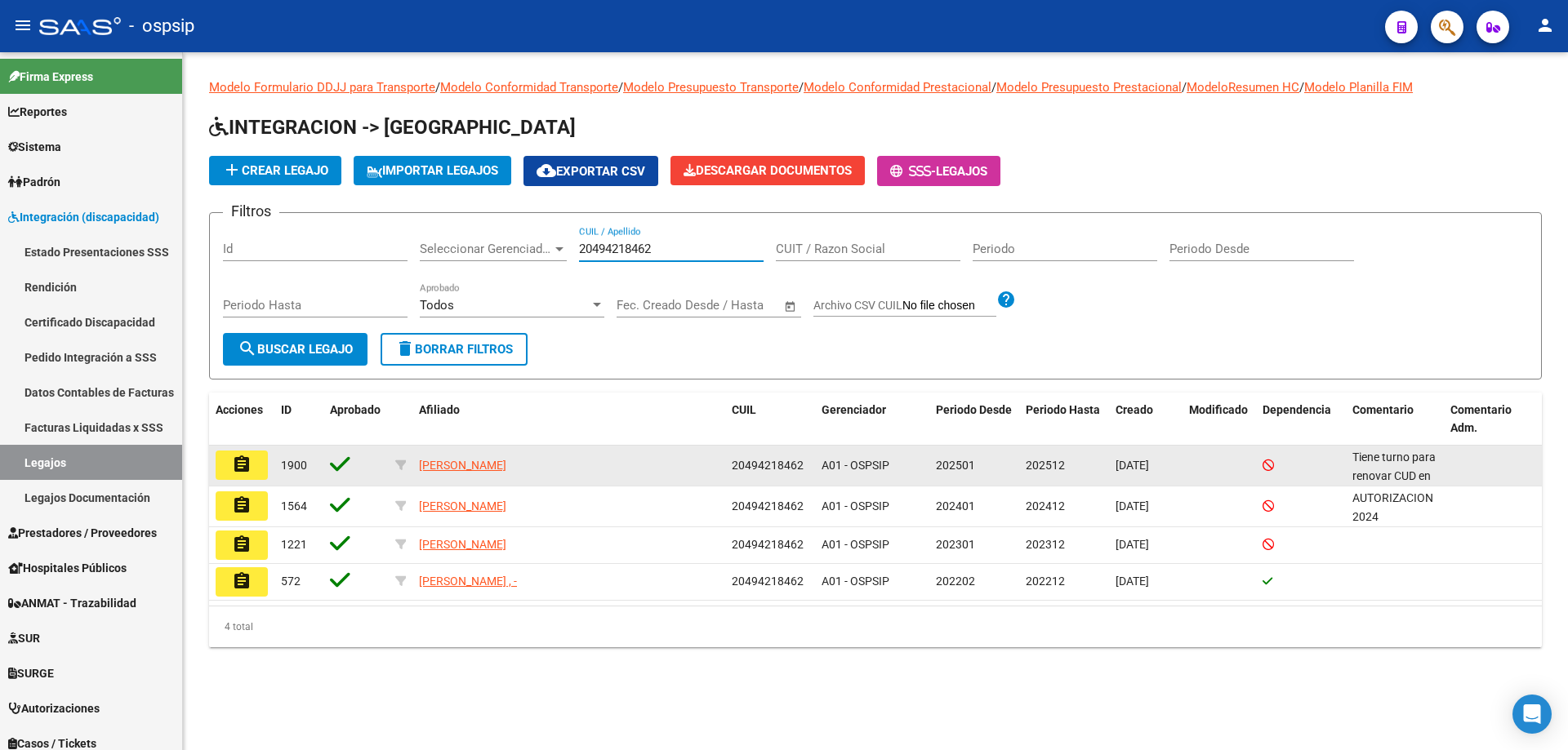
type input "20494218462"
click at [238, 469] on mat-icon "assignment" at bounding box center [241, 464] width 19 height 19
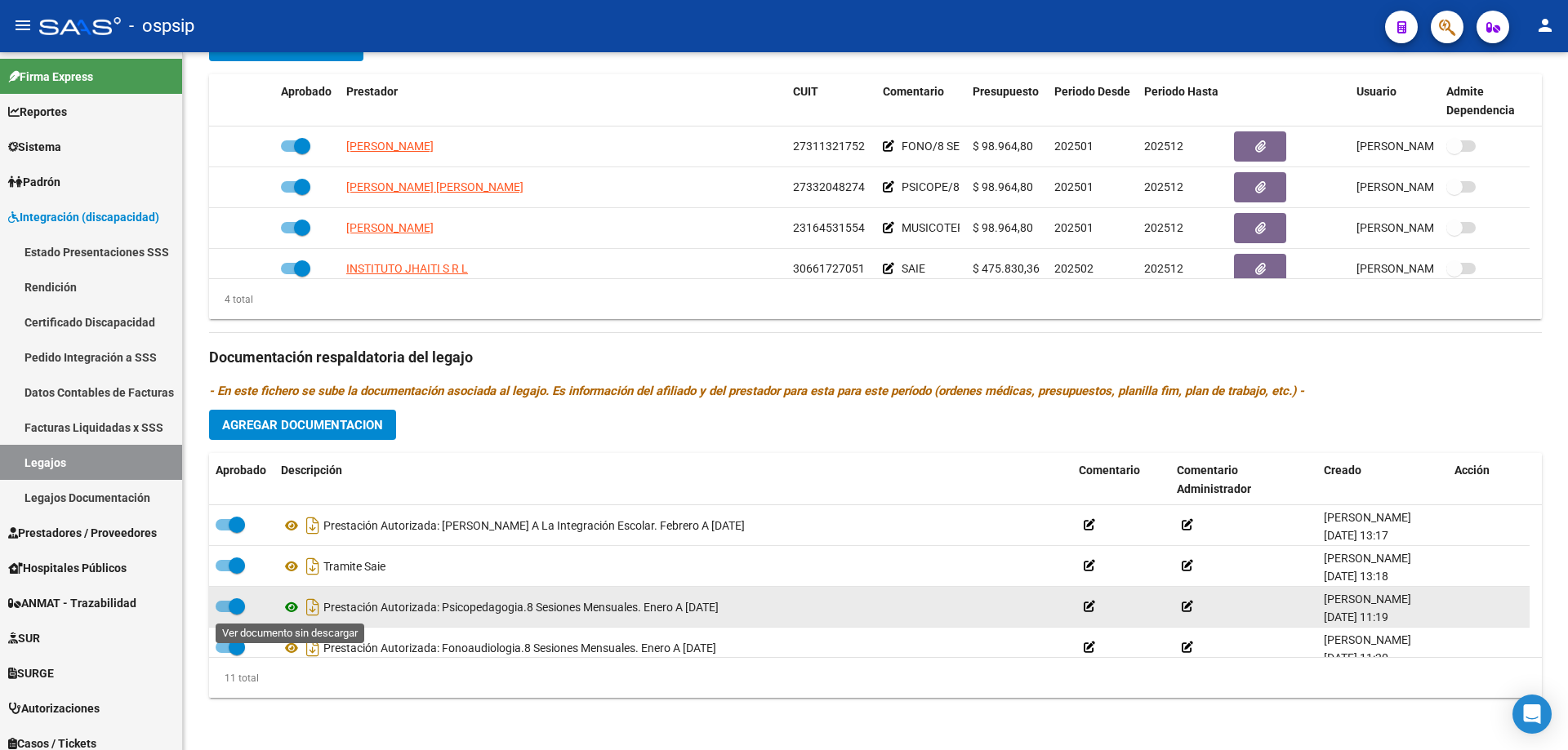
click at [290, 607] on icon at bounding box center [291, 606] width 21 height 19
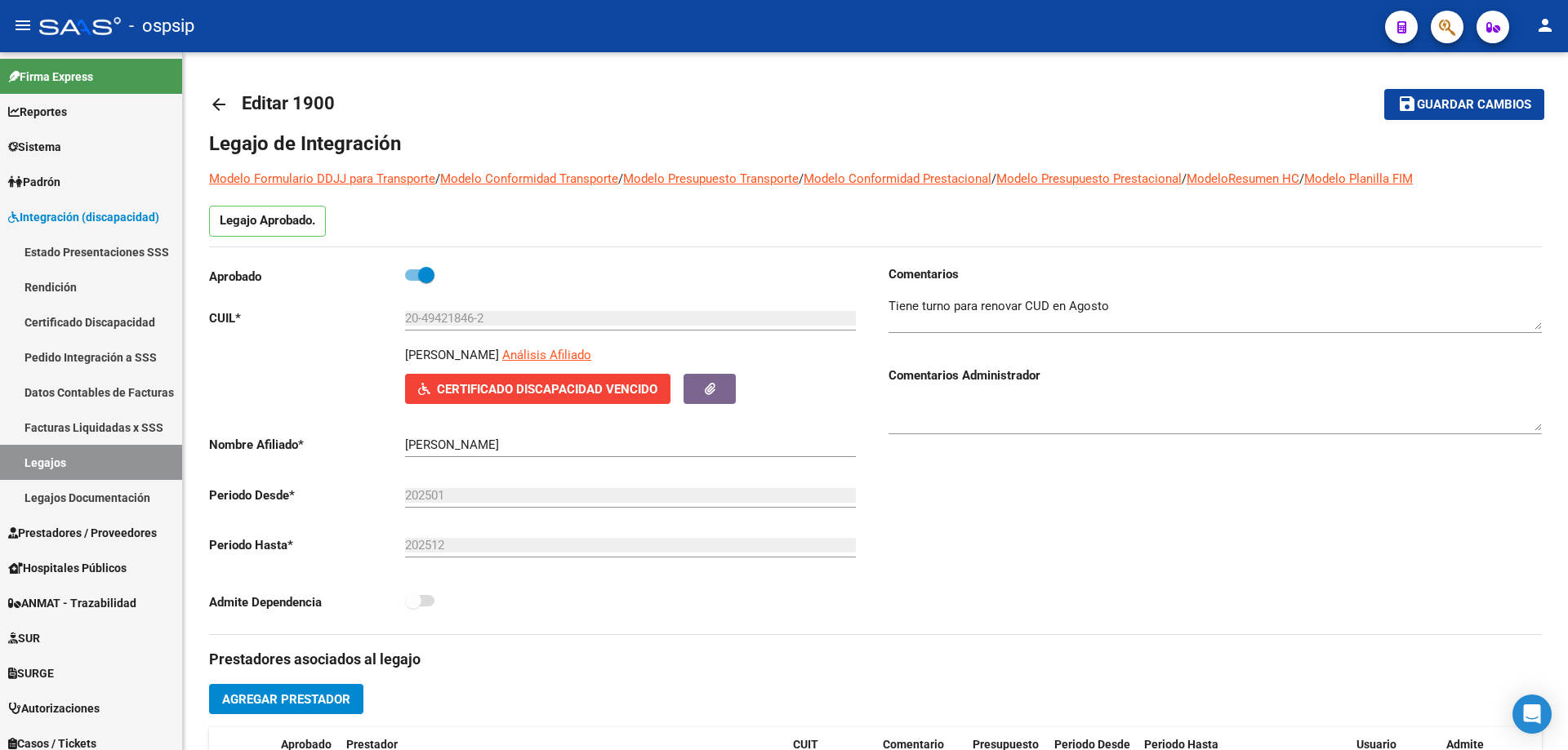
click at [218, 105] on mat-icon "arrow_back" at bounding box center [218, 104] width 19 height 19
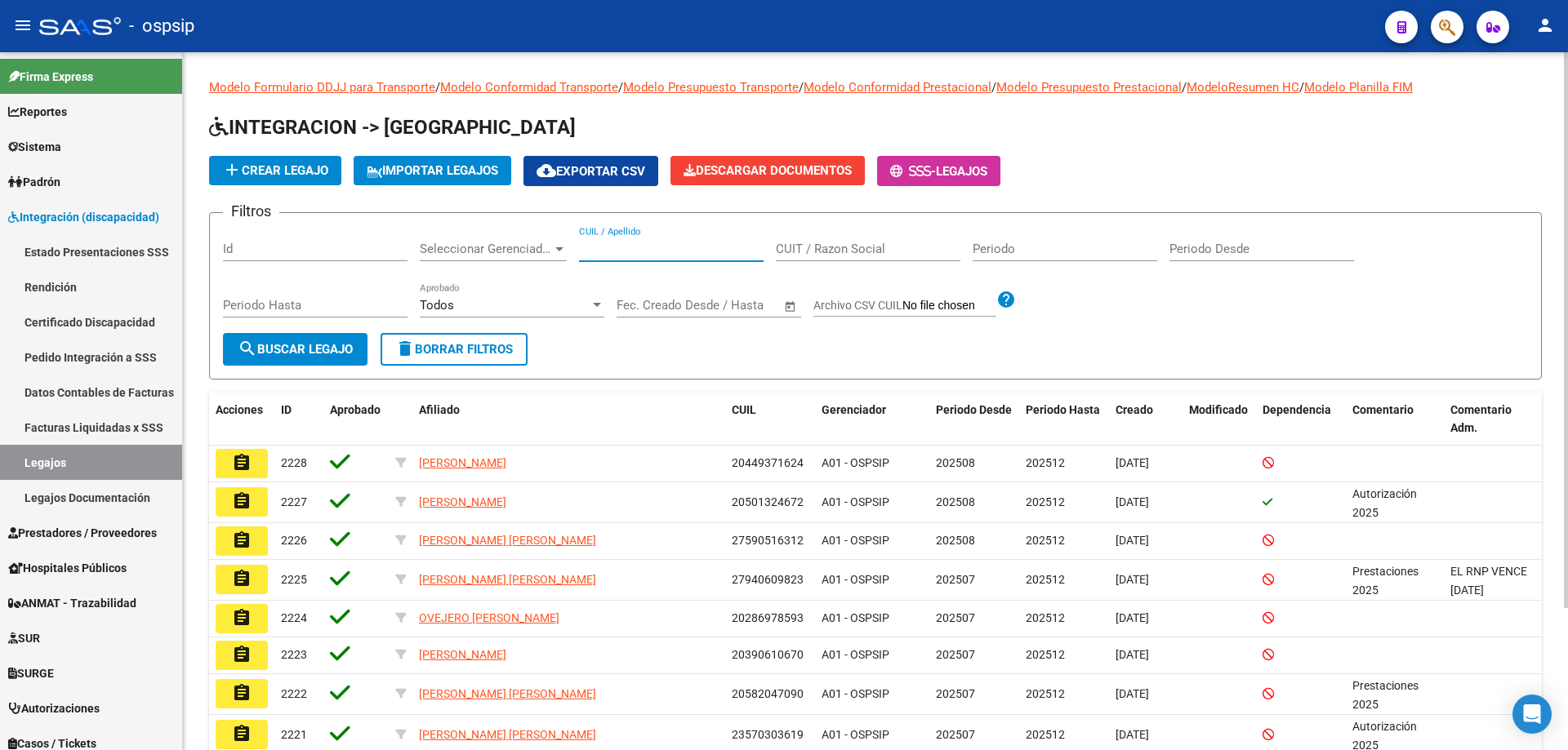
paste input "27546707186"
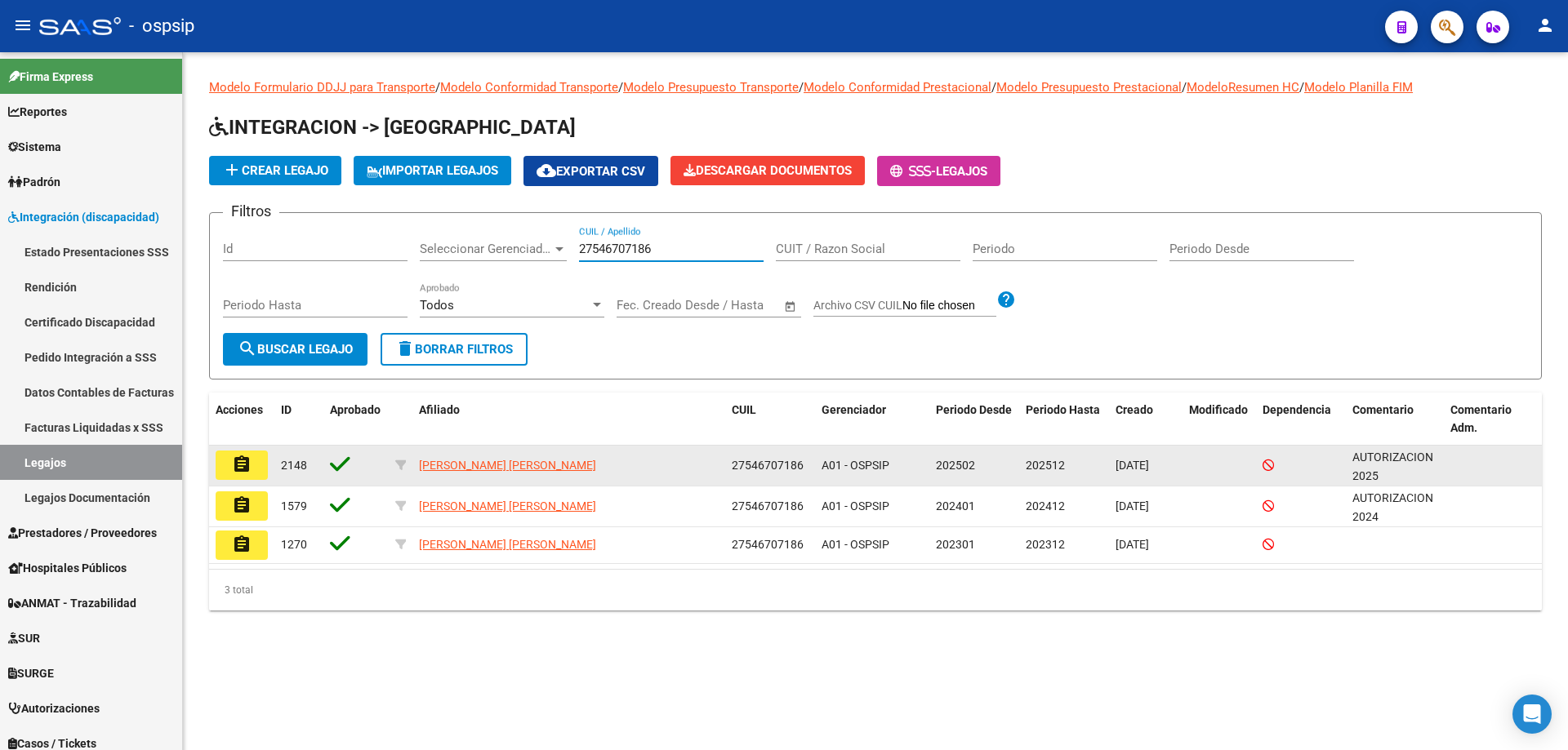
type input "27546707186"
click at [244, 463] on mat-icon "assignment" at bounding box center [241, 464] width 19 height 19
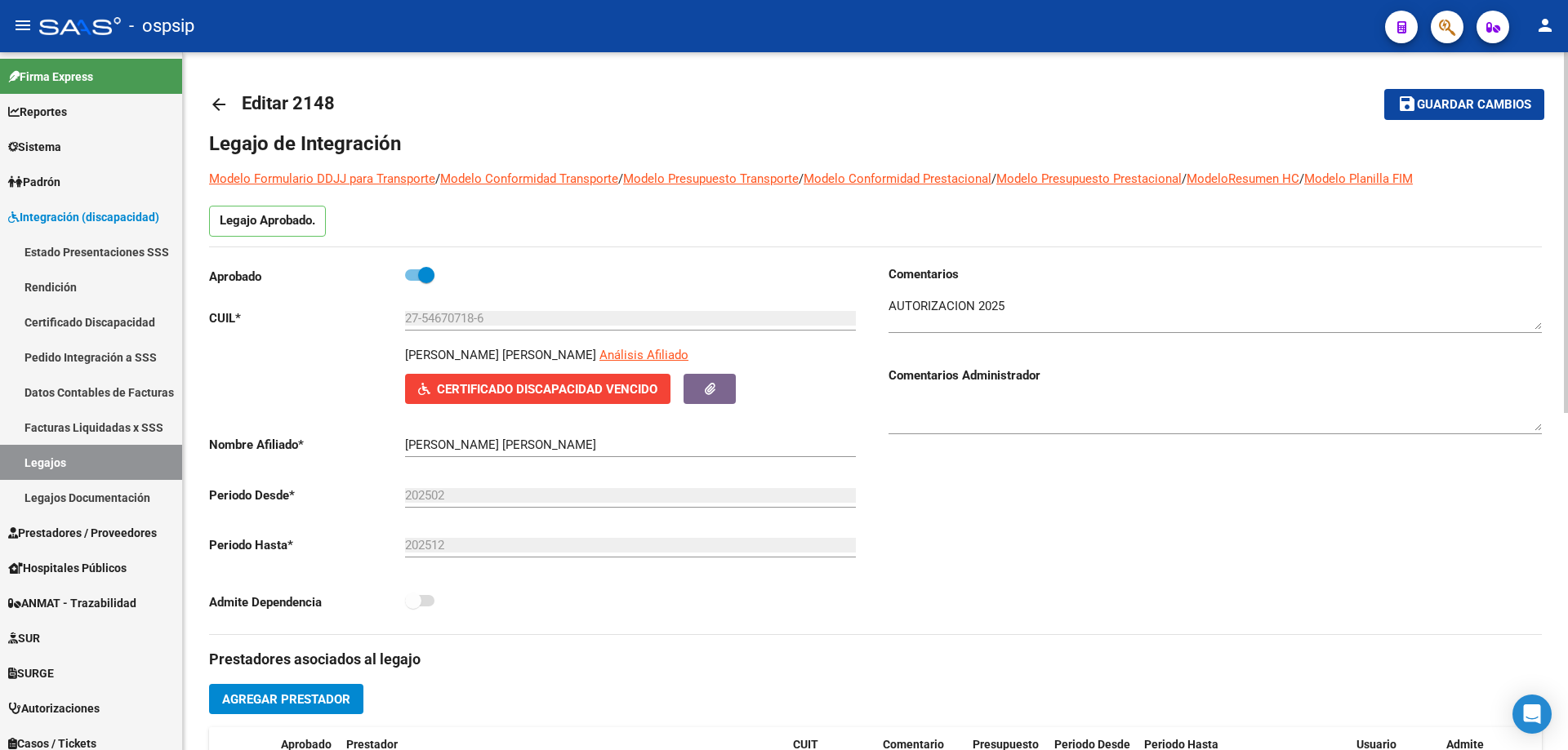
click at [575, 382] on span "Certificado Discapacidad Vencido" at bounding box center [547, 389] width 220 height 14
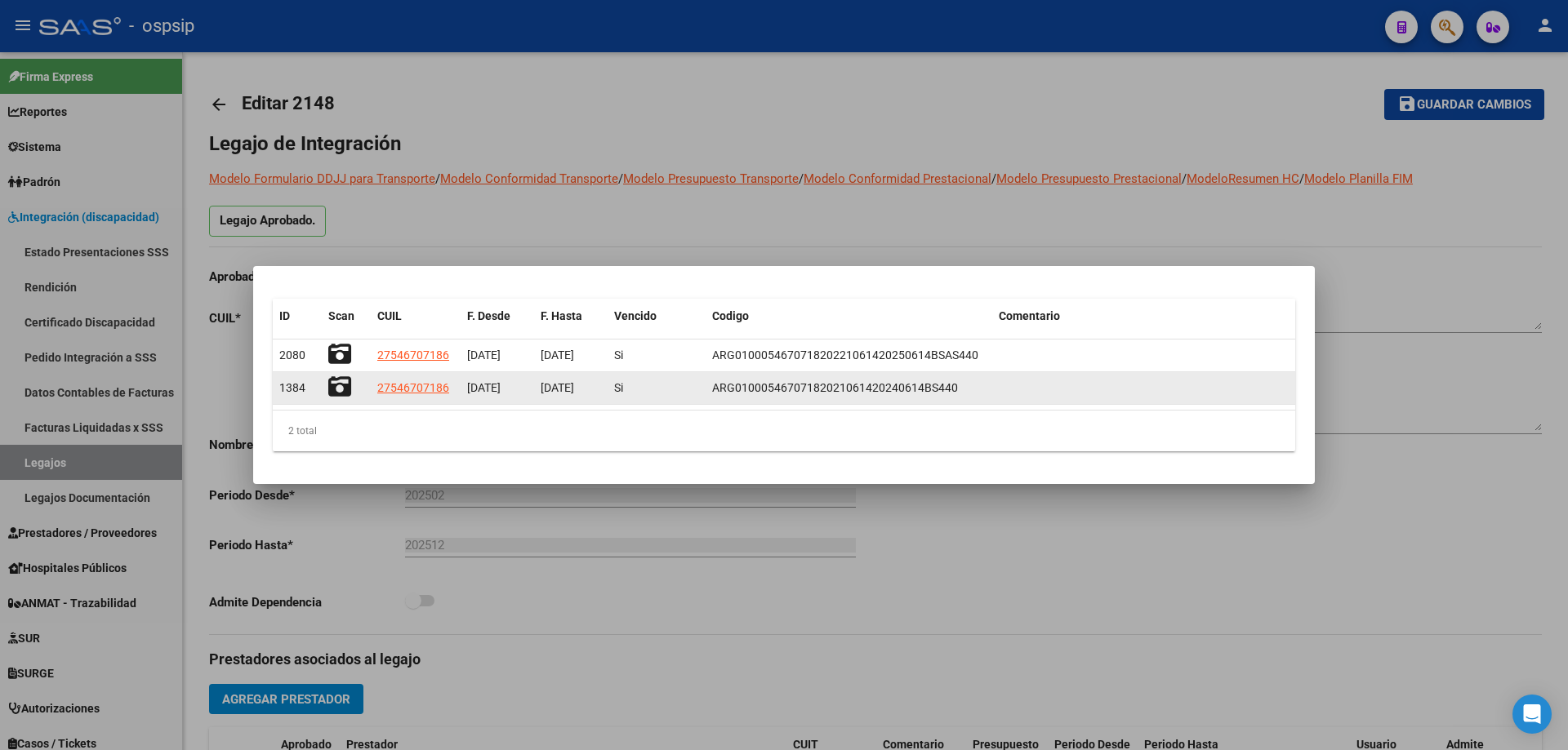
click at [344, 385] on icon at bounding box center [339, 386] width 23 height 23
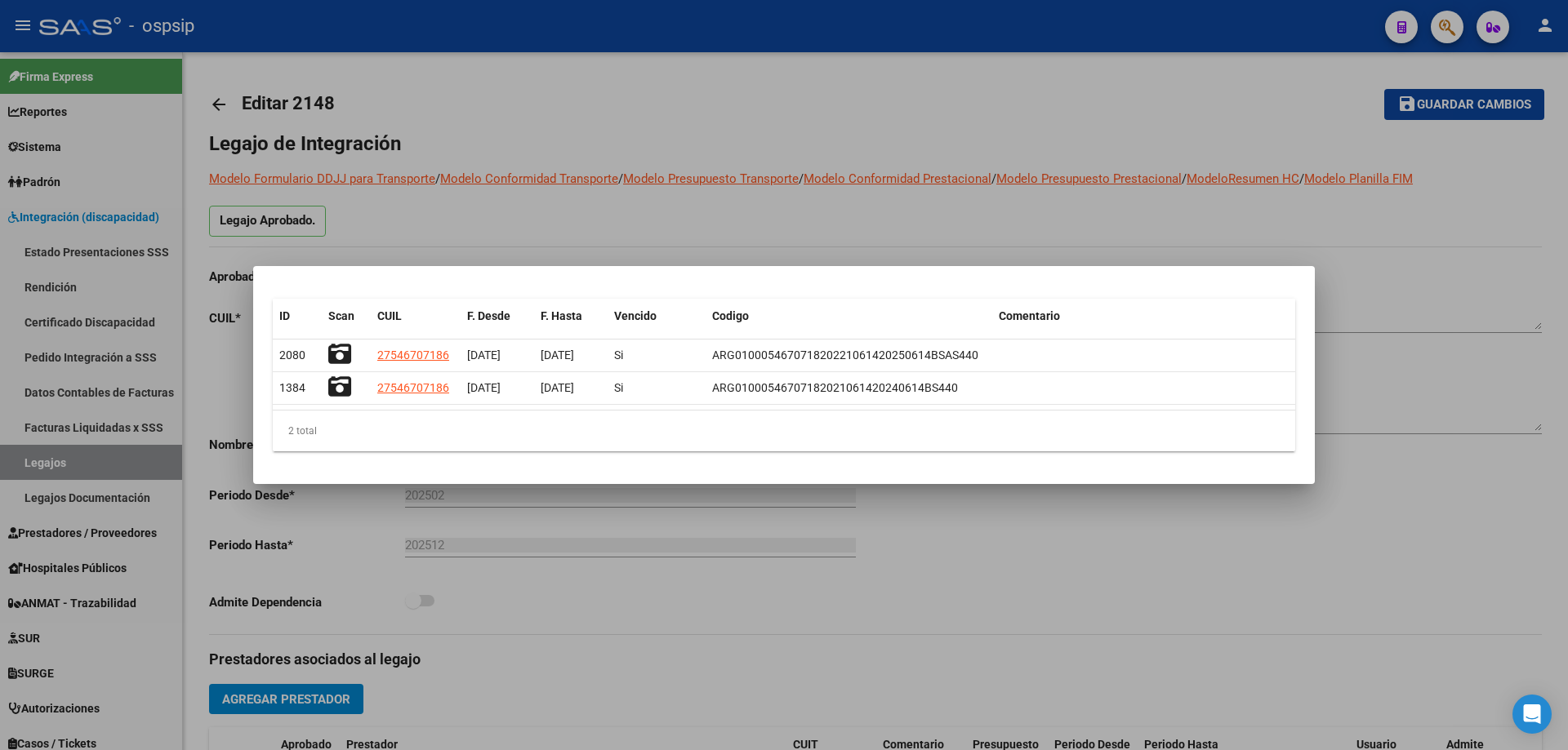
click at [895, 216] on div at bounding box center [784, 375] width 1568 height 750
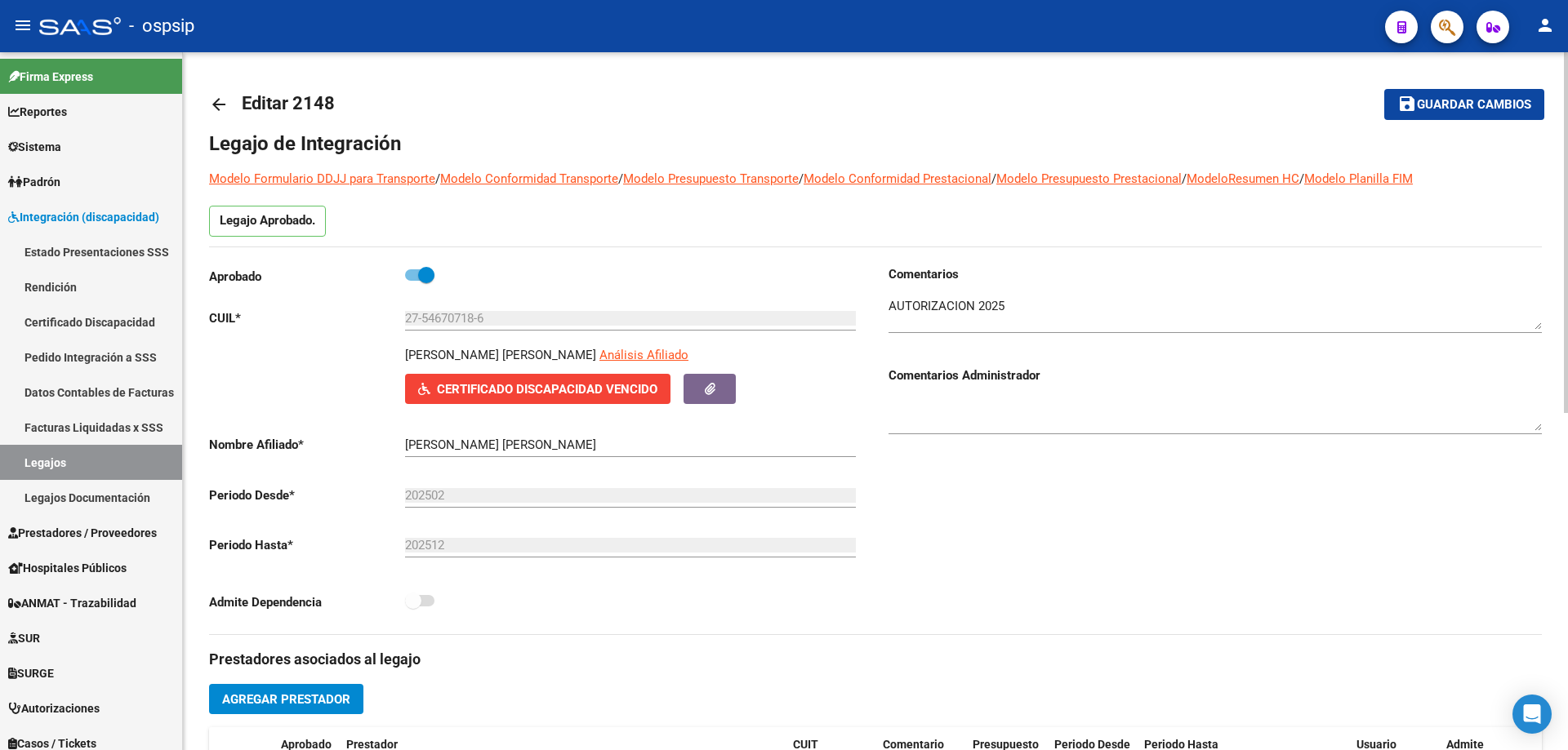
click at [211, 104] on mat-icon "arrow_back" at bounding box center [218, 104] width 19 height 19
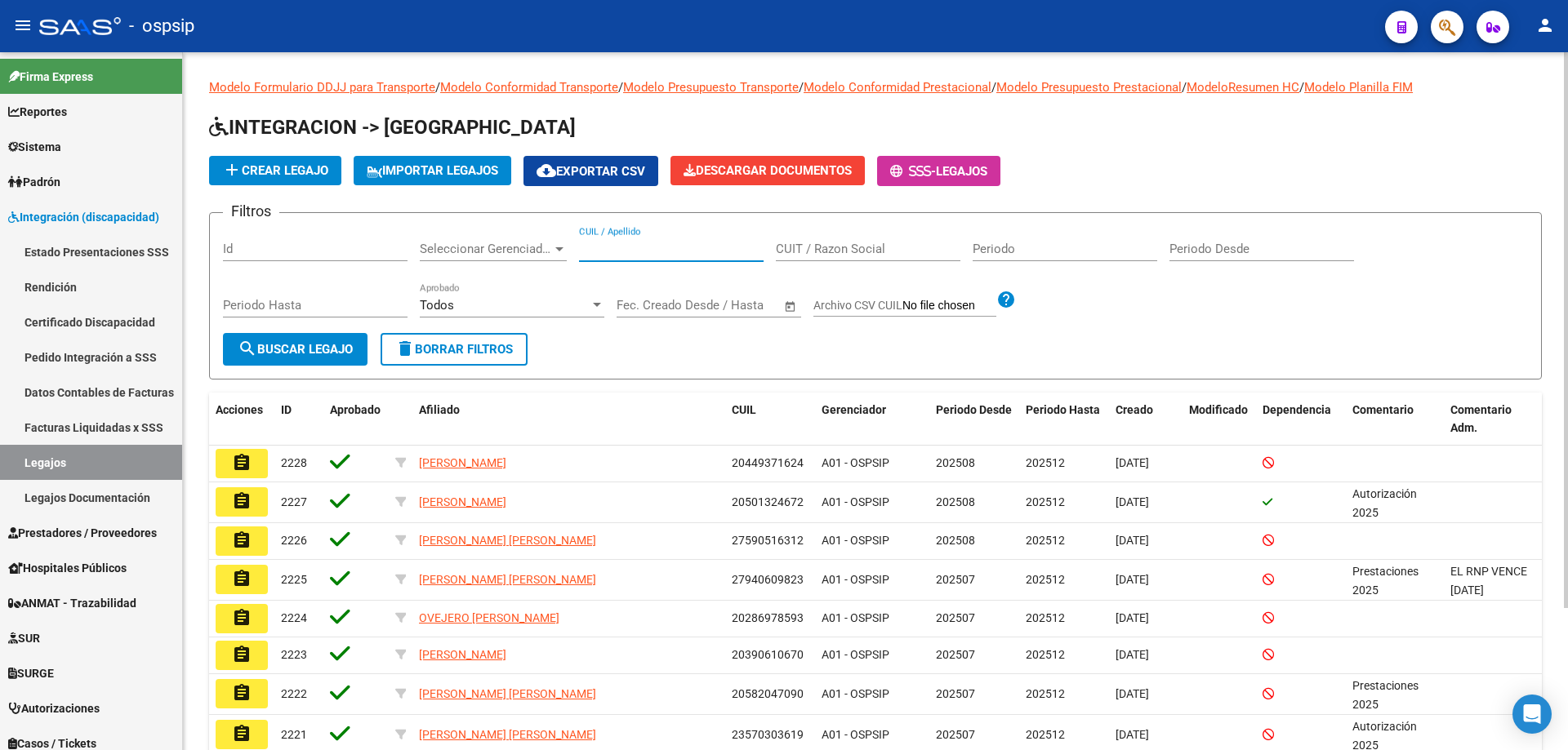
paste input "20570332733"
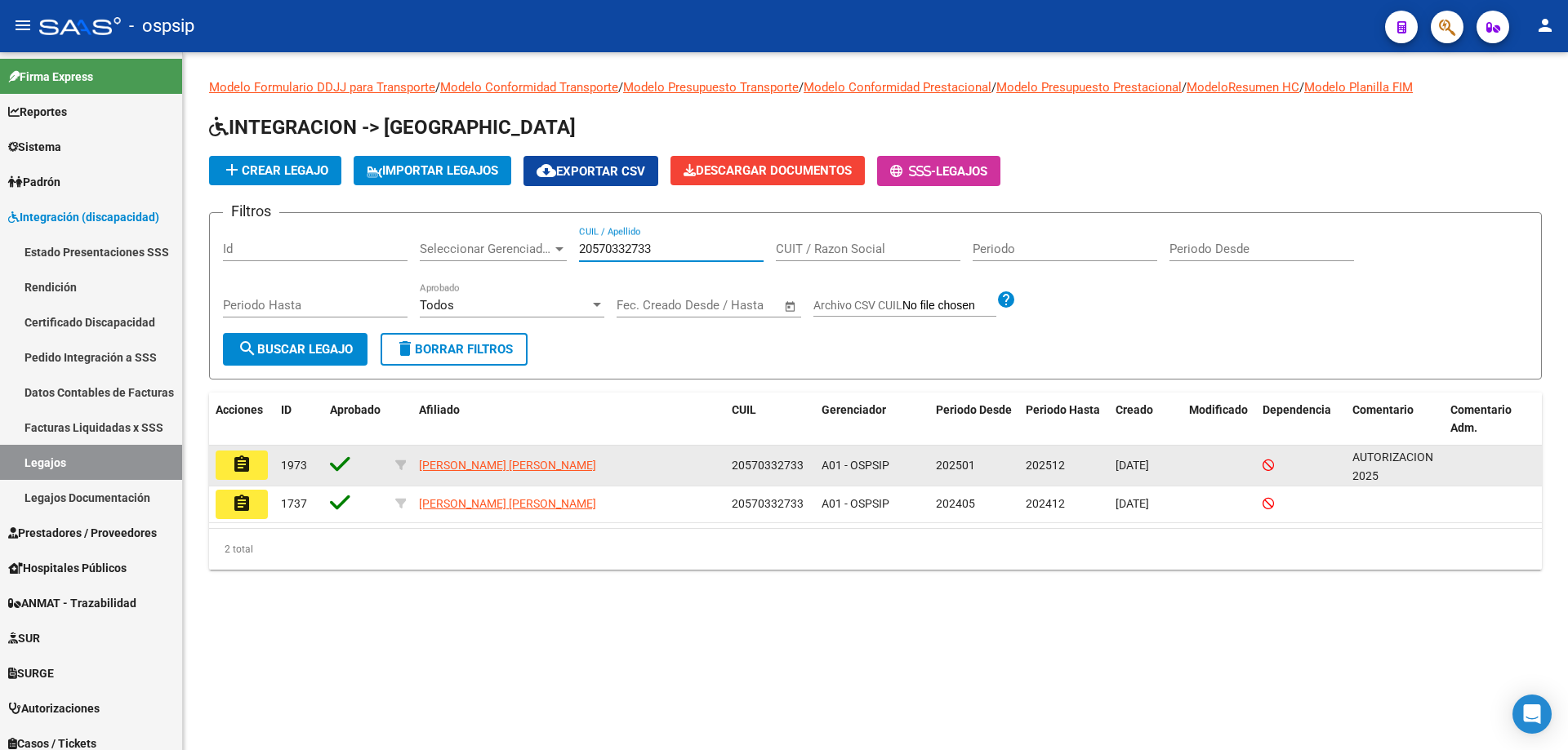
type input "20570332733"
click at [235, 464] on mat-icon "assignment" at bounding box center [241, 464] width 19 height 19
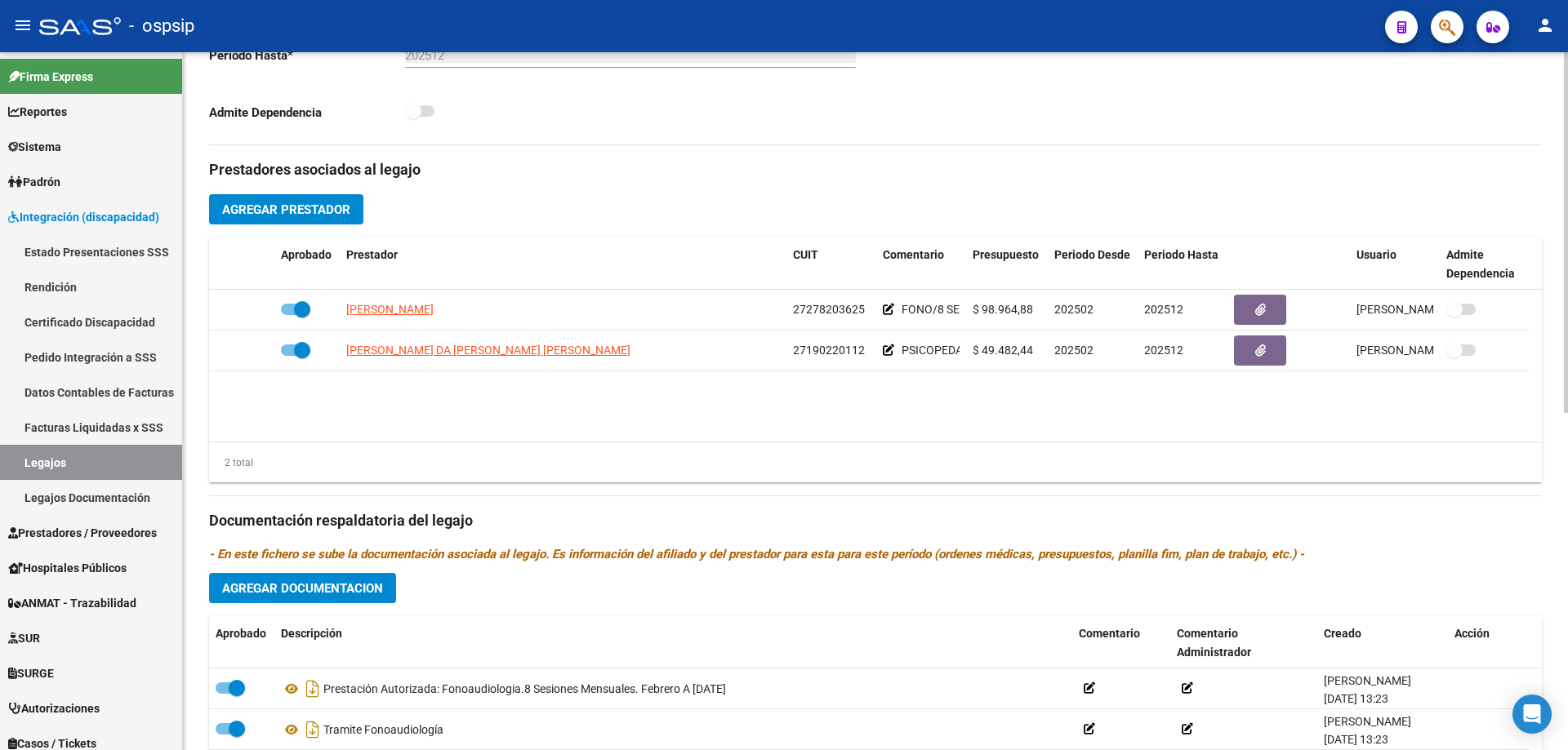
scroll to position [653, 0]
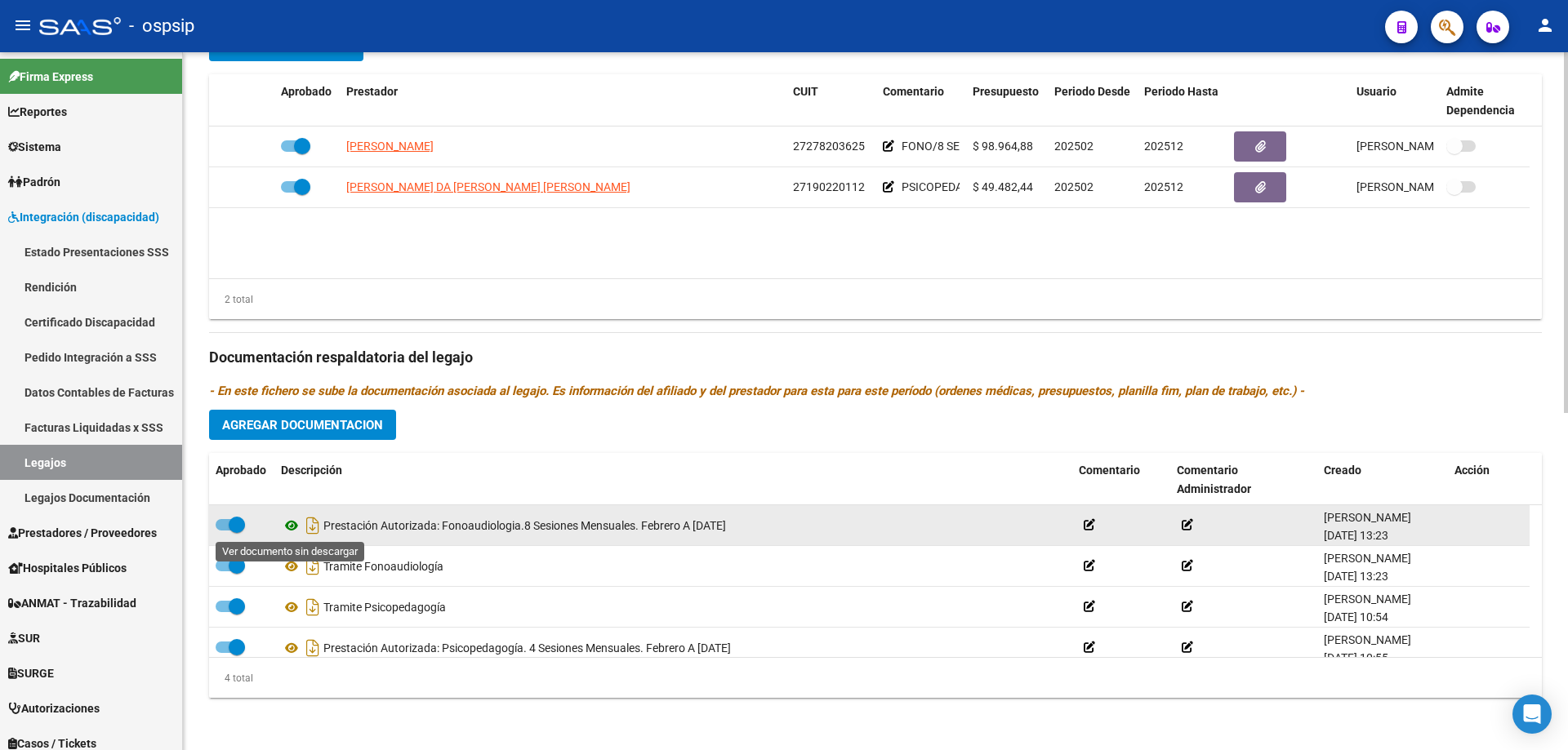
click at [292, 527] on icon at bounding box center [291, 525] width 21 height 19
